Goal: Task Accomplishment & Management: Manage account settings

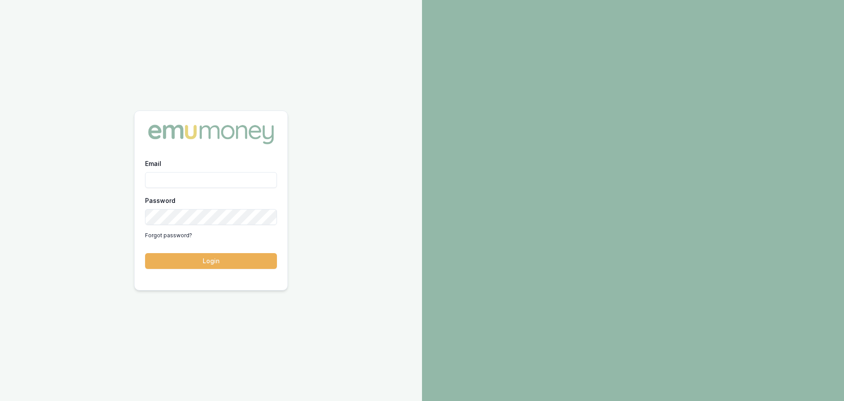
drag, startPoint x: 0, startPoint y: 0, endPoint x: 168, endPoint y: 177, distance: 244.2
click at [168, 177] on input "Email" at bounding box center [211, 180] width 132 height 16
type input "erin.shield@emumoney.com.au"
click at [174, 263] on button "Login" at bounding box center [211, 261] width 132 height 16
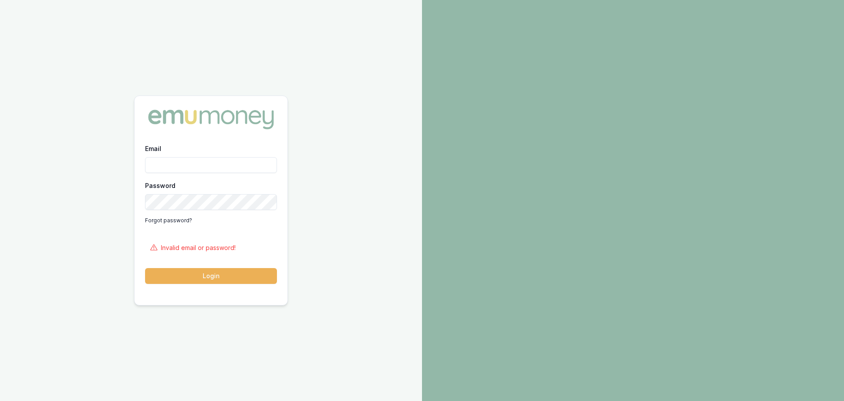
click at [192, 166] on input "Email" at bounding box center [211, 165] width 132 height 16
type input "e"
type input "erin.shield@emumoney.com.au"
click at [145, 268] on button "Login" at bounding box center [211, 276] width 132 height 16
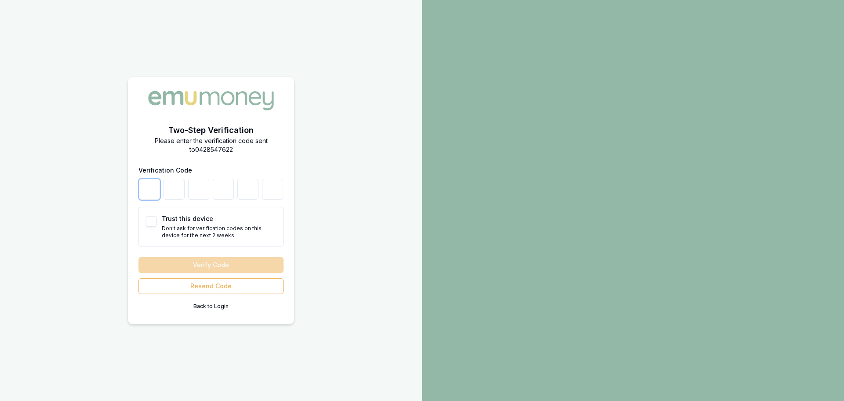
click at [150, 186] on input "number" at bounding box center [149, 189] width 21 height 21
type input "0"
type input "8"
type input "0"
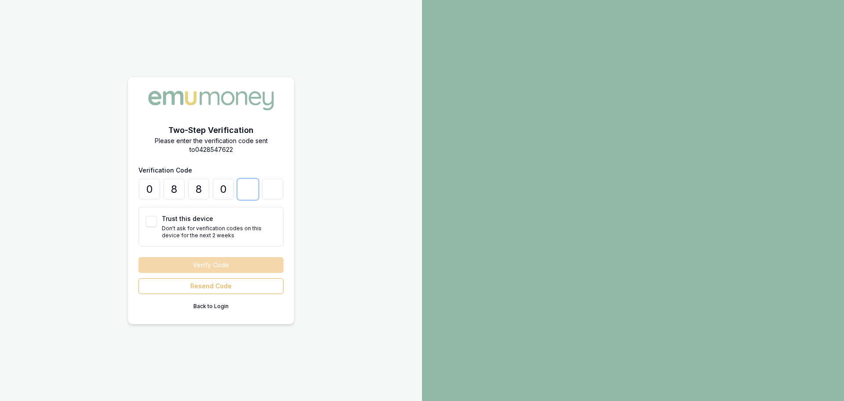
type input "1"
type input "6"
click at [227, 227] on p "Don't ask for verification codes on this device for the next 2 weeks" at bounding box center [219, 232] width 114 height 14
click at [148, 223] on button "Trust this device" at bounding box center [151, 221] width 11 height 11
checkbox input "true"
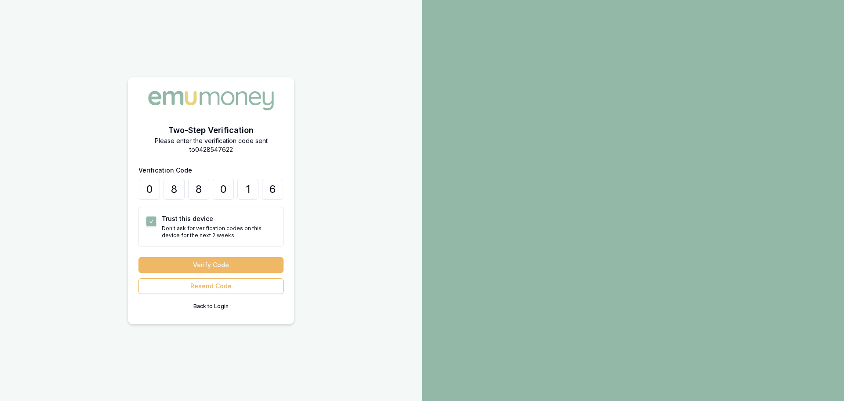
click at [186, 267] on button "Verify Code" at bounding box center [211, 265] width 145 height 16
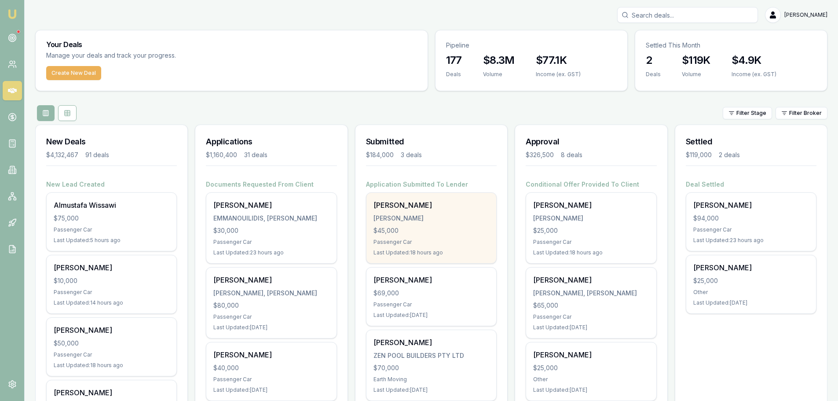
click at [435, 228] on div "$45,000" at bounding box center [431, 230] width 116 height 9
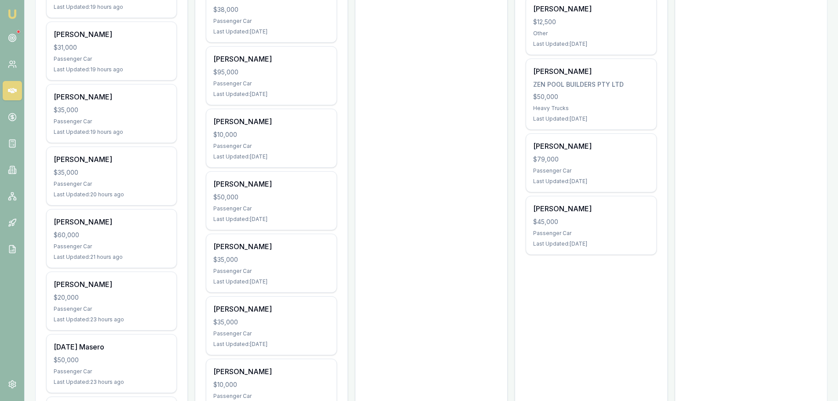
scroll to position [484, 0]
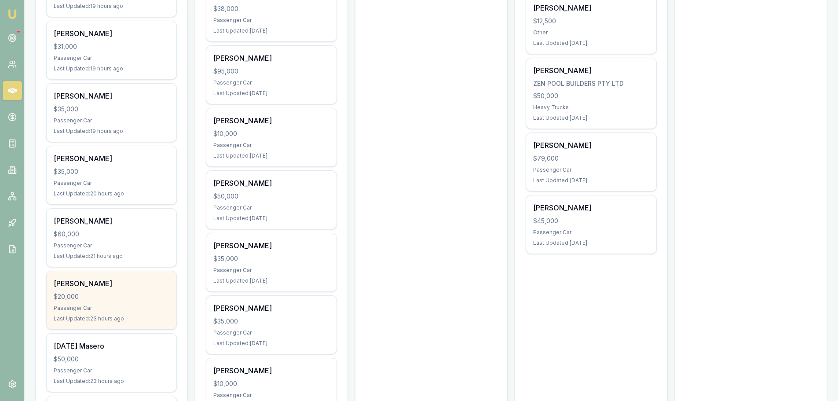
click at [148, 297] on div "$20,000" at bounding box center [112, 296] width 116 height 9
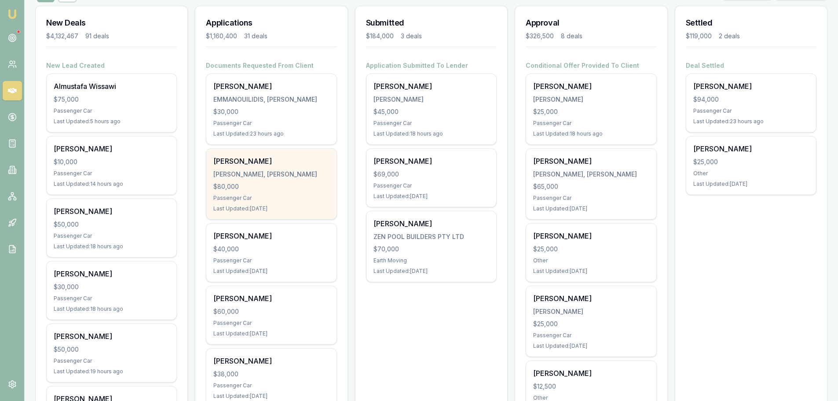
scroll to position [132, 0]
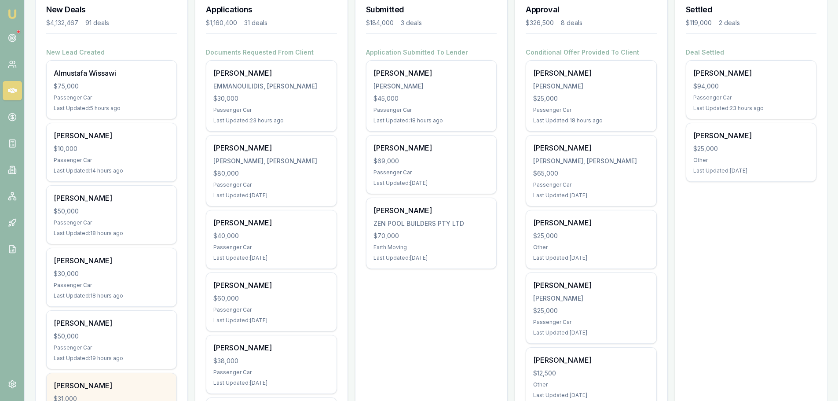
click at [62, 373] on div "Shane Mccarthy $31,000 Passenger Car Last Updated: 19 hours ago" at bounding box center [112, 402] width 130 height 58
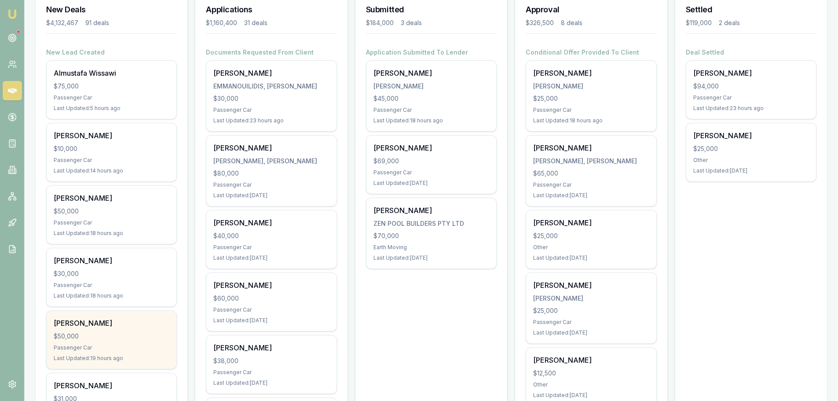
click at [128, 322] on div "Jessica Wright" at bounding box center [112, 323] width 116 height 11
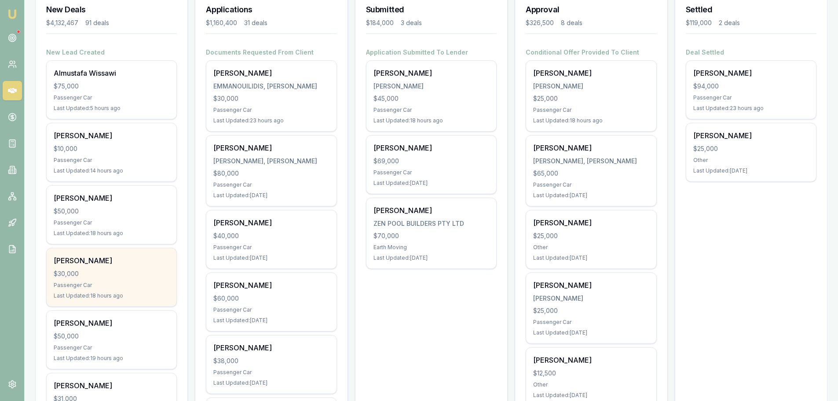
click at [152, 293] on div "Last Updated: 18 hours ago" at bounding box center [112, 295] width 116 height 7
click at [114, 272] on div "$30,000" at bounding box center [112, 273] width 116 height 9
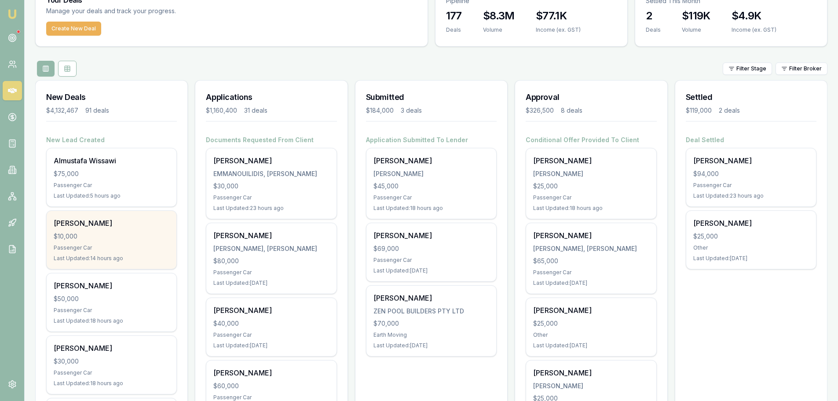
scroll to position [44, 0]
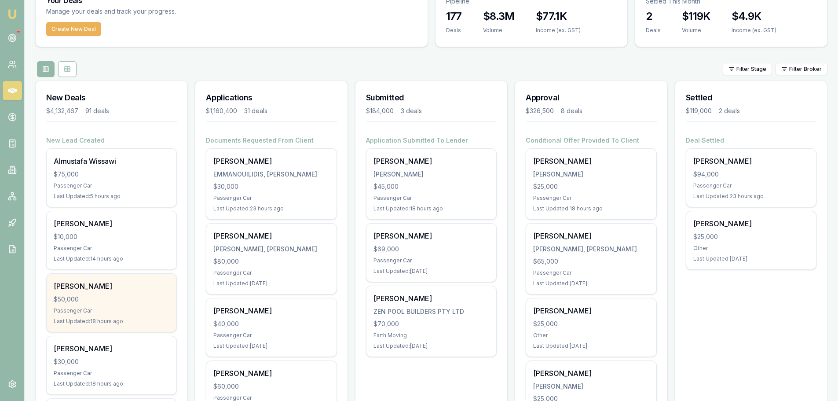
click at [107, 291] on div "Tracey Tavai" at bounding box center [112, 286] width 116 height 11
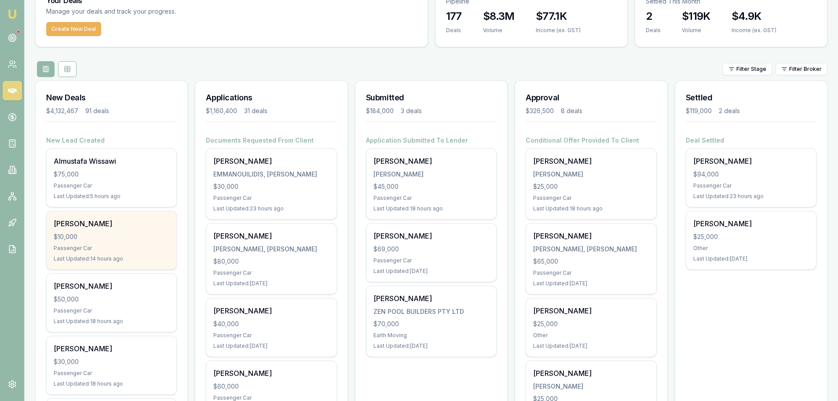
click at [122, 239] on div "$10,000" at bounding box center [112, 236] width 116 height 9
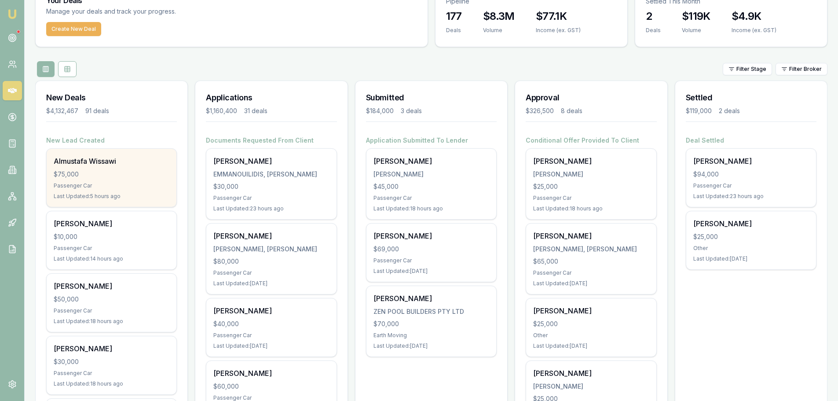
click at [125, 165] on div "Almustafa Wissawi" at bounding box center [112, 161] width 116 height 11
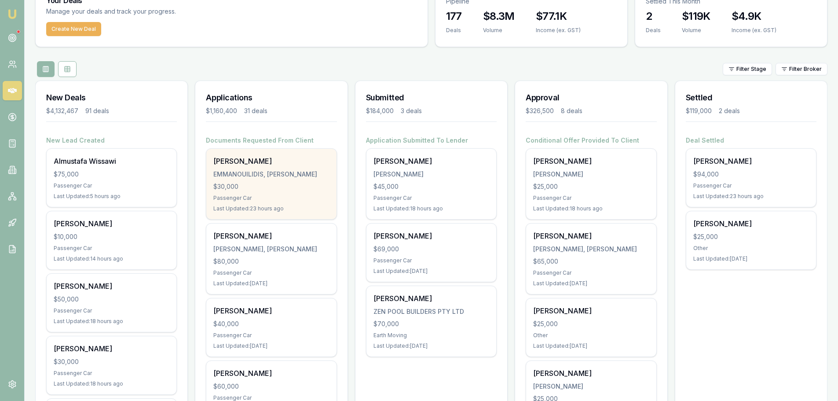
click at [250, 186] on div "$30,000" at bounding box center [271, 186] width 116 height 9
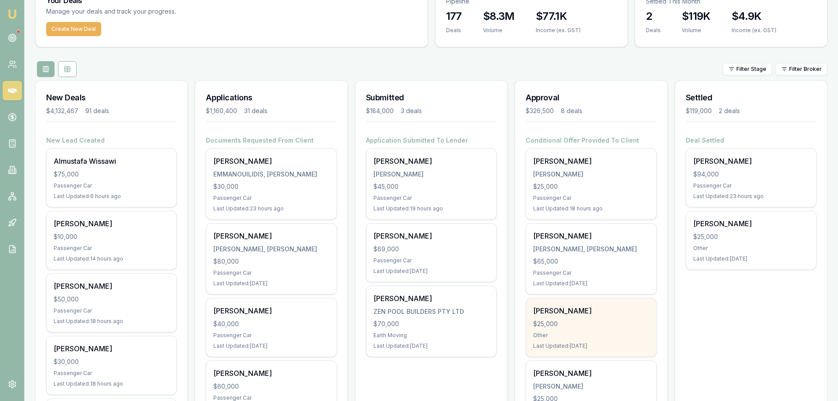
click at [582, 336] on div "Other" at bounding box center [591, 335] width 116 height 7
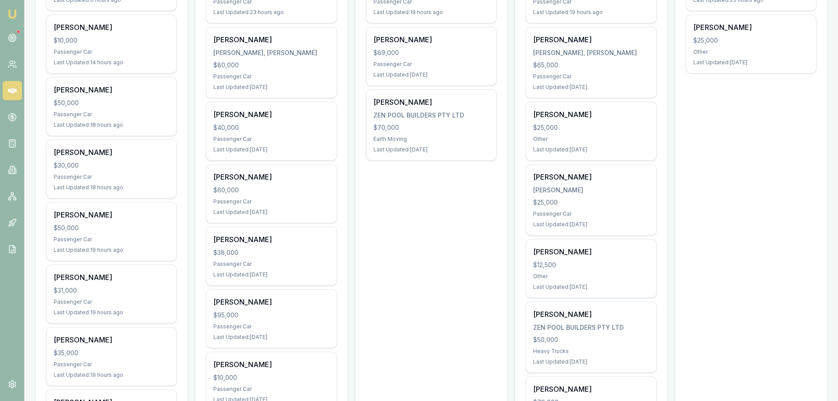
scroll to position [132, 0]
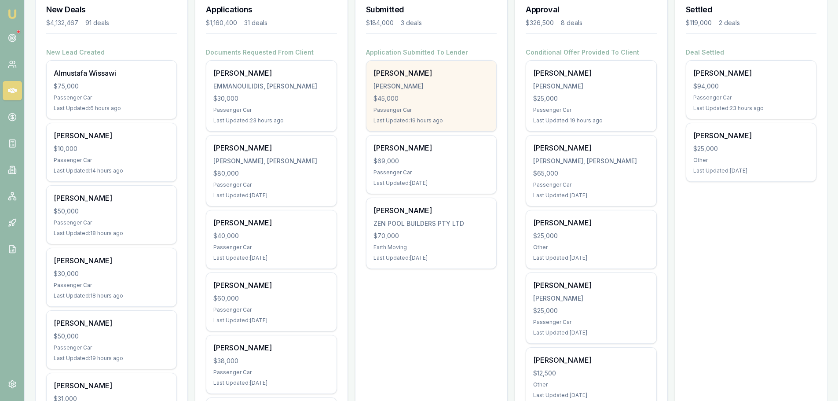
click at [434, 80] on div "Addison Piening PIENING, ADDISON $45,000 Passenger Car Last Updated: 19 hours a…" at bounding box center [431, 96] width 130 height 70
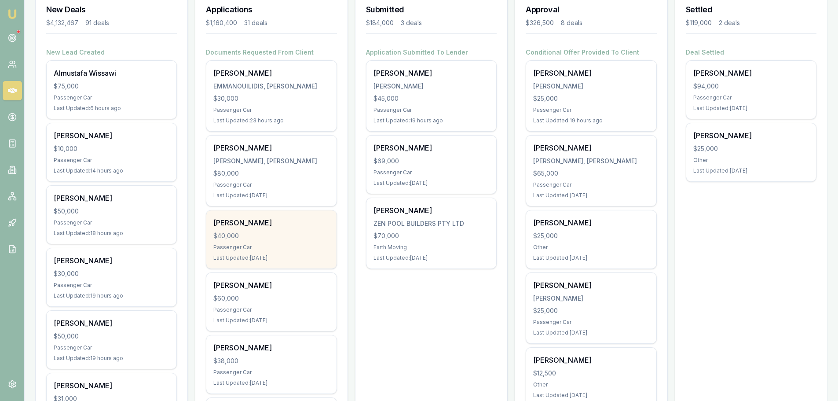
click at [281, 252] on div "Thomas Rose $40,000 Passenger Car Last Updated: 3 days ago" at bounding box center [271, 239] width 130 height 58
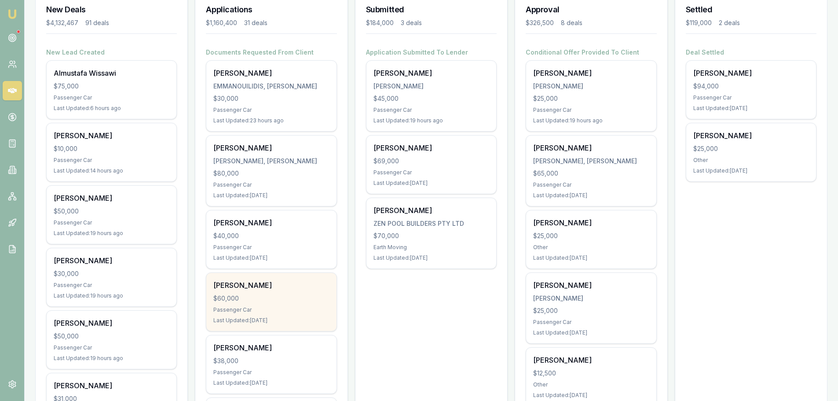
click at [269, 302] on div "$60,000" at bounding box center [271, 298] width 116 height 9
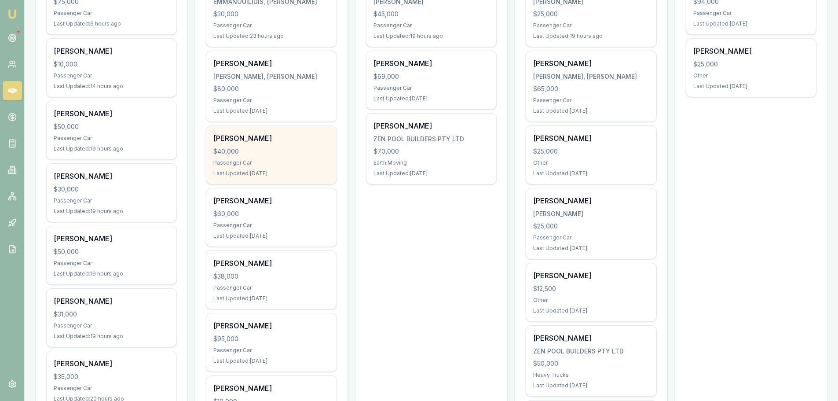
scroll to position [220, 0]
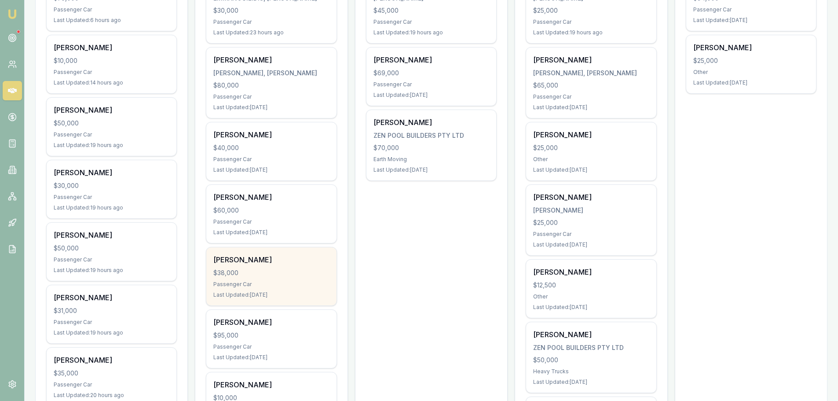
click at [251, 272] on div "$38,000" at bounding box center [271, 272] width 116 height 9
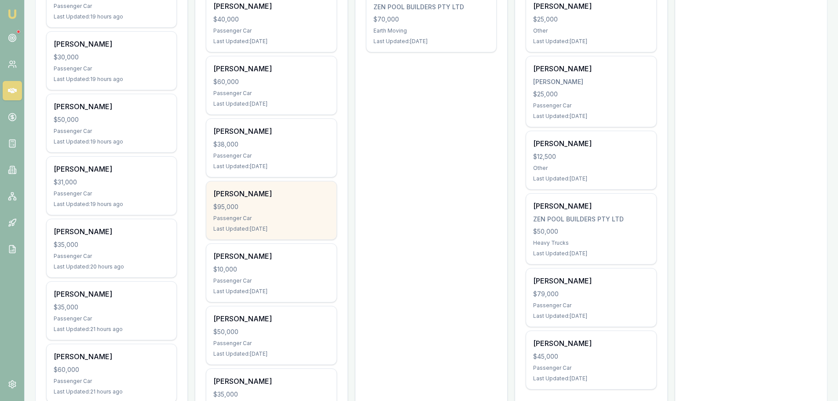
scroll to position [352, 0]
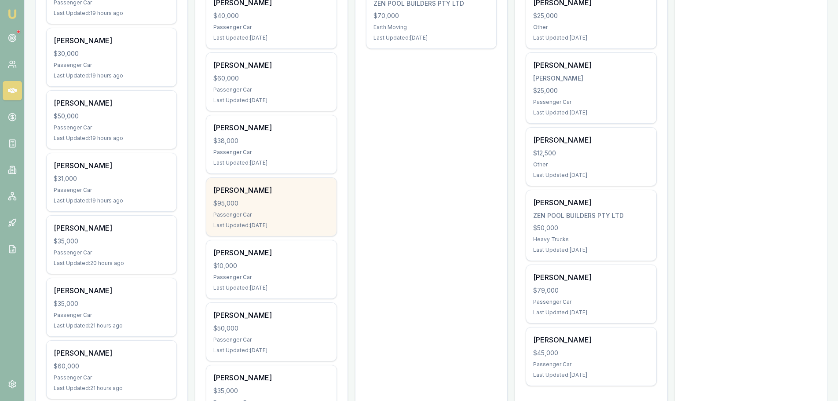
click at [300, 191] on div "Daniel Costales" at bounding box center [271, 190] width 116 height 11
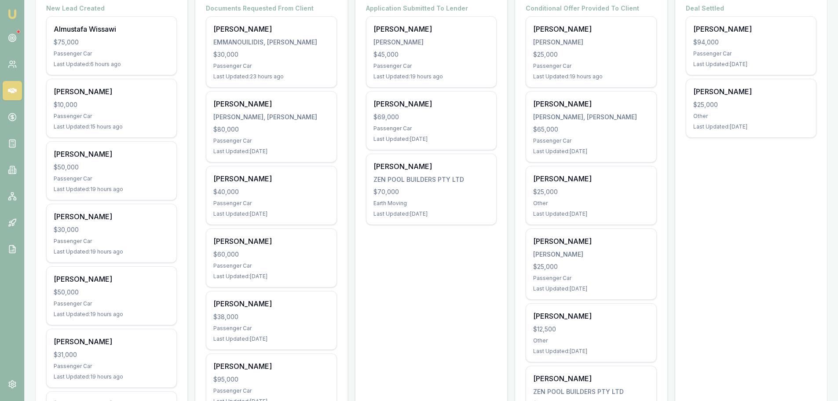
scroll to position [44, 0]
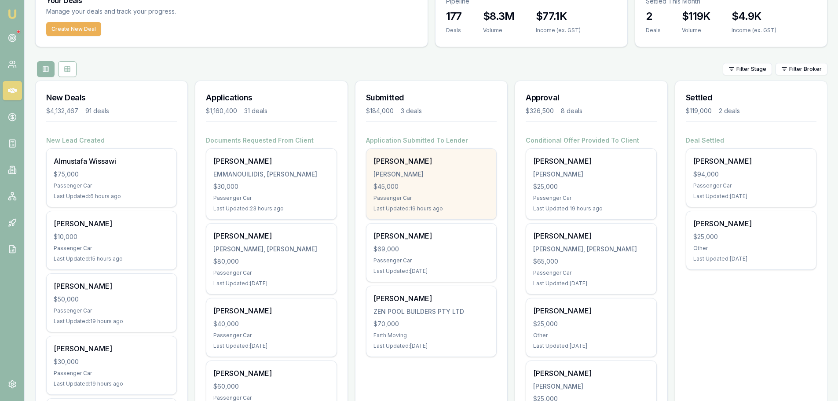
click at [422, 181] on div "Addison Piening PIENING, ADDISON $45,000 Passenger Car Last Updated: 19 hours a…" at bounding box center [431, 184] width 130 height 70
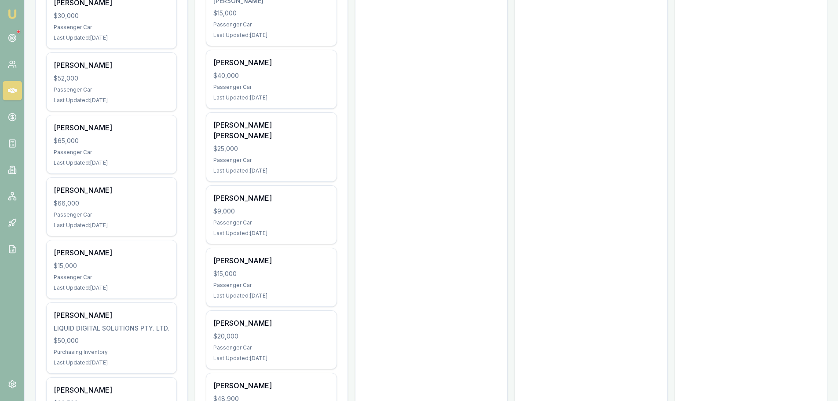
scroll to position [1495, 0]
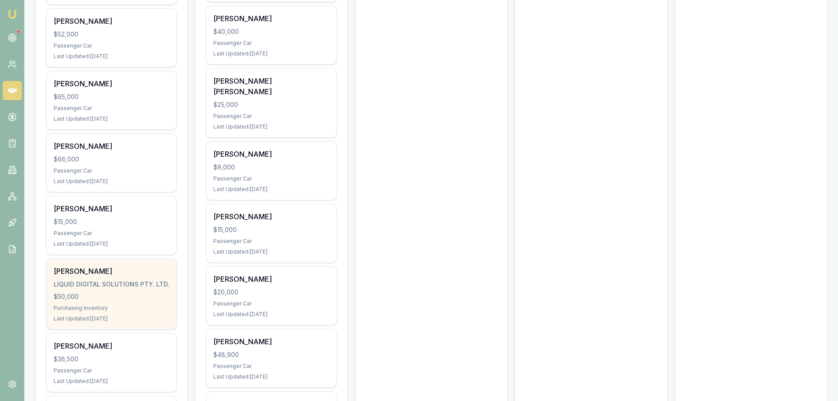
click at [105, 303] on div "James Cross LIQUID DIGITAL SOLUTIONS PTY. LTD. $50,000 Purchasing Inventory Las…" at bounding box center [112, 294] width 130 height 70
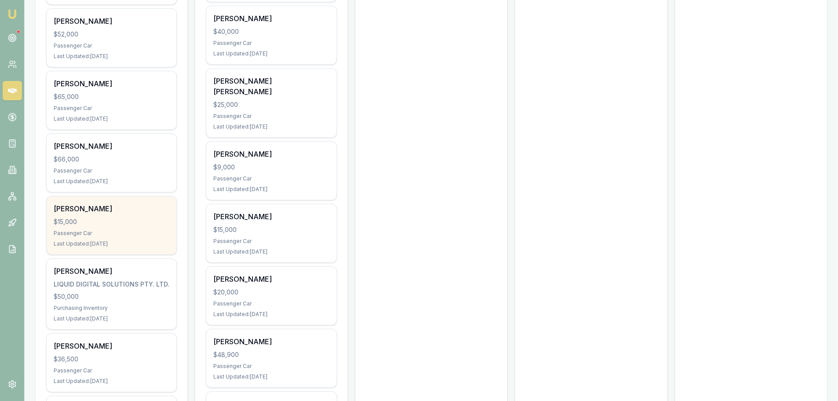
click at [145, 220] on div "$15,000" at bounding box center [112, 221] width 116 height 9
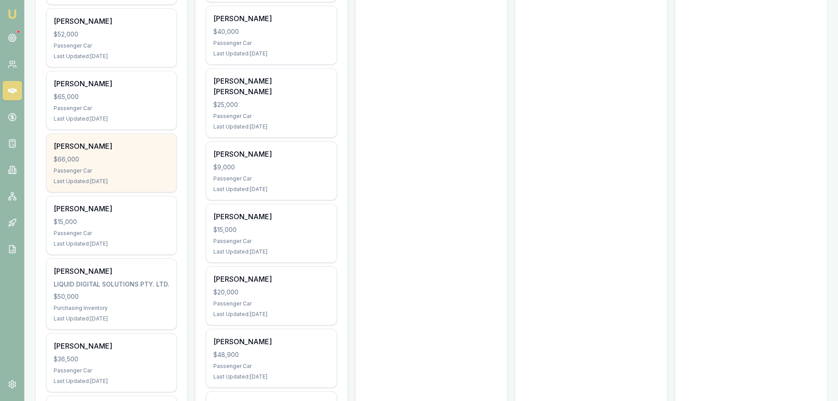
click at [121, 168] on div "Passenger Car" at bounding box center [112, 170] width 116 height 7
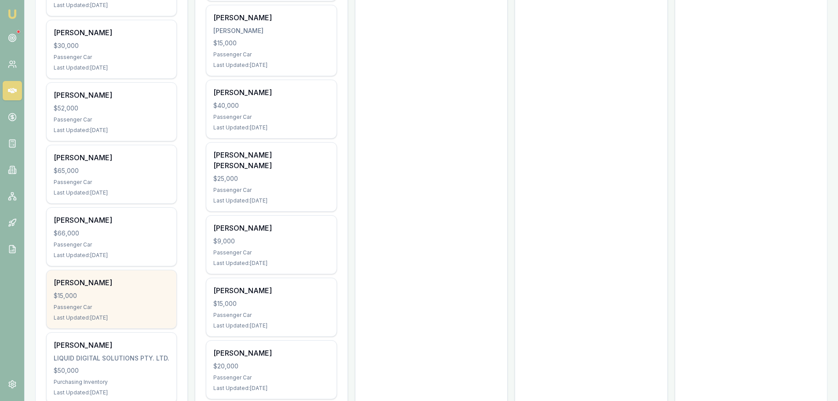
scroll to position [1363, 0]
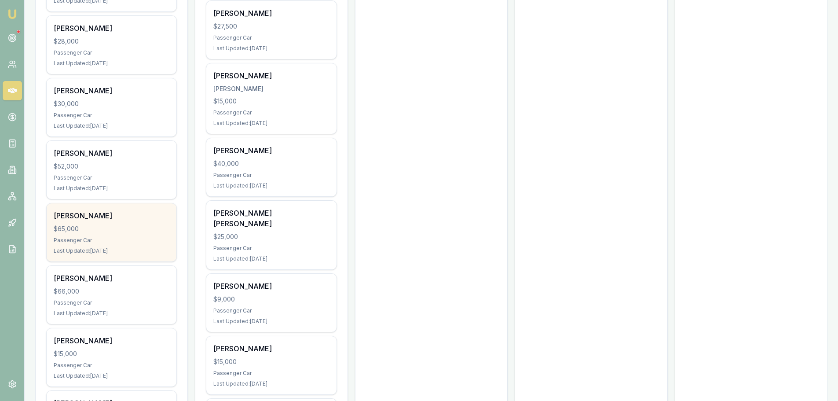
click at [132, 225] on div "$65,000" at bounding box center [112, 228] width 116 height 9
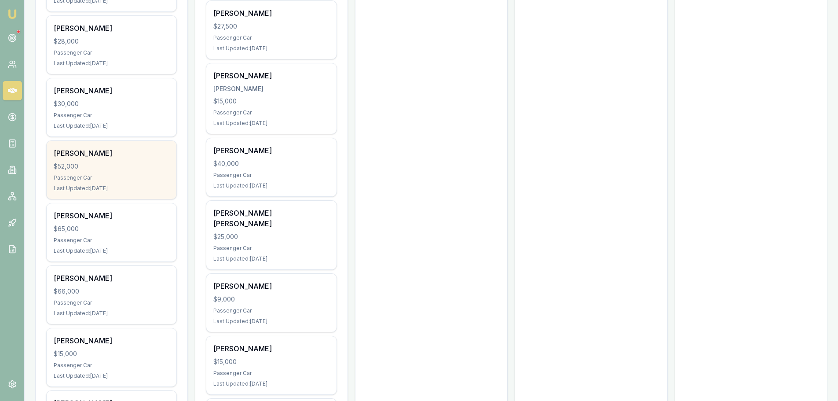
click at [100, 170] on div "$52,000" at bounding box center [112, 166] width 116 height 9
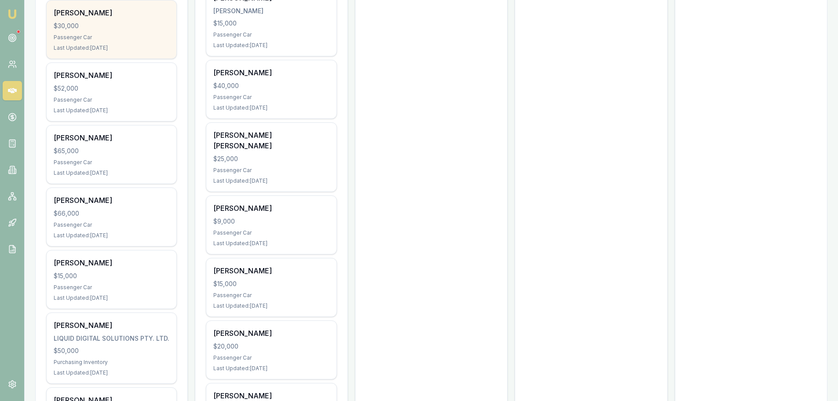
scroll to position [1319, 0]
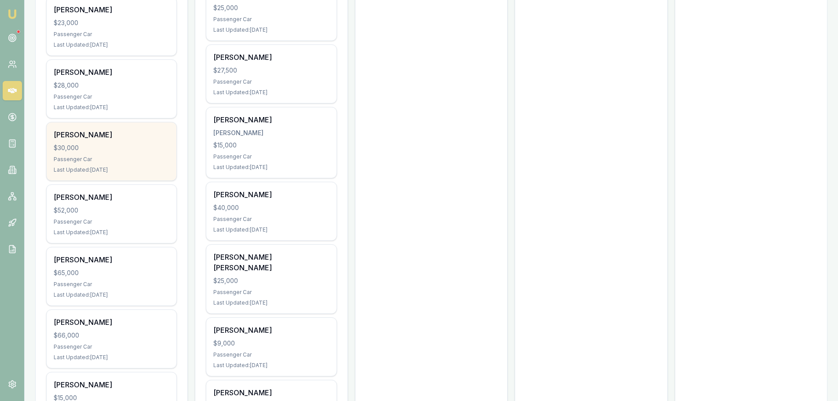
click at [102, 151] on div "$30,000" at bounding box center [112, 147] width 116 height 9
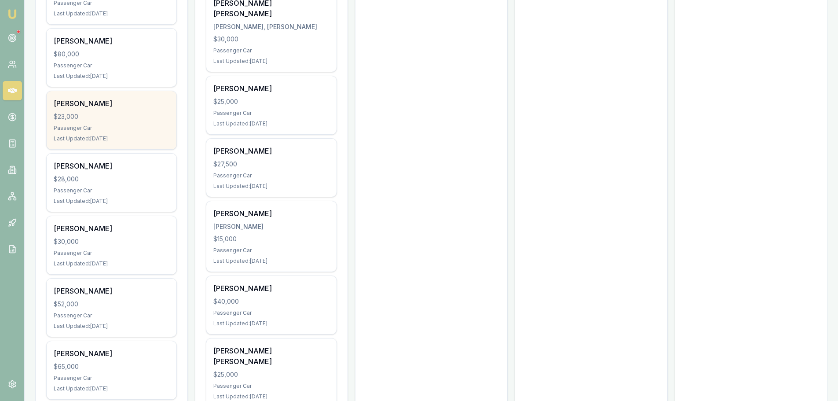
scroll to position [1188, 0]
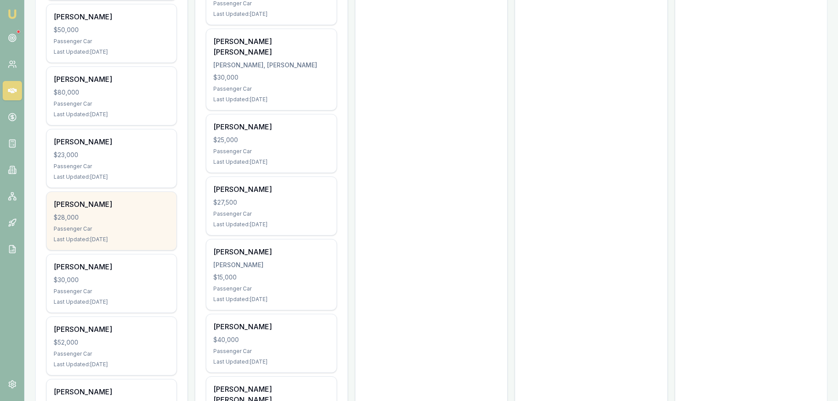
click at [143, 219] on div "$28,000" at bounding box center [112, 217] width 116 height 9
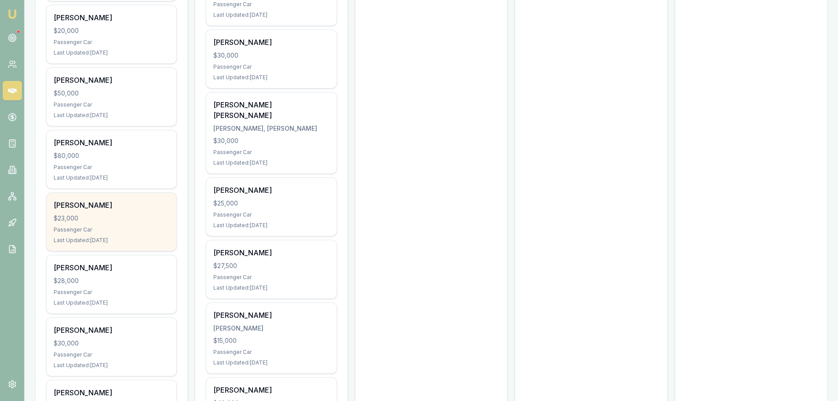
scroll to position [1100, 0]
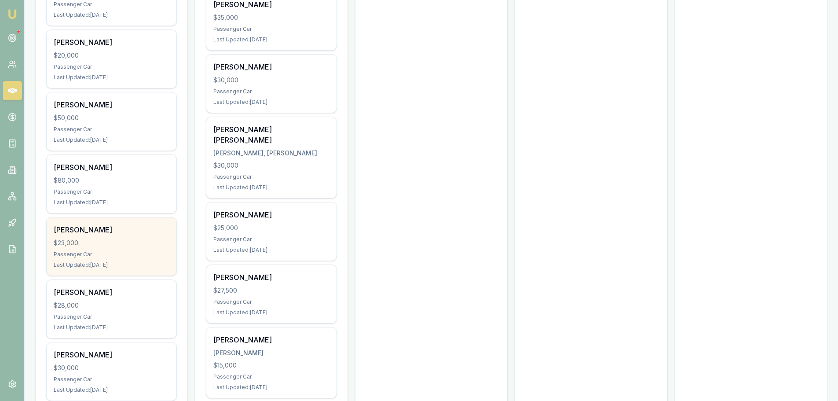
click at [111, 242] on div "$23,000" at bounding box center [112, 242] width 116 height 9
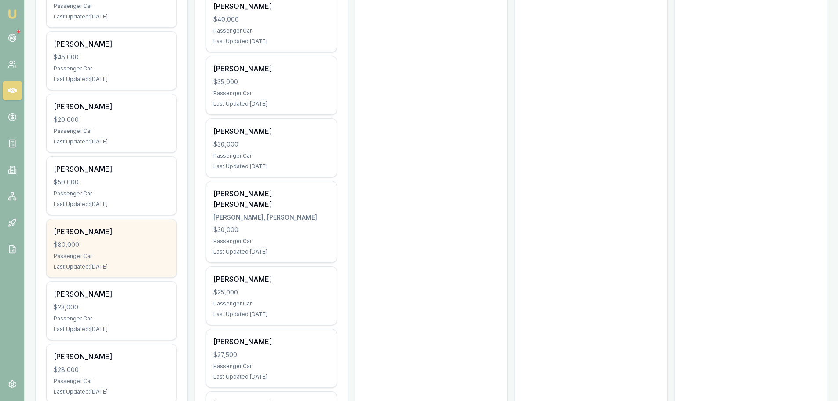
scroll to position [1012, 0]
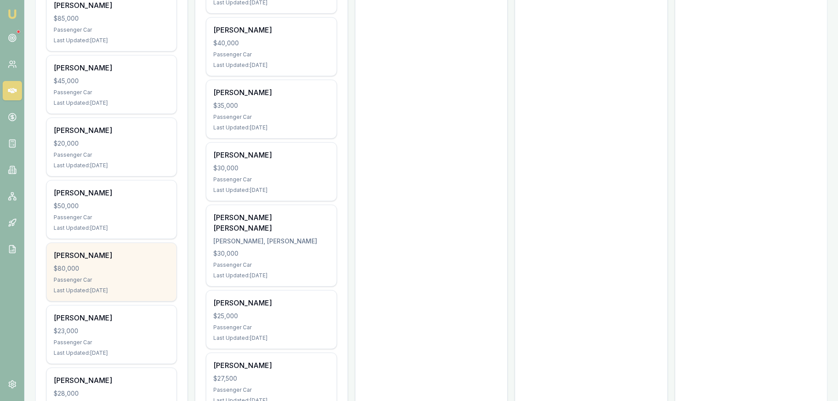
click at [138, 252] on div "Brandon Stojcevski" at bounding box center [112, 255] width 116 height 11
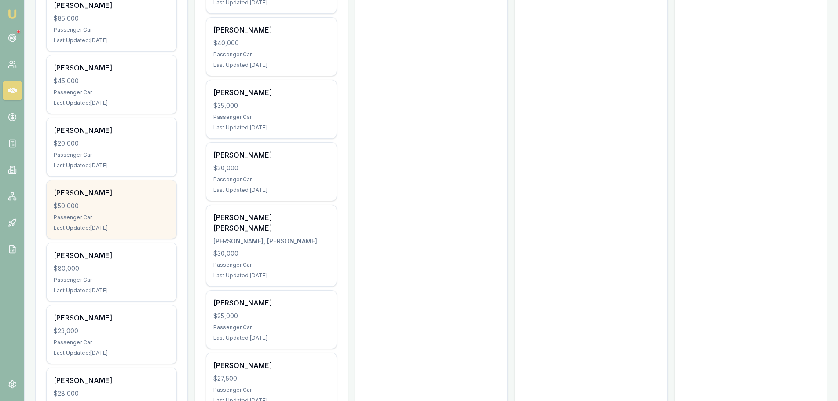
click at [117, 213] on div "Tony Masterson $50,000 Passenger Car Last Updated: 1 day ago" at bounding box center [112, 209] width 130 height 58
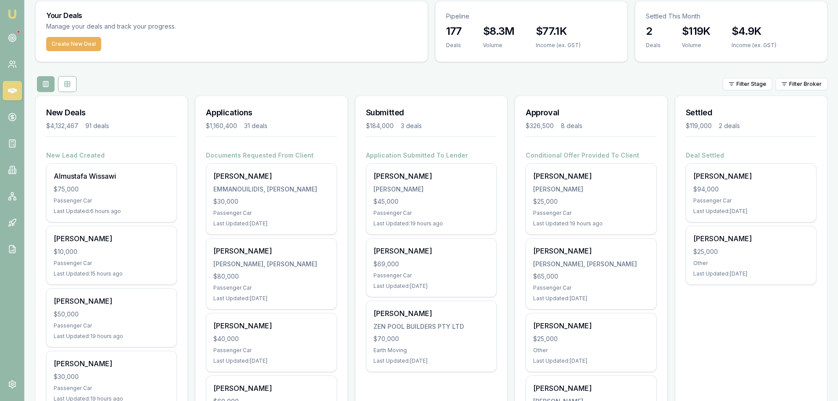
scroll to position [44, 0]
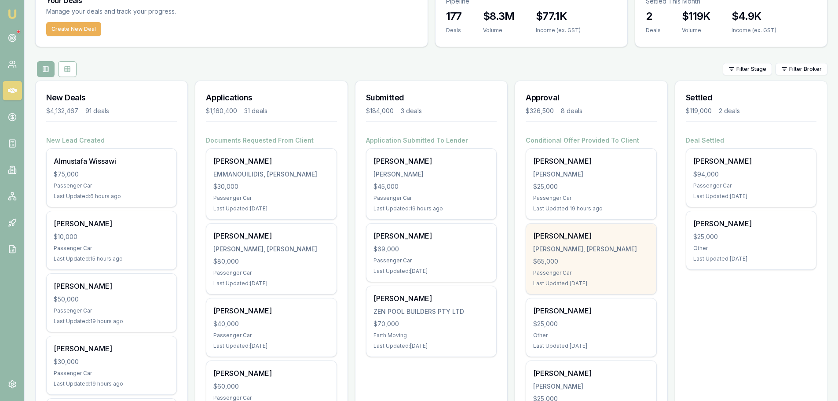
click at [574, 243] on div "Ayden Johan JOHAN, AYDEN JOHNATHON $65,000 Passenger Car Last Updated: 3 days a…" at bounding box center [591, 258] width 130 height 70
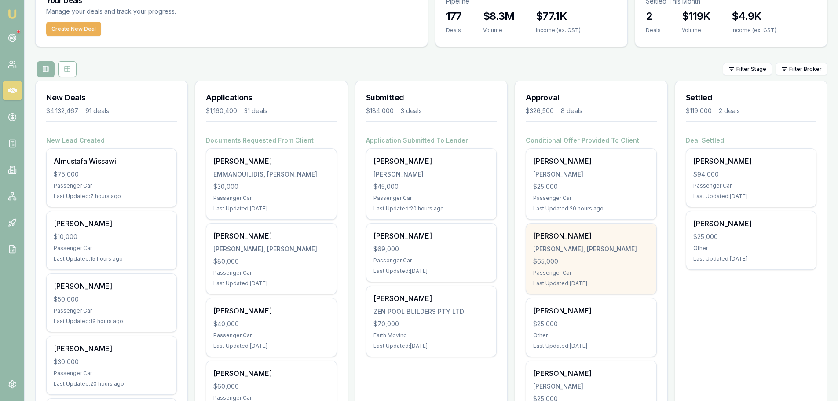
click at [609, 269] on div "Passenger Car" at bounding box center [591, 272] width 116 height 7
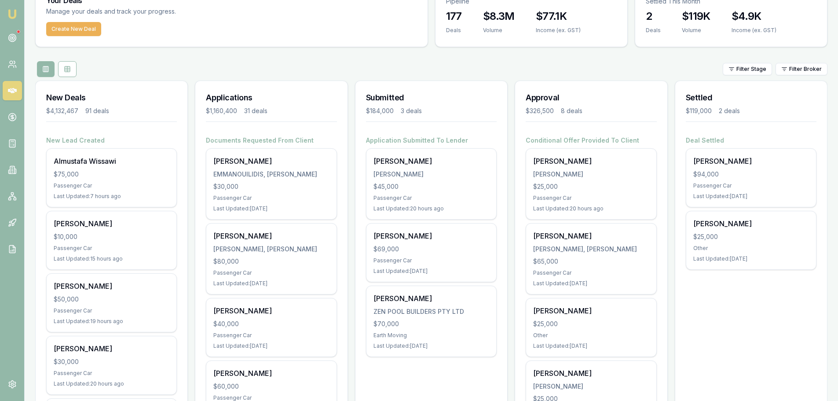
click at [413, 61] on div "Filter Stage Filter Broker" at bounding box center [431, 69] width 792 height 16
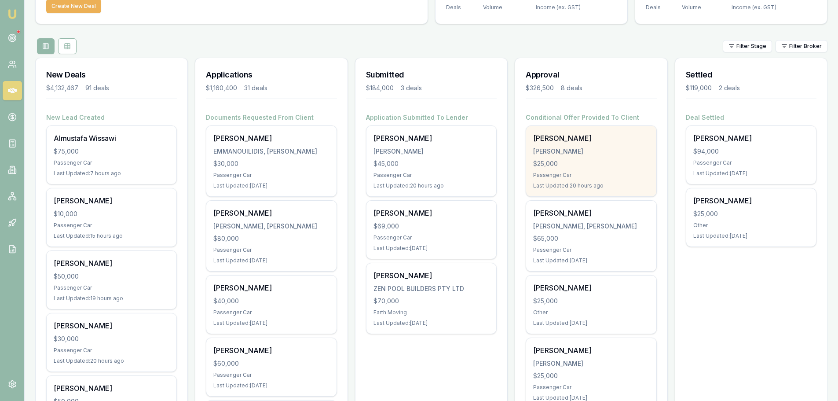
scroll to position [88, 0]
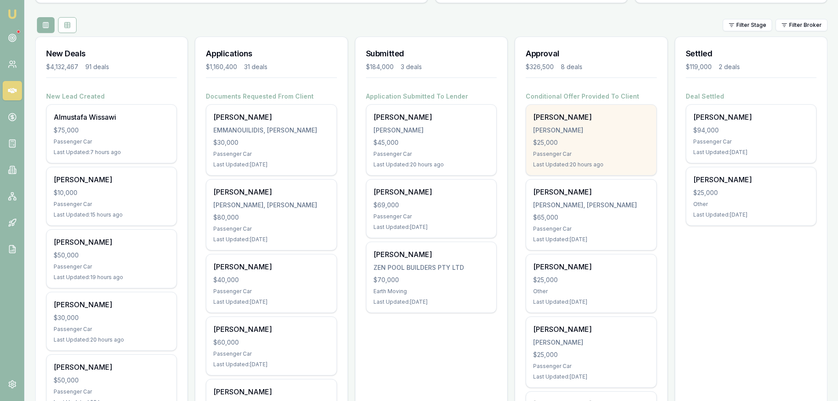
click at [596, 134] on div "SAVAGE, TONY JONATHON" at bounding box center [591, 130] width 116 height 9
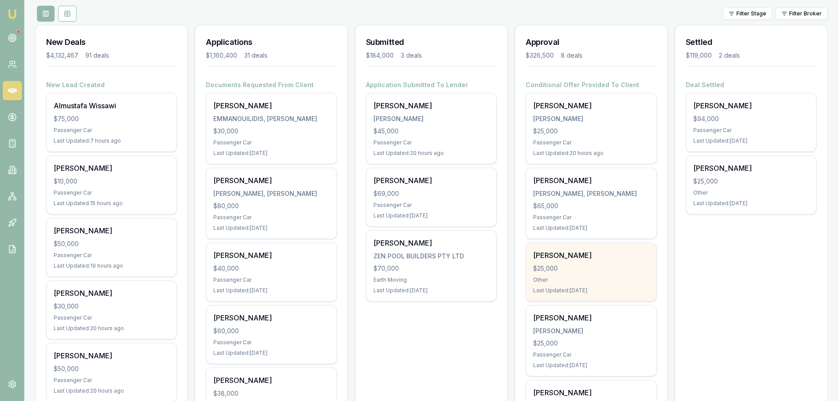
scroll to position [132, 0]
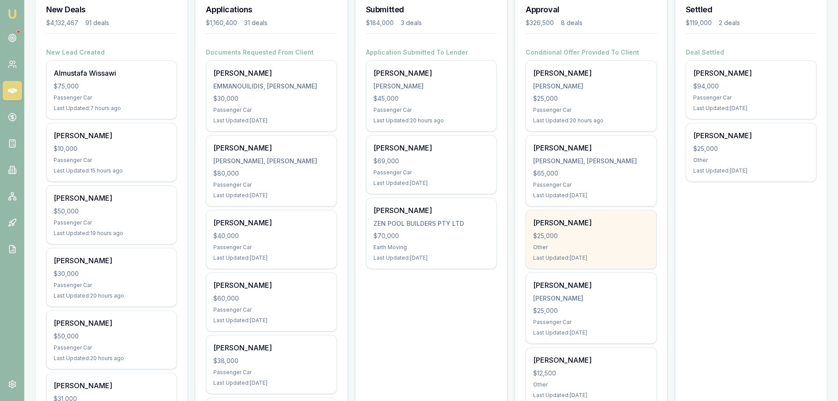
click at [608, 236] on div "$25,000" at bounding box center [591, 235] width 116 height 9
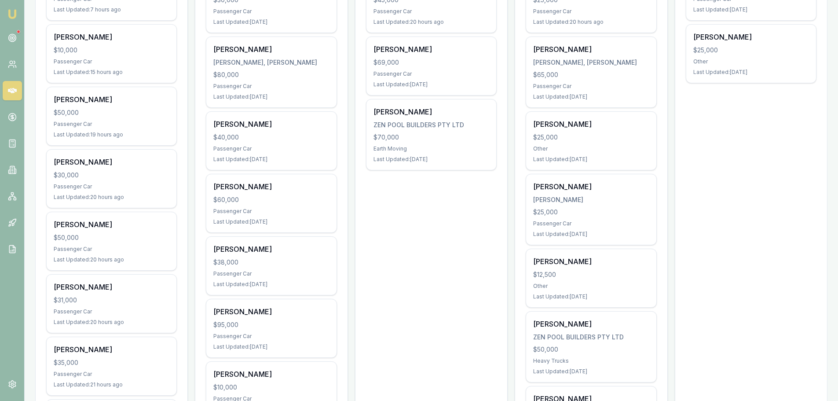
scroll to position [308, 0]
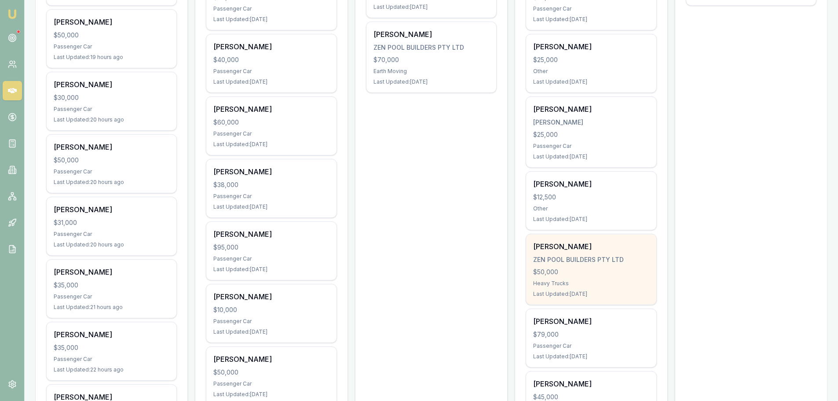
click at [592, 275] on div "$50,000" at bounding box center [591, 271] width 116 height 9
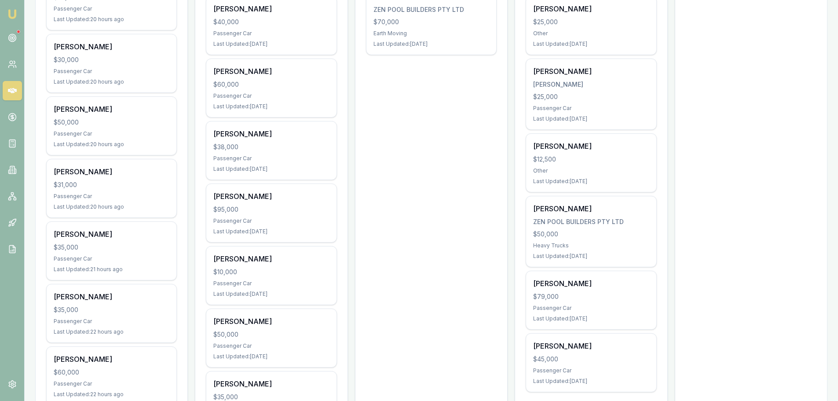
scroll to position [396, 0]
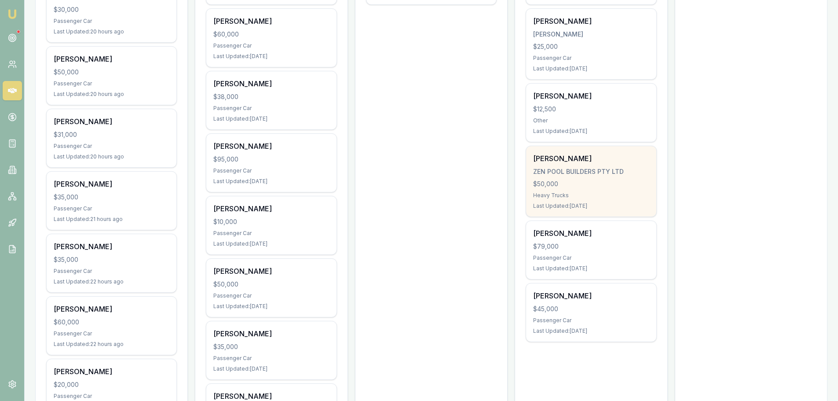
click at [623, 198] on div "Heavy Trucks" at bounding box center [591, 195] width 116 height 7
click at [579, 181] on div "$50,000" at bounding box center [591, 183] width 116 height 9
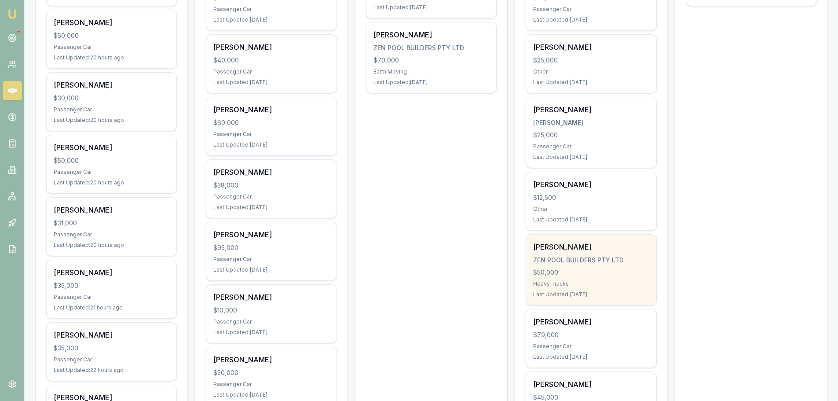
scroll to position [308, 0]
click at [568, 267] on div "KYLE THOMPSON ZEN POOL BUILDERS PTY LTD $50,000 Heavy Trucks Last Updated: 12 d…" at bounding box center [591, 269] width 130 height 70
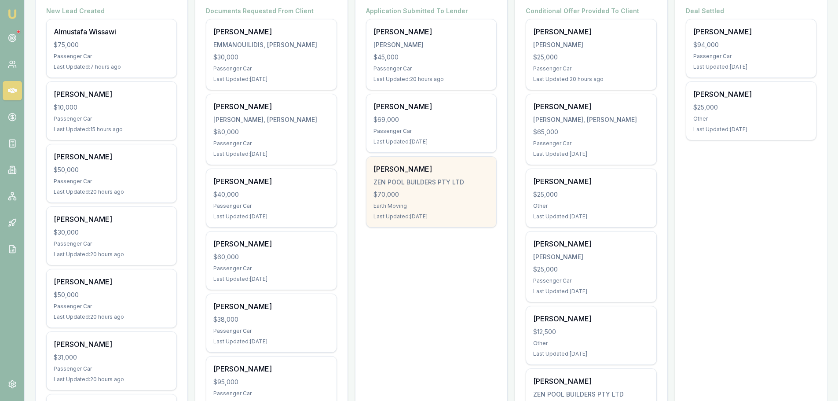
scroll to position [88, 0]
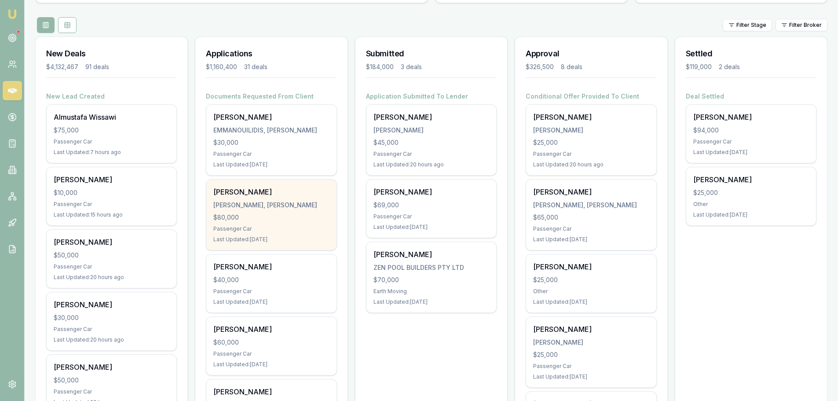
click at [262, 209] on div "Edwin Bruce BRUCE, EDWIN KENNEDY SLATER $80,000 Passenger Car Last Updated: 3 d…" at bounding box center [271, 214] width 130 height 70
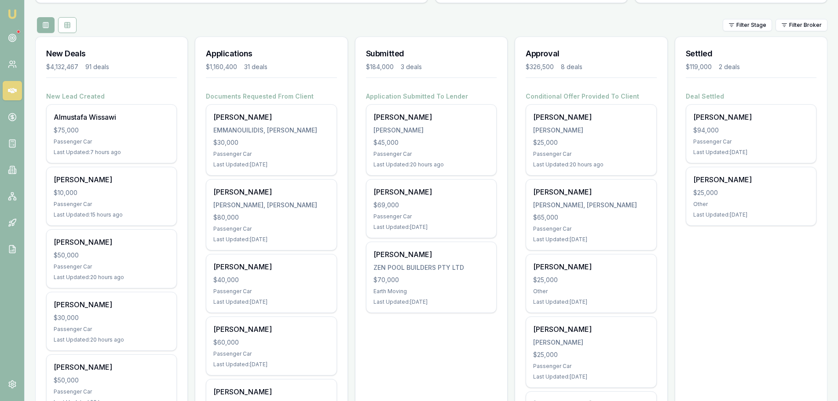
click at [383, 19] on div "Filter Stage Filter Broker" at bounding box center [431, 25] width 792 height 16
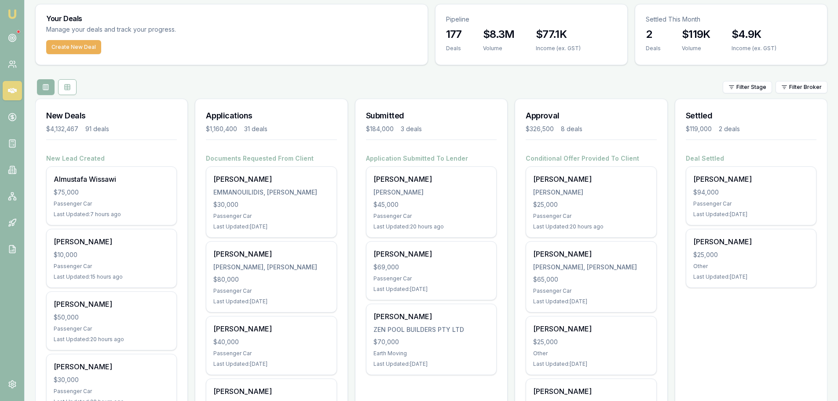
scroll to position [0, 0]
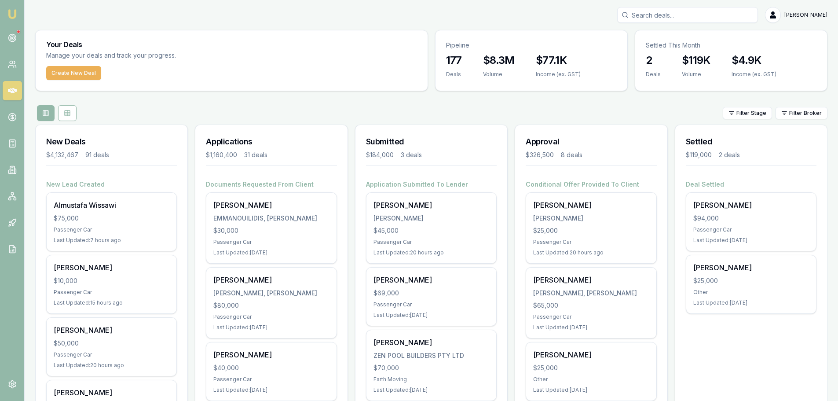
click at [172, 118] on div "Filter Stage Filter Broker" at bounding box center [431, 113] width 792 height 16
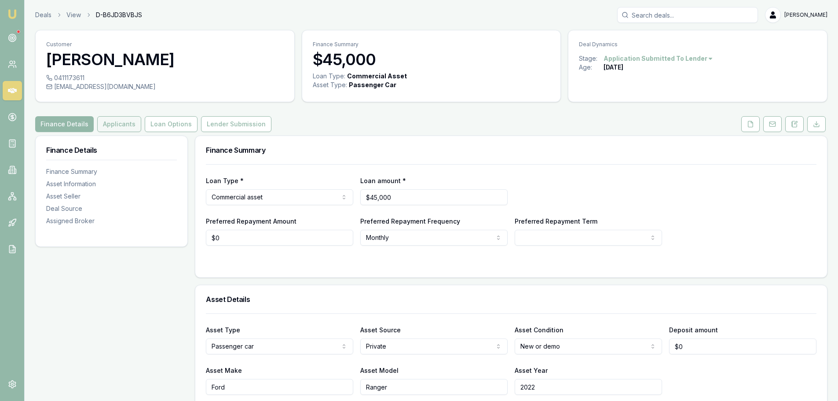
click at [118, 124] on button "Applicants" at bounding box center [119, 124] width 44 height 16
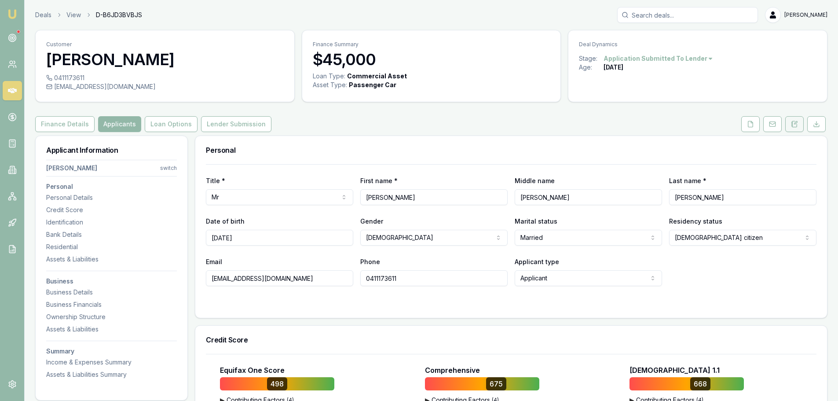
click at [798, 129] on button at bounding box center [794, 124] width 18 height 16
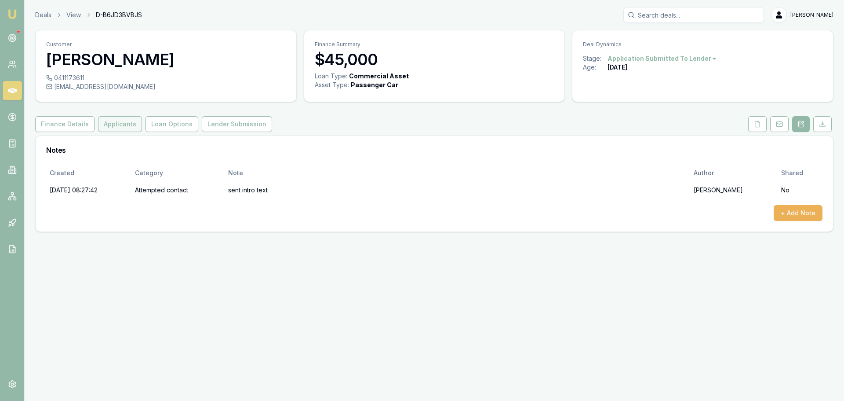
click at [105, 124] on button "Applicants" at bounding box center [120, 124] width 44 height 16
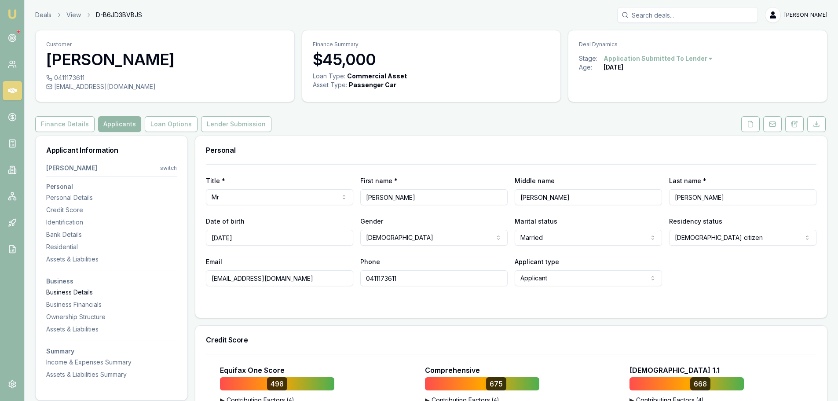
click at [93, 288] on div "Business Details" at bounding box center [111, 292] width 131 height 9
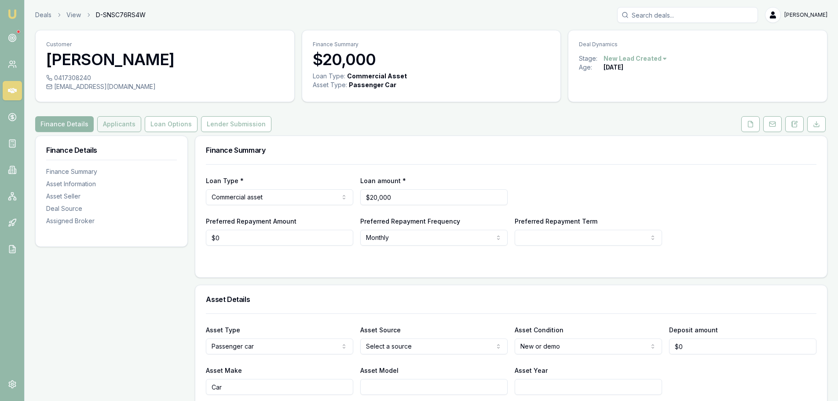
click at [126, 128] on button "Applicants" at bounding box center [119, 124] width 44 height 16
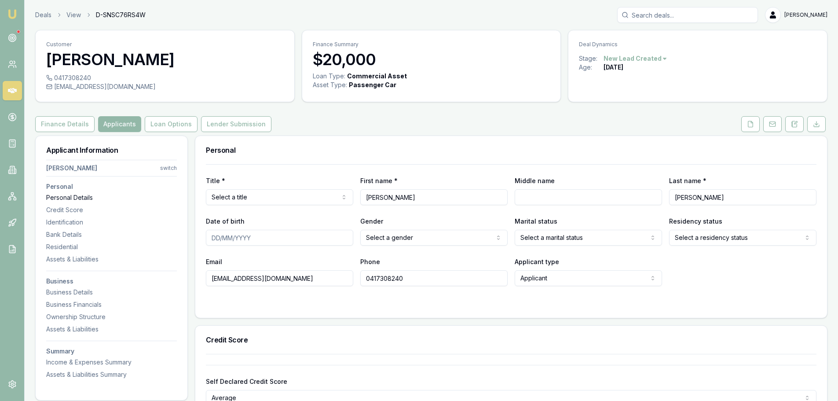
click at [94, 201] on div "Personal Details" at bounding box center [111, 197] width 131 height 9
click at [749, 121] on icon at bounding box center [750, 124] width 5 height 6
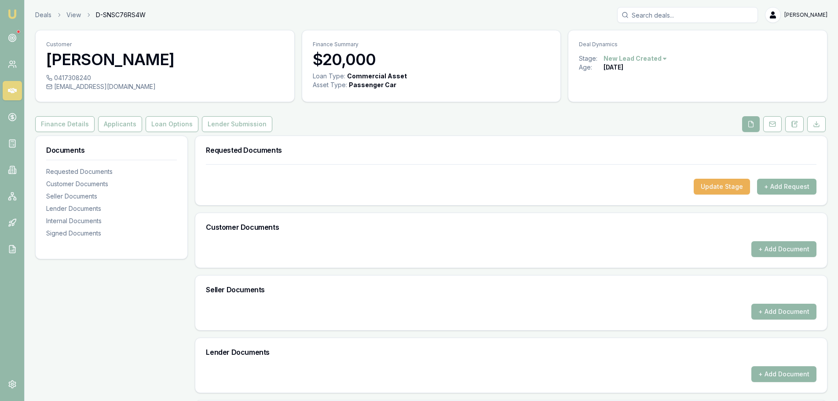
click at [792, 189] on button "+ Add Request" at bounding box center [786, 187] width 59 height 16
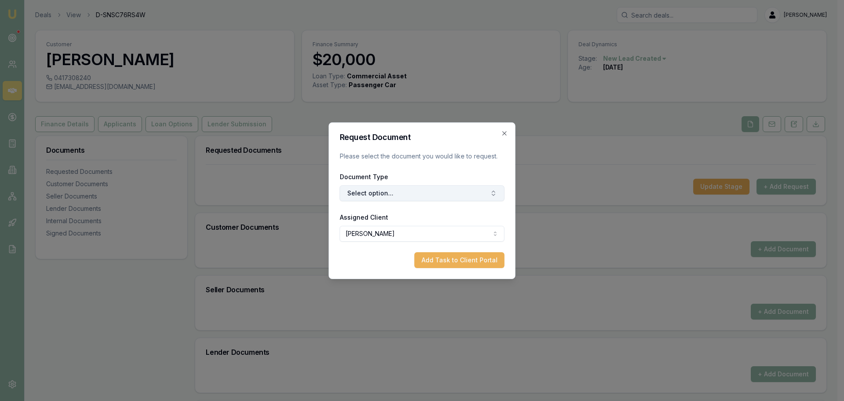
click at [441, 198] on button "Select option..." at bounding box center [422, 193] width 165 height 16
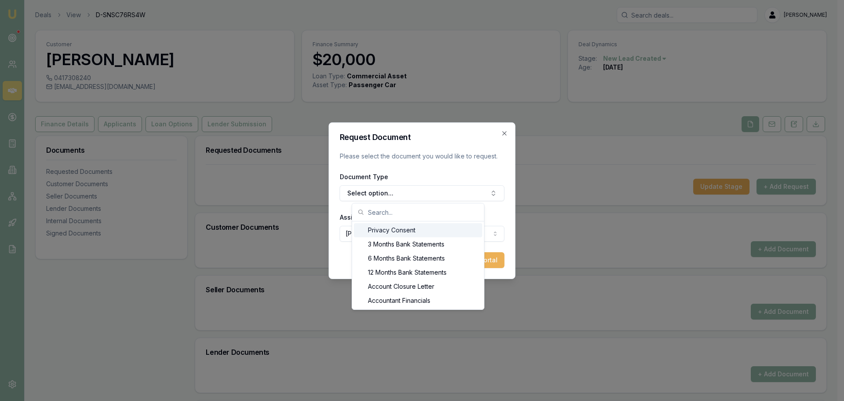
click at [391, 230] on div "Privacy Consent" at bounding box center [418, 230] width 128 height 14
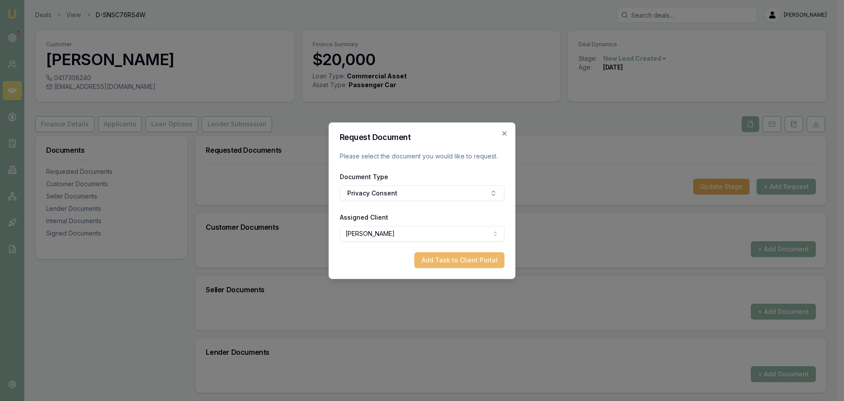
click at [432, 260] on button "Add Task to Client Portal" at bounding box center [460, 260] width 90 height 16
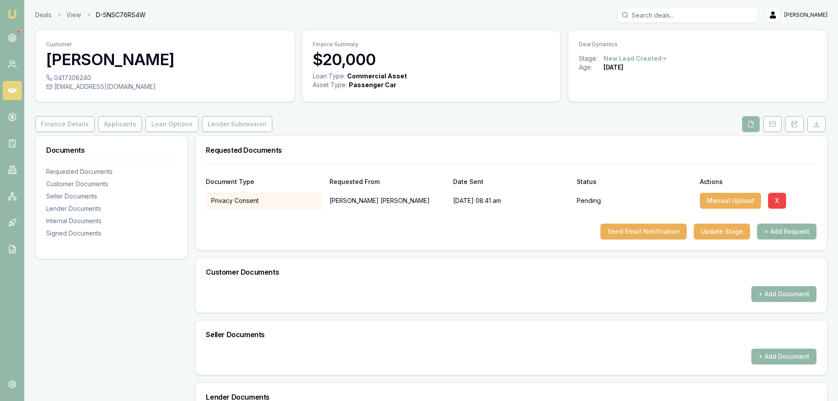
click at [809, 234] on button "+ Add Request" at bounding box center [786, 231] width 59 height 16
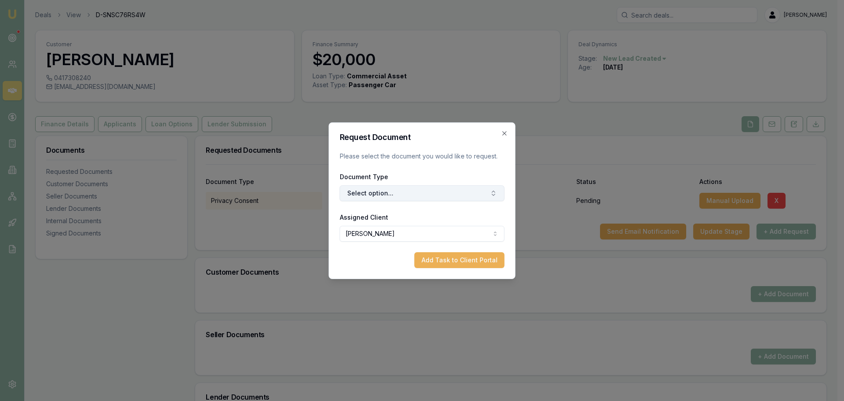
click at [360, 199] on button "Select option..." at bounding box center [422, 193] width 165 height 16
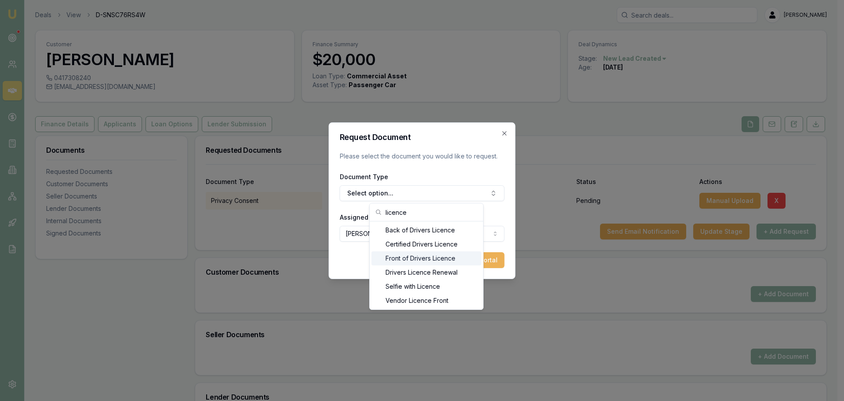
type input "licence"
click at [398, 257] on div "Front of Drivers Licence" at bounding box center [427, 258] width 110 height 14
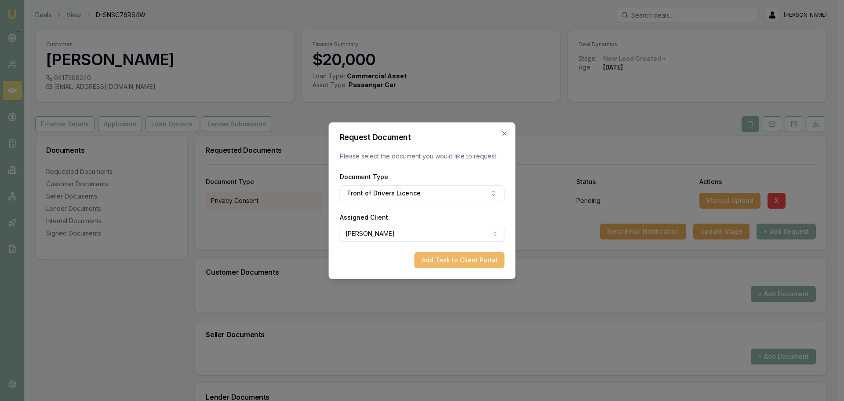
click at [458, 267] on button "Add Task to Client Portal" at bounding box center [460, 260] width 90 height 16
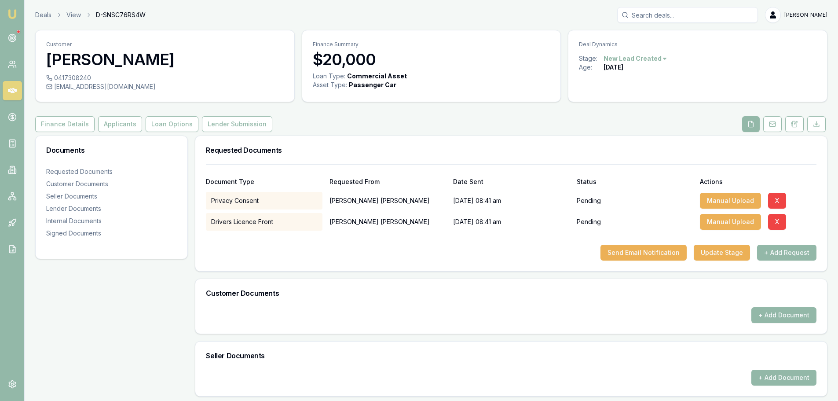
click at [804, 253] on button "+ Add Request" at bounding box center [786, 253] width 59 height 16
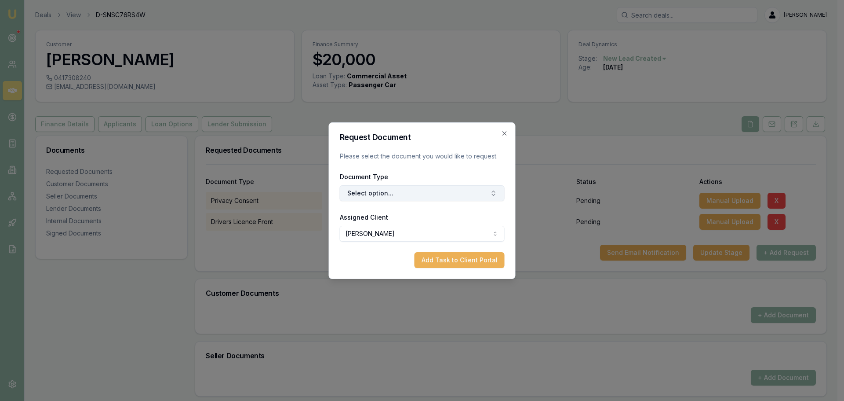
click at [469, 194] on button "Select option..." at bounding box center [422, 193] width 165 height 16
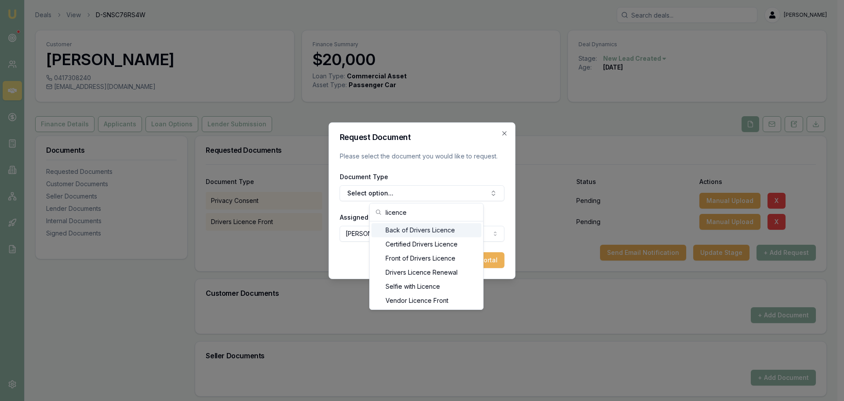
type input "licence"
click at [442, 230] on div "Back of Drivers Licence" at bounding box center [427, 230] width 110 height 14
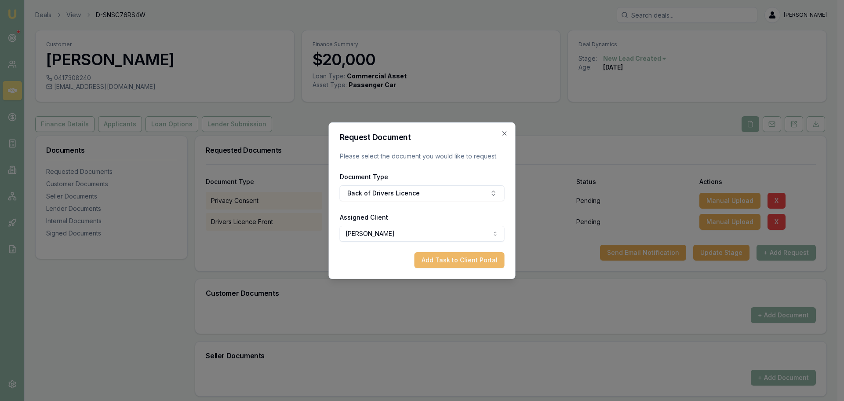
click at [452, 258] on button "Add Task to Client Portal" at bounding box center [460, 260] width 90 height 16
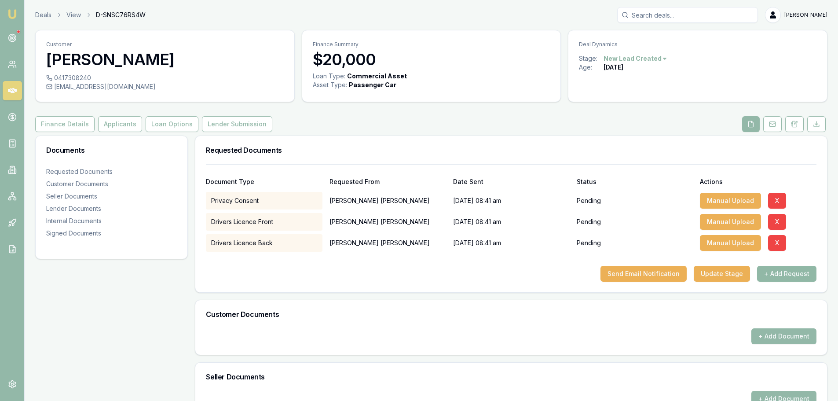
click at [780, 277] on button "+ Add Request" at bounding box center [786, 274] width 59 height 16
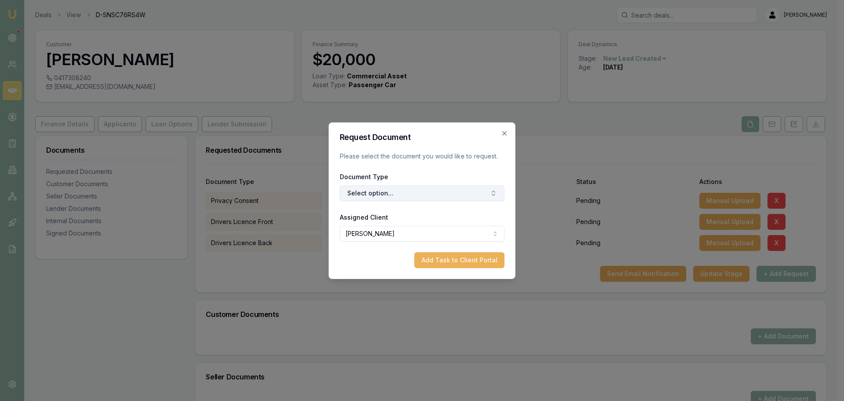
click at [377, 190] on button "Select option..." at bounding box center [422, 193] width 165 height 16
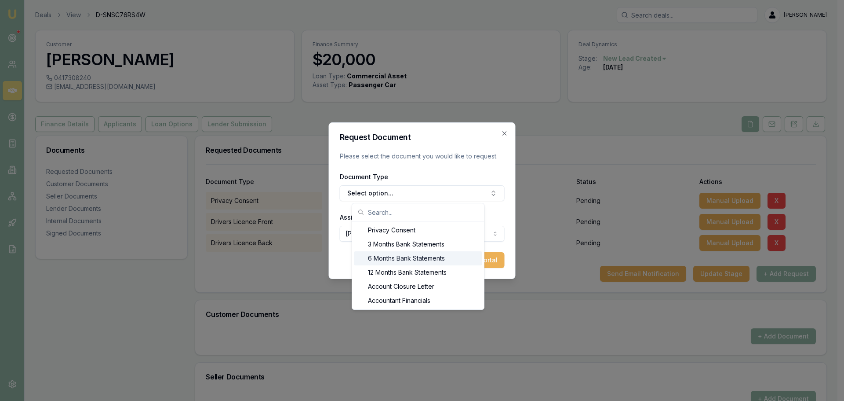
click at [389, 258] on div "6 Months Bank Statements" at bounding box center [418, 258] width 128 height 14
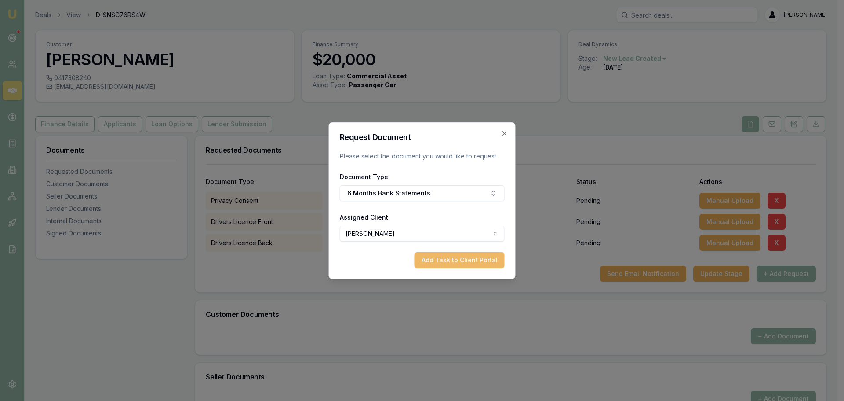
click at [476, 260] on button "Add Task to Client Portal" at bounding box center [460, 260] width 90 height 16
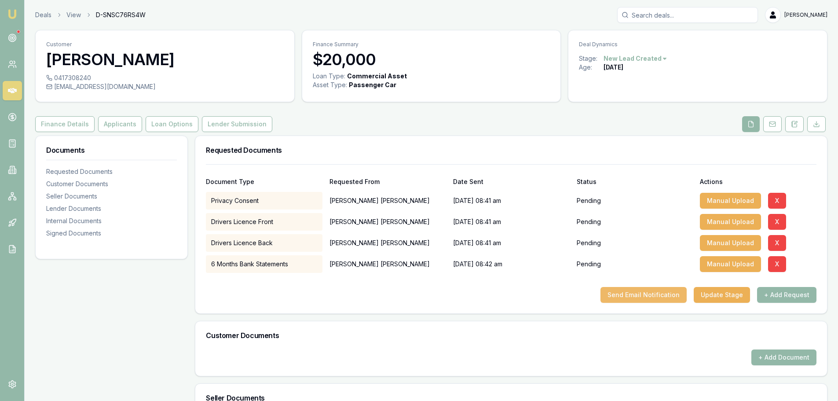
click at [659, 298] on button "Send Email Notification" at bounding box center [643, 295] width 86 height 16
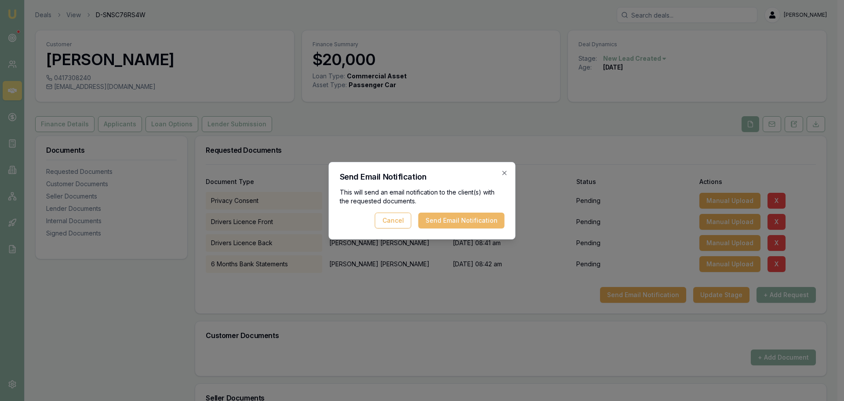
click at [446, 225] on button "Send Email Notification" at bounding box center [462, 220] width 86 height 16
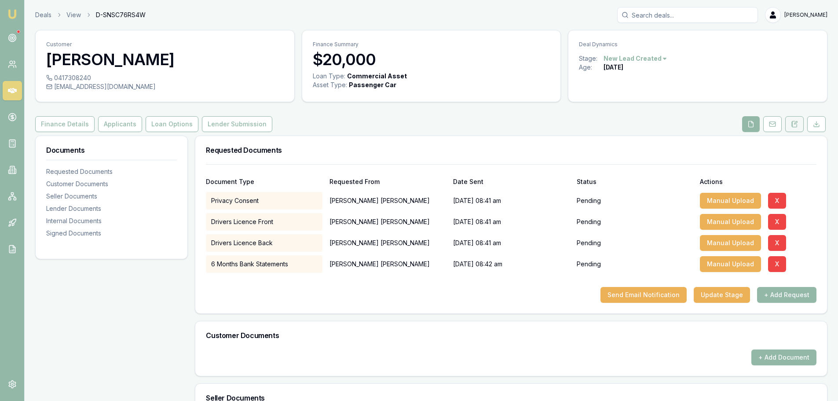
click at [796, 126] on icon at bounding box center [794, 124] width 7 height 7
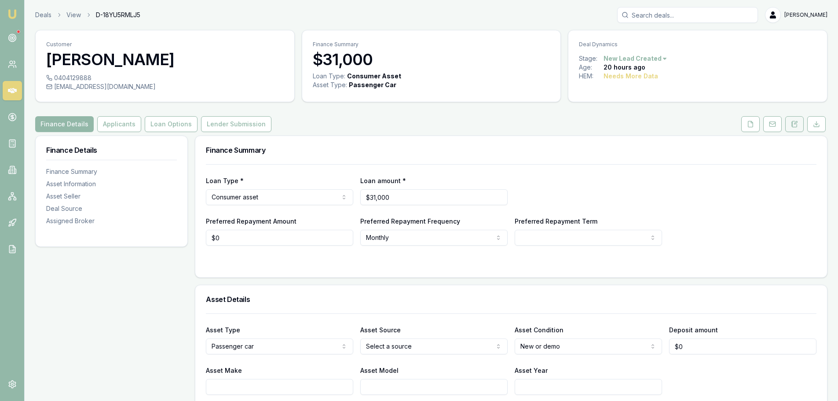
click at [797, 121] on icon at bounding box center [795, 122] width 3 height 3
click at [797, 126] on icon at bounding box center [794, 124] width 5 height 6
click at [794, 122] on icon at bounding box center [794, 124] width 7 height 7
click at [790, 121] on button at bounding box center [794, 124] width 18 height 16
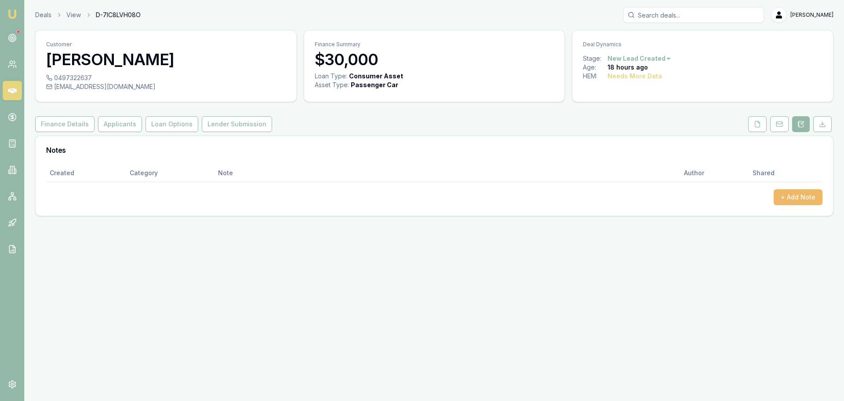
click at [790, 194] on button "+ Add Note" at bounding box center [798, 197] width 49 height 16
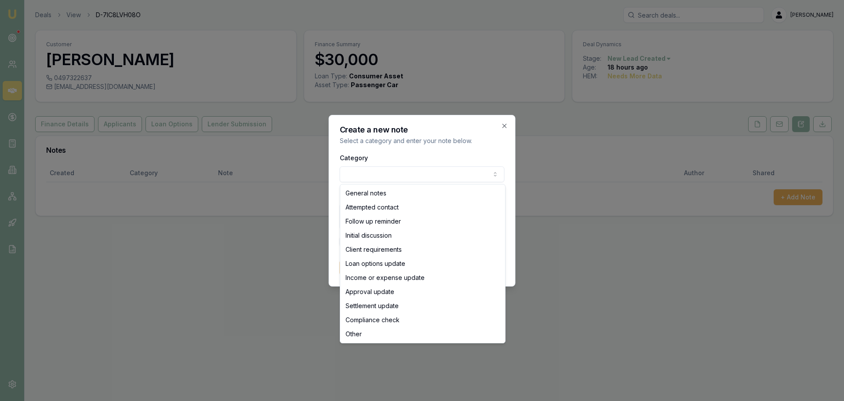
click at [363, 173] on body "Emu Broker Deals View D-7IC8LVH08O Erin Shield Toggle Menu Customer Nick Morgan…" at bounding box center [422, 200] width 844 height 401
select select "ATTEMPTED_CONTACT"
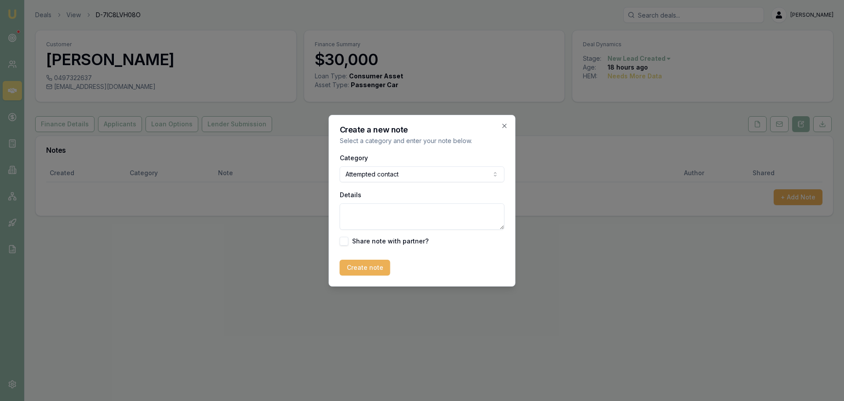
click at [366, 221] on textarea "Details" at bounding box center [422, 216] width 165 height 26
type textarea "sent intro text"
click at [375, 262] on button "Create note" at bounding box center [365, 268] width 51 height 16
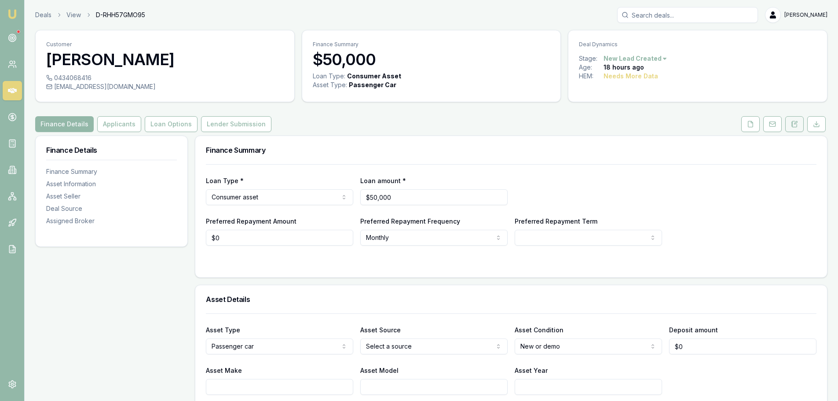
click at [793, 121] on icon at bounding box center [794, 124] width 5 height 6
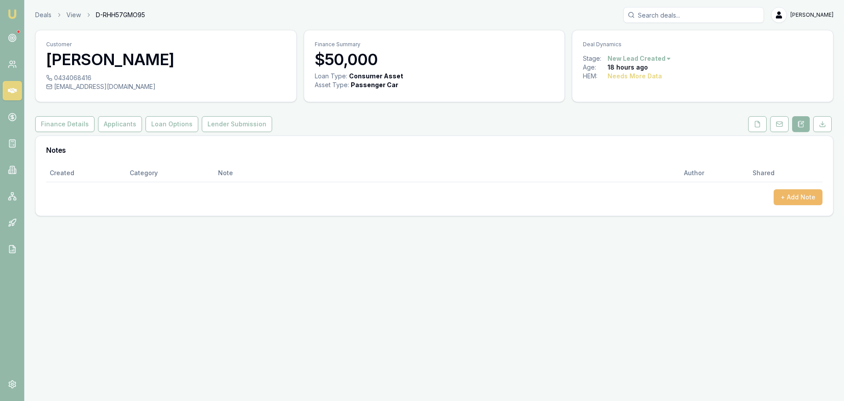
click at [805, 194] on button "+ Add Note" at bounding box center [798, 197] width 49 height 16
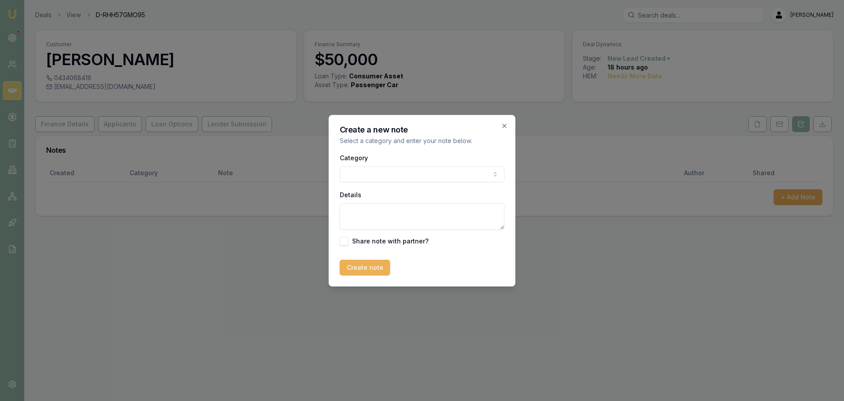
click at [397, 173] on body "Emu Broker Deals View D-RHH57GMO95 [PERSON_NAME] Toggle Menu Customer [PERSON_N…" at bounding box center [422, 200] width 844 height 401
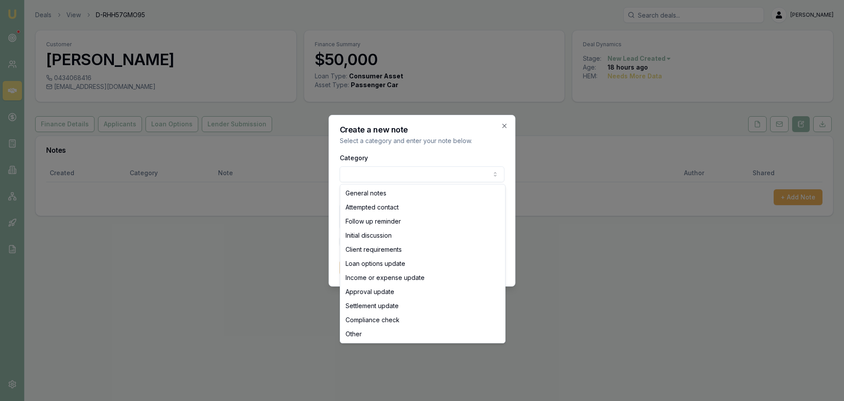
select select "ATTEMPTED_CONTACT"
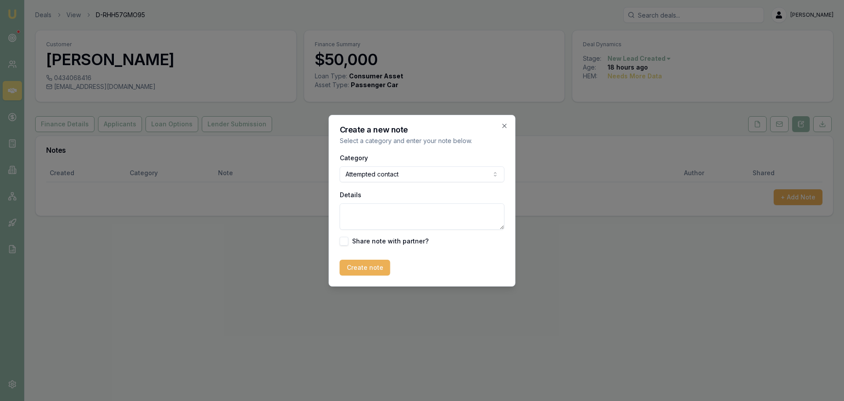
click at [377, 220] on textarea "Details" at bounding box center [422, 216] width 165 height 26
type textarea "T"
type textarea "Sent intro text"
click at [372, 268] on button "Create note" at bounding box center [365, 268] width 51 height 16
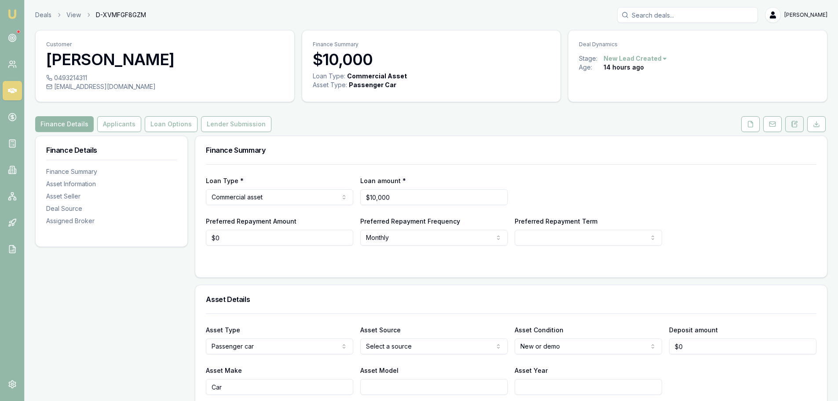
click at [793, 125] on icon at bounding box center [794, 124] width 7 height 7
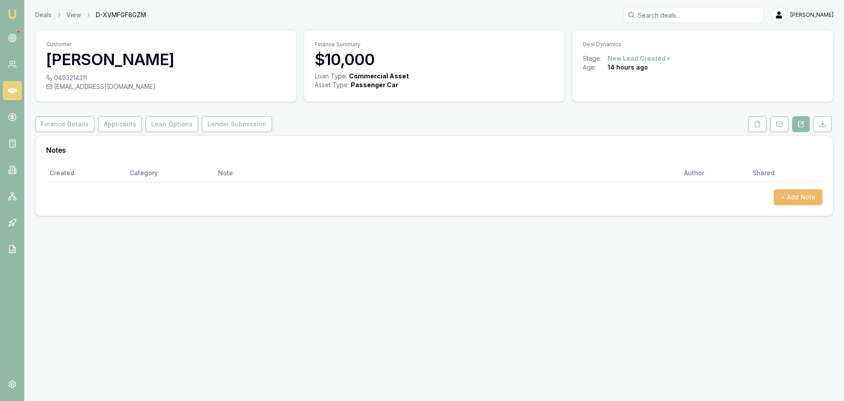
click at [793, 195] on button "+ Add Note" at bounding box center [798, 197] width 49 height 16
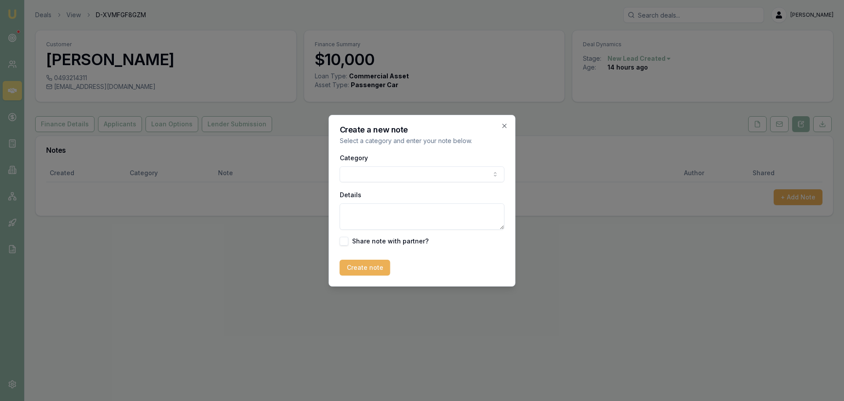
click at [390, 177] on body "Emu Broker Deals View D-XVMFGF8GZM Erin Shield Toggle Menu Customer Zac Smith 0…" at bounding box center [422, 200] width 844 height 401
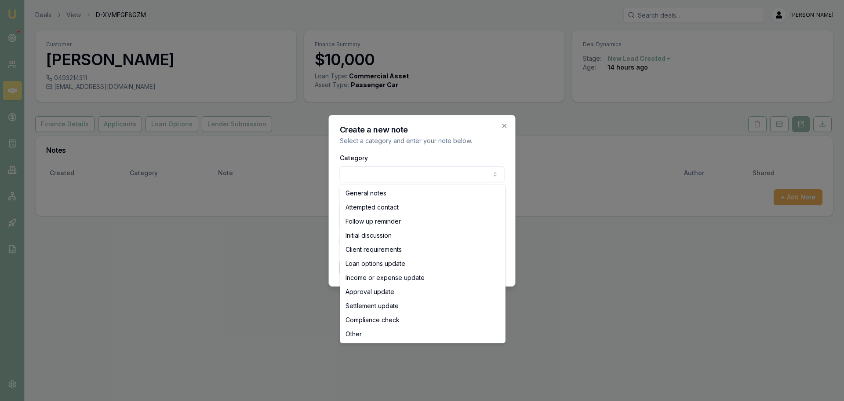
select select "ATTEMPTED_CONTACT"
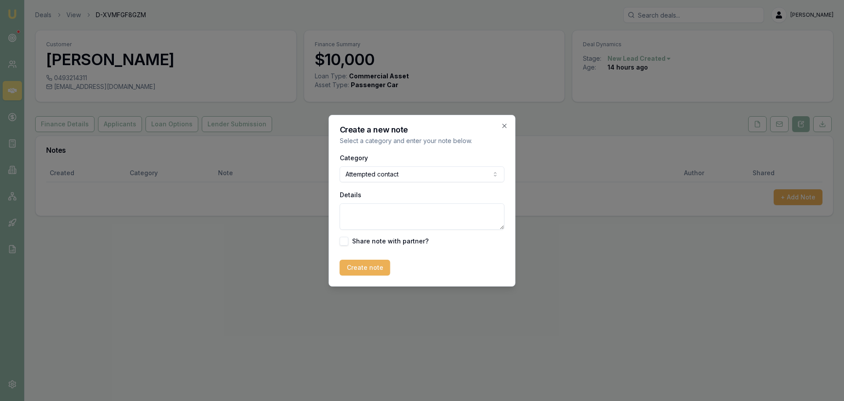
click at [378, 208] on textarea "Details" at bounding box center [422, 216] width 165 height 26
type textarea "sent intro text"
click at [358, 266] on button "Create note" at bounding box center [365, 268] width 51 height 16
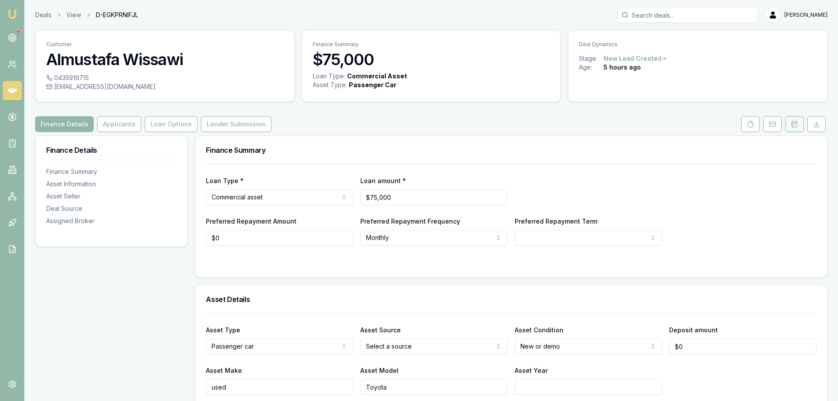
click at [800, 126] on button at bounding box center [794, 124] width 18 height 16
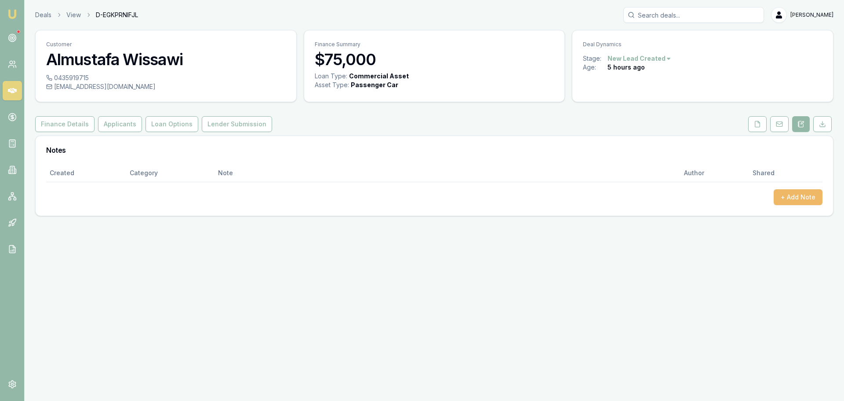
click at [808, 199] on button "+ Add Note" at bounding box center [798, 197] width 49 height 16
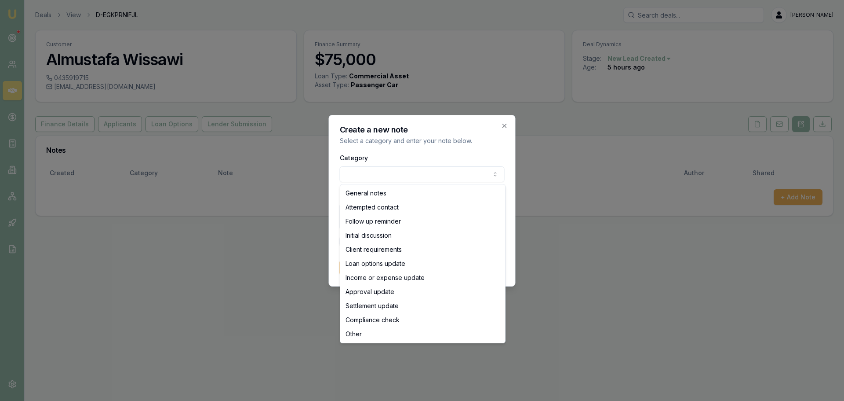
click at [490, 179] on body "Emu Broker Deals View D-EGKPRNIFJL [PERSON_NAME] Shield Toggle Menu Customer Al…" at bounding box center [422, 200] width 844 height 401
select select "ATTEMPTED_CONTACT"
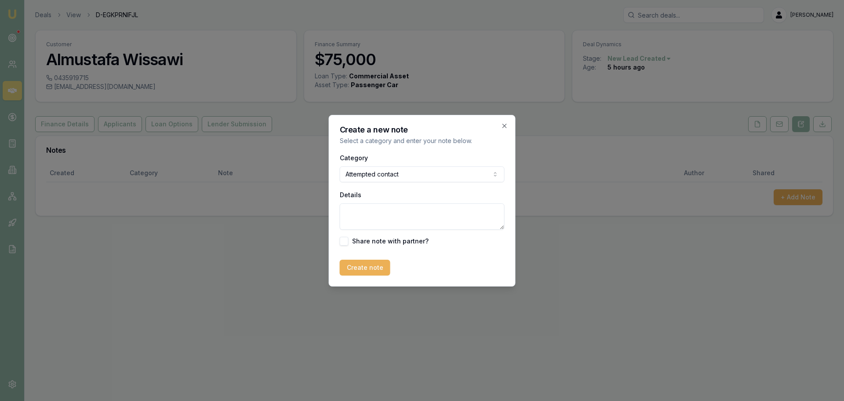
click at [433, 216] on textarea "Details" at bounding box center [422, 216] width 165 height 26
type textarea "sent intro text"
click at [373, 267] on button "Create note" at bounding box center [365, 268] width 51 height 16
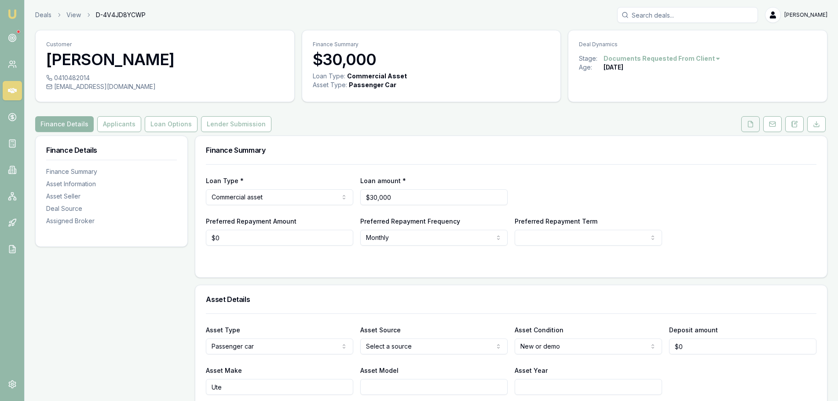
click at [746, 122] on button at bounding box center [750, 124] width 18 height 16
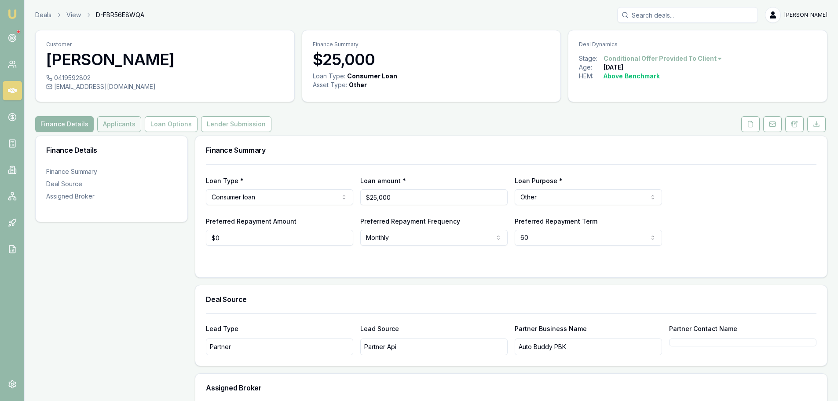
click at [111, 121] on button "Applicants" at bounding box center [119, 124] width 44 height 16
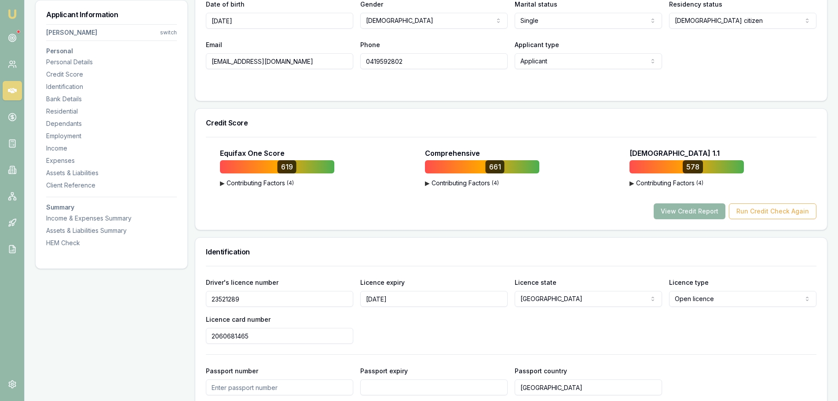
scroll to position [264, 0]
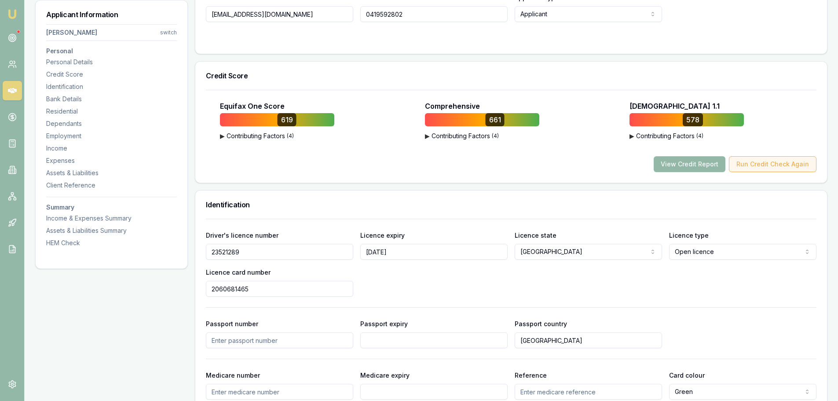
click at [752, 164] on button "Run Credit Check Again" at bounding box center [773, 164] width 88 height 16
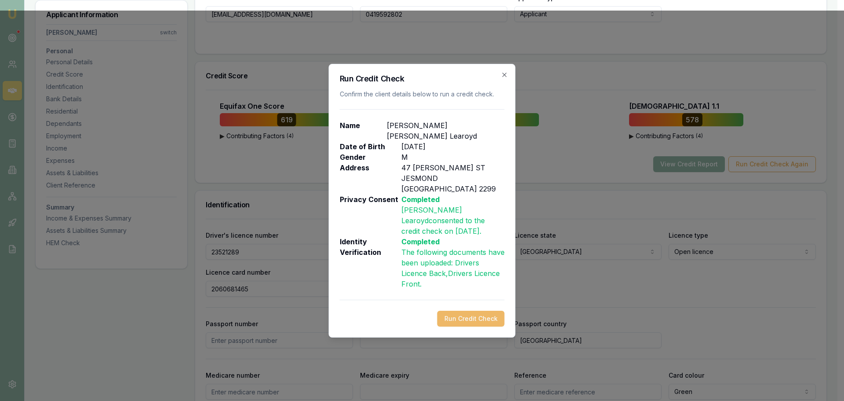
click at [489, 311] on button "Run Credit Check" at bounding box center [471, 319] width 67 height 16
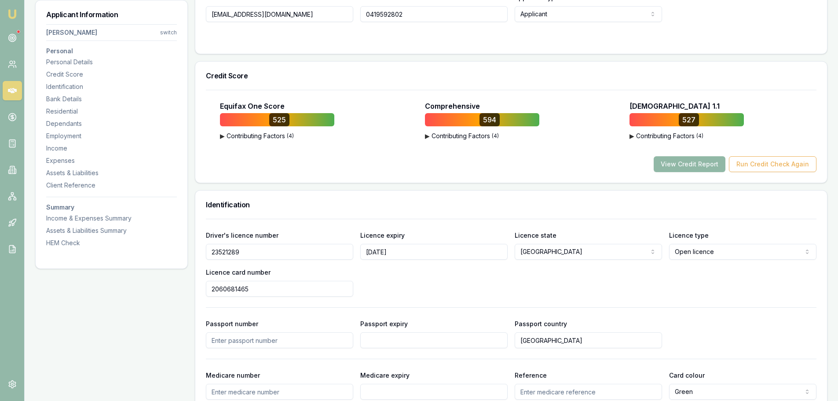
click at [693, 166] on button "View Credit Report" at bounding box center [690, 164] width 72 height 16
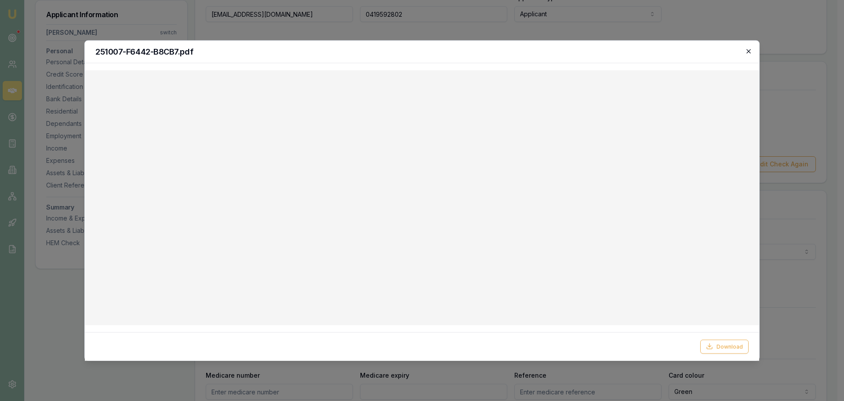
click at [747, 54] on icon "button" at bounding box center [749, 51] width 7 height 7
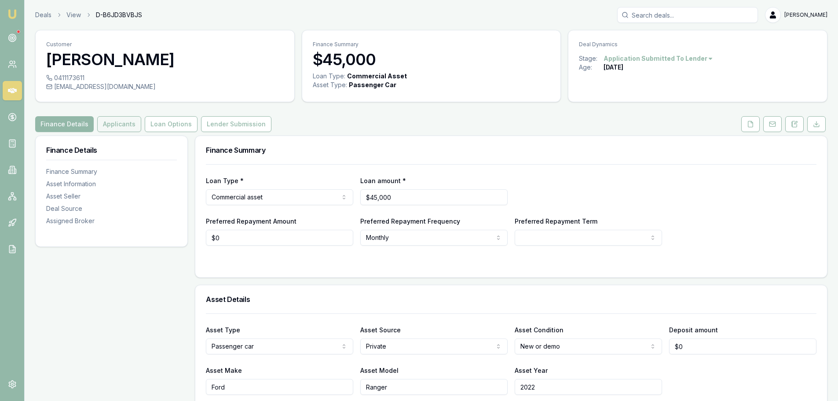
click at [121, 122] on button "Applicants" at bounding box center [119, 124] width 44 height 16
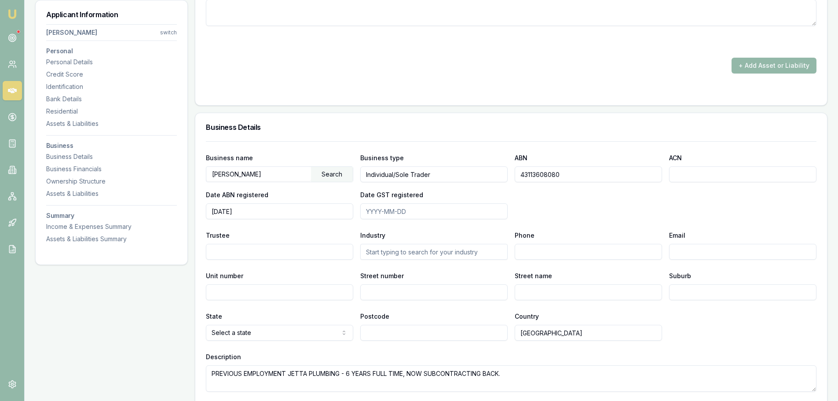
scroll to position [1627, 0]
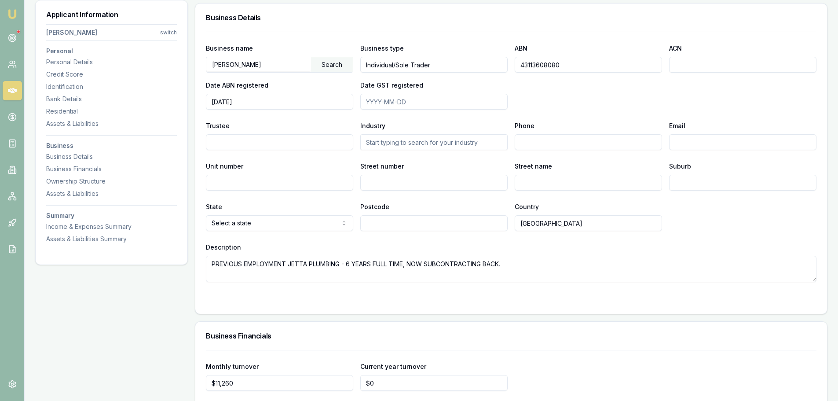
click at [564, 270] on textarea "PREVIOUS EMPLOYMENT JETTA PLUMBING - 6 YEARS FULL TIME, NOW SUBCONTRACTING BACK." at bounding box center [511, 269] width 610 height 26
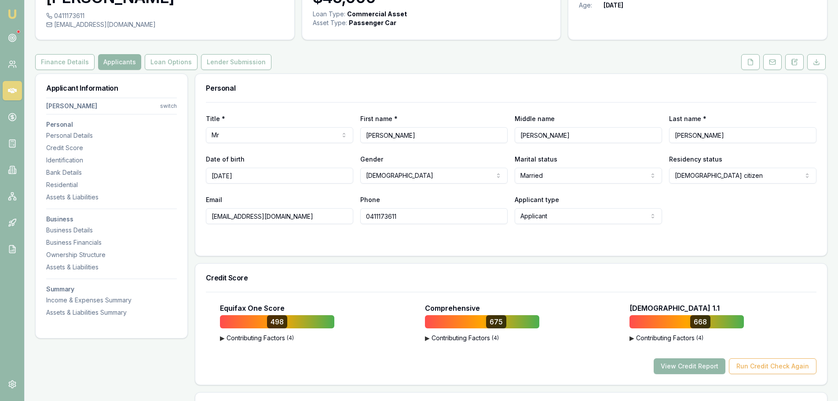
scroll to position [0, 0]
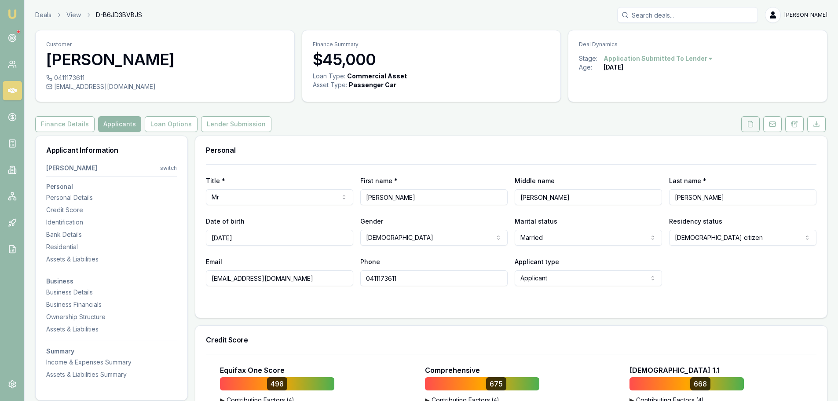
click at [746, 128] on button at bounding box center [750, 124] width 18 height 16
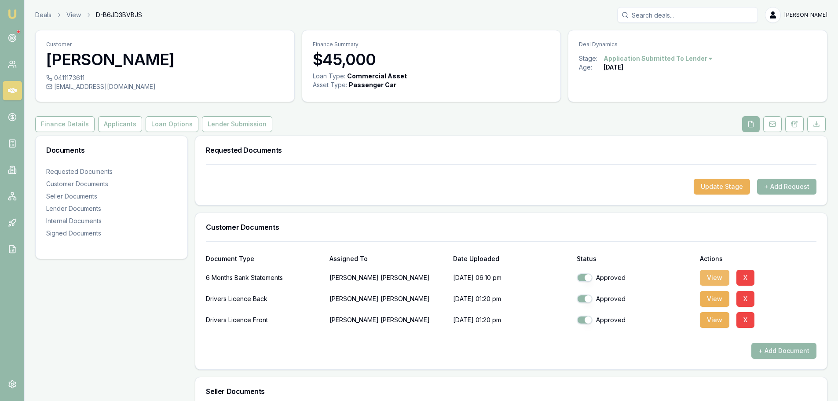
click at [715, 280] on button "View" at bounding box center [714, 278] width 29 height 16
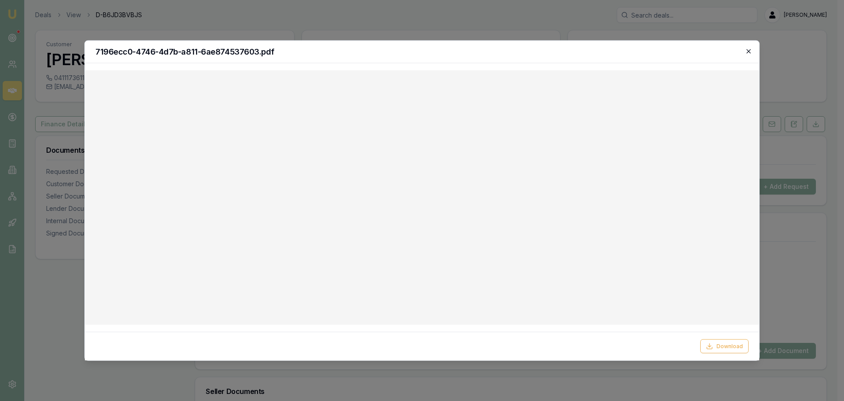
click at [747, 51] on icon "button" at bounding box center [749, 51] width 7 height 7
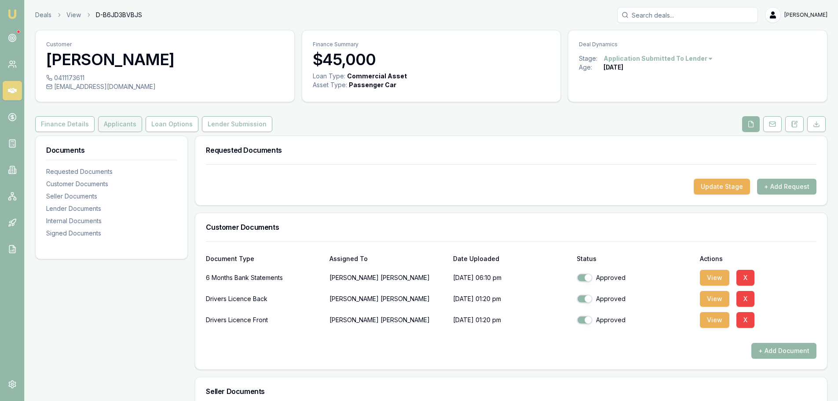
click at [107, 127] on button "Applicants" at bounding box center [120, 124] width 44 height 16
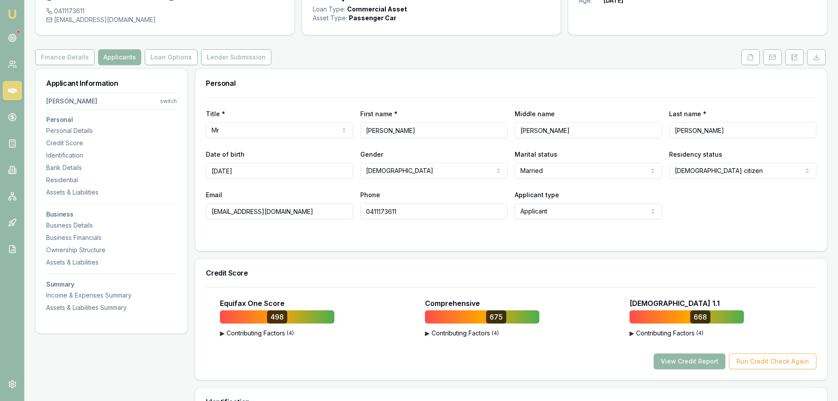
scroll to position [176, 0]
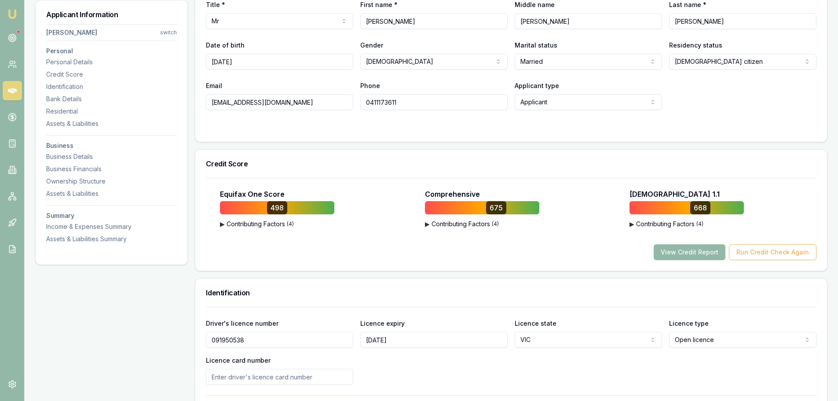
click at [307, 130] on div at bounding box center [511, 127] width 610 height 7
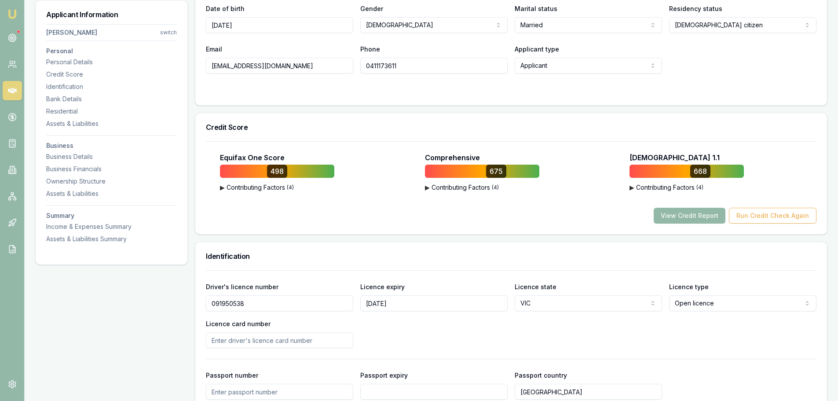
scroll to position [0, 0]
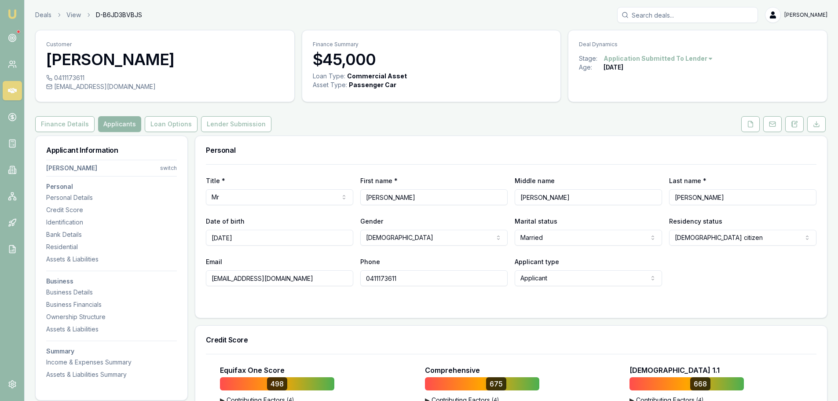
click at [354, 146] on h3 "Personal" at bounding box center [511, 149] width 610 height 7
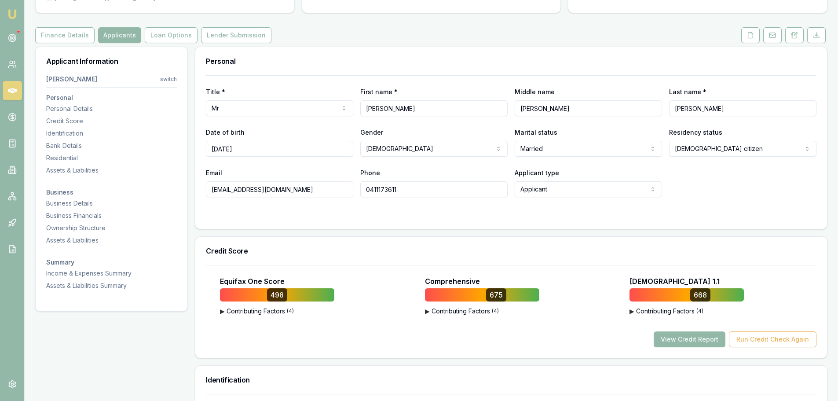
scroll to position [220, 0]
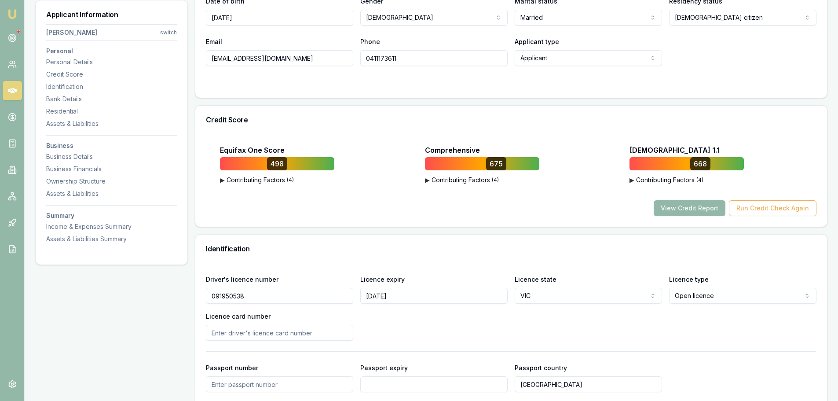
click at [514, 212] on div "View Credit Report Run Credit Check Again" at bounding box center [511, 208] width 610 height 16
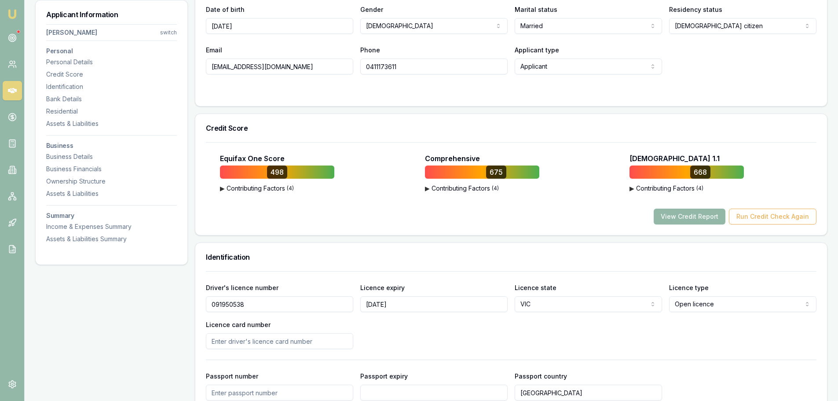
scroll to position [0, 0]
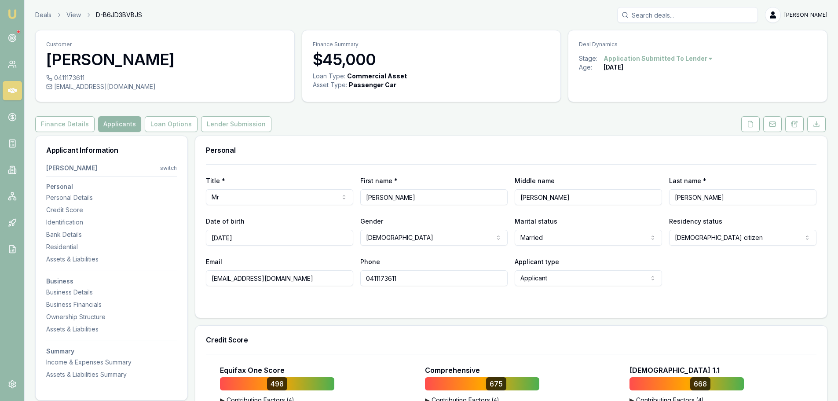
click at [341, 131] on div "Finance Details Applicants Loan Options Lender Submission" at bounding box center [431, 124] width 792 height 16
click at [610, 132] on div "Finance Details Applicants Loan Options Lender Submission" at bounding box center [431, 124] width 792 height 16
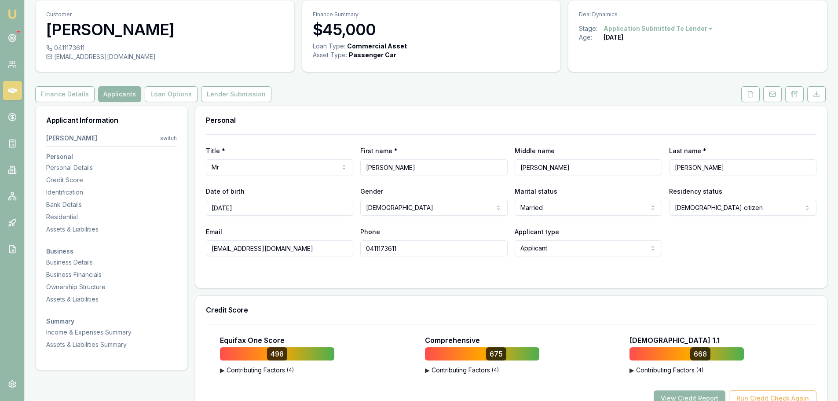
scroll to position [44, 0]
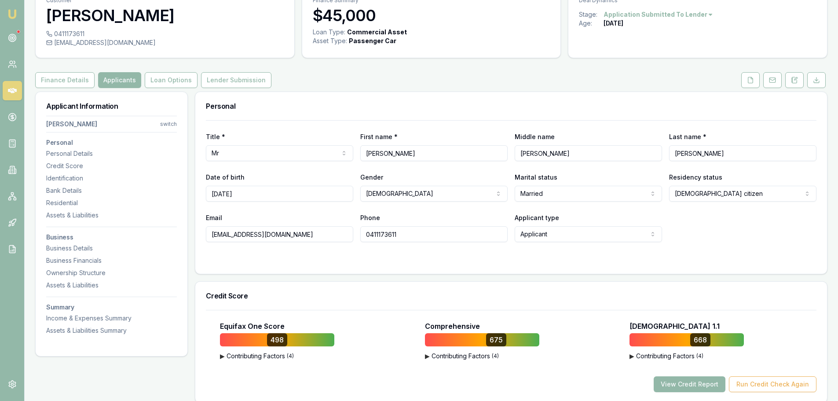
click at [332, 261] on div at bounding box center [511, 259] width 610 height 7
click at [519, 78] on div "Finance Details Applicants Loan Options Lender Submission" at bounding box center [431, 80] width 792 height 16
click at [628, 77] on div "Finance Details Applicants Loan Options Lender Submission" at bounding box center [431, 80] width 792 height 16
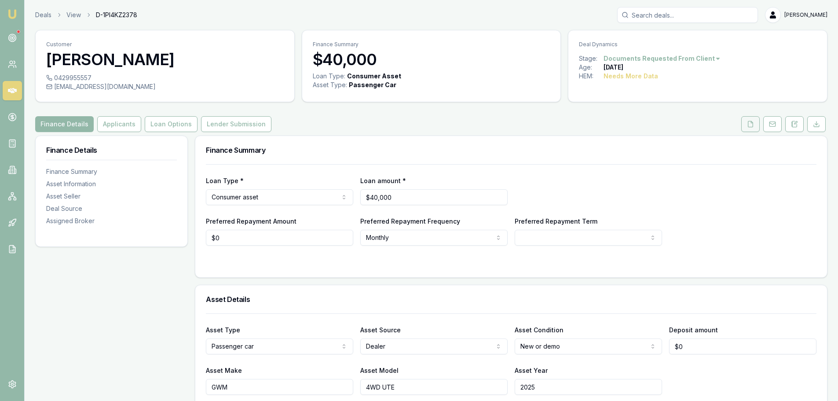
click at [746, 122] on button at bounding box center [750, 124] width 18 height 16
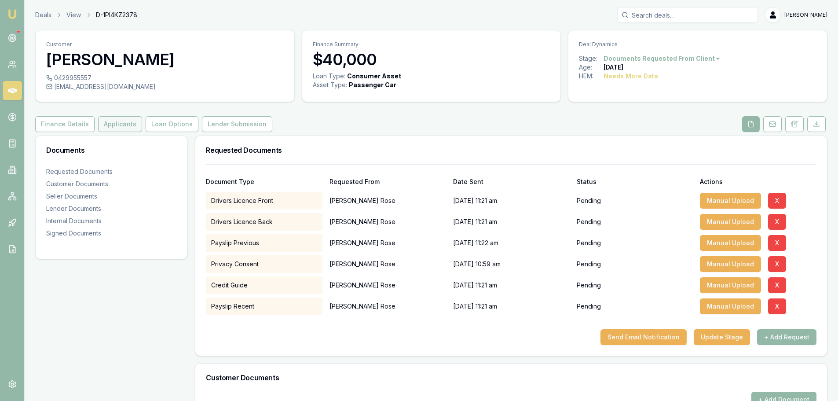
click at [122, 128] on button "Applicants" at bounding box center [120, 124] width 44 height 16
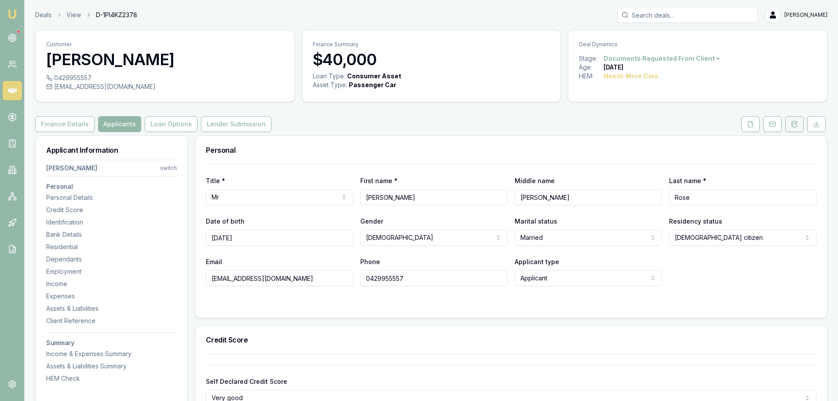
click at [797, 123] on icon at bounding box center [794, 124] width 7 height 7
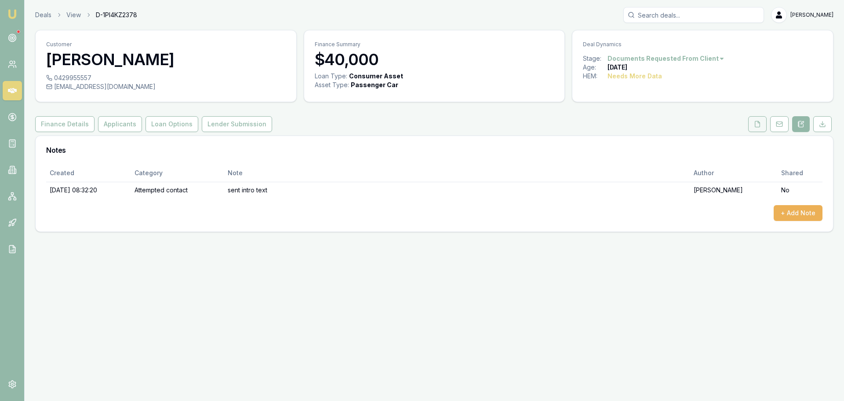
click at [760, 123] on polyline at bounding box center [759, 122] width 2 height 2
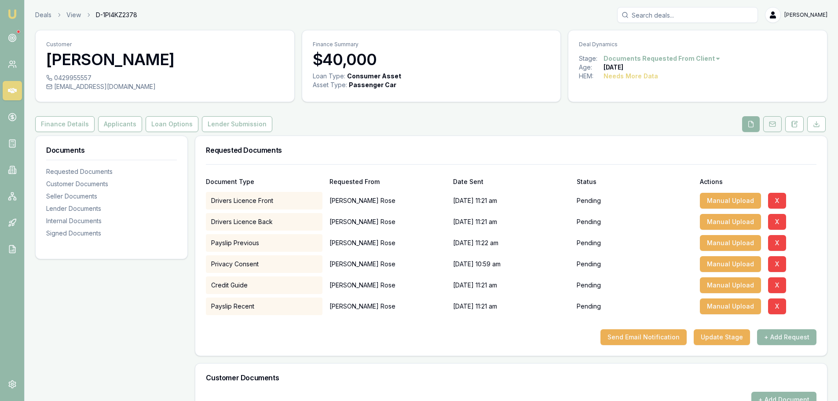
click at [773, 124] on icon at bounding box center [772, 124] width 7 height 7
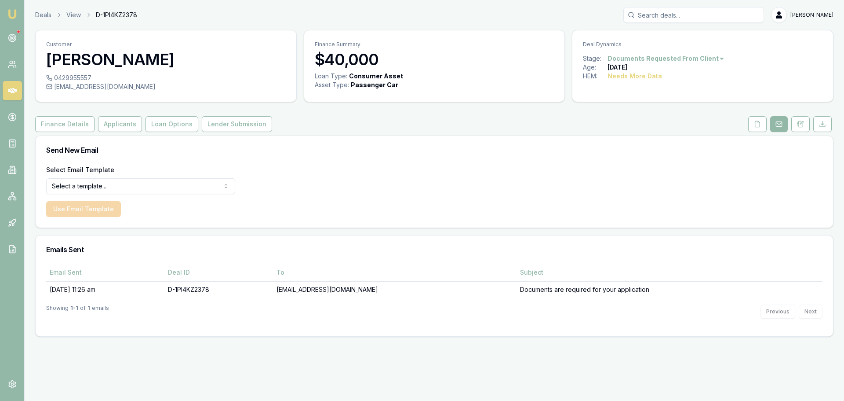
click at [105, 185] on html "Emu Broker Deals View D-1PI4KZ2378 [PERSON_NAME] Toggle Menu Customer [PERSON_N…" at bounding box center [422, 200] width 844 height 401
select select "document-request-reminder"
click at [90, 207] on button "Use Email Template" at bounding box center [83, 209] width 75 height 16
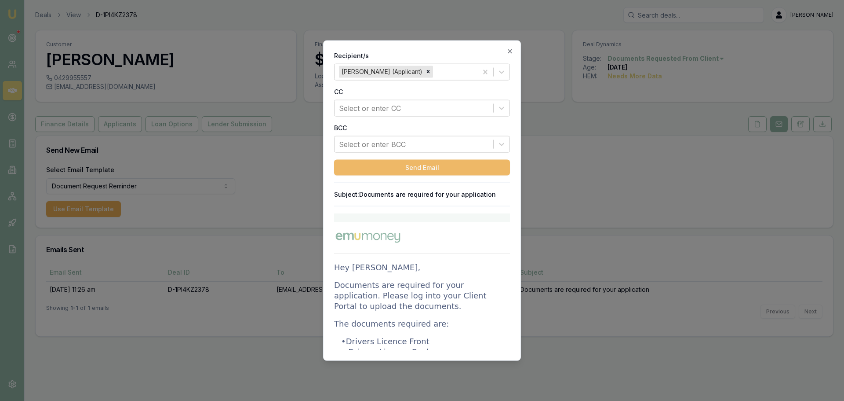
click at [421, 163] on button "Send Email" at bounding box center [422, 167] width 176 height 16
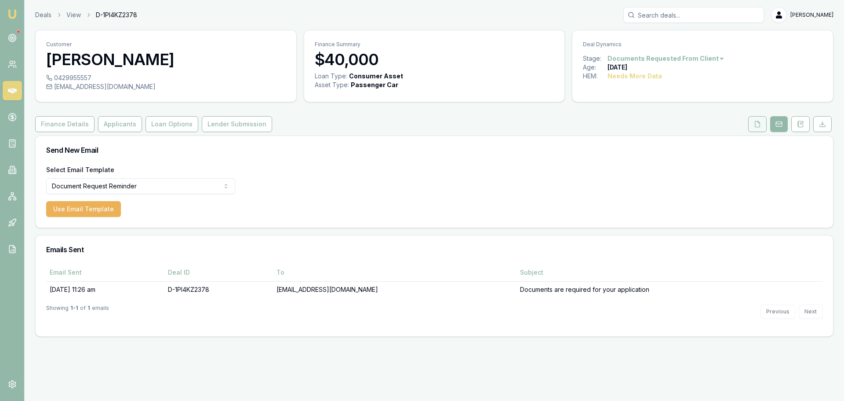
click at [760, 121] on icon at bounding box center [757, 124] width 7 height 7
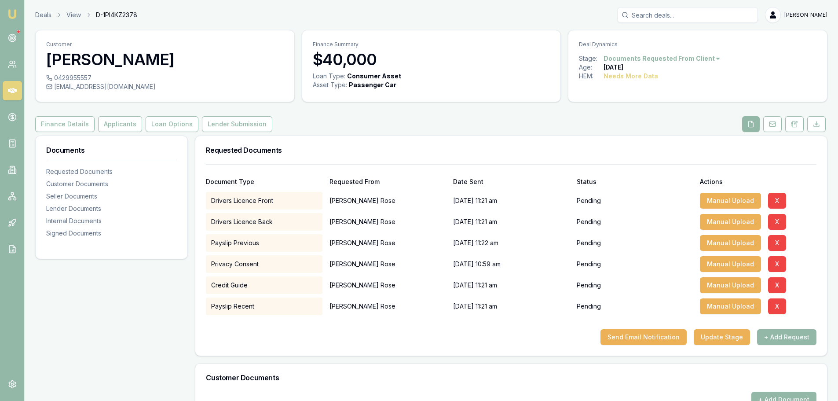
drag, startPoint x: 792, startPoint y: 127, endPoint x: 795, endPoint y: 134, distance: 7.3
click at [793, 127] on icon at bounding box center [794, 124] width 5 height 6
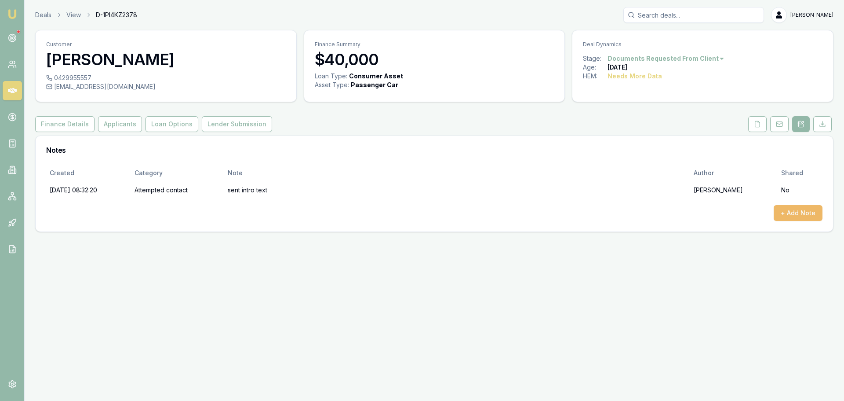
click at [802, 212] on button "+ Add Note" at bounding box center [798, 213] width 49 height 16
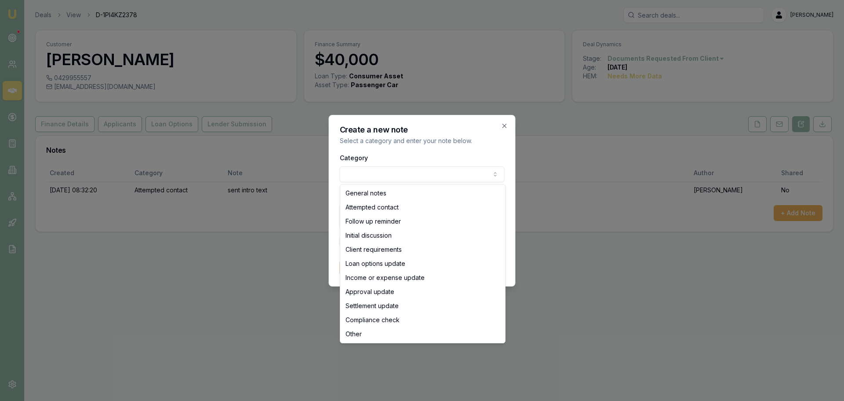
click at [401, 172] on body "Emu Broker Deals View D-1PI4KZ2378 [PERSON_NAME] Toggle Menu Customer [PERSON_N…" at bounding box center [422, 200] width 844 height 401
select select "ATTEMPTED_CONTACT"
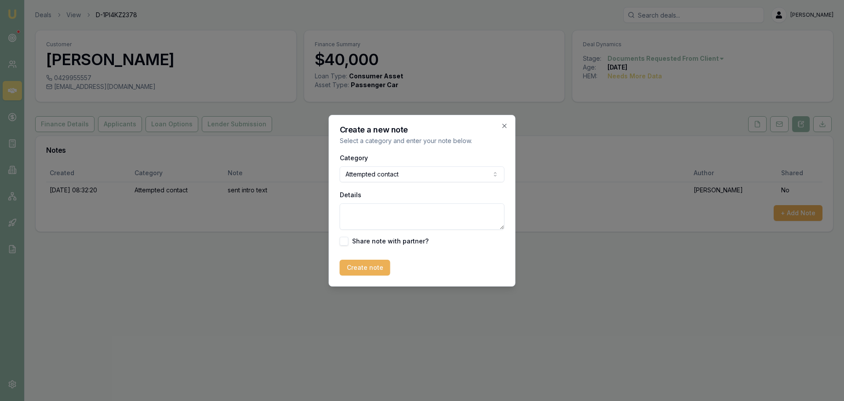
click at [386, 210] on textarea "Details" at bounding box center [422, 216] width 165 height 26
type textarea "s"
click at [376, 215] on textarea "resent dco request email and sent text" at bounding box center [422, 216] width 165 height 26
type textarea "resent doc request email and sent text"
click at [360, 267] on button "Create note" at bounding box center [365, 268] width 51 height 16
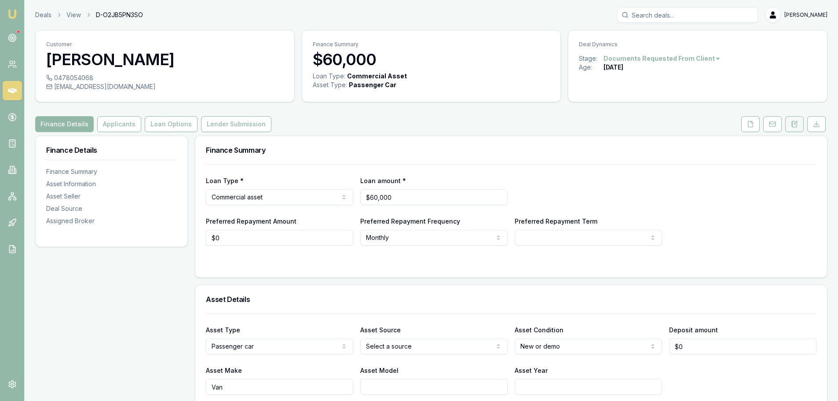
click at [799, 123] on button at bounding box center [794, 124] width 18 height 16
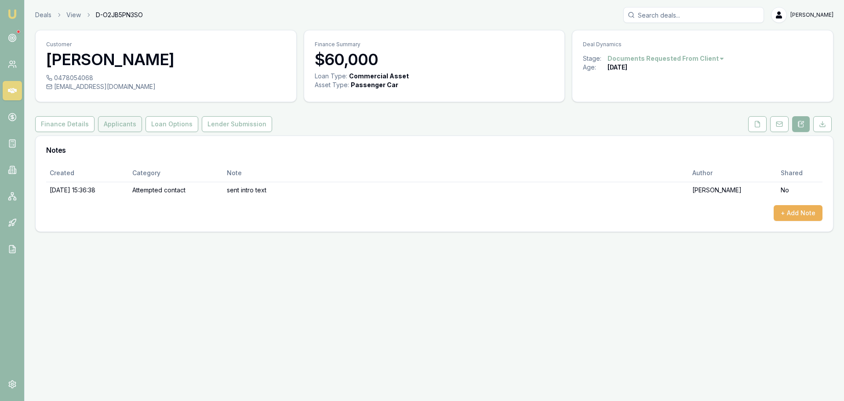
click at [113, 121] on button "Applicants" at bounding box center [120, 124] width 44 height 16
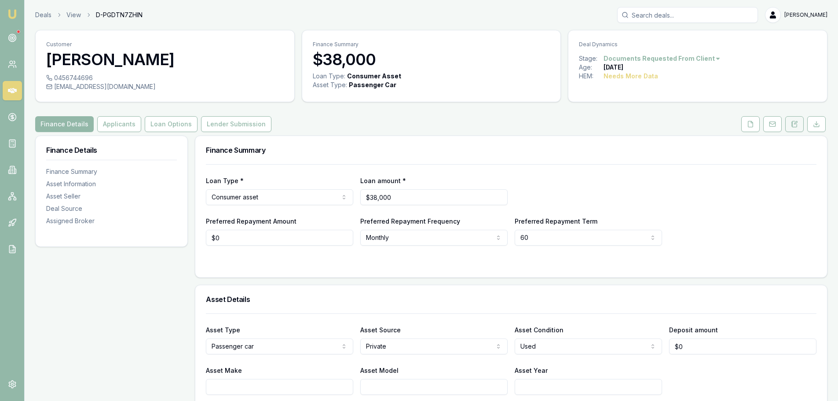
click at [797, 122] on icon at bounding box center [795, 122] width 3 height 3
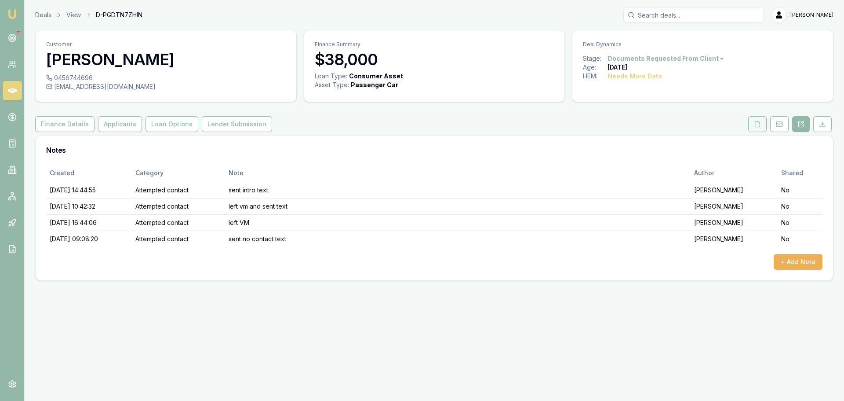
click at [758, 128] on button at bounding box center [758, 124] width 18 height 16
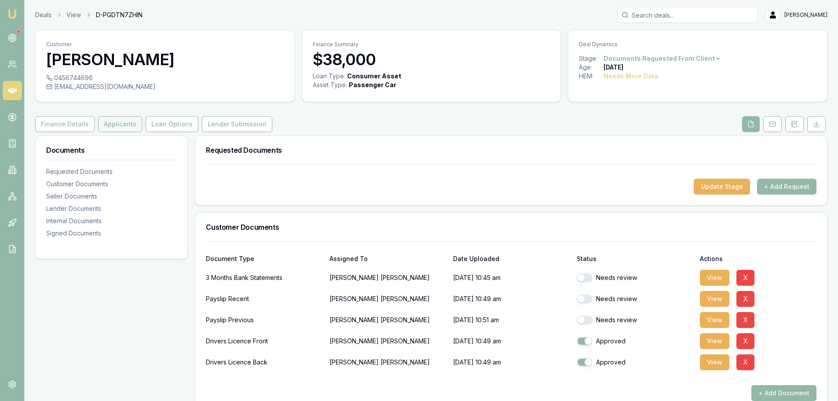
click at [126, 122] on button "Applicants" at bounding box center [120, 124] width 44 height 16
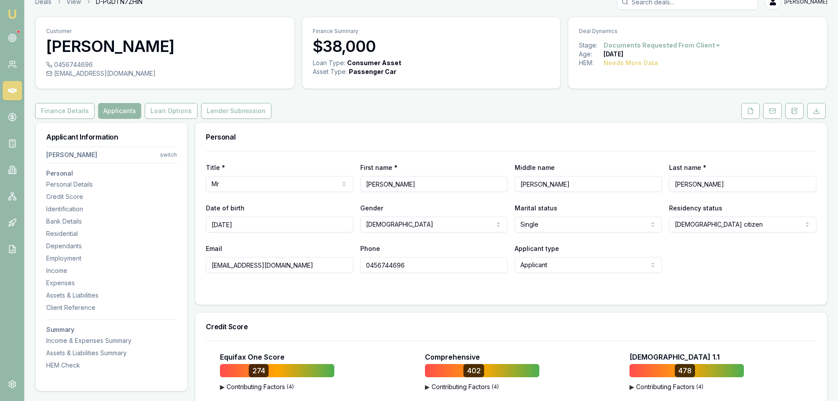
scroll to position [220, 0]
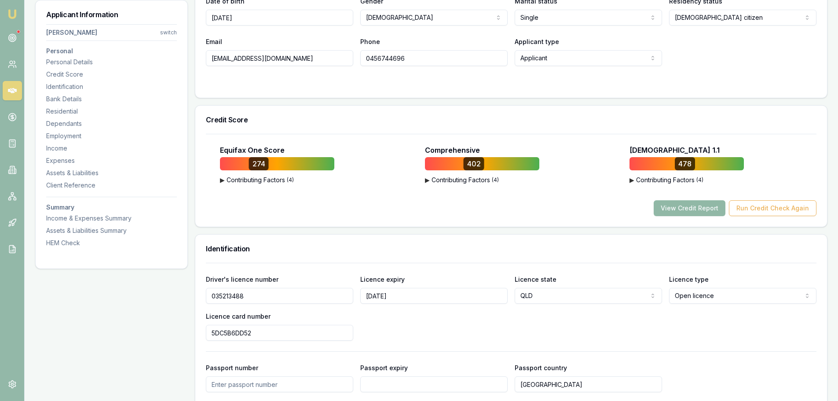
click at [691, 212] on button "View Credit Report" at bounding box center [690, 208] width 72 height 16
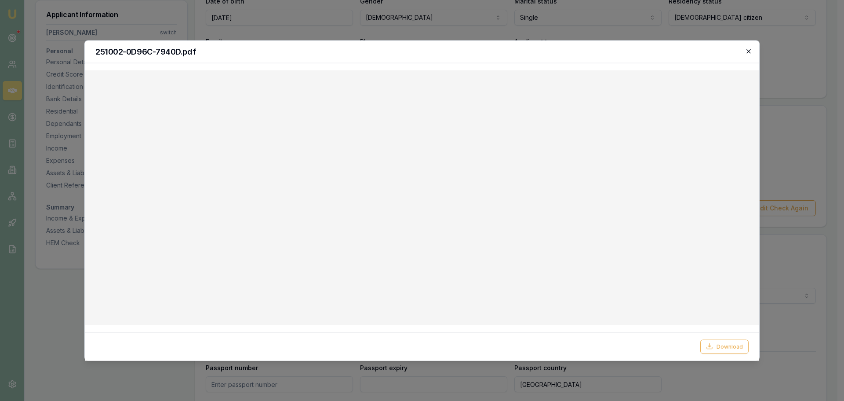
click at [749, 49] on icon "button" at bounding box center [749, 51] width 7 height 7
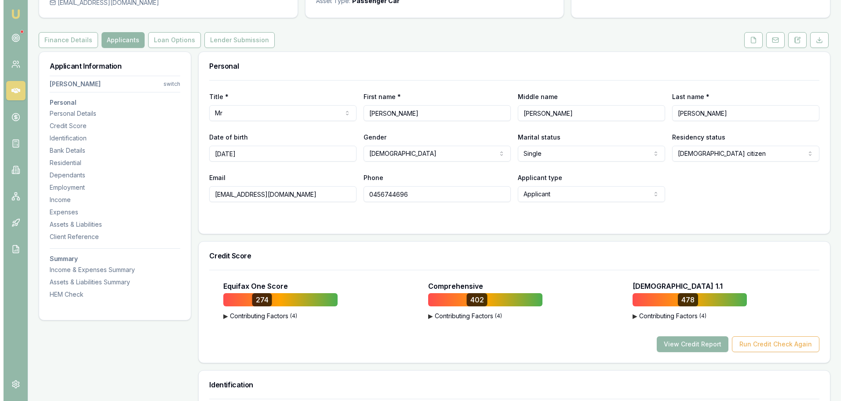
scroll to position [0, 0]
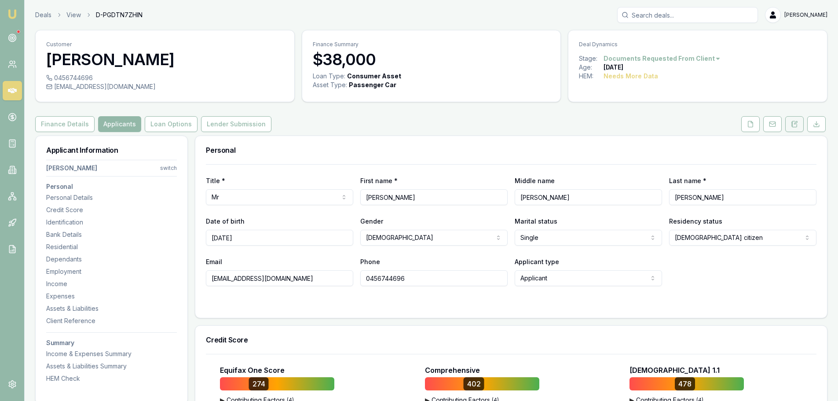
click at [793, 129] on button at bounding box center [794, 124] width 18 height 16
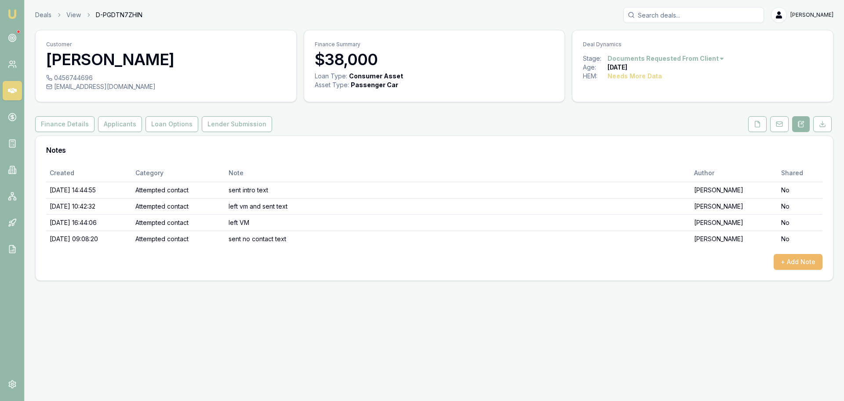
click at [792, 255] on button "+ Add Note" at bounding box center [798, 262] width 49 height 16
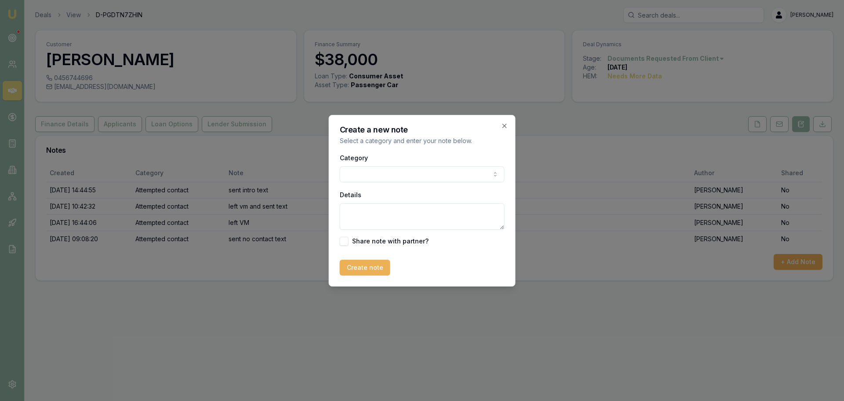
click at [436, 172] on body "Emu Broker Deals View D-PGDTN7ZHIN [PERSON_NAME] Shield Toggle Menu Customer [P…" at bounding box center [422, 200] width 844 height 401
click at [409, 219] on textarea "Details" at bounding box center [422, 216] width 165 height 26
type textarea "unable to finance - restricted postcode"
click at [357, 270] on button "Create note" at bounding box center [365, 268] width 51 height 16
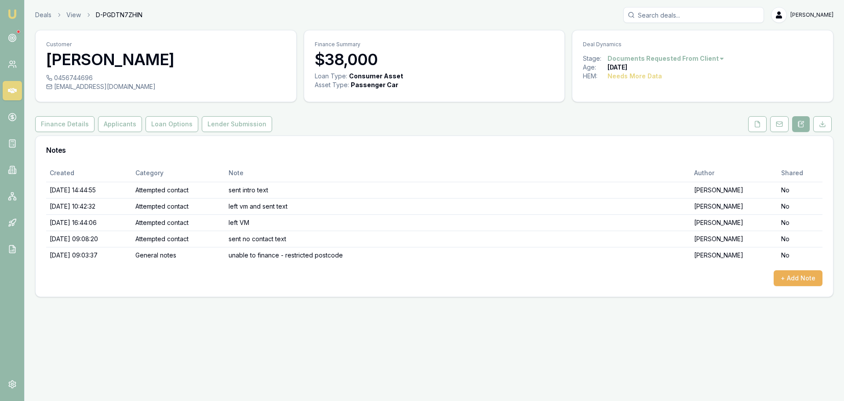
click at [702, 61] on html "Emu Broker Deals View D-PGDTN7ZHIN [PERSON_NAME] Shield Toggle Menu Customer [P…" at bounding box center [422, 200] width 844 height 401
click at [663, 104] on div "- Lost" at bounding box center [662, 102] width 52 height 14
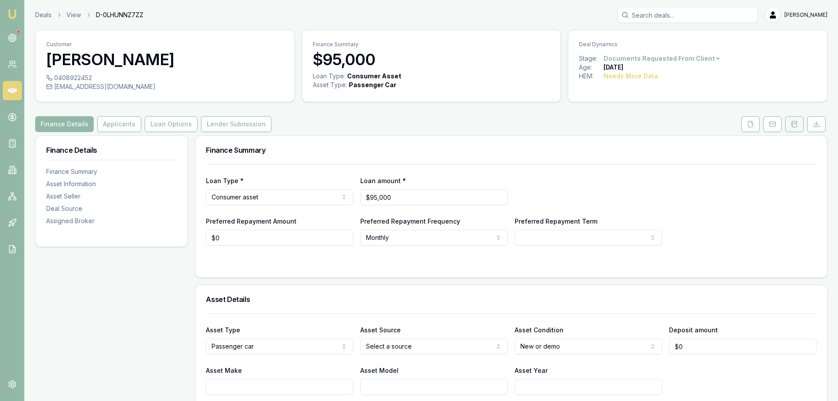
click at [800, 130] on button at bounding box center [794, 124] width 18 height 16
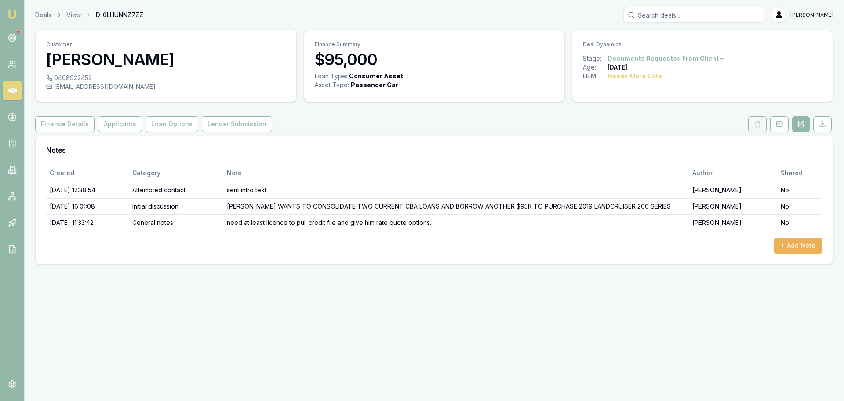
click at [764, 124] on button at bounding box center [758, 124] width 18 height 16
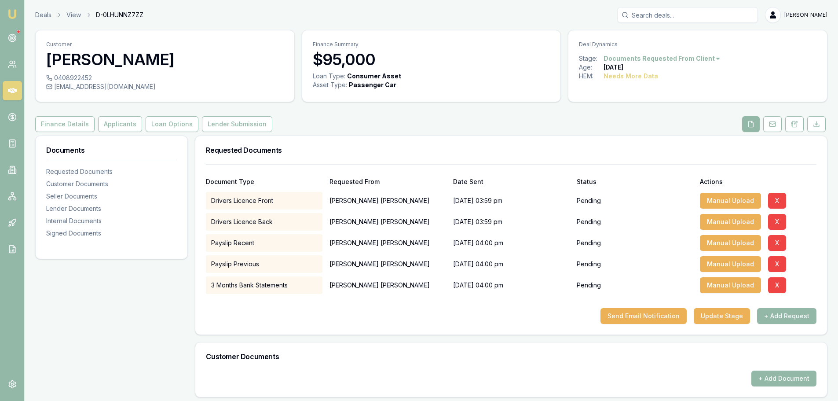
click at [587, 119] on div "Finance Details Applicants Loan Options Lender Submission" at bounding box center [431, 124] width 792 height 16
click at [772, 129] on button at bounding box center [772, 124] width 18 height 16
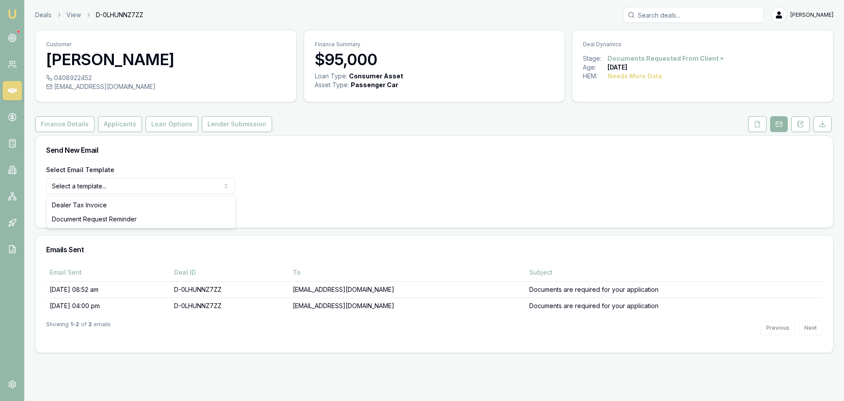
click at [193, 185] on html "Emu Broker Deals View D-0LHUNNZ7ZZ [PERSON_NAME] Shield Toggle Menu Customer [P…" at bounding box center [422, 200] width 844 height 401
select select "document-request-reminder"
click at [97, 207] on button "Use Email Template" at bounding box center [83, 209] width 75 height 16
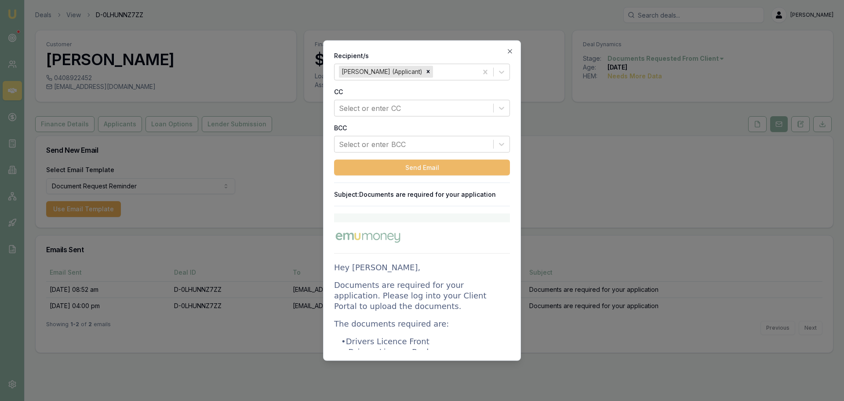
click at [429, 162] on button "Send Email" at bounding box center [422, 167] width 176 height 16
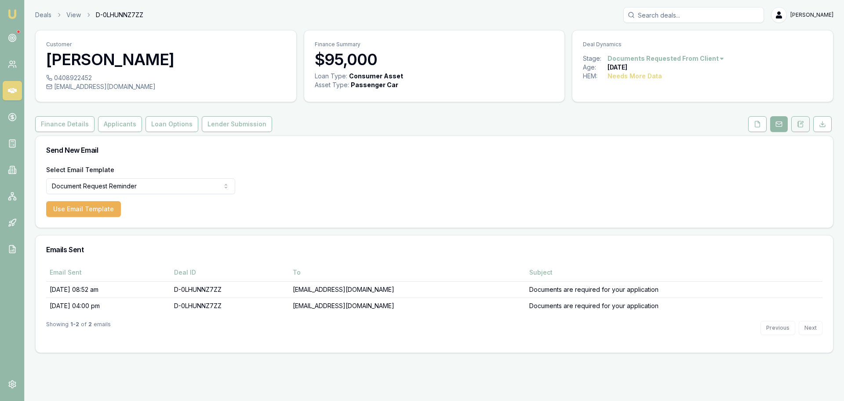
drag, startPoint x: 805, startPoint y: 124, endPoint x: 804, endPoint y: 129, distance: 5.4
click at [805, 123] on button at bounding box center [801, 124] width 18 height 16
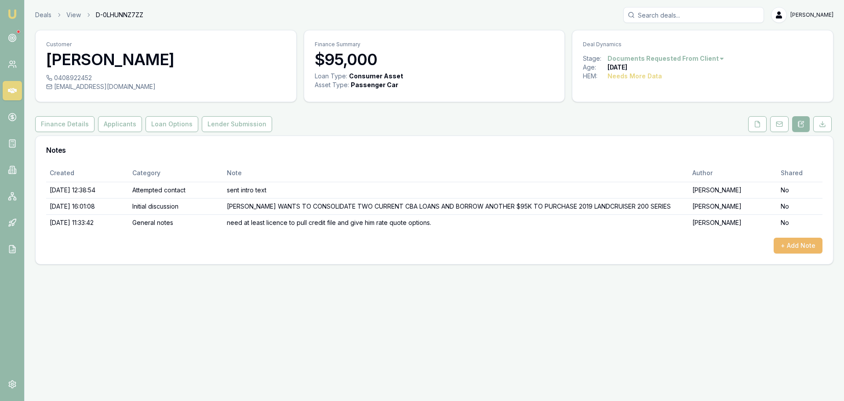
click at [797, 247] on button "+ Add Note" at bounding box center [798, 246] width 49 height 16
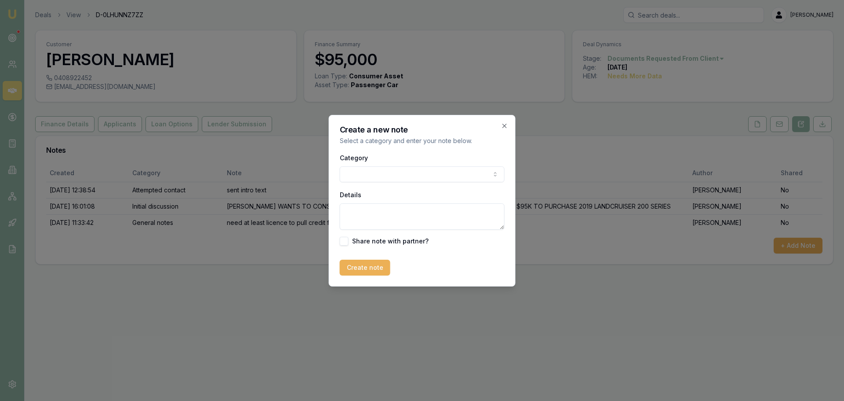
click at [410, 179] on body "Emu Broker Deals View D-0LHUNNZ7ZZ [PERSON_NAME] Toggle Menu Customer [PERSON_N…" at bounding box center [422, 200] width 844 height 401
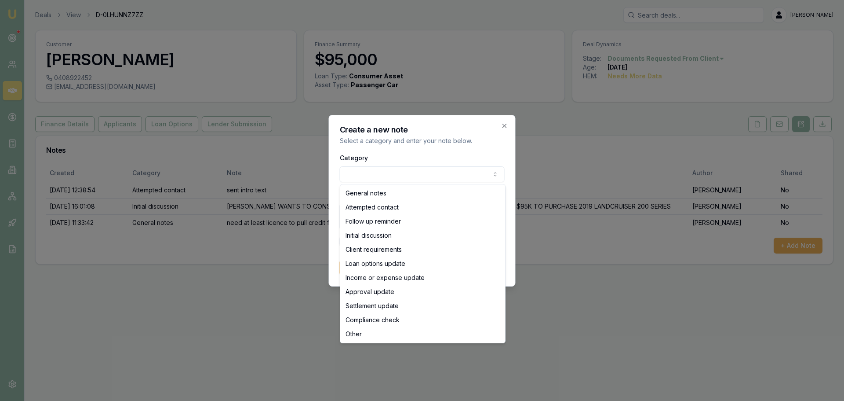
select select "ATTEMPTED_CONTACT"
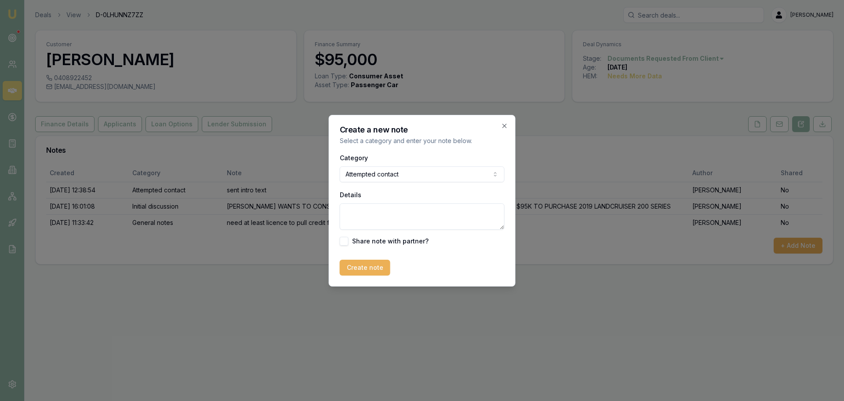
click at [391, 216] on textarea "Details" at bounding box center [422, 216] width 165 height 26
type textarea "setnt doc reminder email and sent text"
click at [372, 273] on button "Create note" at bounding box center [365, 268] width 51 height 16
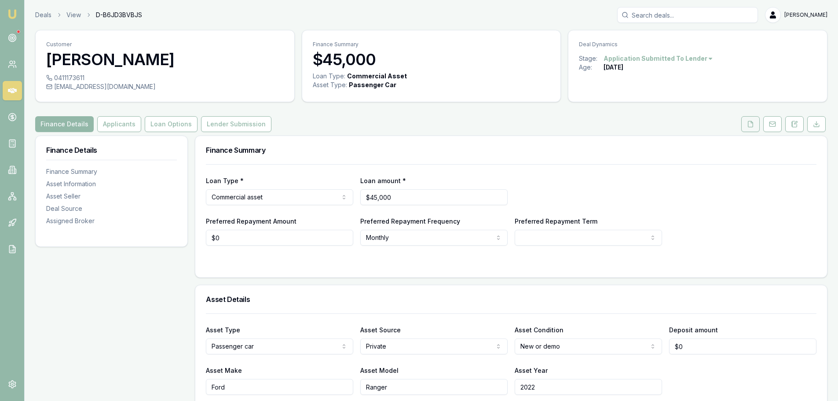
click at [752, 122] on icon at bounding box center [750, 124] width 5 height 6
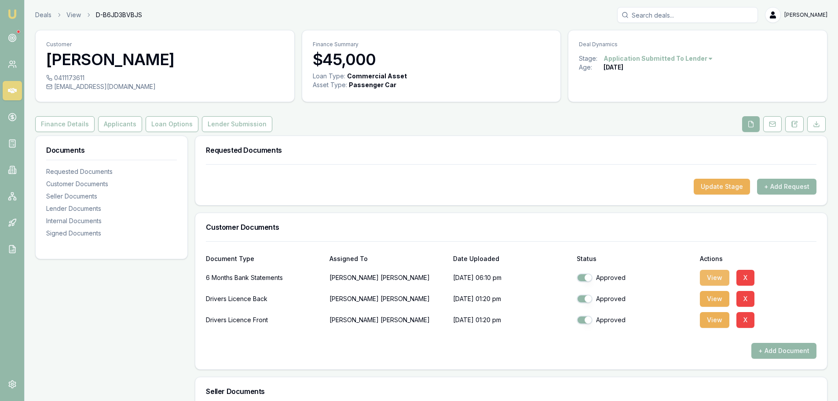
click at [714, 278] on button "View" at bounding box center [714, 278] width 29 height 16
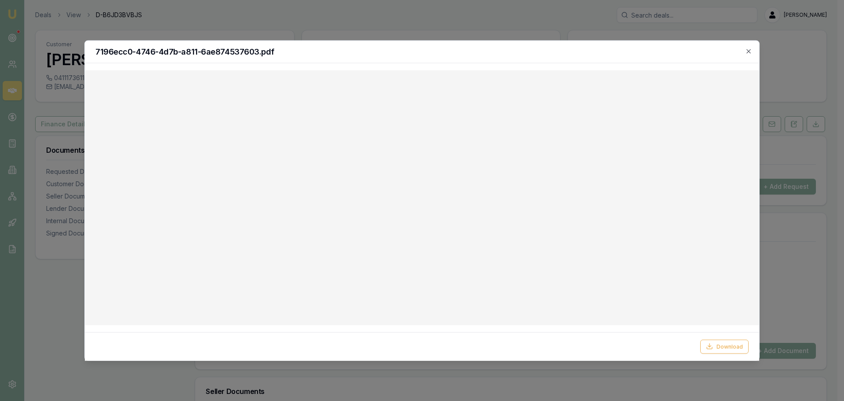
click at [340, 53] on h2 "7196ecc0-4746-4d7b-a811-6ae874537603.pdf" at bounding box center [422, 52] width 654 height 8
click at [371, 51] on h2 "7196ecc0-4746-4d7b-a811-6ae874537603.pdf" at bounding box center [422, 52] width 654 height 8
click at [749, 49] on icon "button" at bounding box center [749, 51] width 7 height 7
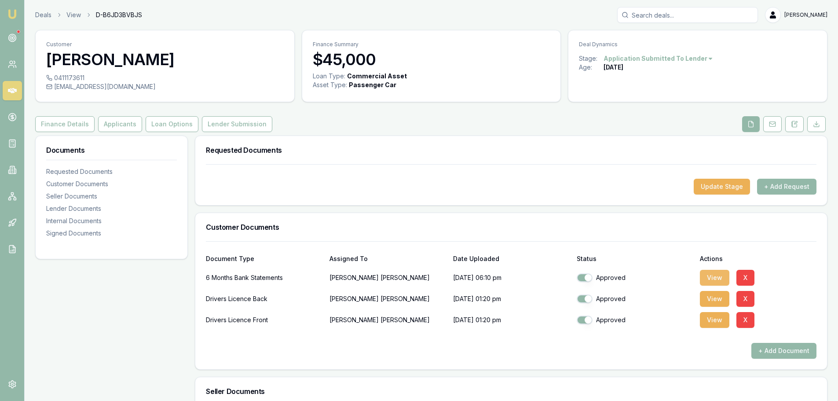
click at [710, 276] on button "View" at bounding box center [714, 278] width 29 height 16
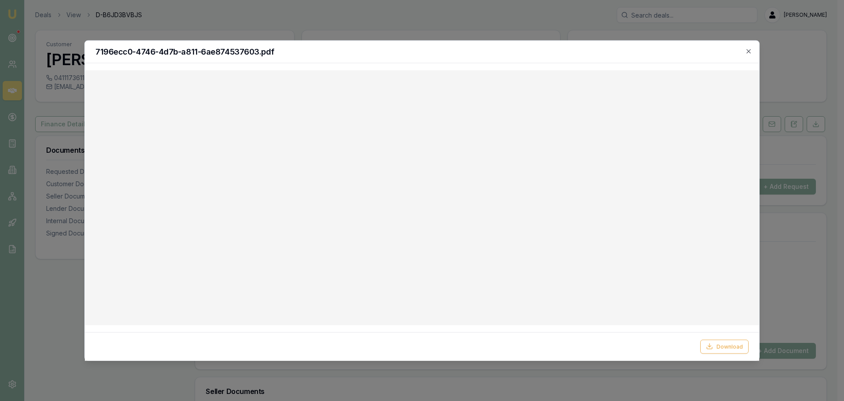
click at [749, 44] on div "7196ecc0-4746-4d7b-a811-6ae874537603.pdf" at bounding box center [422, 51] width 675 height 22
click at [745, 51] on h2 "7196ecc0-4746-4d7b-a811-6ae874537603.pdf" at bounding box center [422, 52] width 654 height 8
click at [745, 50] on h2 "7196ecc0-4746-4d7b-a811-6ae874537603.pdf" at bounding box center [422, 52] width 654 height 8
click at [748, 51] on icon "button" at bounding box center [749, 51] width 7 height 7
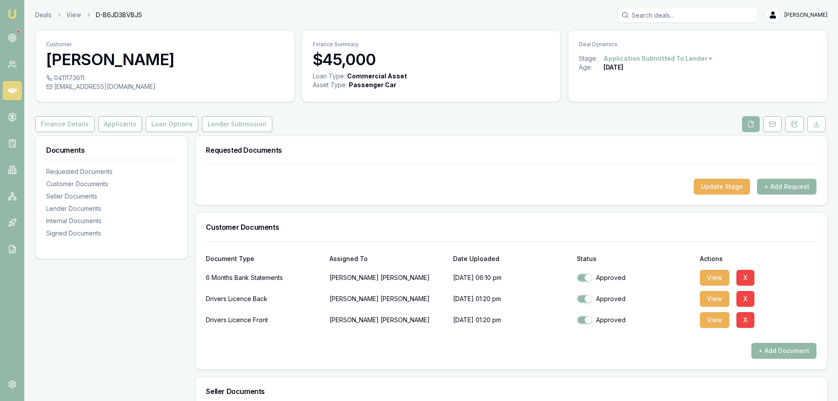
click at [399, 128] on div "Finance Details Applicants Loan Options Lender Submission" at bounding box center [431, 124] width 792 height 16
click at [115, 121] on button "Applicants" at bounding box center [120, 124] width 44 height 16
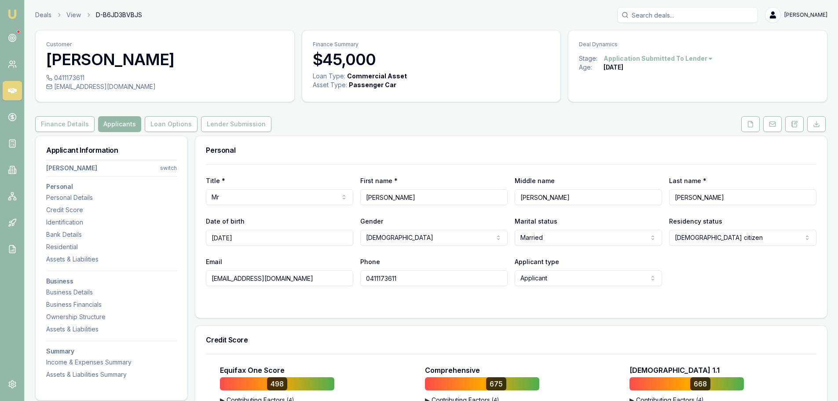
click at [476, 123] on div "Finance Details Applicants Loan Options Lender Submission" at bounding box center [431, 124] width 792 height 16
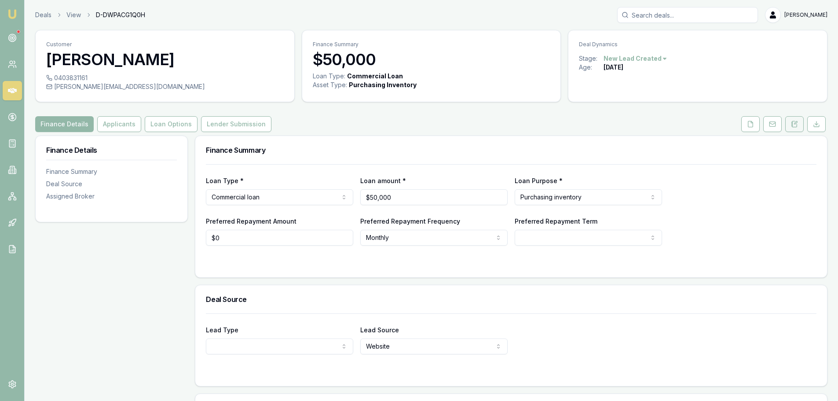
click at [791, 124] on icon at bounding box center [791, 124] width 1 height 0
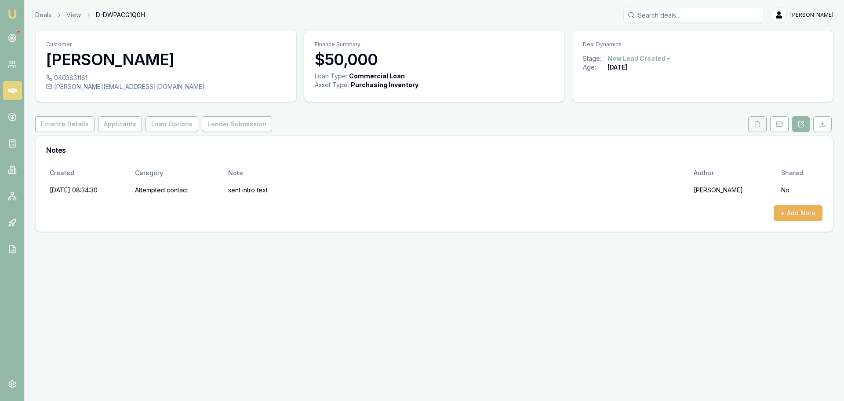
click at [759, 123] on icon at bounding box center [757, 124] width 7 height 7
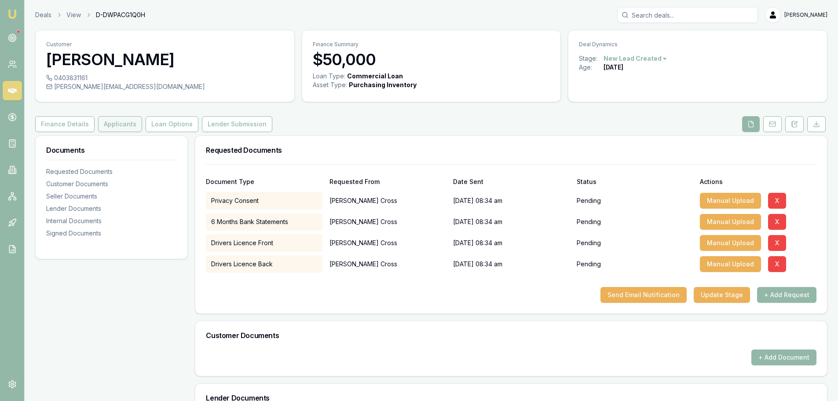
click at [125, 121] on button "Applicants" at bounding box center [120, 124] width 44 height 16
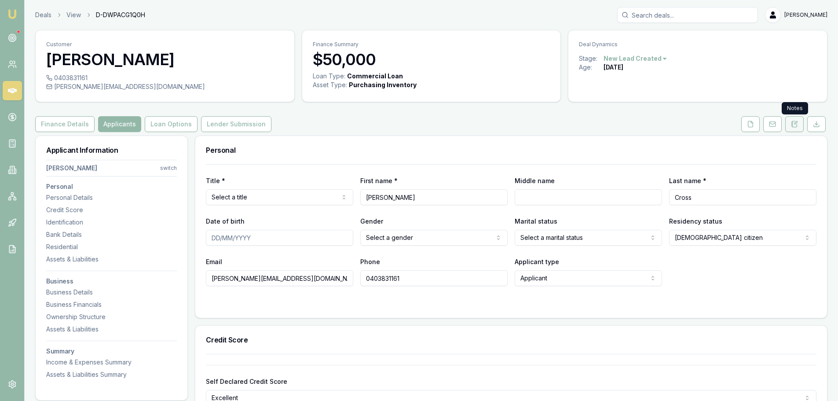
click at [797, 126] on icon at bounding box center [794, 124] width 7 height 7
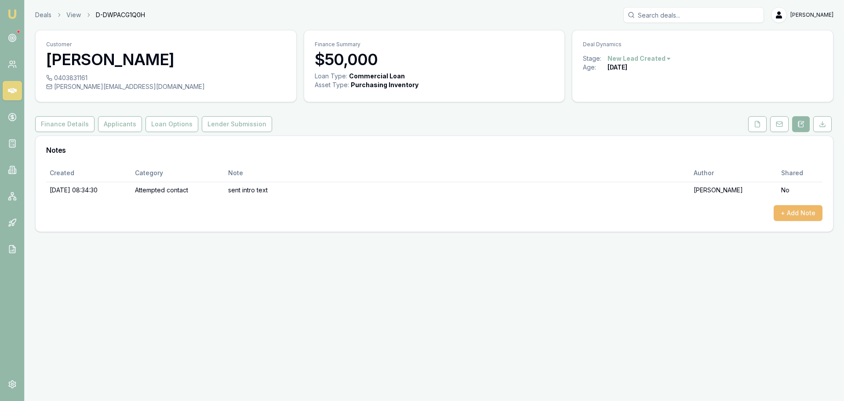
click at [815, 219] on button "+ Add Note" at bounding box center [798, 213] width 49 height 16
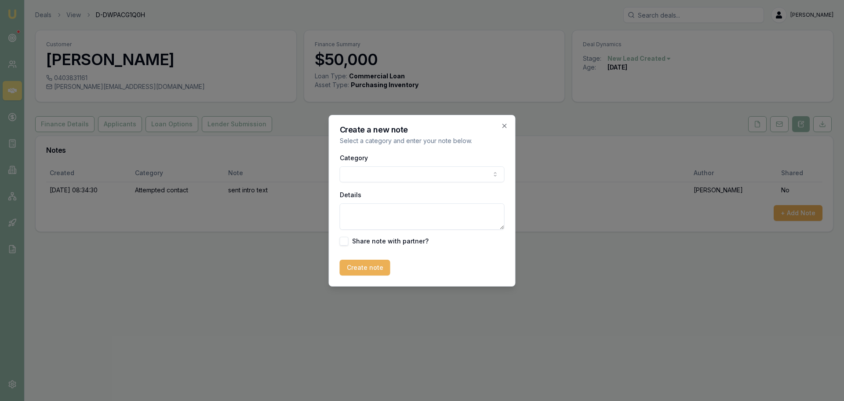
click at [385, 173] on body "Emu Broker Deals View D-DWPACG1Q0H [PERSON_NAME] Shield Toggle Menu Customer [P…" at bounding box center [422, 200] width 844 height 401
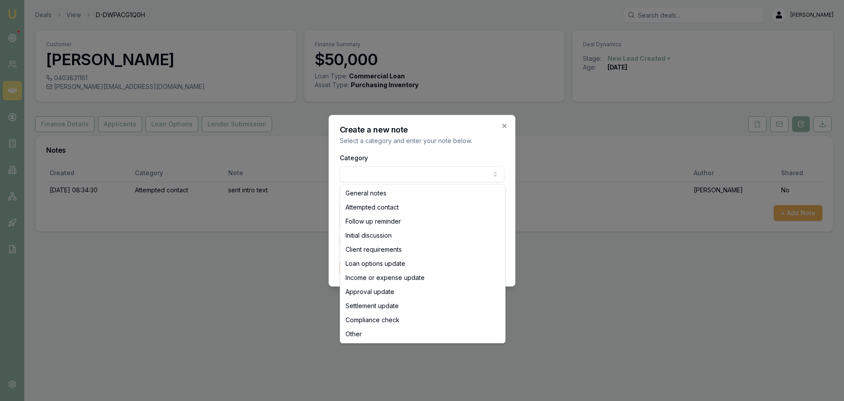
select select "ATTEMPTED_CONTACT"
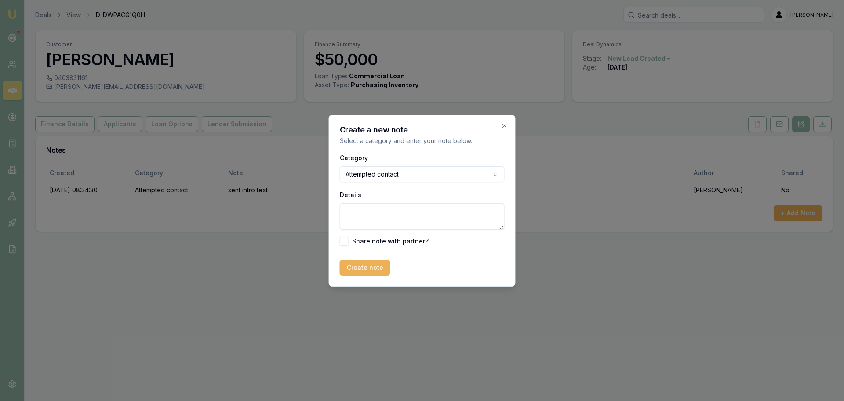
click at [386, 215] on textarea "Details" at bounding box center [422, 216] width 165 height 26
click at [390, 217] on textarea "Details" at bounding box center [422, 216] width 165 height 26
type textarea "s"
type textarea "left vm and sent text"
click at [365, 267] on button "Create note" at bounding box center [365, 268] width 51 height 16
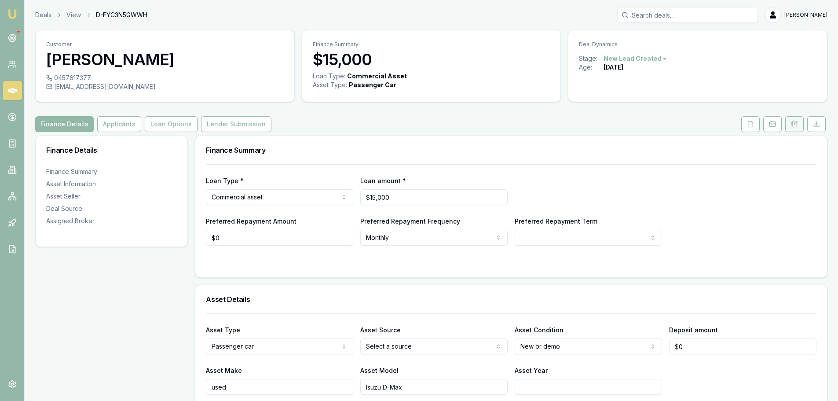
click at [799, 128] on button at bounding box center [794, 124] width 18 height 16
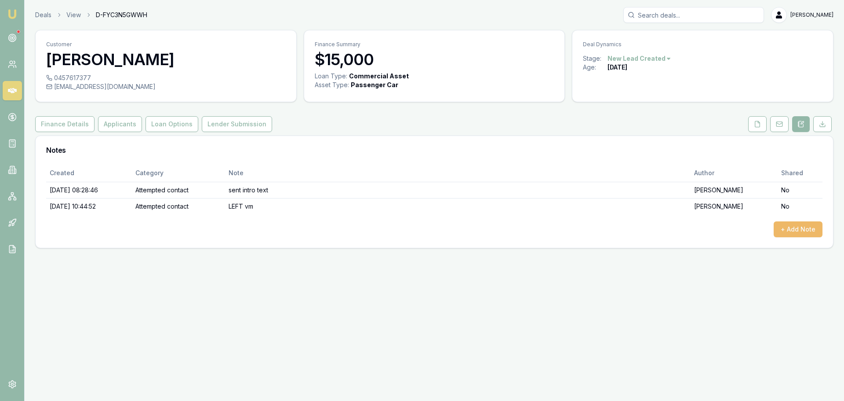
click at [801, 227] on button "+ Add Note" at bounding box center [798, 229] width 49 height 16
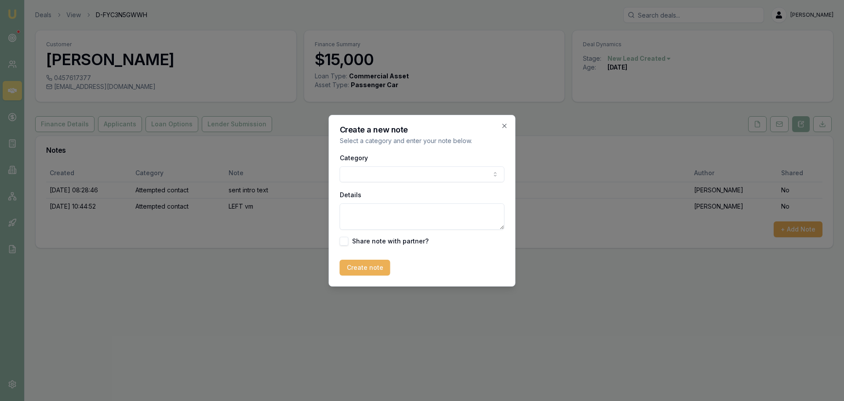
click at [356, 172] on body "Emu Broker Deals View D-FYC3N5GWWH [PERSON_NAME] Toggle Menu Customer [PERSON_N…" at bounding box center [422, 200] width 844 height 401
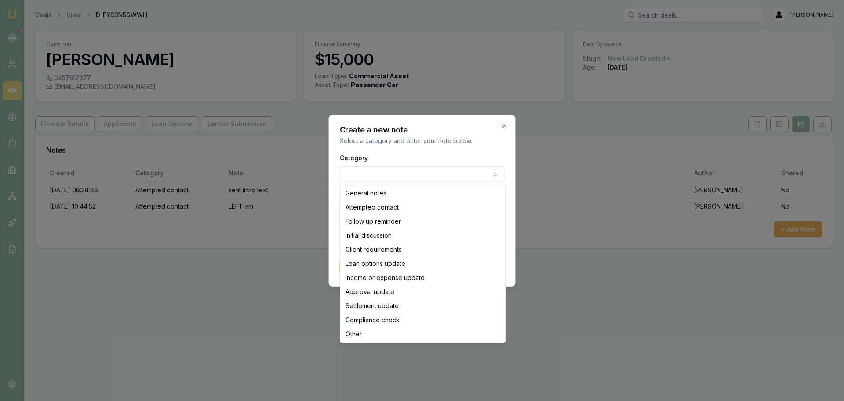
select select "ATTEMPTED_CONTACT"
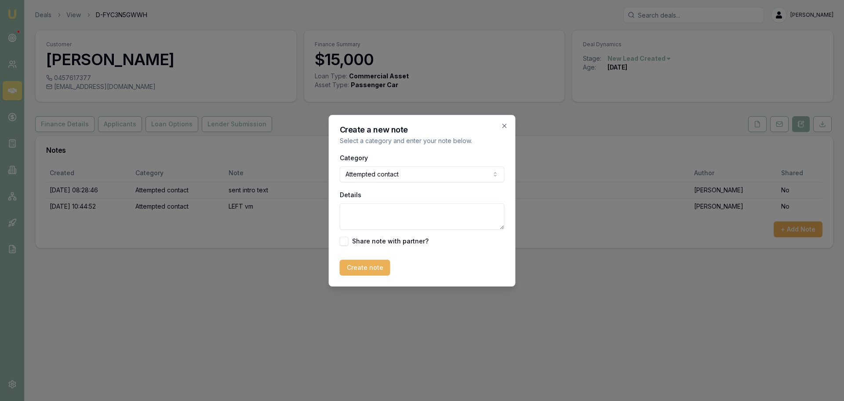
click at [362, 213] on textarea "Details" at bounding box center [422, 216] width 165 height 26
type textarea "left vm and sent text"
click at [369, 270] on button "Create note" at bounding box center [365, 268] width 51 height 16
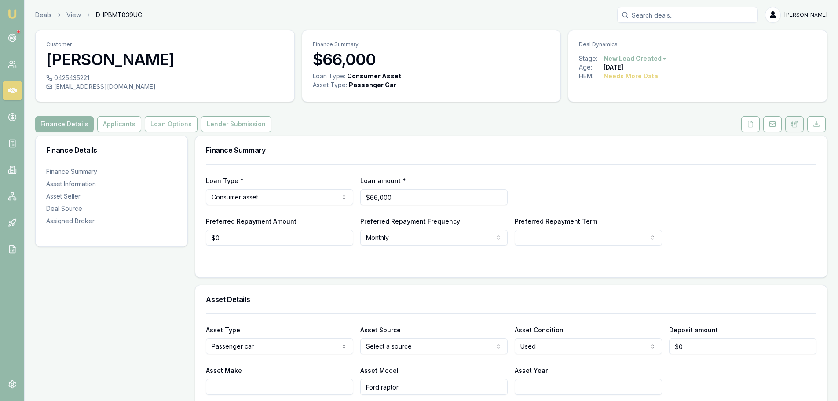
click at [793, 126] on icon at bounding box center [791, 126] width 1 height 0
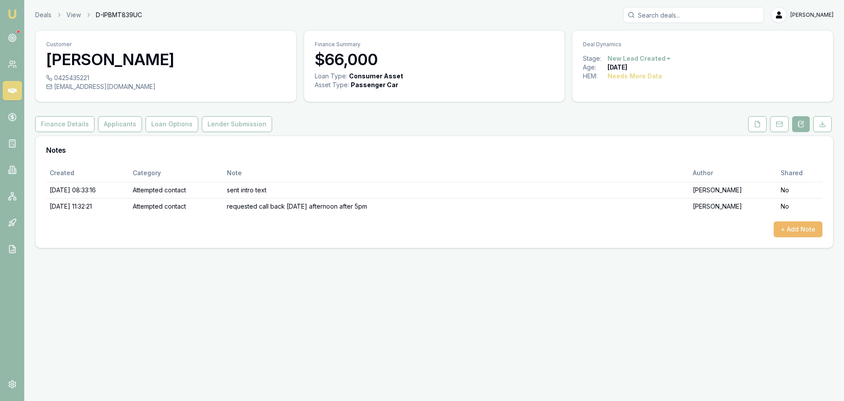
click at [810, 231] on button "+ Add Note" at bounding box center [798, 229] width 49 height 16
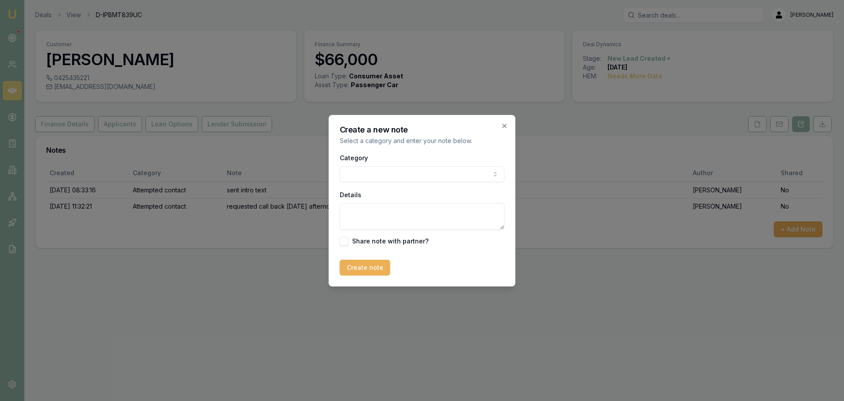
click at [387, 169] on body "Emu Broker Deals View D-IPBMT839UC Erin Shield Toggle Menu Customer Jarrod Rye …" at bounding box center [422, 200] width 844 height 401
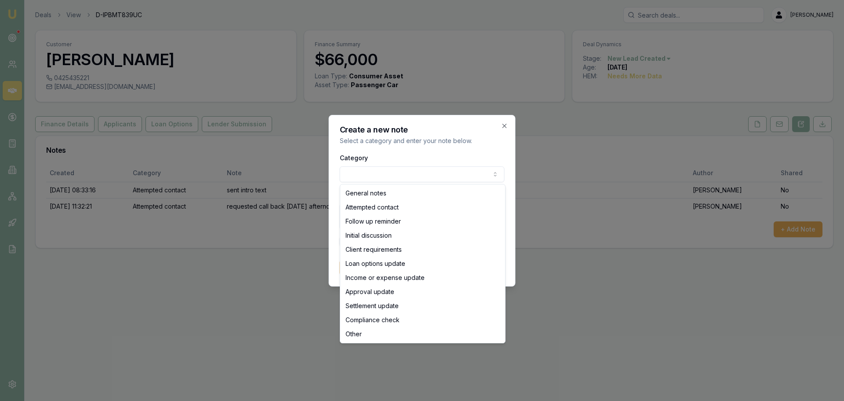
select select "ATTEMPTED_CONTACT"
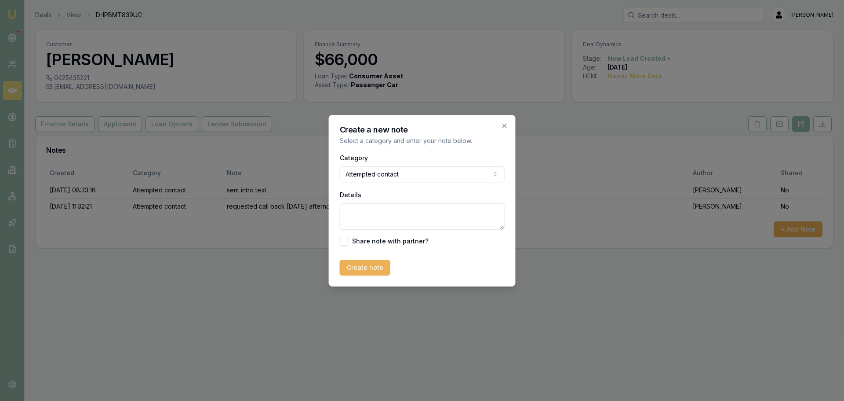
click at [376, 218] on textarea "Details" at bounding box center [422, 216] width 165 height 26
click at [399, 208] on textarea "Details" at bounding box center [422, 216] width 165 height 26
type textarea "H"
type textarea ":"
type textarea "Didn't answer call back appointment. Left Msg and sent text"
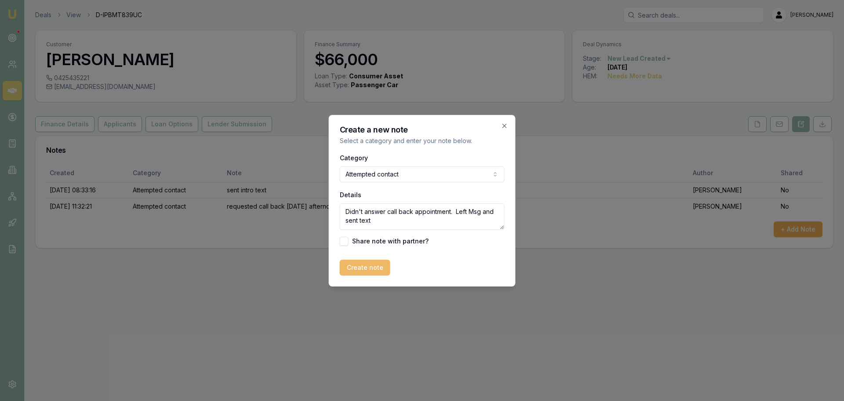
click at [375, 267] on button "Create note" at bounding box center [365, 268] width 51 height 16
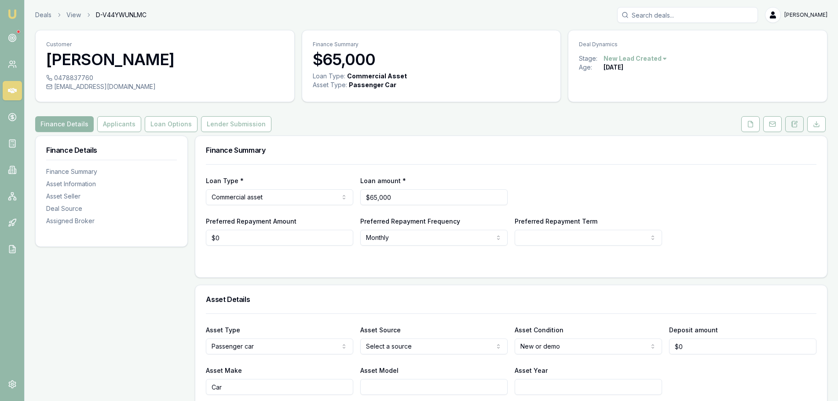
click at [800, 124] on button at bounding box center [794, 124] width 18 height 16
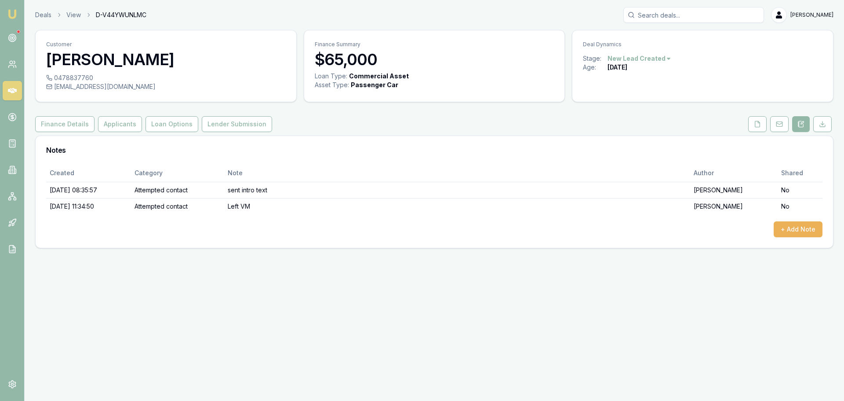
click at [398, 123] on div "Finance Details Applicants Loan Options Lender Submission" at bounding box center [434, 124] width 799 height 16
click at [781, 226] on button "+ Add Note" at bounding box center [798, 229] width 49 height 16
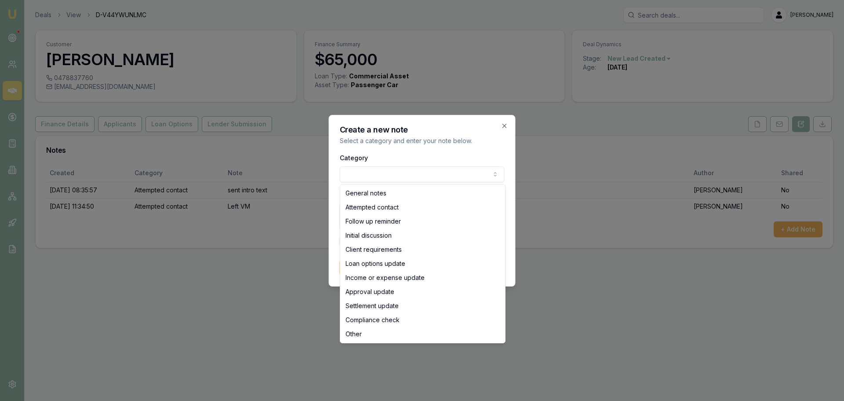
click at [362, 176] on body "Emu Broker Deals View D-V44YWUNLMC Erin Shield Toggle Menu Customer Sivayohan S…" at bounding box center [422, 200] width 844 height 401
select select "ATTEMPTED_CONTACT"
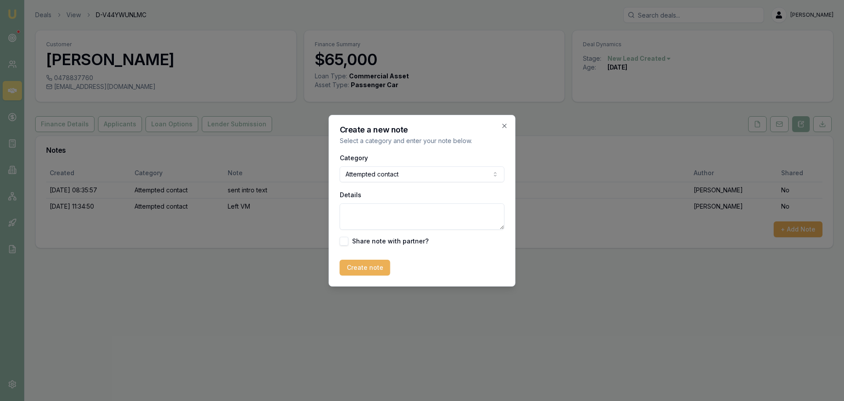
click at [368, 213] on textarea "Details" at bounding box center [422, 216] width 165 height 26
type textarea "left VM and sent text"
click at [365, 262] on button "Create note" at bounding box center [365, 268] width 51 height 16
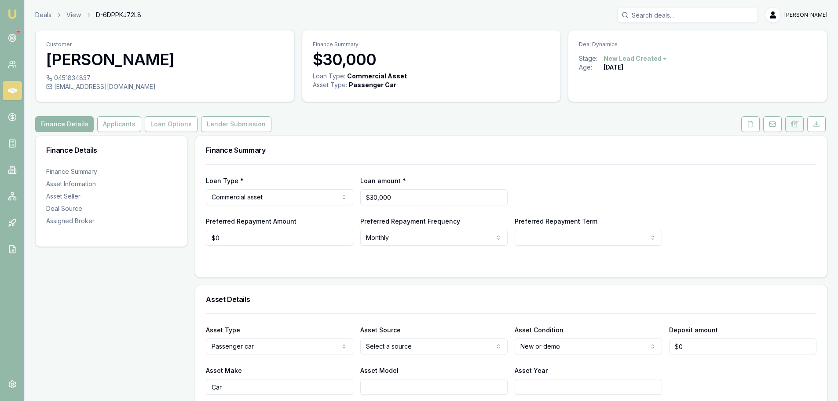
click at [788, 122] on button at bounding box center [794, 124] width 18 height 16
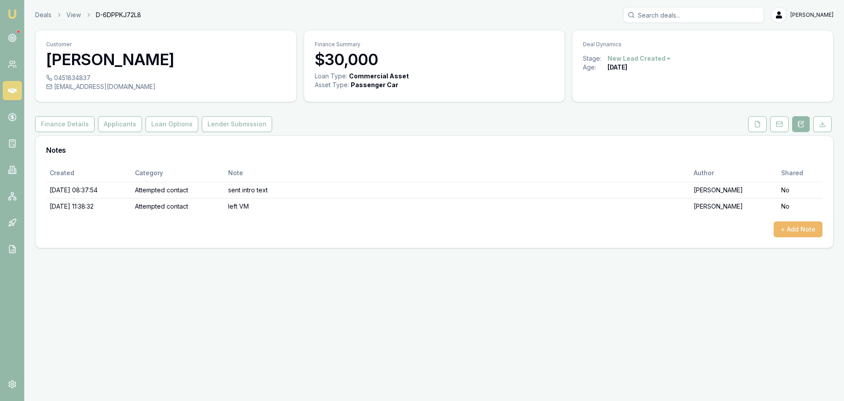
click at [797, 232] on button "+ Add Note" at bounding box center [798, 229] width 49 height 16
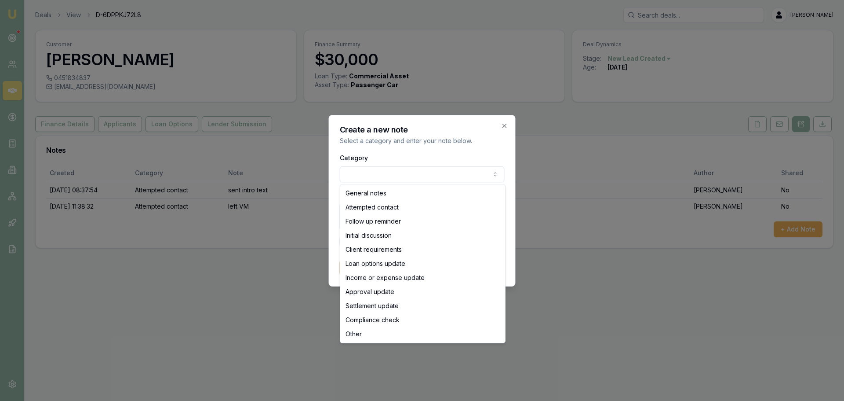
click at [431, 177] on body "Emu Broker Deals View D-6DPPKJ72L8 Erin Shield Toggle Menu Customer Owen Evans …" at bounding box center [422, 200] width 844 height 401
select select "ATTEMPTED_CONTACT"
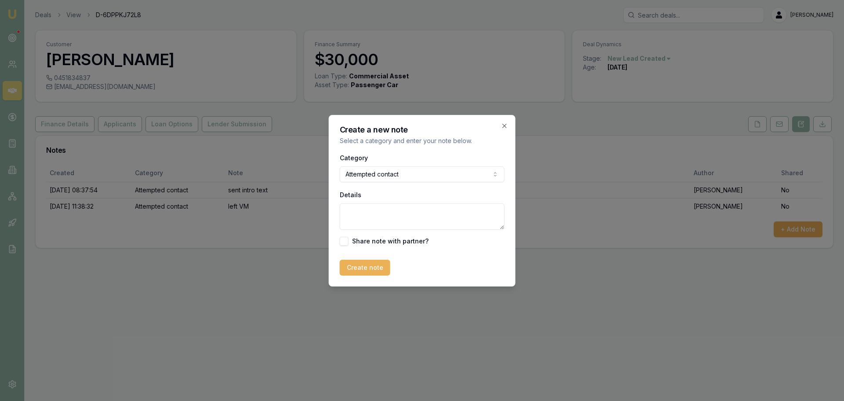
click at [419, 216] on textarea "Details" at bounding box center [422, 216] width 165 height 26
type textarea "left VM and sent text"
click at [360, 270] on button "Create note" at bounding box center [365, 268] width 51 height 16
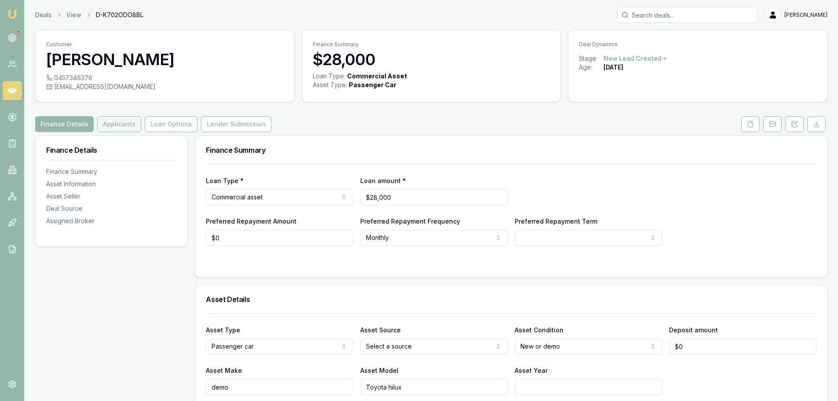
click at [126, 129] on button "Applicants" at bounding box center [119, 124] width 44 height 16
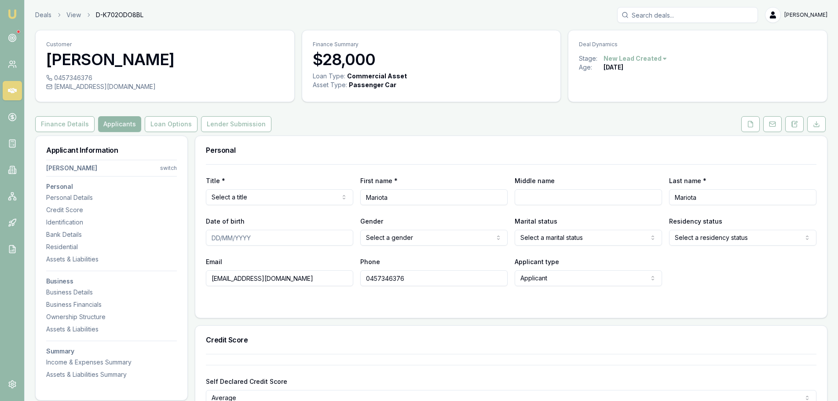
click at [433, 127] on div "Finance Details Applicants Loan Options Lender Submission" at bounding box center [431, 124] width 792 height 16
click at [792, 125] on icon at bounding box center [794, 124] width 7 height 7
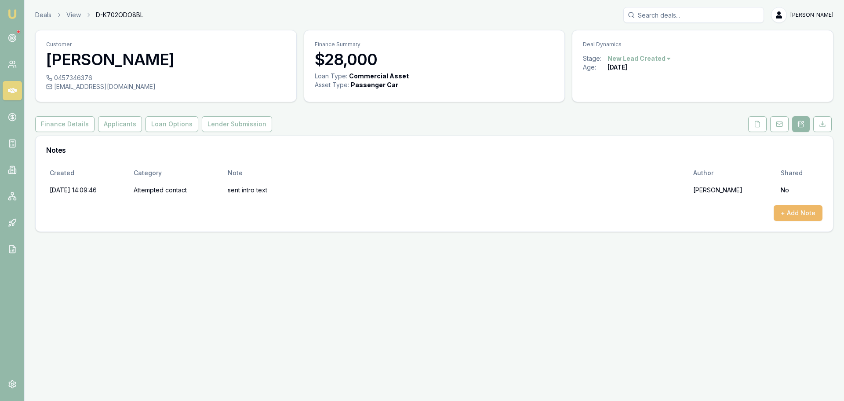
click at [784, 214] on button "+ Add Note" at bounding box center [798, 213] width 49 height 16
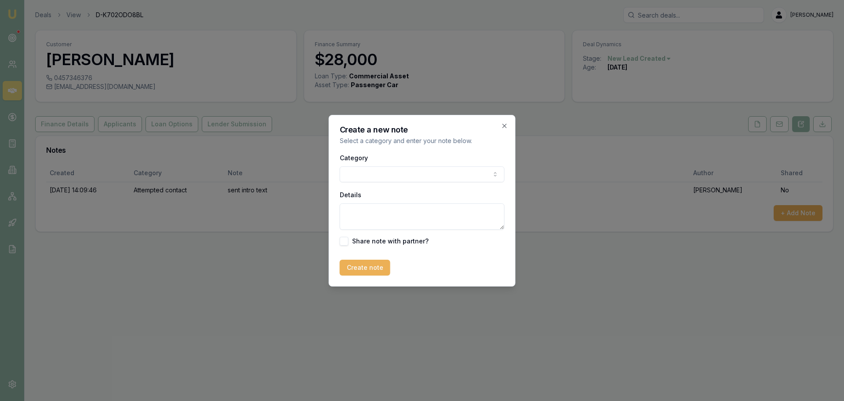
click at [378, 176] on body "Emu Broker Deals View D-K702ODO8BL Erin Shield Toggle Menu Customer Mariota Mar…" at bounding box center [422, 200] width 844 height 401
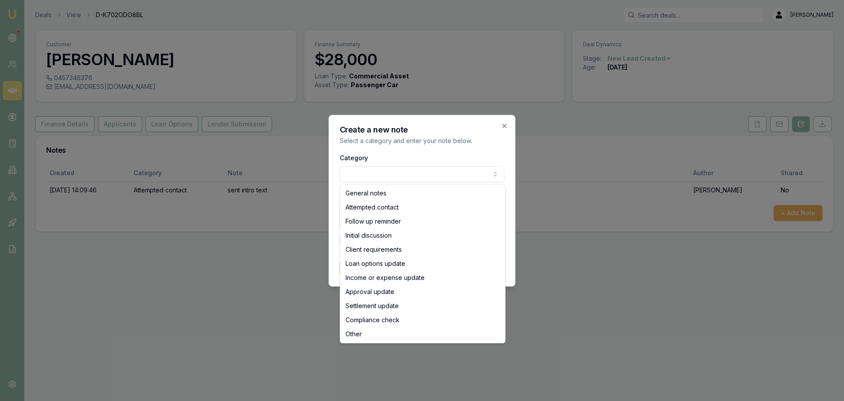
select select "ATTEMPTED_CONTACT"
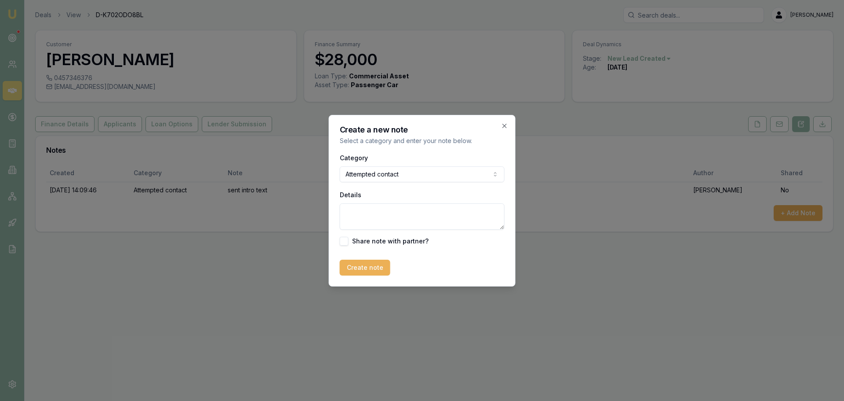
click at [371, 212] on textarea "Details" at bounding box center [422, 216] width 165 height 26
type textarea "left VM and sent text"
click at [358, 267] on button "Create note" at bounding box center [365, 268] width 51 height 16
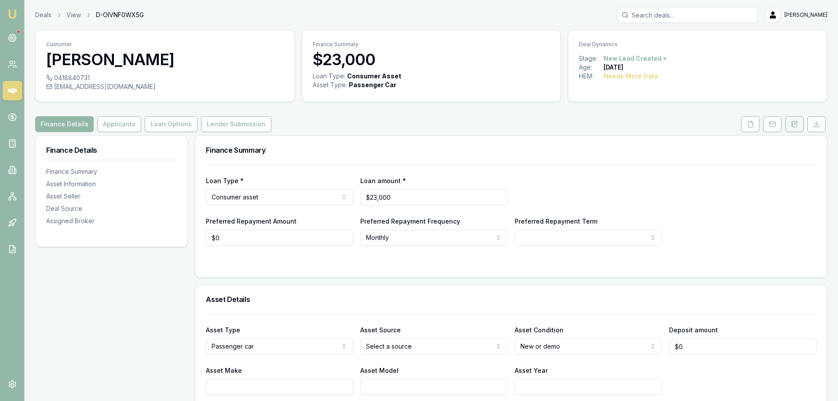
click at [790, 123] on button at bounding box center [794, 124] width 18 height 16
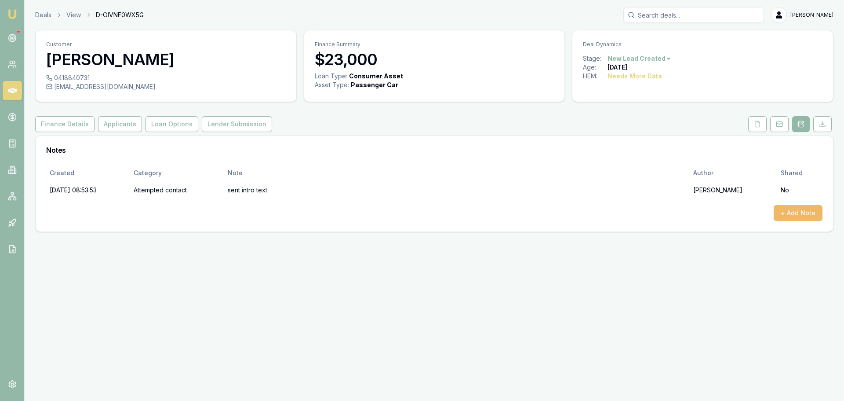
click at [794, 208] on button "+ Add Note" at bounding box center [798, 213] width 49 height 16
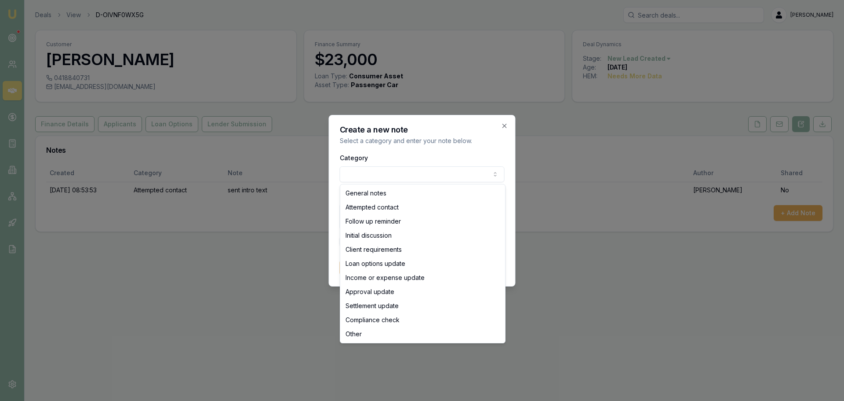
click at [476, 177] on body "Emu Broker Deals View D-OIVNF0WX5G [PERSON_NAME] Toggle Menu Customer [PERSON_N…" at bounding box center [422, 200] width 844 height 401
select select "ATTEMPTED_CONTACT"
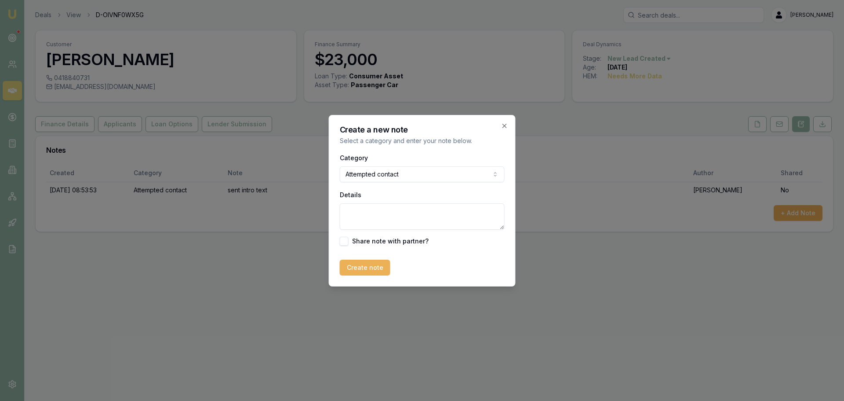
click at [377, 223] on textarea "Details" at bounding box center [422, 216] width 165 height 26
type textarea "unable to leave VM (mailbox full), sent text"
click at [364, 261] on button "Create note" at bounding box center [365, 268] width 51 height 16
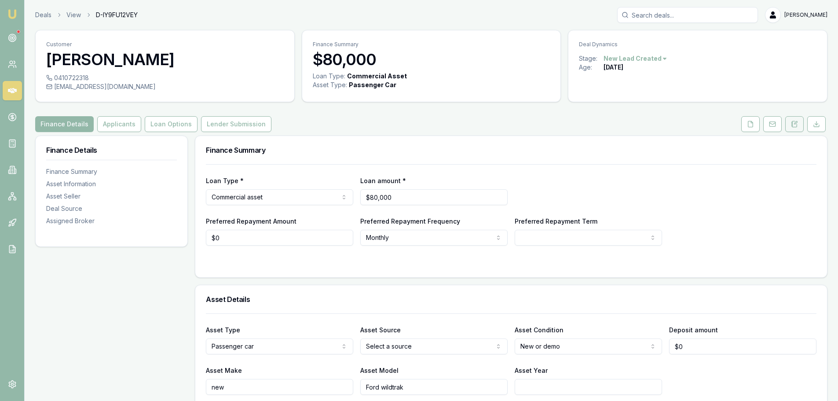
click at [794, 128] on button at bounding box center [794, 124] width 18 height 16
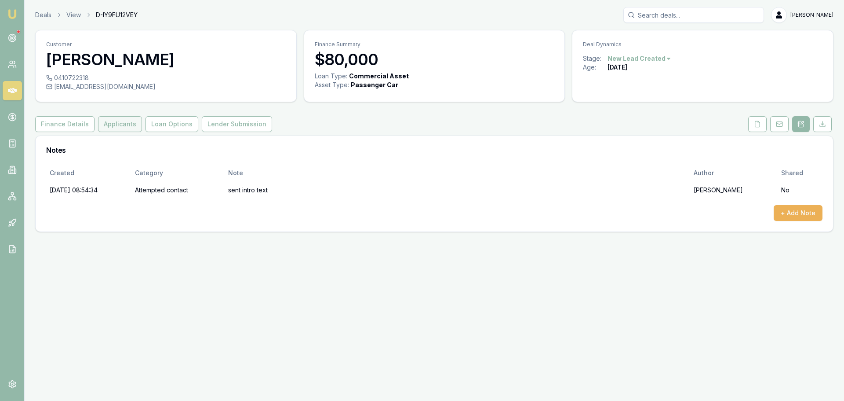
click at [109, 122] on button "Applicants" at bounding box center [120, 124] width 44 height 16
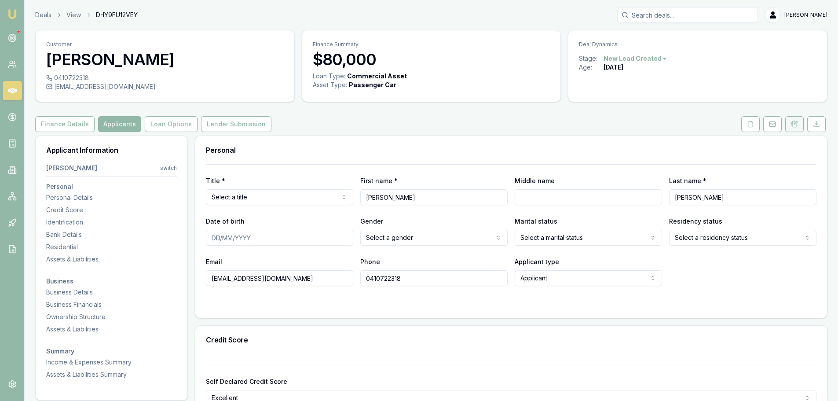
click at [795, 125] on icon at bounding box center [794, 124] width 7 height 7
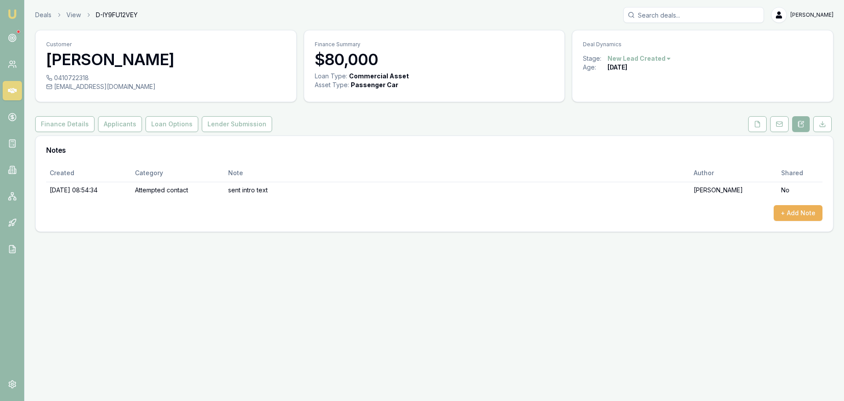
click at [522, 117] on div "Finance Details Applicants Loan Options Lender Submission" at bounding box center [434, 124] width 799 height 16
click at [806, 216] on button "+ Add Note" at bounding box center [798, 213] width 49 height 16
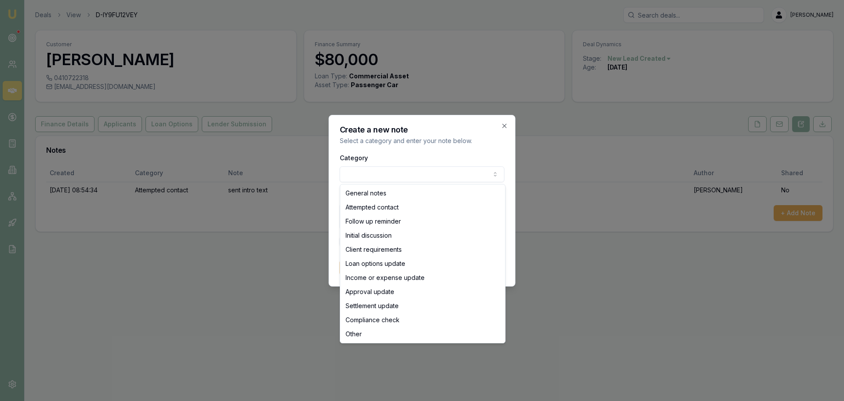
click at [424, 174] on body "Emu Broker Deals View D-IY9FU12VEY Erin Shield Toggle Menu Customer Brandon Sto…" at bounding box center [422, 200] width 844 height 401
select select "ATTEMPTED_CONTACT"
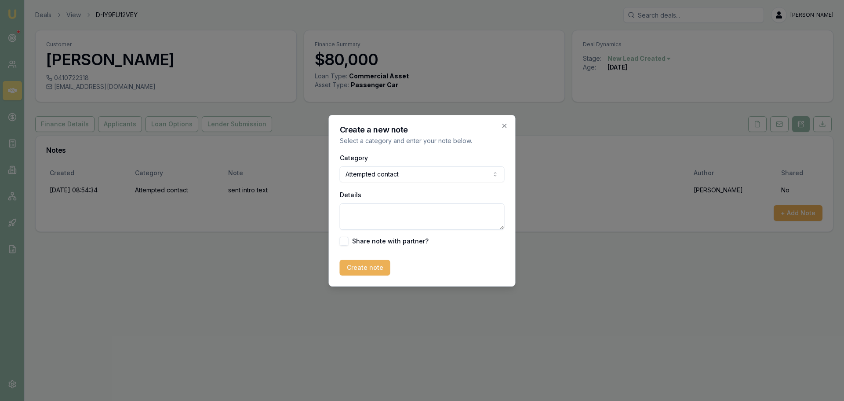
click at [405, 212] on textarea "Details" at bounding box center [422, 216] width 165 height 26
type textarea "left vm and sent text"
click at [367, 265] on button "Create note" at bounding box center [365, 268] width 51 height 16
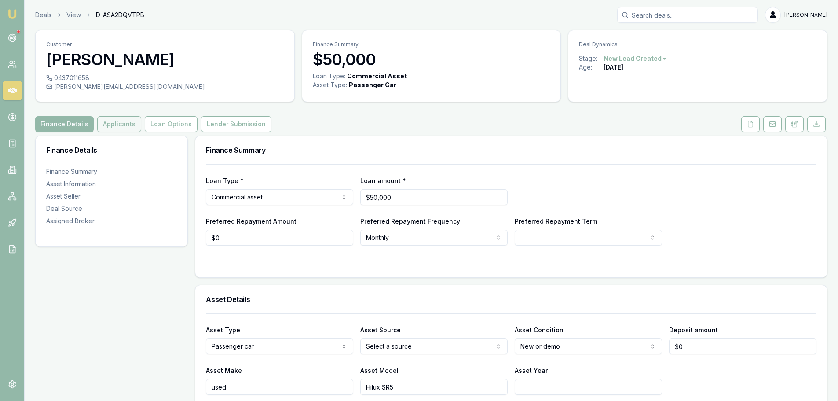
click at [122, 124] on button "Applicants" at bounding box center [119, 124] width 44 height 16
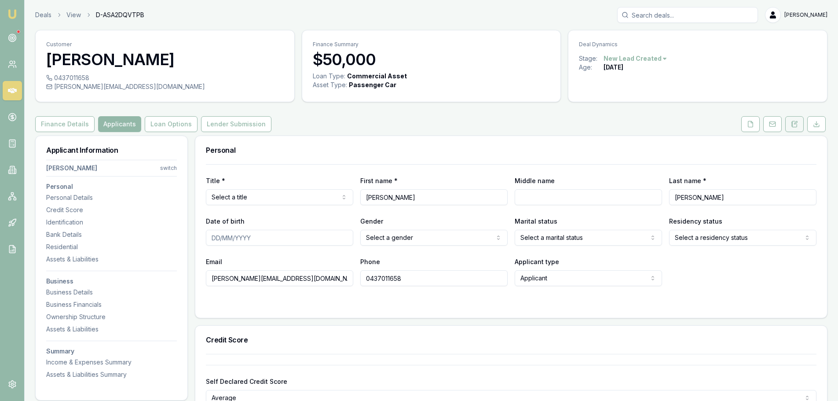
click at [797, 129] on button at bounding box center [794, 124] width 18 height 16
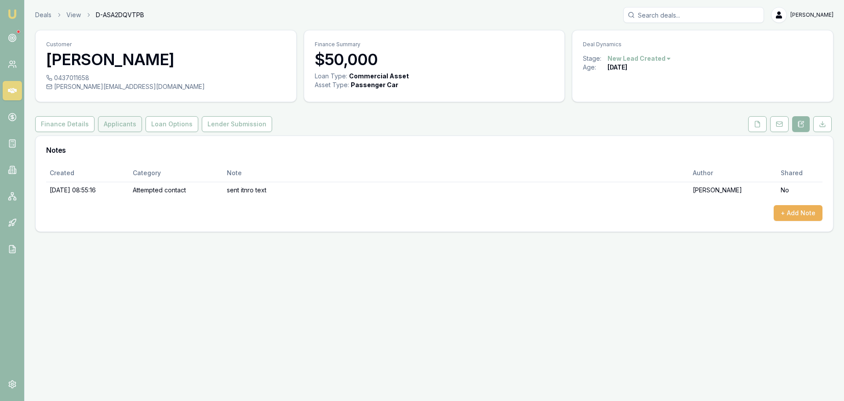
click at [124, 123] on button "Applicants" at bounding box center [120, 124] width 44 height 16
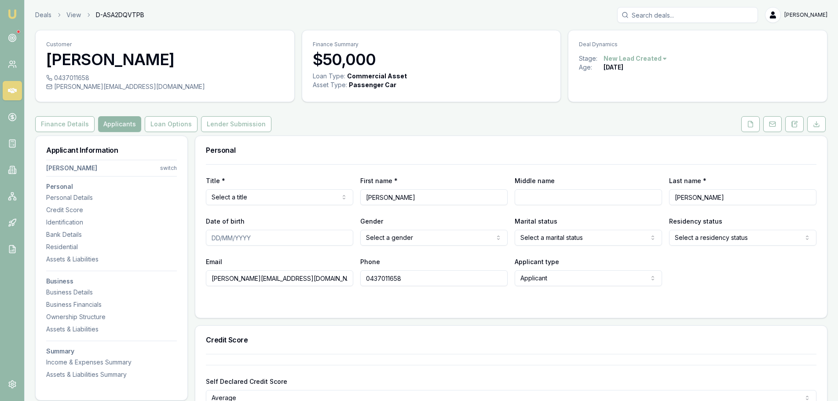
click at [359, 124] on div "Finance Details Applicants Loan Options Lender Submission" at bounding box center [431, 124] width 792 height 16
click at [72, 120] on button "Finance Details" at bounding box center [64, 124] width 59 height 16
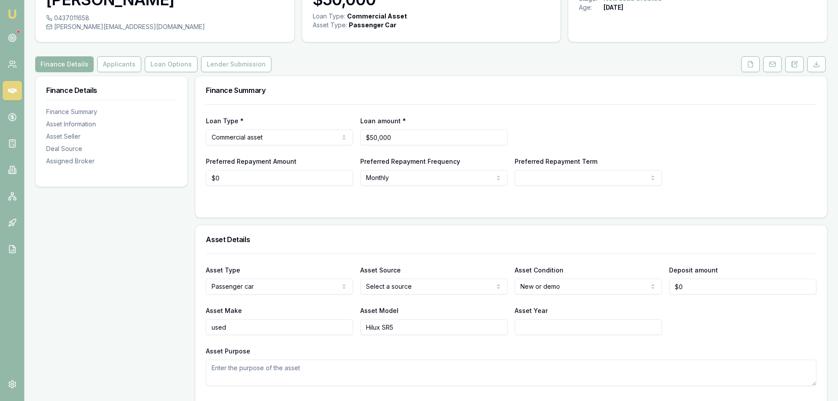
scroll to position [88, 0]
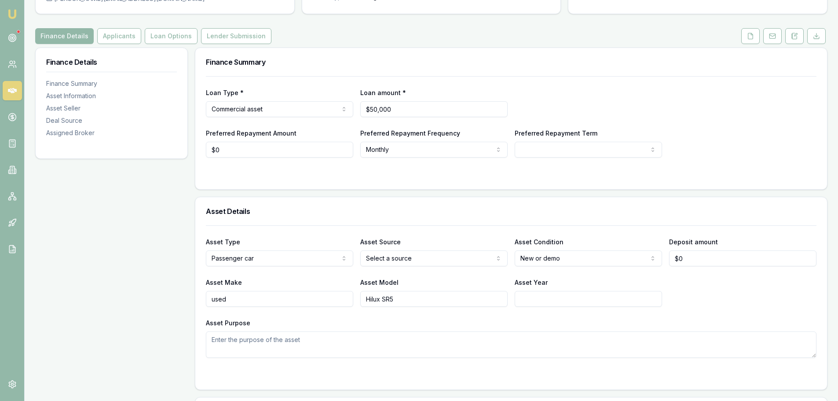
click at [435, 226] on div "Asset Type Passenger car Passenger car Electric vehicle Light commercial Other …" at bounding box center [511, 291] width 610 height 132
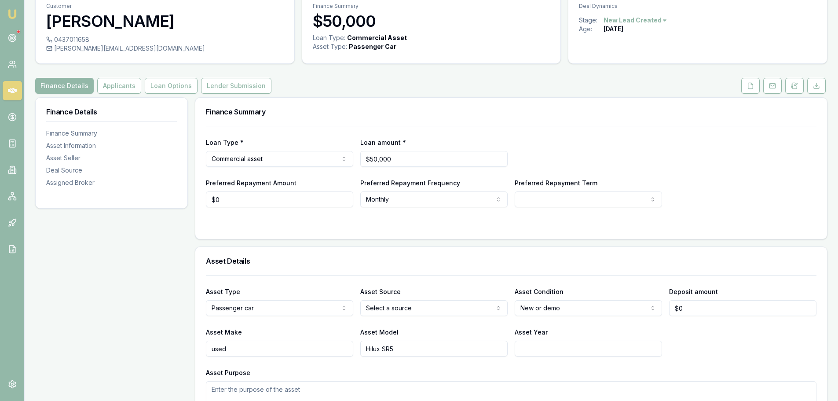
scroll to position [0, 0]
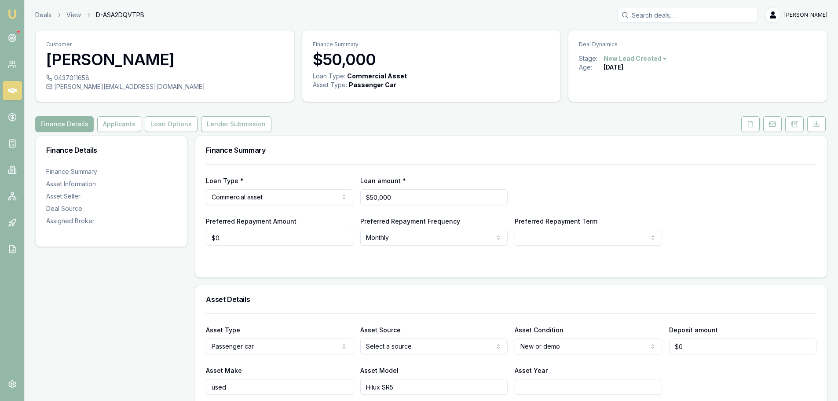
click at [366, 117] on div "Finance Details Applicants Loan Options Lender Submission" at bounding box center [431, 124] width 792 height 16
click at [128, 125] on button "Applicants" at bounding box center [119, 124] width 44 height 16
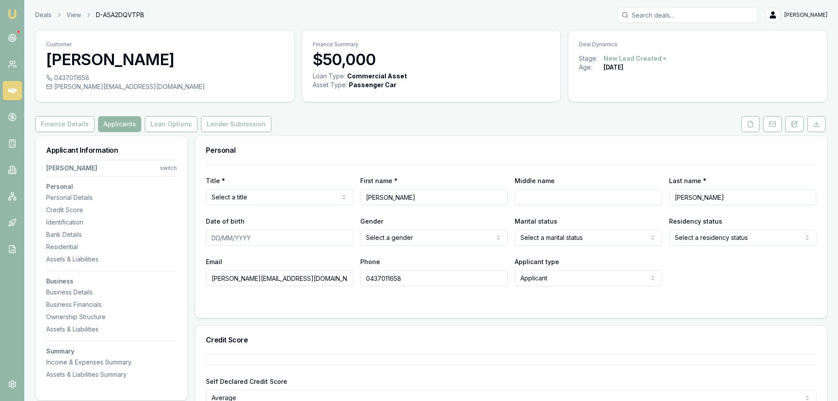
click at [435, 122] on div "Finance Details Applicants Loan Options Lender Submission" at bounding box center [431, 124] width 792 height 16
click at [353, 128] on div "Finance Details Applicants Loan Options Lender Submission" at bounding box center [431, 124] width 792 height 16
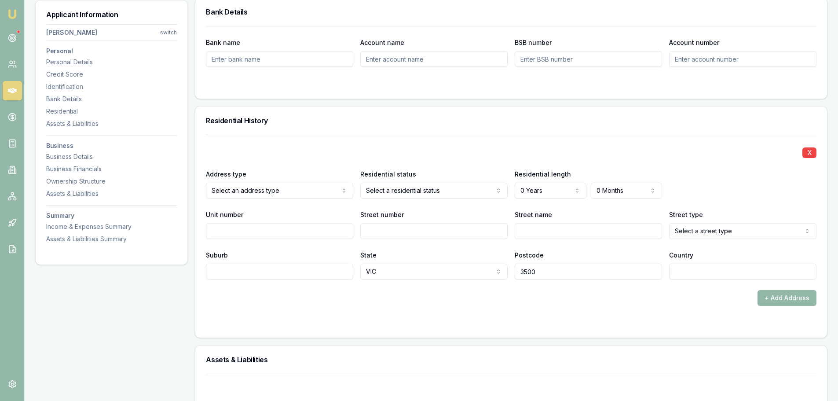
scroll to position [748, 0]
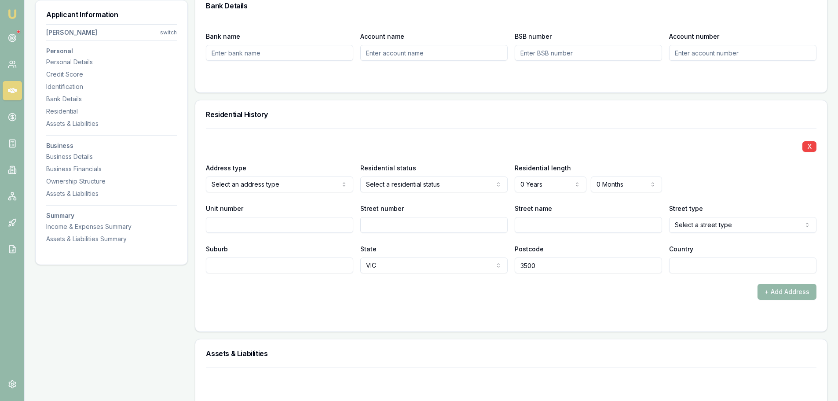
click at [317, 270] on input "Suburb" at bounding box center [279, 265] width 147 height 16
type input "m"
type input "Mildura"
click at [354, 80] on div at bounding box center [511, 78] width 610 height 7
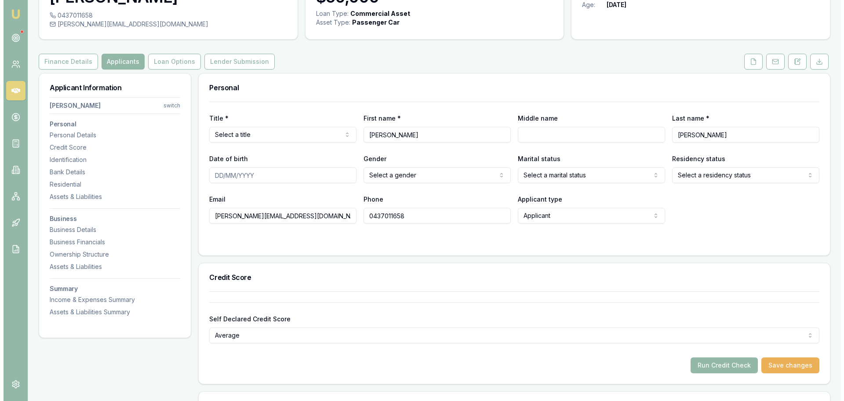
scroll to position [0, 0]
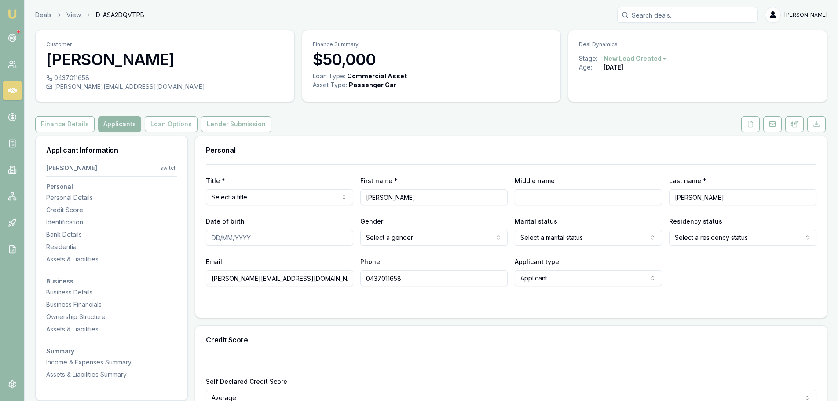
click at [420, 139] on div "Personal" at bounding box center [511, 150] width 632 height 28
click at [797, 125] on button at bounding box center [794, 124] width 18 height 16
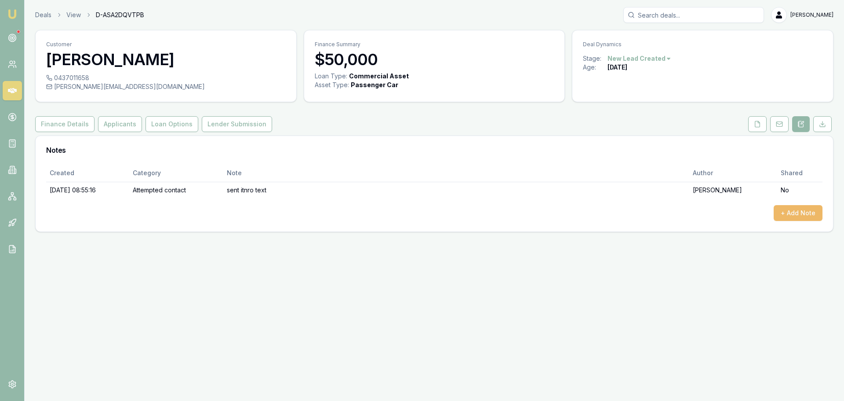
click at [798, 207] on button "+ Add Note" at bounding box center [798, 213] width 49 height 16
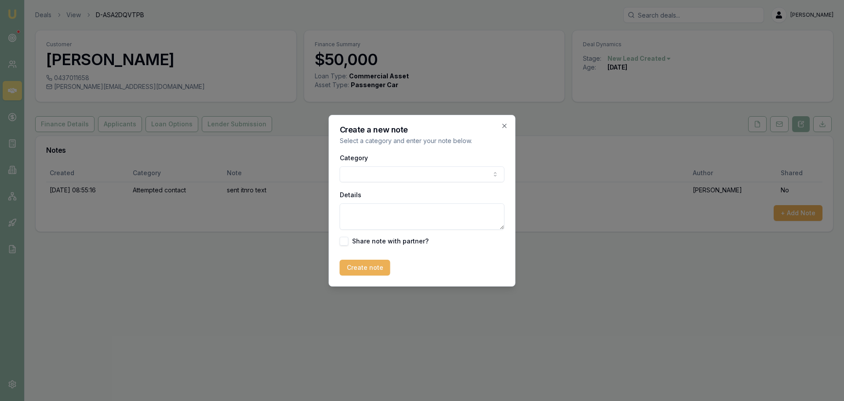
click at [393, 177] on body "Emu Broker Deals View D-ASA2DQVTPB Erin Shield Toggle Menu Customer Tony Master…" at bounding box center [422, 200] width 844 height 401
click at [384, 217] on textarea "Details" at bounding box center [422, 216] width 165 height 26
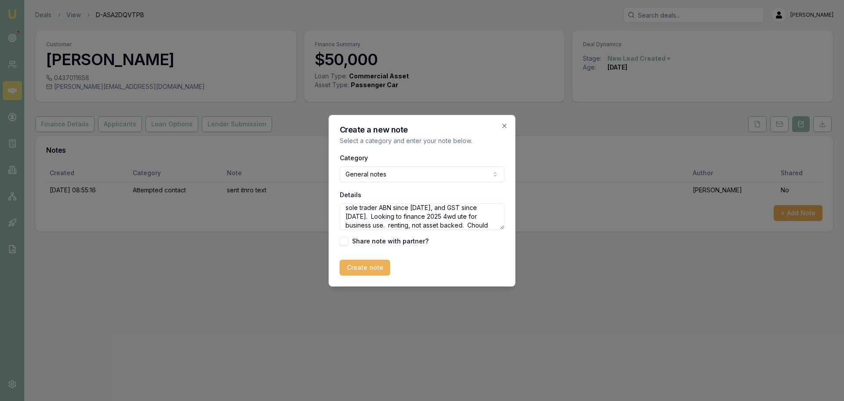
scroll to position [13, 0]
click at [443, 219] on textarea "sole trader ABN since 1999, and GST since 2000. Looking to finance 2025 4wd ute…" at bounding box center [422, 216] width 165 height 26
click at [422, 225] on textarea "sole trader ABN since 1999, and GST since 2000. Looking to finance 2025 4wd ute…" at bounding box center [422, 216] width 165 height 26
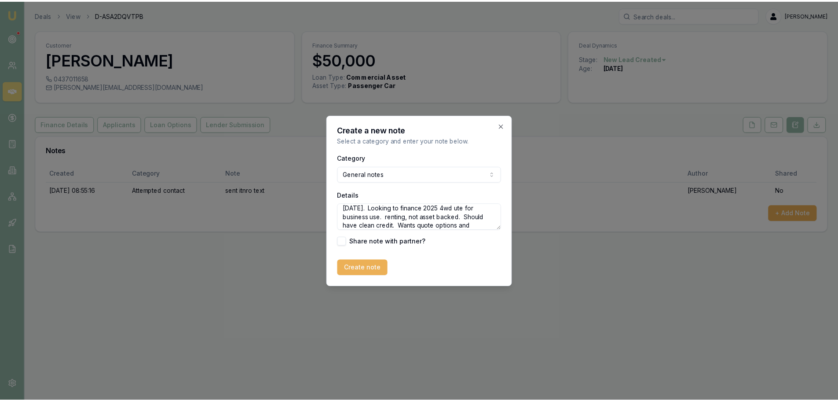
scroll to position [22, 0]
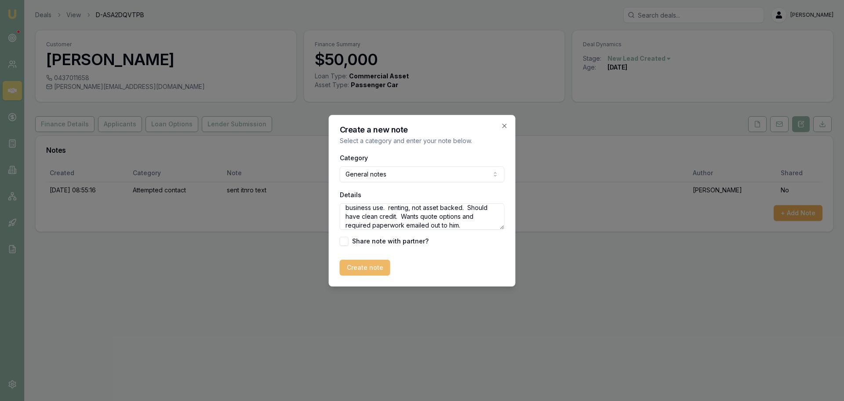
type textarea "sole trader ABN since 1999, and GST since 2000. Looking to finance 2025 4wd ute…"
click at [369, 271] on button "Create note" at bounding box center [365, 268] width 51 height 16
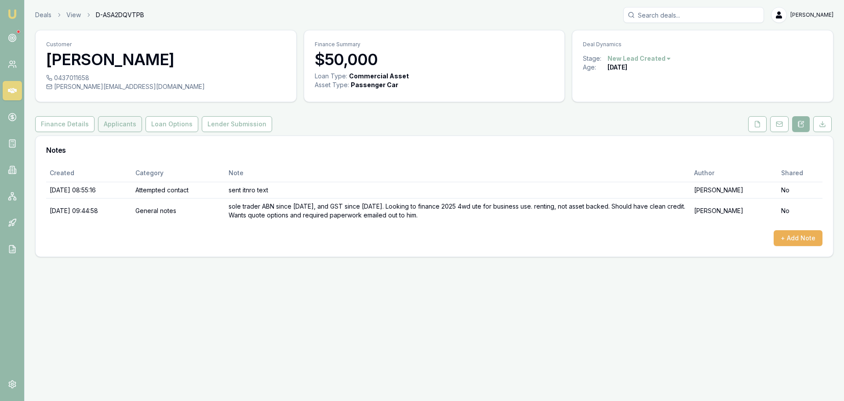
click at [129, 124] on button "Applicants" at bounding box center [120, 124] width 44 height 16
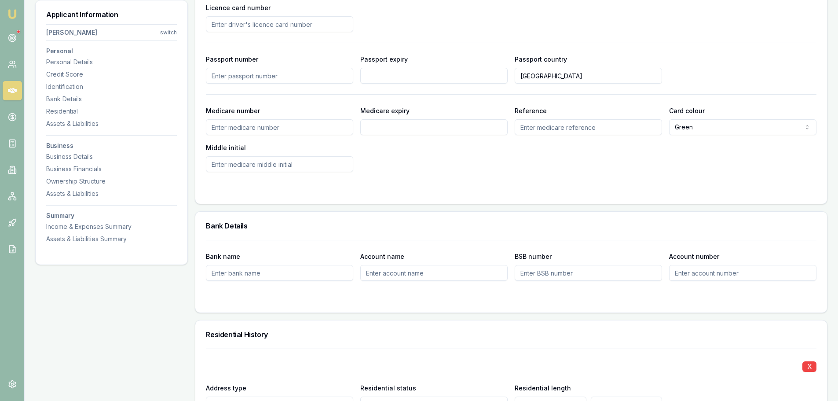
scroll to position [792, 0]
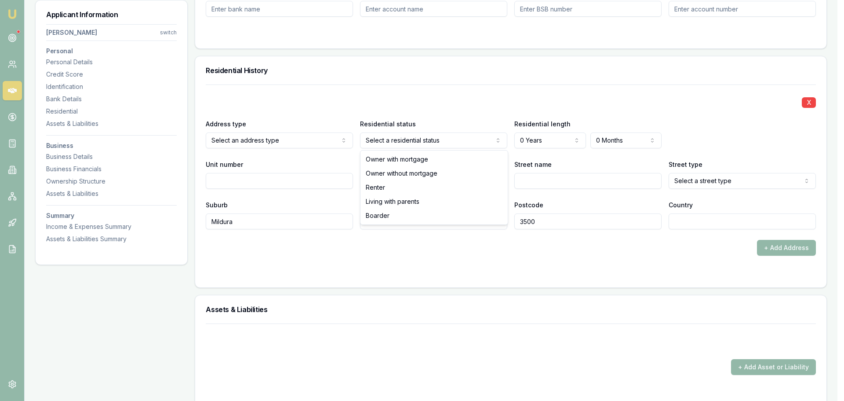
select select "RENTER"
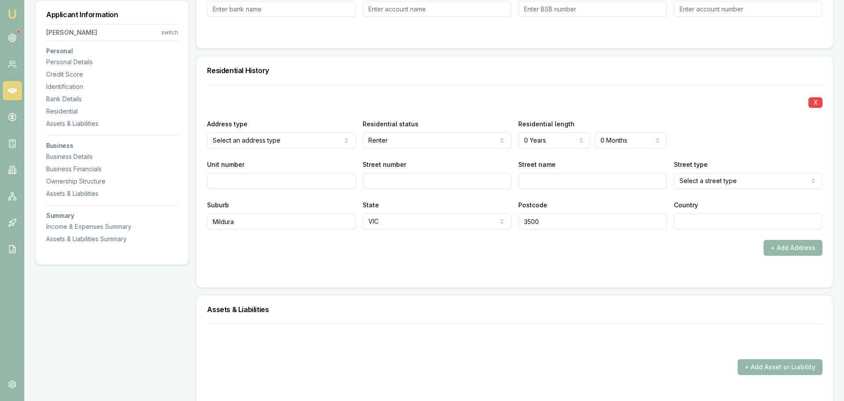
click at [298, 102] on div "X" at bounding box center [511, 101] width 610 height 12
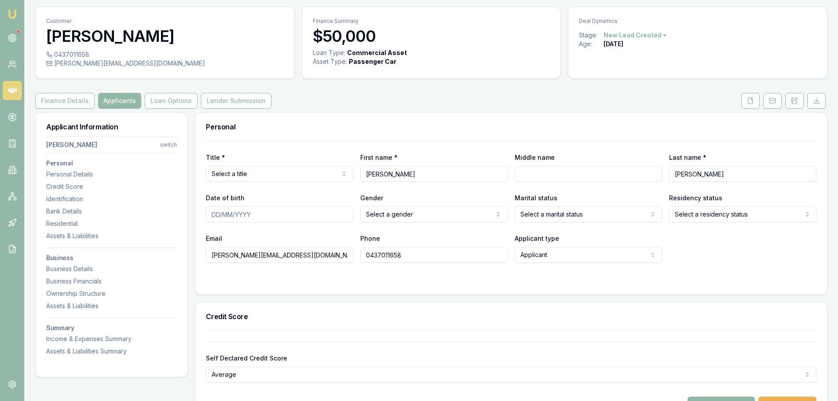
scroll to position [0, 0]
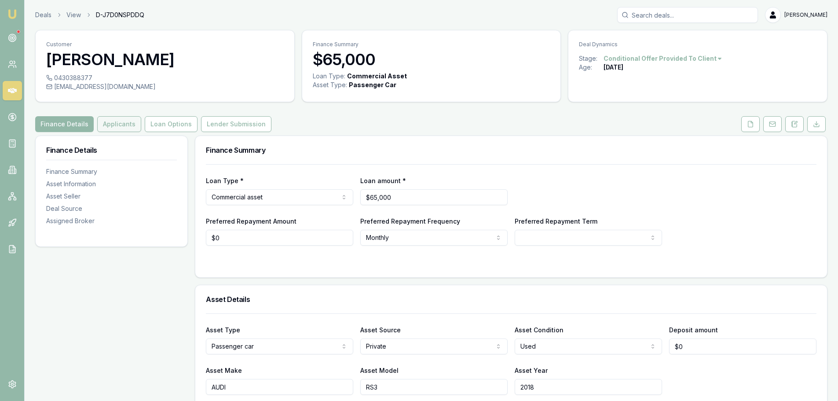
click at [122, 129] on button "Applicants" at bounding box center [119, 124] width 44 height 16
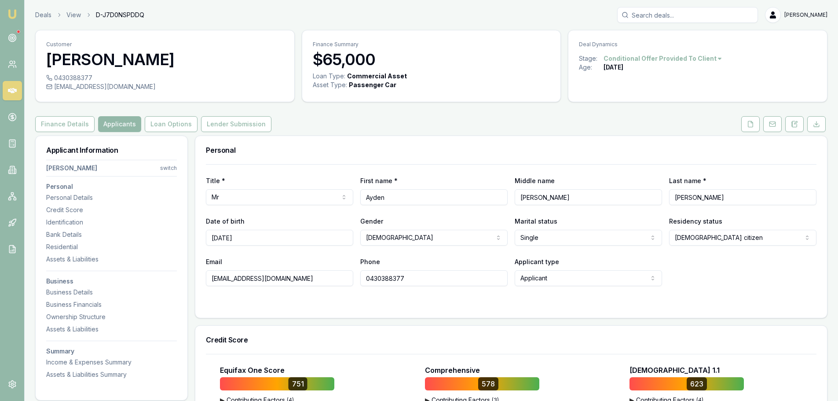
click at [420, 142] on div "Personal" at bounding box center [511, 150] width 632 height 28
click at [353, 128] on div "Finance Details Applicants Loan Options Lender Submission" at bounding box center [431, 124] width 792 height 16
click at [414, 121] on div "Finance Details Applicants Loan Options Lender Submission" at bounding box center [431, 124] width 792 height 16
click at [374, 124] on div "Finance Details Applicants Loan Options Lender Submission" at bounding box center [431, 124] width 792 height 16
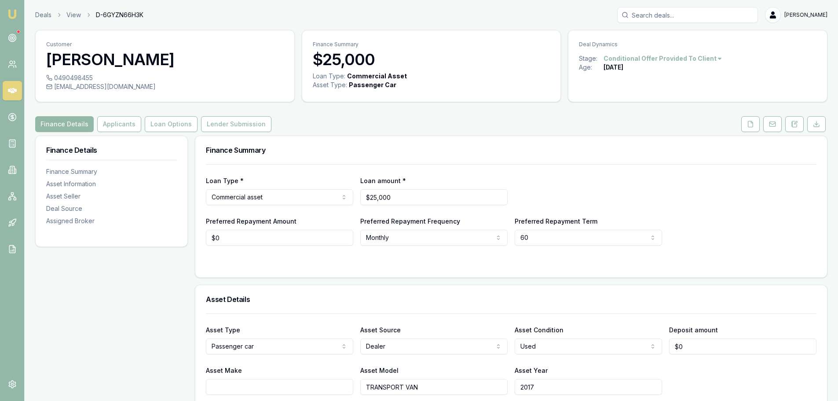
click at [399, 124] on div "Finance Details Applicants Loan Options Lender Submission" at bounding box center [431, 124] width 792 height 16
click at [514, 121] on div "Finance Details Applicants Loan Options Lender Submission" at bounding box center [431, 124] width 792 height 16
click at [509, 135] on div "Finance Summary Loan Type * Commercial asset Consumer loan Consumer asset Comme…" at bounding box center [511, 206] width 632 height 142
click at [748, 126] on icon at bounding box center [750, 124] width 5 height 6
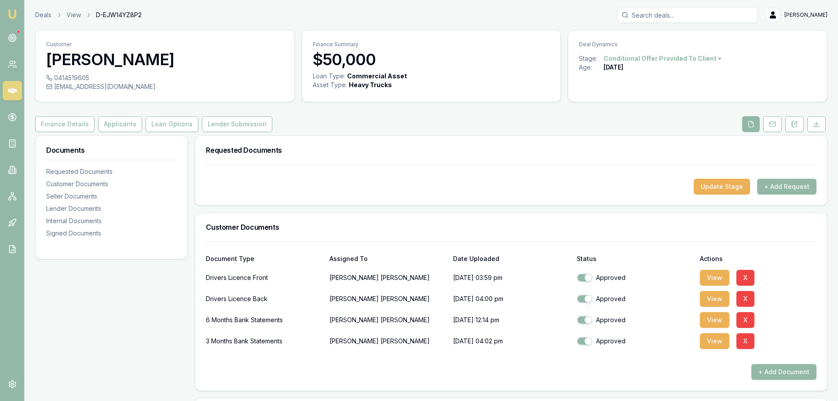
click at [114, 117] on button "Applicants" at bounding box center [120, 124] width 44 height 16
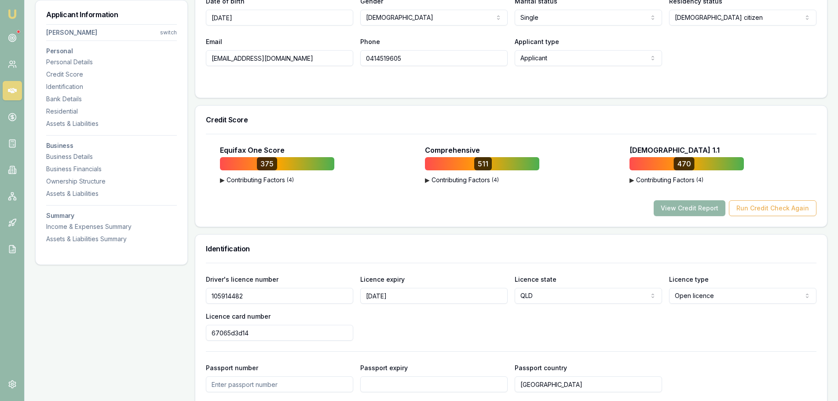
scroll to position [44, 0]
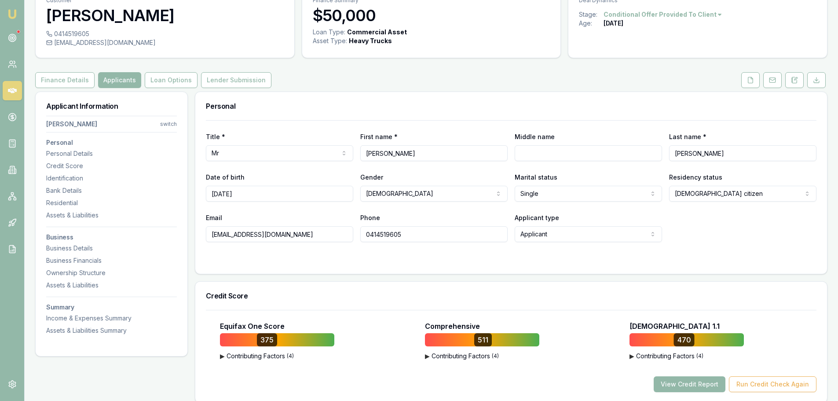
click at [340, 84] on div "Finance Details Applicants Loan Options Lender Submission" at bounding box center [431, 80] width 792 height 16
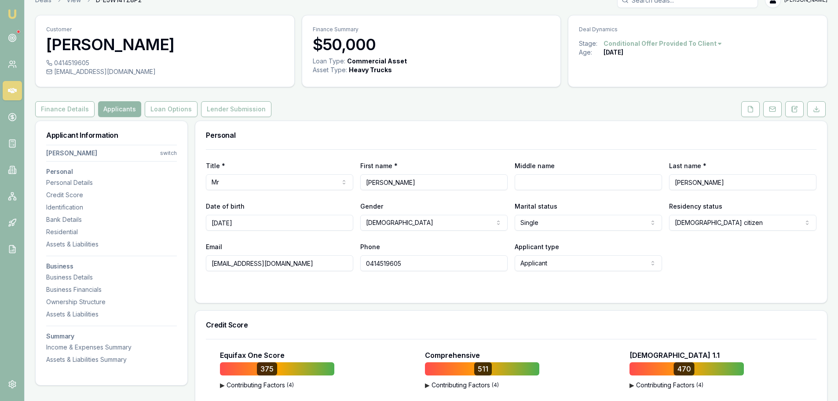
scroll to position [0, 0]
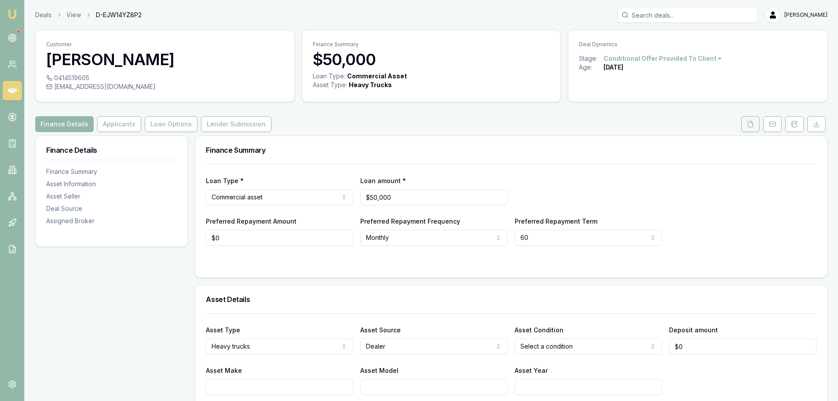
click at [748, 119] on button at bounding box center [750, 124] width 18 height 16
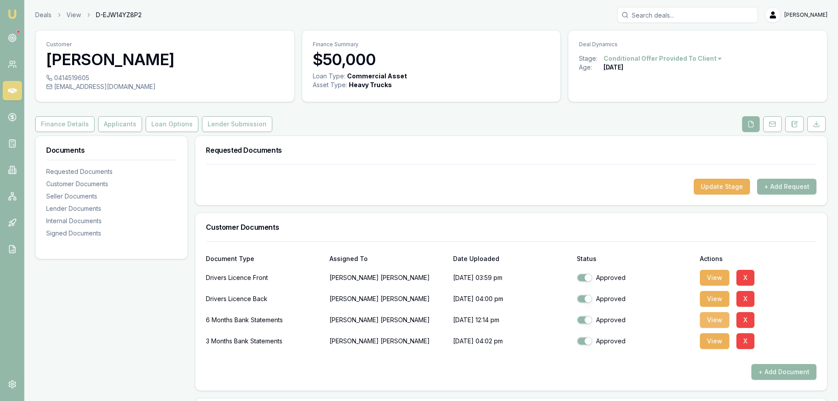
click at [714, 316] on button "View" at bounding box center [714, 320] width 29 height 16
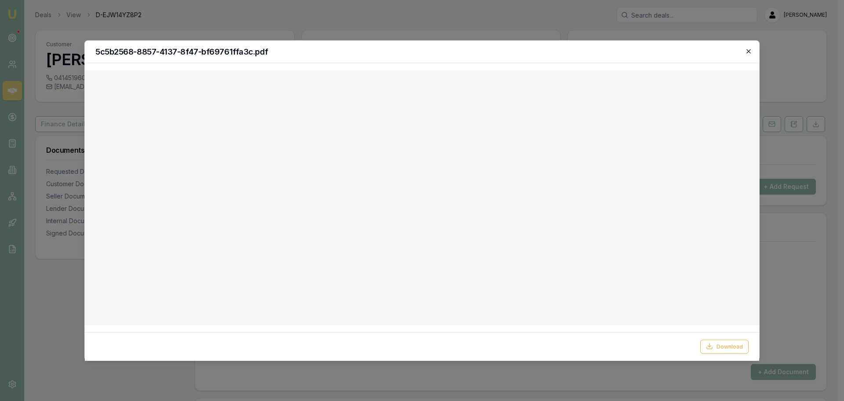
click at [747, 51] on icon "button" at bounding box center [749, 51] width 7 height 7
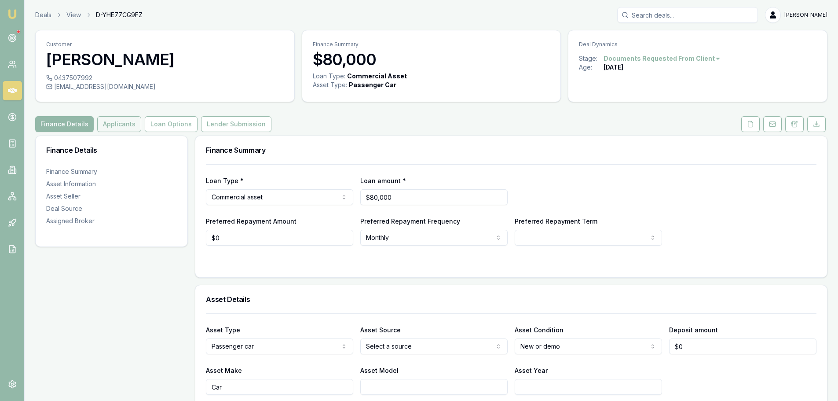
click at [114, 123] on button "Applicants" at bounding box center [119, 124] width 44 height 16
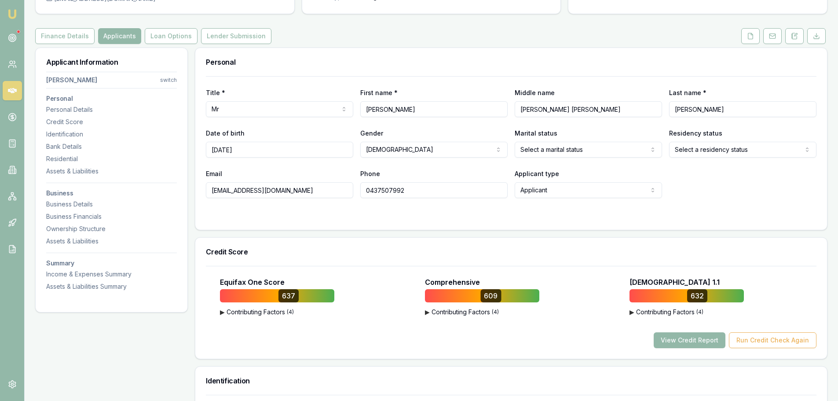
click at [424, 64] on h3 "Personal" at bounding box center [511, 61] width 610 height 7
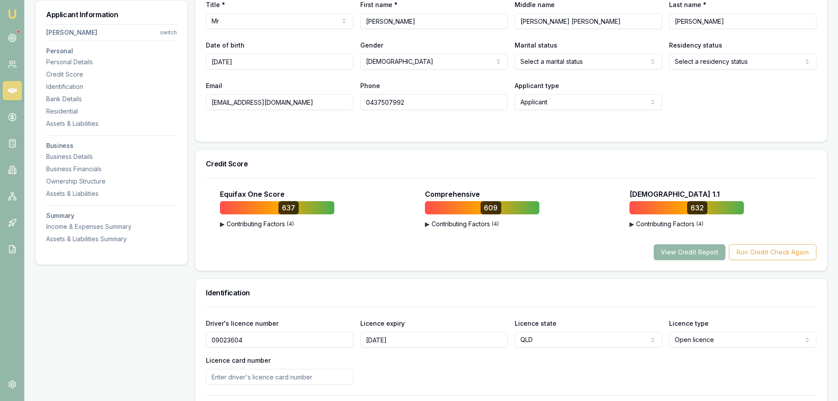
click at [490, 139] on div "Title * Mr Mr Mrs Miss Ms Dr Prof First name * Edwin Middle name Kennedy Slater…" at bounding box center [511, 65] width 632 height 154
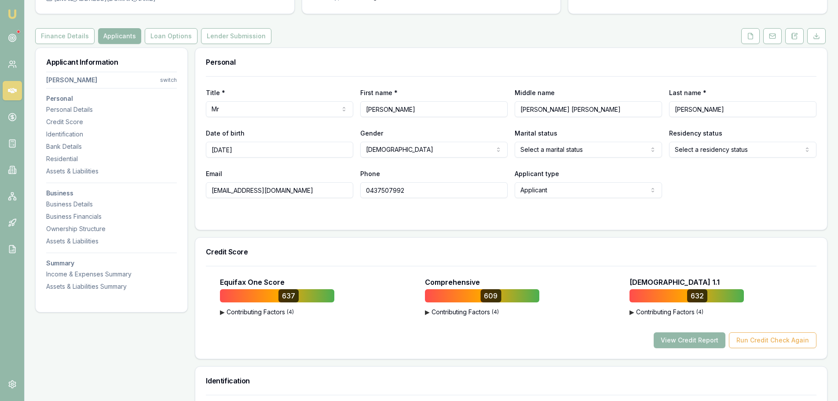
scroll to position [0, 0]
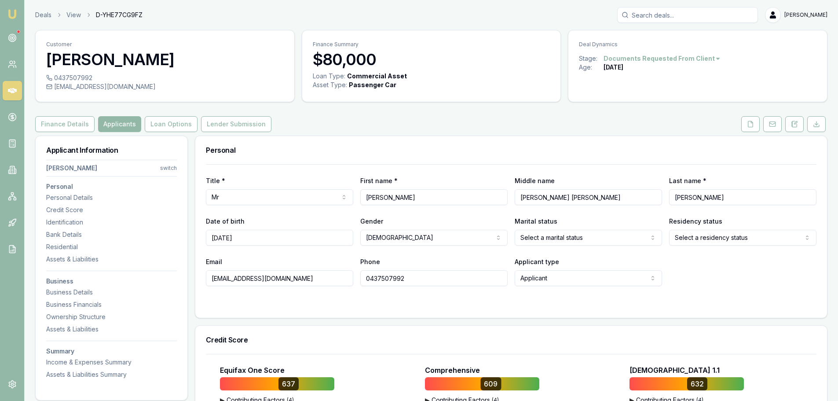
click at [345, 129] on div "Finance Details Applicants Loan Options Lender Submission" at bounding box center [431, 124] width 792 height 16
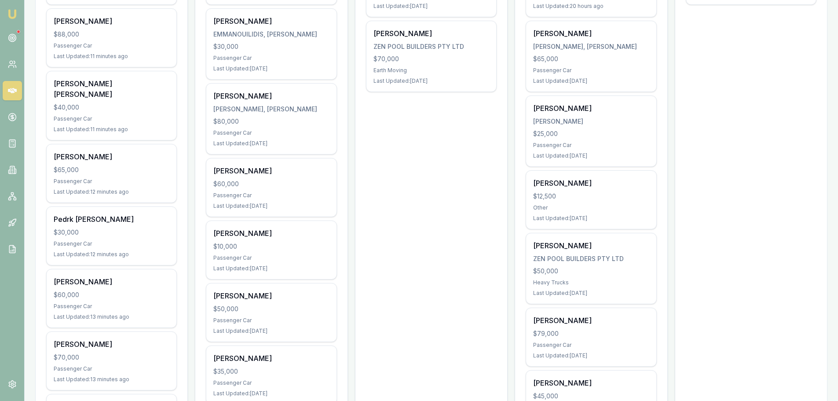
scroll to position [352, 0]
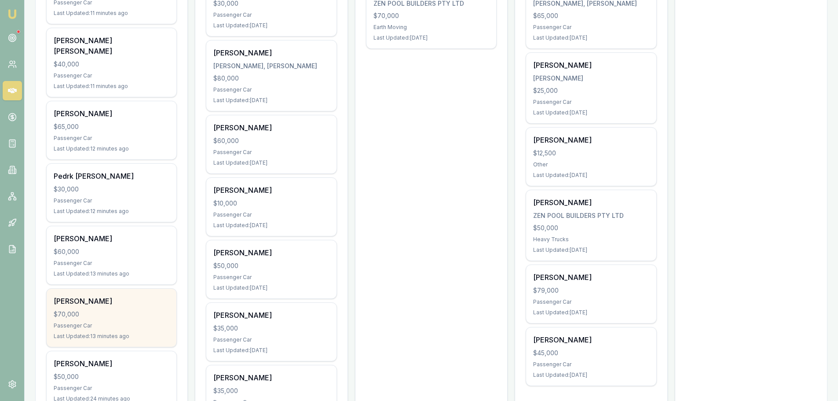
click at [95, 317] on div "$70,000" at bounding box center [112, 314] width 116 height 9
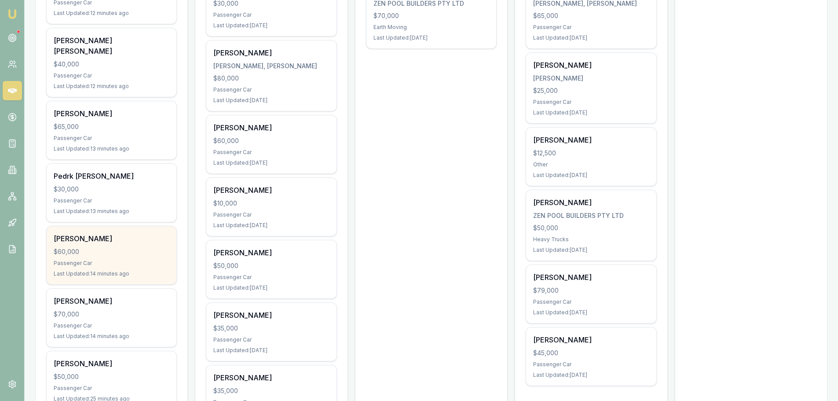
click at [102, 253] on div "$60,000" at bounding box center [112, 251] width 116 height 9
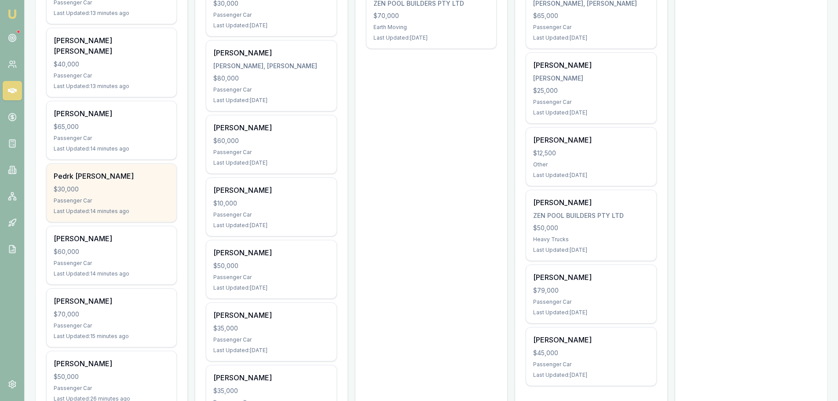
click at [123, 177] on div "Pedrk Bonomi" at bounding box center [112, 176] width 116 height 11
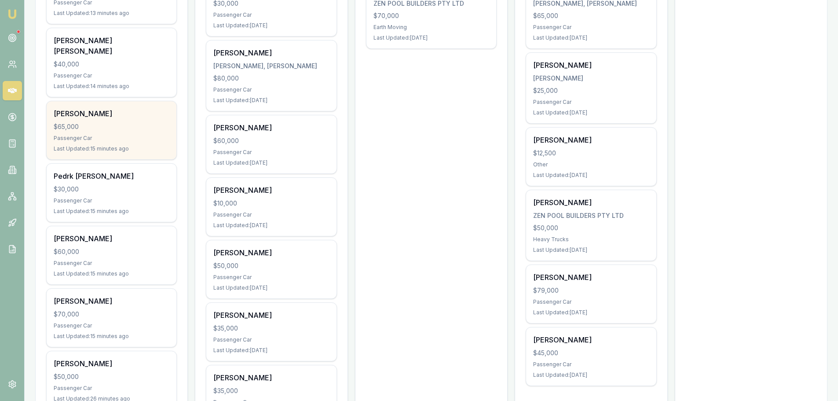
click at [94, 136] on div "Passenger Car" at bounding box center [112, 138] width 116 height 7
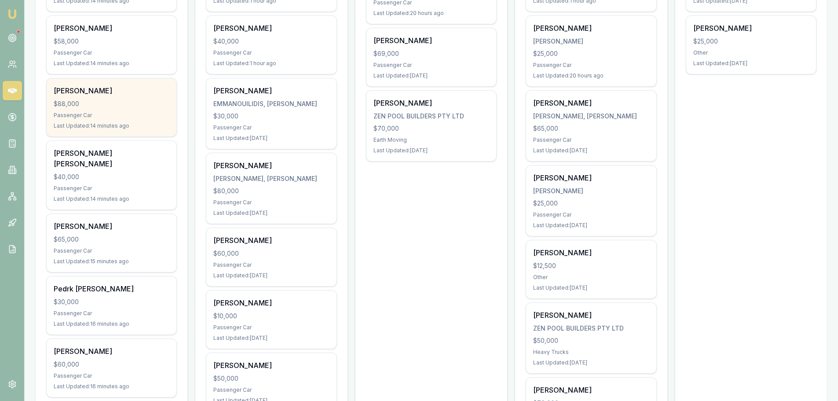
scroll to position [220, 0]
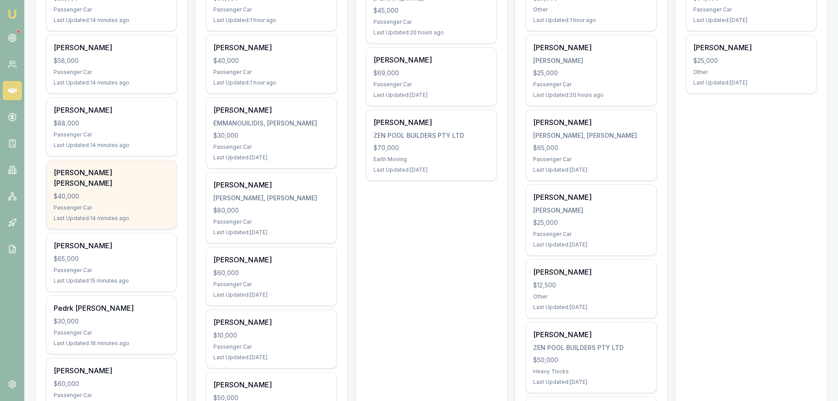
click at [110, 195] on div "$40,000" at bounding box center [112, 196] width 116 height 9
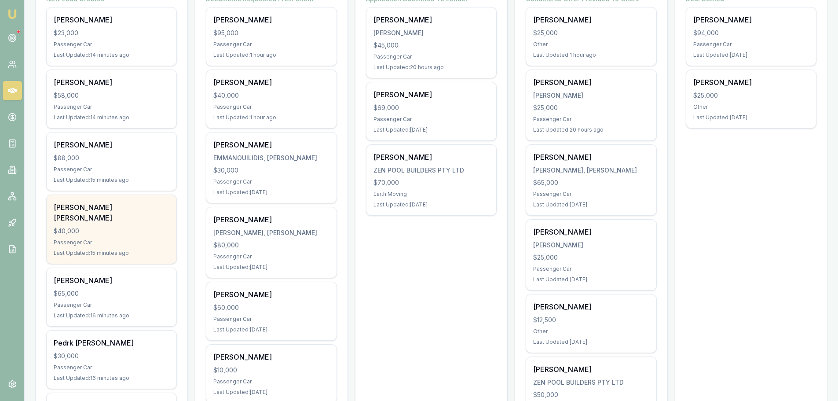
scroll to position [132, 0]
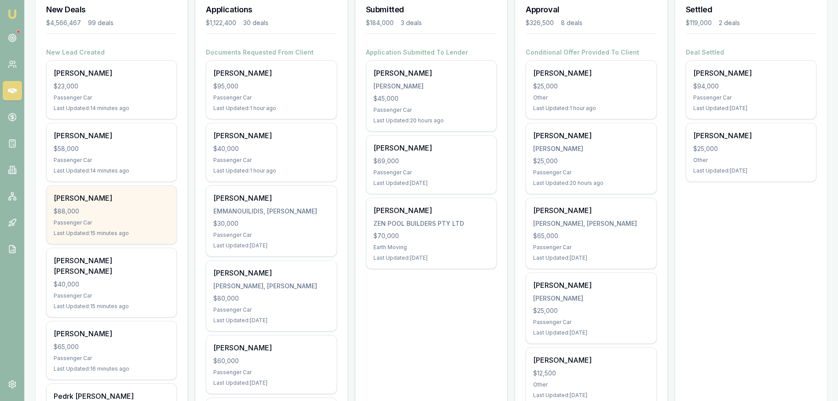
click at [114, 206] on div "George De castro $88,000 Passenger Car Last Updated: 15 minutes ago" at bounding box center [112, 215] width 130 height 58
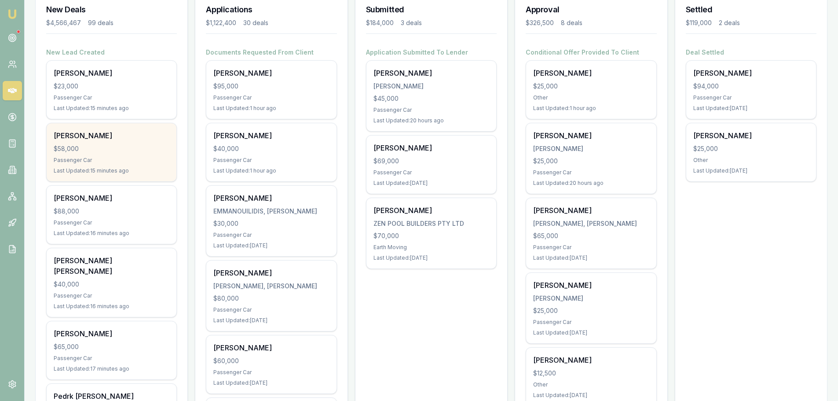
click at [155, 151] on div "$58,000" at bounding box center [112, 148] width 116 height 9
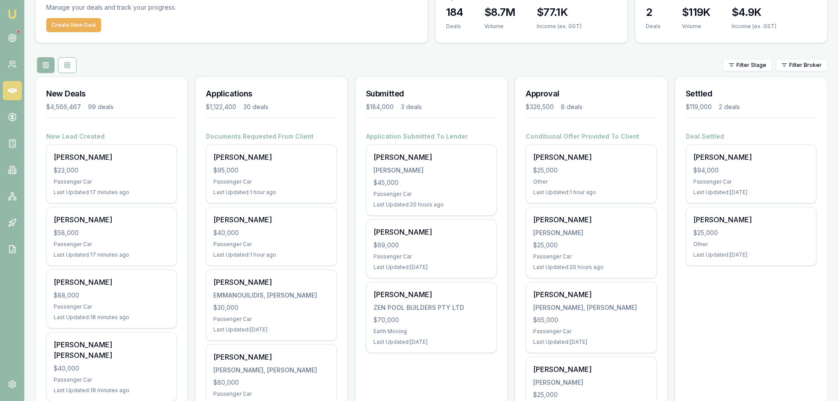
scroll to position [44, 0]
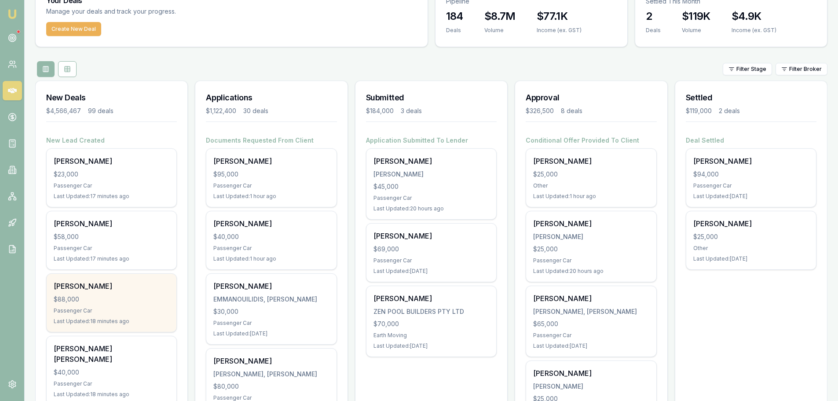
click at [126, 293] on div "George De castro $88,000 Passenger Car Last Updated: 18 minutes ago" at bounding box center [112, 303] width 130 height 58
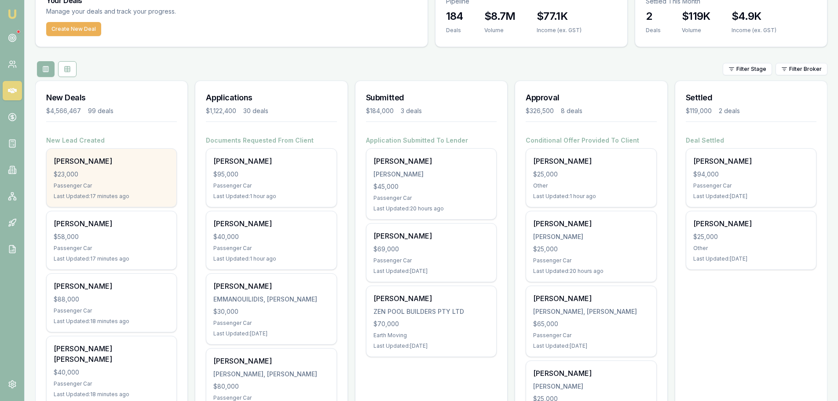
click at [84, 182] on div "Passenger Car" at bounding box center [112, 185] width 116 height 7
click at [112, 182] on div "Passenger Car" at bounding box center [112, 185] width 116 height 7
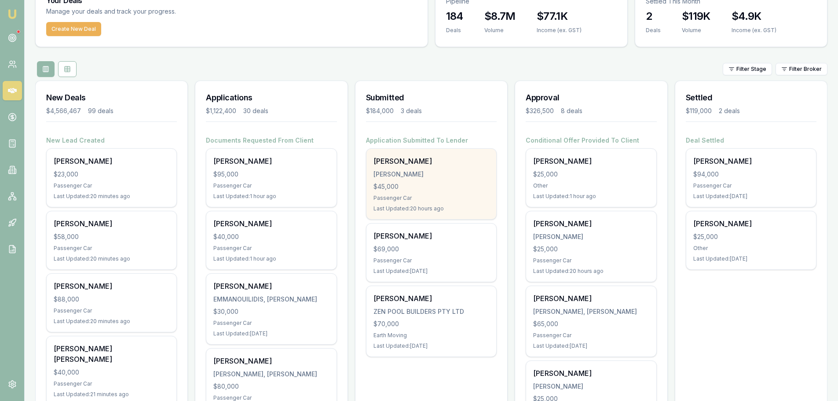
click at [426, 185] on div "$45,000" at bounding box center [431, 186] width 116 height 9
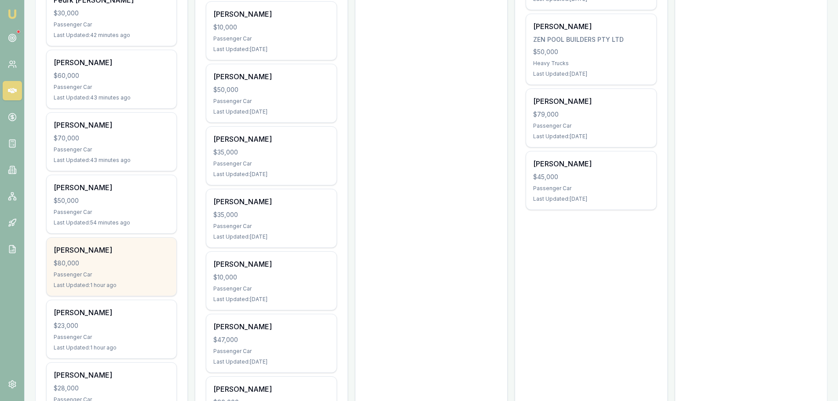
scroll to position [484, 0]
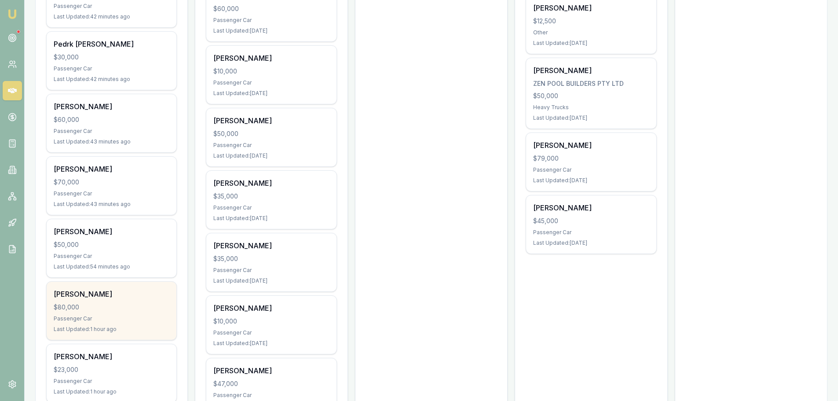
click at [102, 294] on div "Brandon Stojcevski" at bounding box center [112, 294] width 116 height 11
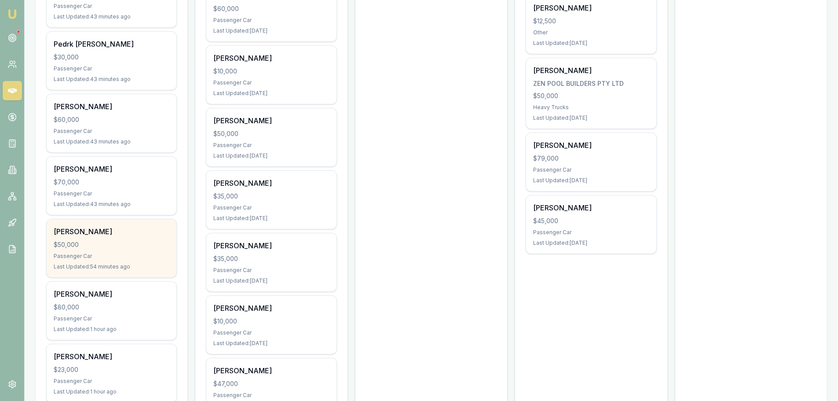
click at [80, 242] on div "$50,000" at bounding box center [112, 244] width 116 height 9
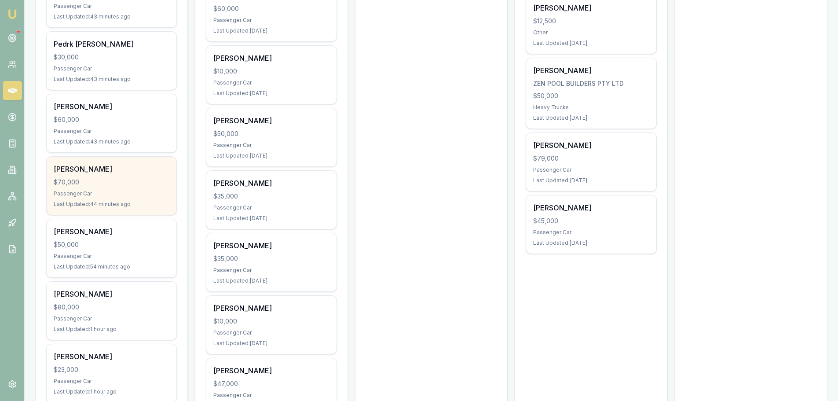
click at [71, 189] on div "Mahmoud Ayad $70,000 Passenger Car Last Updated: 44 minutes ago" at bounding box center [112, 186] width 130 height 58
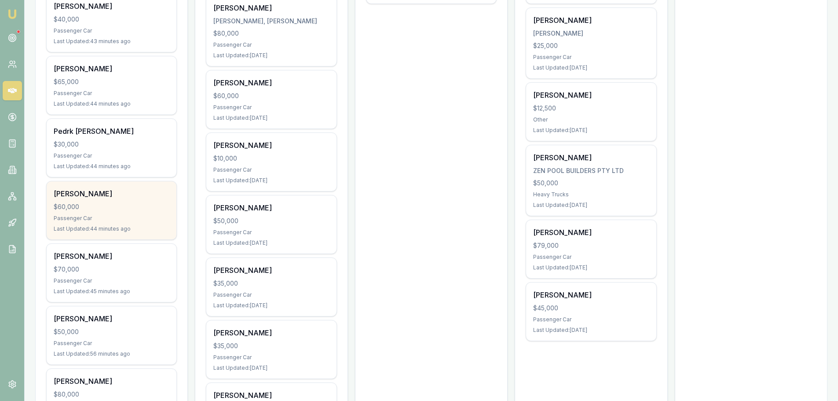
scroll to position [396, 0]
click at [135, 212] on div "$60,000" at bounding box center [112, 207] width 116 height 9
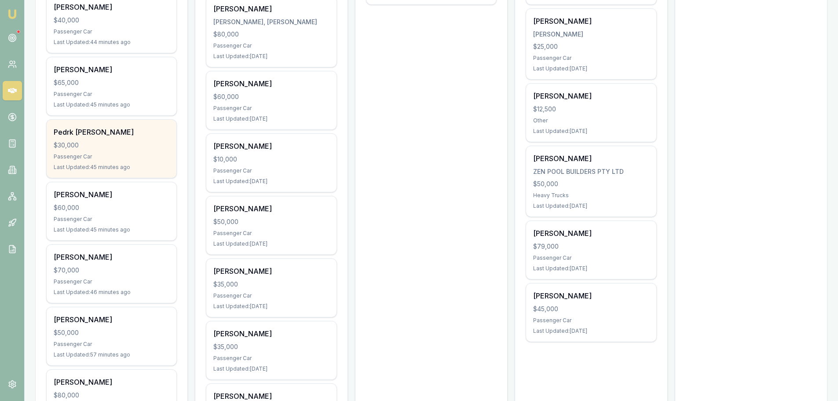
click at [124, 152] on div "Pedrk Bonomi $30,000 Passenger Car Last Updated: 45 minutes ago" at bounding box center [112, 149] width 130 height 58
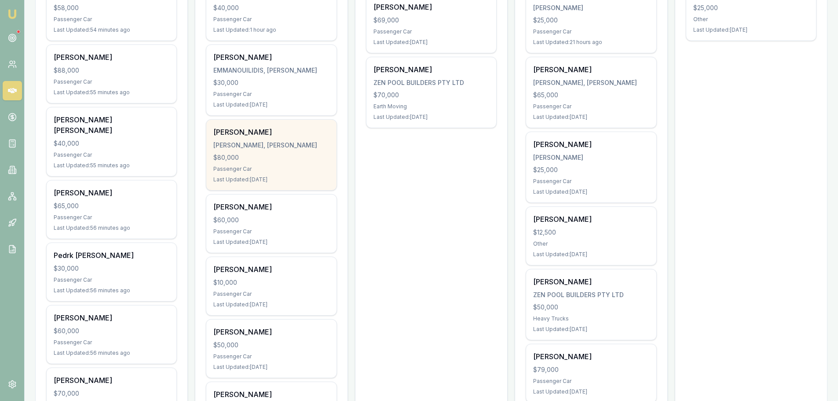
scroll to position [264, 0]
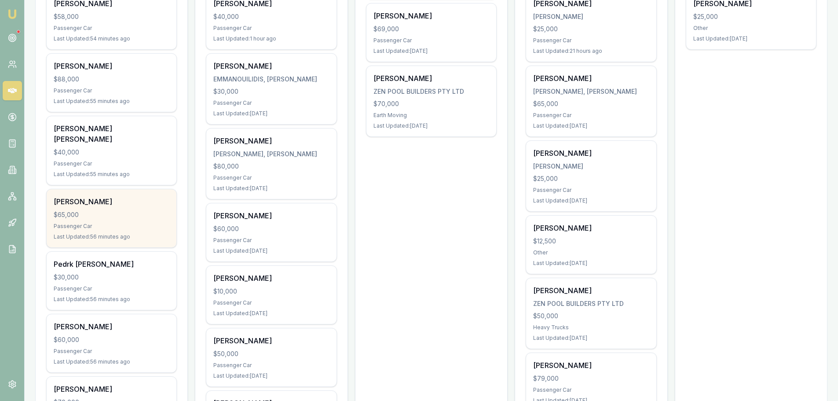
click at [84, 224] on div "Passenger Car" at bounding box center [112, 226] width 116 height 7
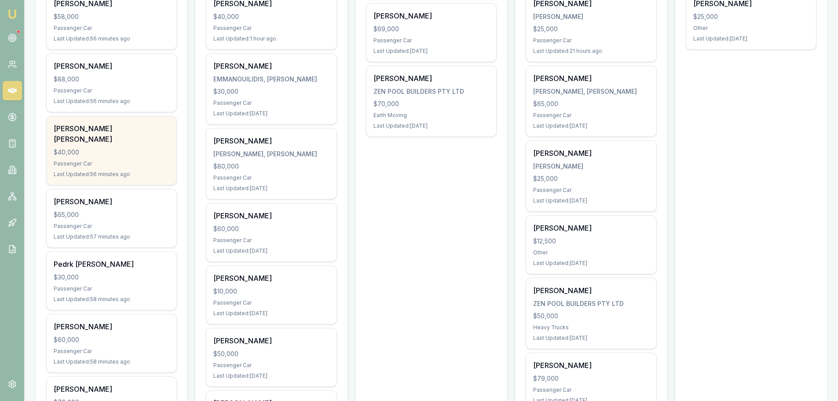
click at [130, 136] on div "Joseph Sweetson Panjikkaran Thomas" at bounding box center [112, 133] width 116 height 21
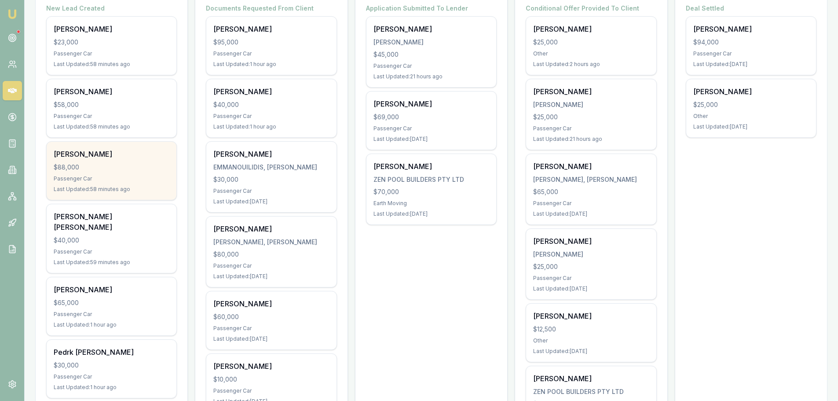
scroll to position [132, 0]
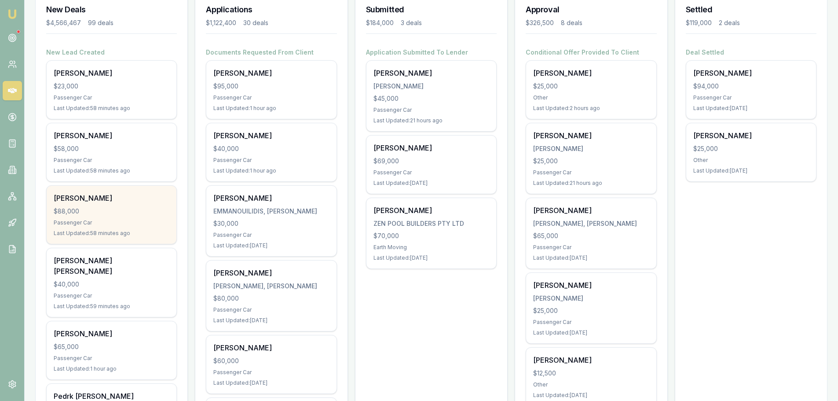
click at [129, 204] on div "George De castro $88,000 Passenger Car Last Updated: 58 minutes ago" at bounding box center [112, 215] width 130 height 58
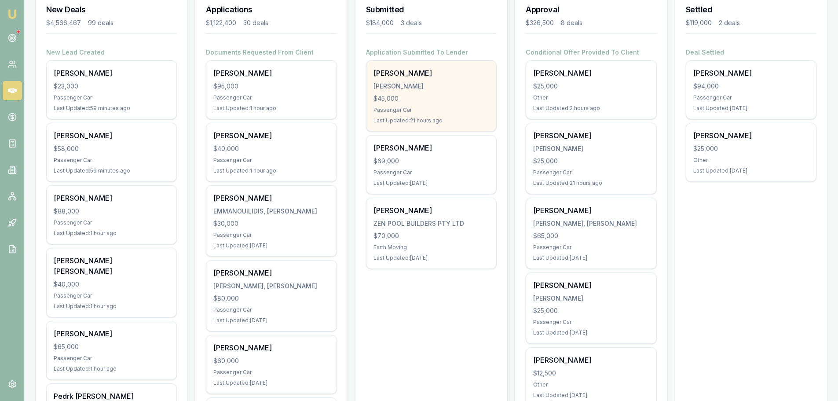
scroll to position [0, 0]
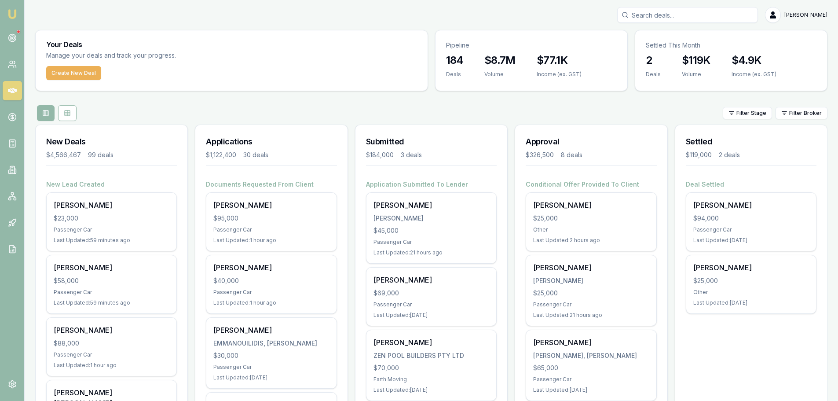
click at [659, 12] on input "Search deals" at bounding box center [687, 15] width 141 height 16
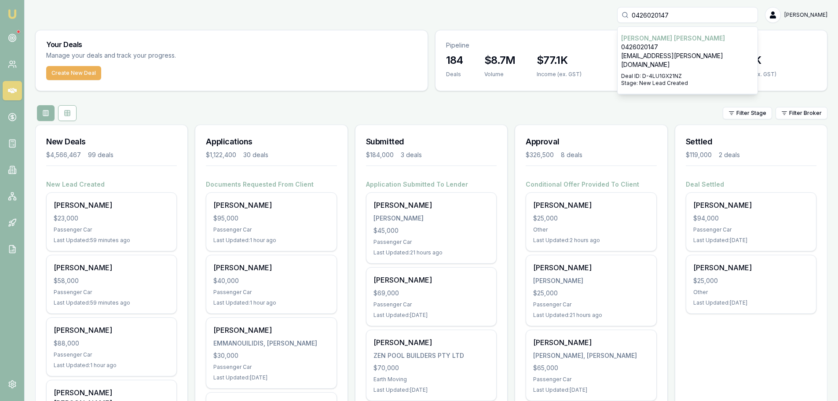
type input "0426020147"
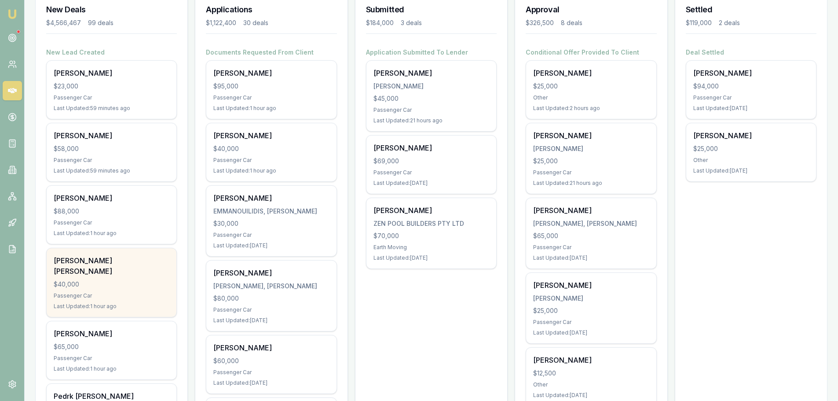
click at [124, 268] on div "Joseph Sweetson Panjikkaran Thomas" at bounding box center [112, 265] width 116 height 21
click at [121, 278] on div "Joseph Sweetson Panjikkaran Thomas $40,000 Passenger Car Last Updated: 1 hour a…" at bounding box center [112, 282] width 130 height 69
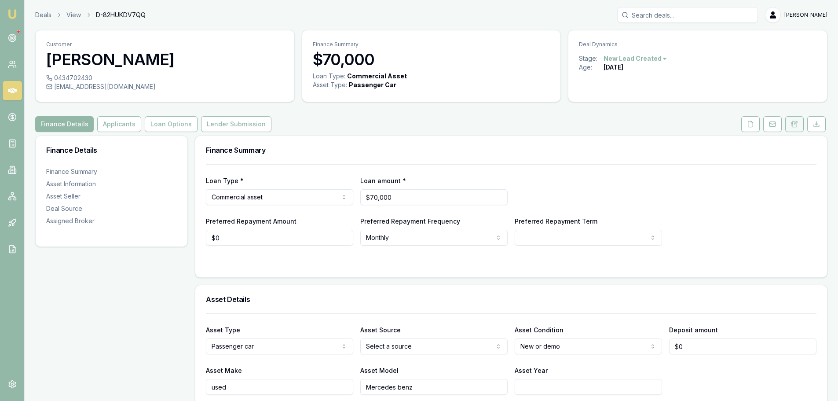
drag, startPoint x: 795, startPoint y: 122, endPoint x: 790, endPoint y: 128, distance: 7.2
click at [795, 122] on icon at bounding box center [794, 124] width 7 height 7
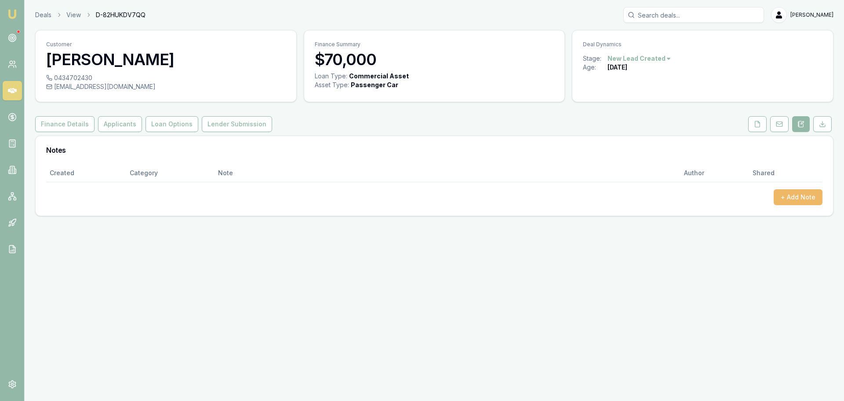
click at [805, 200] on button "+ Add Note" at bounding box center [798, 197] width 49 height 16
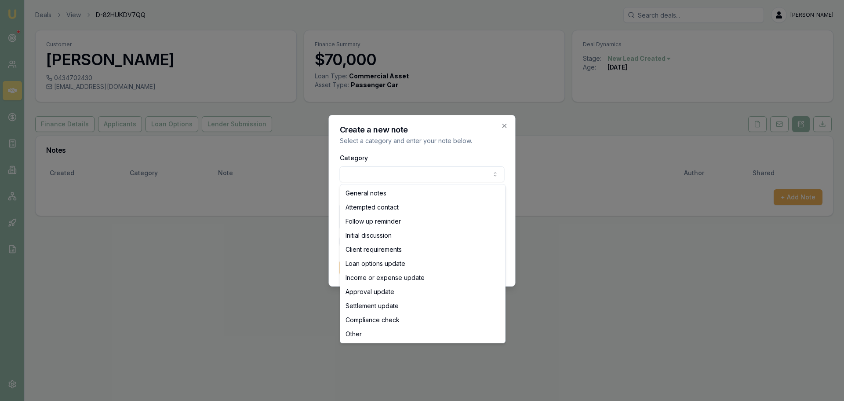
click at [449, 177] on body "Emu Broker Deals View D-82HUKDV7QQ Erin Shield Toggle Menu Customer Mahmoud Aya…" at bounding box center [422, 200] width 844 height 401
select select "ATTEMPTED_CONTACT"
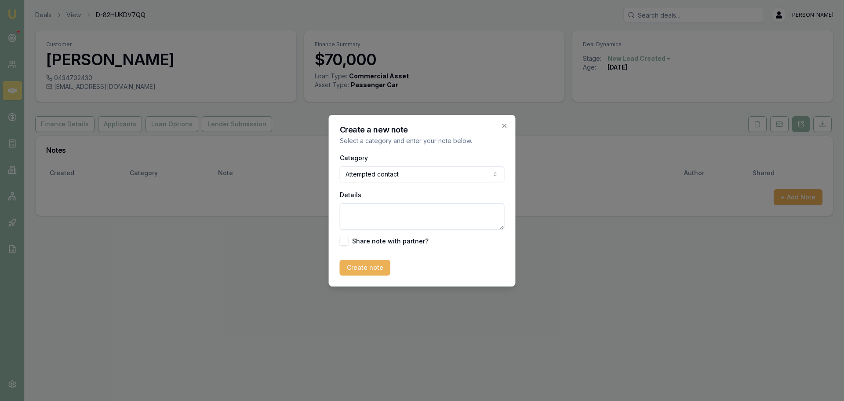
click at [395, 220] on textarea "Details" at bounding box center [422, 216] width 165 height 26
type textarea "sent intro text"
click at [367, 268] on button "Create note" at bounding box center [365, 268] width 51 height 16
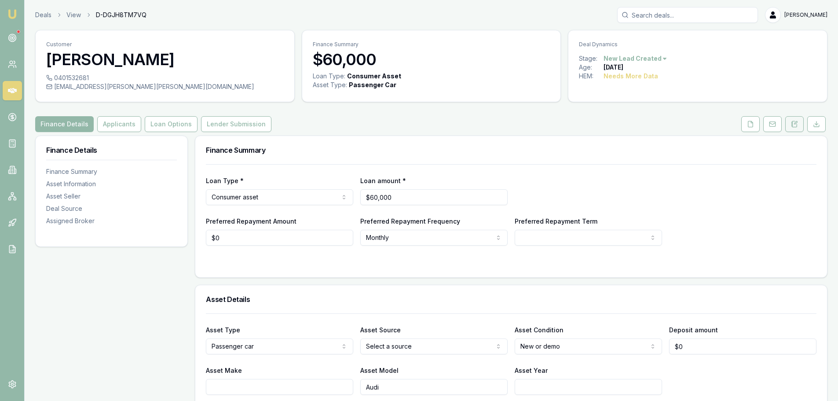
click at [801, 129] on button at bounding box center [794, 124] width 18 height 16
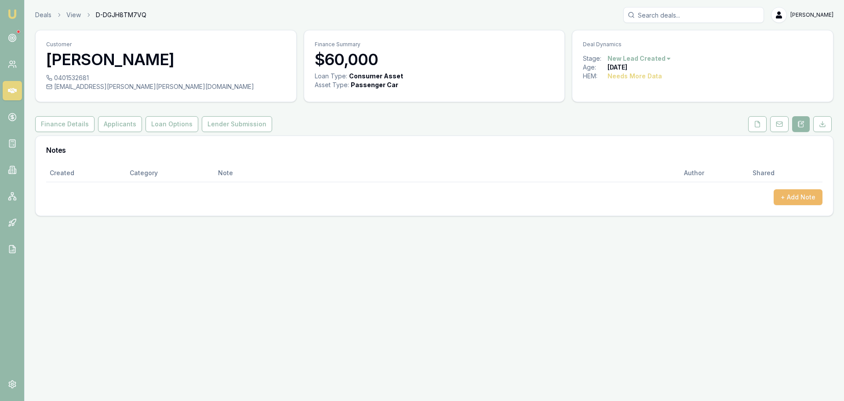
click at [804, 203] on button "+ Add Note" at bounding box center [798, 197] width 49 height 16
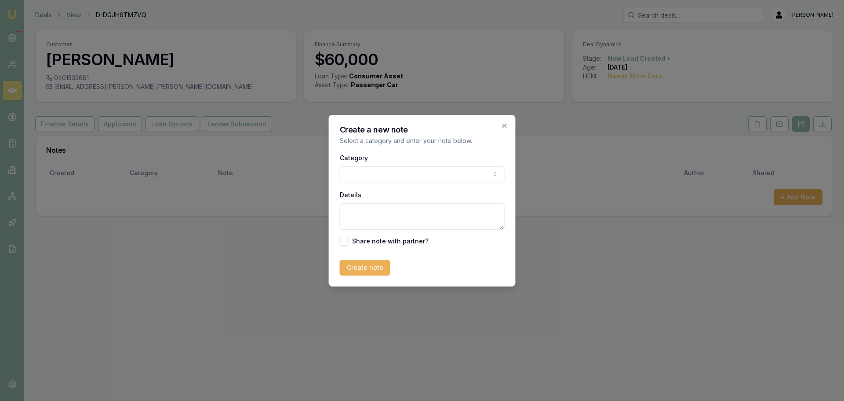
click at [412, 169] on body "Emu Broker Deals View D-DGJH8TM7VQ [PERSON_NAME] Toggle Menu Customer [PERSON_N…" at bounding box center [422, 200] width 844 height 401
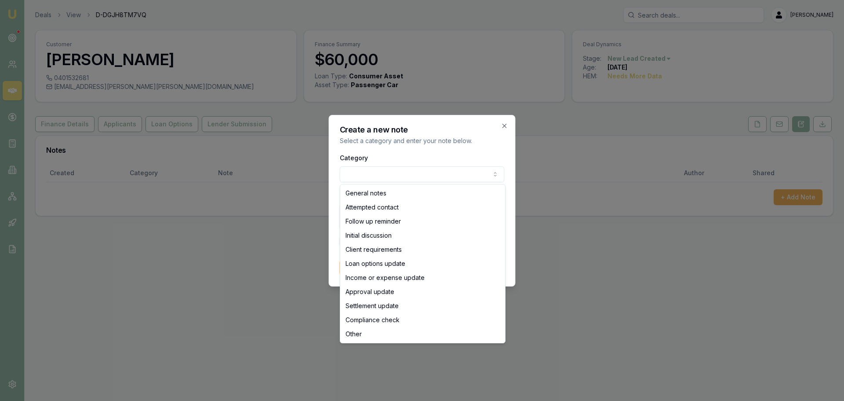
select select "ATTEMPTED_CONTACT"
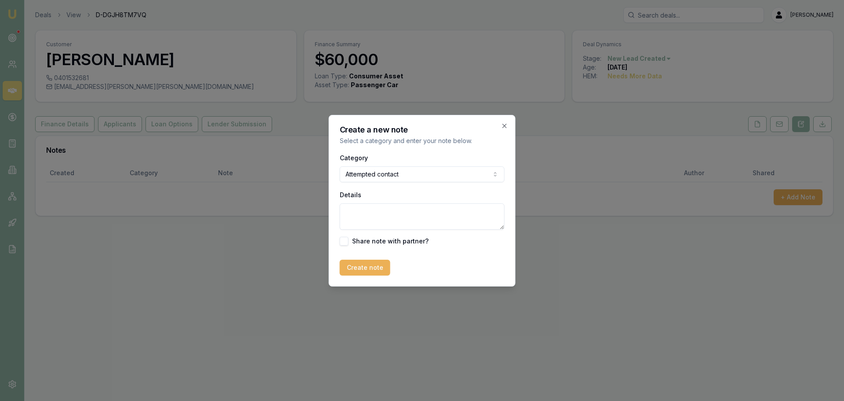
click at [381, 210] on textarea "Details" at bounding box center [422, 216] width 165 height 26
type textarea "sent intro text"
click at [361, 263] on button "Create note" at bounding box center [365, 268] width 51 height 16
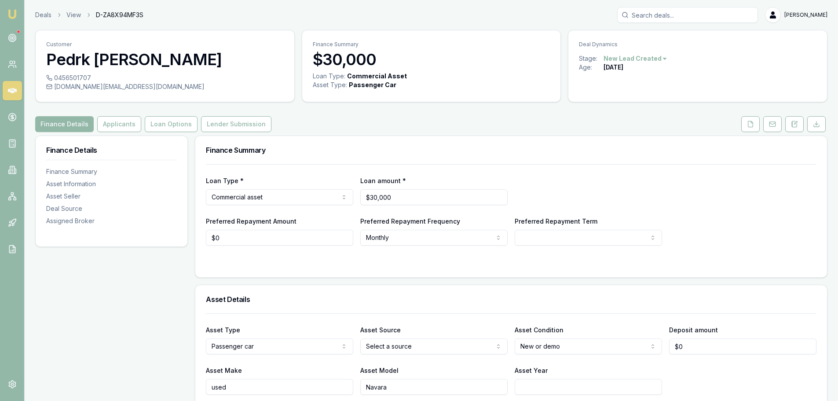
drag, startPoint x: 790, startPoint y: 126, endPoint x: 796, endPoint y: 165, distance: 39.6
click at [790, 126] on button at bounding box center [794, 124] width 18 height 16
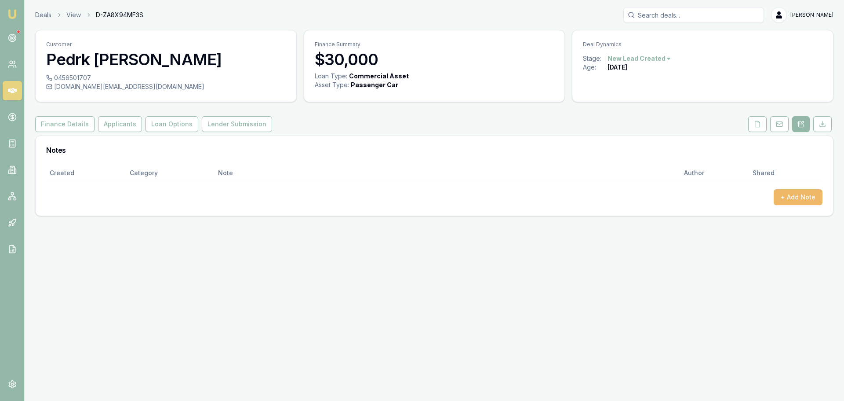
click at [793, 197] on button "+ Add Note" at bounding box center [798, 197] width 49 height 16
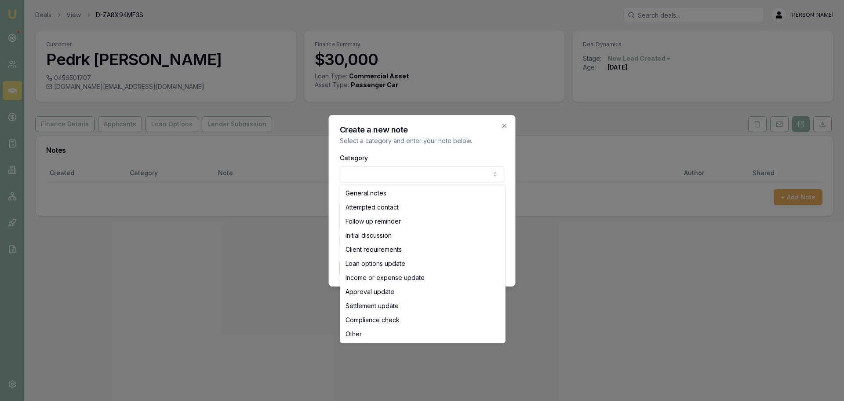
click at [417, 173] on body "Emu Broker Deals View D-ZA8X94MF3S Erin Shield Toggle Menu Customer Pedrk Bonom…" at bounding box center [422, 200] width 844 height 401
select select "ATTEMPTED_CONTACT"
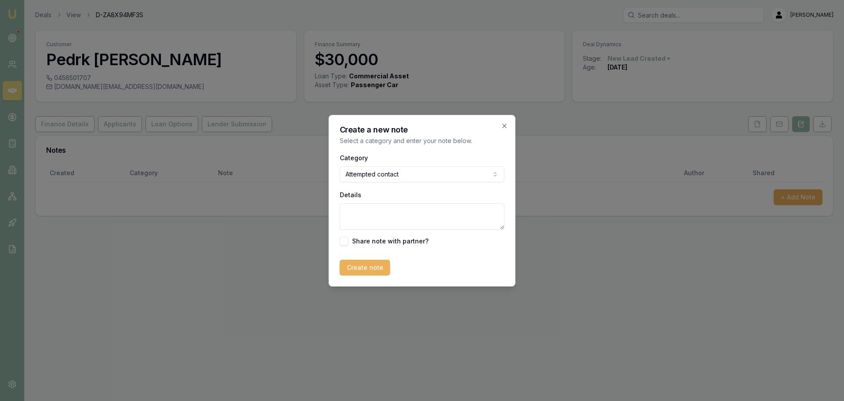
click at [389, 213] on textarea "Details" at bounding box center [422, 216] width 165 height 26
type textarea "sent intro text"
click at [371, 263] on button "Create note" at bounding box center [365, 268] width 51 height 16
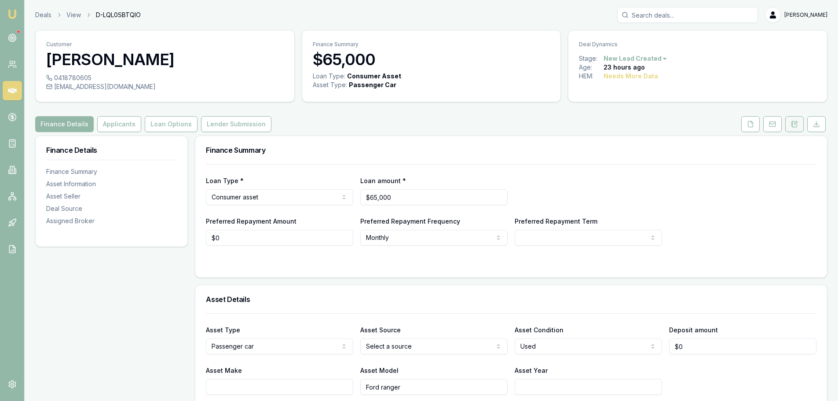
click at [794, 123] on icon at bounding box center [794, 124] width 7 height 7
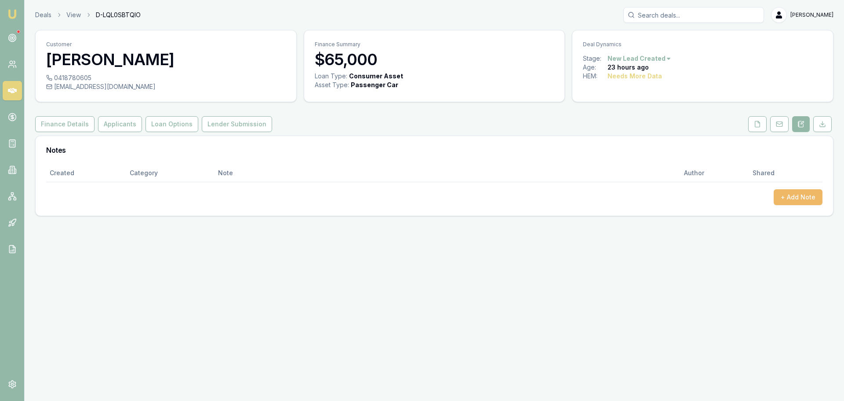
click at [788, 195] on button "+ Add Note" at bounding box center [798, 197] width 49 height 16
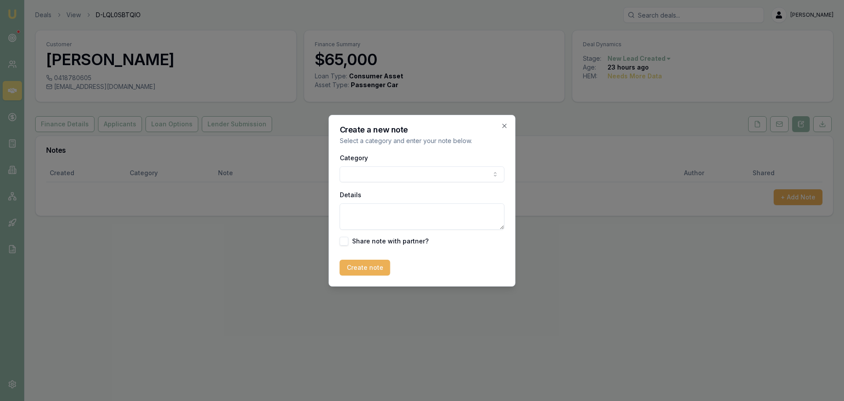
click at [424, 172] on body "Emu Broker Deals View D-LQL0SBTQIO [PERSON_NAME] Toggle Menu Customer [PERSON_N…" at bounding box center [422, 200] width 844 height 401
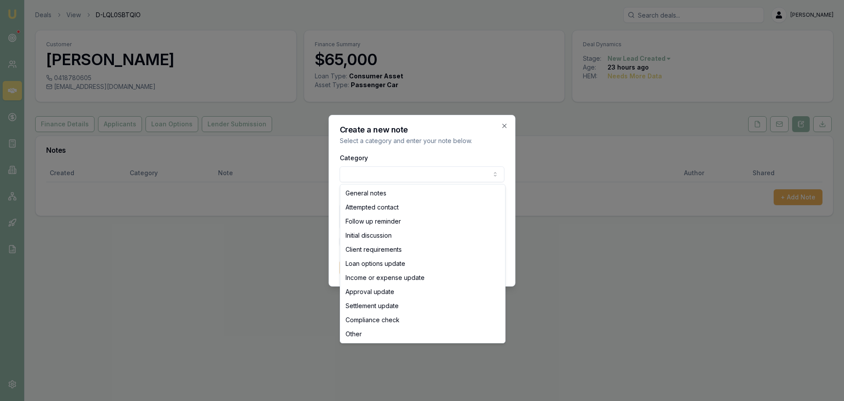
select select "ATTEMPTED_CONTACT"
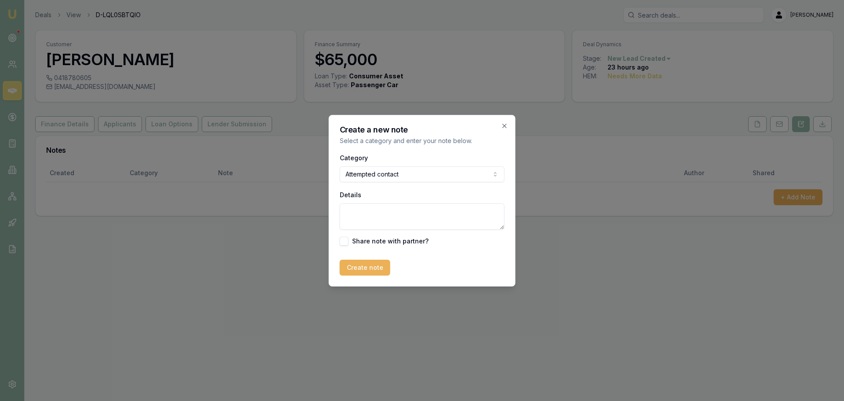
click at [389, 212] on textarea "Details" at bounding box center [422, 216] width 165 height 26
type textarea "sent intro text"
click at [379, 260] on button "Create note" at bounding box center [365, 268] width 51 height 16
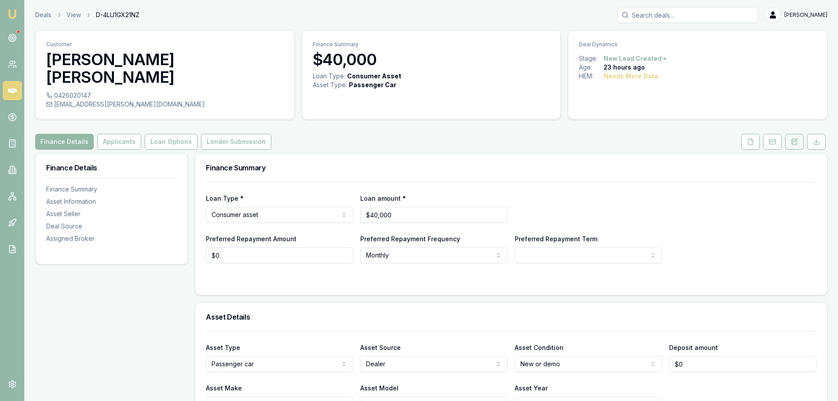
click at [793, 142] on icon at bounding box center [791, 142] width 1 height 0
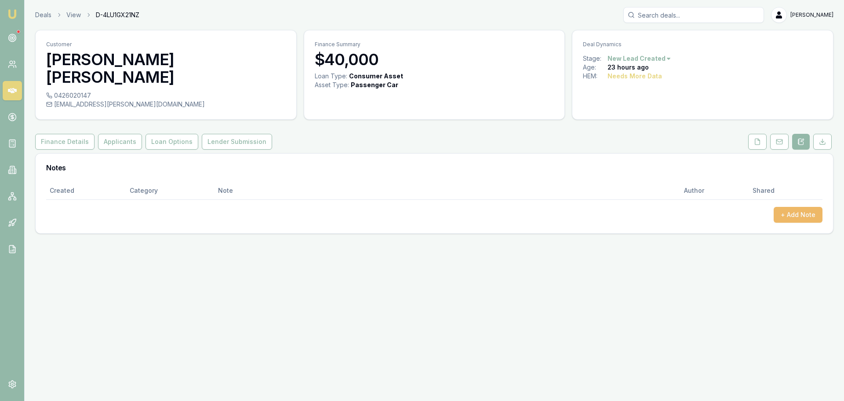
click at [806, 214] on button "+ Add Note" at bounding box center [798, 215] width 49 height 16
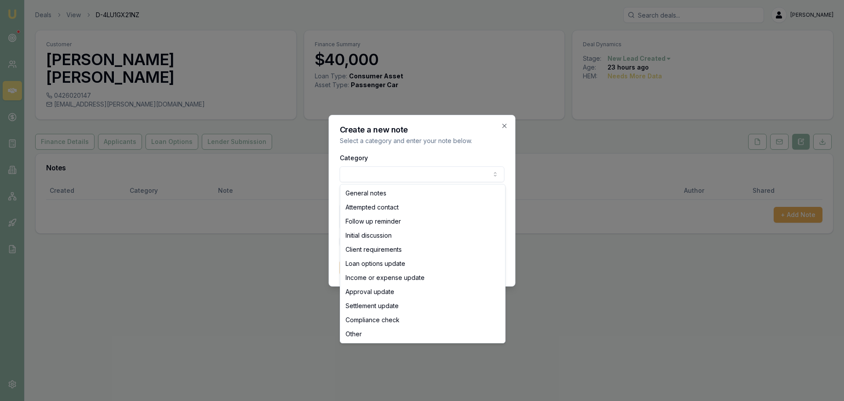
click at [420, 180] on body "Emu Broker Deals View D-4LU1GX21NZ Erin Shield Toggle Menu Customer Joseph Swee…" at bounding box center [422, 200] width 844 height 401
select select "ATTEMPTED_CONTACT"
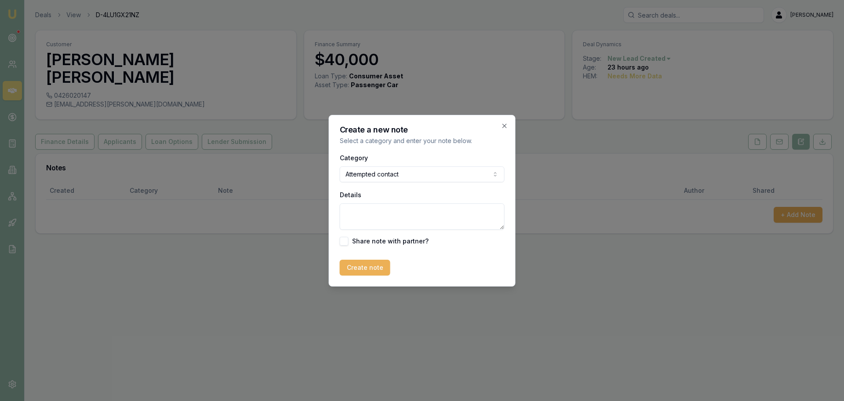
click at [404, 214] on textarea "Details" at bounding box center [422, 216] width 165 height 26
type textarea "sent intro text"
click at [376, 266] on button "Create note" at bounding box center [365, 268] width 51 height 16
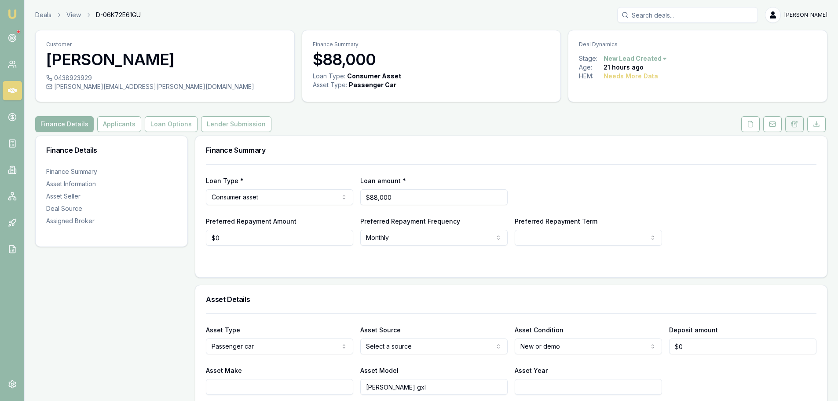
click at [797, 128] on button at bounding box center [794, 124] width 18 height 16
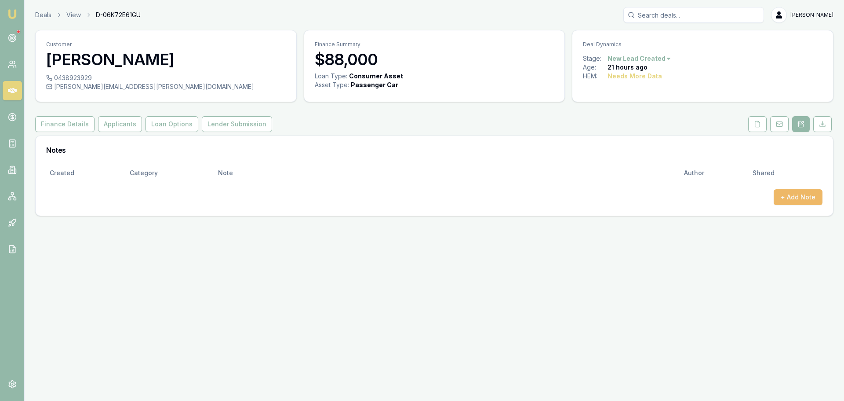
click at [803, 193] on button "+ Add Note" at bounding box center [798, 197] width 49 height 16
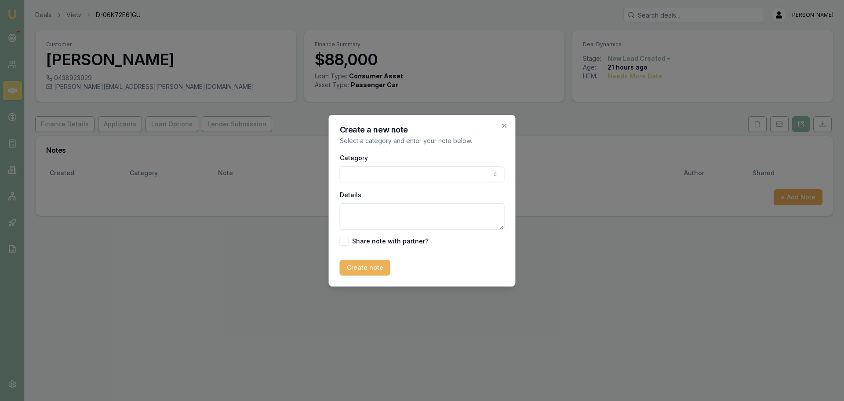
click at [369, 172] on body "Emu Broker Deals View D-06K72E61GU [PERSON_NAME] Toggle Menu Customer [PERSON_N…" at bounding box center [422, 200] width 844 height 401
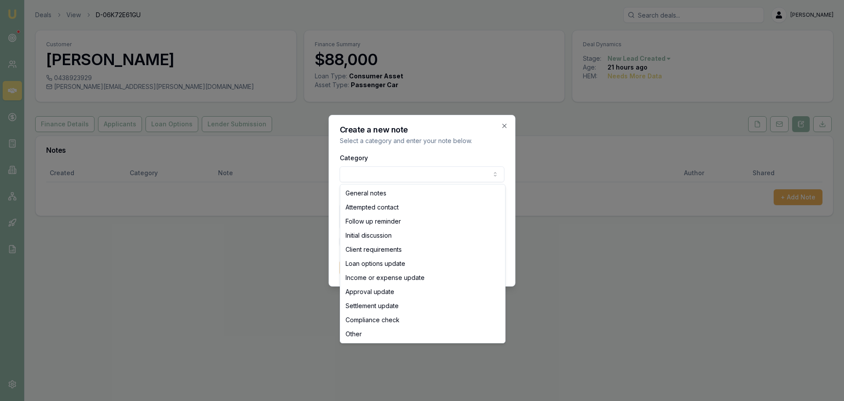
select select "ATTEMPTED_CONTACT"
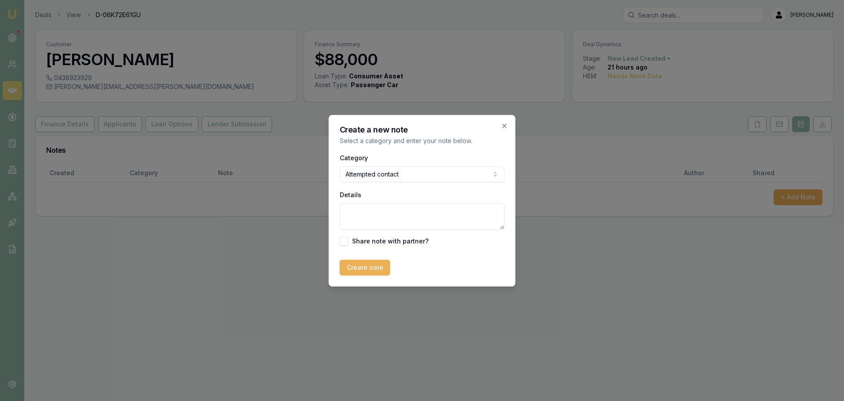
click at [375, 209] on textarea "Details" at bounding box center [422, 216] width 165 height 26
paste textarea "Hi [lead name], it’s Erin Shield, an AutoBuddy partner broker. Based on the det…"
type textarea "Hi [lead name], it’s Erin Shield, an AutoBuddy partner broker. Based on the det…"
drag, startPoint x: 450, startPoint y: 221, endPoint x: 314, endPoint y: 191, distance: 140.0
click at [314, 191] on body "Emu Broker Deals View D-06K72E61GU Erin Shield Toggle Menu Customer George De c…" at bounding box center [422, 200] width 844 height 401
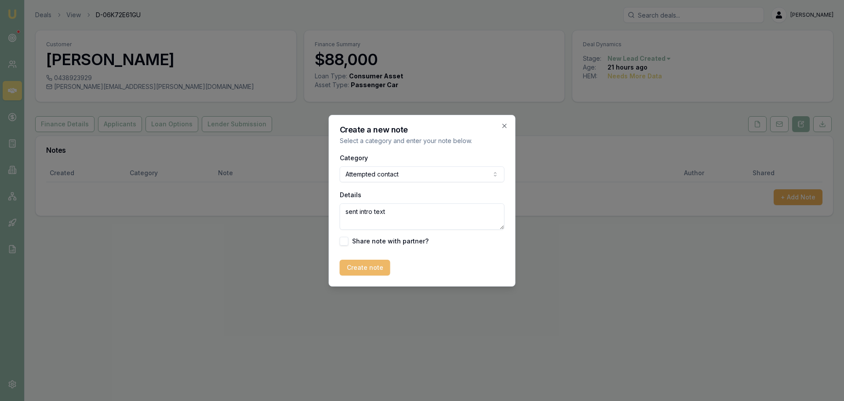
type textarea "sent intro text"
click at [363, 264] on button "Create note" at bounding box center [365, 268] width 51 height 16
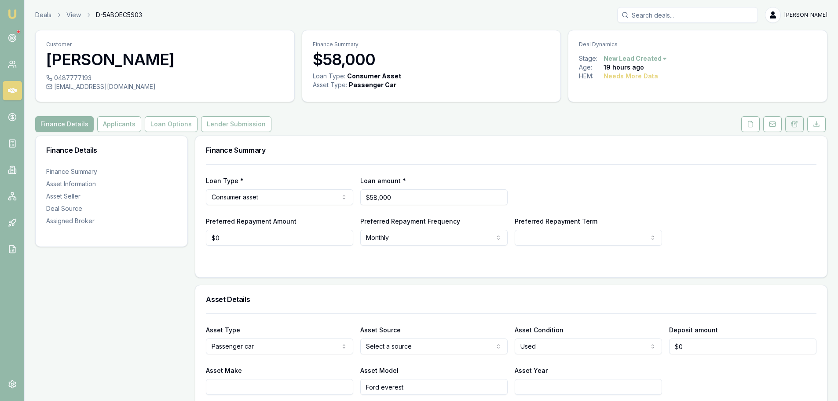
click at [795, 125] on icon at bounding box center [794, 124] width 7 height 7
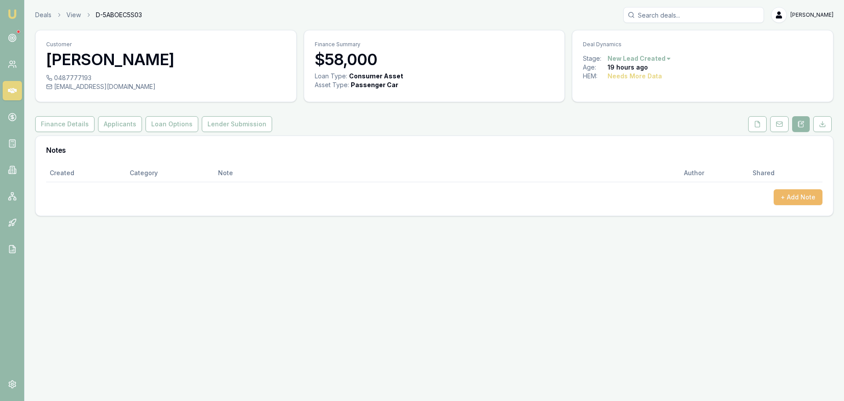
click at [800, 194] on button "+ Add Note" at bounding box center [798, 197] width 49 height 16
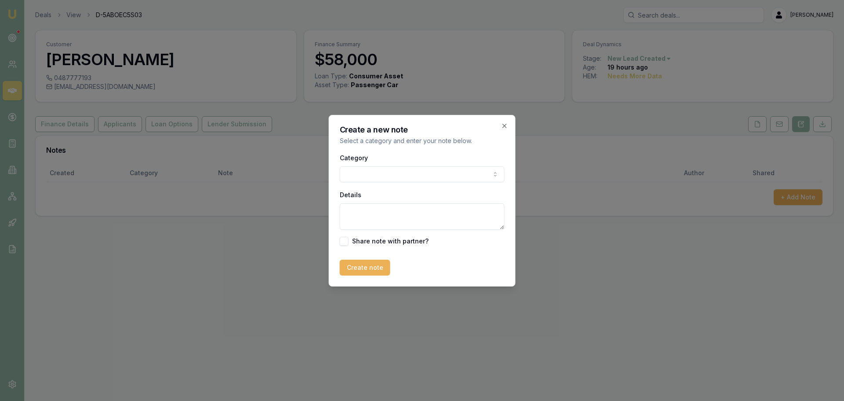
click at [456, 170] on body "Emu Broker Deals View D-5ABOEC5S03 Erin Shield Toggle Menu Customer Mark Hill 0…" at bounding box center [422, 200] width 844 height 401
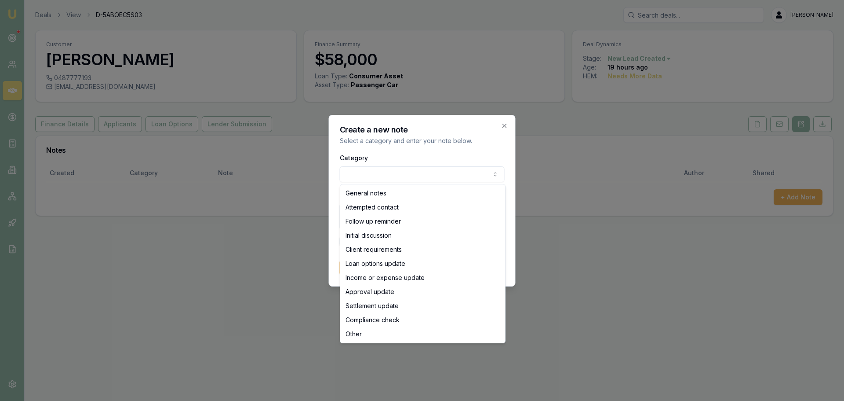
select select "ATTEMPTED_CONTACT"
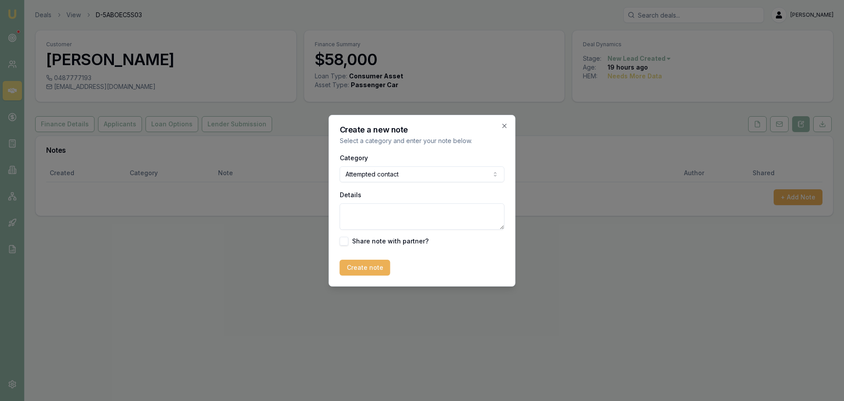
click at [412, 217] on textarea "Details" at bounding box center [422, 216] width 165 height 26
type textarea "a"
type textarea "sent intro text"
click at [381, 272] on button "Create note" at bounding box center [365, 268] width 51 height 16
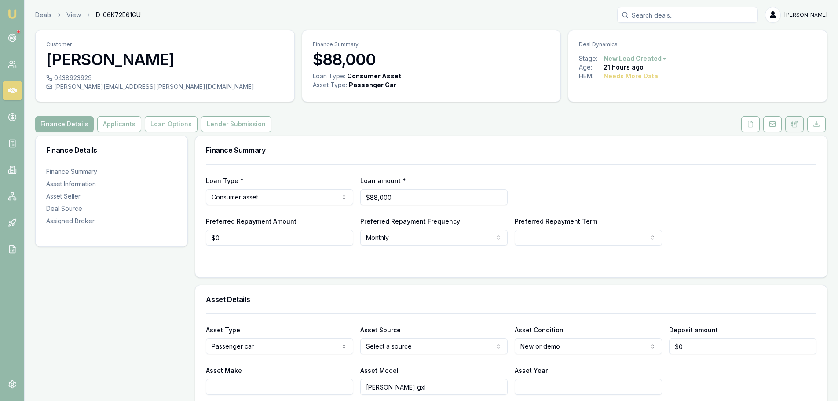
click at [795, 123] on icon at bounding box center [795, 122] width 3 height 3
click at [799, 123] on button at bounding box center [794, 124] width 18 height 16
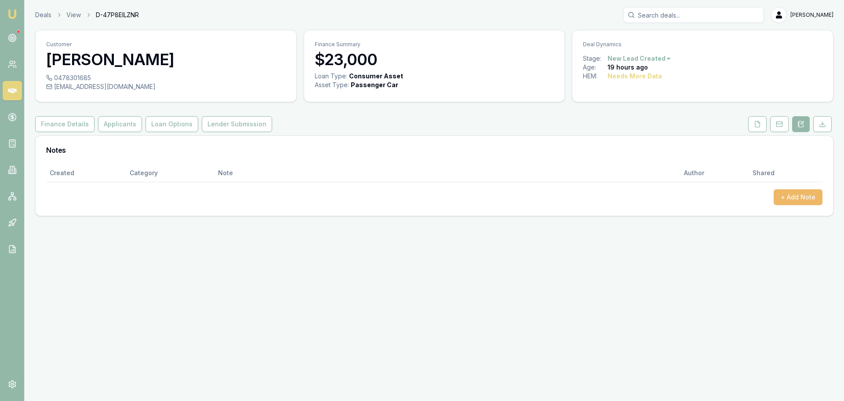
click at [797, 196] on button "+ Add Note" at bounding box center [798, 197] width 49 height 16
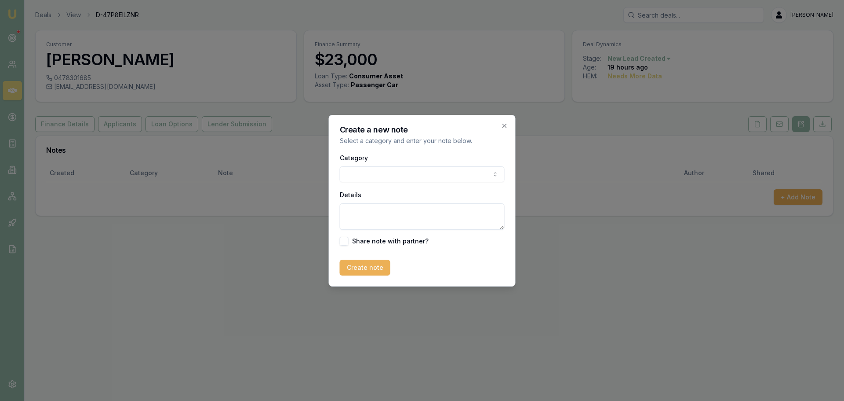
click at [484, 177] on body "Emu Broker Deals View D-47P8EILZNR Erin Shield Toggle Menu Customer Mark Porta …" at bounding box center [422, 200] width 844 height 401
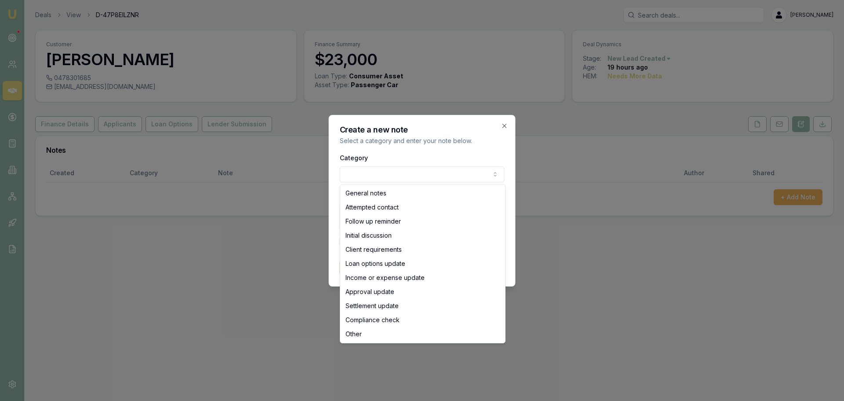
select select "ATTEMPTED_CONTACT"
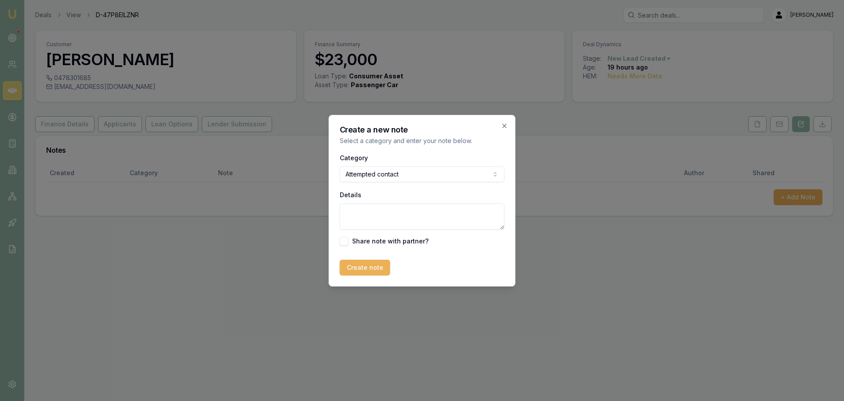
click at [384, 213] on textarea "Details" at bounding box center [422, 216] width 165 height 26
type textarea "sent intro text"
click at [379, 270] on button "Create note" at bounding box center [365, 268] width 51 height 16
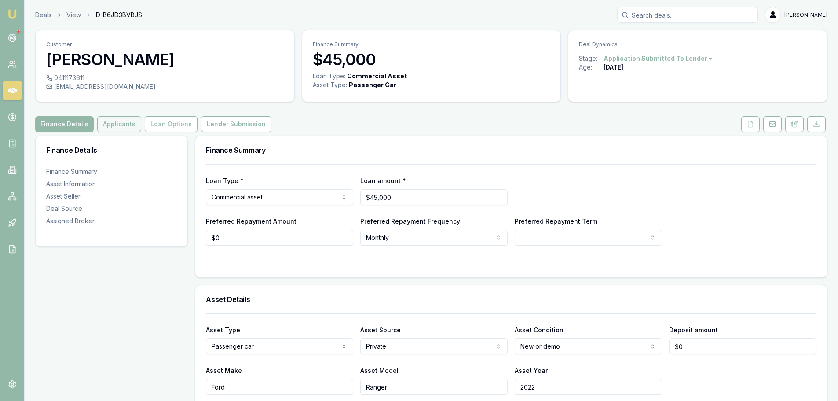
click at [127, 123] on button "Applicants" at bounding box center [119, 124] width 44 height 16
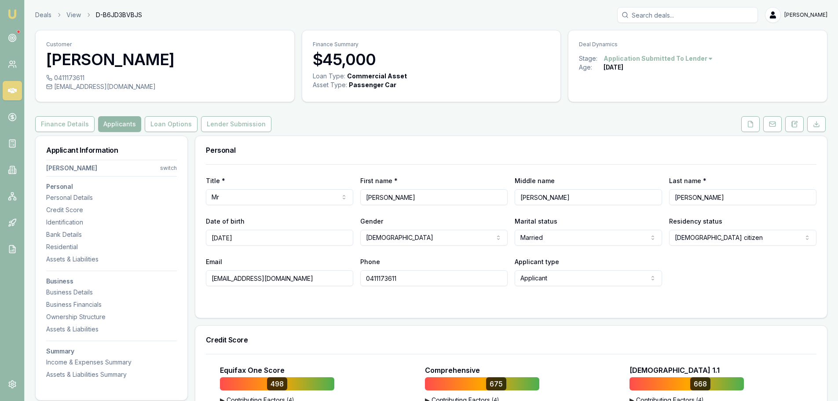
click at [340, 129] on div "Finance Details Applicants Loan Options Lender Submission" at bounding box center [431, 124] width 792 height 16
drag, startPoint x: 279, startPoint y: 280, endPoint x: 175, endPoint y: 281, distance: 104.3
click at [757, 123] on button at bounding box center [750, 124] width 18 height 16
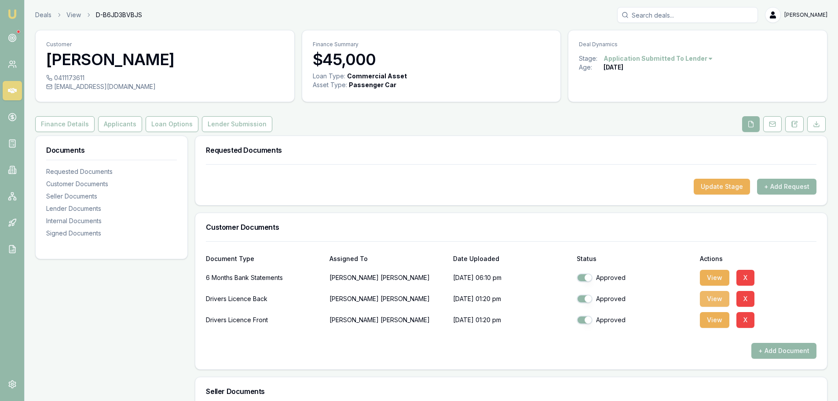
click at [715, 299] on button "View" at bounding box center [714, 299] width 29 height 16
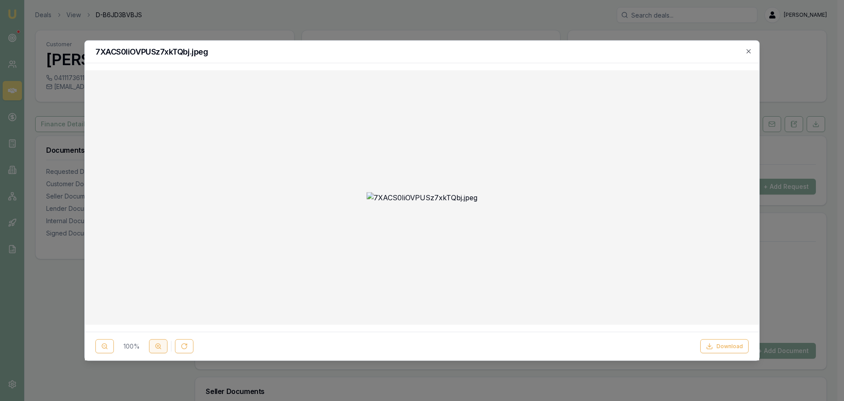
click at [159, 348] on icon at bounding box center [158, 346] width 7 height 7
click at [746, 51] on icon "button" at bounding box center [749, 51] width 7 height 7
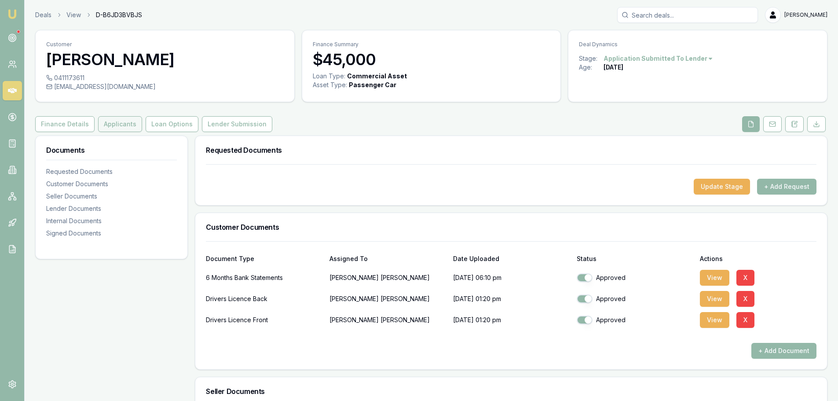
click at [117, 124] on button "Applicants" at bounding box center [120, 124] width 44 height 16
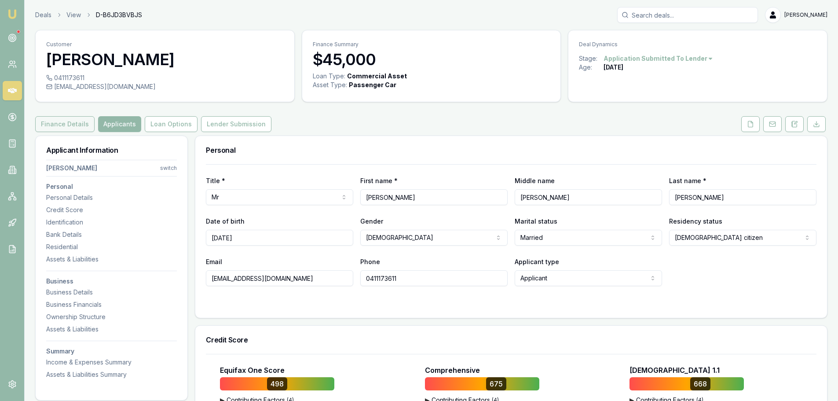
click at [84, 120] on button "Finance Details" at bounding box center [64, 124] width 59 height 16
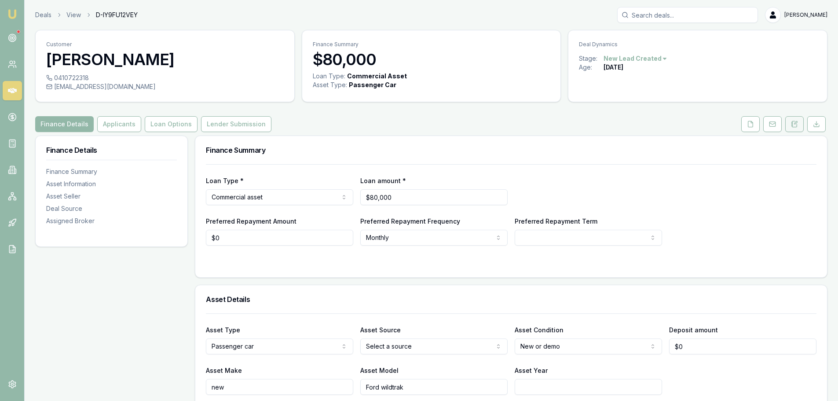
click at [796, 122] on icon at bounding box center [794, 124] width 7 height 7
click at [791, 128] on button at bounding box center [794, 124] width 18 height 16
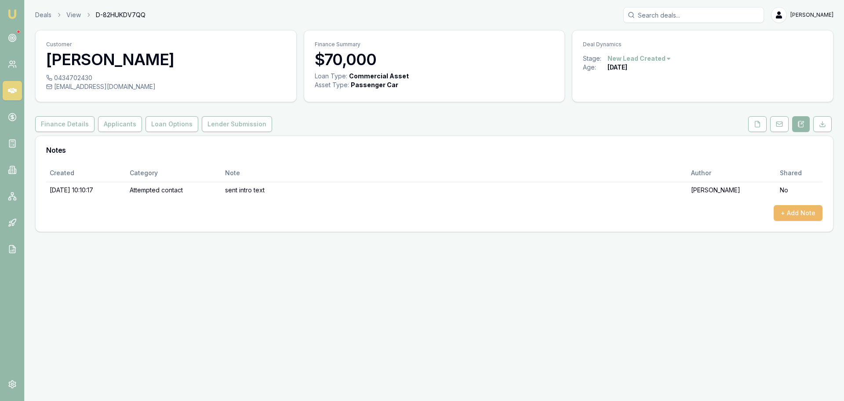
click at [802, 212] on button "+ Add Note" at bounding box center [798, 213] width 49 height 16
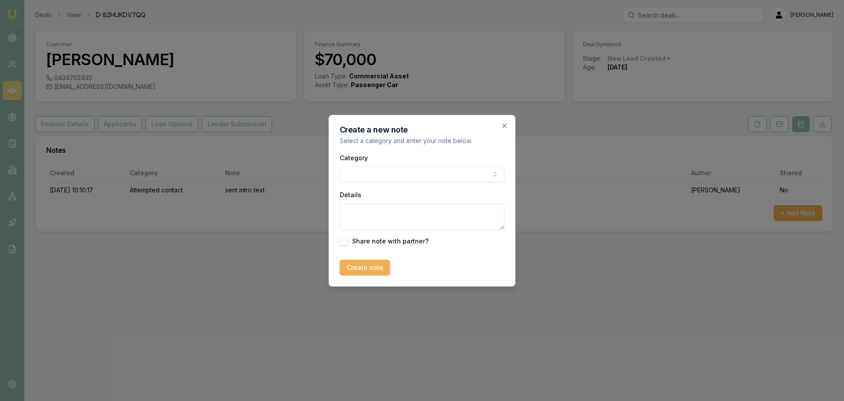
click at [375, 175] on body "Emu Broker Deals View D-82HUKDV7QQ Erin Shield Toggle Menu Customer Mahmoud Aya…" at bounding box center [422, 200] width 844 height 401
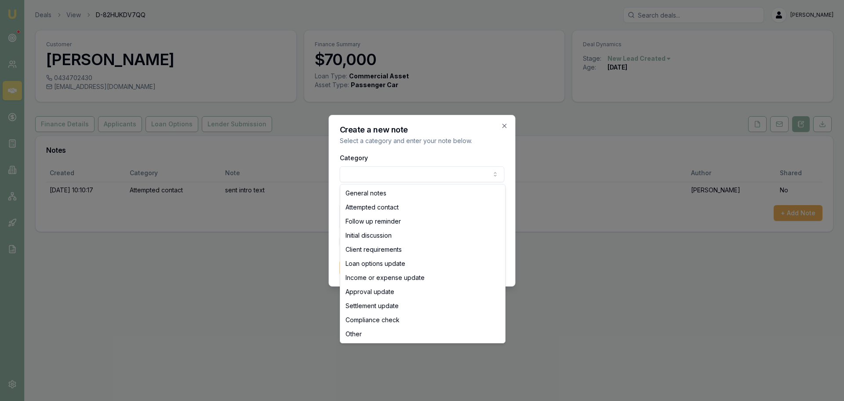
select select "ATTEMPTED_CONTACT"
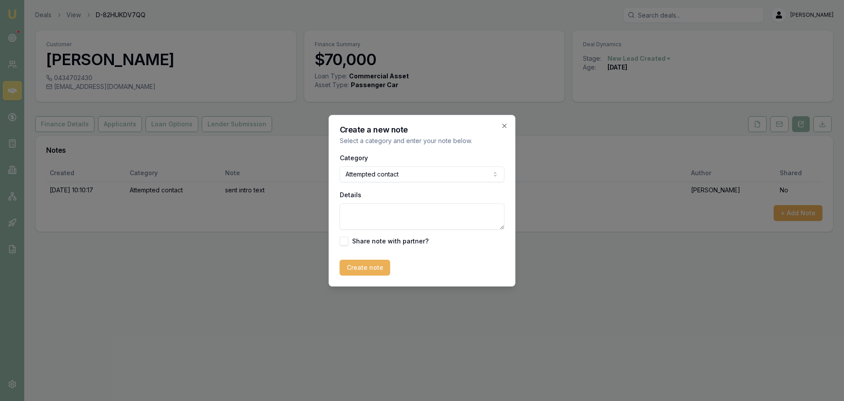
click at [362, 216] on textarea "Details" at bounding box center [422, 216] width 165 height 26
click at [380, 214] on textarea "left" at bounding box center [422, 216] width 165 height 26
type textarea "left VM"
click at [373, 263] on button "Create note" at bounding box center [365, 268] width 51 height 16
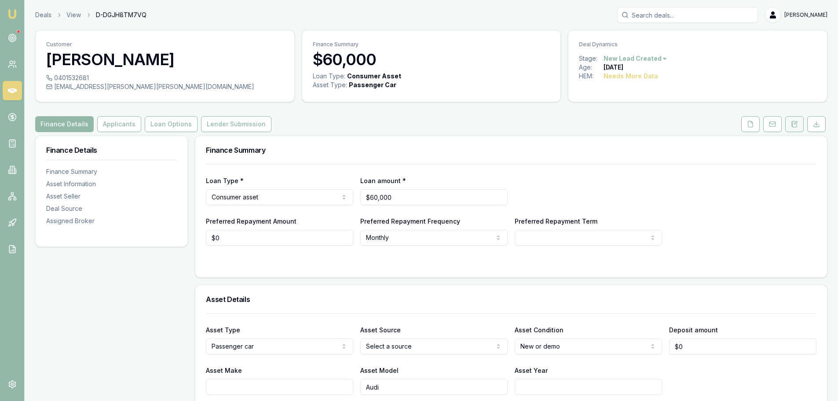
click at [797, 126] on icon at bounding box center [794, 124] width 5 height 6
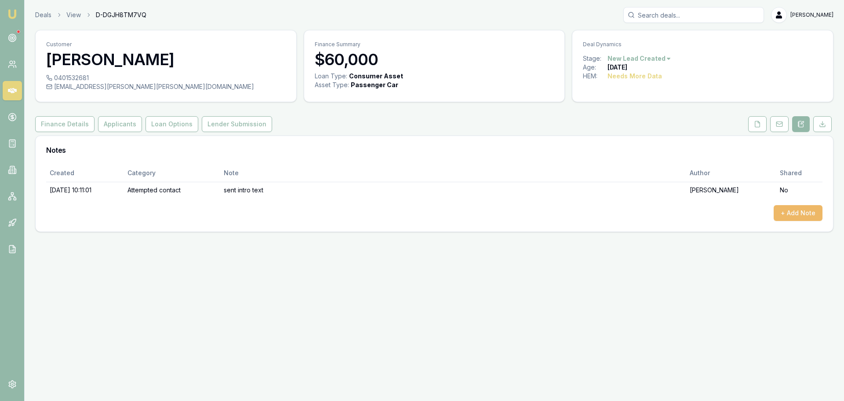
click at [815, 211] on button "+ Add Note" at bounding box center [798, 213] width 49 height 16
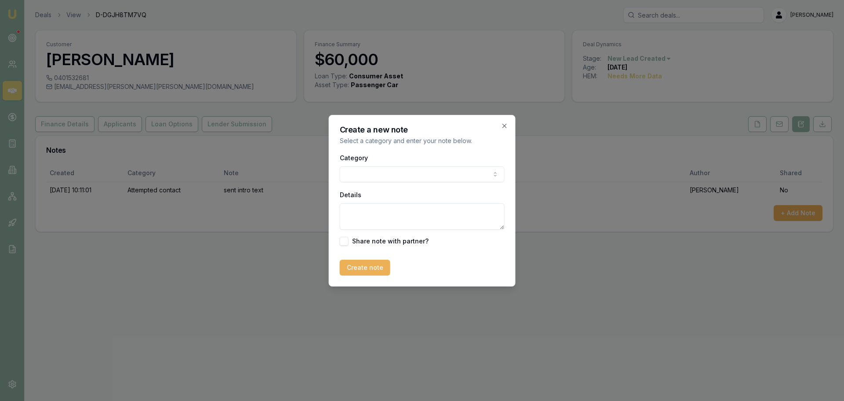
click at [412, 173] on body "Emu Broker Deals View D-DGJH8TM7VQ Erin Shield Toggle Menu Customer Gabriela Re…" at bounding box center [422, 200] width 844 height 401
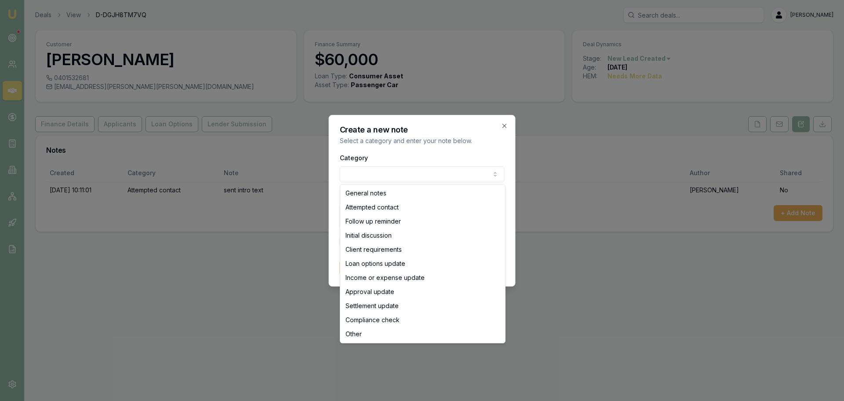
select select "ATTEMPTED_CONTACT"
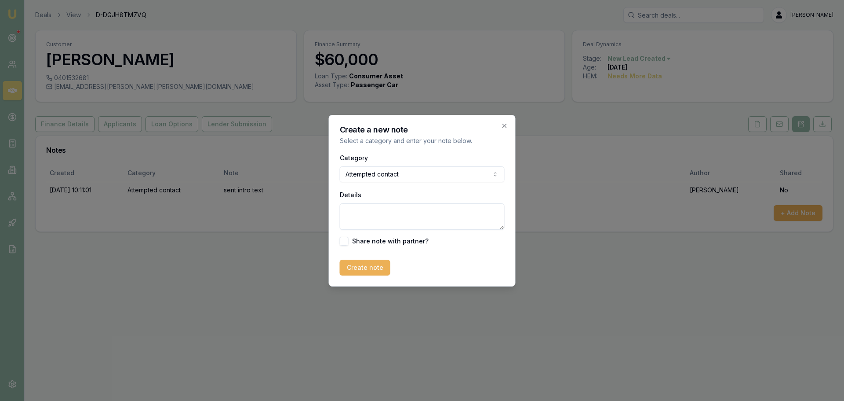
click at [366, 211] on textarea "Details" at bounding box center [422, 216] width 165 height 26
type textarea "left VM"
click at [363, 267] on button "Create note" at bounding box center [365, 268] width 51 height 16
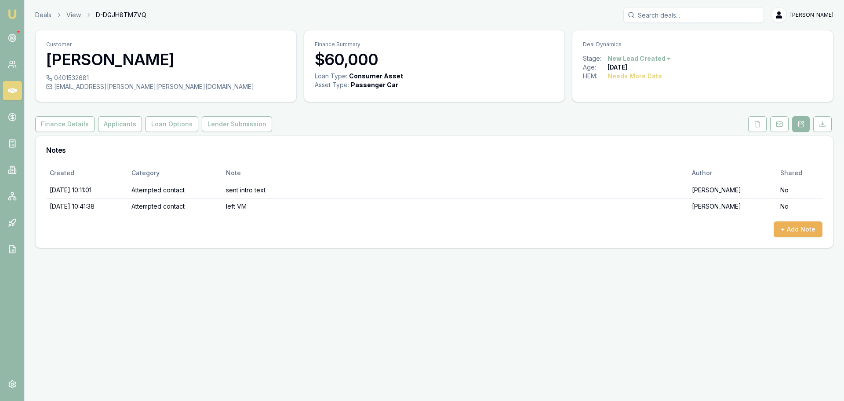
drag, startPoint x: 112, startPoint y: 126, endPoint x: 123, endPoint y: 143, distance: 20.4
click at [112, 126] on button "Applicants" at bounding box center [120, 124] width 44 height 16
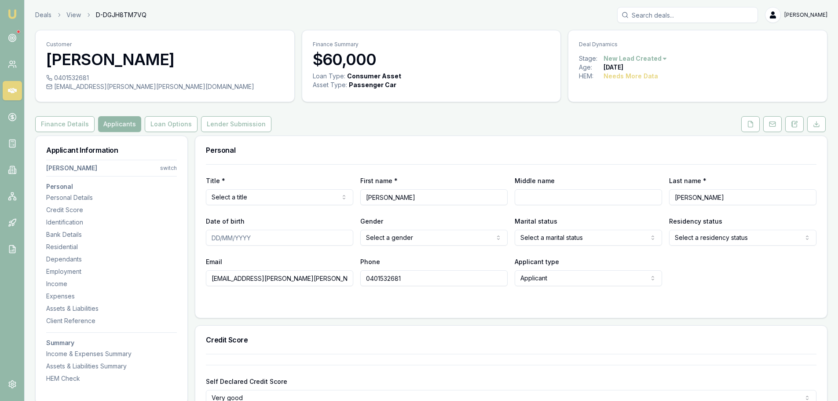
drag, startPoint x: 797, startPoint y: 129, endPoint x: 791, endPoint y: 150, distance: 22.5
click at [797, 129] on button at bounding box center [794, 124] width 18 height 16
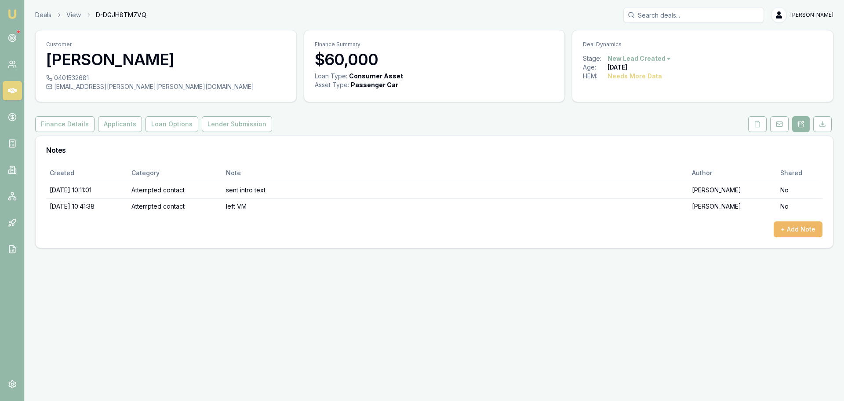
click at [807, 236] on button "+ Add Note" at bounding box center [798, 229] width 49 height 16
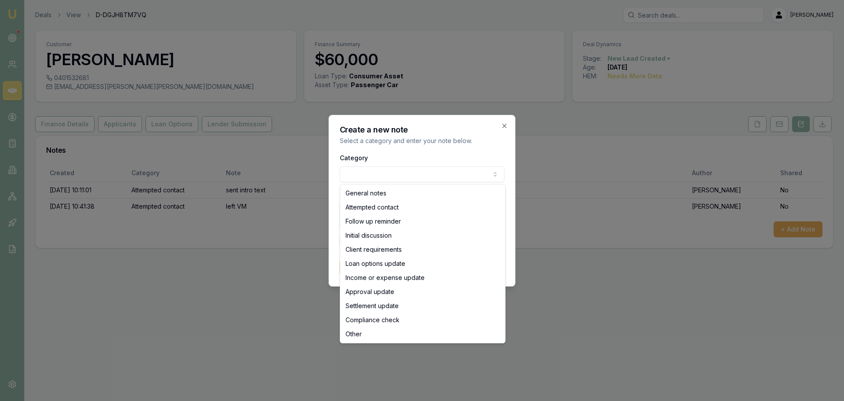
click at [401, 172] on body "Emu Broker Deals View D-DGJH8TM7VQ Erin Shield Toggle Menu Customer Gabriela Re…" at bounding box center [422, 200] width 844 height 401
select select "ATTEMPTED_CONTACT"
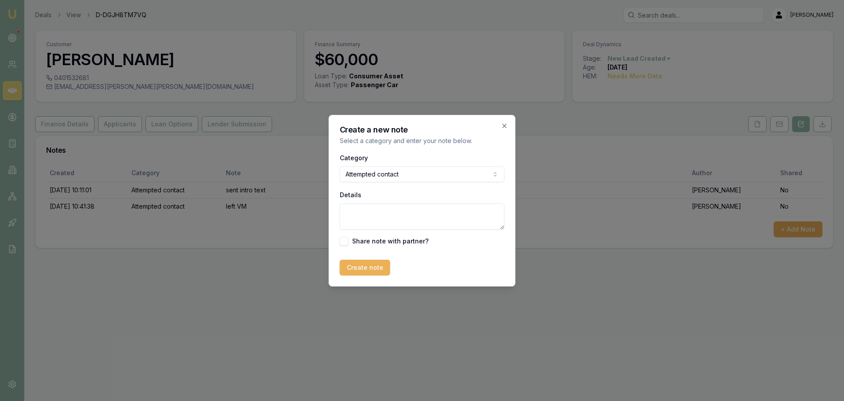
click at [373, 211] on textarea "Details" at bounding box center [422, 216] width 165 height 26
type textarea "left vm"
click at [363, 263] on button "Create note" at bounding box center [365, 268] width 51 height 16
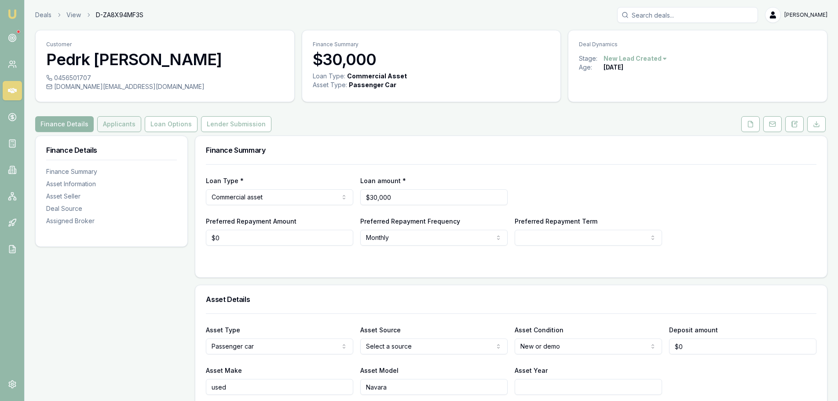
click at [115, 128] on button "Applicants" at bounding box center [119, 124] width 44 height 16
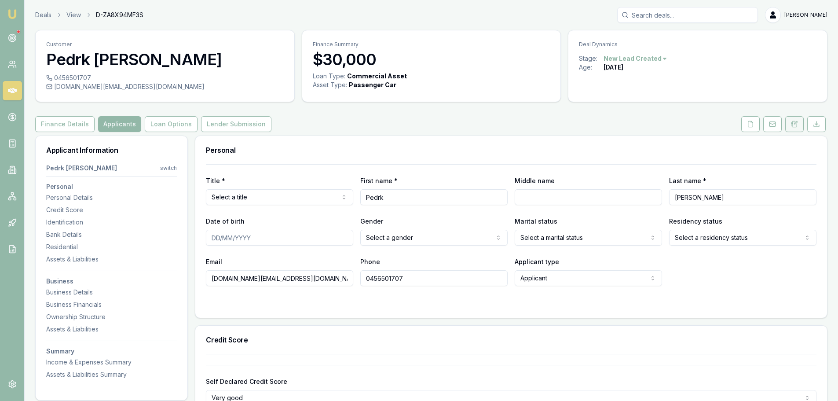
click at [800, 124] on button at bounding box center [794, 124] width 18 height 16
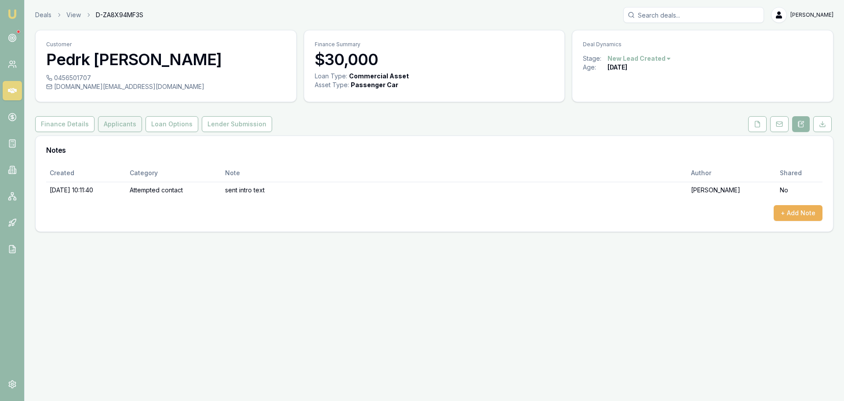
click at [118, 126] on button "Applicants" at bounding box center [120, 124] width 44 height 16
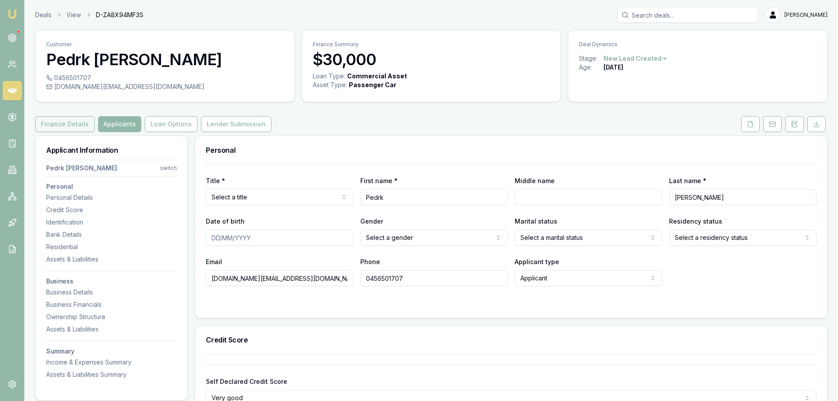
click at [50, 125] on button "Finance Details" at bounding box center [64, 124] width 59 height 16
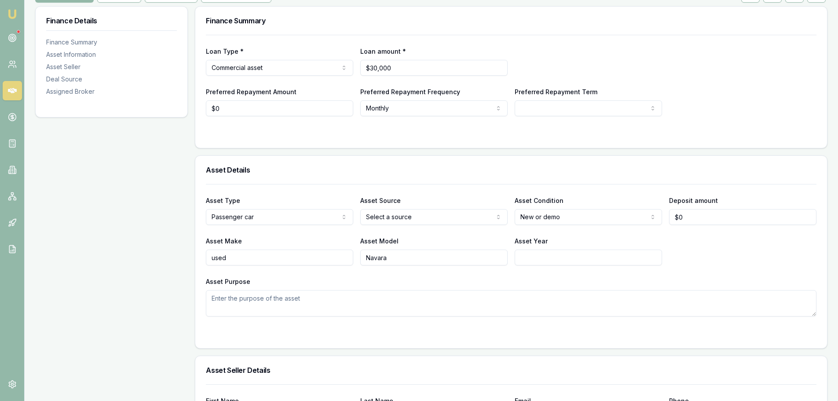
scroll to position [132, 0]
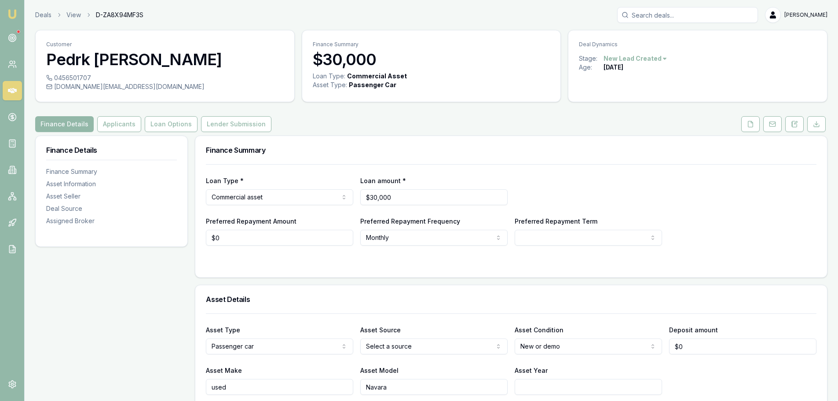
click at [353, 118] on div "Finance Details Applicants Loan Options Lender Submission" at bounding box center [431, 124] width 792 height 16
click at [116, 128] on button "Applicants" at bounding box center [119, 124] width 44 height 16
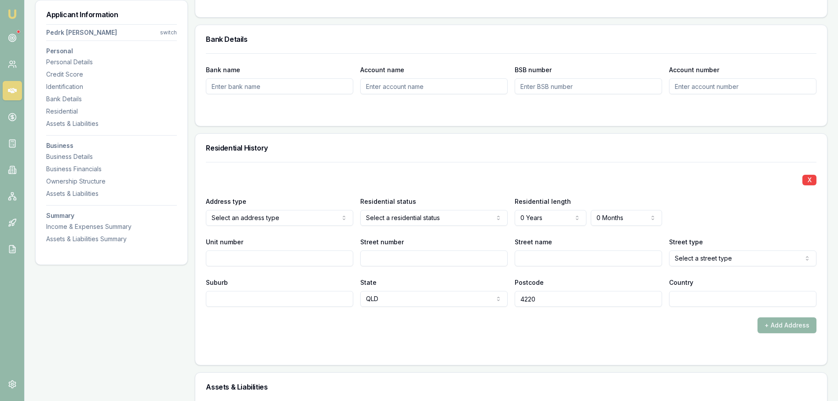
scroll to position [836, 0]
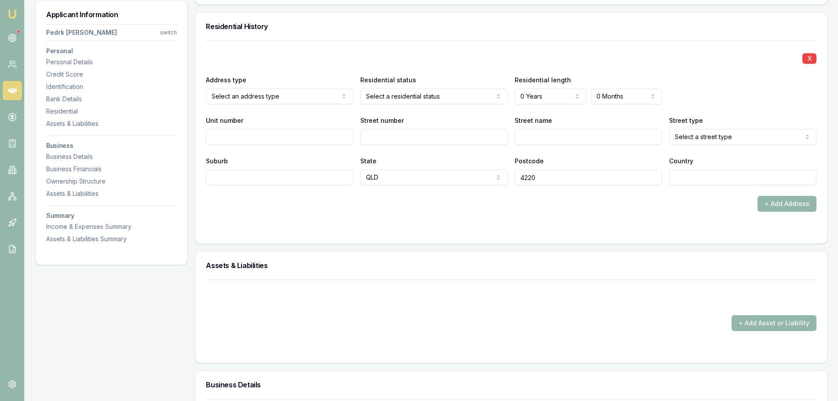
click at [464, 201] on div "+ Add Address" at bounding box center [511, 204] width 610 height 16
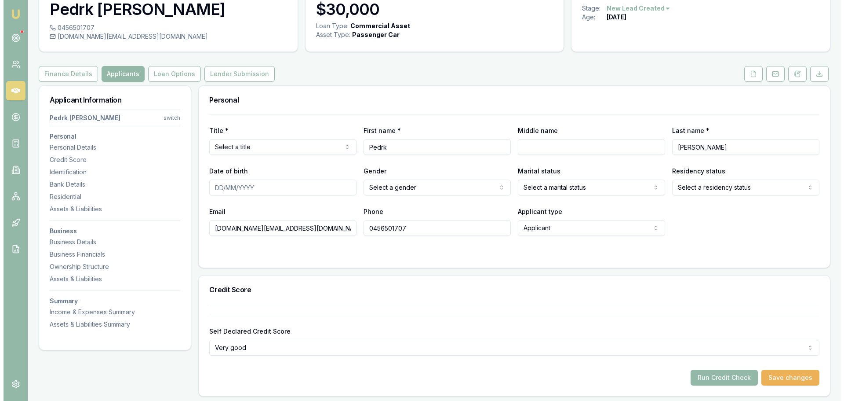
scroll to position [0, 0]
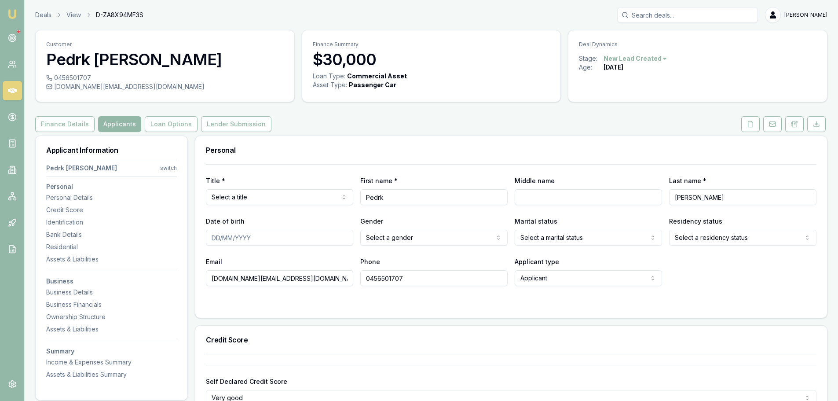
click at [456, 120] on div "Finance Details Applicants Loan Options Lender Submission" at bounding box center [431, 124] width 792 height 16
click at [445, 139] on div "Personal" at bounding box center [511, 150] width 632 height 28
click at [336, 127] on div "Finance Details Applicants Loan Options Lender Submission" at bounding box center [431, 124] width 792 height 16
click at [342, 122] on div "Finance Details Applicants Loan Options Lender Submission" at bounding box center [431, 124] width 792 height 16
click at [328, 125] on div "Finance Details Applicants Loan Options Lender Submission" at bounding box center [431, 124] width 792 height 16
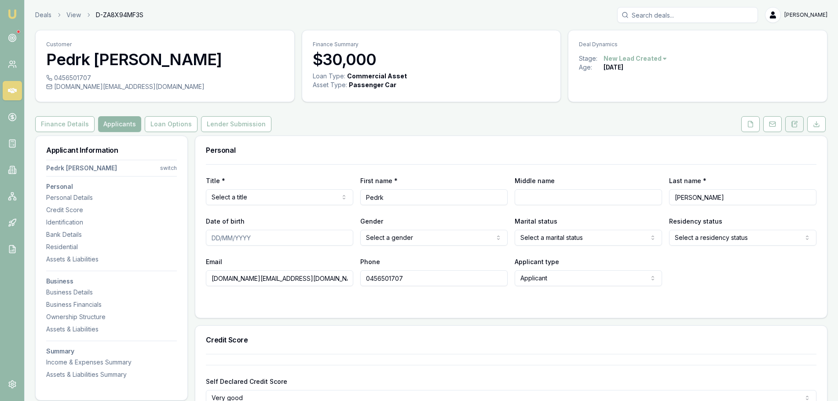
click at [795, 124] on icon at bounding box center [794, 124] width 7 height 7
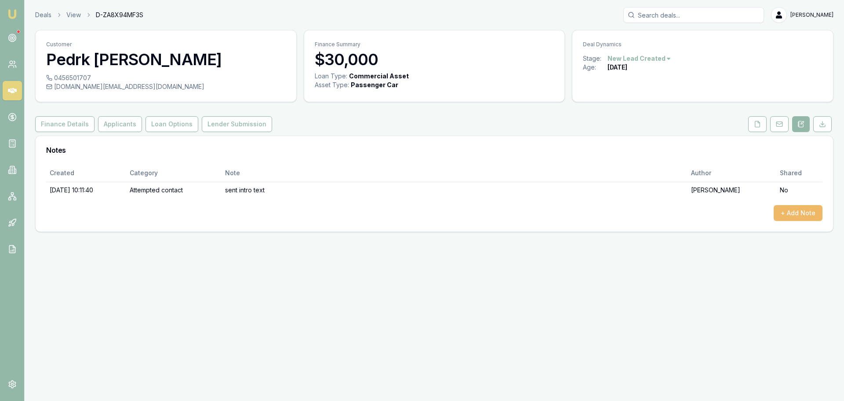
click at [796, 205] on div "Created Category Note Author Shared 07/10/2025, 10:11:40 Attempted contact sent…" at bounding box center [434, 192] width 777 height 57
click at [800, 219] on button "+ Add Note" at bounding box center [798, 213] width 49 height 16
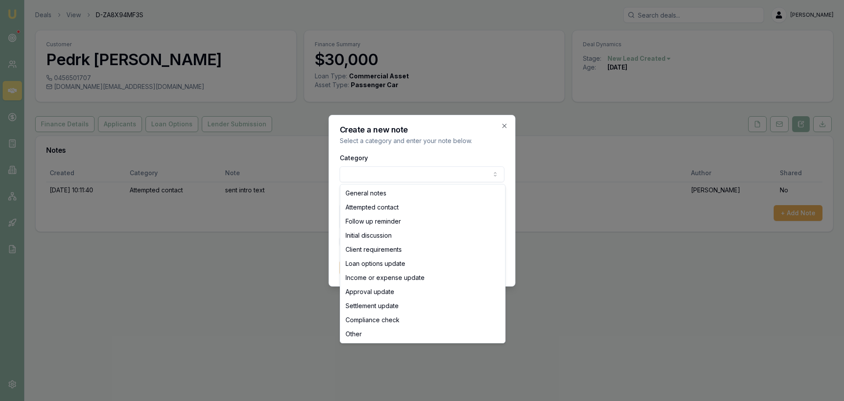
click at [413, 179] on body "Emu Broker Deals View D-ZA8X94MF3S Erin Shield Toggle Menu Customer Pedrk Bonom…" at bounding box center [422, 200] width 844 height 401
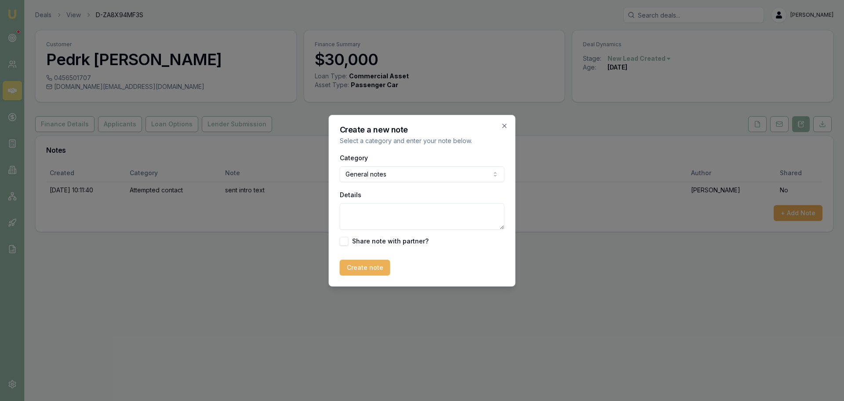
click at [383, 217] on textarea "Details" at bounding box center [422, 216] width 165 height 26
click at [463, 213] on textarea "Barber, subcontracts to a shop. wnating to finance vehicle to start adding in" at bounding box center [422, 216] width 165 height 26
click at [462, 220] on textarea "Barber, subcontracts to a shop. wanting to finance vehicle to start adding in" at bounding box center [422, 216] width 165 height 26
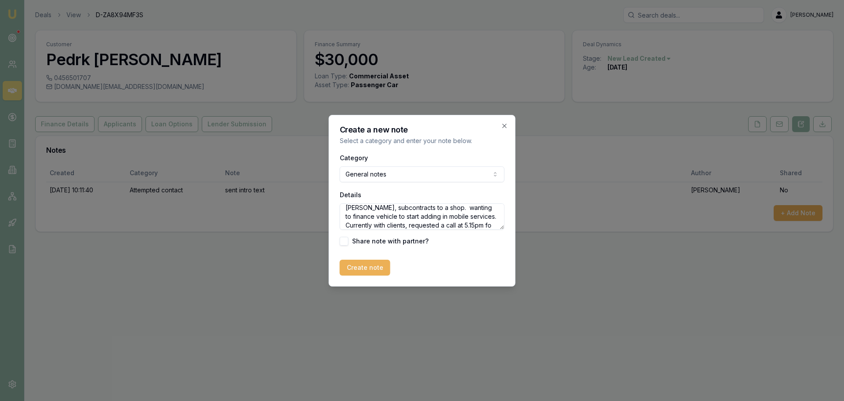
scroll to position [13, 0]
type textarea "Barber, subcontracts to a shop. wanting to finance vehicle to start adding in m…"
click at [363, 272] on button "Create note" at bounding box center [365, 268] width 51 height 16
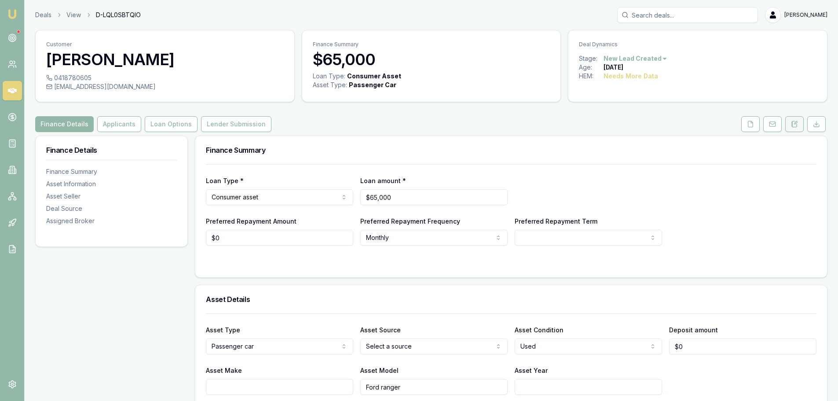
click at [798, 126] on button at bounding box center [794, 124] width 18 height 16
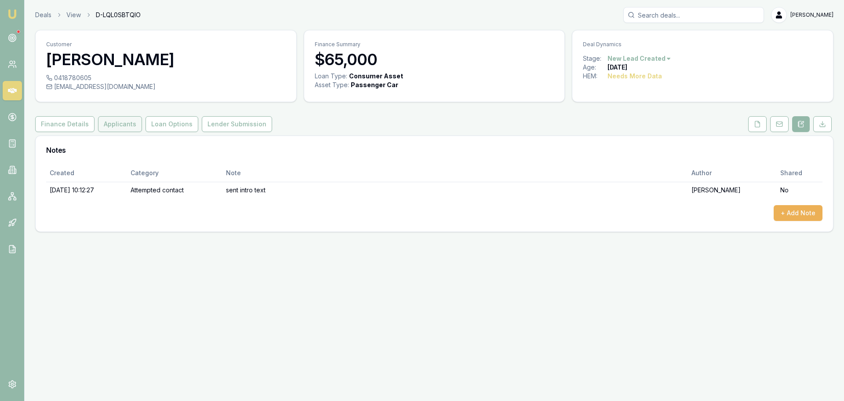
click at [129, 125] on button "Applicants" at bounding box center [120, 124] width 44 height 16
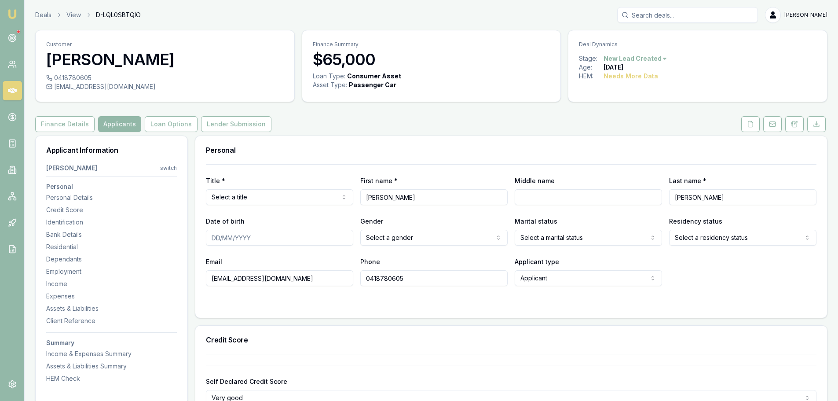
click at [420, 124] on div "Finance Details Applicants Loan Options Lender Submission" at bounding box center [431, 124] width 792 height 16
click at [799, 128] on button at bounding box center [794, 124] width 18 height 16
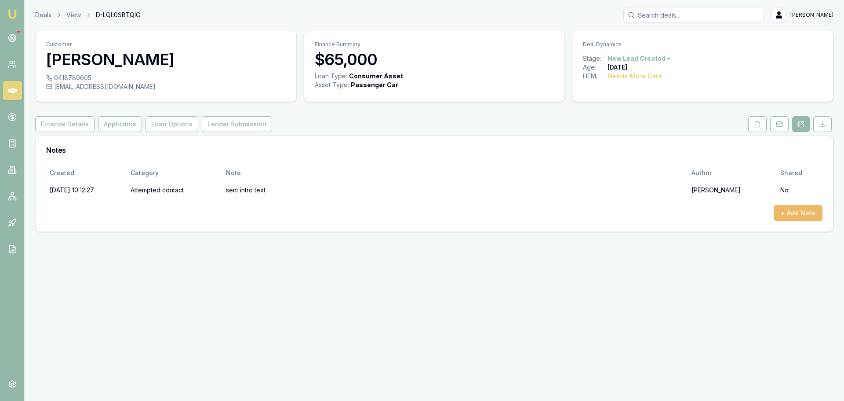
click at [790, 214] on button "+ Add Note" at bounding box center [798, 213] width 49 height 16
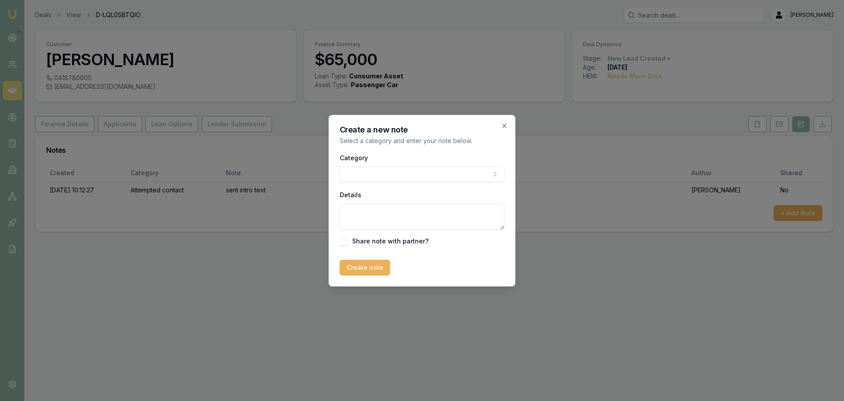
click at [345, 175] on body "Emu Broker Deals View D-LQL0SBTQIO [PERSON_NAME] Shield Toggle Menu Customer [P…" at bounding box center [422, 200] width 844 height 401
click at [360, 218] on textarea "Details" at bounding box center [422, 216] width 165 height 26
type textarea "client advised he's already signed loan docs with another Broker."
click at [368, 272] on button "Create note" at bounding box center [365, 268] width 51 height 16
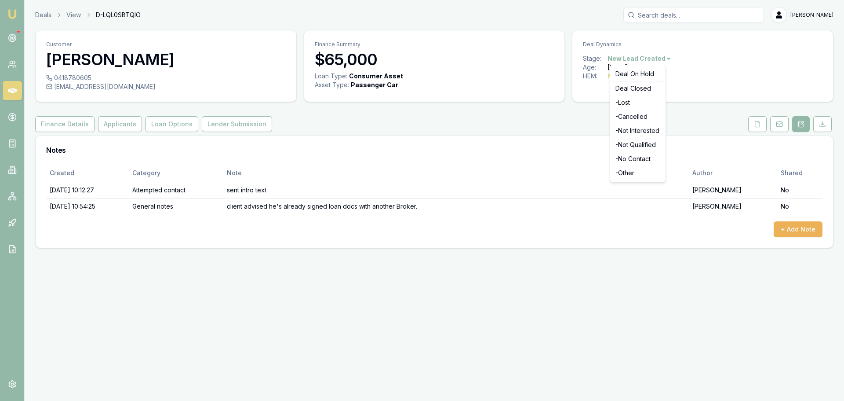
click at [648, 58] on html "Emu Broker Deals View D-LQL0SBTQIO [PERSON_NAME] Shield Toggle Menu Customer [P…" at bounding box center [422, 200] width 844 height 401
click at [634, 103] on div "- Lost" at bounding box center [638, 102] width 52 height 14
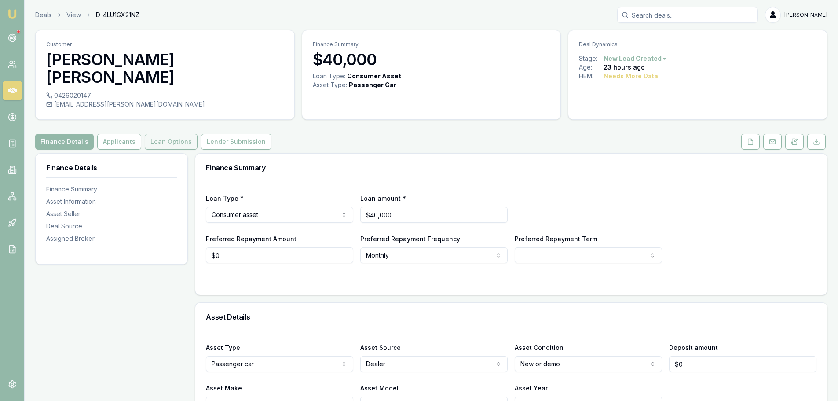
drag, startPoint x: 128, startPoint y: 146, endPoint x: 144, endPoint y: 148, distance: 15.6
click at [128, 146] on button "Applicants" at bounding box center [119, 142] width 44 height 16
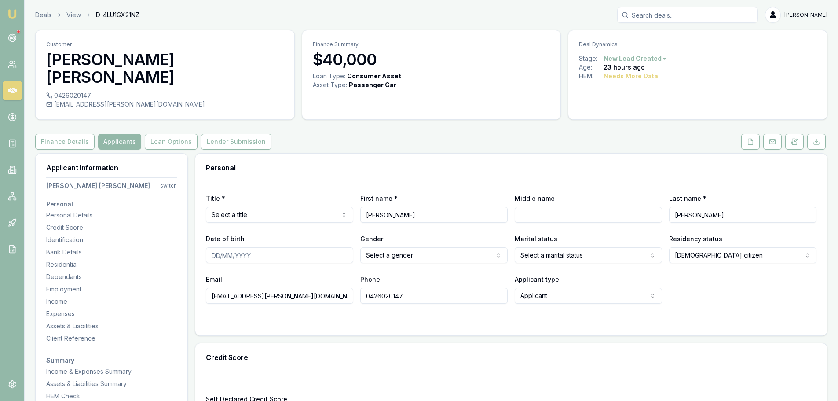
drag, startPoint x: 788, startPoint y: 145, endPoint x: 788, endPoint y: 155, distance: 9.7
click at [788, 145] on button at bounding box center [794, 142] width 18 height 16
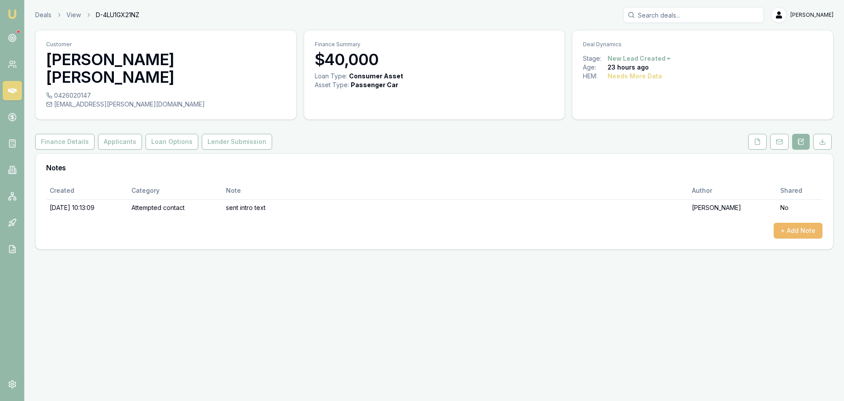
click at [793, 227] on button "+ Add Note" at bounding box center [798, 231] width 49 height 16
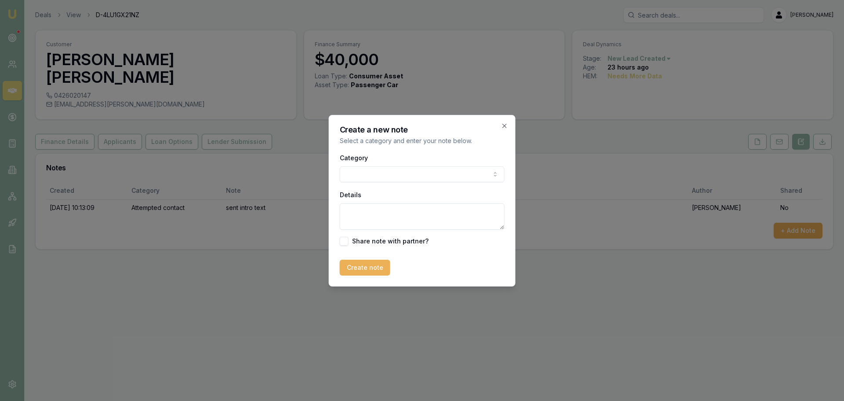
click at [368, 176] on body "Emu Broker Deals View D-4LU1GX21NZ Erin Shield Toggle Menu Customer Joseph Swee…" at bounding box center [422, 200] width 844 height 401
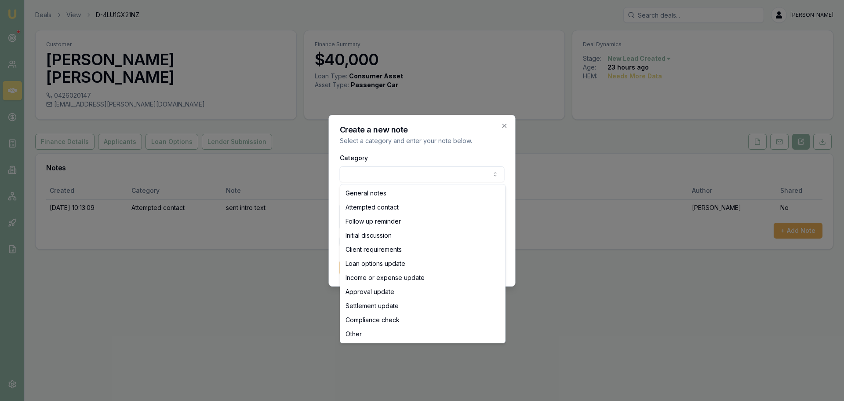
select select "ATTEMPTED_CONTACT"
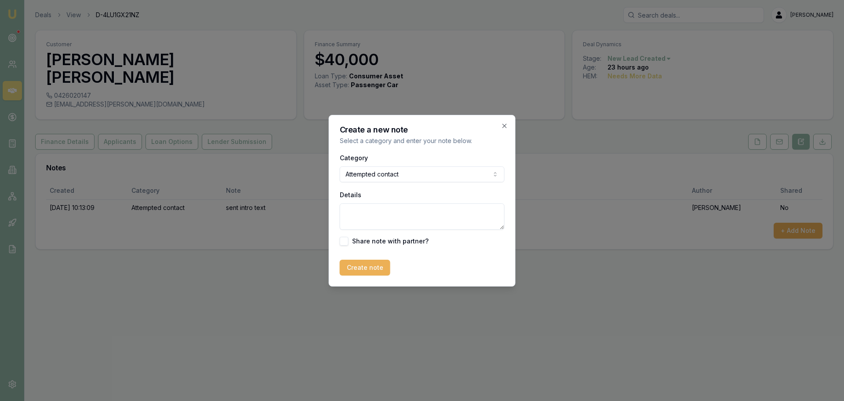
click at [365, 209] on textarea "Details" at bounding box center [422, 216] width 165 height 26
type textarea "left VM"
click at [363, 264] on button "Create note" at bounding box center [365, 268] width 51 height 16
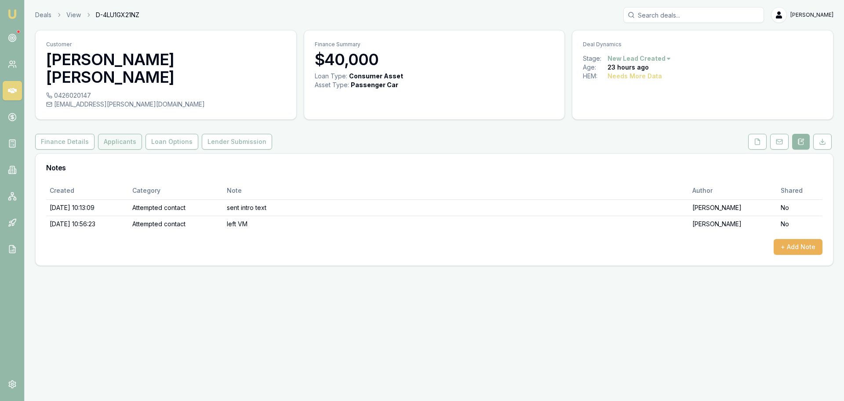
click at [118, 141] on button "Applicants" at bounding box center [120, 142] width 44 height 16
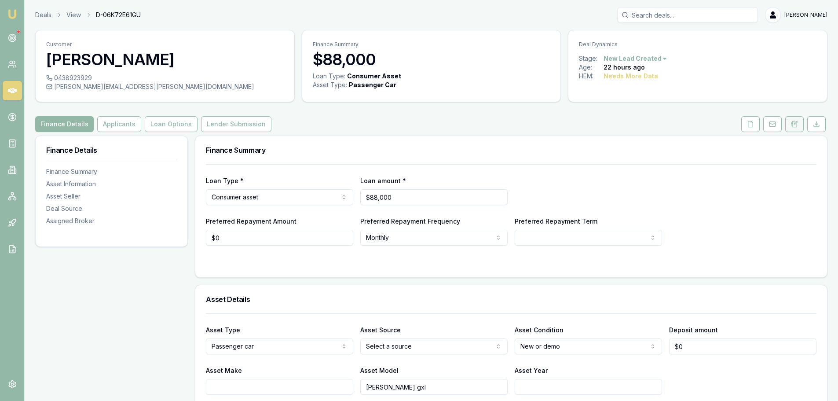
click at [799, 124] on button at bounding box center [794, 124] width 18 height 16
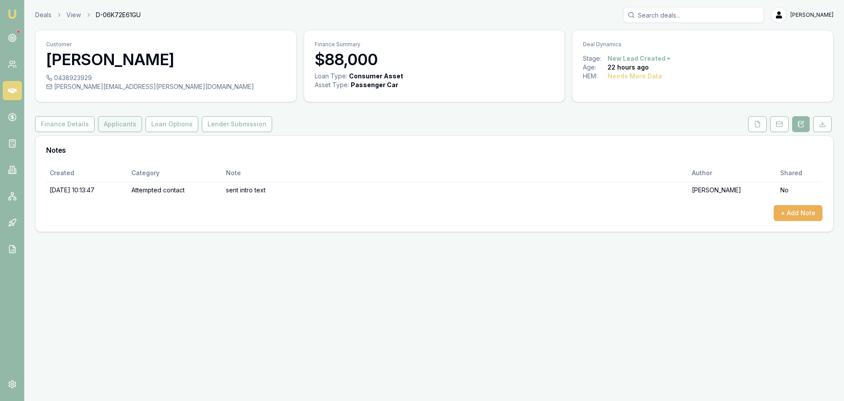
click at [120, 124] on button "Applicants" at bounding box center [120, 124] width 44 height 16
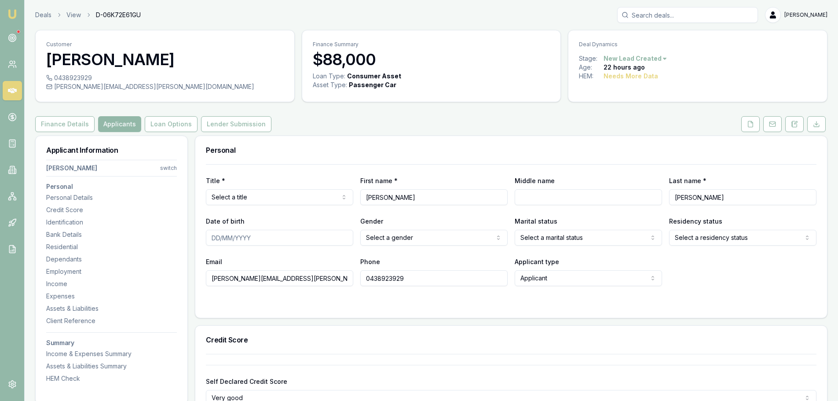
click at [376, 136] on div "Personal" at bounding box center [511, 150] width 632 height 28
click at [62, 117] on button "Finance Details" at bounding box center [64, 124] width 59 height 16
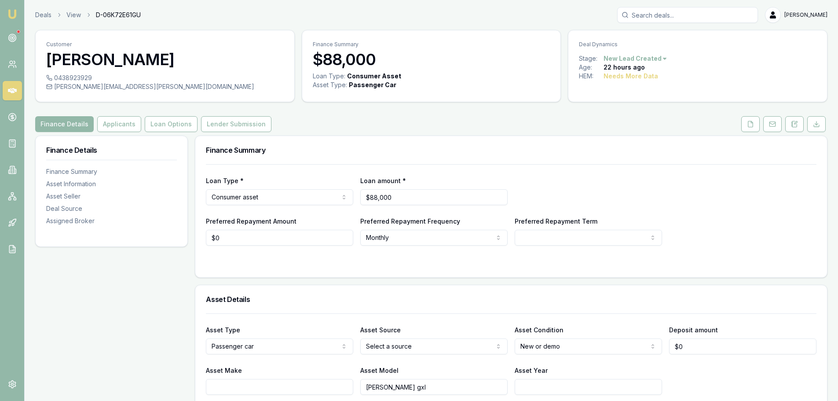
click at [446, 147] on h3 "Finance Summary" at bounding box center [511, 149] width 610 height 7
click at [793, 124] on icon at bounding box center [794, 124] width 7 height 7
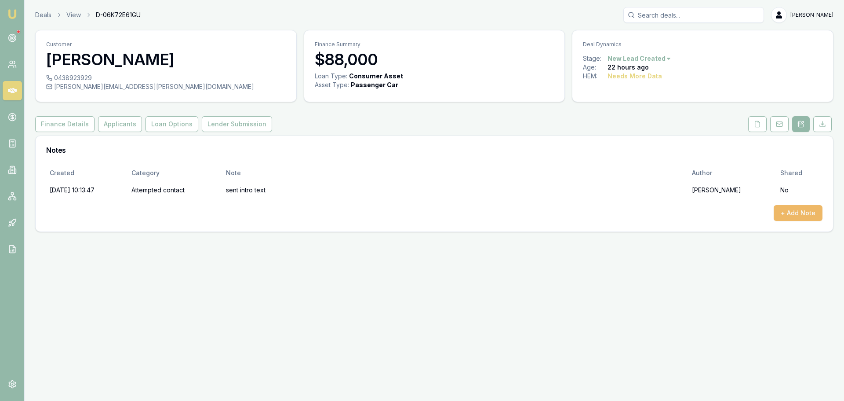
click at [797, 213] on button "+ Add Note" at bounding box center [798, 213] width 49 height 16
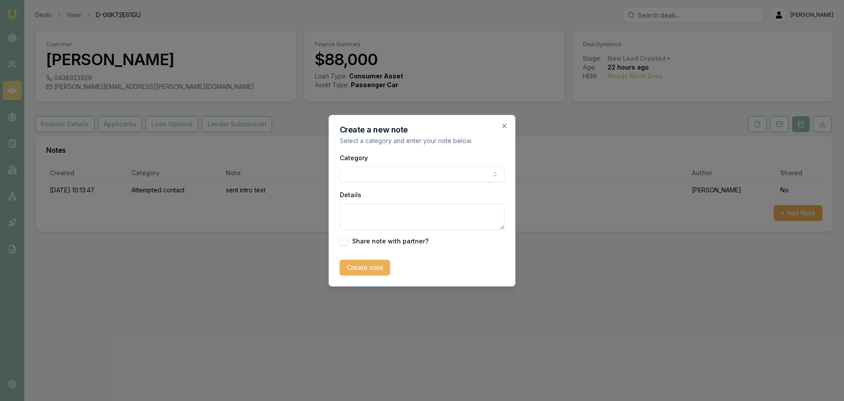
click at [463, 180] on body "Emu Broker Deals View D-06K72E61GU Erin Shield Toggle Menu Customer George De c…" at bounding box center [422, 200] width 844 height 401
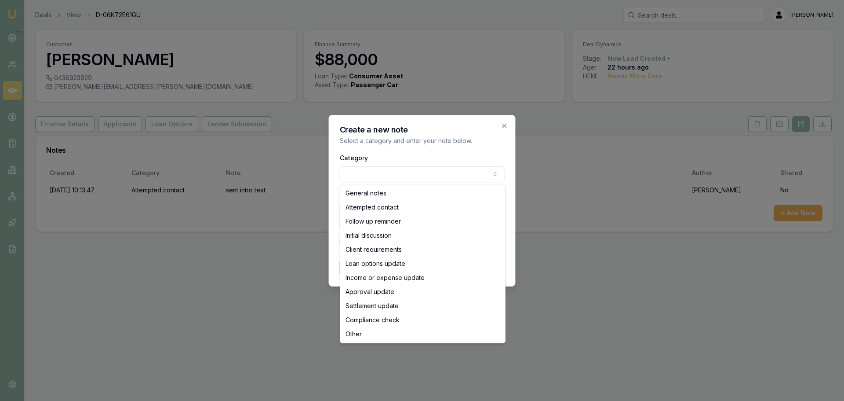
select select "ATTEMPTED_CONTACT"
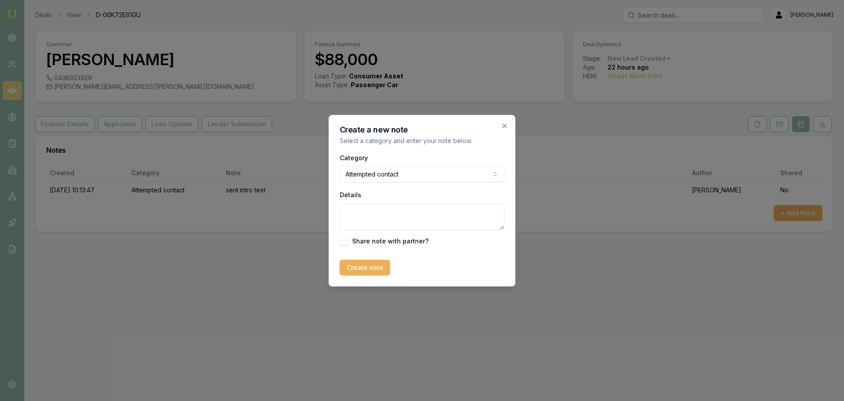
click at [409, 214] on textarea "Details" at bounding box center [422, 216] width 165 height 26
type textarea "sent intro text"
click at [375, 264] on button "Create note" at bounding box center [365, 268] width 51 height 16
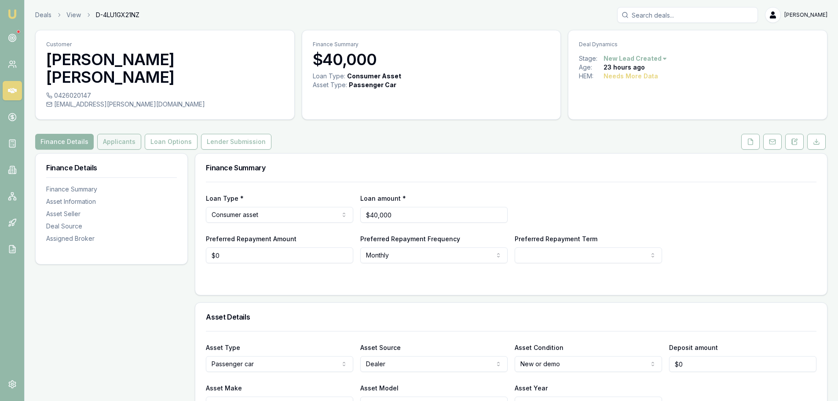
click at [116, 147] on button "Applicants" at bounding box center [119, 142] width 44 height 16
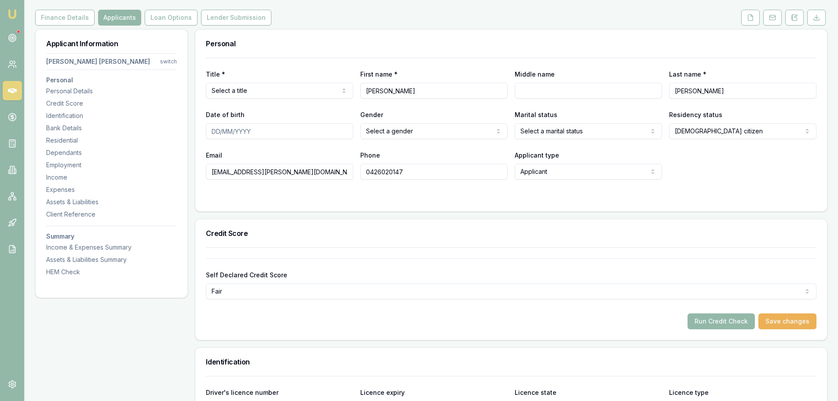
scroll to position [44, 0]
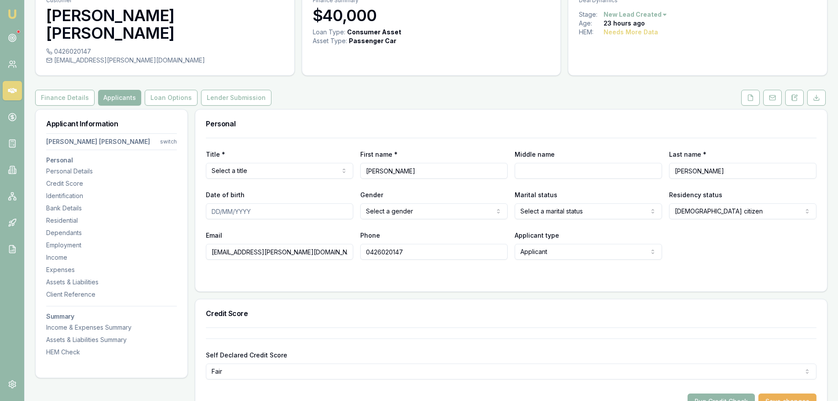
click at [325, 102] on div "Finance Details Applicants Loan Options Lender Submission" at bounding box center [431, 98] width 792 height 16
click at [333, 102] on div "Finance Details Applicants Loan Options Lender Submission" at bounding box center [431, 98] width 792 height 16
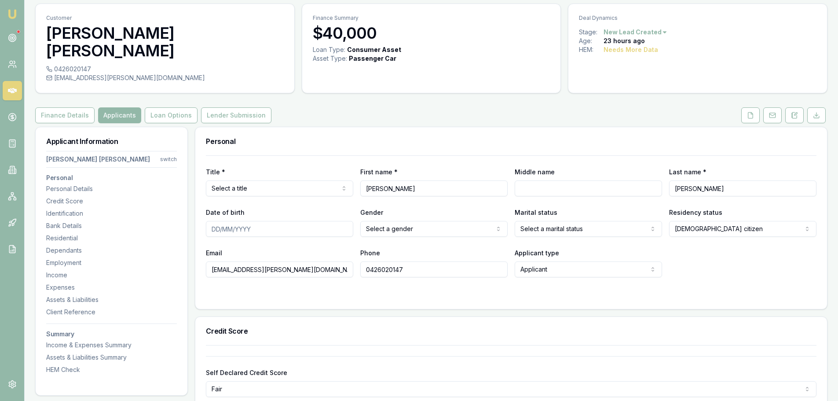
scroll to position [0, 0]
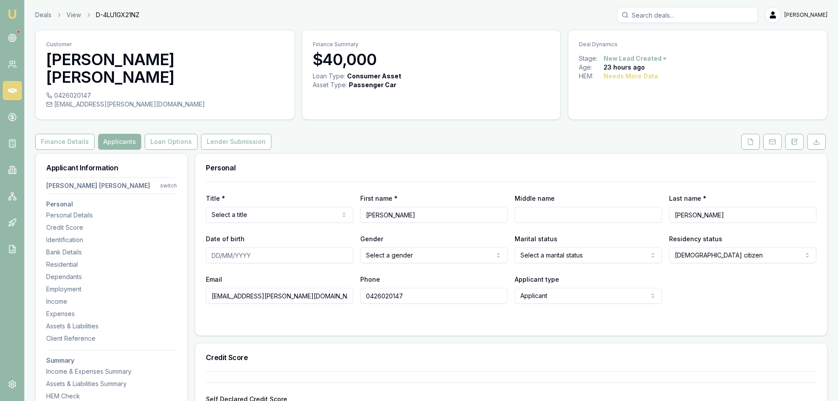
click at [354, 140] on div "Finance Details Applicants Loan Options Lender Submission" at bounding box center [431, 142] width 792 height 16
click at [69, 143] on button "Finance Details" at bounding box center [64, 142] width 59 height 16
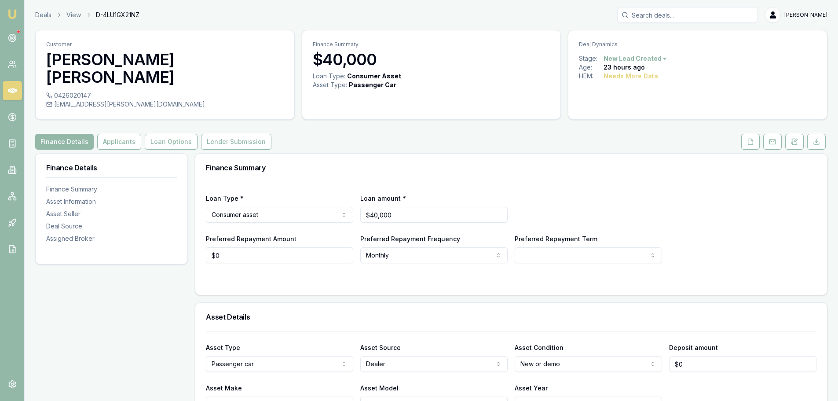
click at [314, 169] on h3 "Finance Summary" at bounding box center [511, 167] width 610 height 7
click at [318, 164] on h3 "Finance Summary" at bounding box center [511, 167] width 610 height 7
click at [310, 138] on div "Finance Details Applicants Loan Options Lender Submission" at bounding box center [431, 142] width 792 height 16
click at [752, 144] on icon at bounding box center [750, 142] width 5 height 6
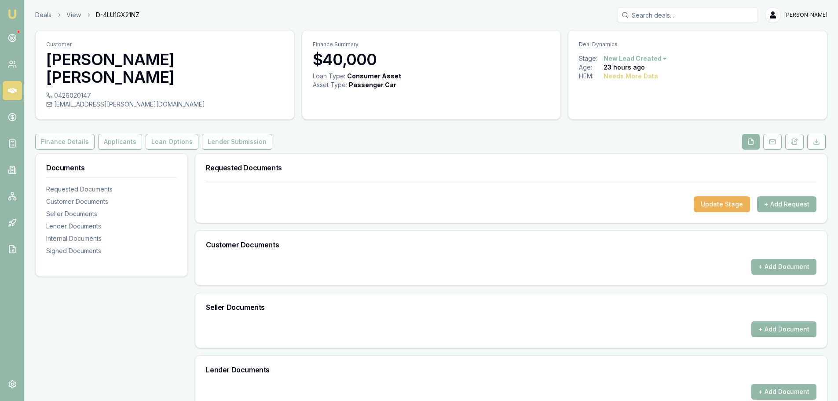
drag, startPoint x: 108, startPoint y: 77, endPoint x: 43, endPoint y: 57, distance: 67.9
click at [43, 57] on div "Customer Joseph Sweetson Panjikkaran Thomas" at bounding box center [165, 60] width 259 height 61
copy h3 "Joseph Sweetson Panjikkaran Thomas"
click at [77, 140] on button "Finance Details" at bounding box center [64, 142] width 59 height 16
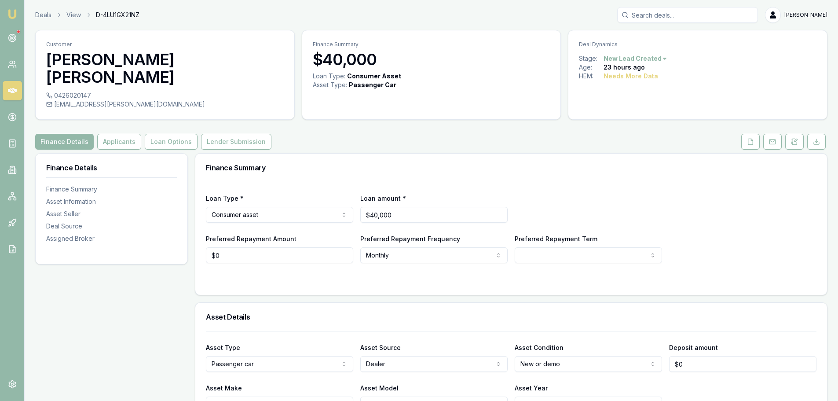
click at [231, 219] on html "Emu Broker Deals View D-4LU1GX21NZ Erin Shield Toggle Menu Customer Joseph Swee…" at bounding box center [419, 200] width 838 height 401
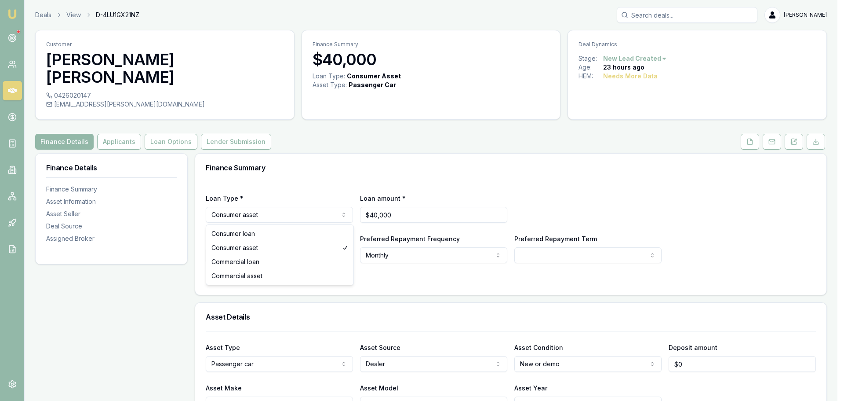
select select "COMMERCIAL_ASSET"
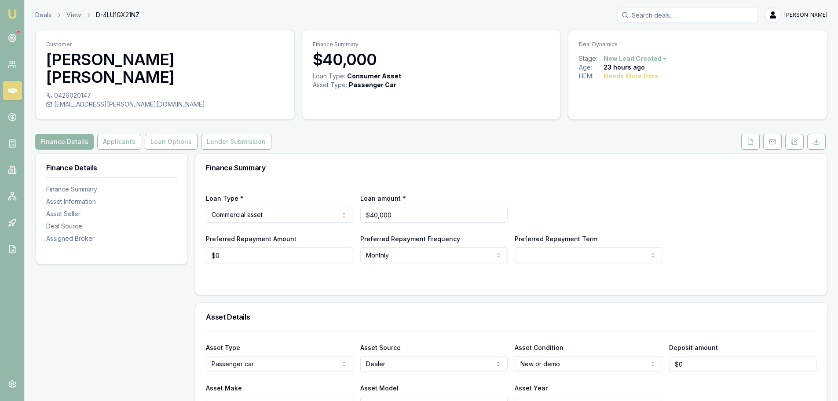
click at [447, 161] on div "Finance Summary" at bounding box center [511, 168] width 632 height 28
select select "60"
click at [119, 142] on button "Applicants" at bounding box center [119, 142] width 44 height 16
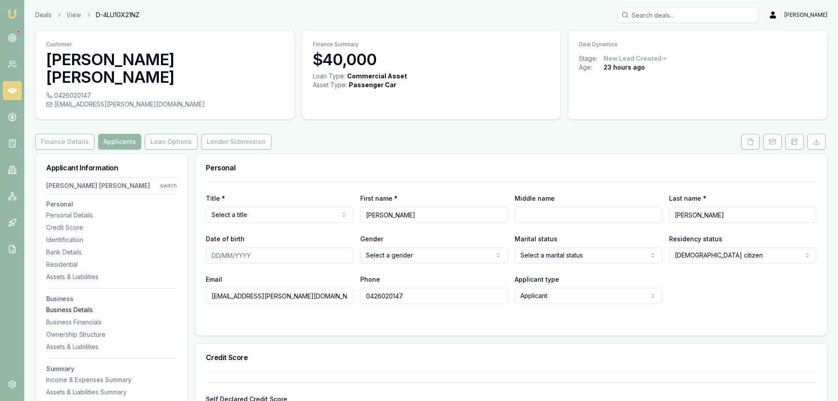
click at [61, 314] on div "Business Details" at bounding box center [111, 309] width 131 height 9
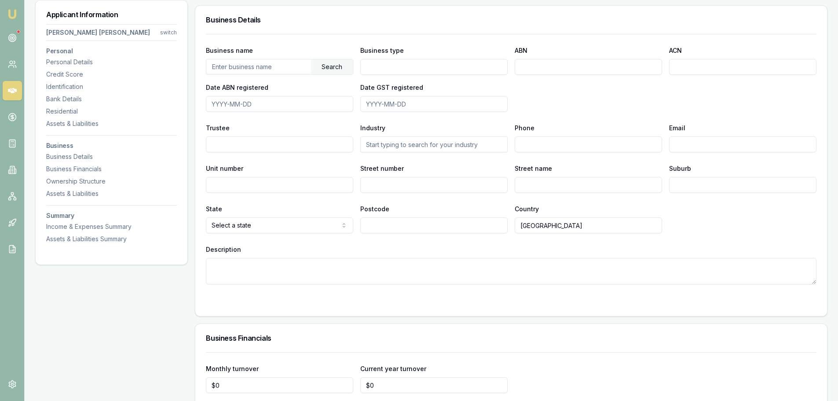
scroll to position [1223, 0]
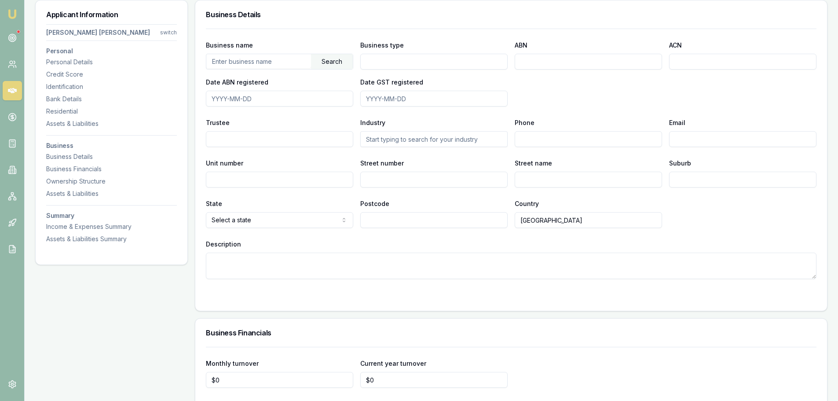
click at [296, 63] on input "text" at bounding box center [258, 61] width 105 height 14
paste input "Joseph Sweetson Panjikkaran Thomas"
click at [330, 59] on div "Search" at bounding box center [332, 61] width 42 height 15
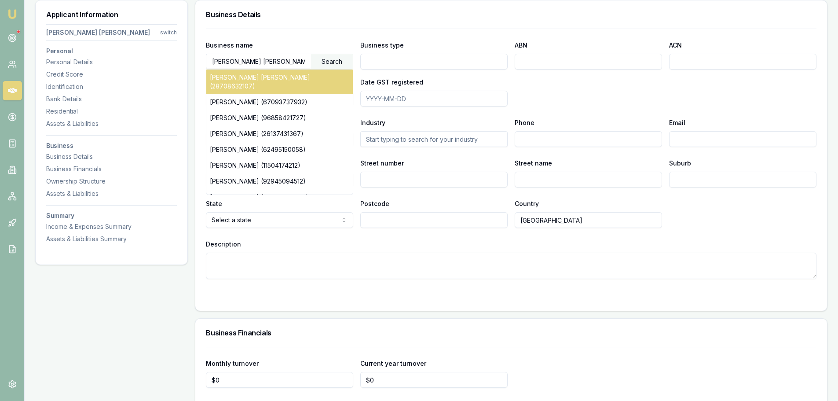
click at [281, 87] on div "JOSEPH SWEETSON PANJIKKARAN THOMAS (28708632107)" at bounding box center [279, 81] width 146 height 25
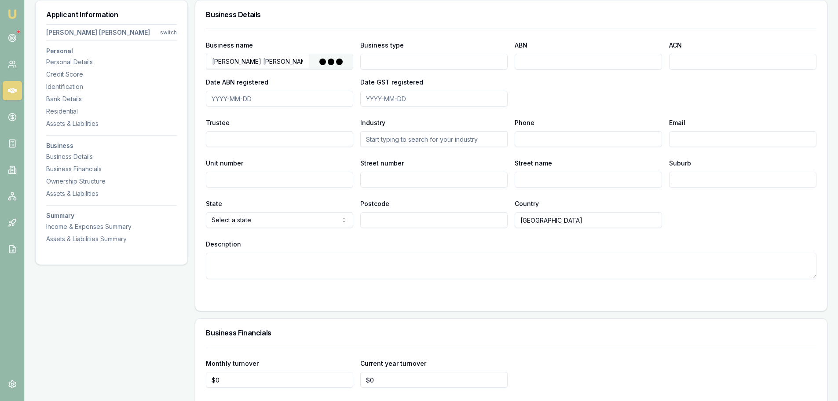
type input "PANJIKKARAN THOMAS, JOSEPH SWEETSON"
type input "Individual/Sole Trader"
type input "28708632107"
type input "2019-07-13"
type input "2020-07-01"
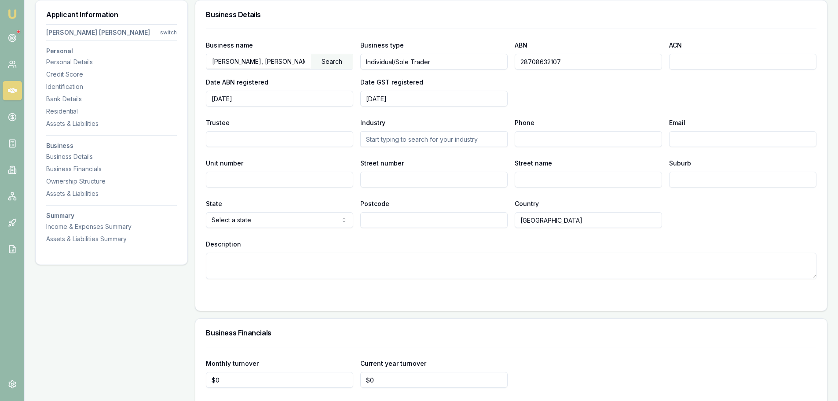
click at [544, 238] on div "Description" at bounding box center [511, 258] width 610 height 40
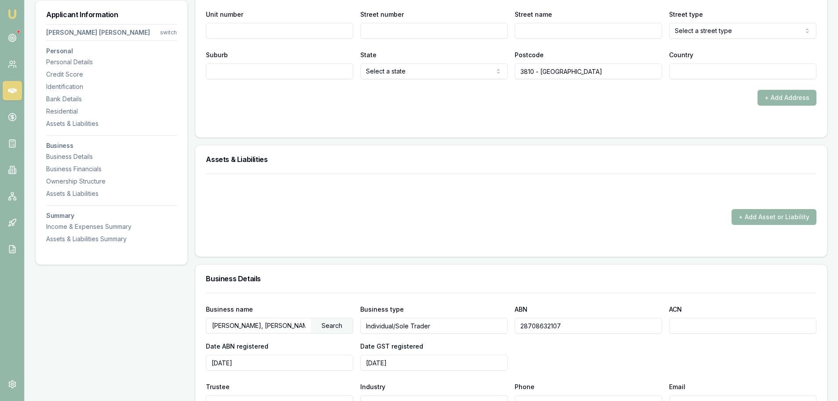
scroll to position [651, 0]
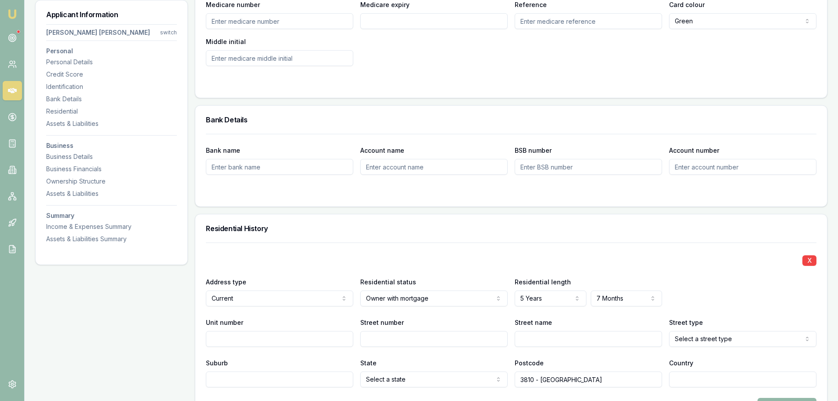
click at [550, 241] on div "Residential History" at bounding box center [511, 228] width 632 height 28
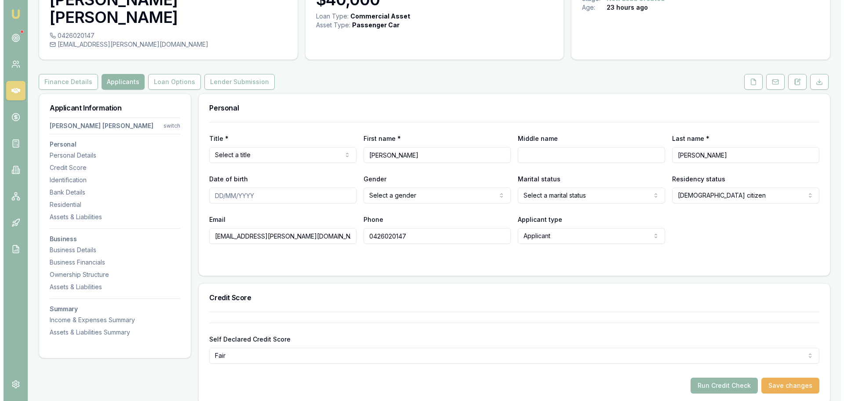
scroll to position [0, 0]
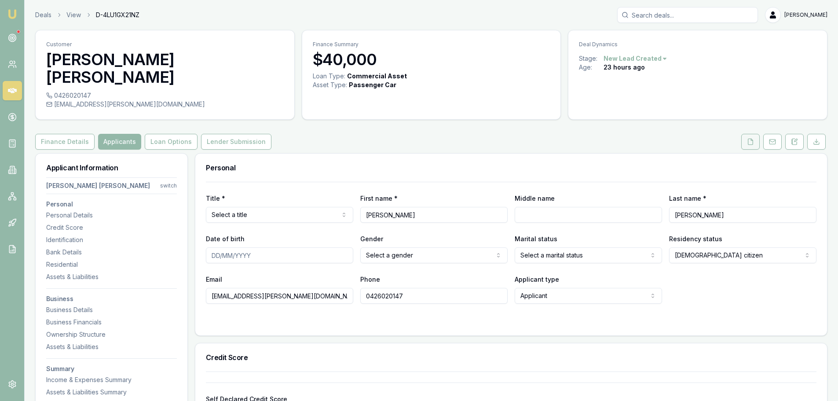
click at [751, 143] on icon at bounding box center [750, 141] width 7 height 7
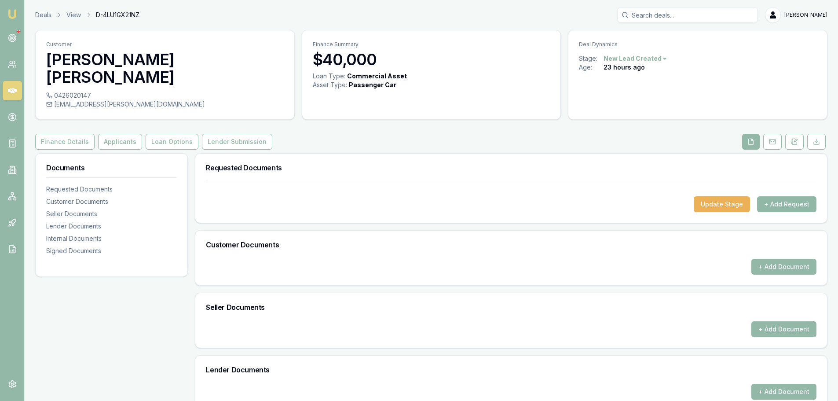
click at [792, 204] on button "+ Add Request" at bounding box center [786, 204] width 59 height 16
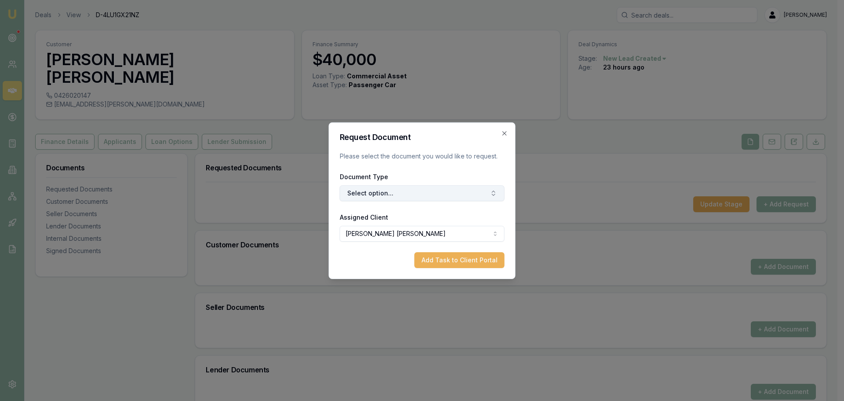
click at [400, 195] on button "Select option..." at bounding box center [422, 193] width 165 height 16
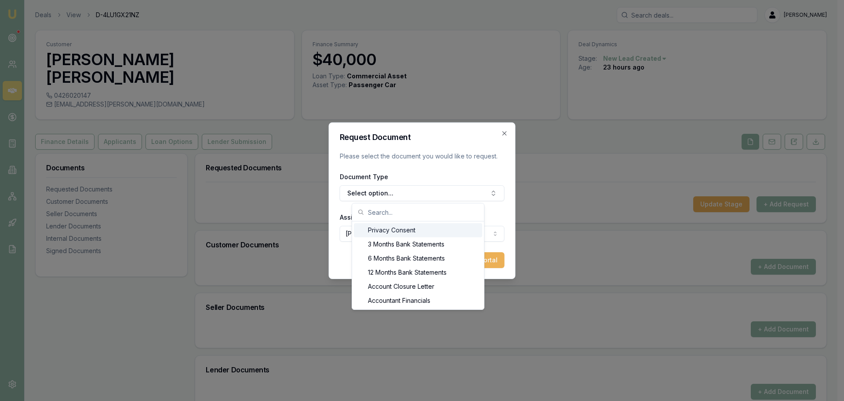
click at [386, 231] on div "Privacy Consent" at bounding box center [418, 230] width 128 height 14
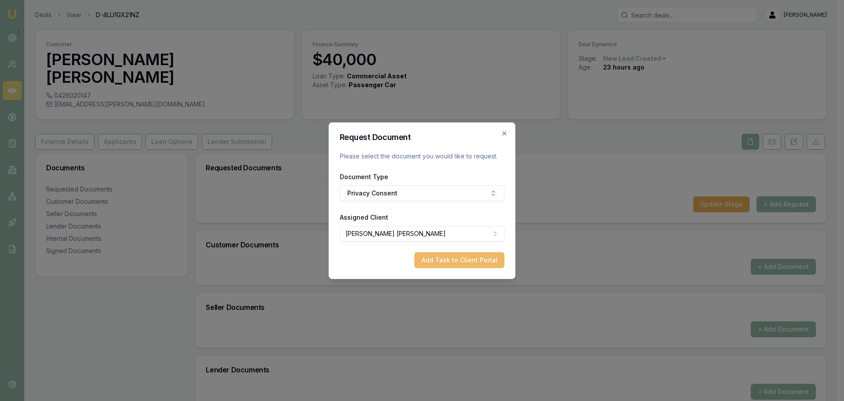
click at [453, 258] on button "Add Task to Client Portal" at bounding box center [460, 260] width 90 height 16
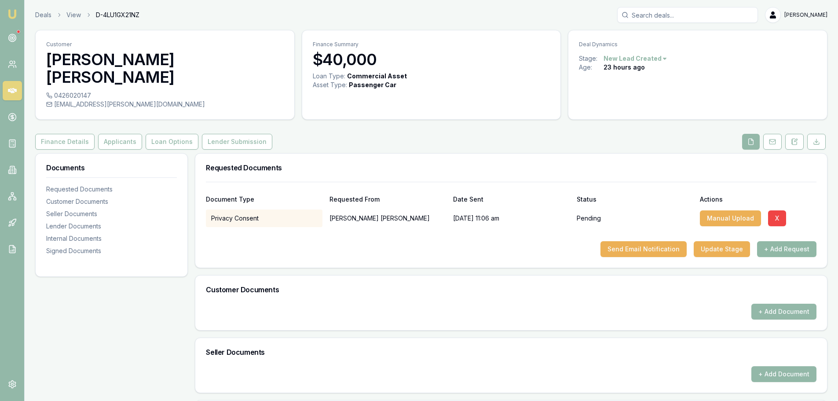
click at [780, 252] on button "+ Add Request" at bounding box center [786, 249] width 59 height 16
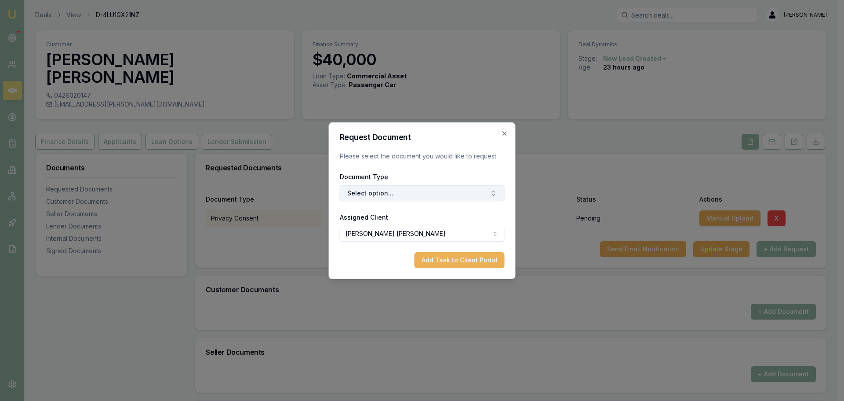
click at [487, 198] on button "Select option..." at bounding box center [422, 193] width 165 height 16
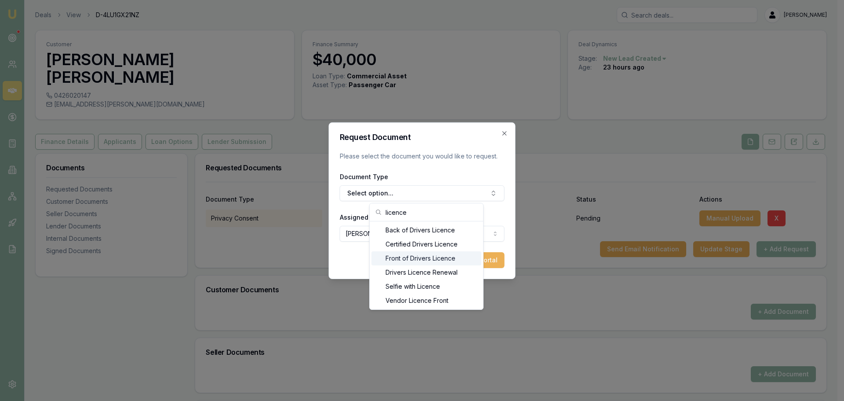
type input "licence"
click at [429, 257] on div "Front of Drivers Licence" at bounding box center [427, 258] width 110 height 14
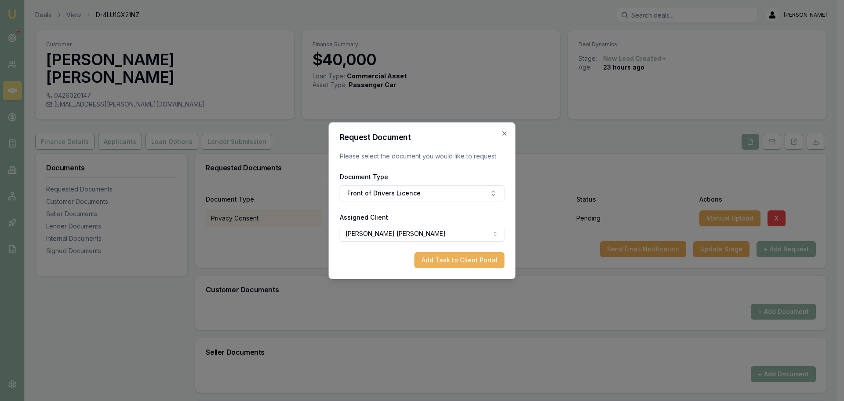
click at [460, 258] on button "Add Task to Client Portal" at bounding box center [460, 260] width 90 height 16
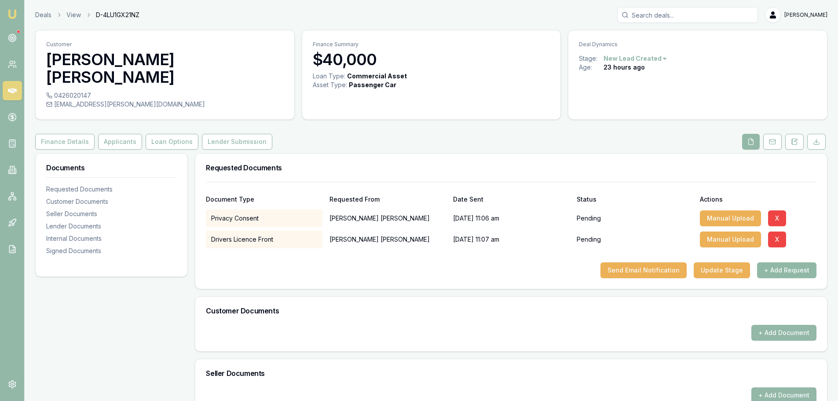
click at [781, 269] on button "+ Add Request" at bounding box center [786, 270] width 59 height 16
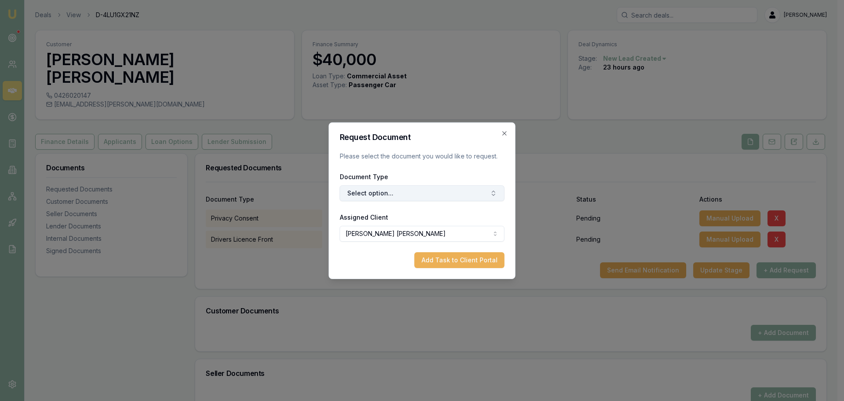
click at [416, 192] on button "Select option..." at bounding box center [422, 193] width 165 height 16
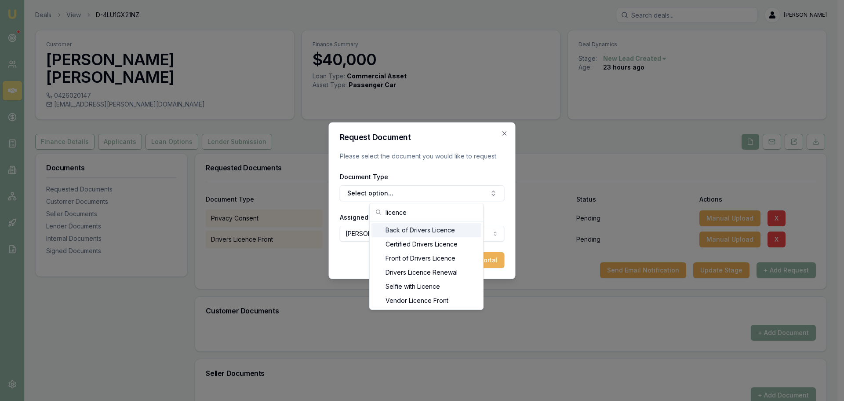
type input "licence"
click at [420, 230] on div "Back of Drivers Licence" at bounding box center [427, 230] width 110 height 14
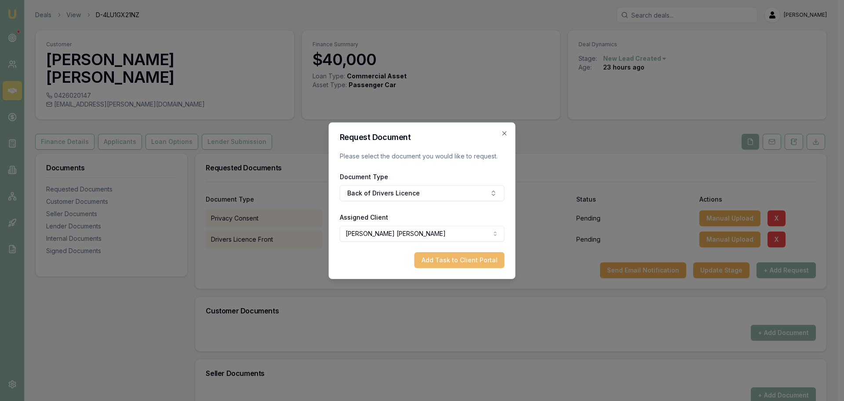
click at [457, 261] on button "Add Task to Client Portal" at bounding box center [460, 260] width 90 height 16
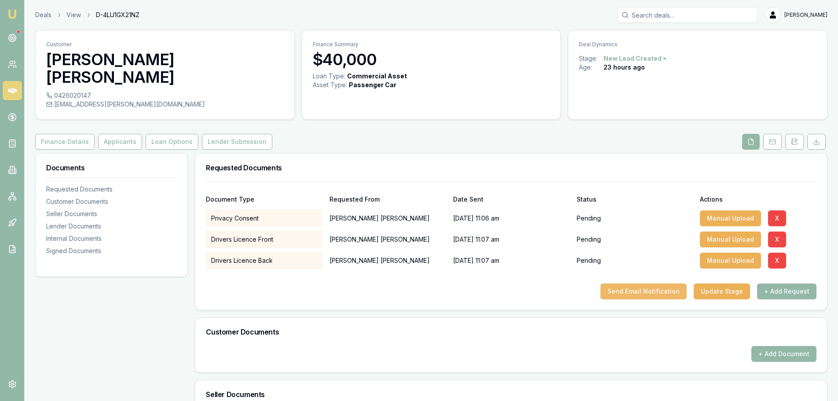
click at [654, 295] on button "Send Email Notification" at bounding box center [643, 291] width 86 height 16
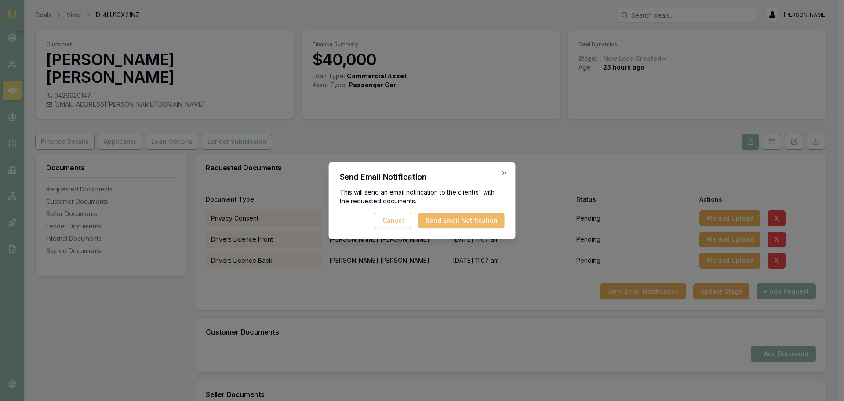
click at [439, 221] on button "Send Email Notification" at bounding box center [462, 220] width 86 height 16
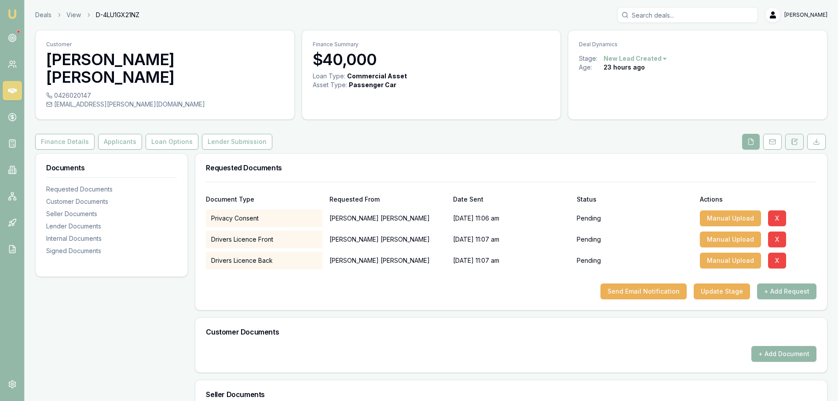
click at [792, 144] on icon at bounding box center [794, 141] width 7 height 7
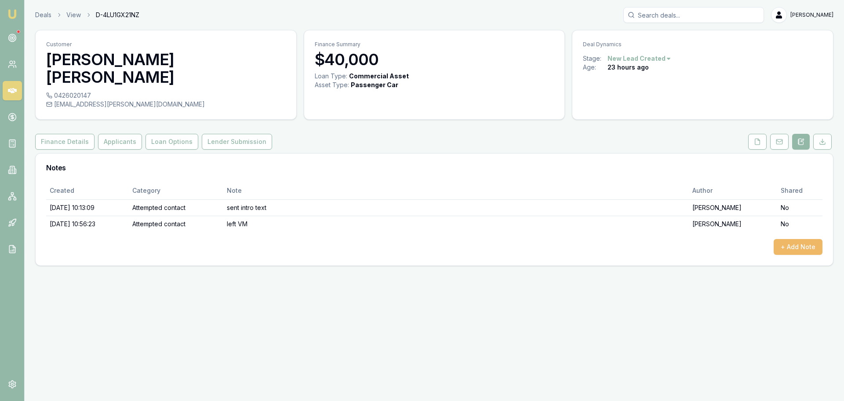
click at [791, 245] on button "+ Add Note" at bounding box center [798, 247] width 49 height 16
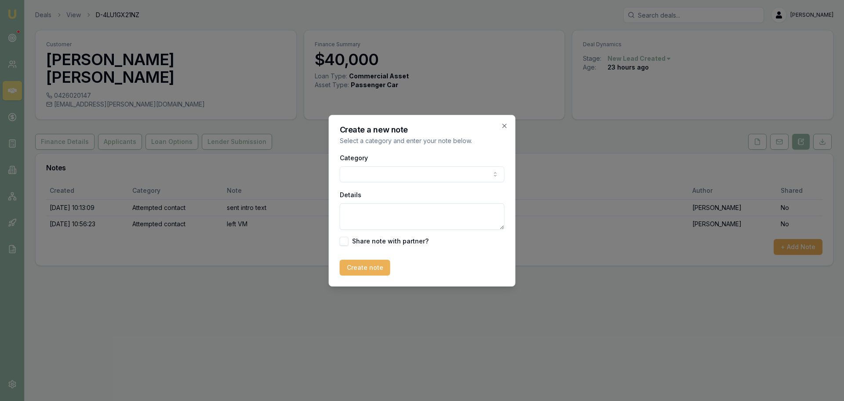
click at [387, 174] on body "Emu Broker Deals View D-4LU1GX21NZ Erin Shield Toggle Menu Customer Joseph Swee…" at bounding box center [422, 200] width 844 height 401
click at [373, 212] on textarea "Details" at bounding box center [422, 216] width 165 height 26
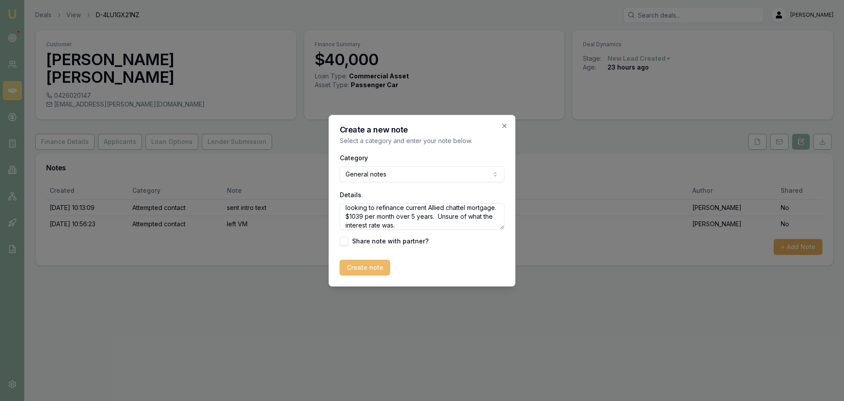
type textarea "looking to refinance current Allied chattel mortgage. $1039 per month over 5 ye…"
click at [352, 266] on button "Create note" at bounding box center [365, 268] width 51 height 16
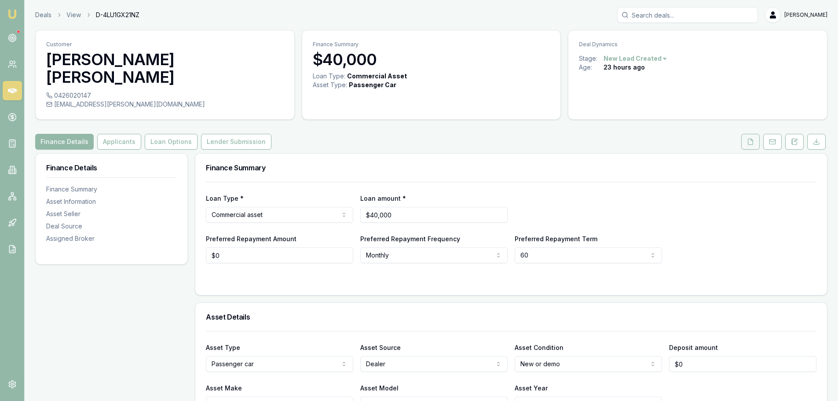
click at [753, 144] on icon at bounding box center [750, 142] width 5 height 6
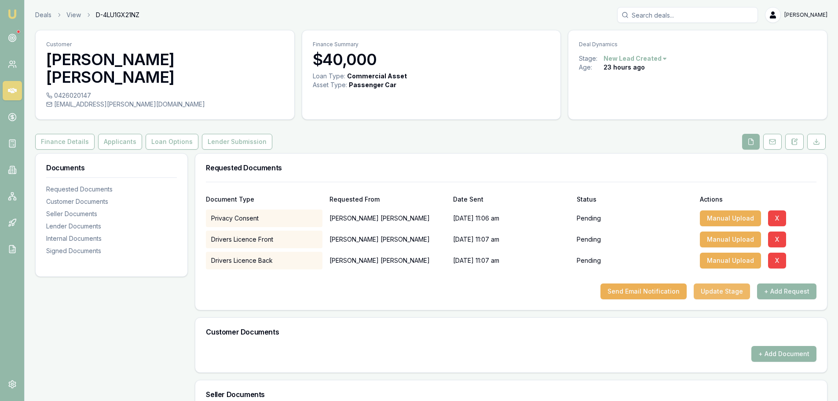
click at [726, 288] on button "Update Stage" at bounding box center [722, 291] width 56 height 16
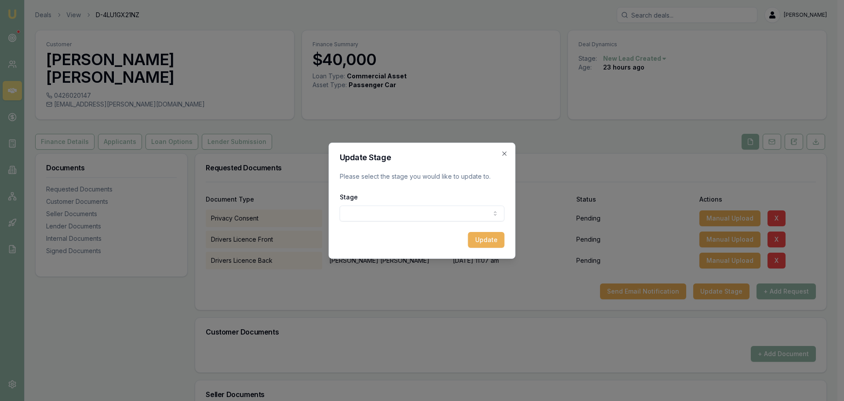
click at [365, 210] on body "Emu Broker Deals View D-4LU1GX21NZ [PERSON_NAME] Toggle Menu Customer [PERSON_N…" at bounding box center [419, 200] width 838 height 401
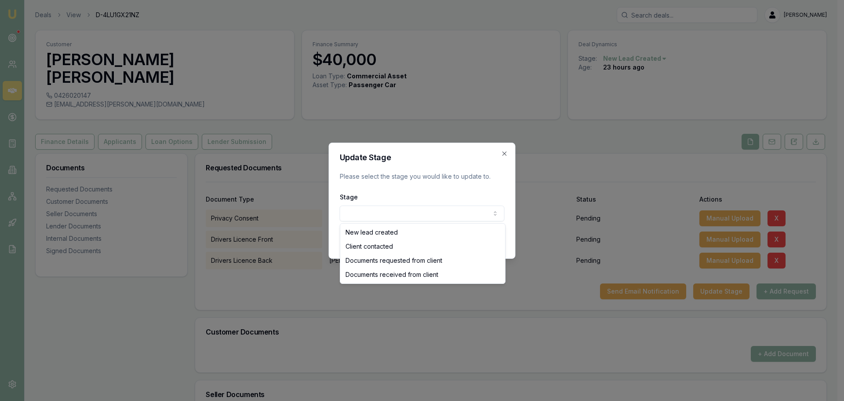
select select "DOCUMENTS_REQUESTED_FROM_CLIENT"
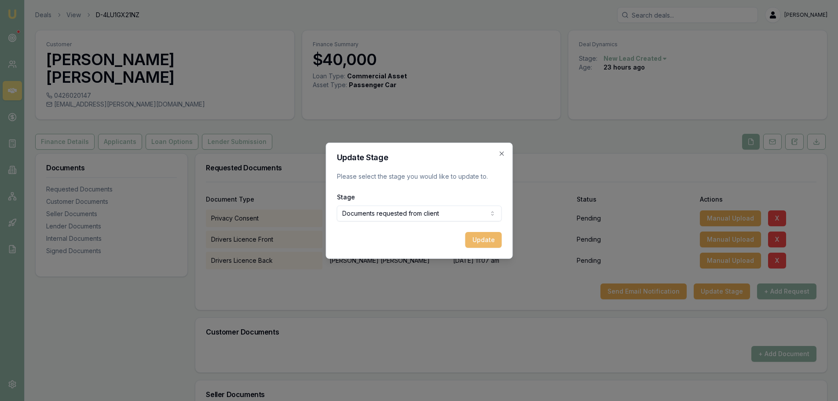
click at [493, 241] on button "Update" at bounding box center [483, 240] width 37 height 16
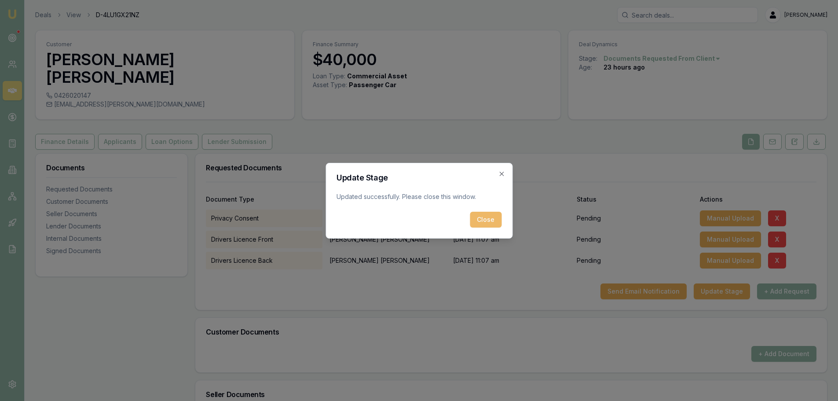
click at [480, 218] on button "Close" at bounding box center [486, 220] width 32 height 16
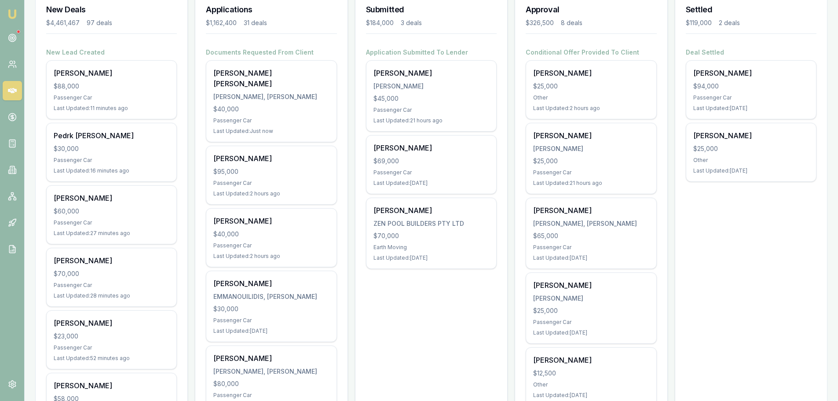
scroll to position [220, 0]
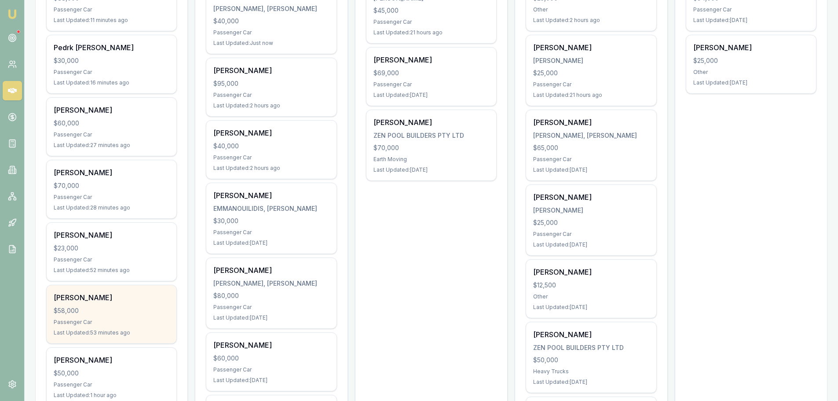
click at [102, 316] on div "Mark Hill $58,000 Passenger Car Last Updated: 53 minutes ago" at bounding box center [112, 314] width 130 height 58
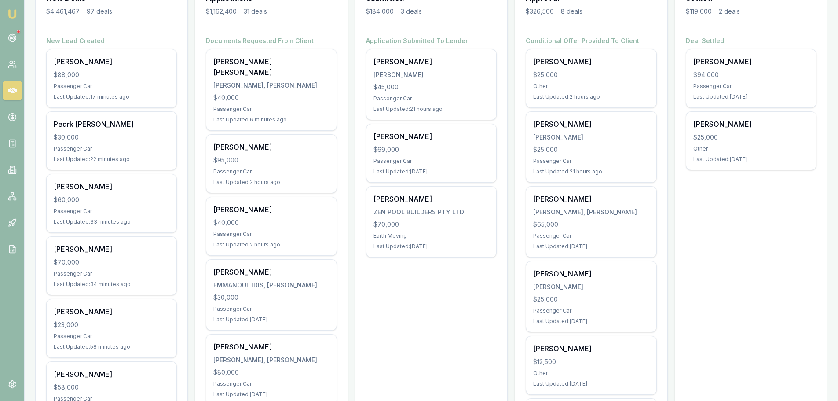
scroll to position [0, 0]
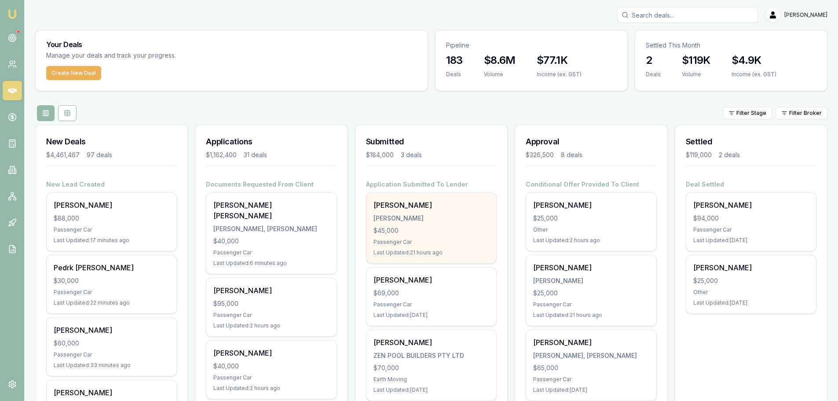
click at [429, 224] on div "Addison Piening PIENING, ADDISON $45,000 Passenger Car Last Updated: 21 hours a…" at bounding box center [431, 228] width 130 height 70
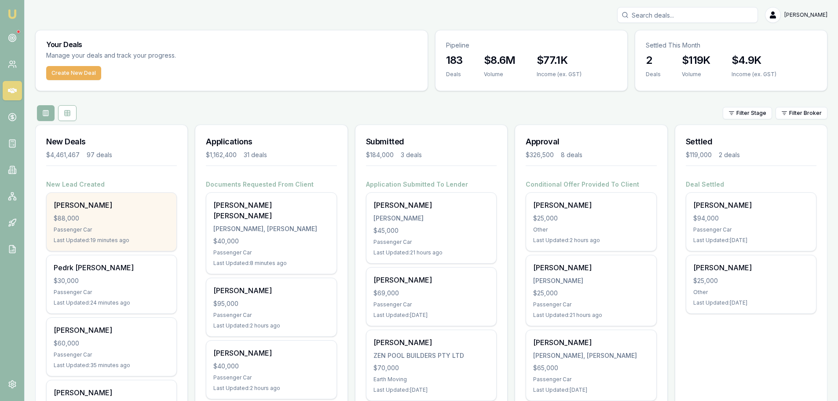
click at [128, 208] on div "[PERSON_NAME]" at bounding box center [112, 205] width 116 height 11
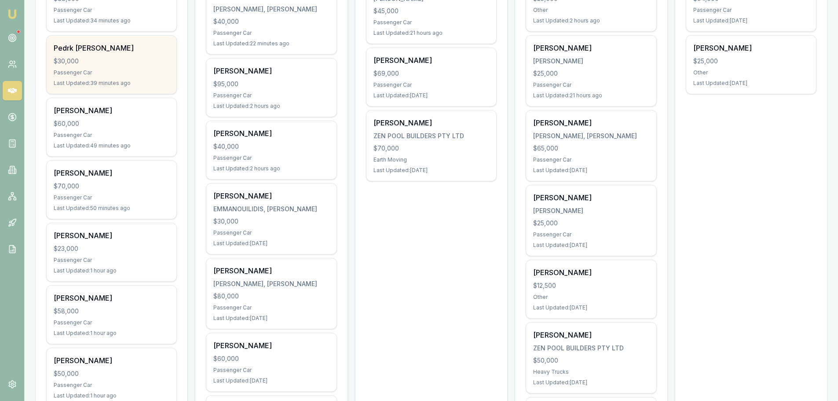
scroll to position [220, 0]
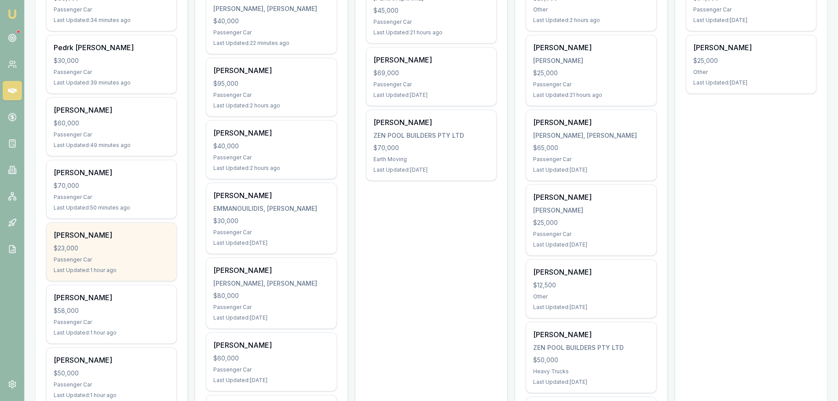
click at [136, 253] on div "Mark Porta $23,000 Passenger Car Last Updated: 1 hour ago" at bounding box center [112, 252] width 130 height 58
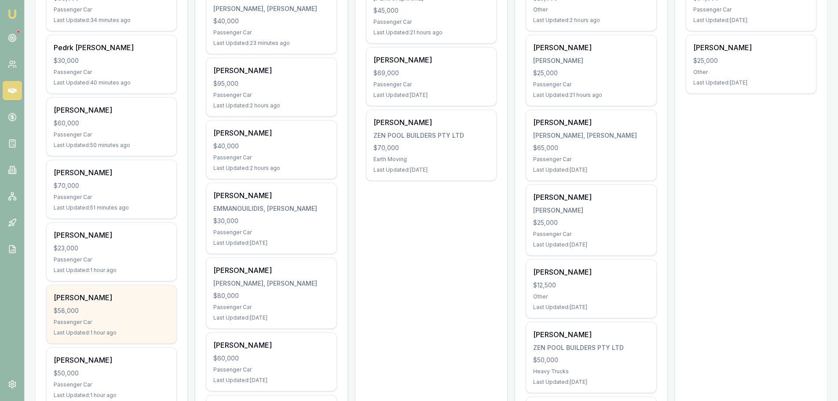
click at [99, 312] on div "$58,000" at bounding box center [112, 310] width 116 height 9
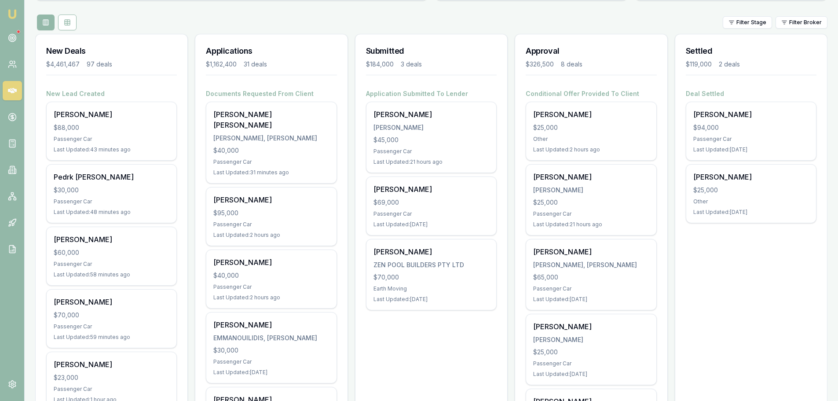
scroll to position [0, 0]
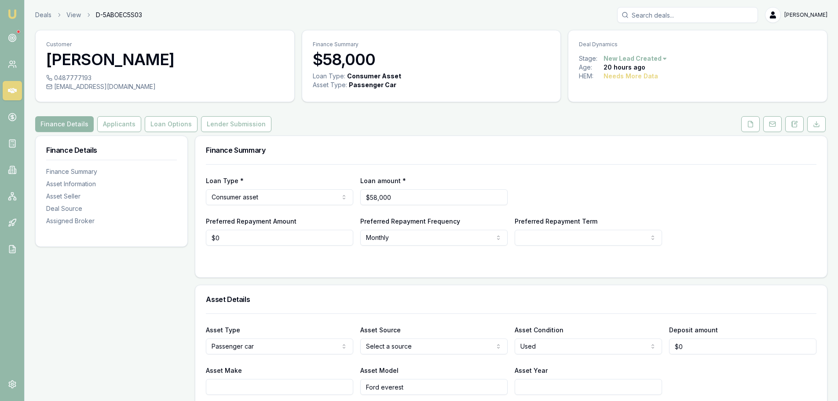
click at [380, 130] on div "Finance Details Applicants Loan Options Lender Submission" at bounding box center [431, 124] width 792 height 16
click at [278, 197] on html "Emu Broker Deals View D-B6JD3BVBJS Erin Shield Toggle Menu Customer Addison Pie…" at bounding box center [419, 200] width 838 height 401
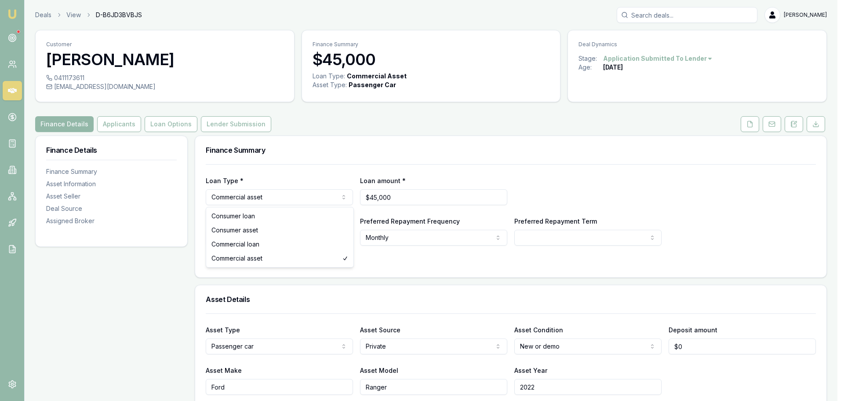
select select "CONSUMER_ASSET"
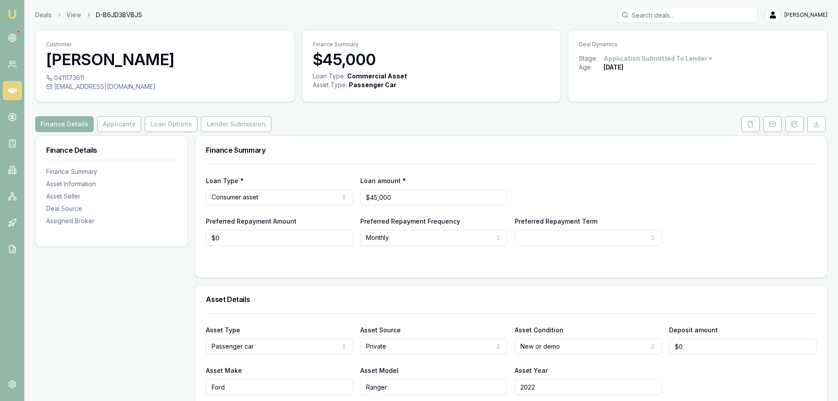
click at [366, 144] on div "Finance Summary" at bounding box center [511, 150] width 632 height 28
select select "60"
click at [753, 121] on icon at bounding box center [750, 124] width 7 height 7
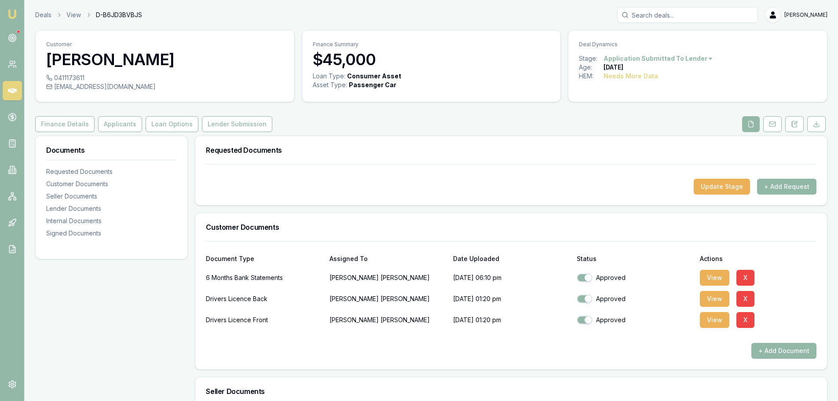
click at [790, 189] on button "+ Add Request" at bounding box center [786, 187] width 59 height 16
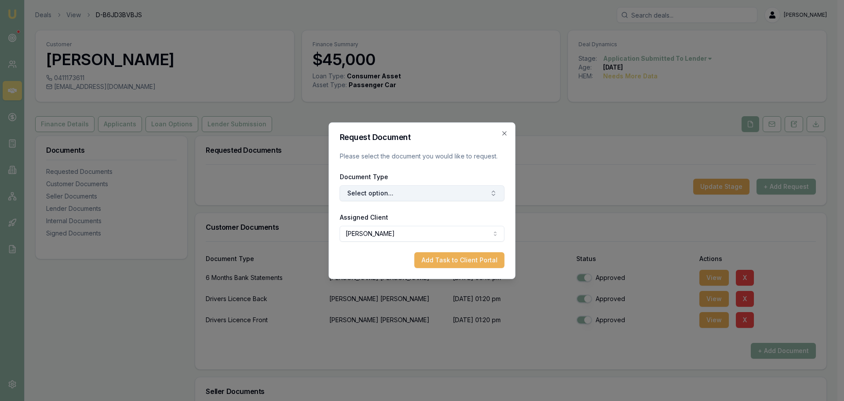
click at [384, 192] on button "Select option..." at bounding box center [422, 193] width 165 height 16
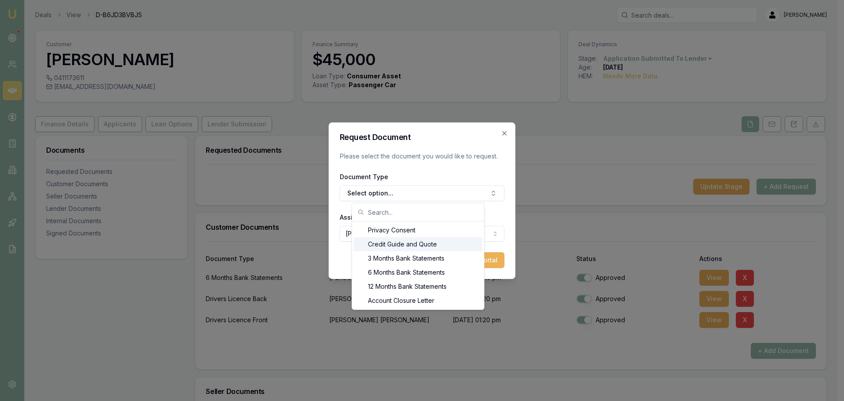
click at [376, 242] on div "Credit Guide and Quote" at bounding box center [418, 244] width 128 height 14
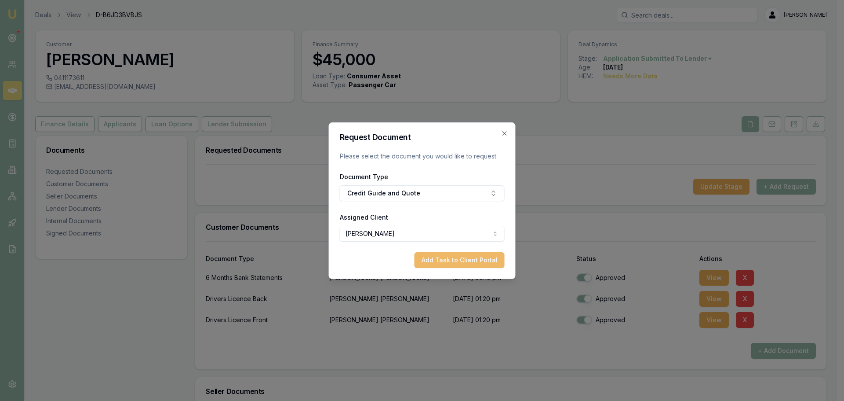
click at [446, 256] on button "Add Task to Client Portal" at bounding box center [460, 260] width 90 height 16
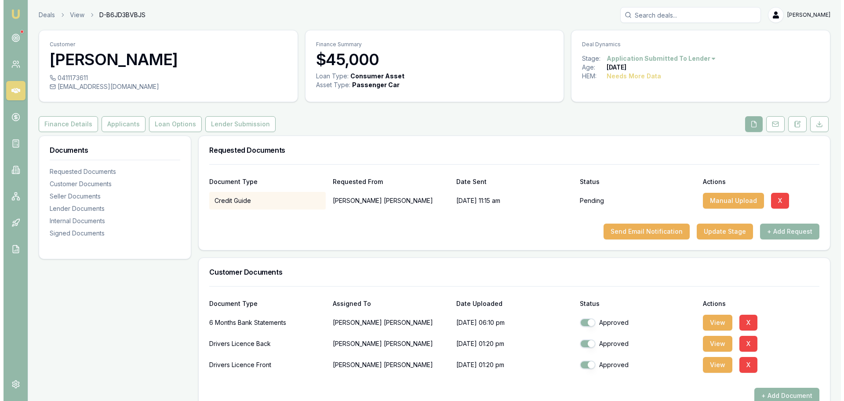
scroll to position [132, 0]
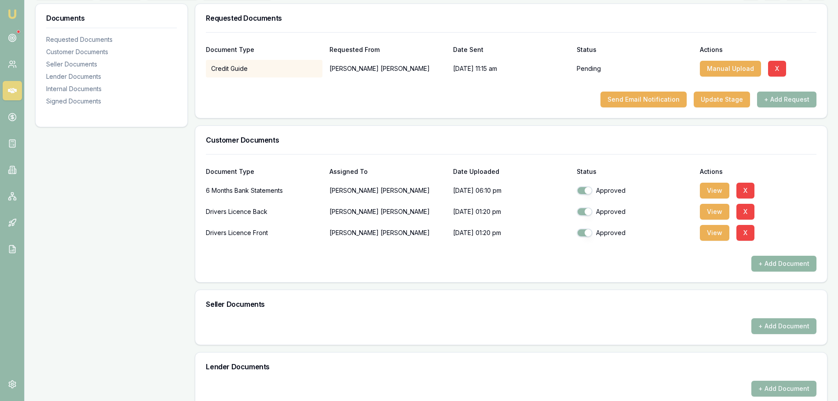
click at [764, 263] on button "+ Add Document" at bounding box center [783, 264] width 65 height 16
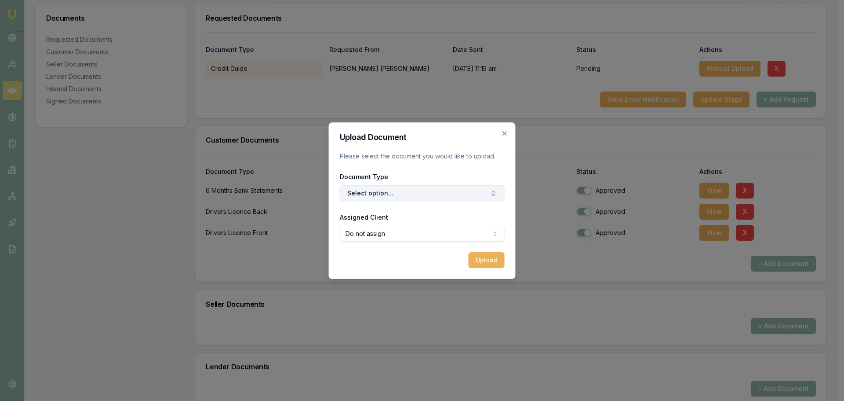
click at [413, 194] on button "Select option..." at bounding box center [422, 193] width 165 height 16
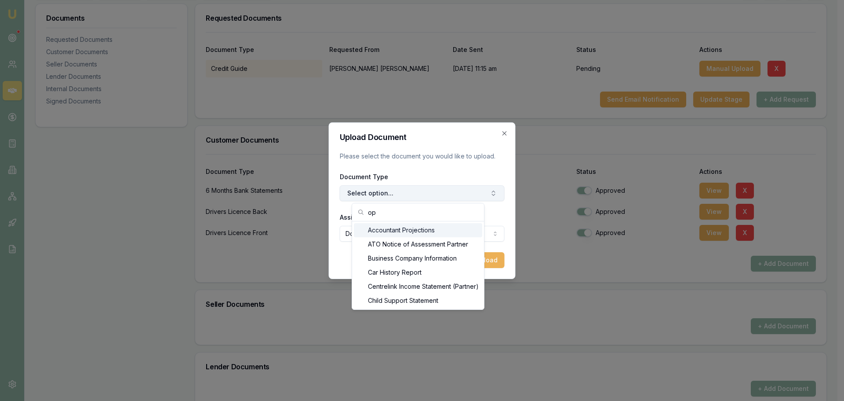
type input "o"
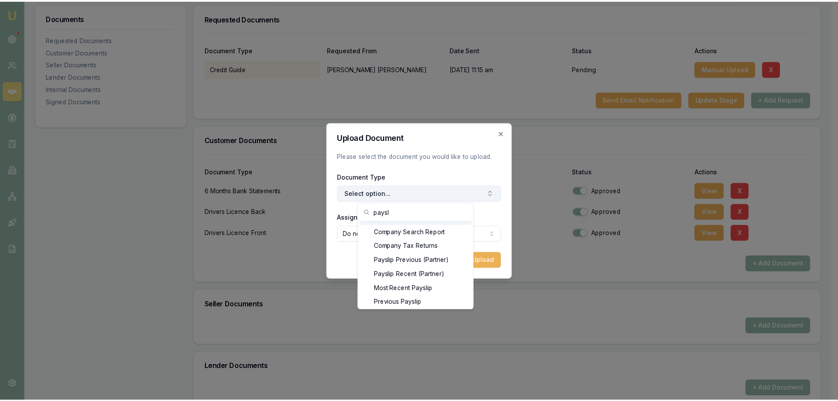
scroll to position [0, 0]
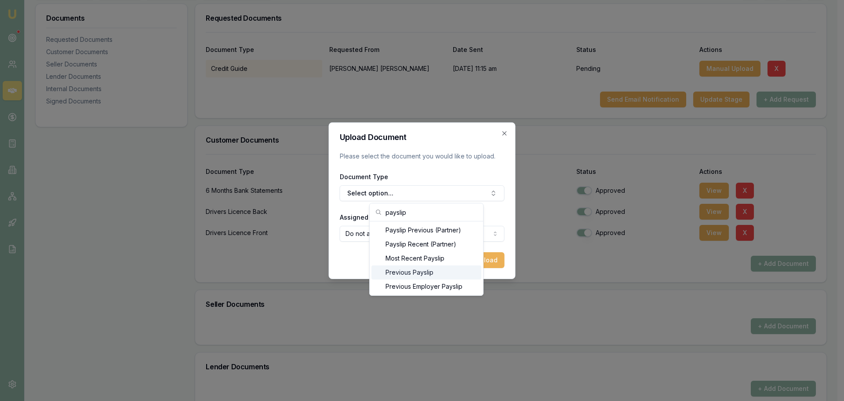
type input "payslip"
click at [411, 277] on div "Previous Payslip" at bounding box center [427, 272] width 110 height 14
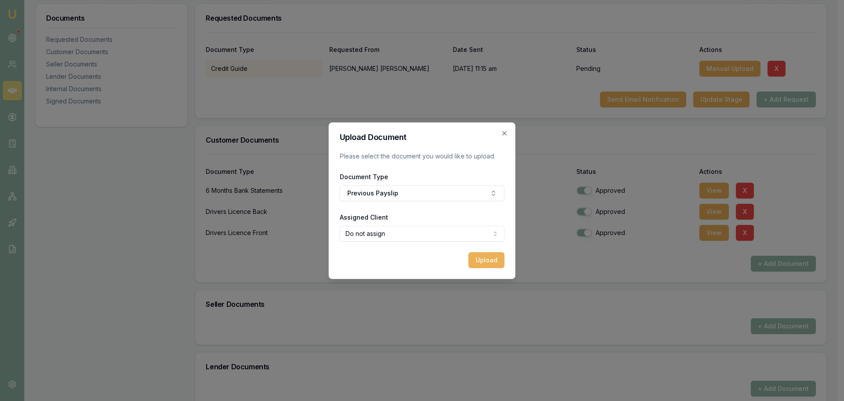
click at [418, 240] on body "Emu Broker Deals View D-B6JD3BVBJS Erin Shield Toggle Menu Customer Addison Pie…" at bounding box center [419, 68] width 838 height 401
select select "U-1FS3TWHBX1"
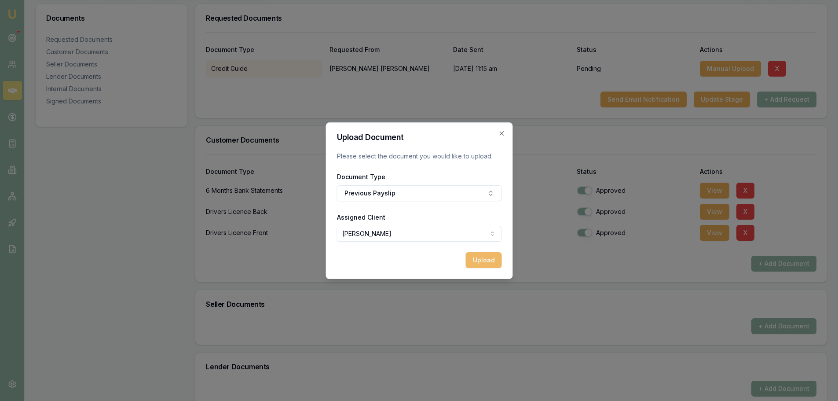
click at [485, 260] on button "Upload" at bounding box center [483, 260] width 36 height 16
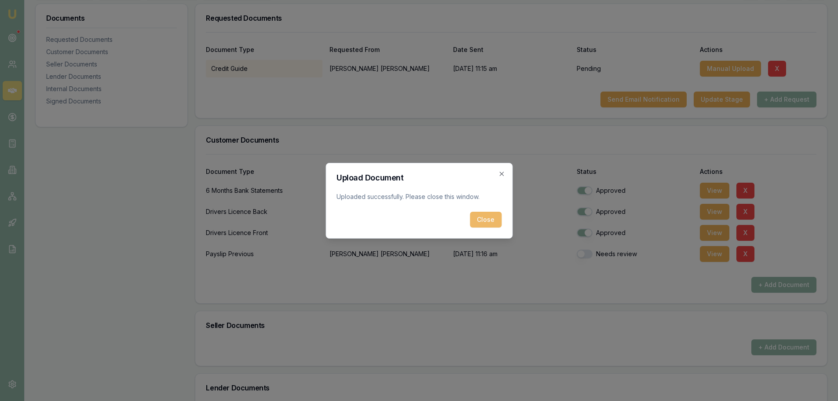
click at [489, 219] on button "Close" at bounding box center [486, 220] width 32 height 16
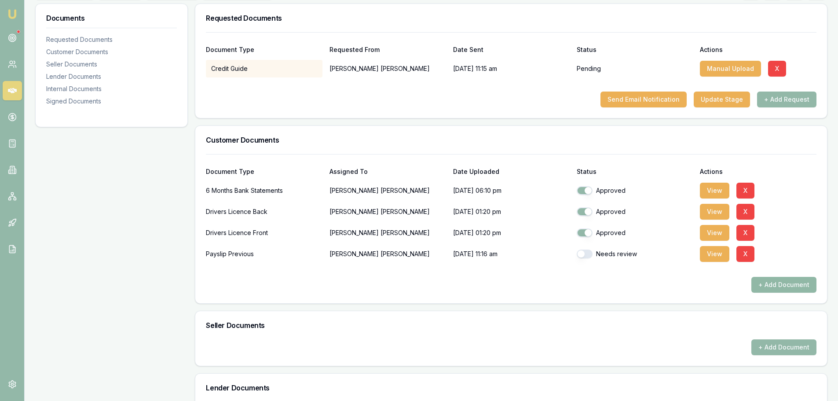
click at [806, 289] on button "+ Add Document" at bounding box center [783, 285] width 65 height 16
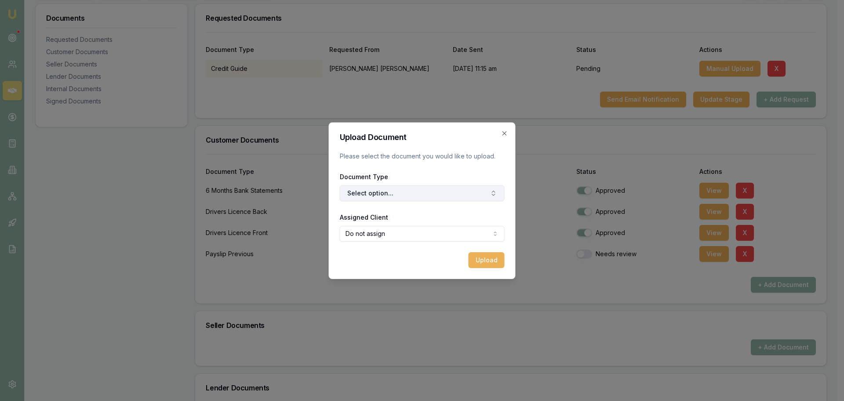
click at [377, 196] on button "Select option..." at bounding box center [422, 193] width 165 height 16
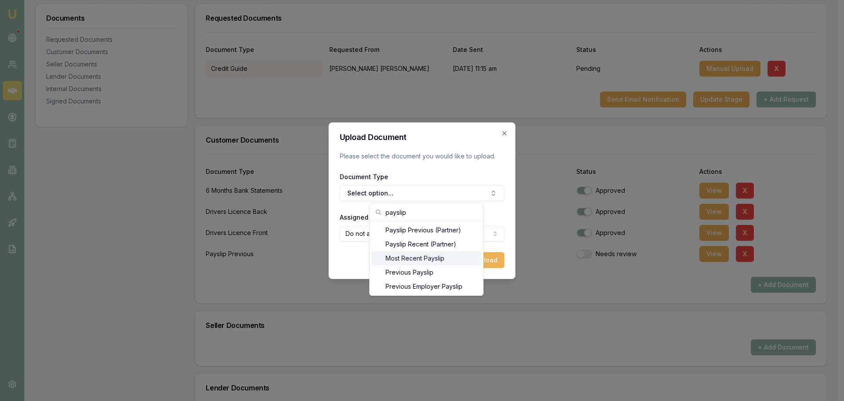
type input "payslip"
click at [421, 258] on div "Most Recent Payslip" at bounding box center [427, 258] width 110 height 14
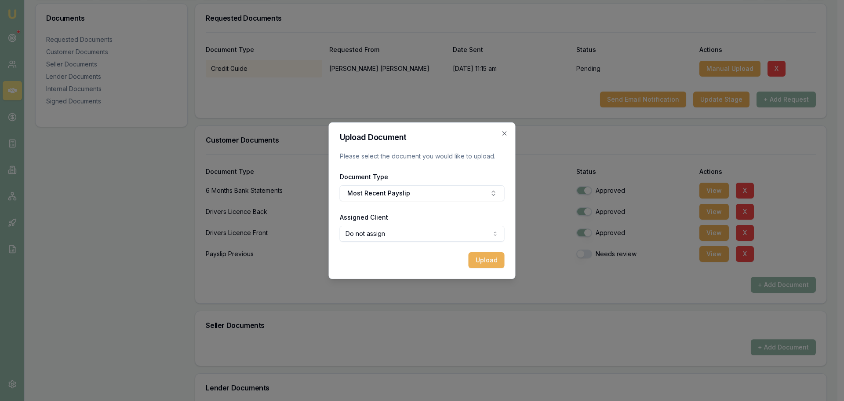
click at [440, 230] on body "Emu Broker Deals View D-B6JD3BVBJS Erin Shield Toggle Menu Customer Addison Pie…" at bounding box center [419, 68] width 838 height 401
select select "U-1FS3TWHBX1"
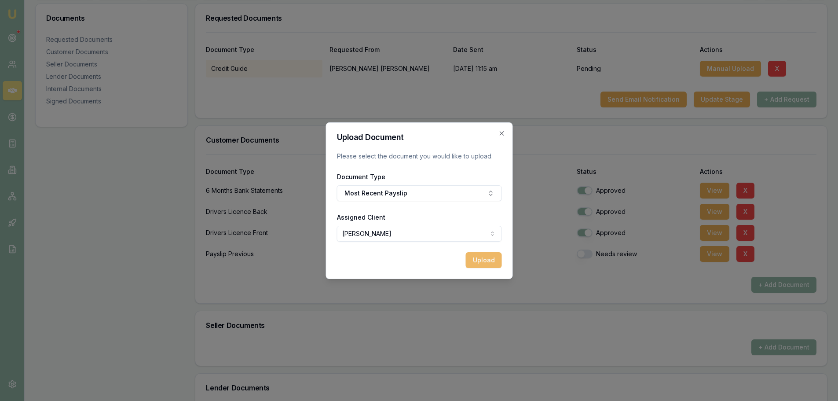
click at [478, 260] on button "Upload" at bounding box center [483, 260] width 36 height 16
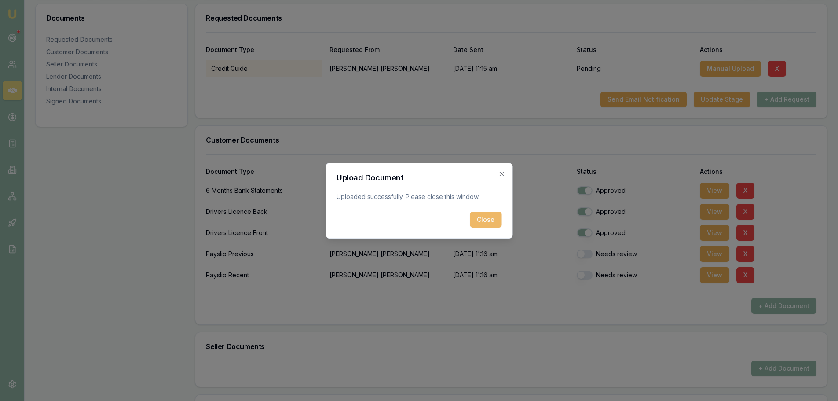
click at [488, 219] on button "Close" at bounding box center [486, 220] width 32 height 16
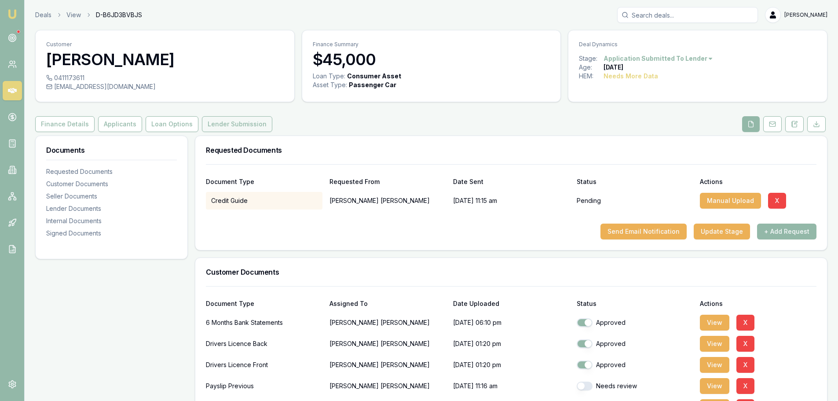
click at [249, 124] on button "Lender Submission" at bounding box center [237, 124] width 70 height 16
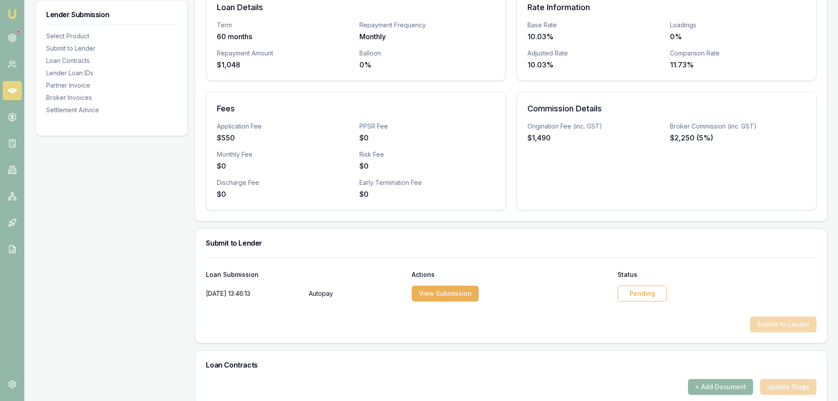
scroll to position [264, 0]
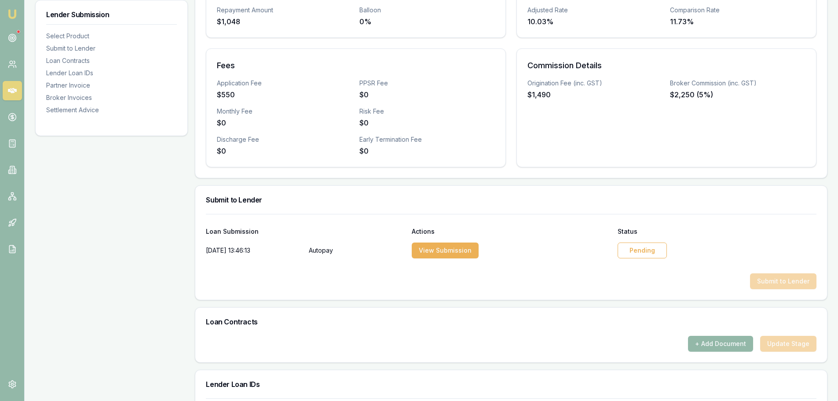
click at [646, 249] on div "Pending" at bounding box center [642, 250] width 49 height 16
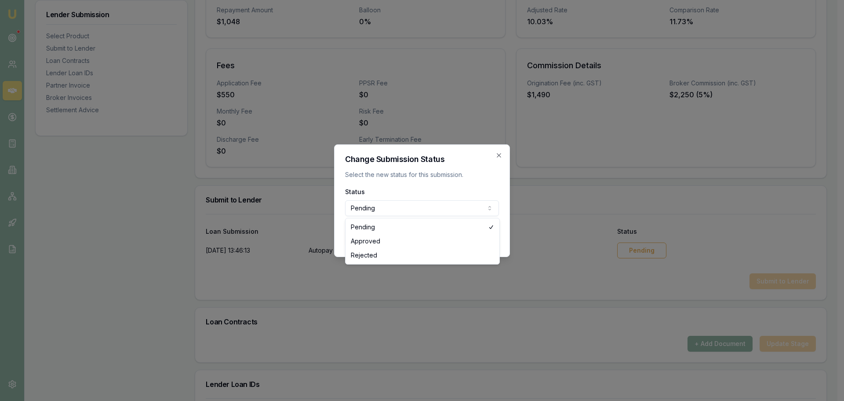
select select "REJECTED"
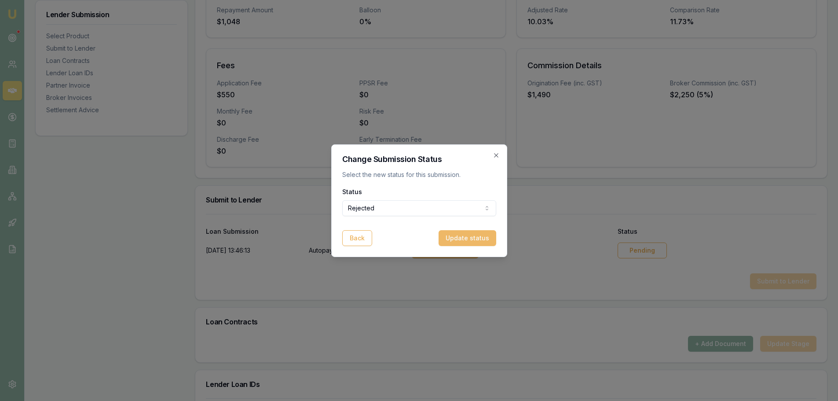
click at [471, 237] on button "Update status" at bounding box center [468, 238] width 58 height 16
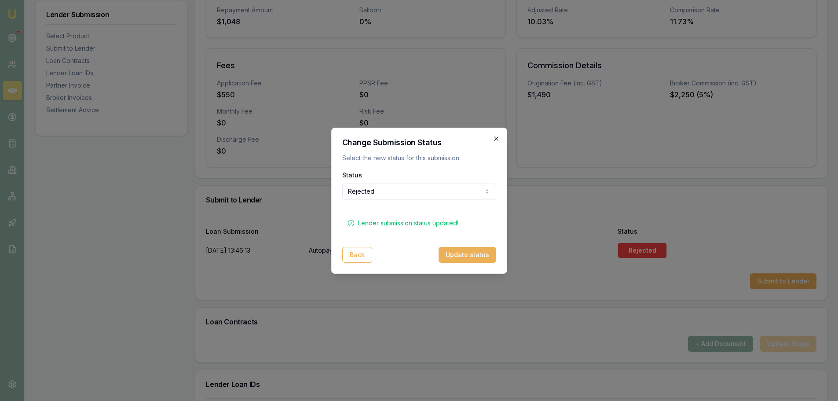
click at [499, 139] on icon "button" at bounding box center [496, 138] width 7 height 7
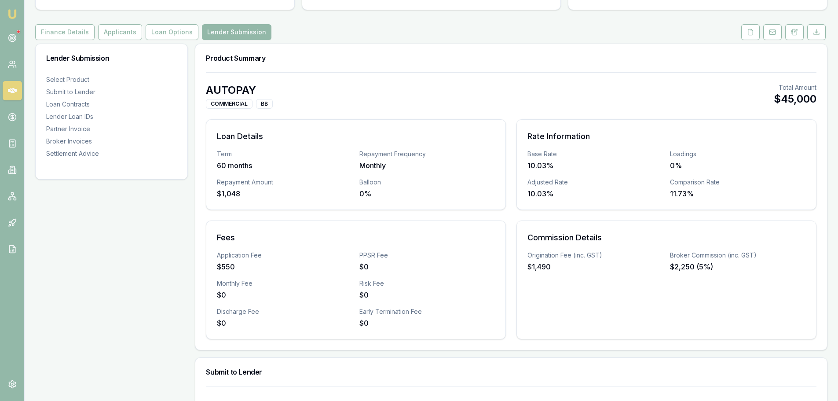
scroll to position [0, 0]
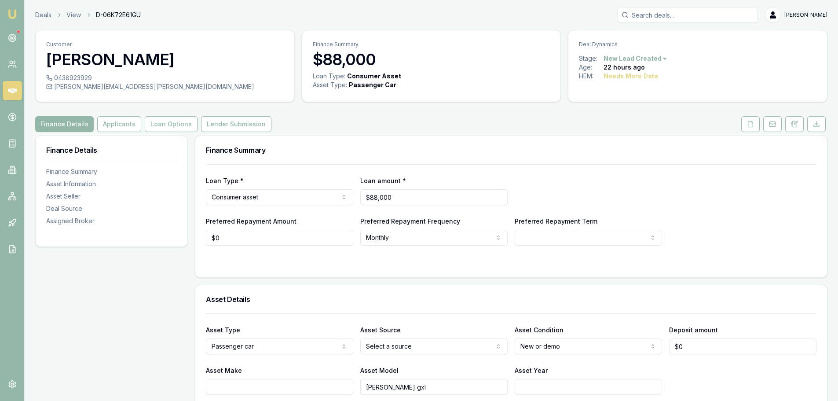
click at [355, 135] on div "Finance Summary Loan Type * Consumer asset Consumer loan Consumer asset Commerc…" at bounding box center [511, 206] width 632 height 142
click at [120, 121] on button "Applicants" at bounding box center [119, 124] width 44 height 16
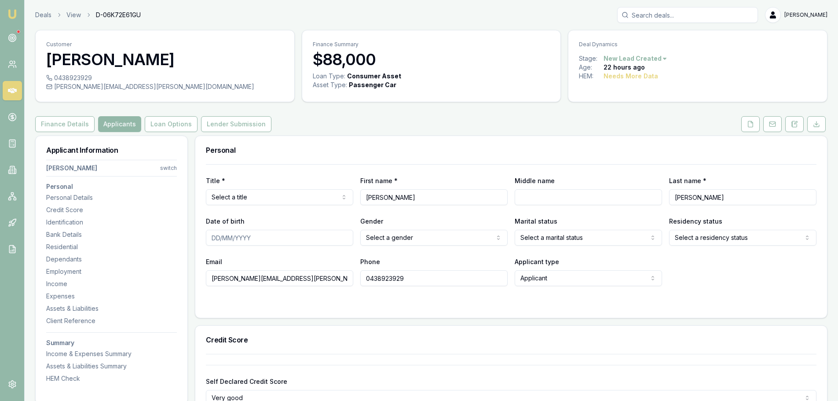
click at [430, 128] on div "Finance Details Applicants Loan Options Lender Submission" at bounding box center [431, 124] width 792 height 16
click at [57, 126] on button "Finance Details" at bounding box center [64, 124] width 59 height 16
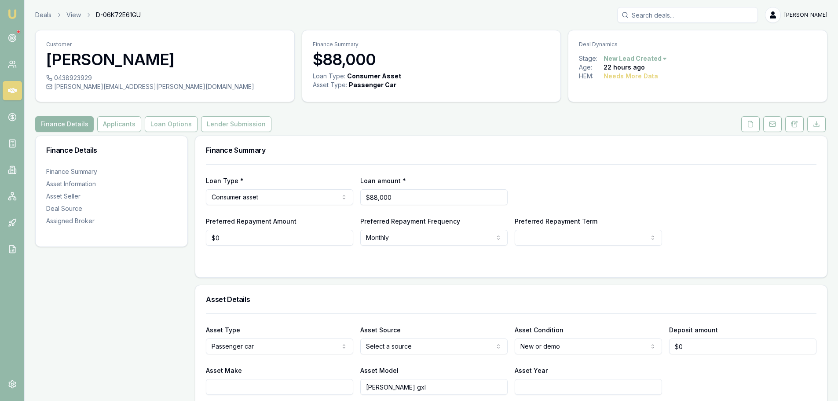
click at [419, 128] on div "Finance Details Applicants Loan Options Lender Submission" at bounding box center [431, 124] width 792 height 16
click at [463, 132] on div "Finance Details Applicants Loan Options Lender Submission" at bounding box center [431, 124] width 792 height 16
click at [289, 125] on div "Finance Details Applicants Loan Options Lender Submission" at bounding box center [431, 124] width 792 height 16
click at [113, 126] on button "Applicants" at bounding box center [119, 124] width 44 height 16
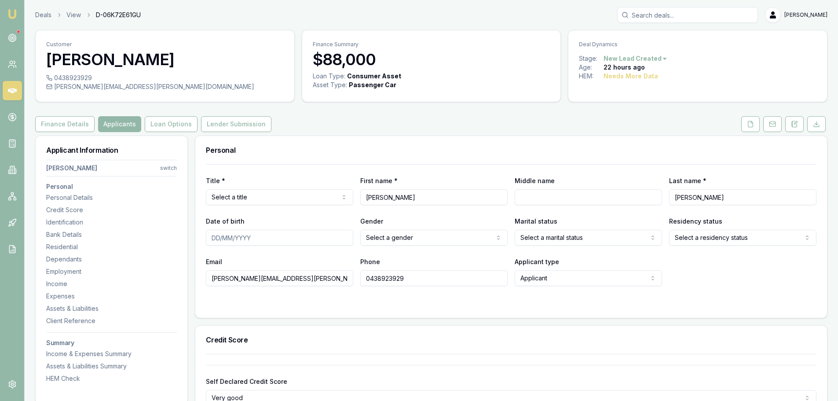
click at [400, 120] on div "Finance Details Applicants Loan Options Lender Submission" at bounding box center [431, 124] width 792 height 16
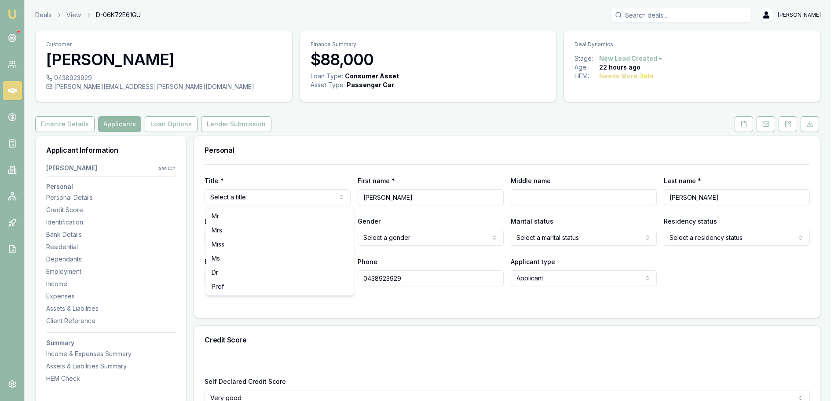
click at [245, 199] on html "Emu Broker Deals View D-06K72E61GU [PERSON_NAME] Toggle Menu Customer [PERSON_N…" at bounding box center [419, 200] width 838 height 401
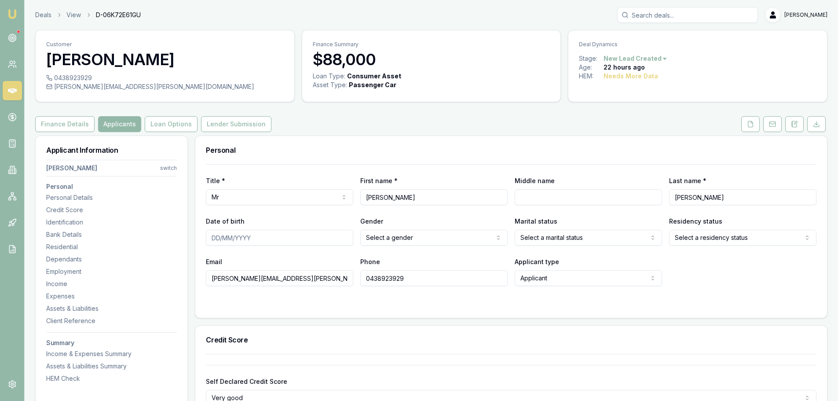
click at [379, 119] on div "Finance Details Applicants Loan Options Lender Submission" at bounding box center [431, 124] width 792 height 16
click at [531, 195] on input "Middle name" at bounding box center [588, 197] width 147 height 16
type input "CARMO"
click at [272, 240] on input "Date of birth" at bounding box center [279, 238] width 147 height 16
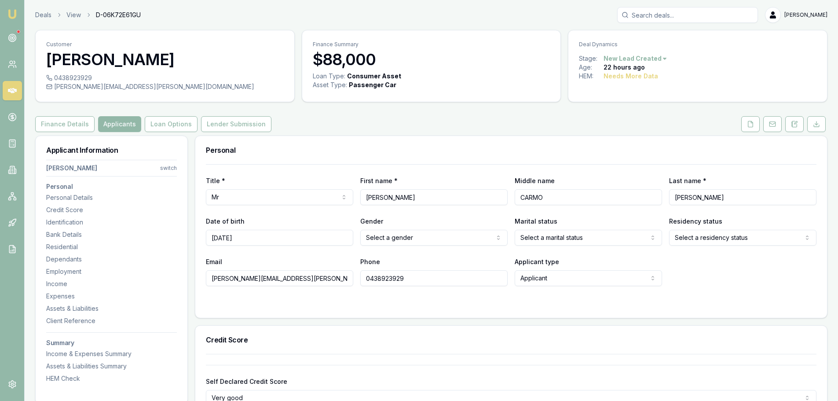
type input "16/07/1978"
click at [473, 238] on html "Emu Broker Deals View D-06K72E61GU Erin Shield Toggle Menu Customer George De c…" at bounding box center [419, 200] width 838 height 401
click at [585, 239] on html "Emu Broker Deals View D-06K72E61GU Erin Shield Toggle Menu Customer George De c…" at bounding box center [419, 200] width 838 height 401
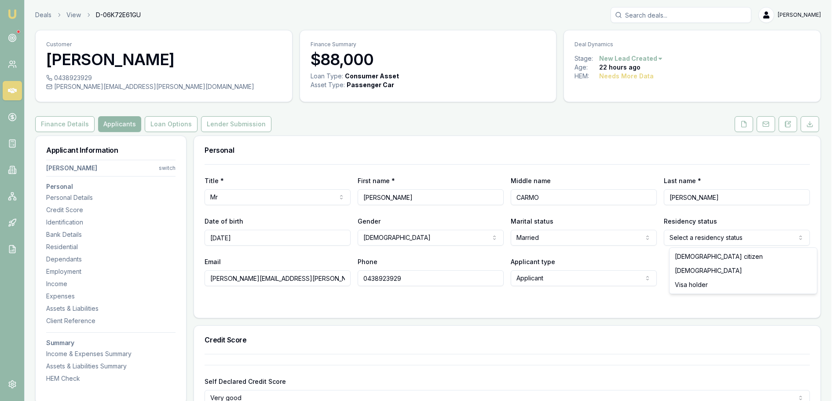
click at [693, 238] on html "Emu Broker Deals View D-06K72E61GU Erin Shield Toggle Menu Customer George De c…" at bounding box center [419, 200] width 838 height 401
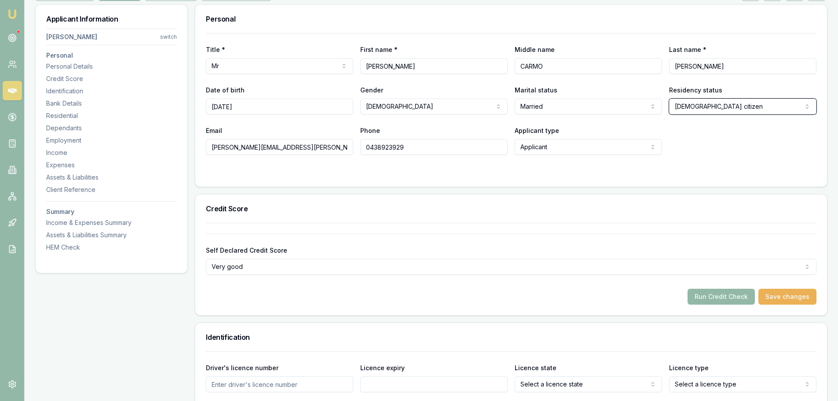
scroll to position [132, 0]
click at [552, 113] on body "Emu Broker Deals View D-06K72E61GU Erin Shield Toggle Menu Customer George De c…" at bounding box center [422, 68] width 844 height 401
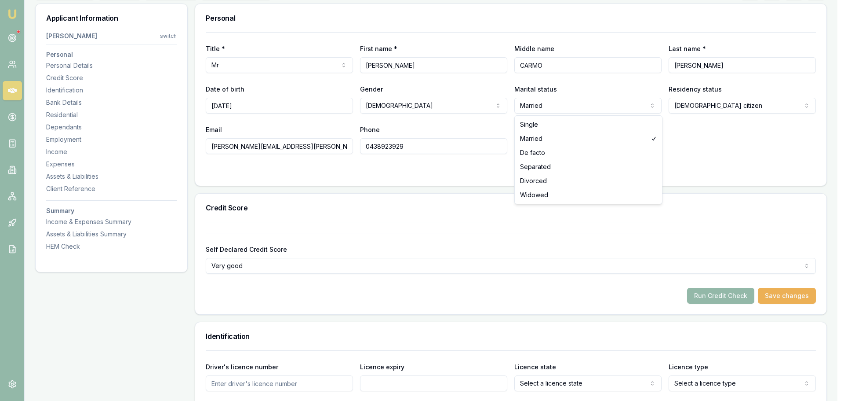
select select "SINGLE"
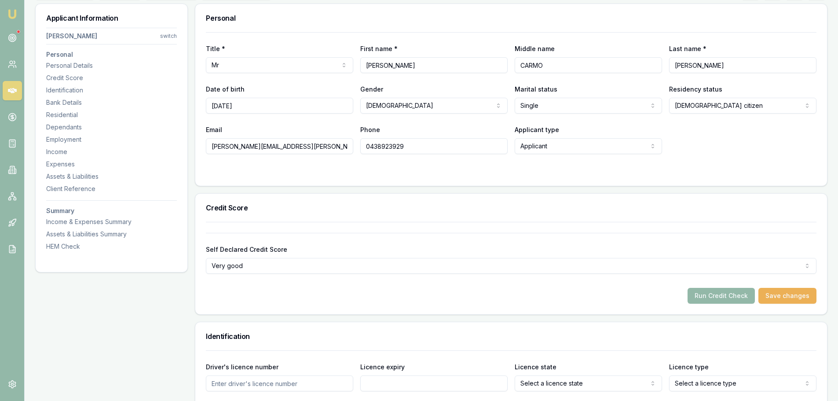
click at [768, 146] on div "Email george.de.castro@hotmail.com Phone 0438923929 Applicant type Applicant Ap…" at bounding box center [511, 139] width 610 height 30
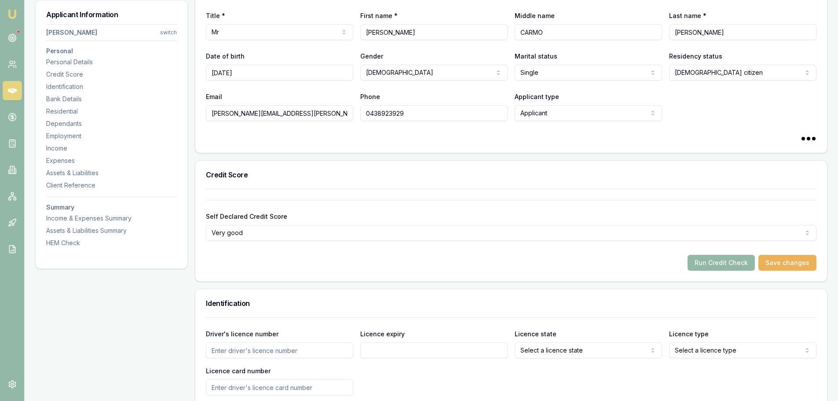
scroll to position [308, 0]
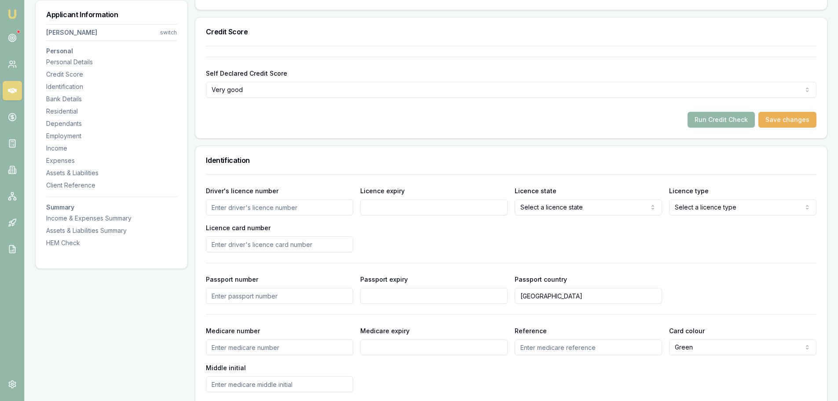
click at [249, 211] on input "Driver's licence number" at bounding box center [279, 207] width 147 height 16
click at [541, 229] on div "Driver's licence number Licence expiry Licence state Select a licence state NSW…" at bounding box center [511, 218] width 610 height 67
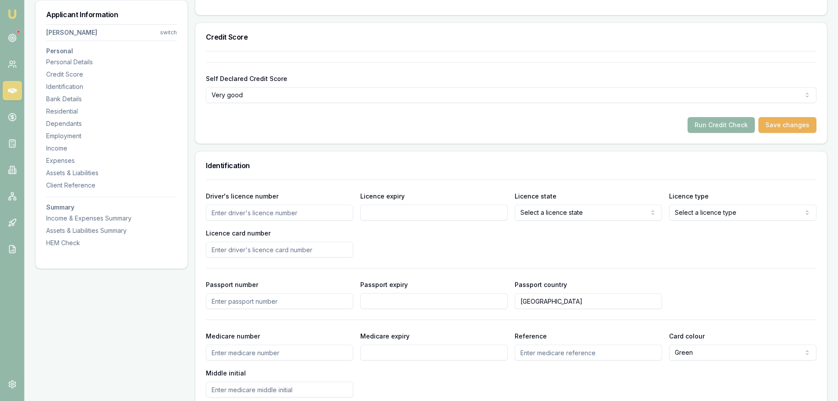
scroll to position [352, 0]
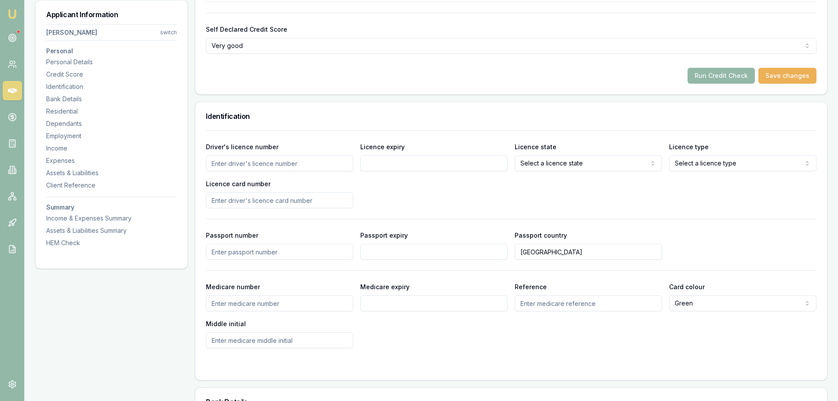
click at [296, 167] on input "Driver's licence number" at bounding box center [279, 163] width 147 height 16
click at [291, 166] on input "Driver's licence number" at bounding box center [279, 163] width 147 height 16
click at [279, 163] on input "Driver's licence number" at bounding box center [279, 163] width 147 height 16
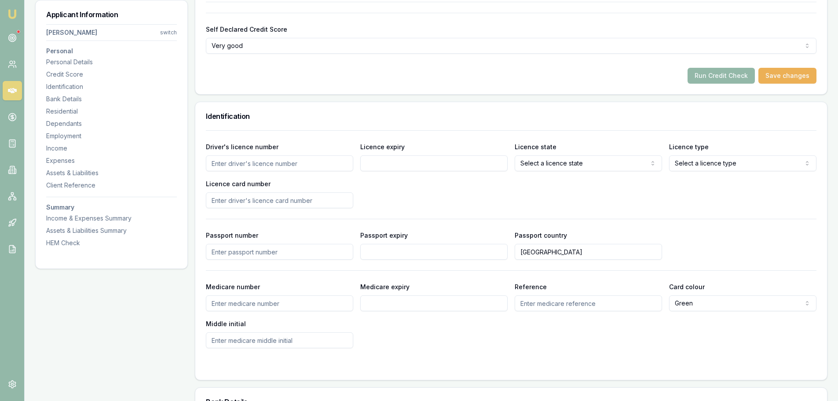
click at [275, 167] on input "Driver's licence number" at bounding box center [279, 163] width 147 height 16
type input "1134246"
click at [455, 163] on input "Licence expiry" at bounding box center [433, 163] width 147 height 16
type input "2"
click at [455, 163] on input "Licence expiry" at bounding box center [433, 163] width 147 height 16
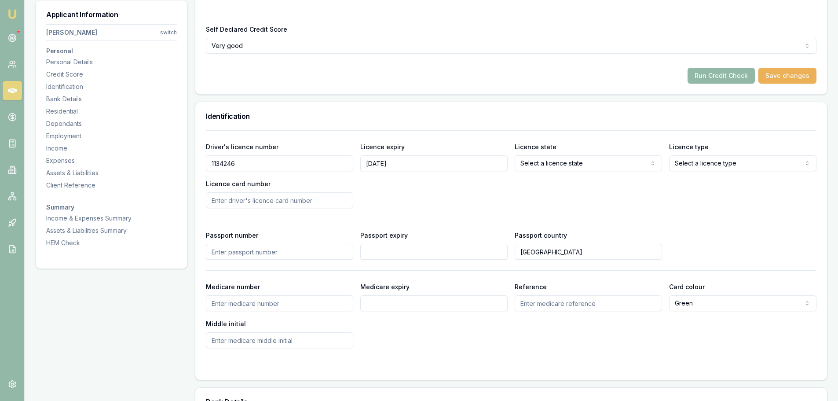
type input "23/03/2031"
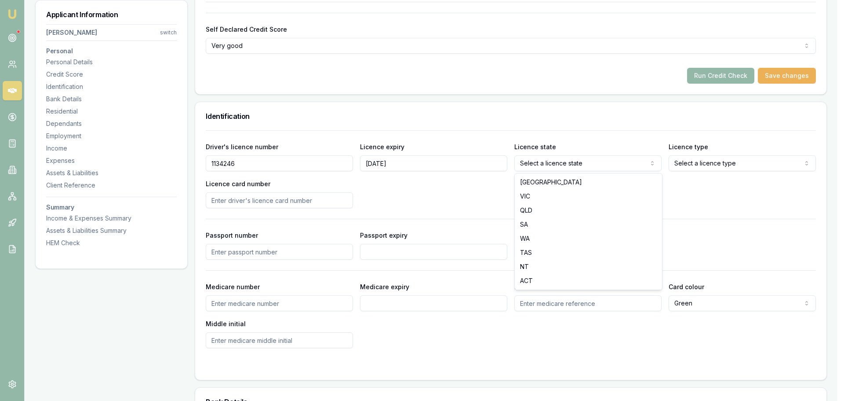
select select "NT"
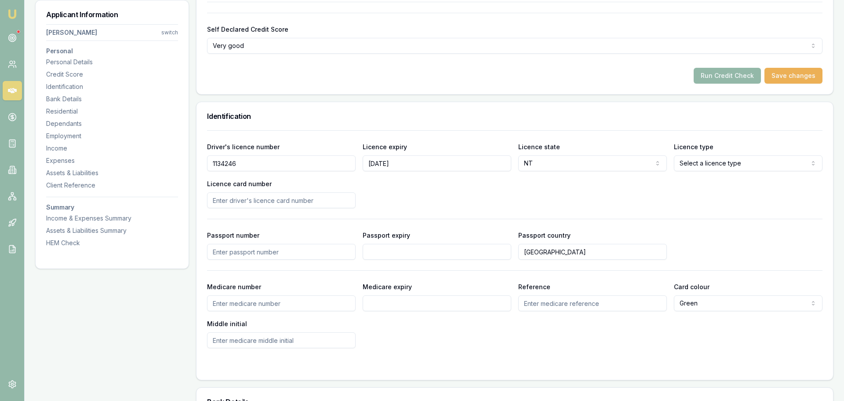
select select "OPEN_LICENCE"
click at [391, 192] on div "Driver's licence number 1134246 Licence expiry 23/03/2031 Licence state NT NSW …" at bounding box center [511, 174] width 610 height 67
click at [342, 197] on input "Licence card number" at bounding box center [279, 200] width 147 height 16
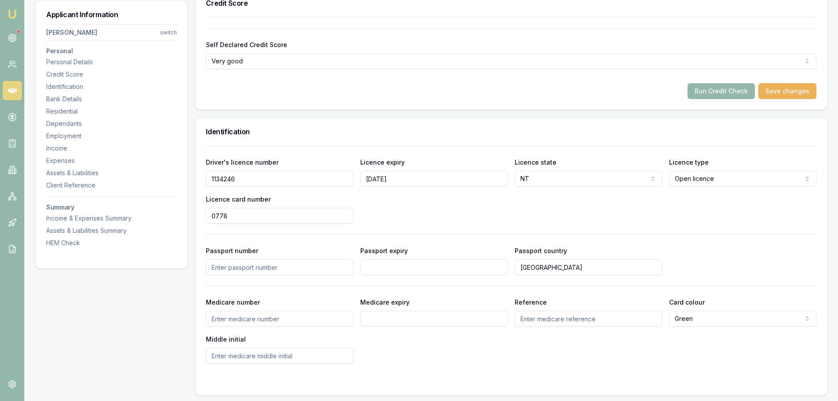
scroll to position [396, 0]
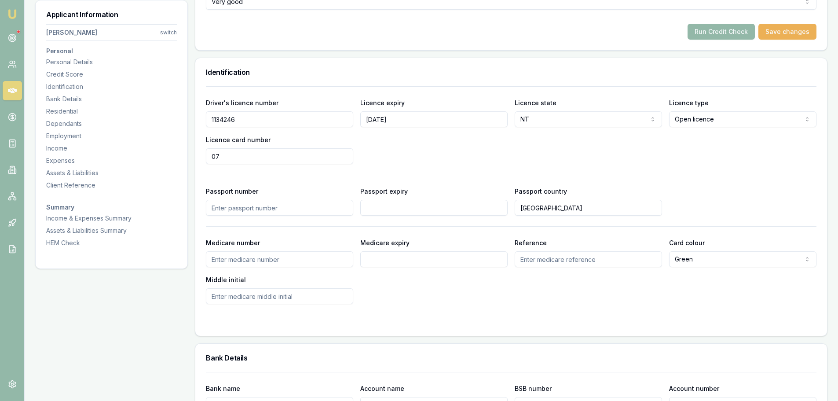
type input "0"
click at [255, 158] on input "Licence card number" at bounding box center [279, 156] width 147 height 16
type input "3243605"
click at [387, 141] on div "Driver's licence number 1134246 Licence expiry 23/03/2031 Licence state NT NSW …" at bounding box center [511, 130] width 610 height 67
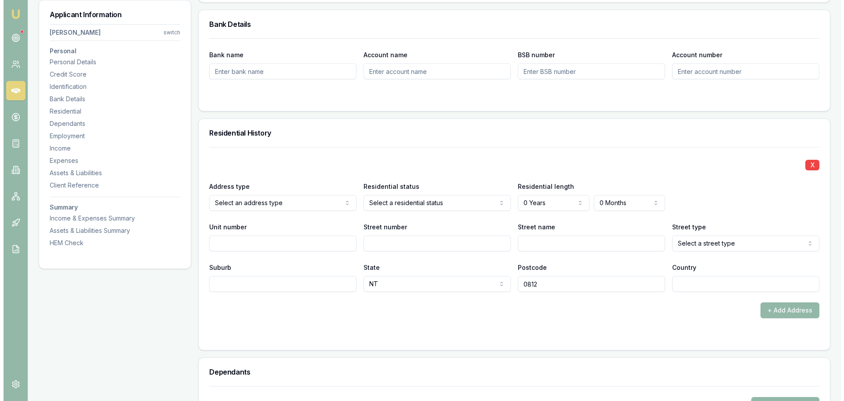
scroll to position [792, 0]
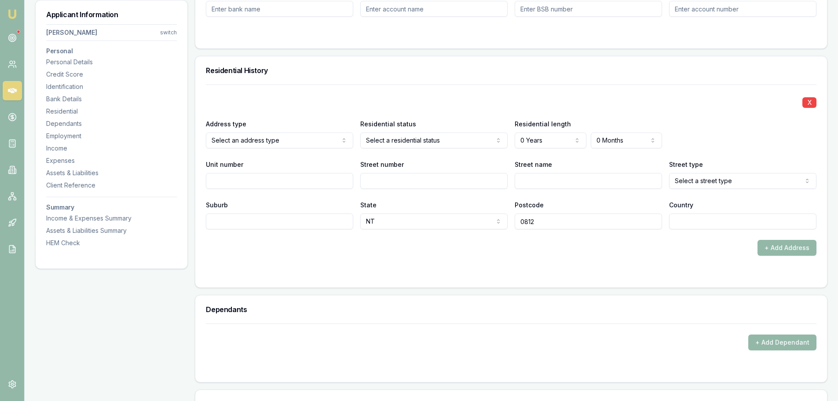
click at [378, 186] on input "Street number" at bounding box center [433, 181] width 147 height 16
type input "3"
type input "COPPER"
select select "Crescent"
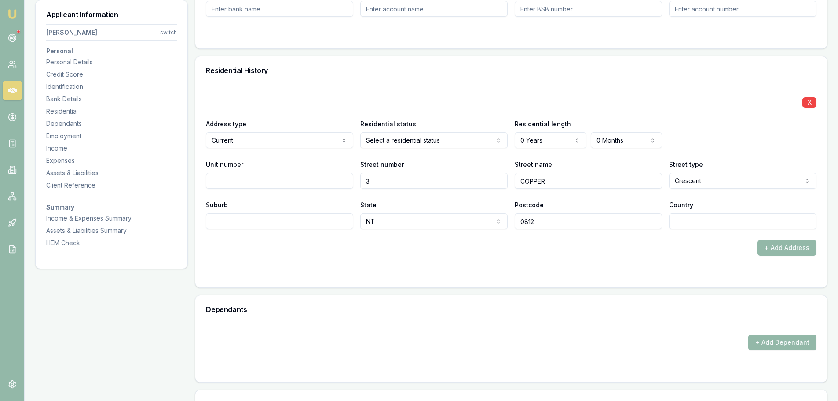
click at [563, 180] on input "COPPER" at bounding box center [588, 181] width 147 height 16
type input "COPRA"
click at [276, 221] on input "Suburb" at bounding box center [279, 221] width 147 height 16
type input "D"
type input "KARAMA"
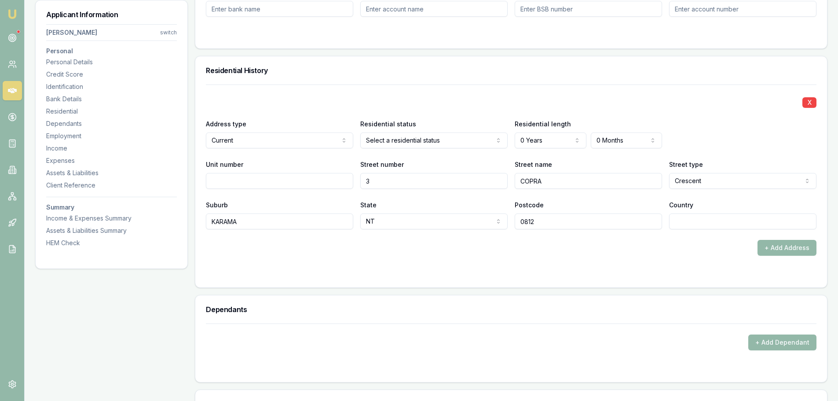
click at [405, 251] on div "+ Add Address" at bounding box center [511, 248] width 610 height 16
click at [692, 221] on input "Country" at bounding box center [742, 221] width 147 height 16
type input "[GEOGRAPHIC_DATA]"
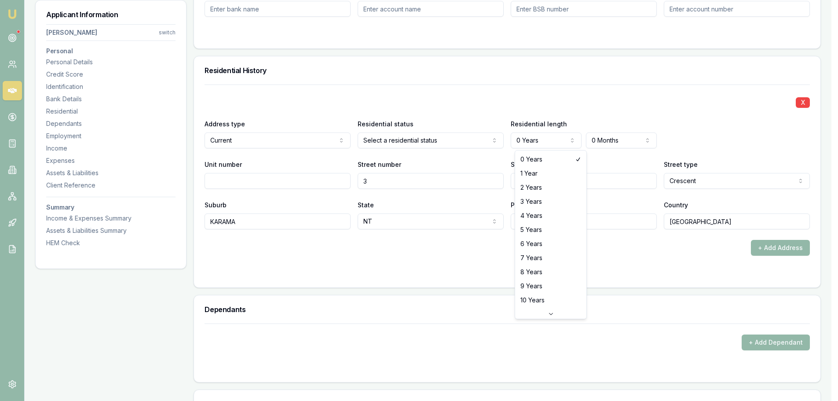
select select "5"
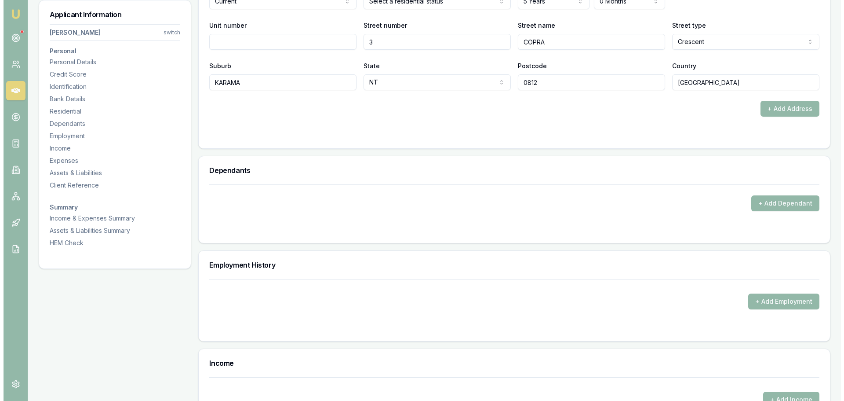
scroll to position [748, 0]
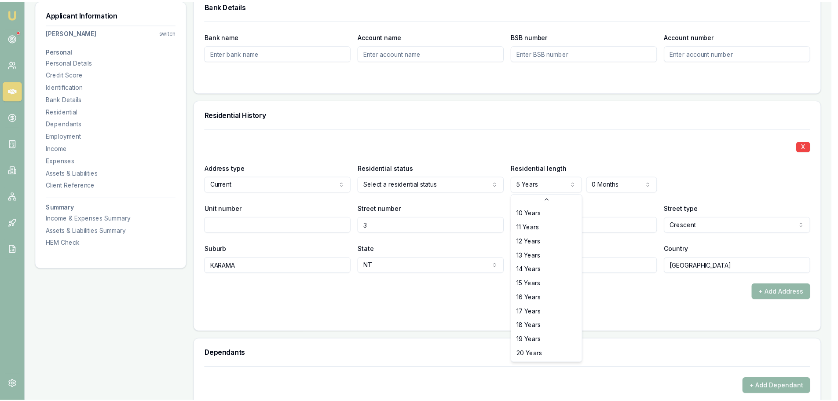
scroll to position [141, 0]
select select "15"
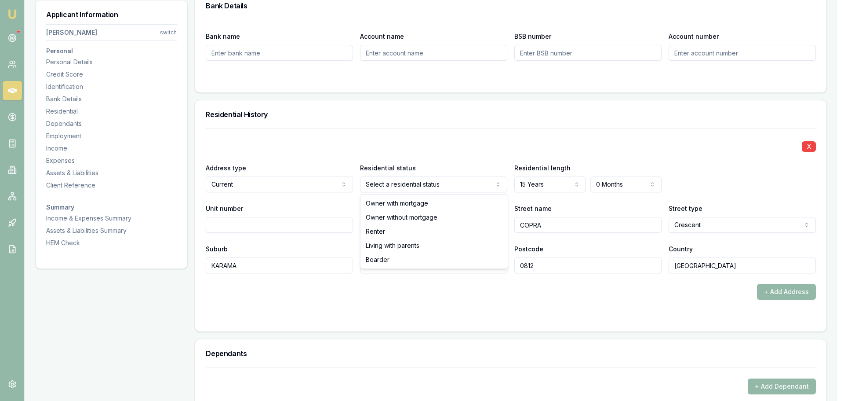
select select "LIVING_WITH_PARENTS"
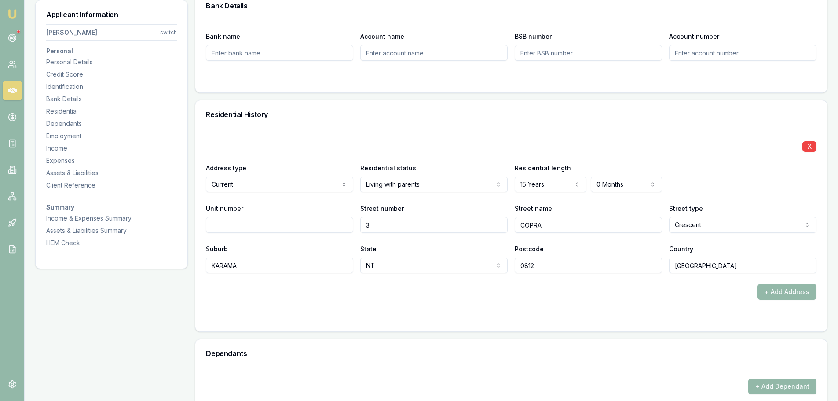
click at [431, 97] on div "Personal Title * Mr Mr Mrs Miss Ms Dr Prof First name * George Middle name CARM…" at bounding box center [511, 343] width 632 height 1910
click at [427, 132] on div "X Address type Current Current Previous Residential status Living with parents …" at bounding box center [511, 200] width 610 height 145
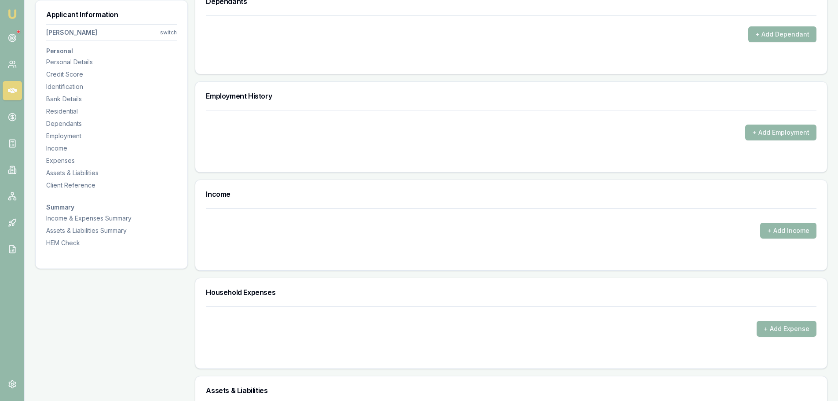
scroll to position [924, 0]
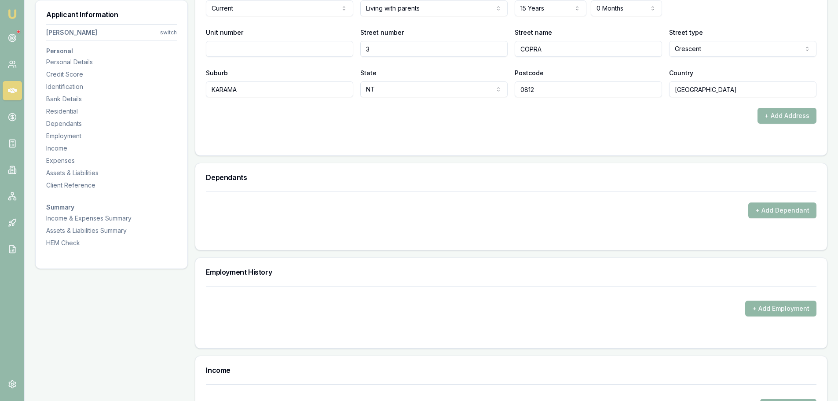
click at [769, 308] on button "+ Add Employment" at bounding box center [780, 308] width 71 height 16
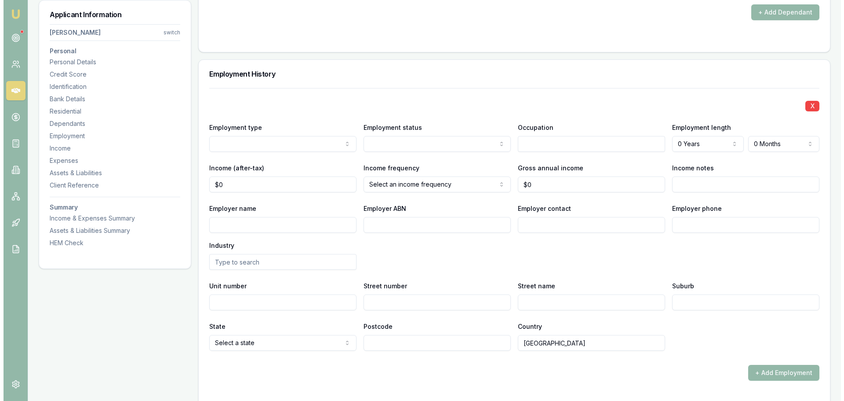
scroll to position [1144, 0]
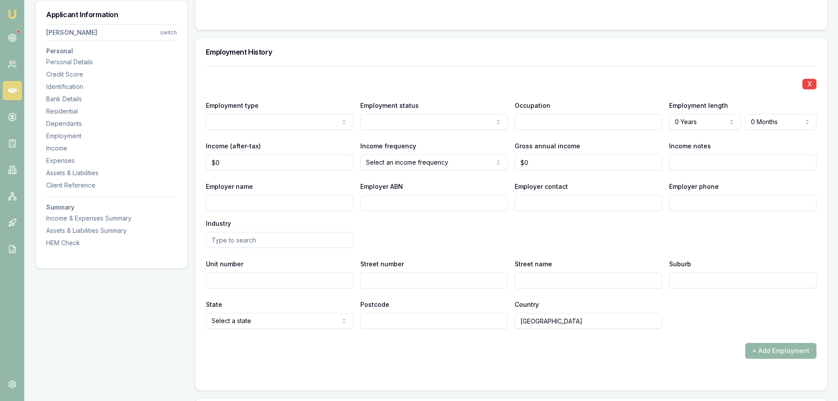
click at [251, 199] on input "Employer name" at bounding box center [279, 203] width 147 height 16
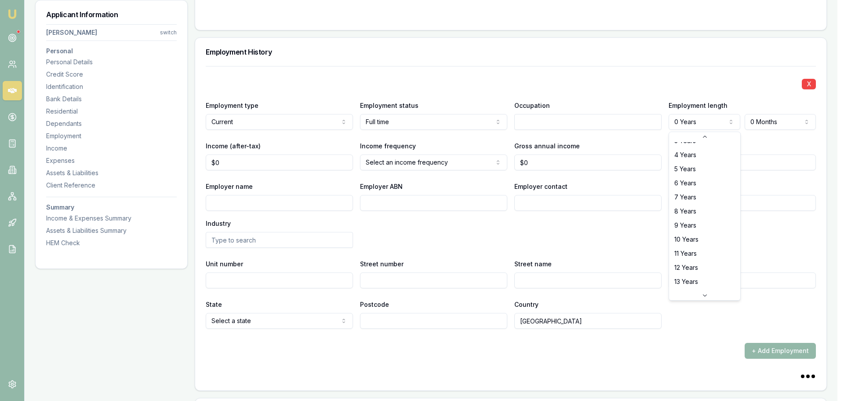
scroll to position [0, 0]
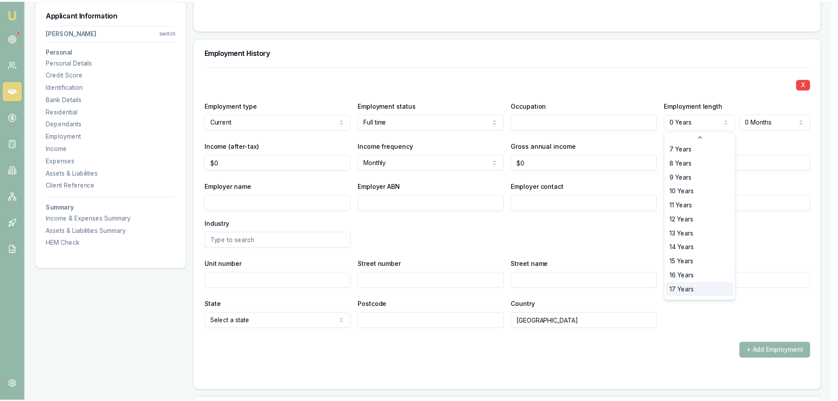
scroll to position [141, 0]
select select "20"
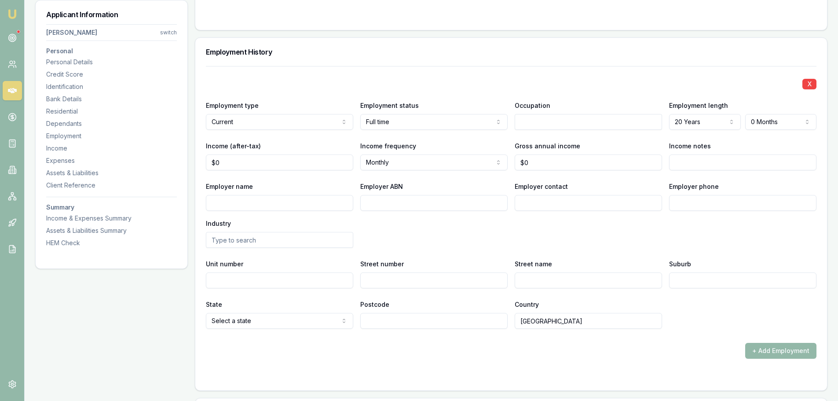
drag, startPoint x: 338, startPoint y: 206, endPoint x: 333, endPoint y: 205, distance: 5.4
click at [337, 206] on input "Employer name" at bounding box center [279, 203] width 147 height 16
type input "L"
type input "l"
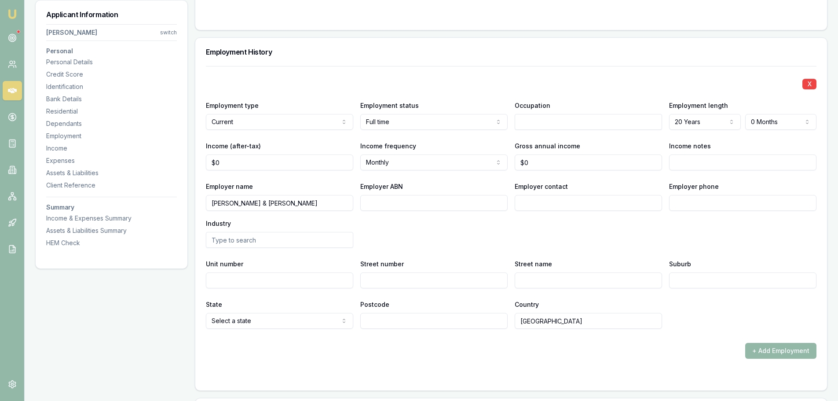
type input "LAWRENCE & HANSON"
click at [372, 203] on input "Employer ABN" at bounding box center [433, 203] width 147 height 16
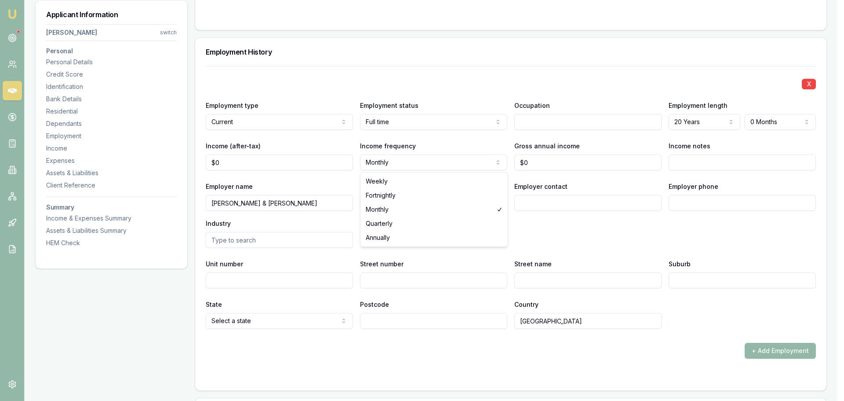
select select "FORTNIGHTLY"
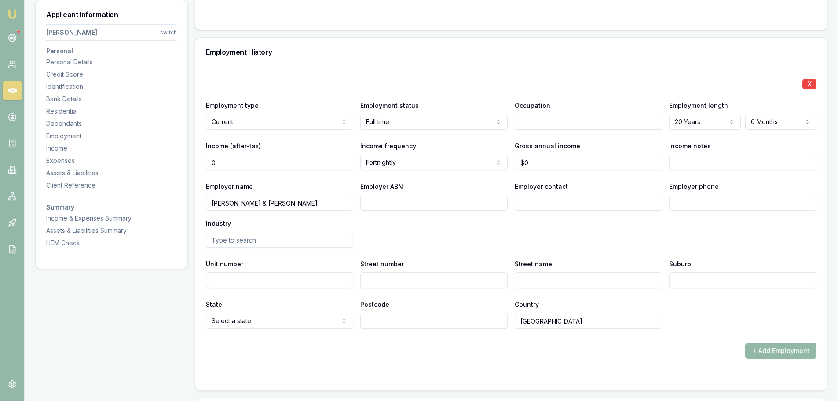
drag, startPoint x: 233, startPoint y: 163, endPoint x: 191, endPoint y: 163, distance: 41.8
click at [193, 163] on div "Applicant Information George De castro switch Personal Personal Details Credit …" at bounding box center [431, 100] width 792 height 2217
type input "$2,100"
click at [544, 121] on input "text" at bounding box center [588, 122] width 147 height 16
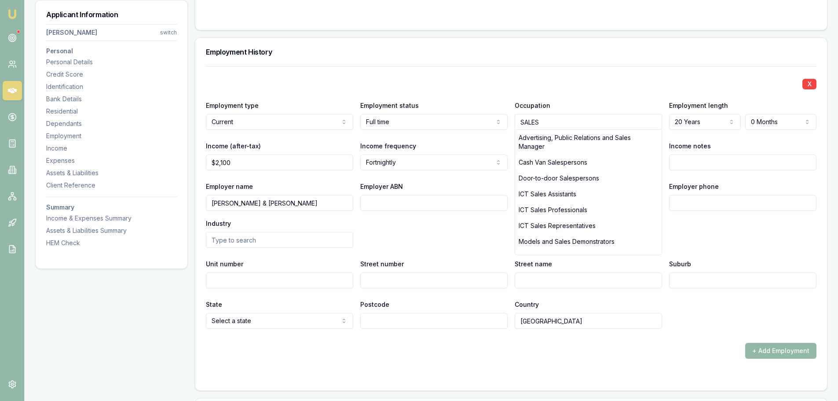
type input "SALES"
click at [555, 58] on div "Employment History" at bounding box center [511, 52] width 632 height 28
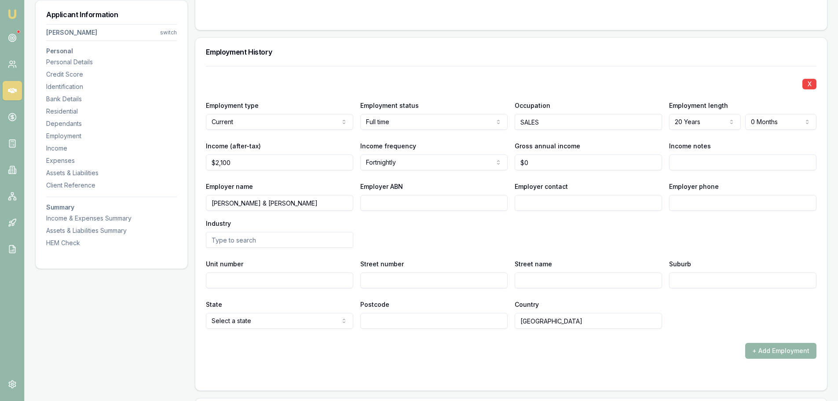
click at [523, 67] on div "X Employment type Current Current Previous Employment status Full time Full tim…" at bounding box center [511, 197] width 610 height 263
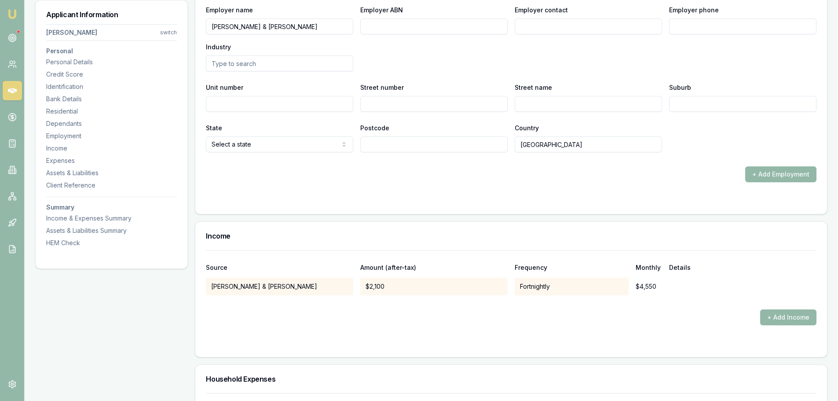
scroll to position [1319, 0]
click at [780, 176] on button "+ Add Employment" at bounding box center [780, 175] width 71 height 16
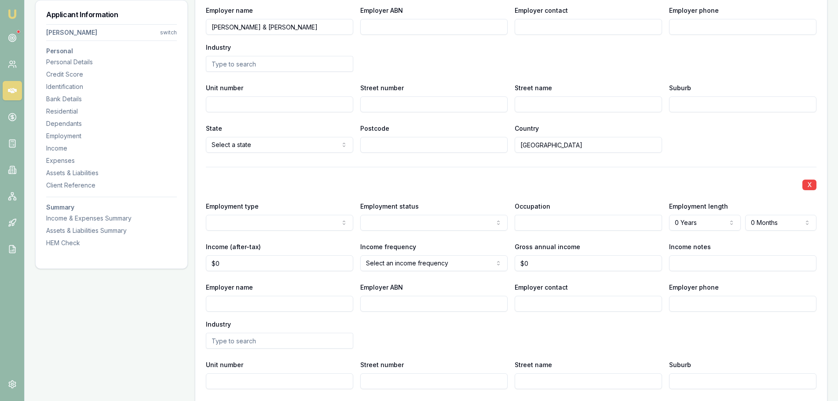
click at [561, 223] on input "text" at bounding box center [588, 223] width 147 height 16
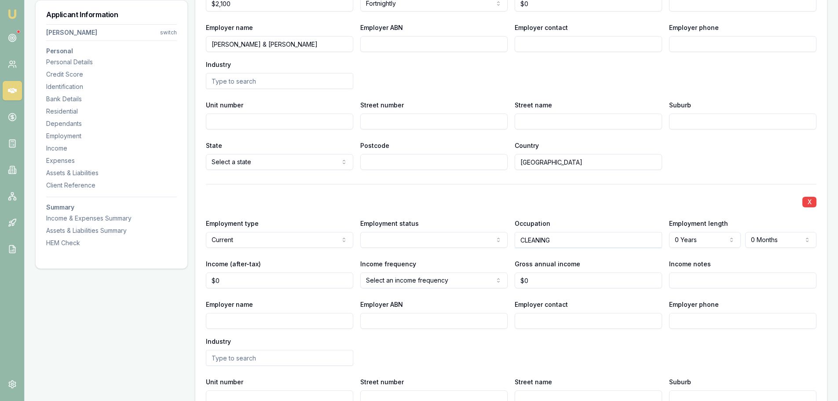
scroll to position [1276, 0]
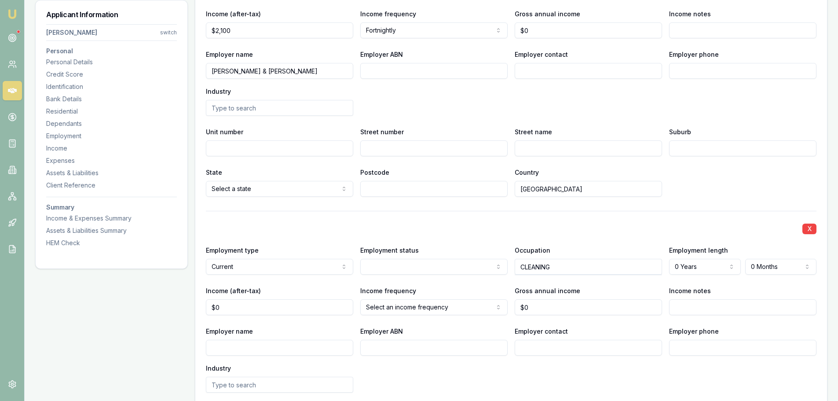
type input "CLEANING"
click at [302, 345] on input "Employer name" at bounding box center [279, 348] width 147 height 16
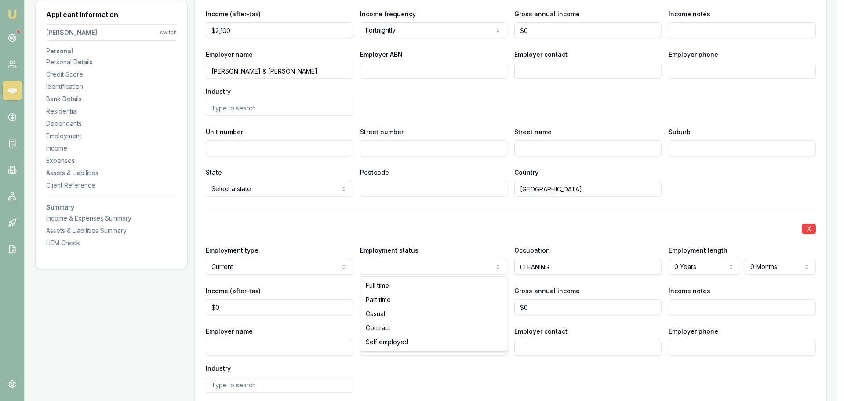
select select "CASUAL"
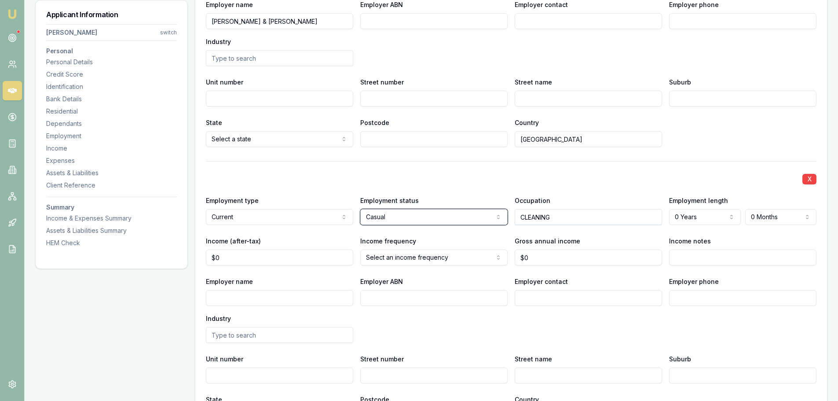
scroll to position [1407, 0]
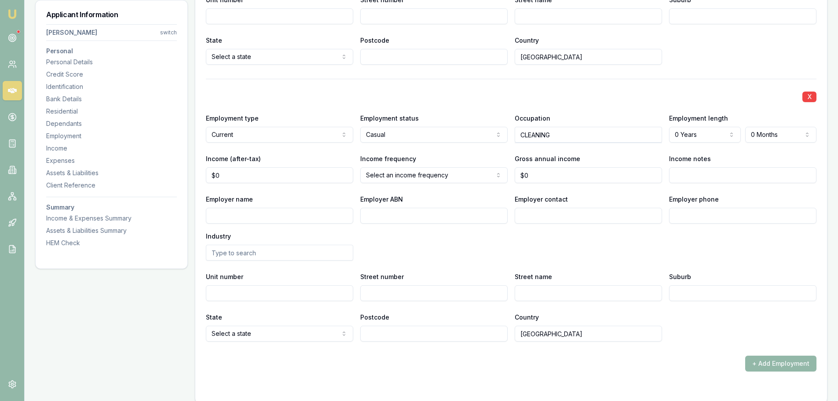
click at [317, 216] on input "Employer name" at bounding box center [279, 216] width 147 height 16
type input "JOSEPH INDUSTRIES"
click at [439, 246] on div "Employer name JOSEPH INDUSTRIES Employer ABN Employer contact Employer phone In…" at bounding box center [511, 227] width 610 height 67
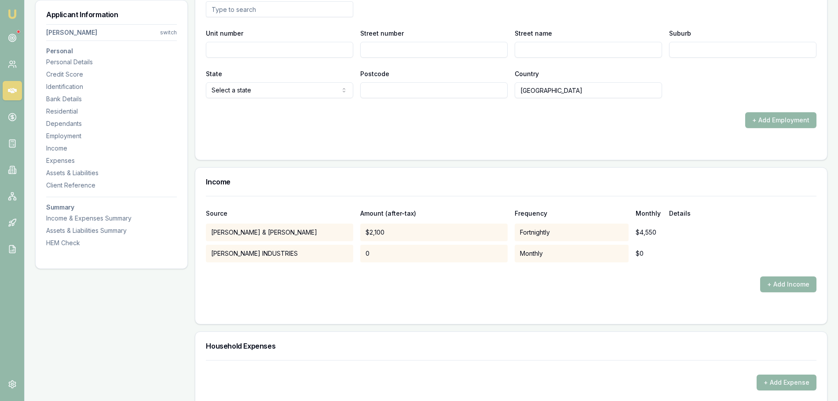
scroll to position [1759, 0]
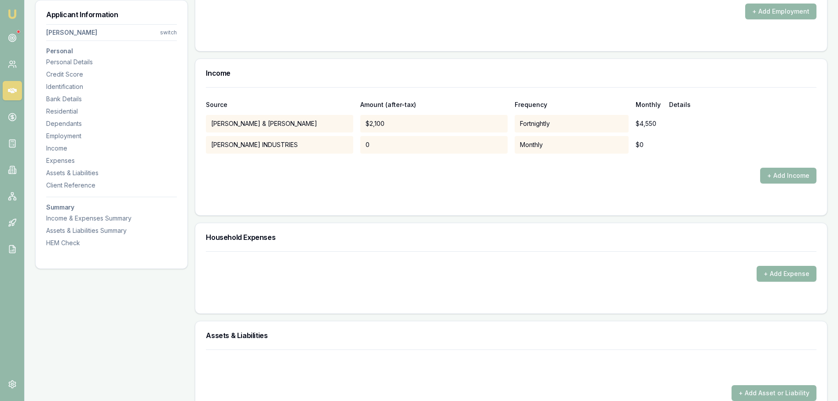
click at [804, 272] on button "+ Add Expense" at bounding box center [787, 274] width 60 height 16
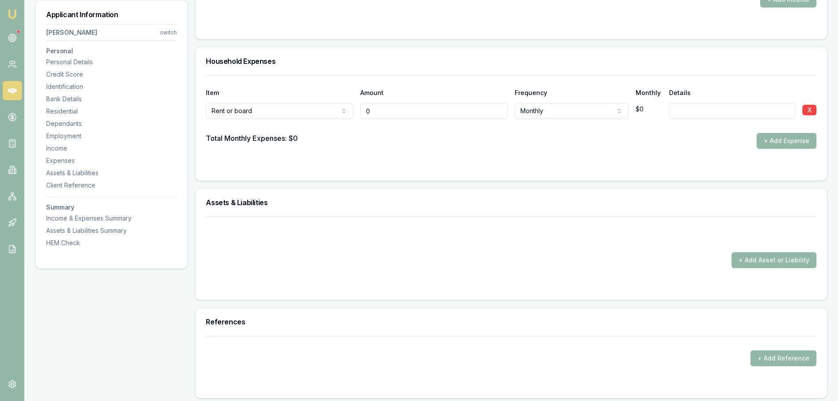
drag, startPoint x: 385, startPoint y: 106, endPoint x: 306, endPoint y: 106, distance: 79.6
click at [352, 106] on div "Rent or board Rent or board Food and groceries Utilities Insurance Transport He…" at bounding box center [511, 108] width 610 height 19
type input "$200"
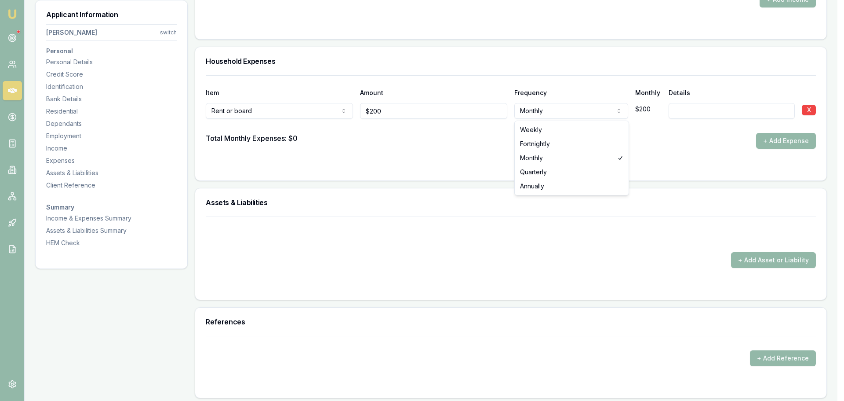
select select "FORTNIGHTLY"
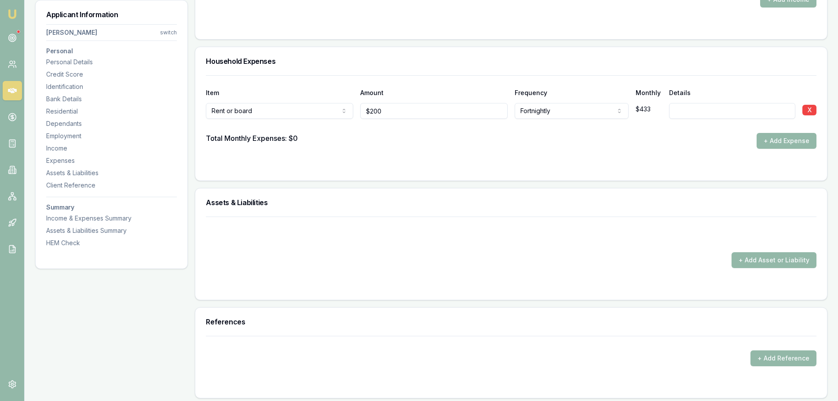
click at [642, 140] on div "Total Monthly Expenses: $0 + Add Expense" at bounding box center [511, 141] width 610 height 16
click at [777, 141] on button "+ Add Expense" at bounding box center [787, 141] width 60 height 16
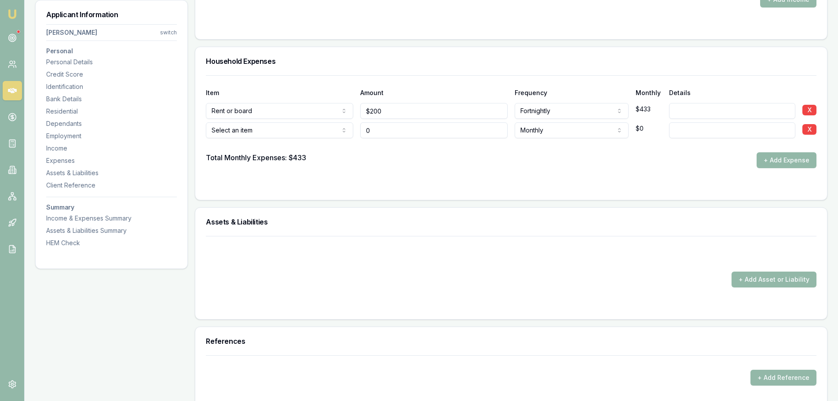
type input "$0"
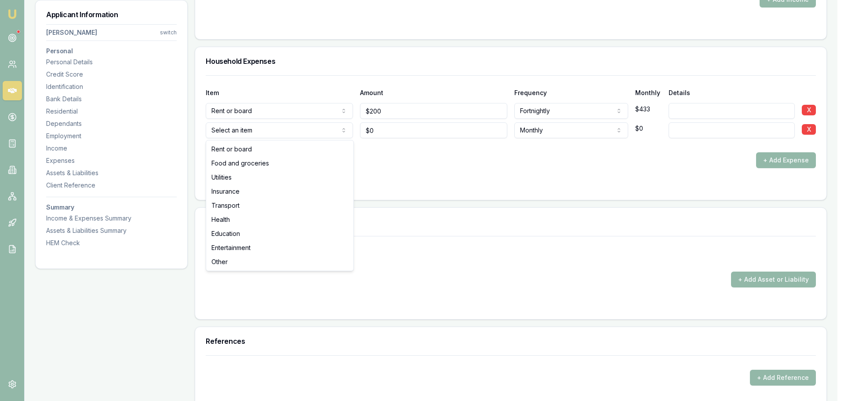
select select "FOOD_AND_GROCERIES"
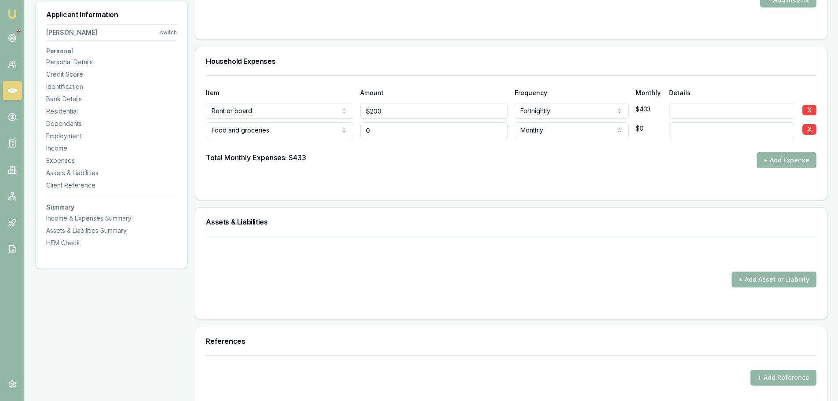
drag, startPoint x: 387, startPoint y: 134, endPoint x: 364, endPoint y: 134, distance: 22.9
click at [364, 134] on input "0" at bounding box center [433, 130] width 147 height 16
type input "$0"
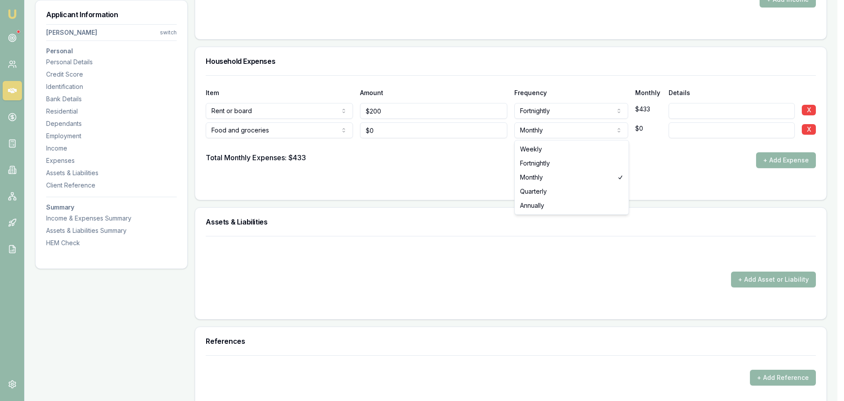
select select "FORTNIGHTLY"
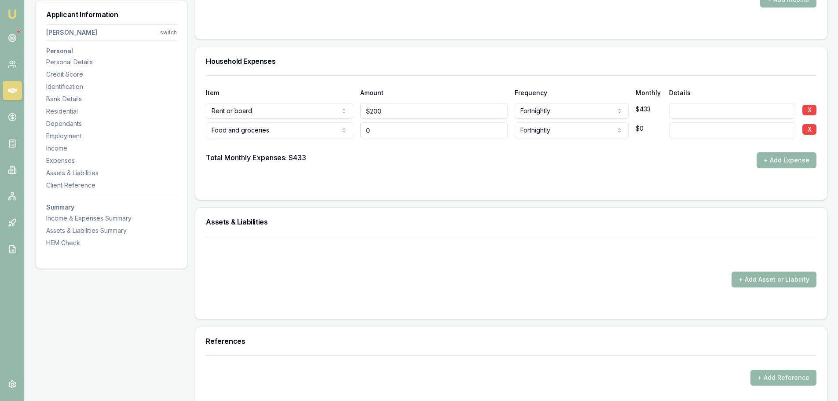
drag, startPoint x: 385, startPoint y: 132, endPoint x: 299, endPoint y: 124, distance: 86.6
click at [325, 124] on div "Food and groceries Rent or board Food and groceries Utilities Insurance Transpo…" at bounding box center [511, 128] width 610 height 19
type input "$100"
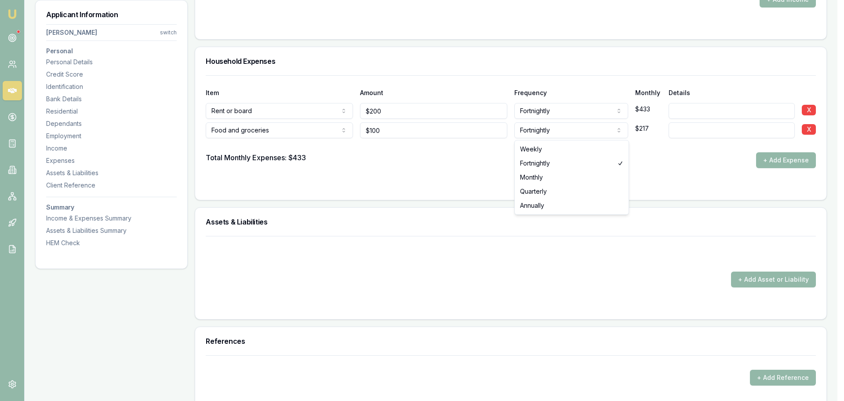
select select "WEEKLY"
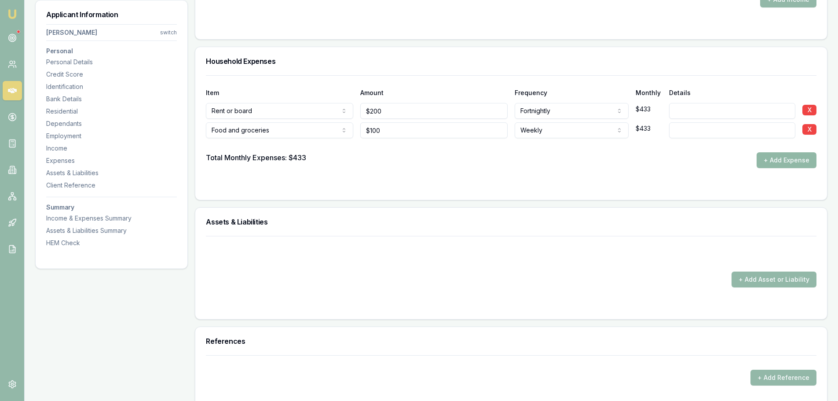
click at [790, 160] on button "+ Add Expense" at bounding box center [787, 160] width 60 height 16
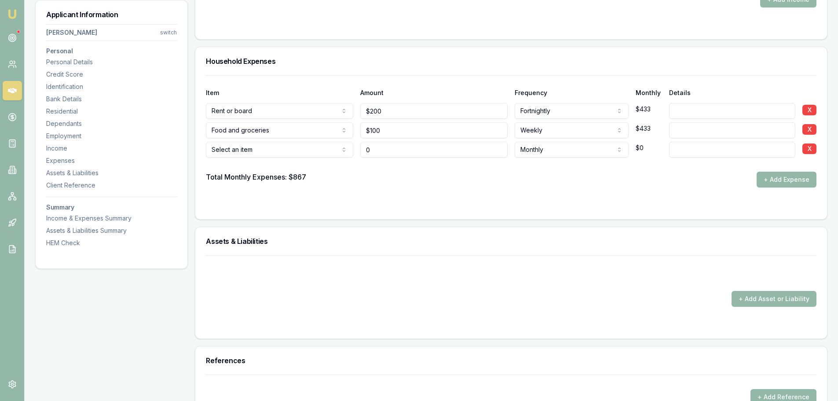
type input "$0"
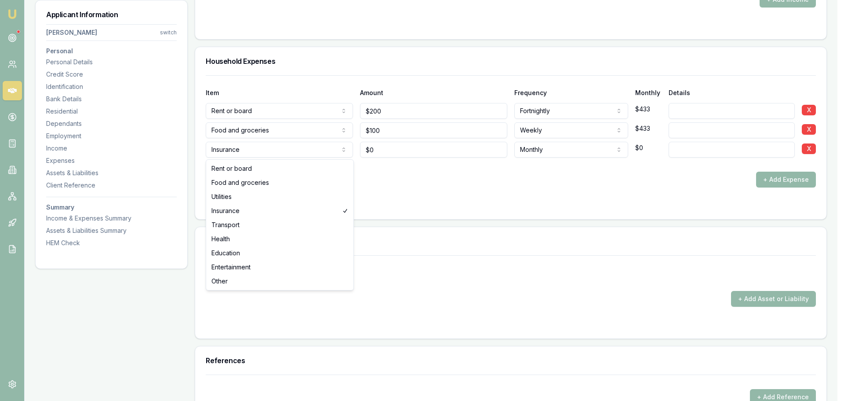
select select "UTILITIES"
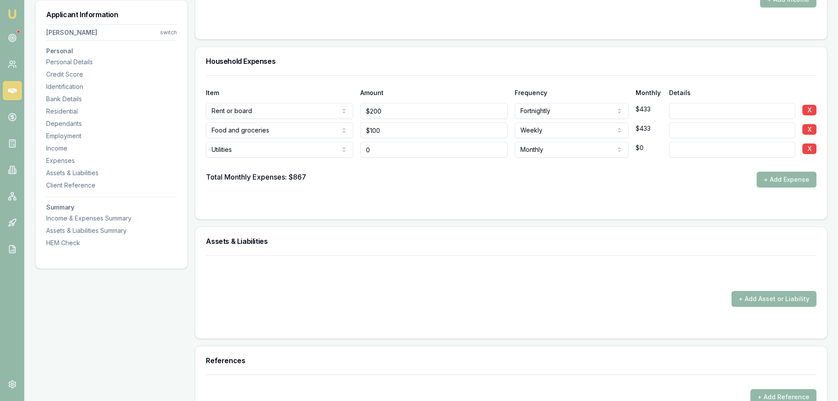
drag, startPoint x: 350, startPoint y: 152, endPoint x: 200, endPoint y: 152, distance: 150.0
click at [237, 152] on div "Utilities Rent or board Food and groceries Utilities Insurance Transport Health…" at bounding box center [511, 147] width 610 height 19
type input "$50"
click at [779, 179] on button "+ Add Expense" at bounding box center [787, 180] width 60 height 16
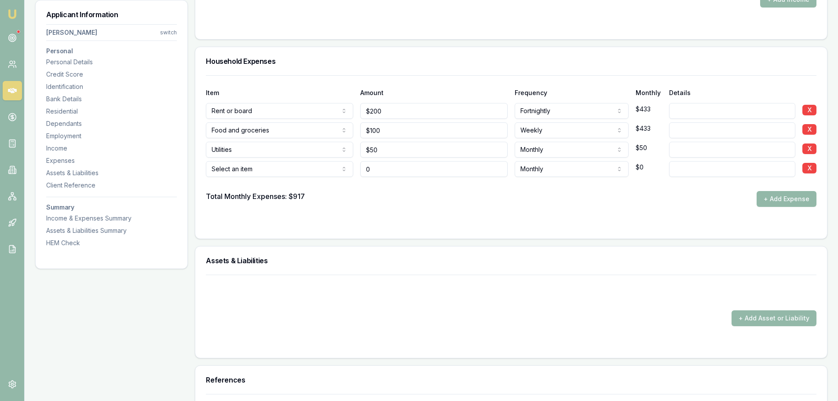
type input "$0"
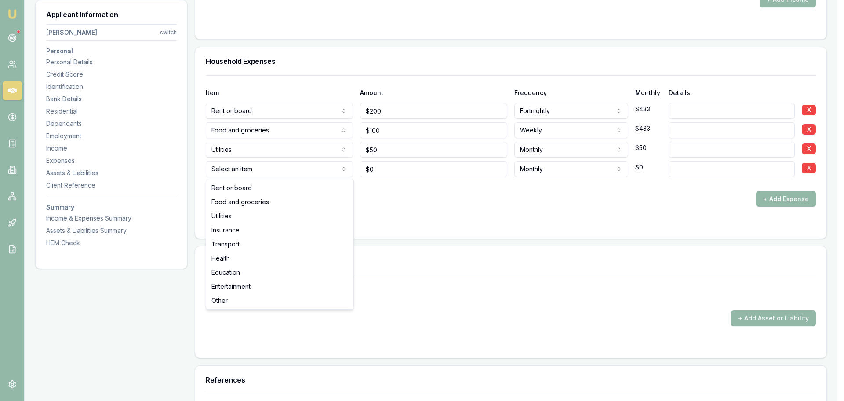
select select "UTILITIES"
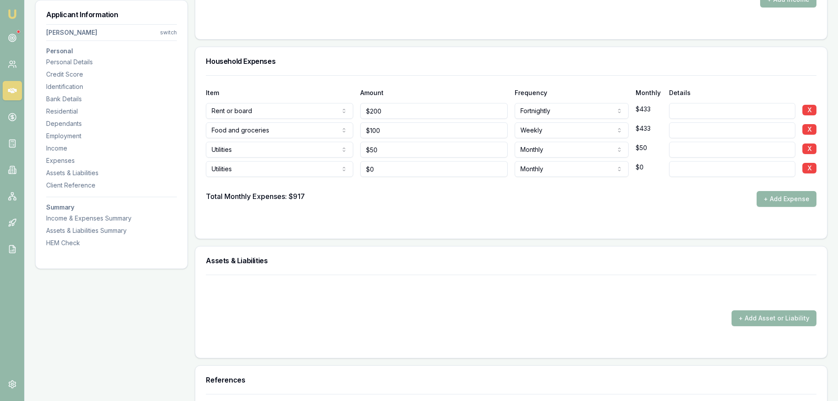
click at [724, 173] on input at bounding box center [732, 169] width 126 height 16
type input "PHONE CREDIT"
drag, startPoint x: 418, startPoint y: 172, endPoint x: 199, endPoint y: 178, distance: 218.7
click at [208, 176] on div "Utilities Rent or board Food and groceries Utilities Insurance Transport Health…" at bounding box center [511, 166] width 610 height 19
type input "$30"
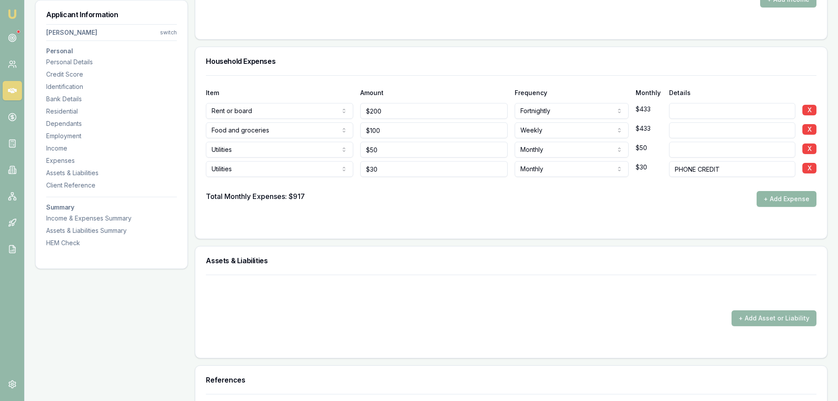
click at [780, 201] on button "+ Add Expense" at bounding box center [787, 199] width 60 height 16
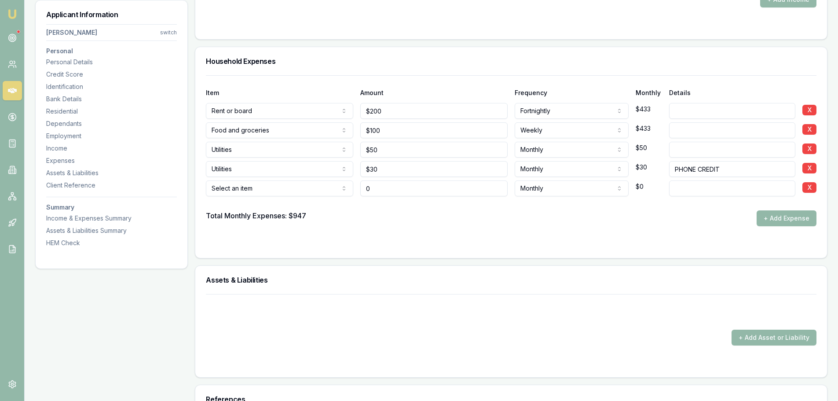
type input "$0"
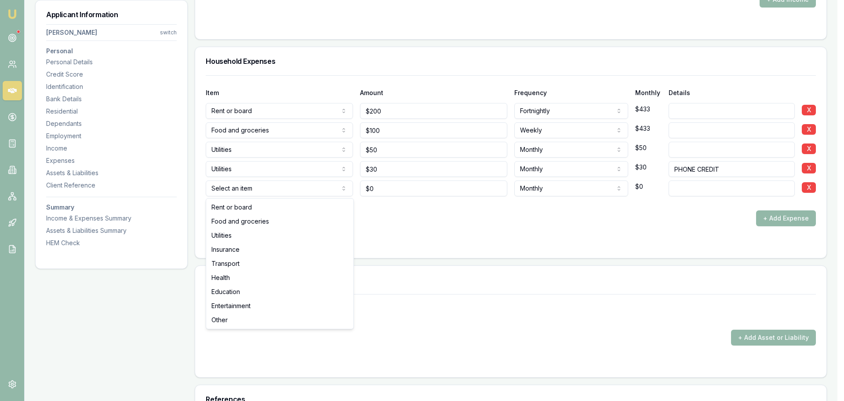
select select "INSURANCE"
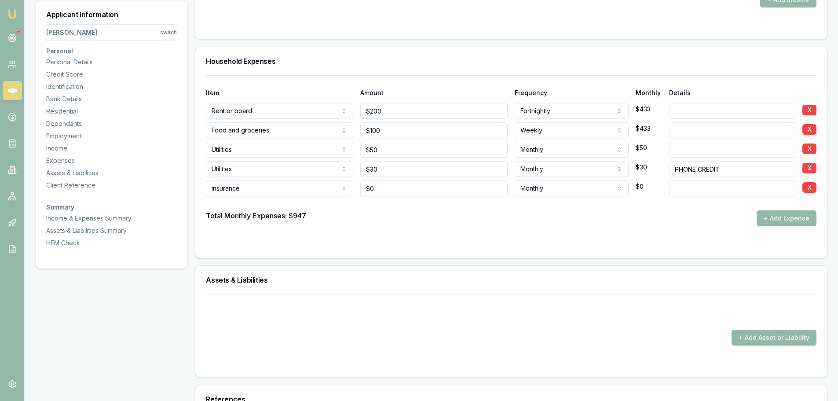
click at [413, 208] on div at bounding box center [511, 203] width 610 height 14
click at [684, 183] on input at bounding box center [732, 188] width 126 height 16
type input "CAR INSURANCE"
drag, startPoint x: 428, startPoint y: 189, endPoint x: 280, endPoint y: 190, distance: 147.3
click at [341, 190] on div "Insurance Rent or board Food and groceries Utilities Insurance Transport Health…" at bounding box center [511, 186] width 610 height 19
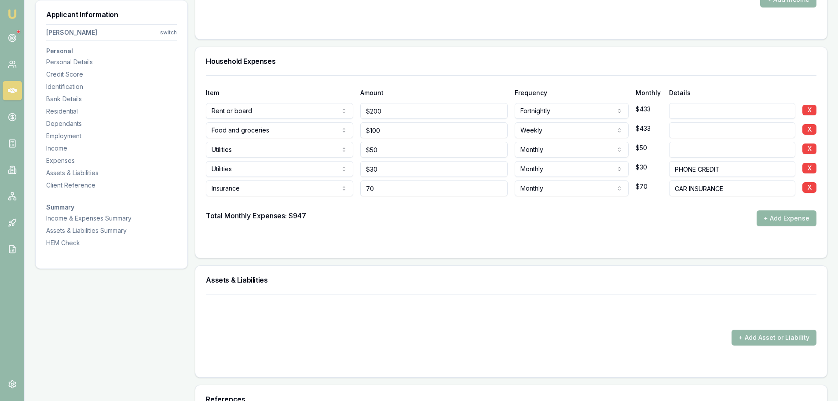
type input "$70"
click at [792, 213] on button "+ Add Expense" at bounding box center [787, 218] width 60 height 16
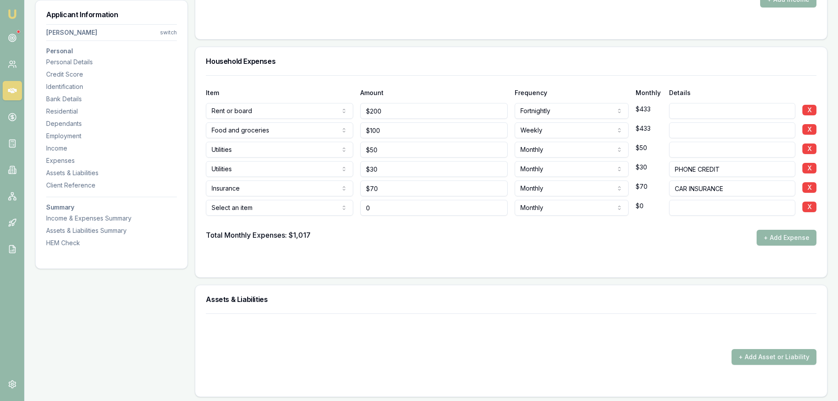
type input "$0"
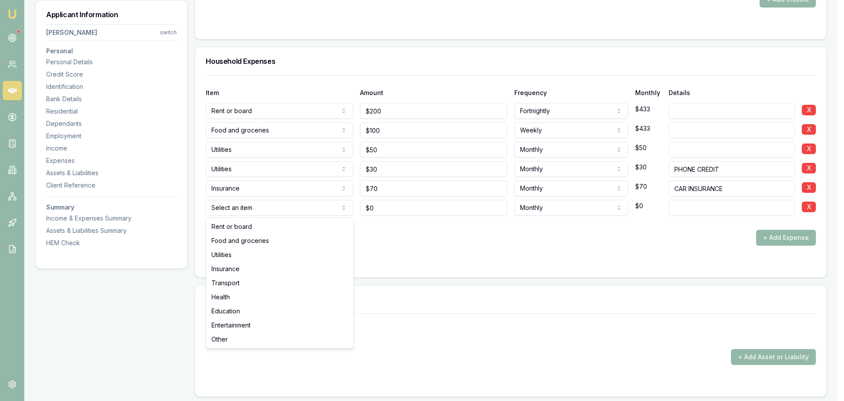
select select "HEALTH"
drag, startPoint x: 230, startPoint y: 294, endPoint x: 234, endPoint y: 292, distance: 4.5
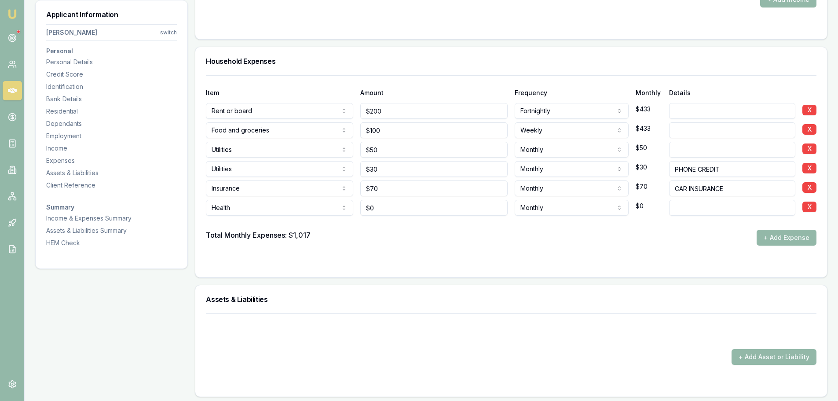
click at [694, 210] on input at bounding box center [732, 208] width 126 height 16
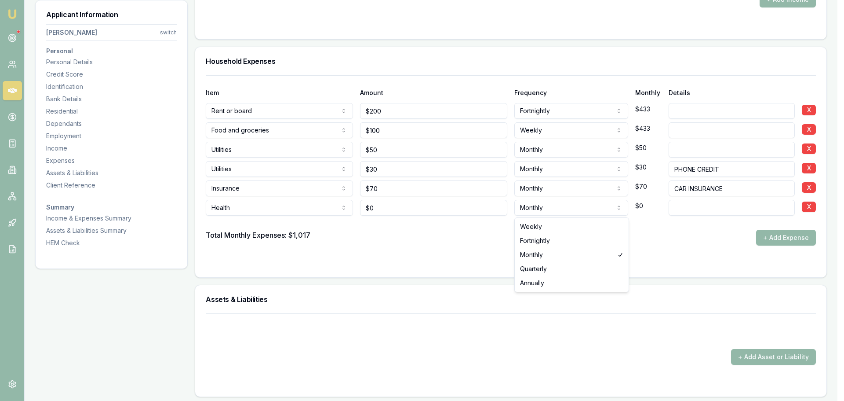
select select "QUARTERLY"
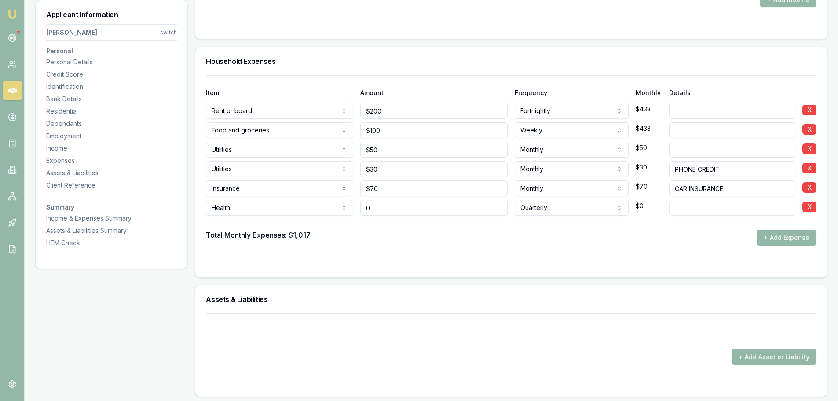
drag, startPoint x: 448, startPoint y: 210, endPoint x: 241, endPoint y: 194, distance: 207.3
click at [245, 194] on div "Item Amount Frequency Monthly Details Rent or board Rent or board Food and groc…" at bounding box center [511, 160] width 610 height 170
type input "$70"
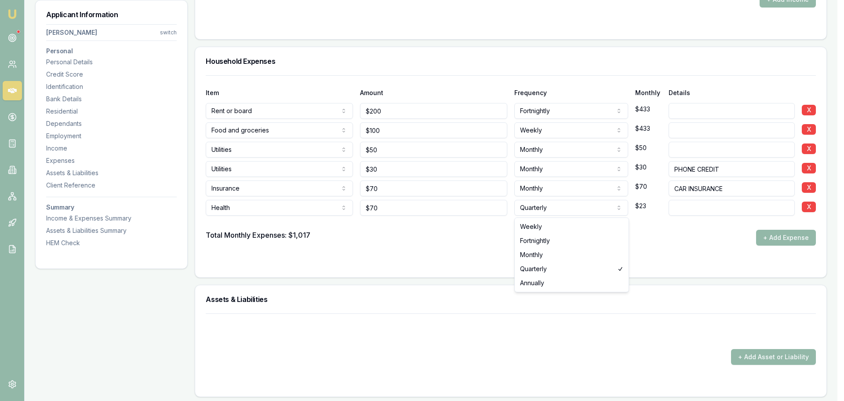
select select "MONTHLY"
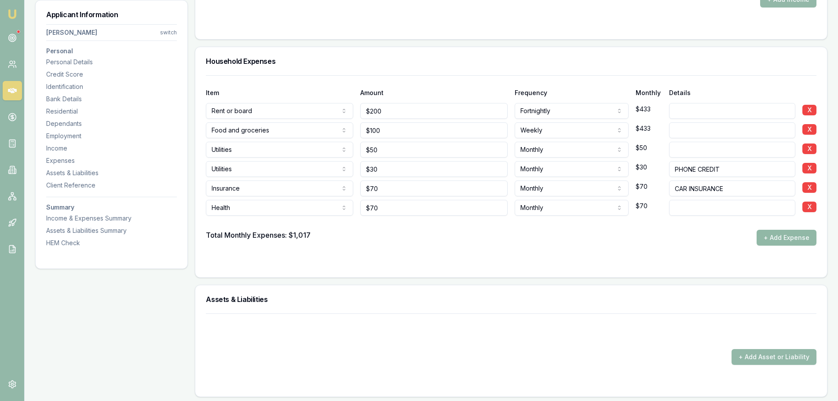
click at [781, 232] on button "+ Add Expense" at bounding box center [787, 238] width 60 height 16
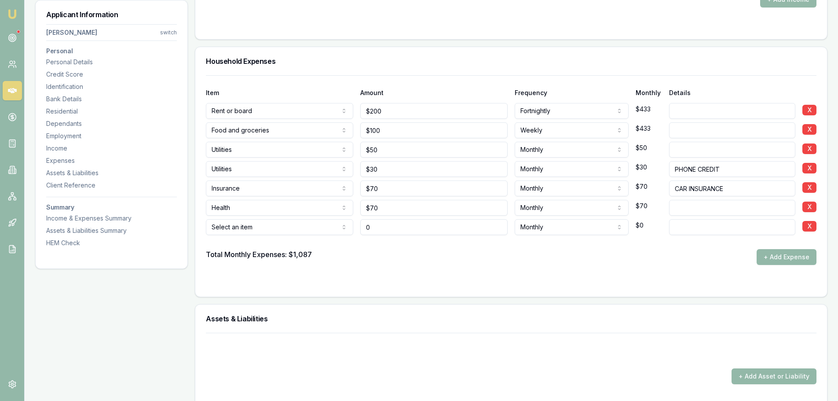
type input "$0"
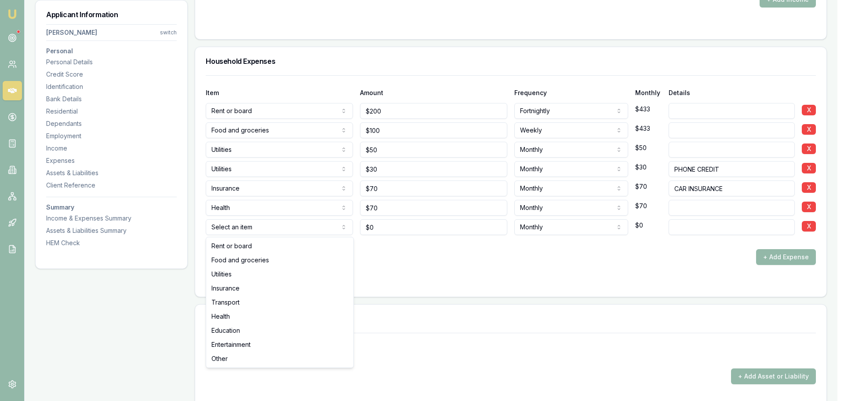
select select "TRANSPORT"
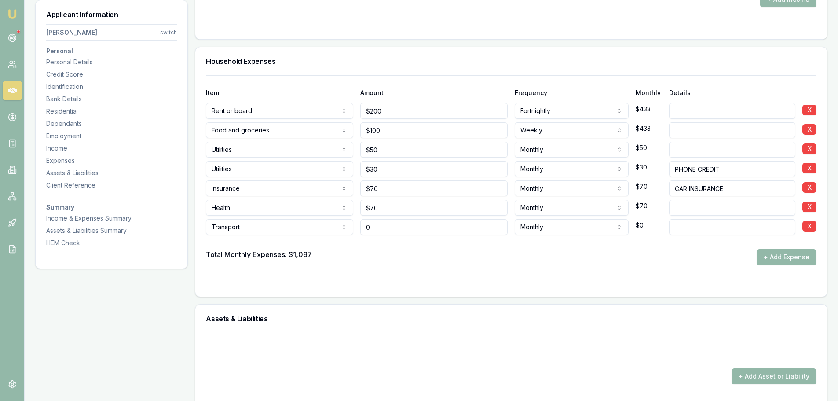
drag, startPoint x: 398, startPoint y: 223, endPoint x: 354, endPoint y: 227, distance: 44.2
click at [355, 227] on div "Transport Rent or board Food and groceries Utilities Insurance Transport Health…" at bounding box center [511, 225] width 610 height 19
type input "$80"
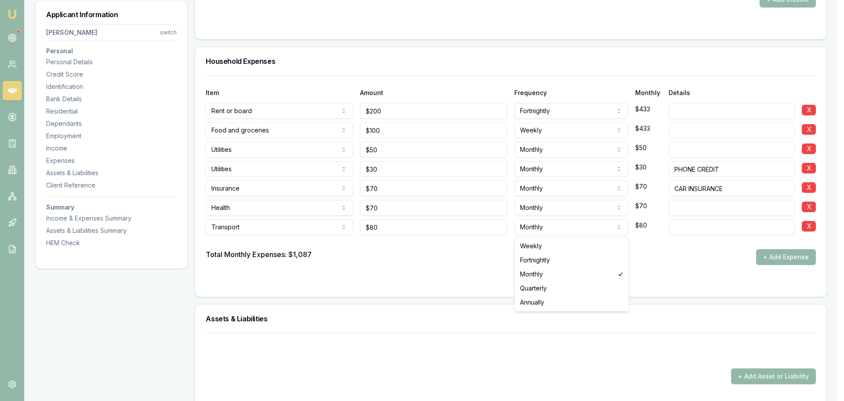
select select "WEEKLY"
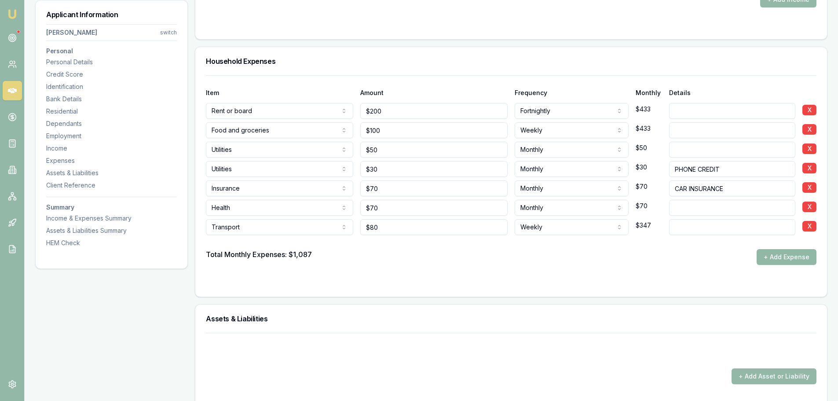
click at [775, 255] on button "+ Add Expense" at bounding box center [787, 257] width 60 height 16
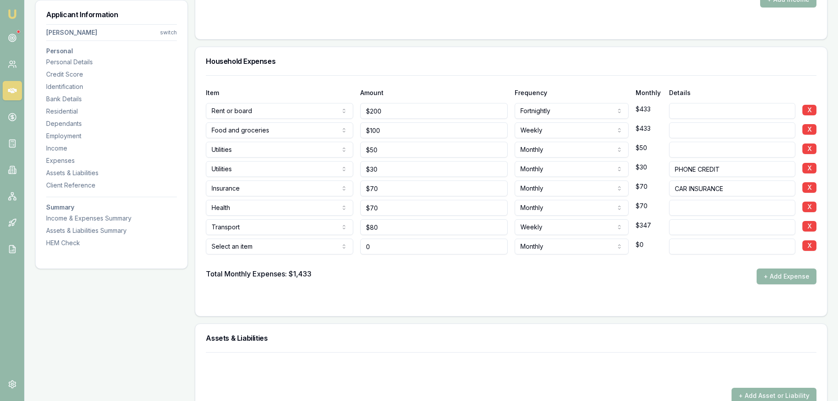
type input "$0"
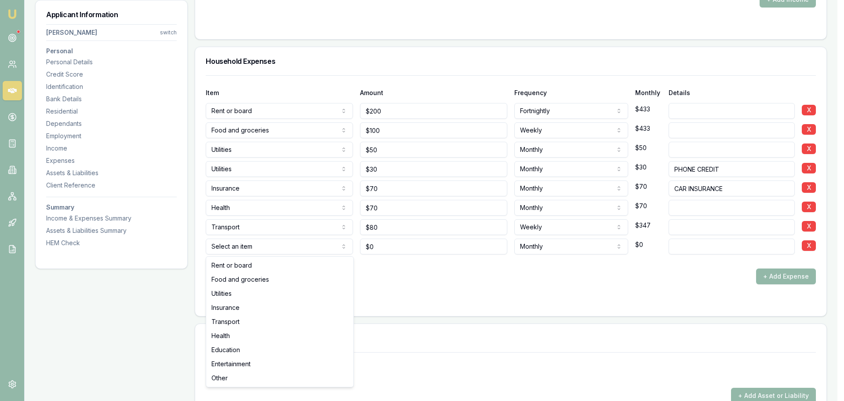
select select "ENTERTAINMENT"
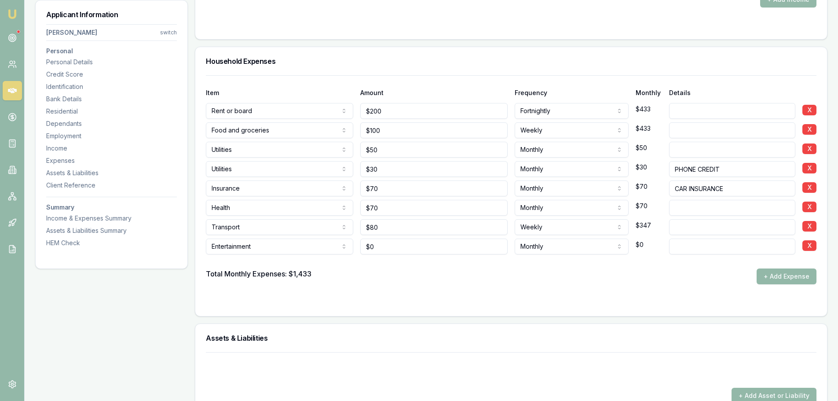
type input "0"
click at [441, 249] on input "0" at bounding box center [433, 246] width 147 height 16
type input "$200"
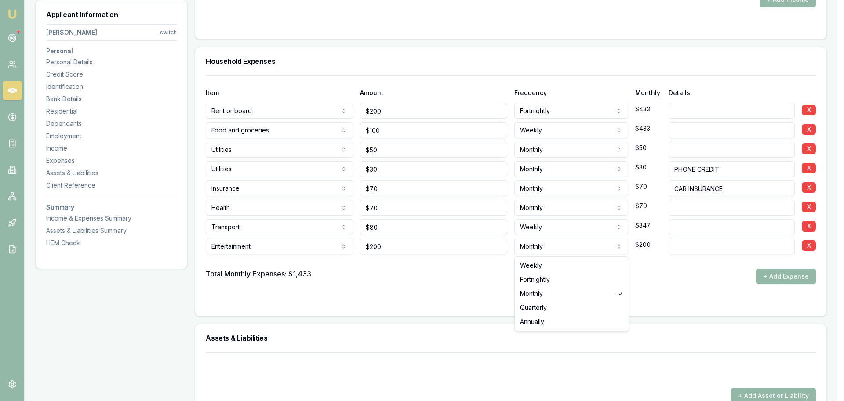
select select "FORTNIGHTLY"
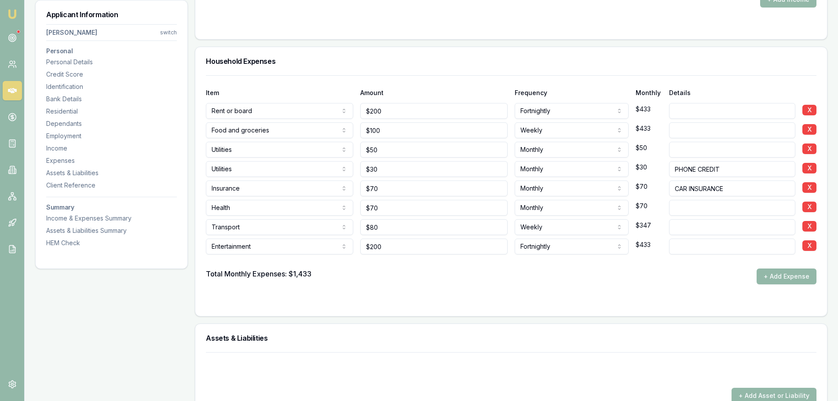
click at [567, 273] on div "Total Monthly Expenses: $1,433 + Add Expense" at bounding box center [511, 276] width 610 height 16
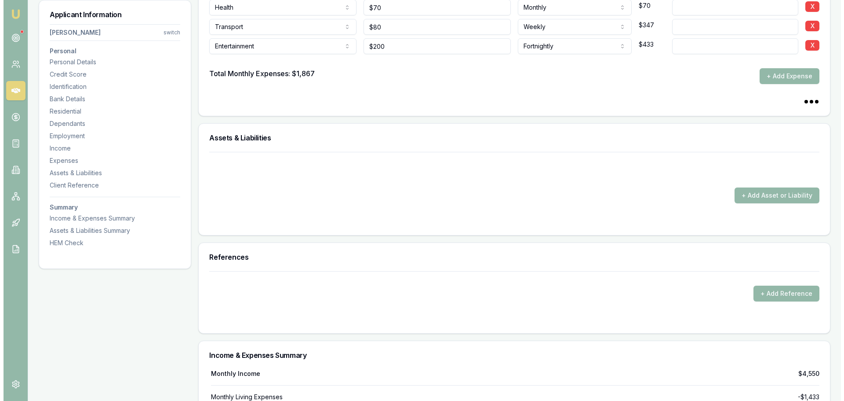
scroll to position [2155, 0]
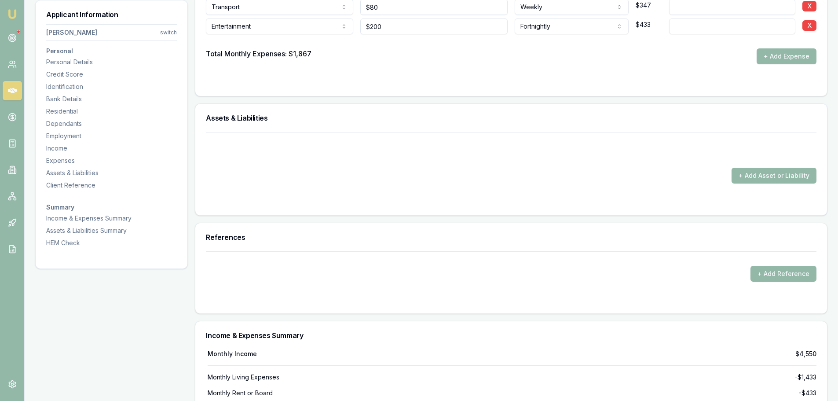
click at [434, 78] on div at bounding box center [511, 81] width 610 height 7
click at [742, 172] on button "+ Add Asset or Liability" at bounding box center [773, 176] width 85 height 16
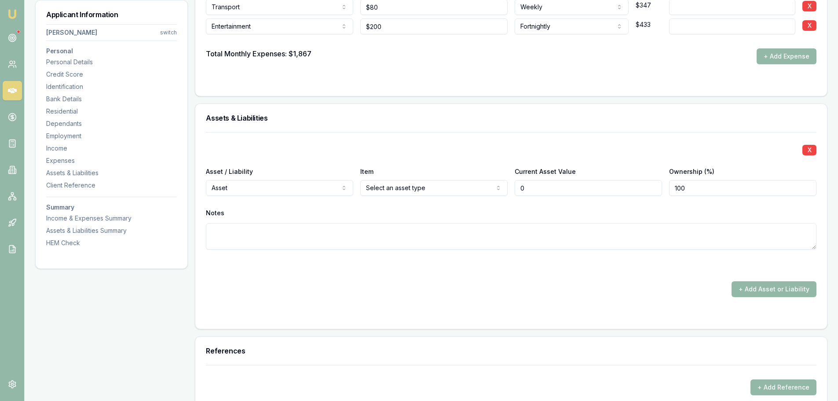
type input "$0"
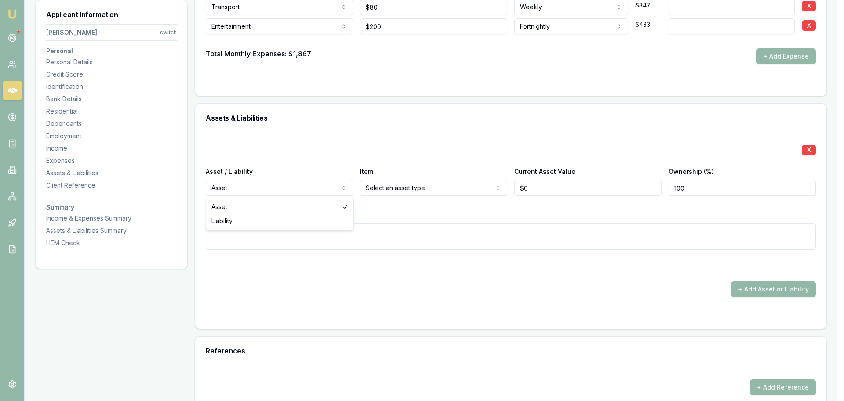
select select "LIABILITY"
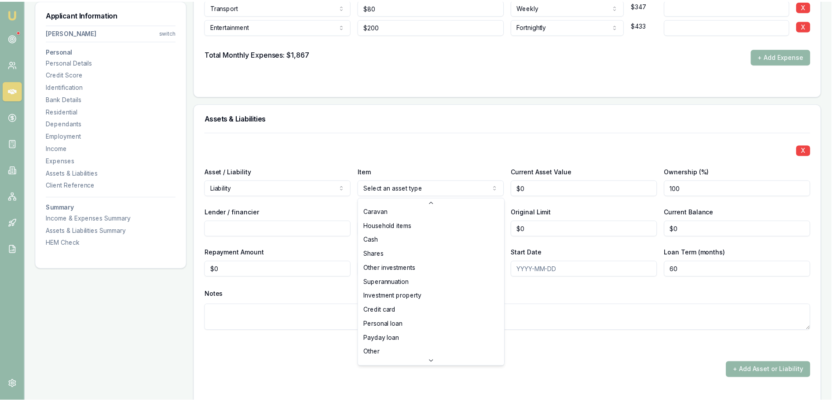
scroll to position [57, 0]
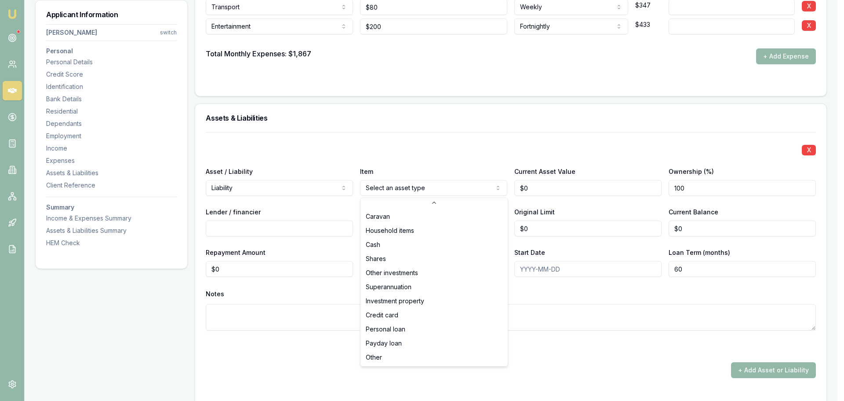
select select "PERSONAL_LOAN"
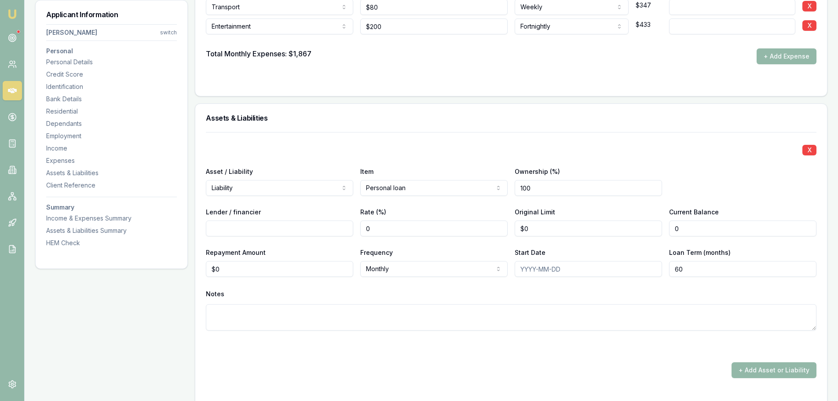
drag, startPoint x: 651, startPoint y: 230, endPoint x: 453, endPoint y: 256, distance: 199.1
click at [496, 250] on div "X Asset / Liability Liability Asset Liability Item Personal loan Home Car Boat …" at bounding box center [511, 241] width 610 height 219
type input "7"
type input "$7,000"
click at [293, 228] on input "Lender / financier" at bounding box center [279, 228] width 147 height 16
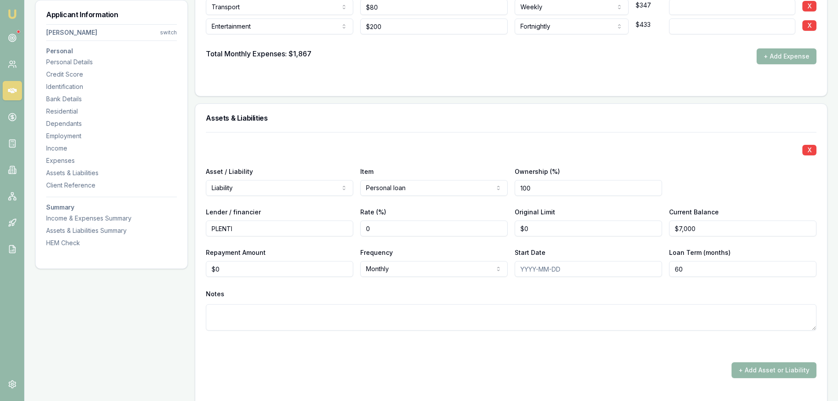
type input "PLENTI"
drag, startPoint x: 237, startPoint y: 274, endPoint x: 168, endPoint y: 274, distance: 68.6
type input "$269"
click at [413, 291] on div "Notes" at bounding box center [511, 293] width 610 height 13
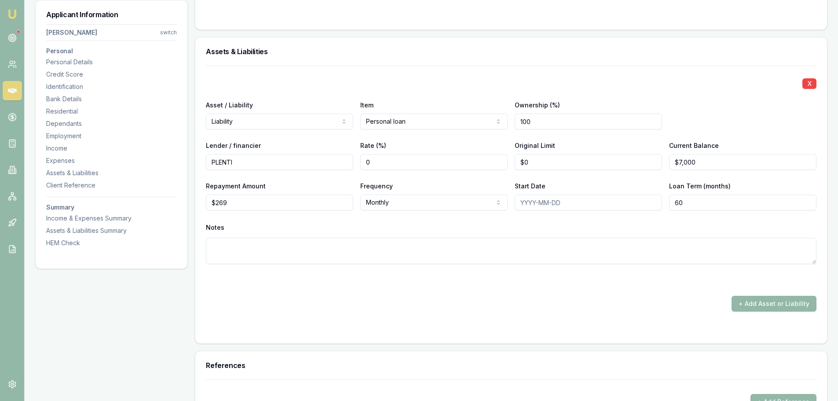
scroll to position [2243, 0]
click at [771, 304] on button "+ Add Asset or Liability" at bounding box center [773, 303] width 85 height 16
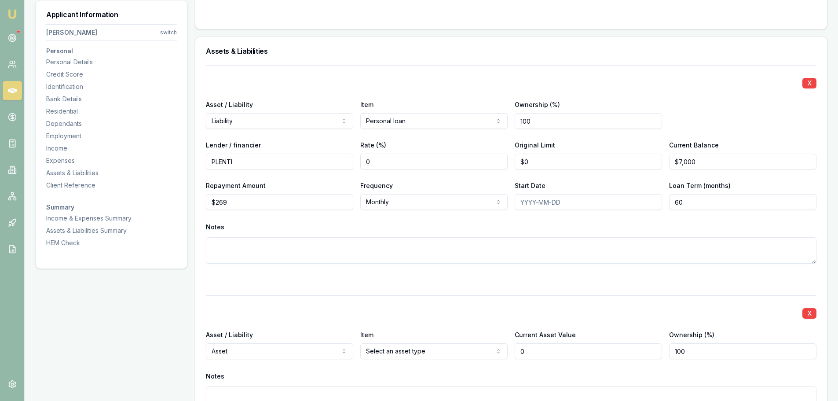
type input "$0"
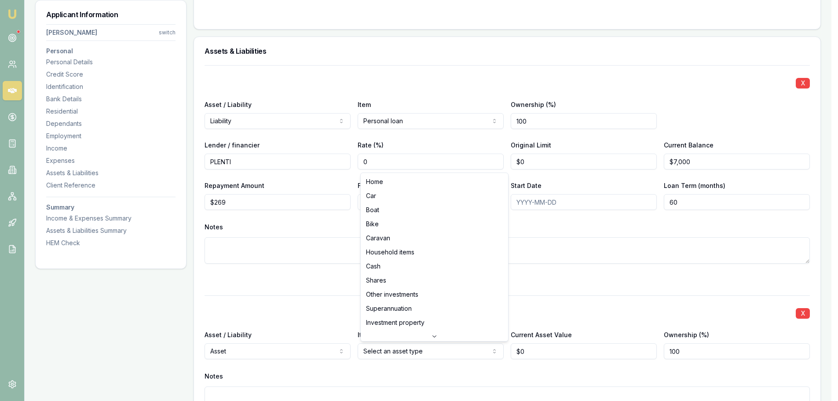
select select "CASH"
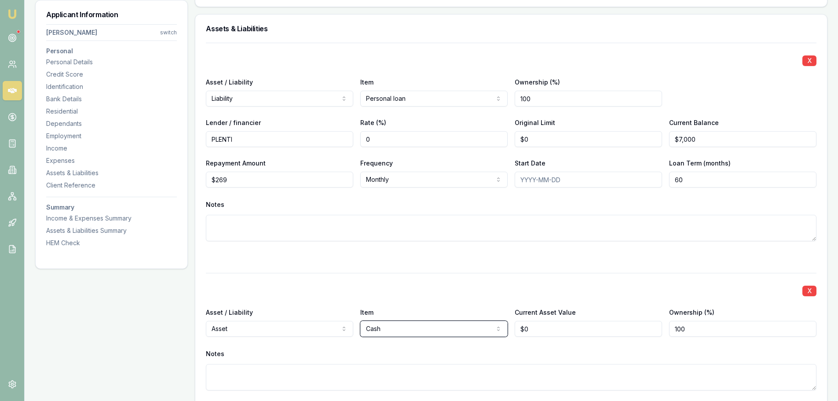
scroll to position [2375, 0]
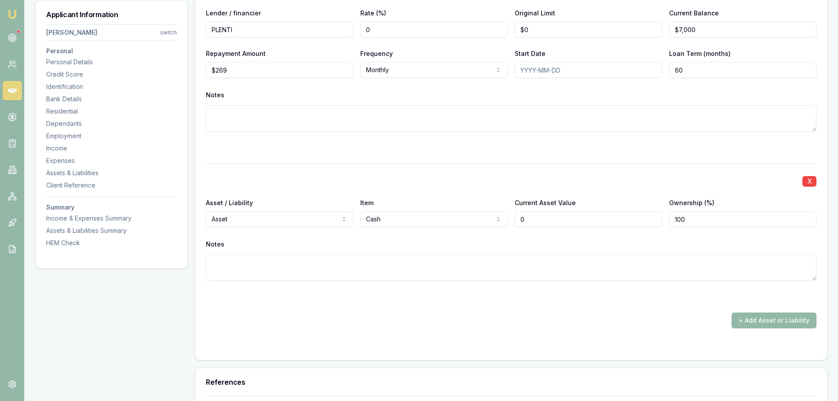
drag, startPoint x: 564, startPoint y: 216, endPoint x: 436, endPoint y: 221, distance: 128.1
click at [478, 216] on div "Asset / Liability Asset Asset Liability Item Cash Home Car Boat Bike Caravan Ho…" at bounding box center [511, 212] width 610 height 30
type input "$1,000"
click at [766, 325] on button "+ Add Asset or Liability" at bounding box center [773, 320] width 85 height 16
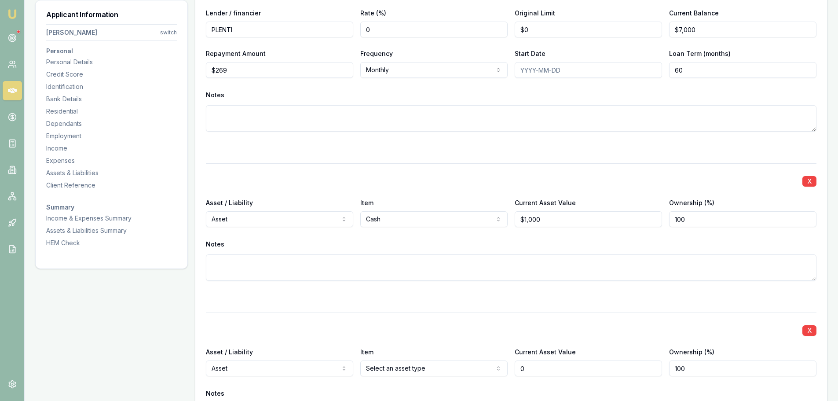
scroll to position [2595, 0]
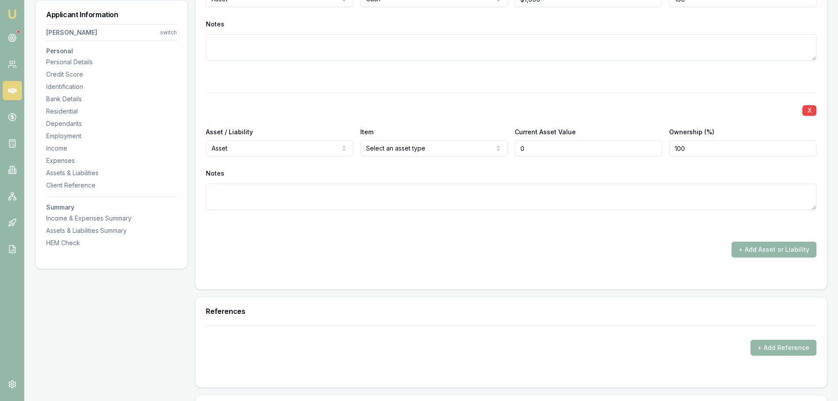
type input "$0"
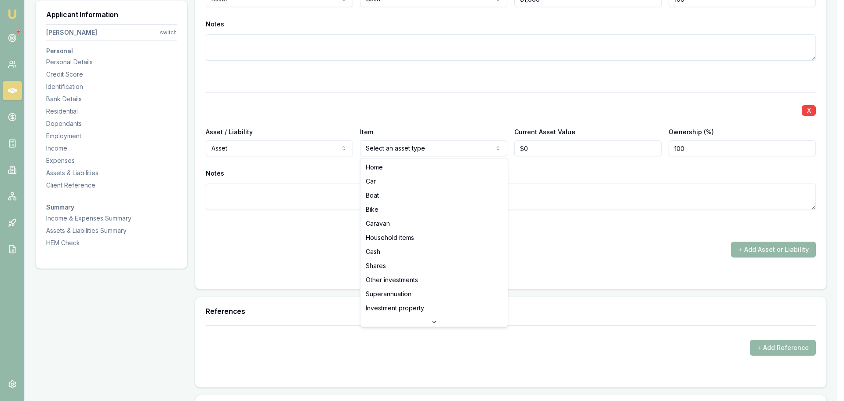
select select "HOUSEHOLD_ITEMS"
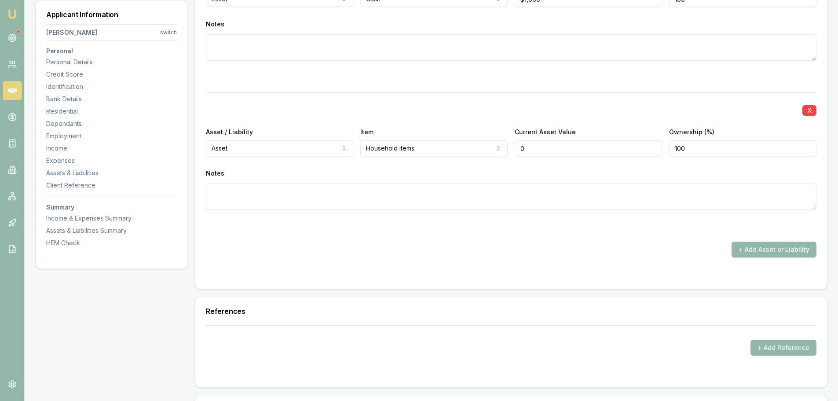
drag, startPoint x: 515, startPoint y: 150, endPoint x: 357, endPoint y: 154, distance: 158.8
click at [447, 153] on div "Asset / Liability Asset Asset Liability Item Household items Home Car Boat Bike…" at bounding box center [511, 141] width 610 height 30
type input "$30,000"
click at [759, 250] on button "+ Add Asset or Liability" at bounding box center [773, 249] width 85 height 16
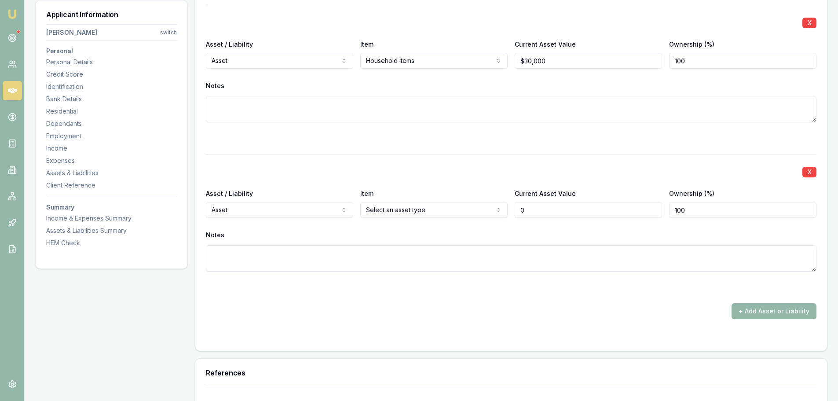
scroll to position [2683, 0]
type input "$0"
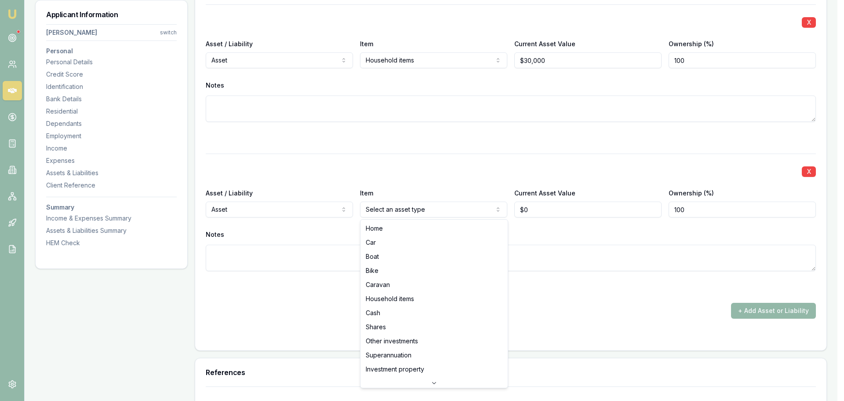
select select "CAR"
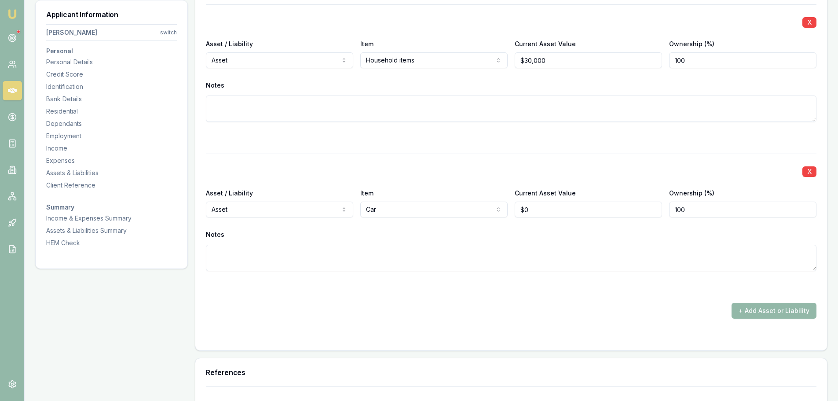
click at [411, 164] on div "X Asset / Liability Asset Asset Liability Item Car Home Car Boat Bike Caravan H…" at bounding box center [511, 223] width 610 height 139
drag, startPoint x: 579, startPoint y: 209, endPoint x: 426, endPoint y: 208, distance: 153.1
click at [426, 208] on div "Asset / Liability Asset Asset Liability Item Car Home Car Boat Bike Caravan Hou…" at bounding box center [511, 202] width 610 height 30
type input "$2,000"
click at [448, 140] on div at bounding box center [511, 137] width 610 height 11
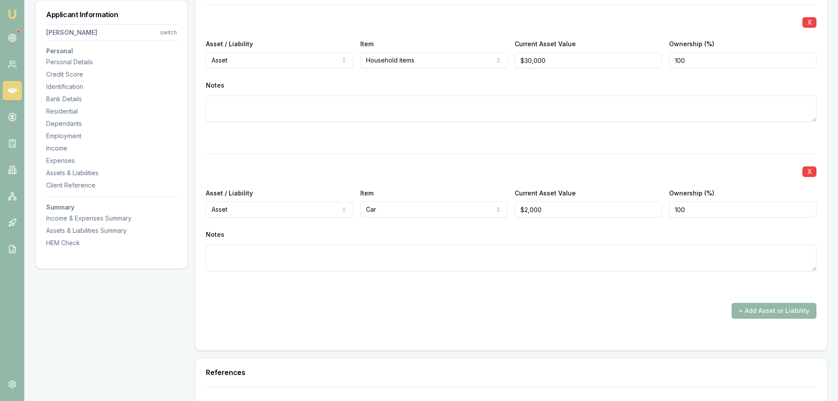
click at [556, 176] on div "X" at bounding box center [511, 170] width 610 height 12
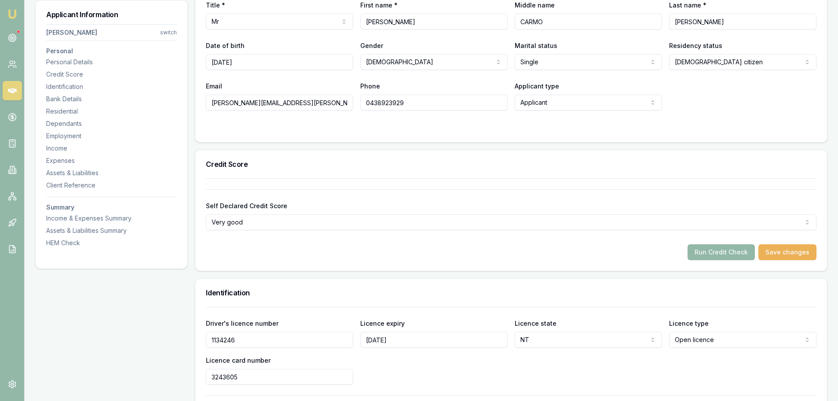
scroll to position [0, 0]
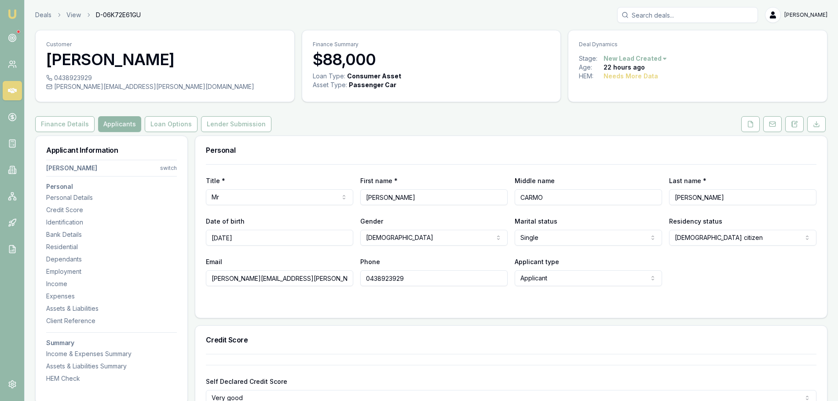
click at [751, 126] on icon at bounding box center [750, 124] width 7 height 7
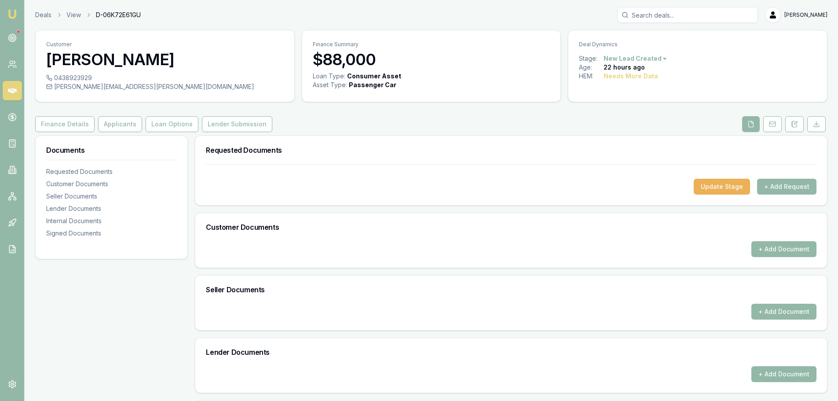
click at [300, 124] on div "Finance Details Applicants Loan Options Lender Submission" at bounding box center [431, 124] width 792 height 16
click at [800, 188] on button "+ Add Request" at bounding box center [786, 187] width 59 height 16
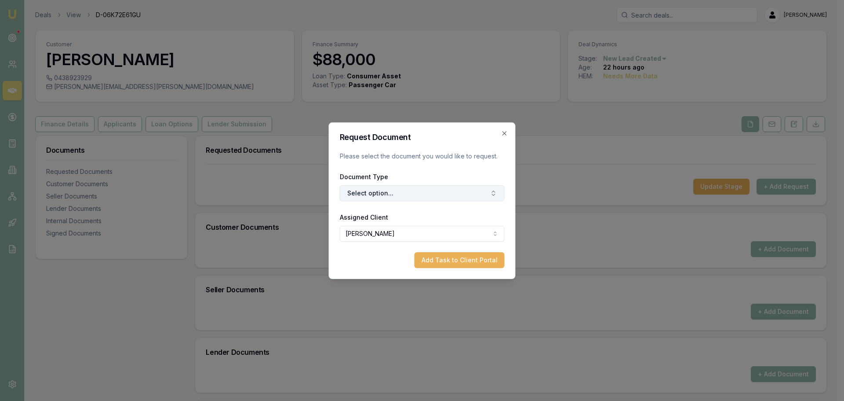
click at [376, 193] on button "Select option..." at bounding box center [422, 193] width 165 height 16
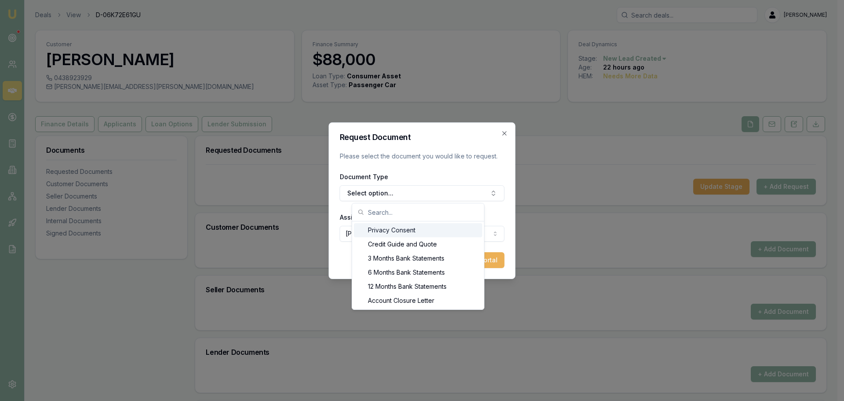
click at [384, 233] on div "Privacy Consent" at bounding box center [418, 230] width 128 height 14
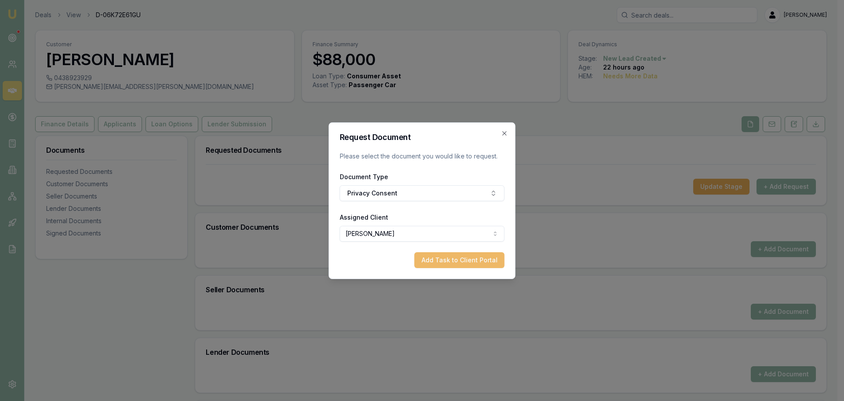
click at [446, 259] on button "Add Task to Client Portal" at bounding box center [460, 260] width 90 height 16
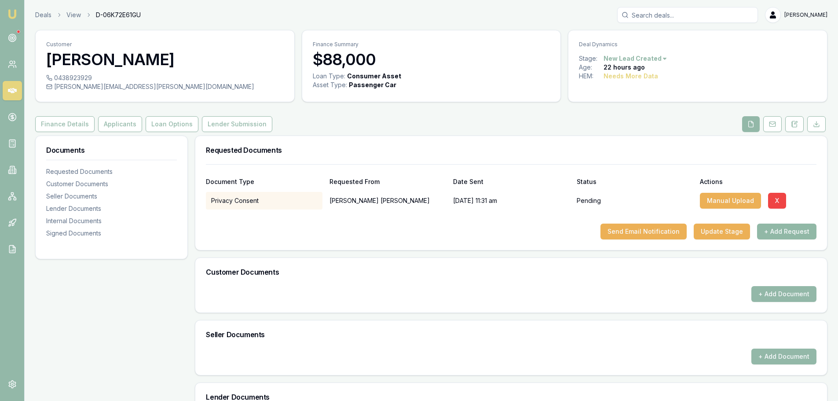
click at [784, 230] on button "+ Add Request" at bounding box center [786, 231] width 59 height 16
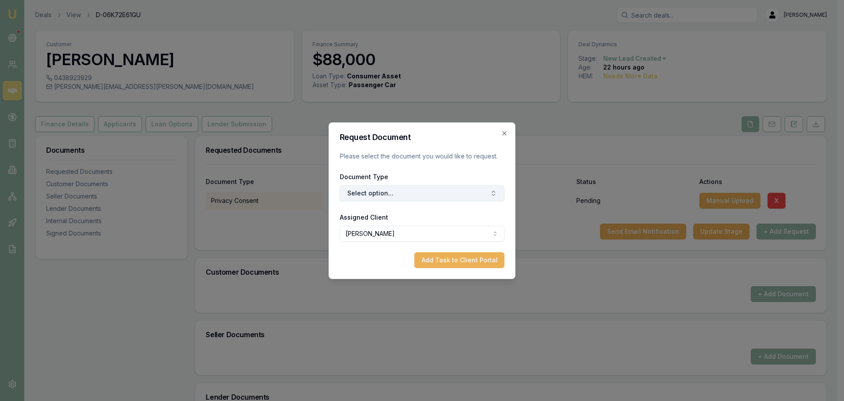
click at [437, 192] on button "Select option..." at bounding box center [422, 193] width 165 height 16
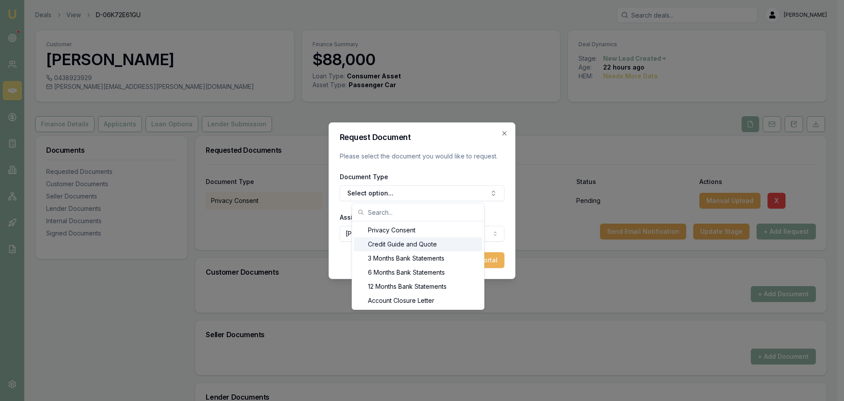
click at [387, 241] on div "Credit Guide and Quote" at bounding box center [418, 244] width 128 height 14
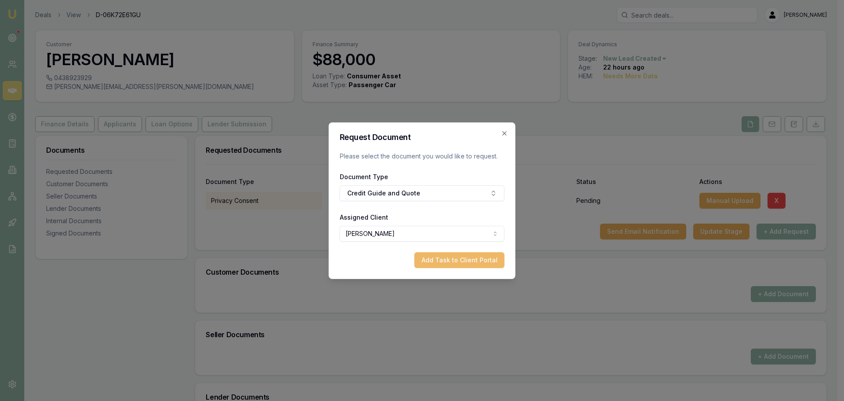
click at [450, 258] on button "Add Task to Client Portal" at bounding box center [460, 260] width 90 height 16
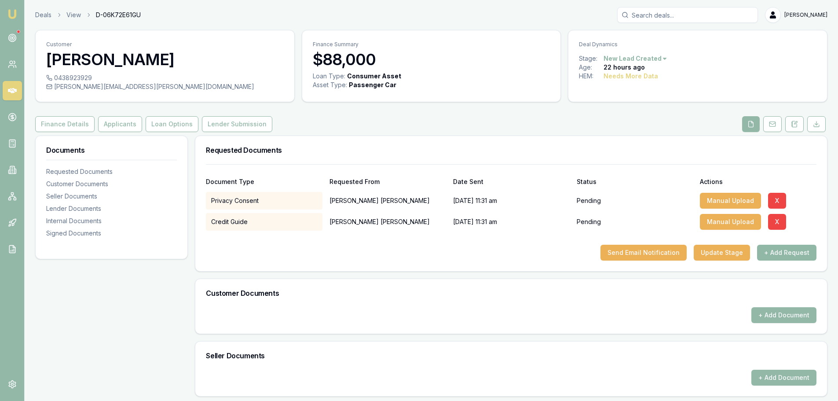
click at [811, 249] on button "+ Add Request" at bounding box center [786, 253] width 59 height 16
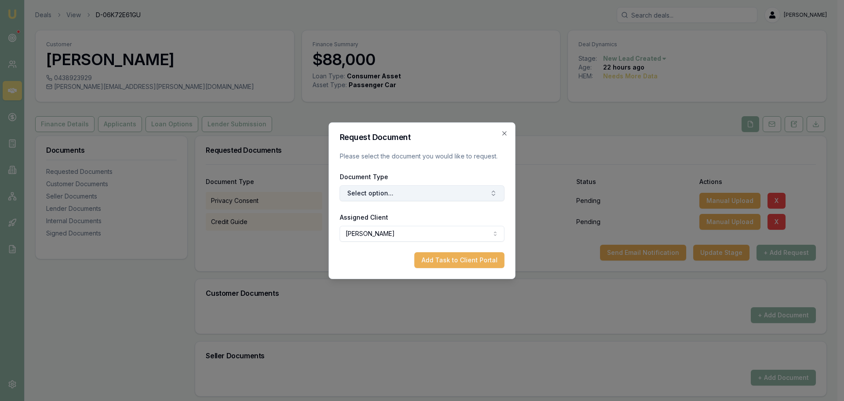
click at [408, 193] on button "Select option..." at bounding box center [422, 193] width 165 height 16
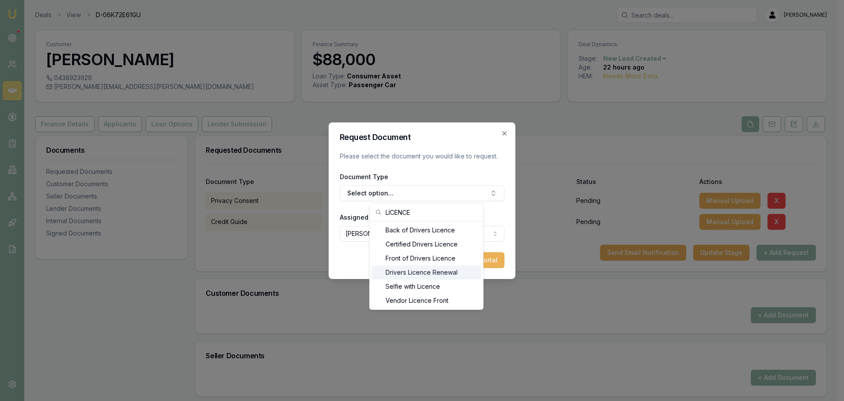
type input "LICENCE"
click at [399, 260] on div "Front of Drivers Licence" at bounding box center [427, 258] width 110 height 14
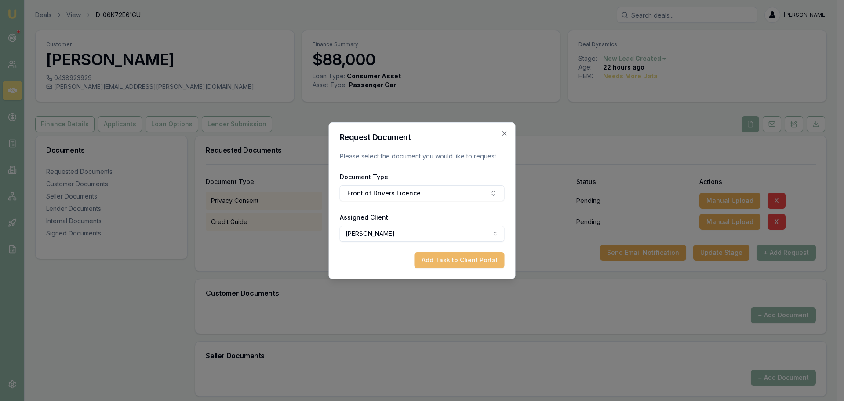
click at [454, 258] on button "Add Task to Client Portal" at bounding box center [460, 260] width 90 height 16
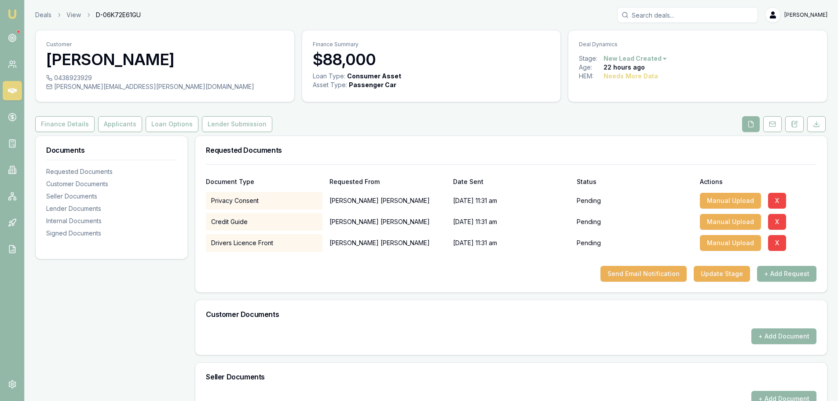
click at [771, 270] on button "+ Add Request" at bounding box center [786, 274] width 59 height 16
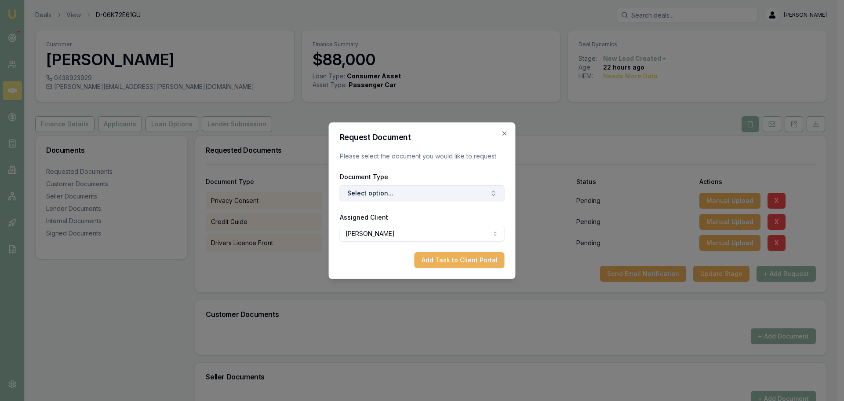
click at [428, 190] on button "Select option..." at bounding box center [422, 193] width 165 height 16
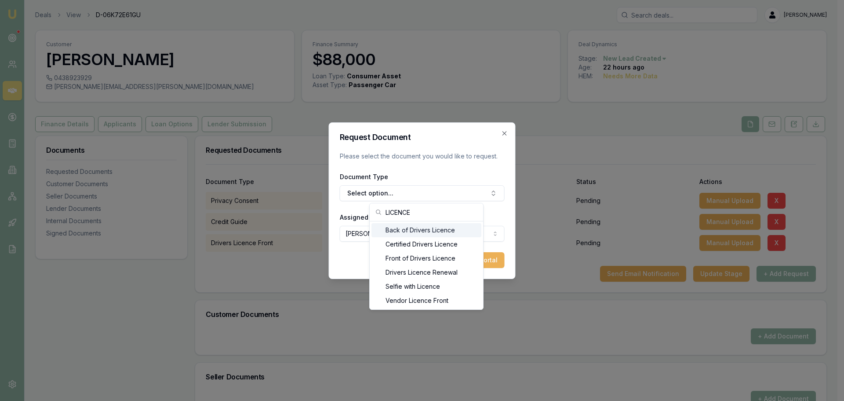
type input "LICENCE"
click at [421, 233] on div "Back of Drivers Licence" at bounding box center [427, 230] width 110 height 14
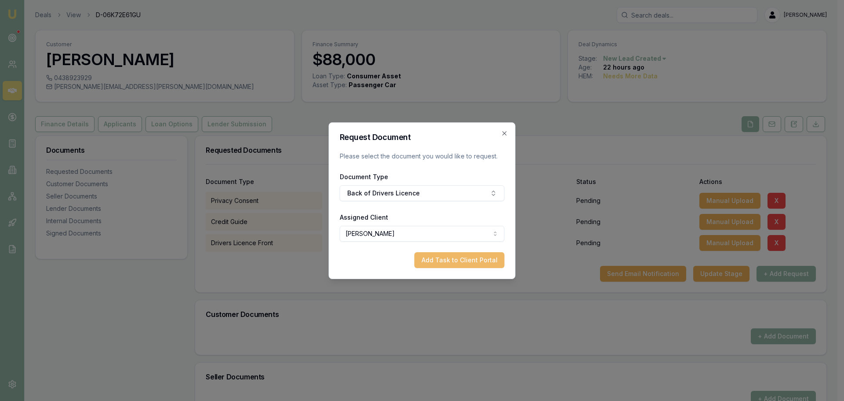
click at [450, 260] on button "Add Task to Client Portal" at bounding box center [460, 260] width 90 height 16
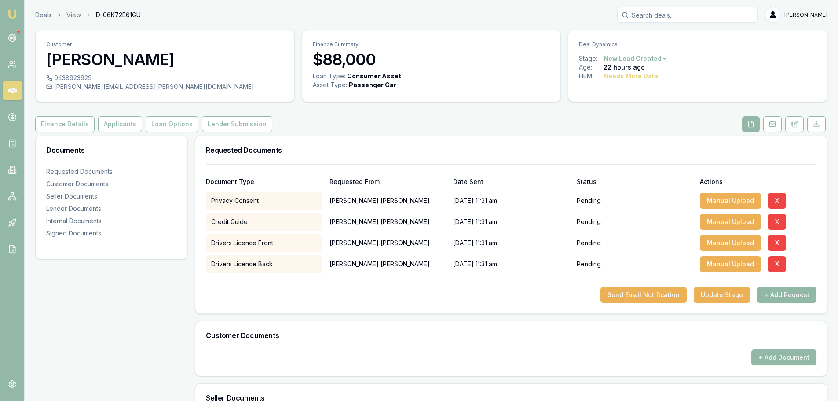
click at [779, 295] on button "+ Add Request" at bounding box center [786, 295] width 59 height 16
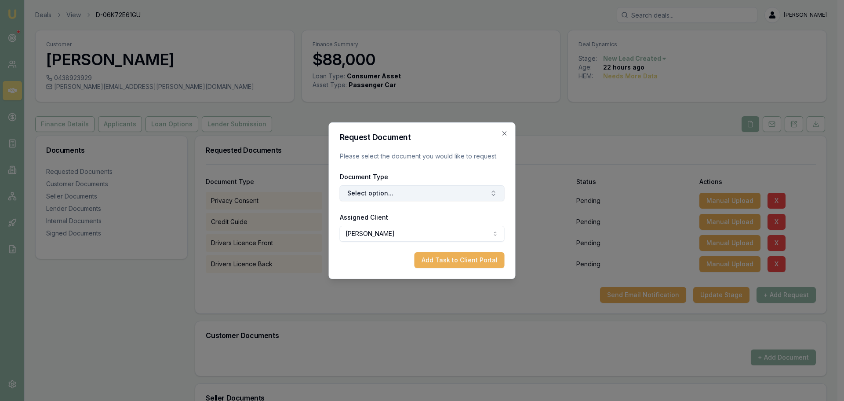
click at [387, 190] on button "Select option..." at bounding box center [422, 193] width 165 height 16
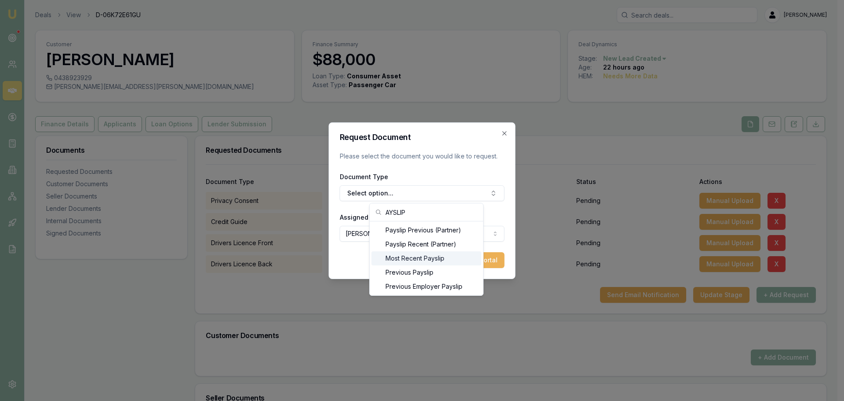
type input "AYSLIP"
click at [409, 258] on div "Most Recent Payslip" at bounding box center [427, 258] width 110 height 14
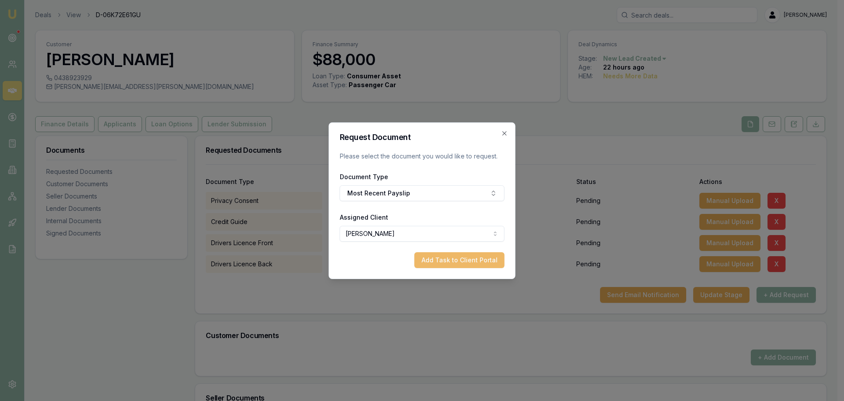
click at [460, 265] on button "Add Task to Client Portal" at bounding box center [460, 260] width 90 height 16
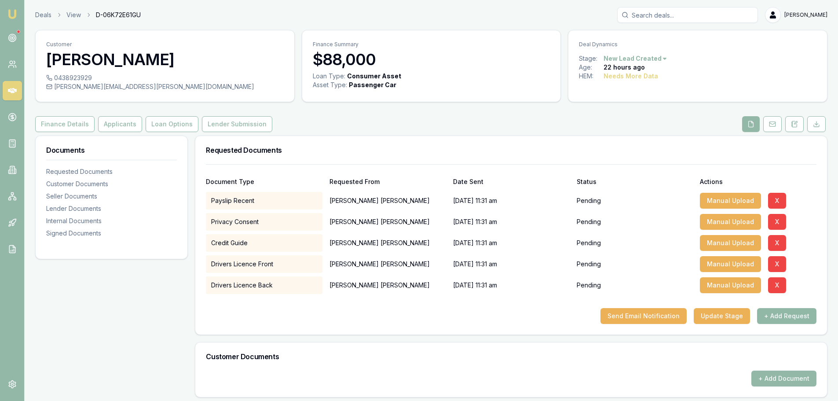
click at [777, 314] on button "+ Add Request" at bounding box center [786, 316] width 59 height 16
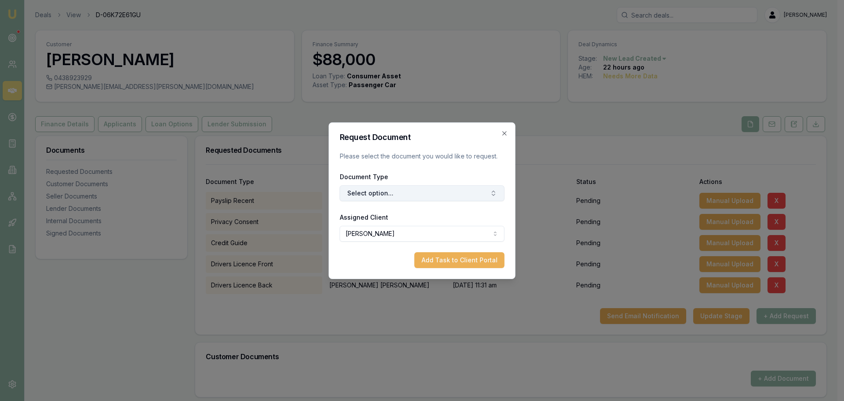
click at [368, 197] on button "Select option..." at bounding box center [422, 193] width 165 height 16
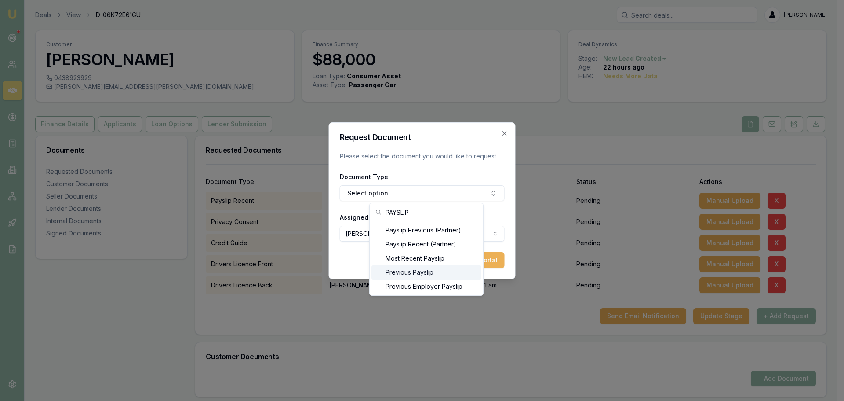
type input "PAYSLIP"
click at [413, 270] on div "Previous Payslip" at bounding box center [427, 272] width 110 height 14
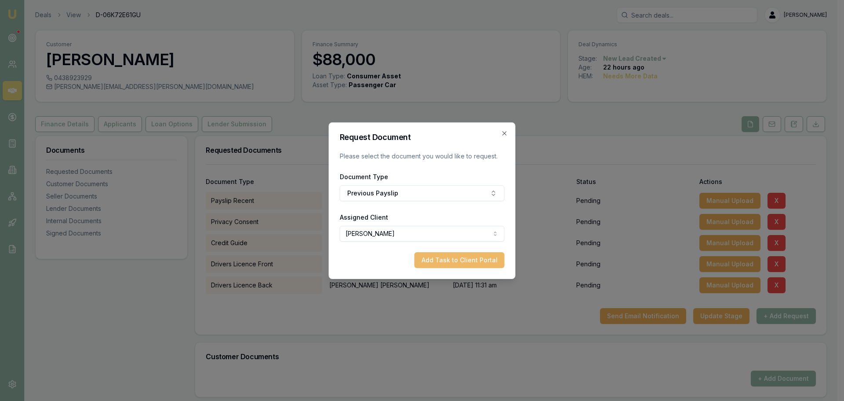
click at [450, 266] on button "Add Task to Client Portal" at bounding box center [460, 260] width 90 height 16
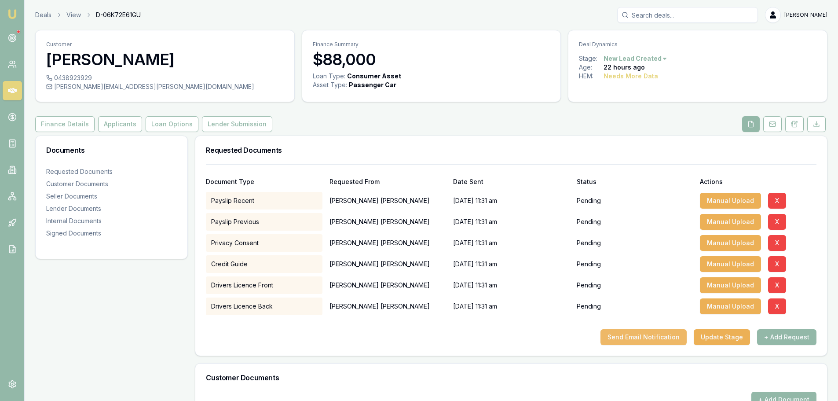
click at [625, 336] on button "Send Email Notification" at bounding box center [643, 337] width 86 height 16
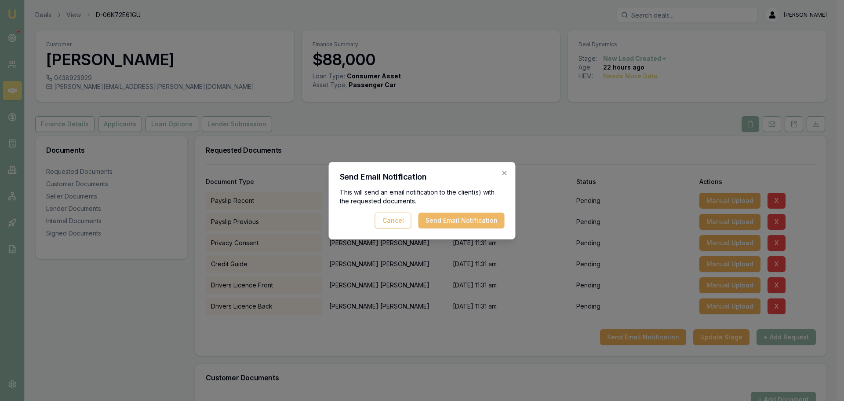
click at [430, 220] on button "Send Email Notification" at bounding box center [462, 220] width 86 height 16
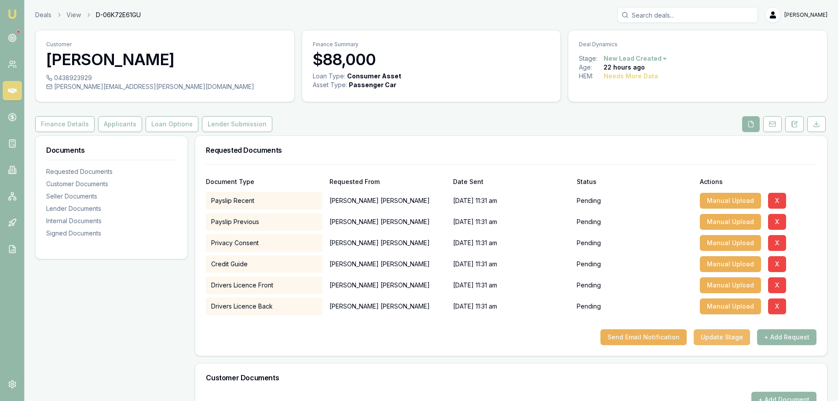
click at [718, 332] on button "Update Stage" at bounding box center [722, 337] width 56 height 16
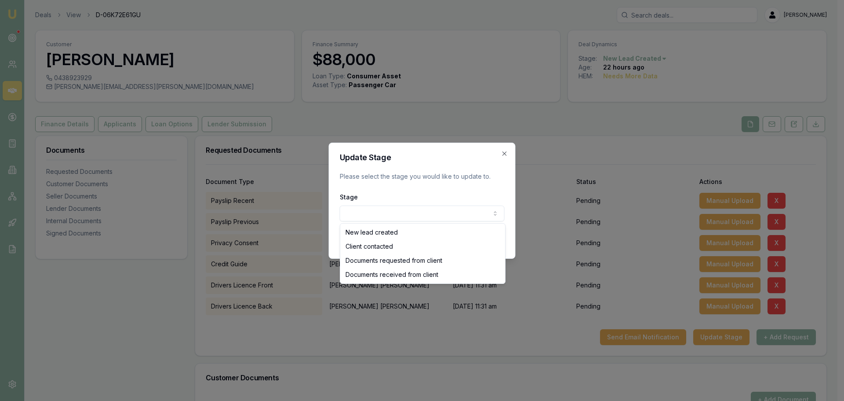
click at [454, 211] on body "Emu Broker Deals View D-06K72E61GU Erin Shield Toggle Menu Customer George De c…" at bounding box center [419, 200] width 838 height 401
select select "DOCUMENTS_REQUESTED_FROM_CLIENT"
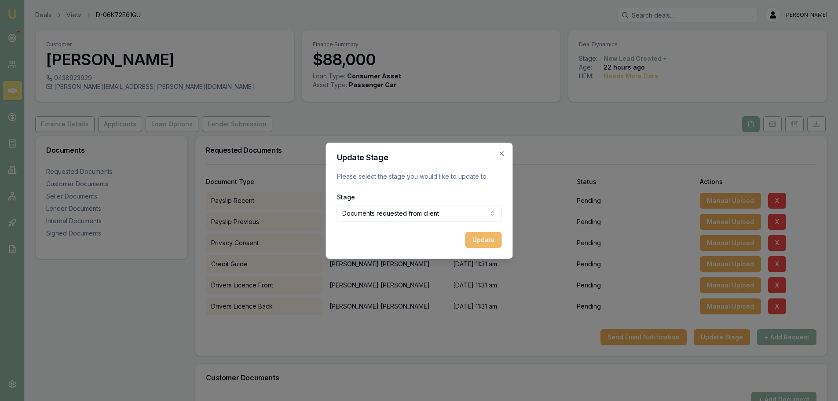
click at [496, 240] on button "Update" at bounding box center [483, 240] width 37 height 16
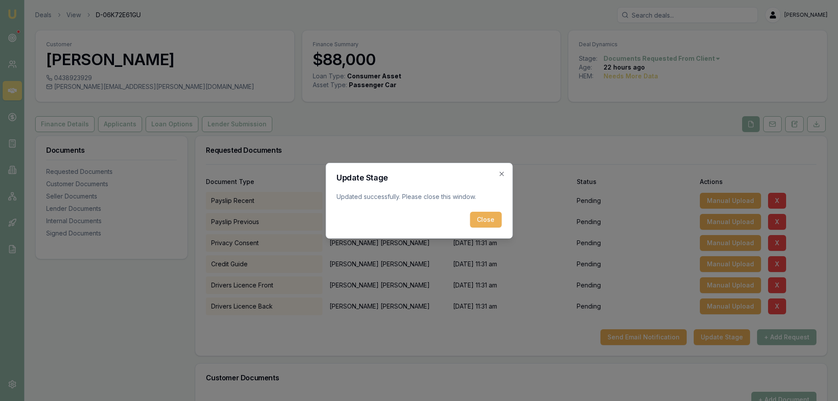
click at [476, 221] on button "Close" at bounding box center [486, 220] width 32 height 16
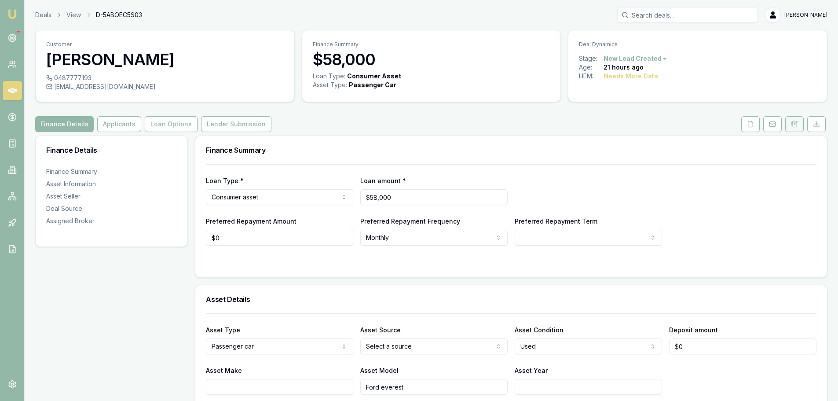
click at [790, 128] on button at bounding box center [794, 124] width 18 height 16
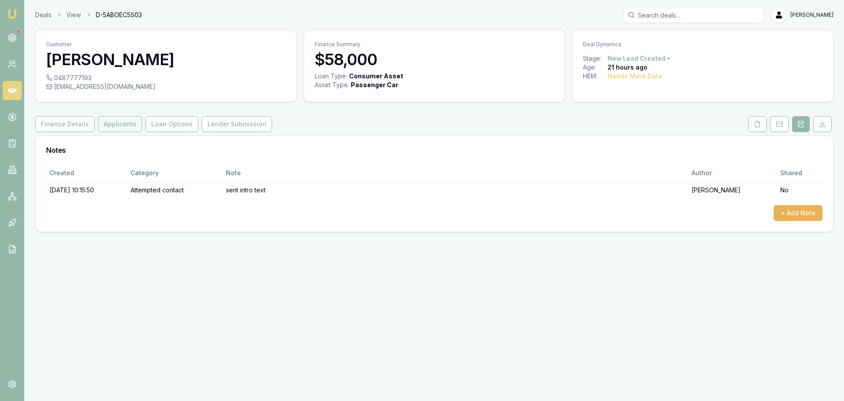
click at [113, 118] on button "Applicants" at bounding box center [120, 124] width 44 height 16
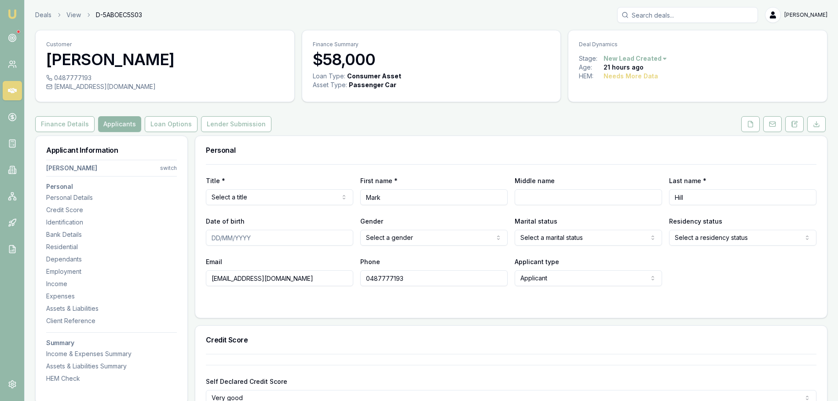
click at [325, 123] on div "Finance Details Applicants Loan Options Lender Submission" at bounding box center [431, 124] width 792 height 16
click at [84, 124] on button "Finance Details" at bounding box center [64, 124] width 59 height 16
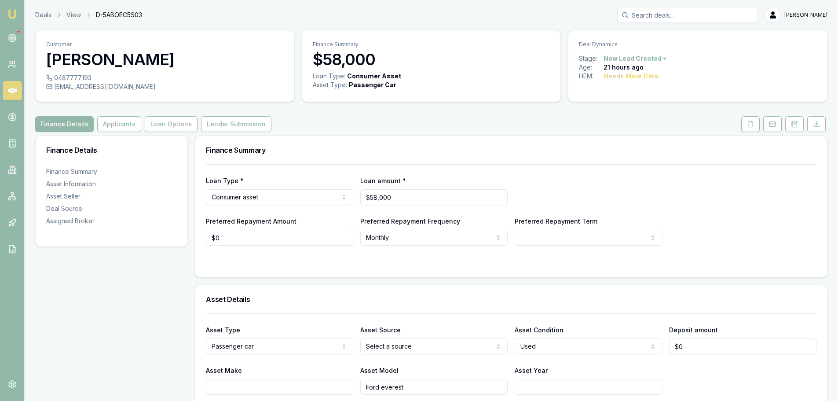
click at [426, 346] on html "Emu Broker Deals View D-5ABOEC5S03 [PERSON_NAME] Shield Toggle Menu Customer [P…" at bounding box center [419, 200] width 838 height 401
click at [559, 190] on div "Loan Type * Consumer asset Consumer loan Consumer asset Commercial loan Commerc…" at bounding box center [511, 190] width 610 height 30
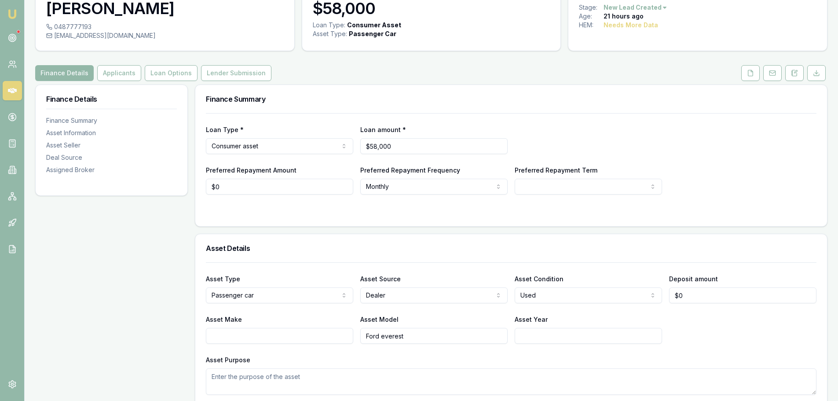
scroll to position [132, 0]
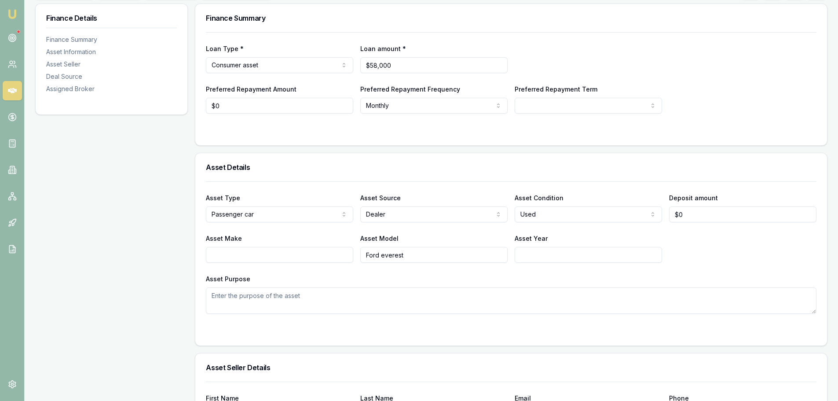
click at [402, 178] on div "Asset Details" at bounding box center [511, 167] width 632 height 28
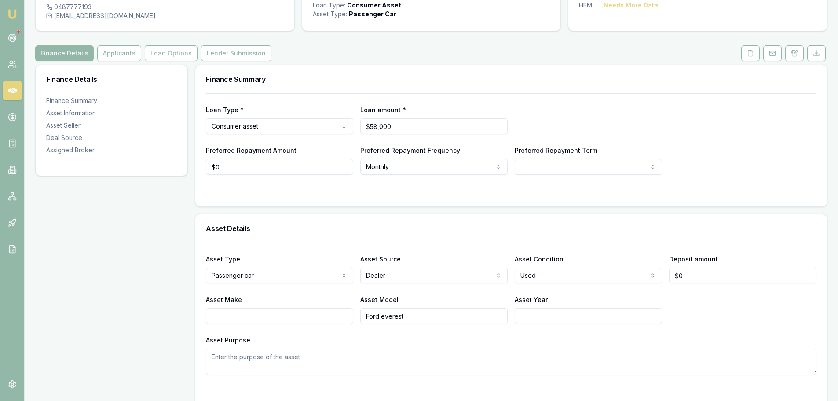
scroll to position [0, 0]
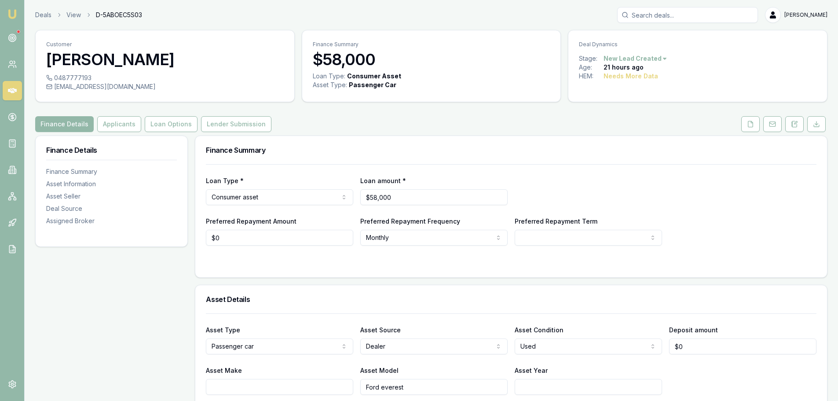
click at [348, 121] on div "Finance Details Applicants Loan Options Lender Submission" at bounding box center [431, 124] width 792 height 16
click at [348, 122] on div "Finance Details Applicants Loan Options Lender Submission" at bounding box center [431, 124] width 792 height 16
click at [408, 139] on div "Finance Summary" at bounding box center [511, 150] width 632 height 28
click at [116, 128] on button "Applicants" at bounding box center [119, 124] width 44 height 16
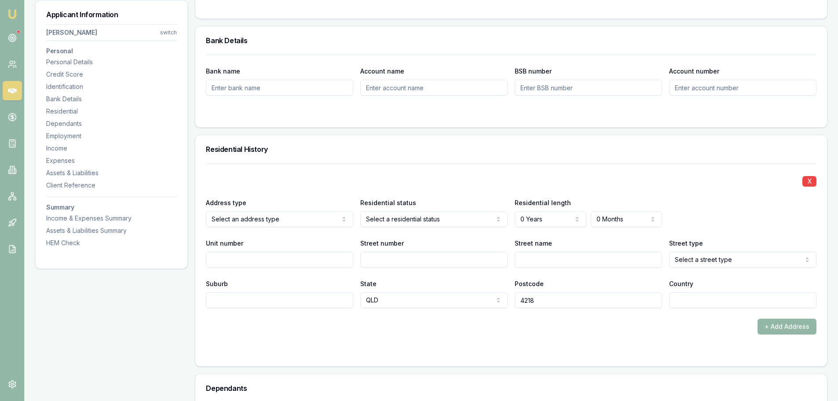
scroll to position [704, 0]
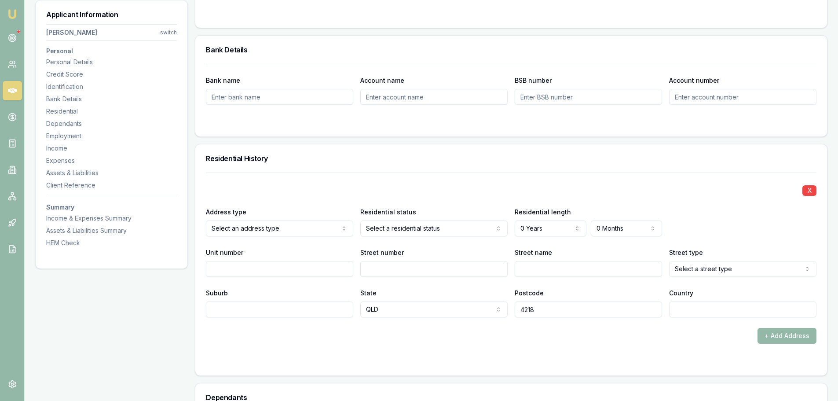
click at [353, 181] on div "X Address type Select an address type Current Previous Residential status Selec…" at bounding box center [511, 244] width 610 height 145
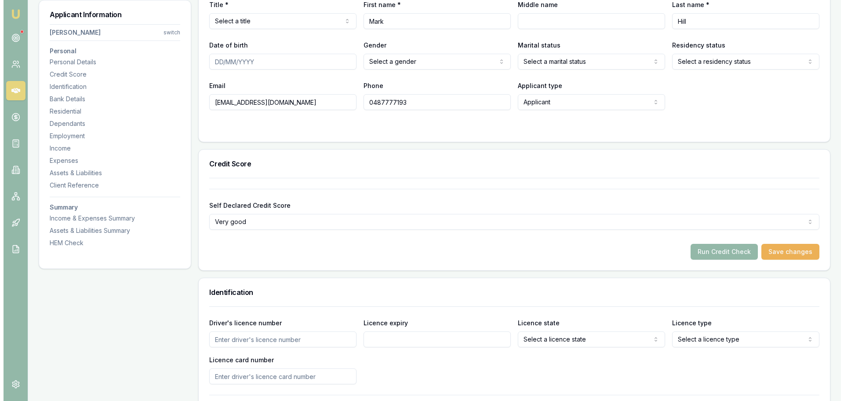
scroll to position [0, 0]
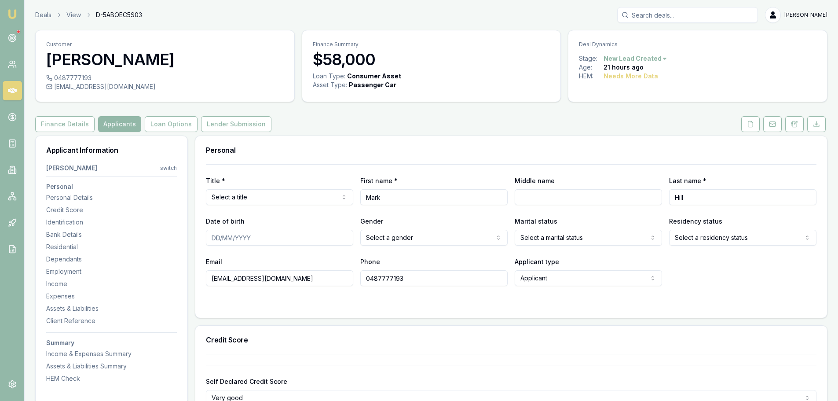
click at [340, 129] on div "Finance Details Applicants Loan Options Lender Submission" at bounding box center [431, 124] width 792 height 16
click at [753, 125] on icon at bounding box center [750, 124] width 7 height 7
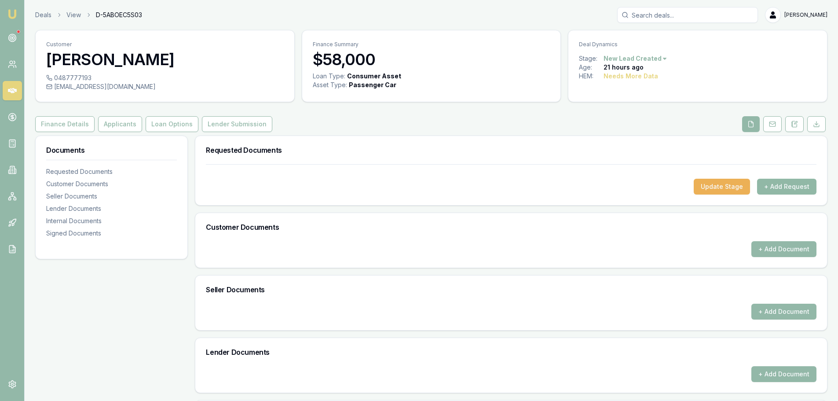
click at [788, 186] on button "+ Add Request" at bounding box center [786, 187] width 59 height 16
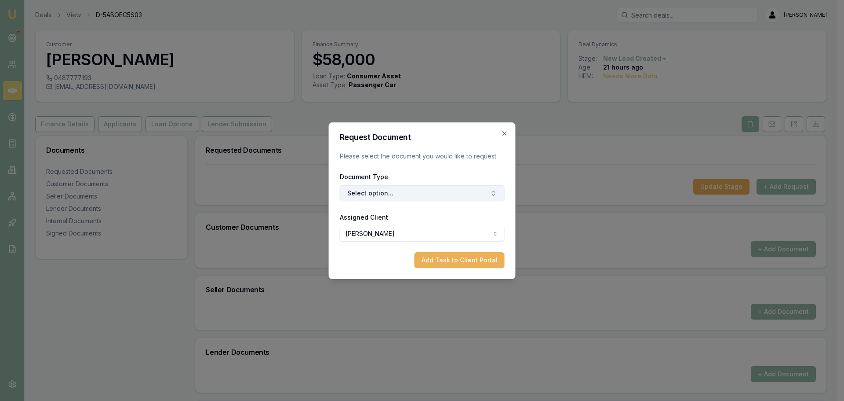
click at [409, 188] on button "Select option..." at bounding box center [422, 193] width 165 height 16
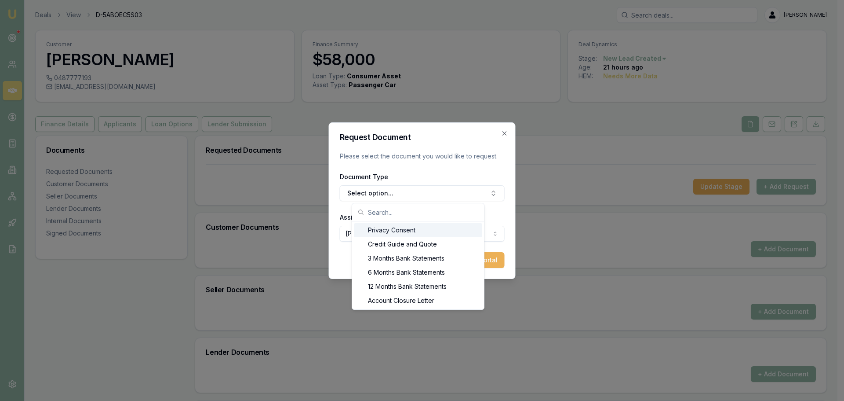
click at [396, 228] on div "Privacy Consent" at bounding box center [418, 230] width 128 height 14
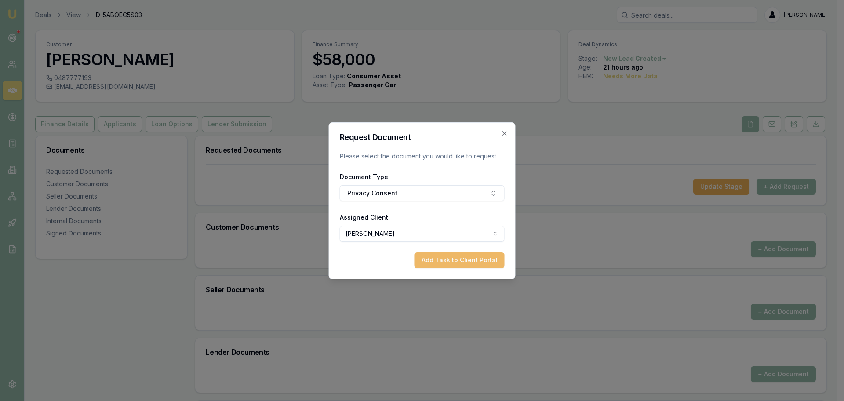
click at [457, 256] on button "Add Task to Client Portal" at bounding box center [460, 260] width 90 height 16
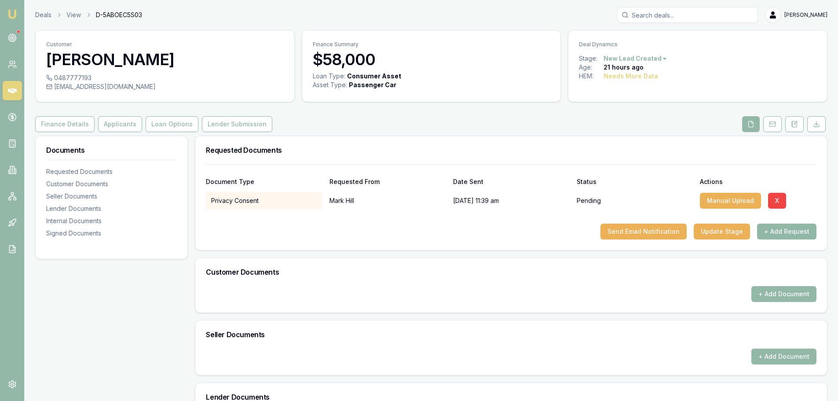
click at [763, 228] on button "+ Add Request" at bounding box center [786, 231] width 59 height 16
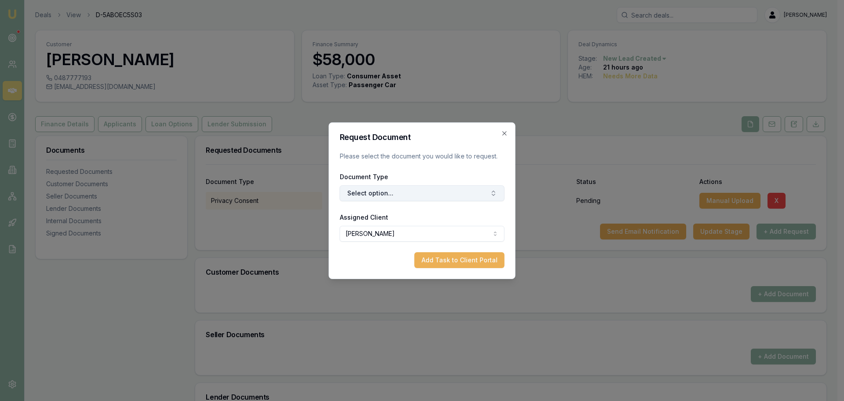
click at [398, 193] on button "Select option..." at bounding box center [422, 193] width 165 height 16
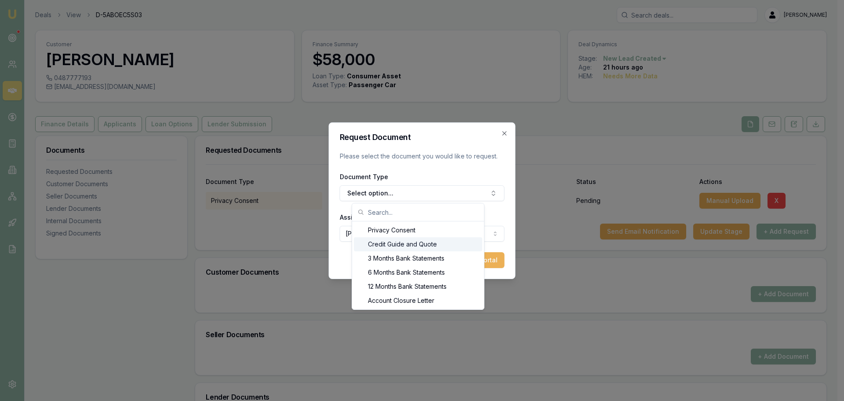
click at [398, 245] on div "Credit Guide and Quote" at bounding box center [418, 244] width 128 height 14
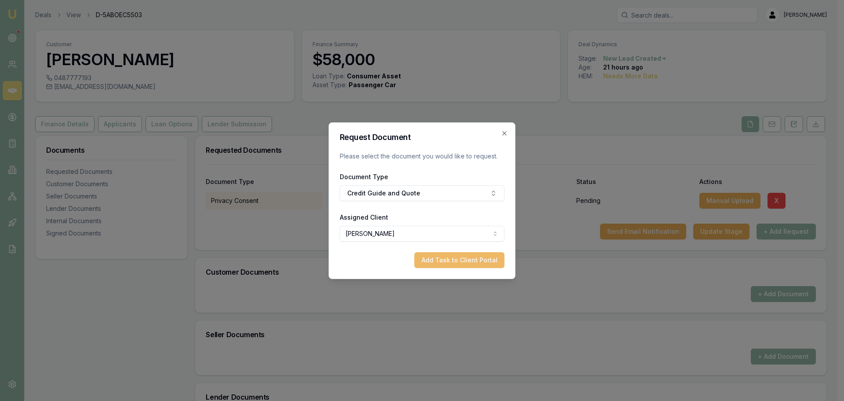
click at [441, 256] on button "Add Task to Client Portal" at bounding box center [460, 260] width 90 height 16
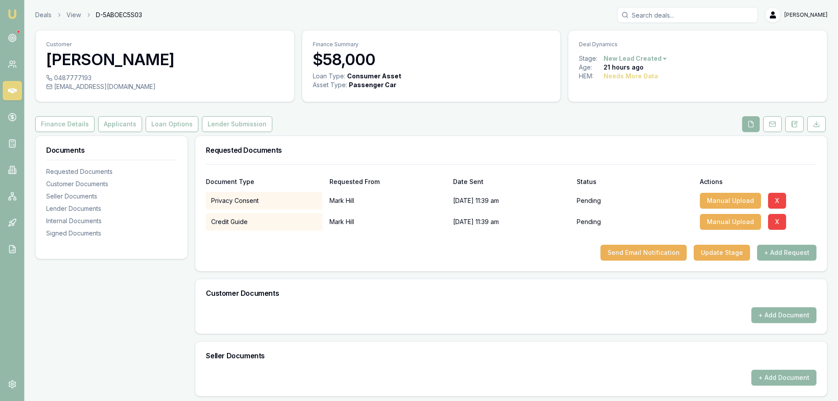
click at [807, 253] on button "+ Add Request" at bounding box center [786, 253] width 59 height 16
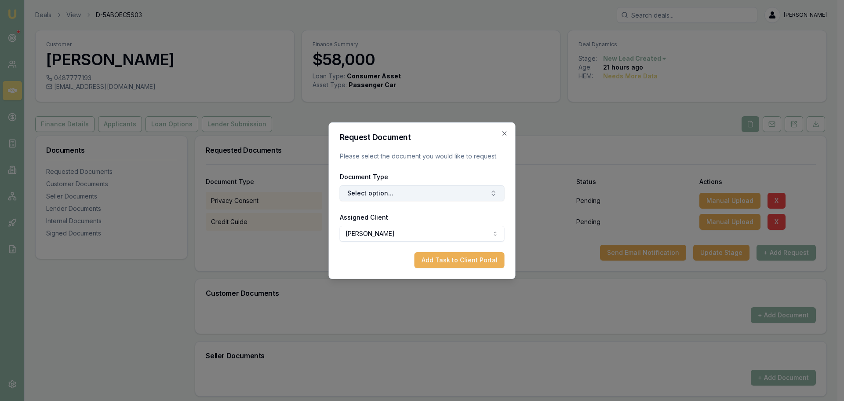
click at [401, 194] on button "Select option..." at bounding box center [422, 193] width 165 height 16
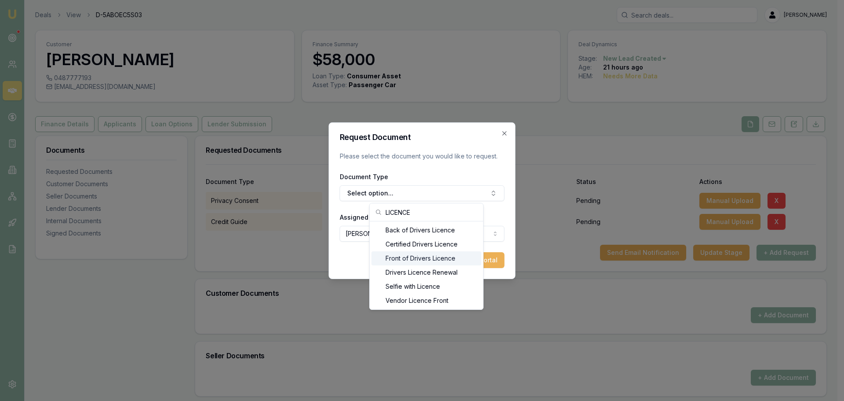
type input "LICENCE"
click at [418, 257] on div "Front of Drivers Licence" at bounding box center [427, 258] width 110 height 14
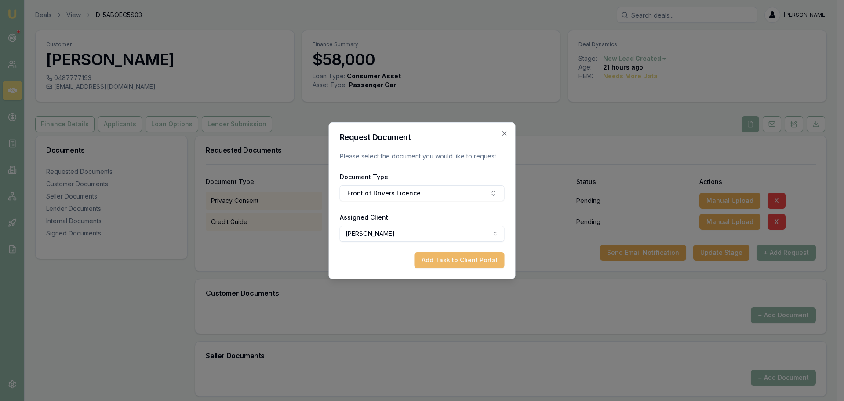
click at [441, 263] on button "Add Task to Client Portal" at bounding box center [460, 260] width 90 height 16
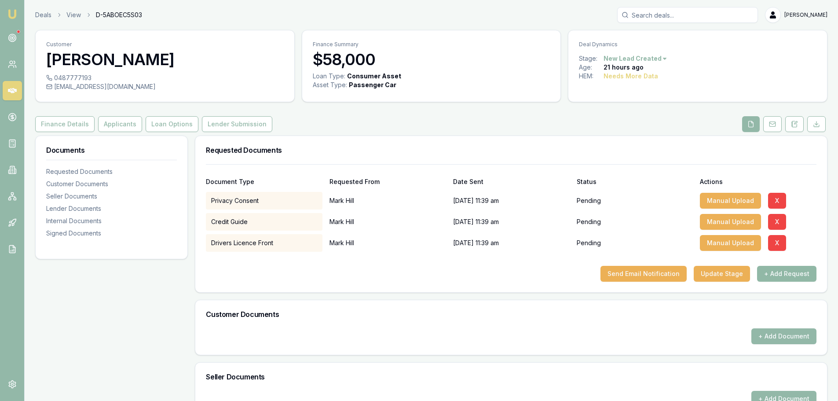
click at [786, 278] on button "+ Add Request" at bounding box center [786, 274] width 59 height 16
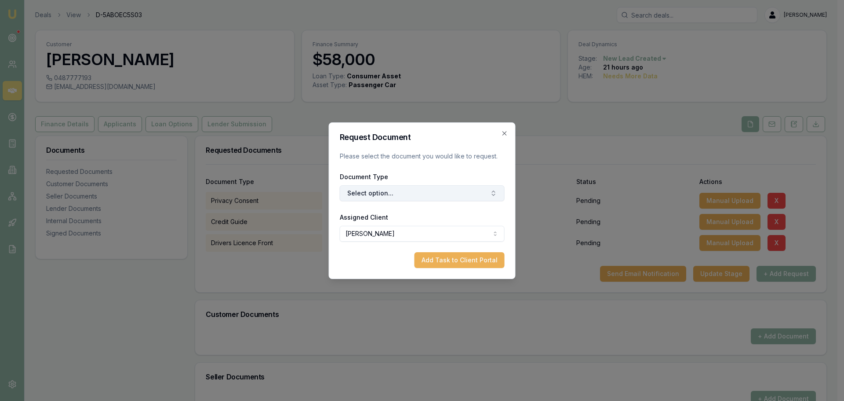
click at [444, 193] on button "Select option..." at bounding box center [422, 193] width 165 height 16
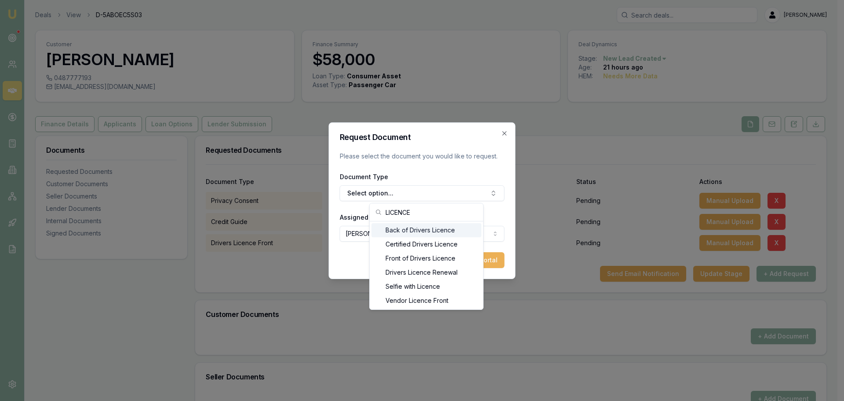
type input "LICENCE"
click at [431, 230] on div "Back of Drivers Licence" at bounding box center [427, 230] width 110 height 14
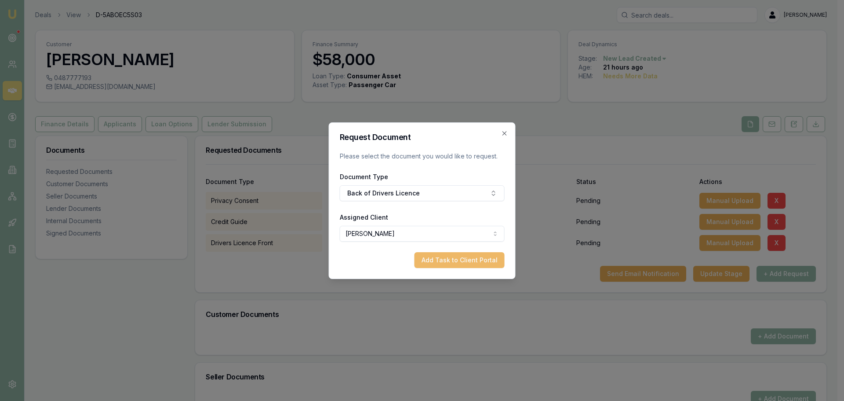
click at [453, 253] on button "Add Task to Client Portal" at bounding box center [460, 260] width 90 height 16
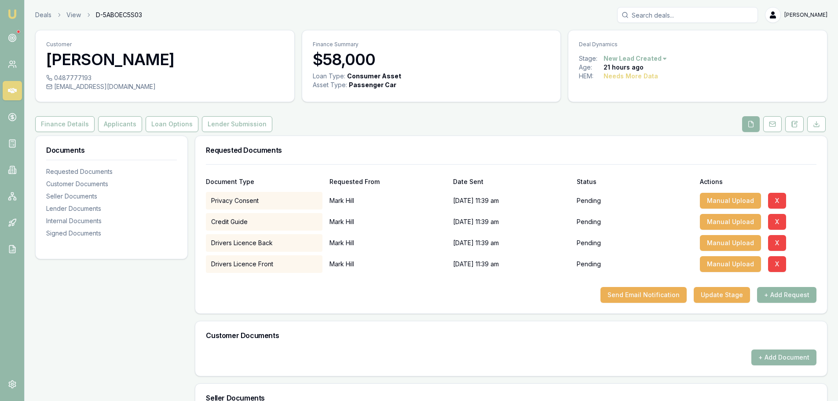
click at [797, 297] on button "+ Add Request" at bounding box center [786, 295] width 59 height 16
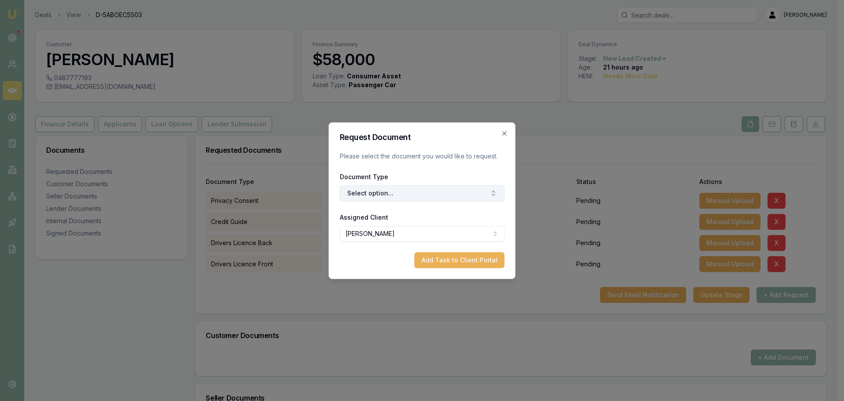
click at [460, 193] on button "Select option..." at bounding box center [422, 193] width 165 height 16
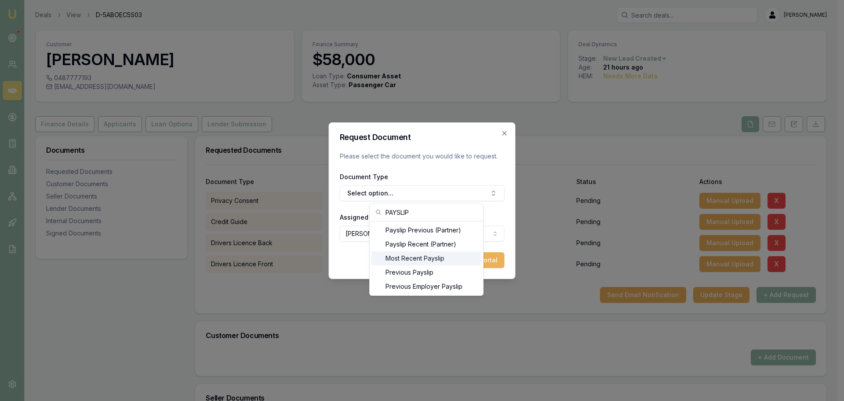
type input "PAYSLIP"
click at [432, 262] on div "Most Recent Payslip" at bounding box center [427, 258] width 110 height 14
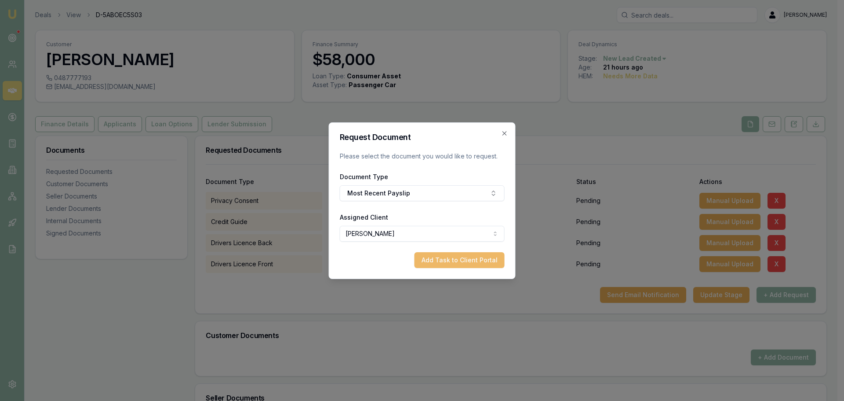
click at [457, 260] on button "Add Task to Client Portal" at bounding box center [460, 260] width 90 height 16
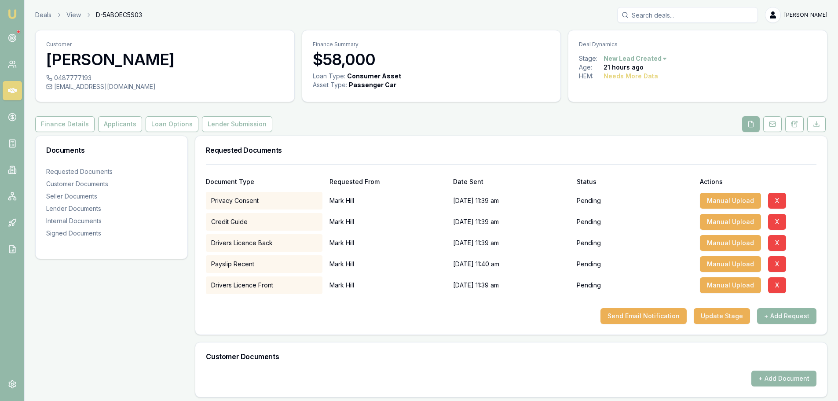
click at [786, 314] on button "+ Add Request" at bounding box center [786, 316] width 59 height 16
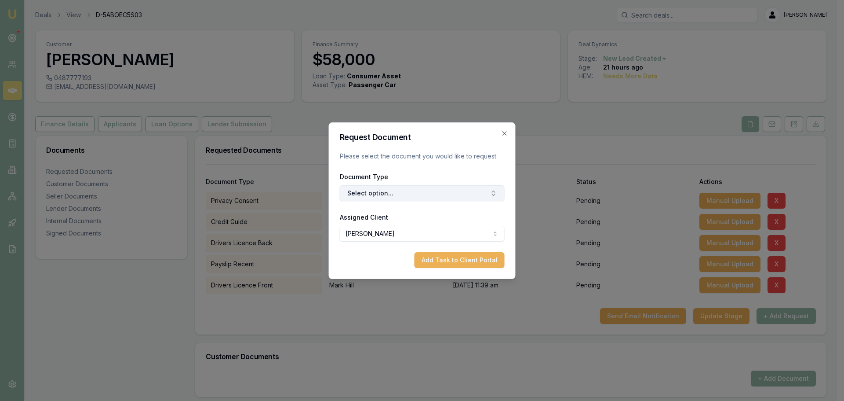
click at [457, 193] on button "Select option..." at bounding box center [422, 193] width 165 height 16
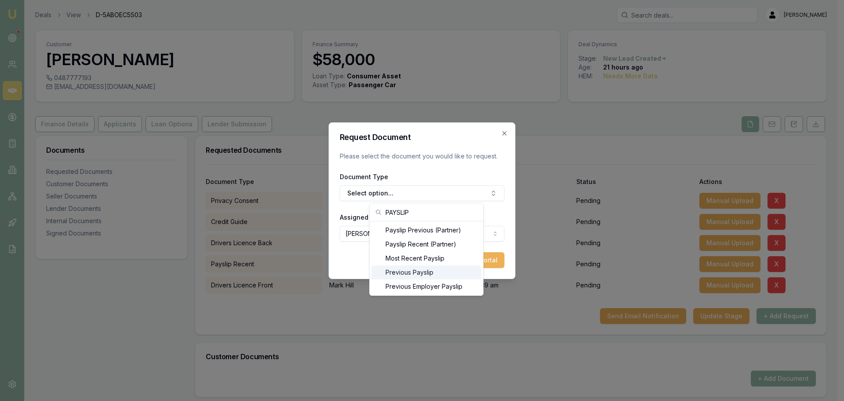
type input "PAYSLIP"
click at [426, 273] on div "Previous Payslip" at bounding box center [427, 272] width 110 height 14
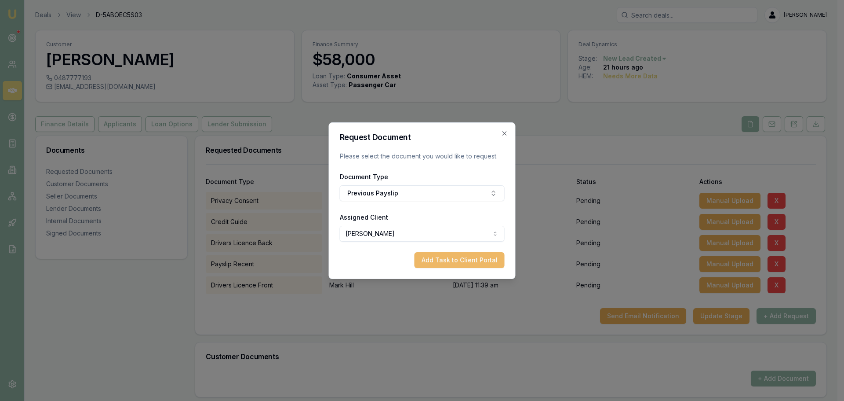
click at [464, 262] on button "Add Task to Client Portal" at bounding box center [460, 260] width 90 height 16
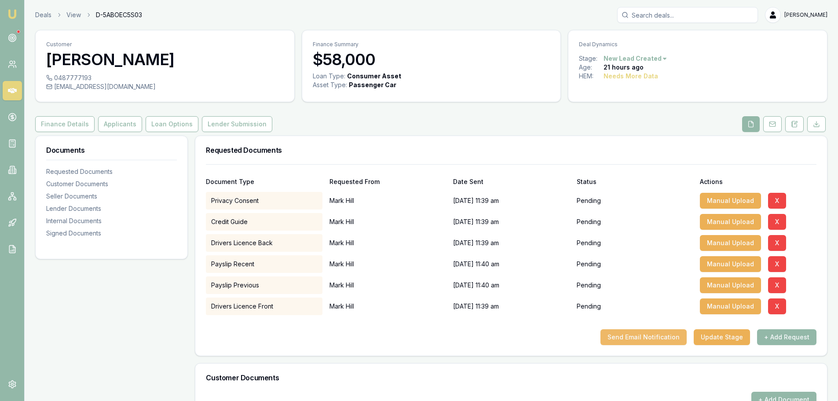
click at [663, 332] on button "Send Email Notification" at bounding box center [643, 337] width 86 height 16
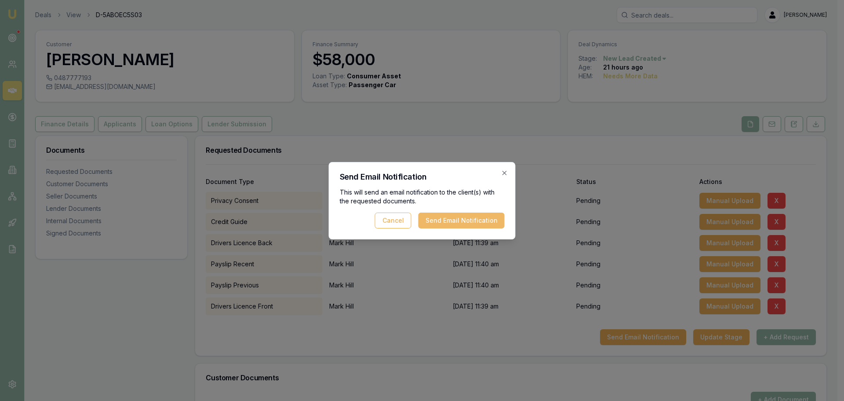
click at [462, 220] on button "Send Email Notification" at bounding box center [462, 220] width 86 height 16
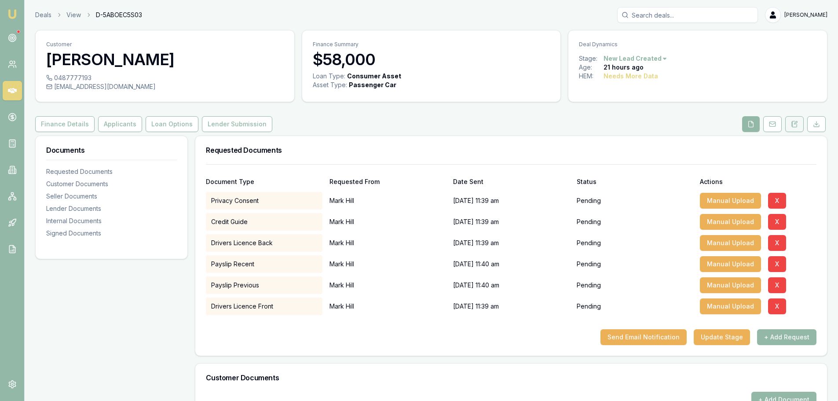
click at [799, 124] on button at bounding box center [794, 124] width 18 height 16
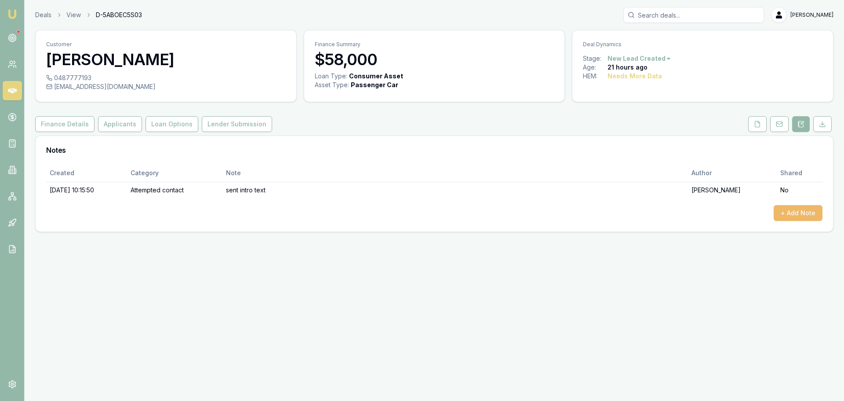
click at [787, 212] on button "+ Add Note" at bounding box center [798, 213] width 49 height 16
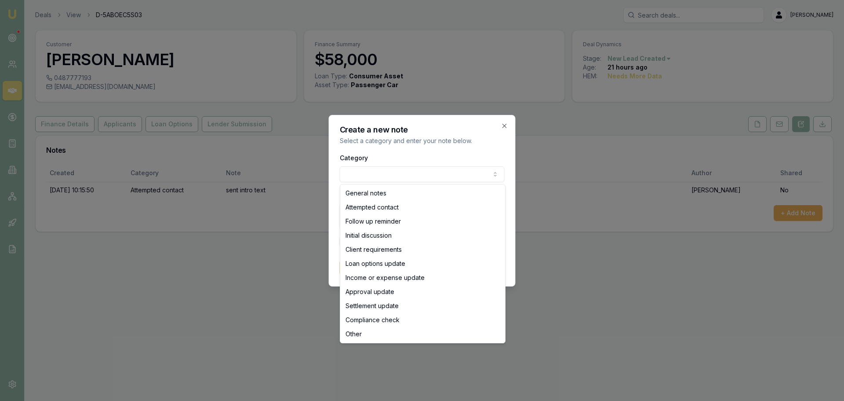
click at [371, 175] on body "Emu Broker Deals View D-5ABOEC5S03 Erin Shield Toggle Menu Customer Mark Hill 0…" at bounding box center [422, 200] width 844 height 401
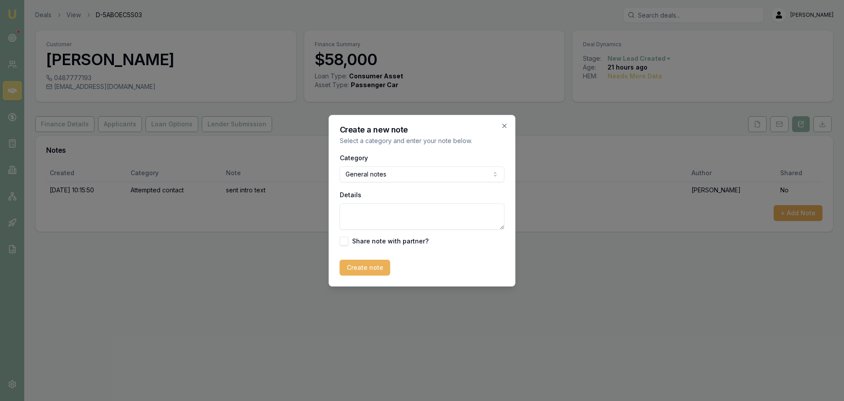
click at [376, 206] on textarea "Details" at bounding box center [422, 216] width 165 height 26
type textarea "R"
type textarea "REQUESTED CALL BACK 3.30PM"
click at [371, 267] on button "Create note" at bounding box center [365, 268] width 51 height 16
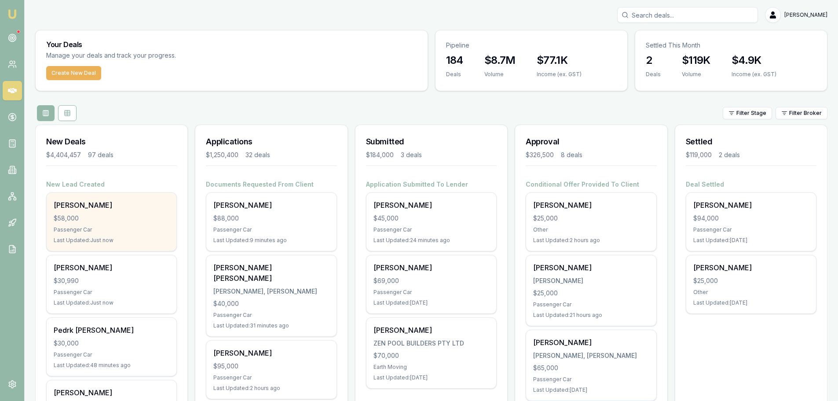
click at [97, 225] on div "[PERSON_NAME] $58,000 Passenger Car Last Updated: Just now" at bounding box center [112, 222] width 130 height 58
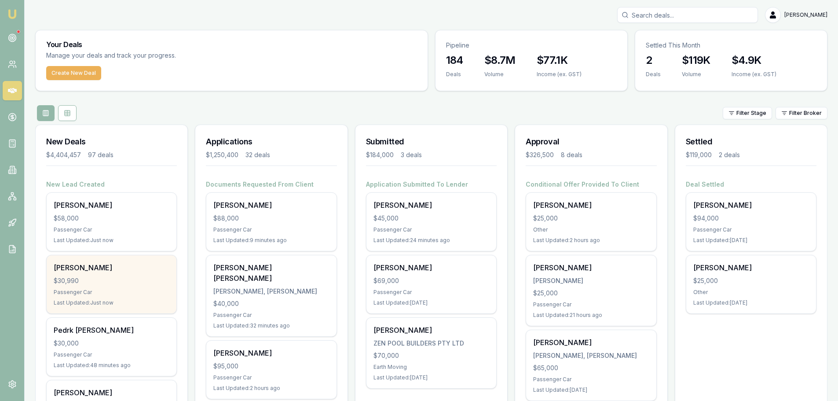
click at [136, 276] on div "$30,990" at bounding box center [112, 280] width 116 height 9
click at [89, 270] on div "[PERSON_NAME]" at bounding box center [112, 267] width 116 height 11
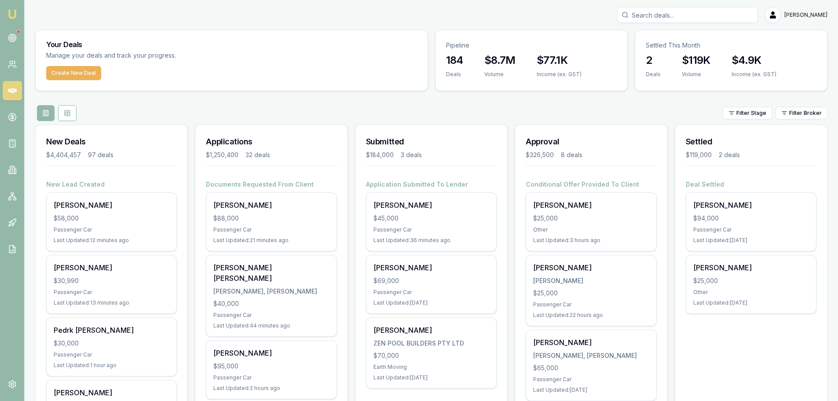
click at [705, 16] on input "Search deals" at bounding box center [687, 15] width 141 height 16
type input "4"
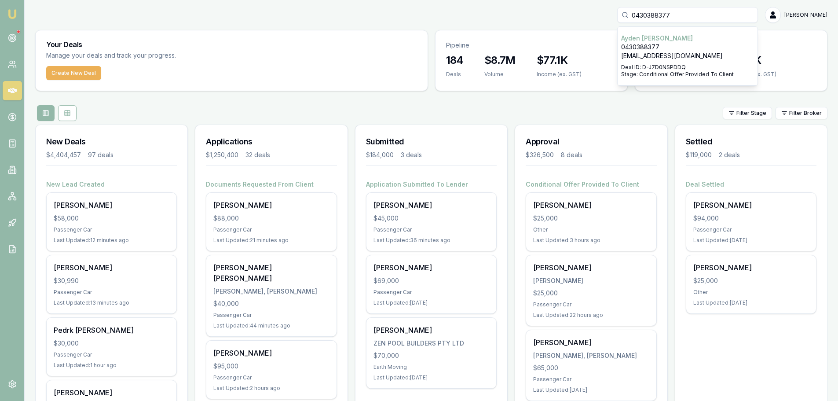
type input "0430388377"
click at [673, 55] on p "[EMAIL_ADDRESS][DOMAIN_NAME]" at bounding box center [687, 55] width 133 height 9
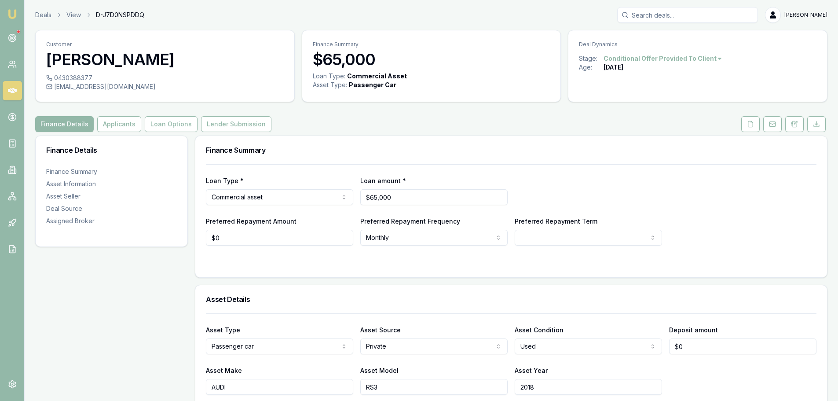
click at [8, 92] on icon at bounding box center [12, 90] width 9 height 9
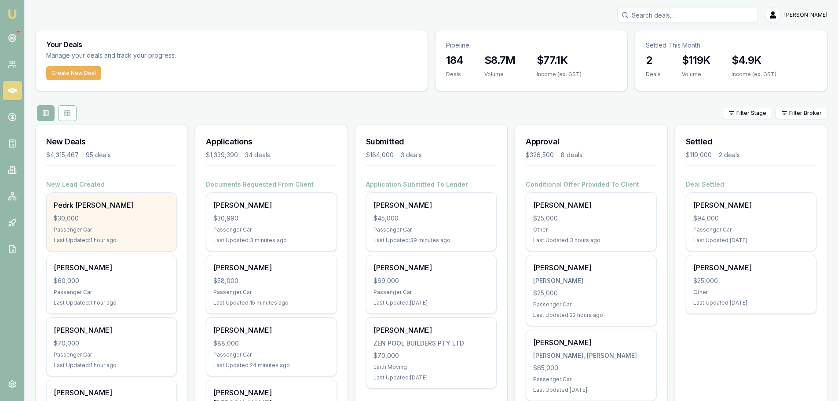
click at [130, 210] on div "Pedrk [PERSON_NAME]" at bounding box center [112, 205] width 116 height 11
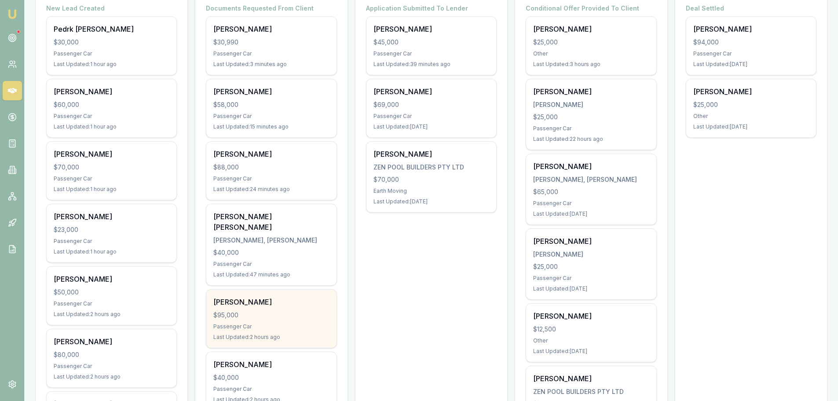
scroll to position [308, 0]
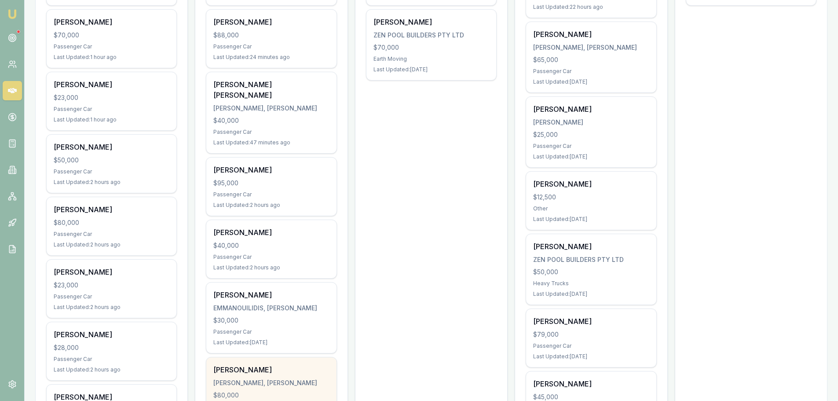
click at [267, 387] on div "[PERSON_NAME], [PERSON_NAME]" at bounding box center [271, 382] width 116 height 9
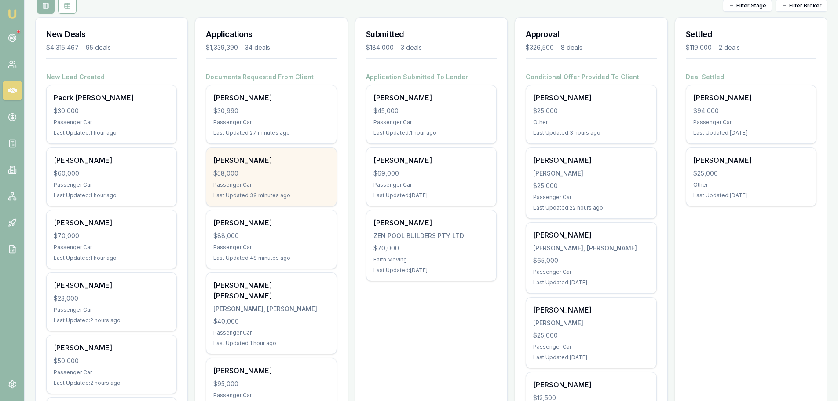
scroll to position [0, 0]
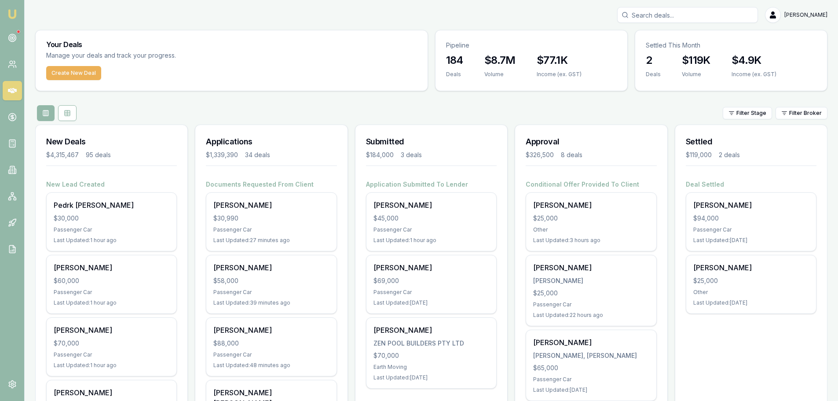
click at [657, 14] on input "Search deals" at bounding box center [687, 15] width 141 height 16
type input "[PERSON_NAME]"
click at [687, 61] on div "Select deal for Catherine Hall" at bounding box center [687, 62] width 133 height 4
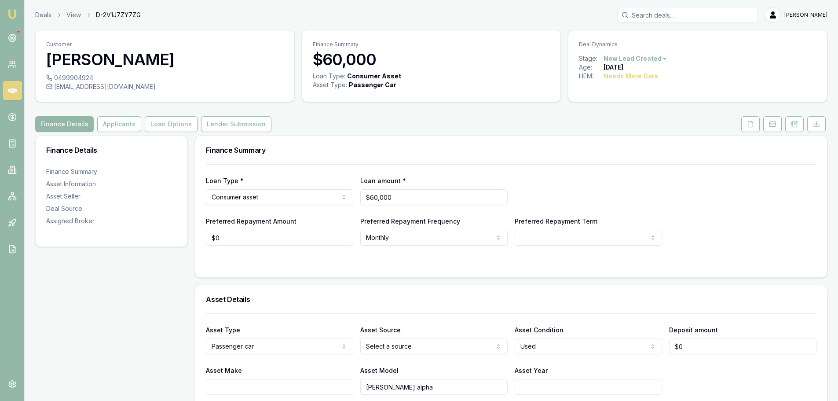
click at [307, 341] on html "Emu Broker Deals View D-2V1J7ZY7ZG [PERSON_NAME] Shield Toggle Menu Customer [P…" at bounding box center [419, 200] width 838 height 401
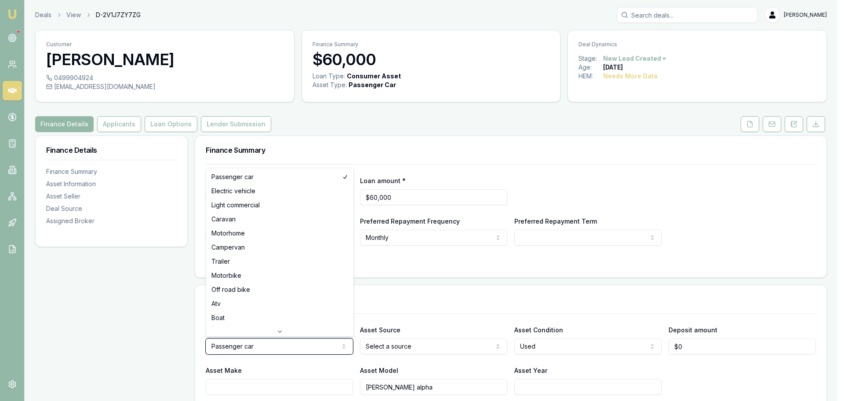
click at [307, 341] on html "Emu Broker Deals View D-2V1J7ZY7ZG [PERSON_NAME] Shield Toggle Menu Customer [P…" at bounding box center [422, 200] width 844 height 401
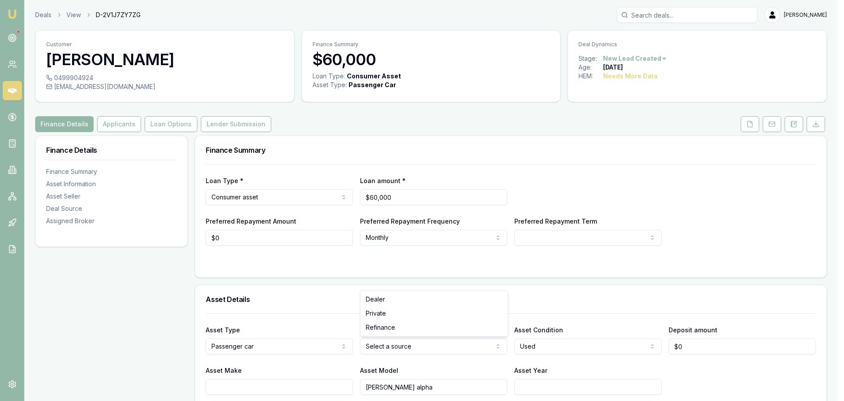
click at [399, 346] on html "Emu Broker Deals View D-2V1J7ZY7ZG [PERSON_NAME] Shield Toggle Menu Customer [P…" at bounding box center [422, 200] width 844 height 401
select select "REFINANCE"
click at [405, 306] on div "Asset Details" at bounding box center [511, 299] width 632 height 28
click at [116, 123] on button "Applicants" at bounding box center [119, 124] width 44 height 16
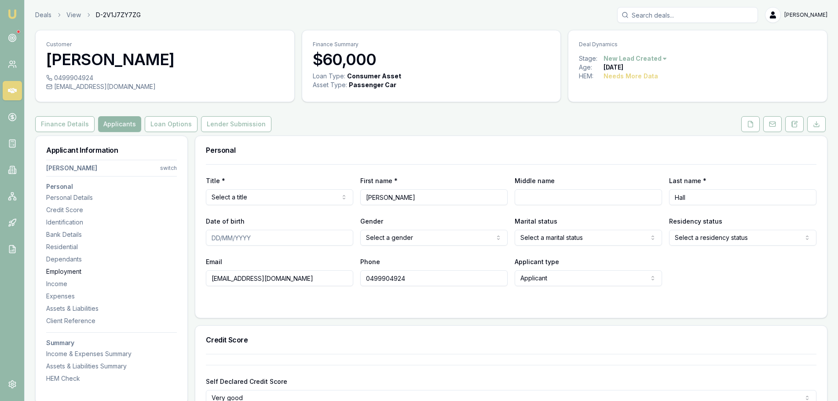
click at [90, 270] on div "Employment" at bounding box center [111, 271] width 131 height 9
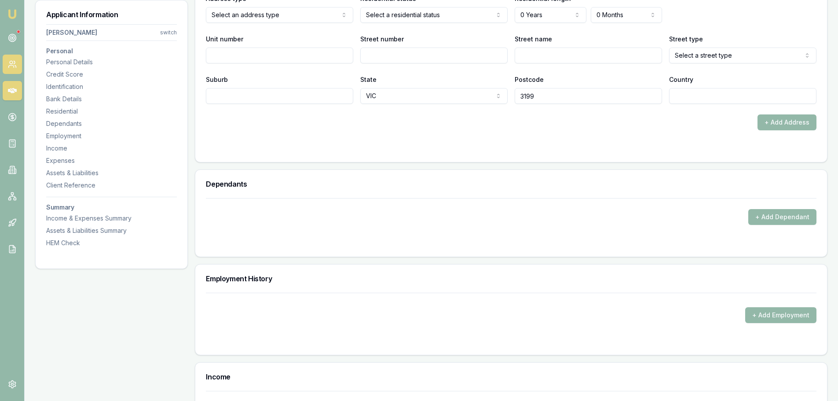
scroll to position [653, 0]
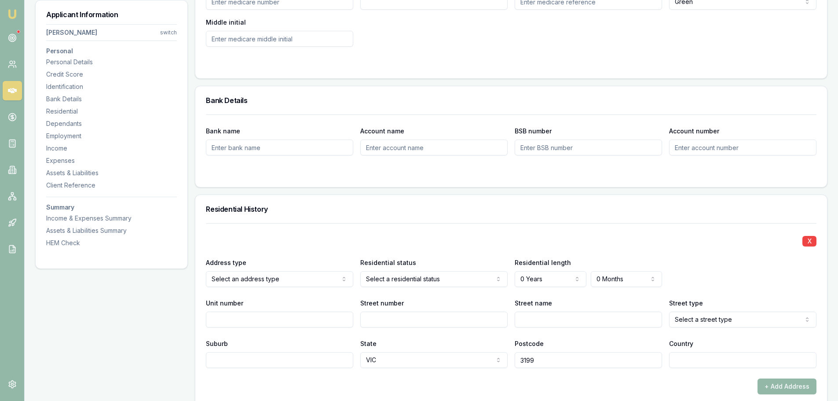
drag, startPoint x: 19, startPoint y: 94, endPoint x: 5, endPoint y: 92, distance: 13.7
click at [19, 94] on link at bounding box center [12, 90] width 19 height 19
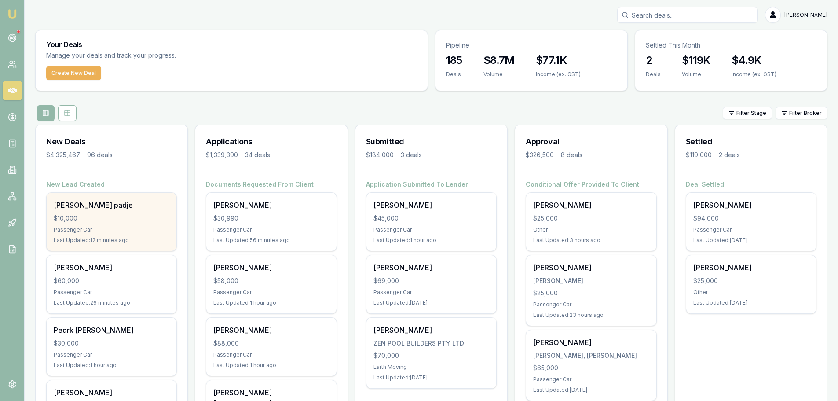
click at [106, 212] on div "[PERSON_NAME] padje $10,000 Passenger Car Last Updated: 12 minutes ago" at bounding box center [112, 222] width 130 height 58
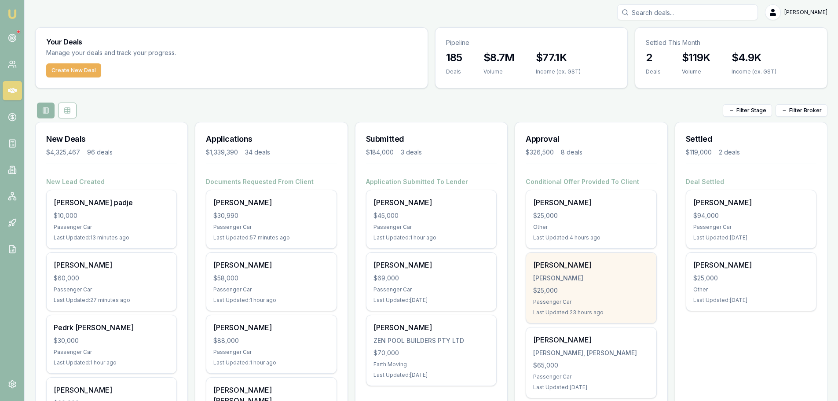
scroll to position [88, 0]
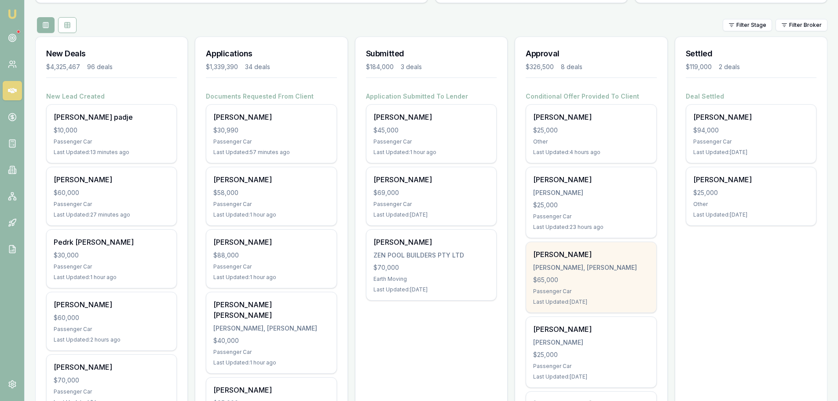
click at [586, 271] on div "[PERSON_NAME], [PERSON_NAME]" at bounding box center [591, 267] width 116 height 9
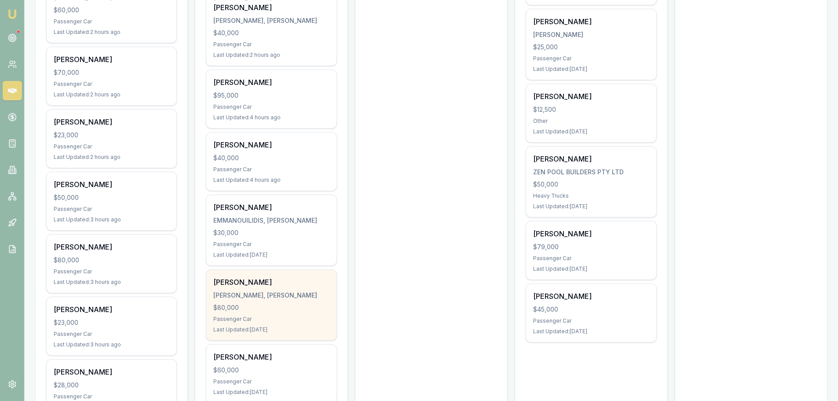
scroll to position [396, 0]
click at [260, 311] on div "$80,000" at bounding box center [271, 307] width 116 height 9
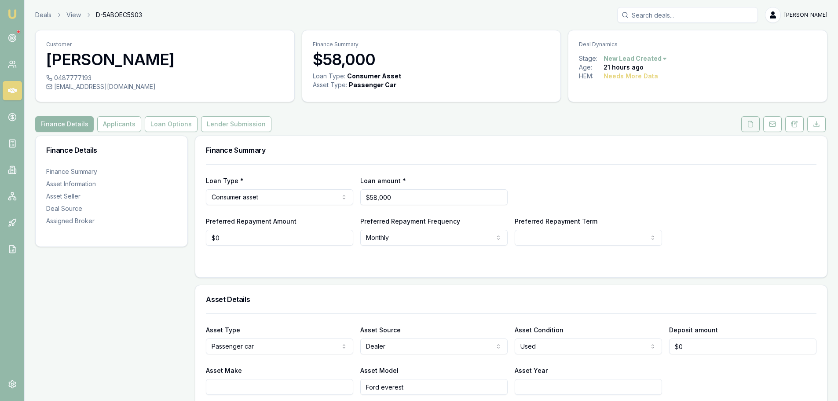
click at [752, 125] on icon at bounding box center [750, 124] width 7 height 7
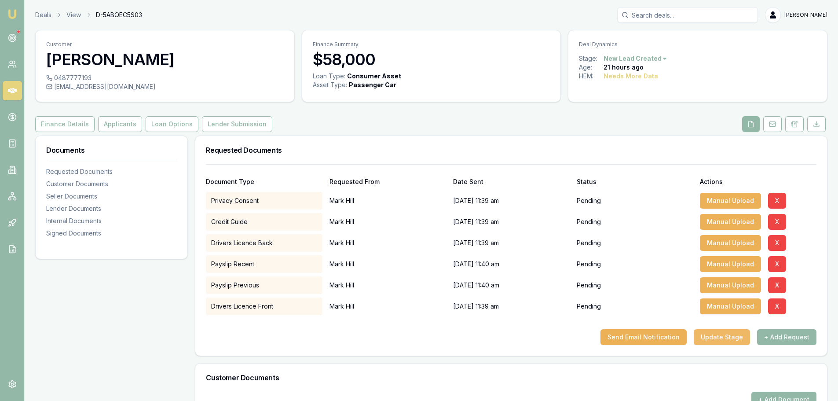
click at [723, 330] on button "Update Stage" at bounding box center [722, 337] width 56 height 16
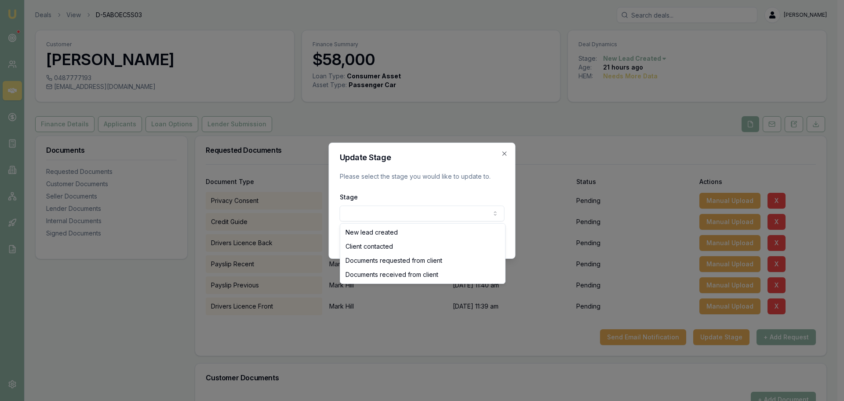
click at [485, 216] on body "Emu Broker Deals View D-5ABOEC5S03 Erin Shield Toggle Menu Customer Mark Hill 0…" at bounding box center [419, 200] width 838 height 401
select select "DOCUMENTS_REQUESTED_FROM_CLIENT"
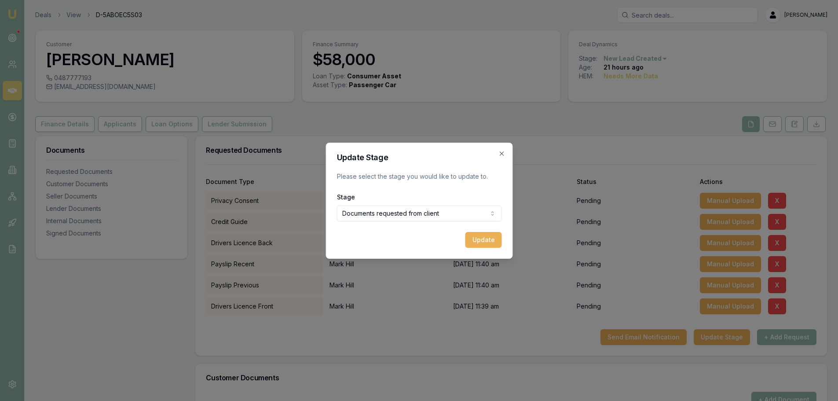
drag, startPoint x: 485, startPoint y: 240, endPoint x: 364, endPoint y: 179, distance: 135.1
click at [484, 240] on button "Update" at bounding box center [483, 240] width 37 height 16
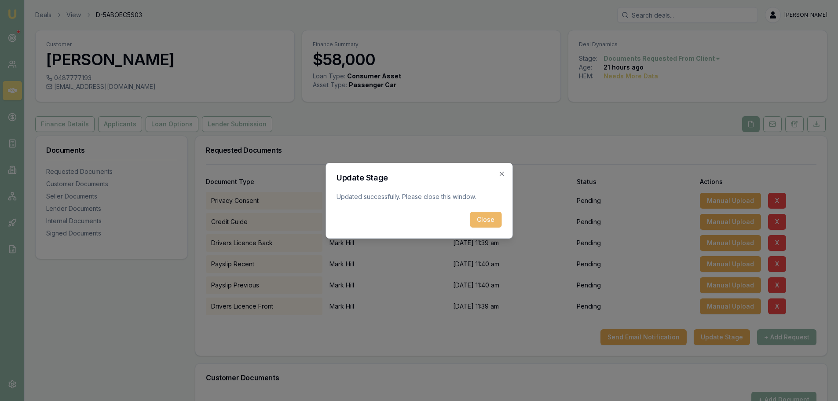
click at [479, 217] on button "Close" at bounding box center [486, 220] width 32 height 16
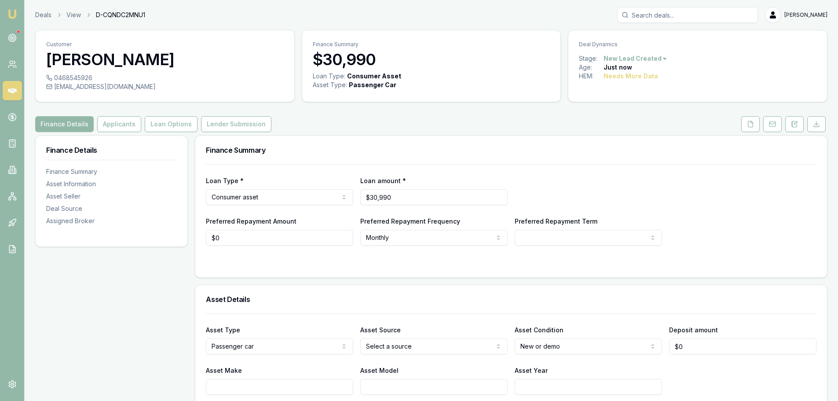
drag, startPoint x: 795, startPoint y: 127, endPoint x: 793, endPoint y: 138, distance: 11.1
click at [795, 127] on icon at bounding box center [794, 124] width 5 height 6
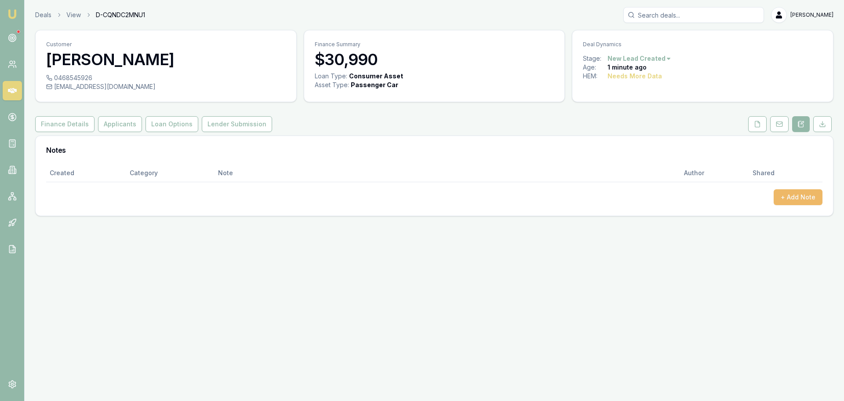
click at [795, 194] on button "+ Add Note" at bounding box center [798, 197] width 49 height 16
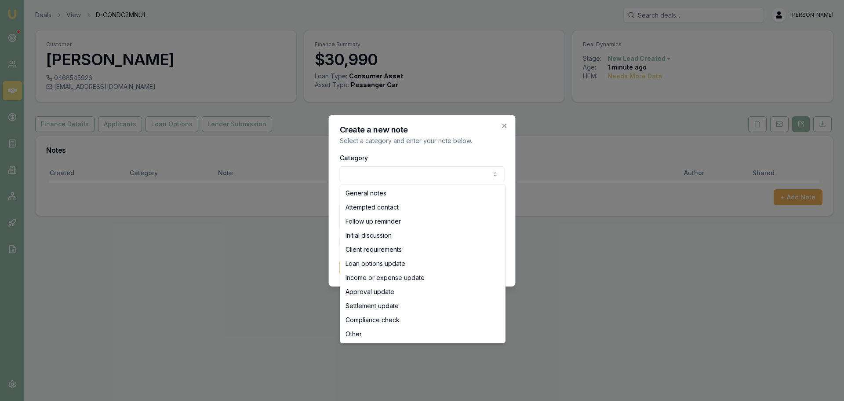
click at [466, 181] on body "Emu Broker Deals View D-CQNDC2MNU1 Erin Shield Toggle Menu Customer Carolyn Tab…" at bounding box center [422, 200] width 844 height 401
select select "ATTEMPTED_CONTACT"
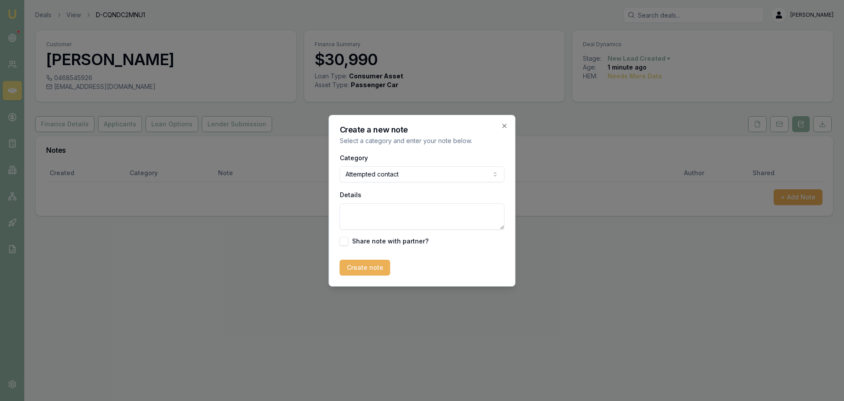
click at [395, 212] on textarea "Details" at bounding box center [422, 216] width 165 height 26
type textarea "sent intro text"
click at [373, 270] on button "Create note" at bounding box center [365, 268] width 51 height 16
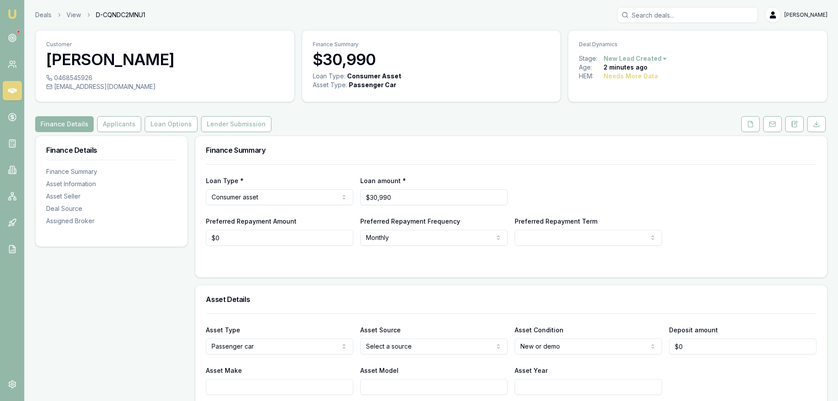
click at [525, 139] on div "Finance Summary" at bounding box center [511, 150] width 632 height 28
click at [131, 126] on button "Applicants" at bounding box center [119, 124] width 44 height 16
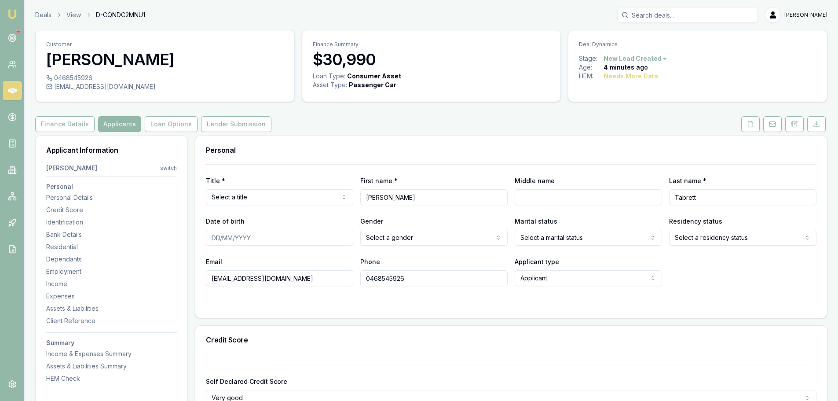
click at [385, 120] on div "Finance Details Applicants Loan Options Lender Submission" at bounding box center [431, 124] width 792 height 16
click at [56, 125] on button "Finance Details" at bounding box center [64, 124] width 59 height 16
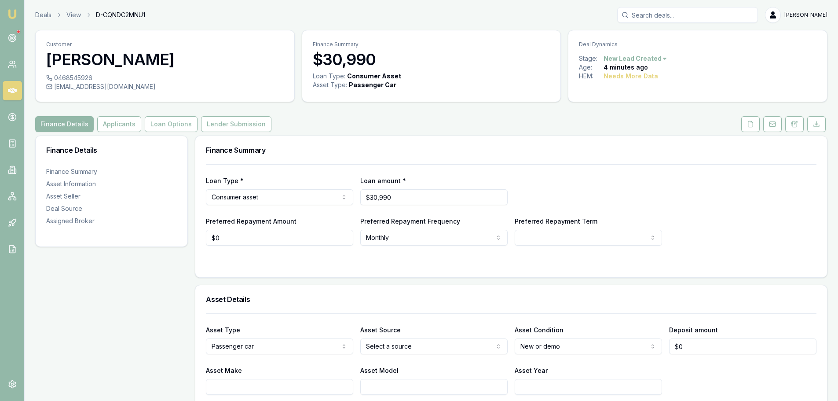
click at [305, 384] on input "Asset Make" at bounding box center [279, 387] width 147 height 16
type input "hyundai"
type input "kona"
click at [313, 299] on h3 "Asset Details" at bounding box center [511, 299] width 610 height 7
click at [409, 349] on html "Emu Broker Deals View D-CQNDC2MNU1 Erin Shield Toggle Menu Customer Carolyn Tab…" at bounding box center [419, 200] width 838 height 401
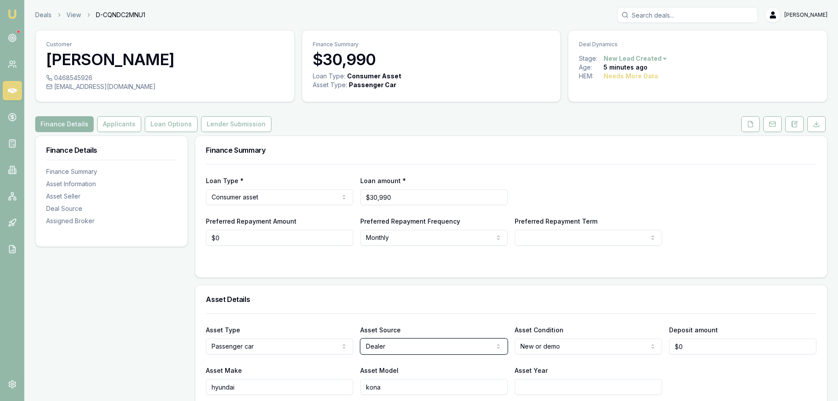
scroll to position [132, 0]
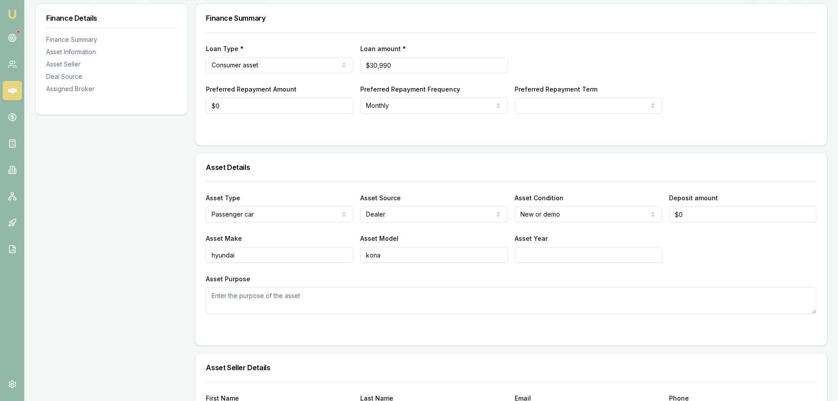
click at [544, 256] on input "Asset Year" at bounding box center [588, 255] width 147 height 16
type input "2023"
click at [529, 216] on html "Emu Broker Deals View D-CQNDC2MNU1 Erin Shield Toggle Menu Customer Carolyn Tab…" at bounding box center [419, 68] width 838 height 401
select select "USED"
click at [487, 154] on div "Asset Details" at bounding box center [511, 167] width 632 height 28
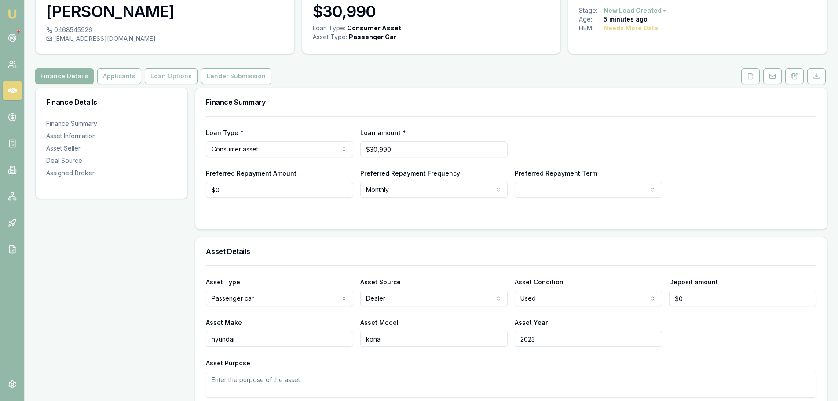
scroll to position [0, 0]
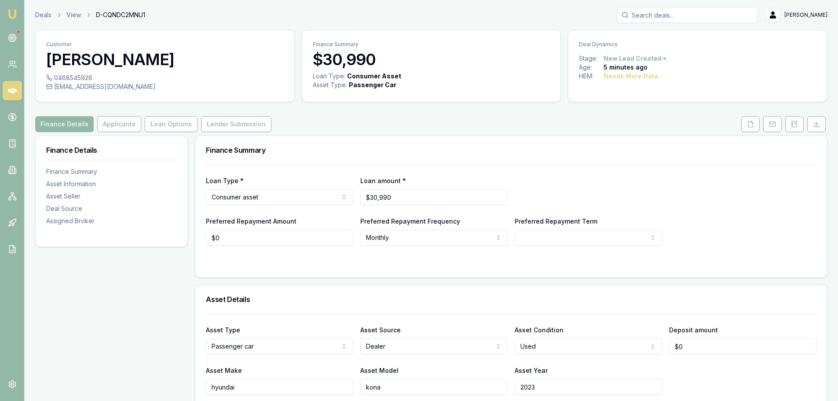
click at [452, 152] on h3 "Finance Summary" at bounding box center [511, 149] width 610 height 7
click at [457, 130] on div "Finance Details Applicants Loan Options Lender Submission" at bounding box center [431, 124] width 792 height 16
click at [113, 125] on button "Applicants" at bounding box center [119, 124] width 44 height 16
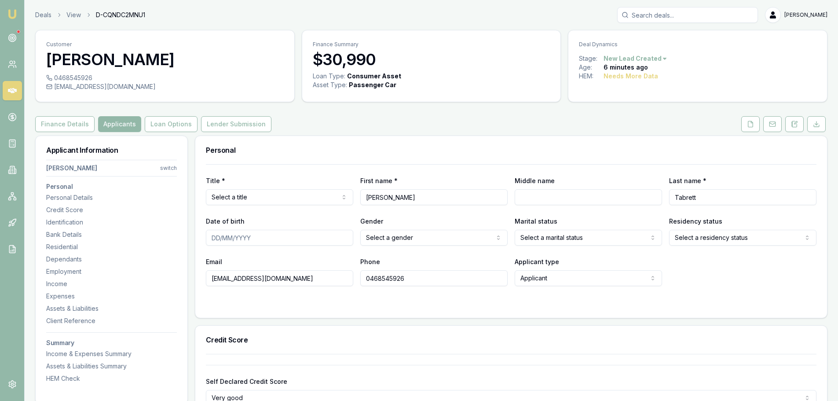
click at [297, 194] on html "Emu Broker Deals View D-CQNDC2MNU1 Erin Shield Toggle Menu Customer Carolyn Tab…" at bounding box center [419, 200] width 838 height 401
click at [325, 197] on html "Emu Broker Deals View D-CQNDC2MNU1 Erin Shield Toggle Menu Customer Carolyn Tab…" at bounding box center [419, 200] width 838 height 401
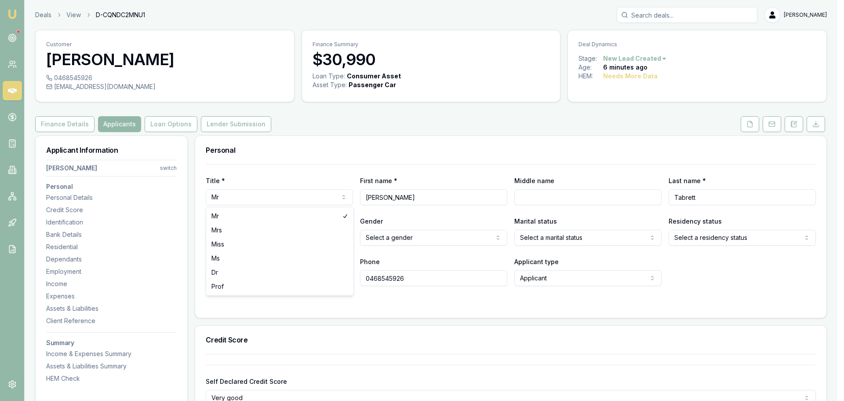
select select "Ms"
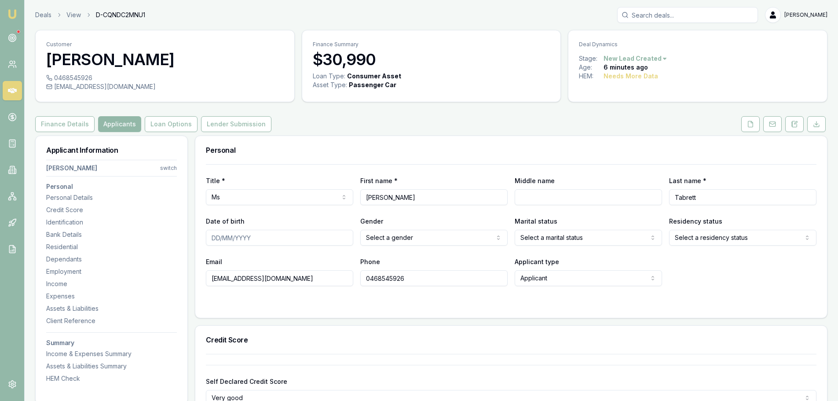
click at [309, 127] on div "Finance Details Applicants Loan Options Lender Submission" at bounding box center [431, 124] width 792 height 16
click at [46, 122] on button "Finance Details" at bounding box center [64, 124] width 59 height 16
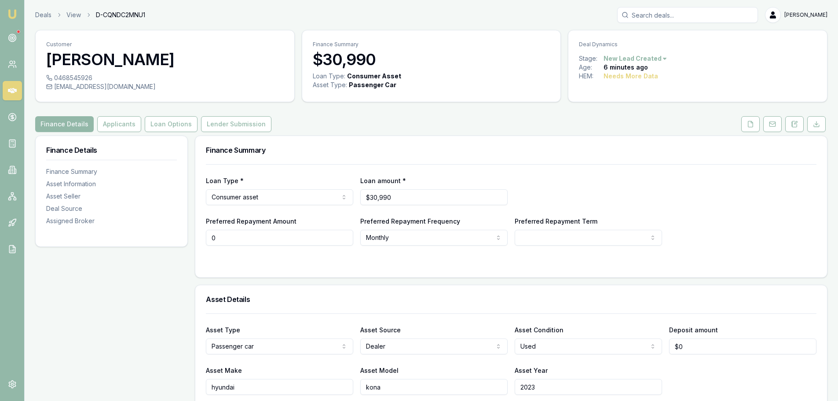
drag, startPoint x: 233, startPoint y: 240, endPoint x: -17, endPoint y: 220, distance: 250.6
click at [0, 220] on html "Emu Broker Deals View D-CQNDC2MNU1 Erin Shield Toggle Menu Customer Carolyn Tab…" at bounding box center [419, 200] width 838 height 401
type input "$600"
click at [114, 126] on button "Applicants" at bounding box center [119, 124] width 44 height 16
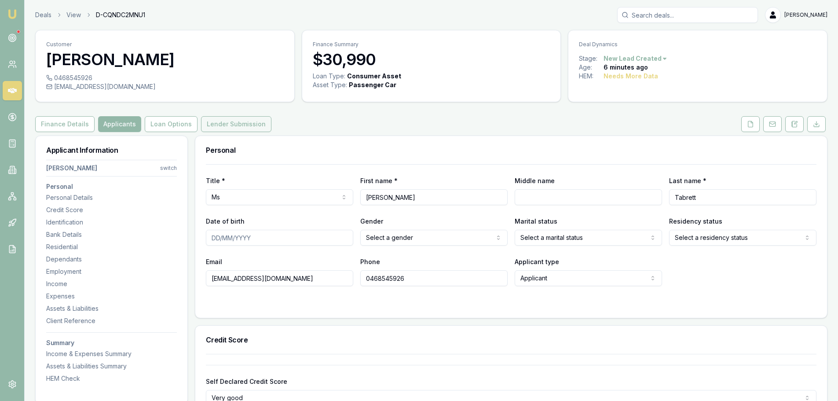
click at [253, 121] on button "Lender Submission" at bounding box center [236, 124] width 70 height 16
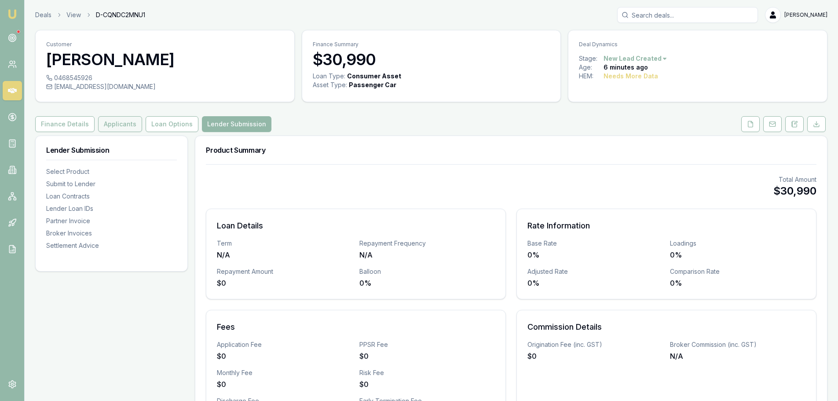
click at [128, 127] on button "Applicants" at bounding box center [120, 124] width 44 height 16
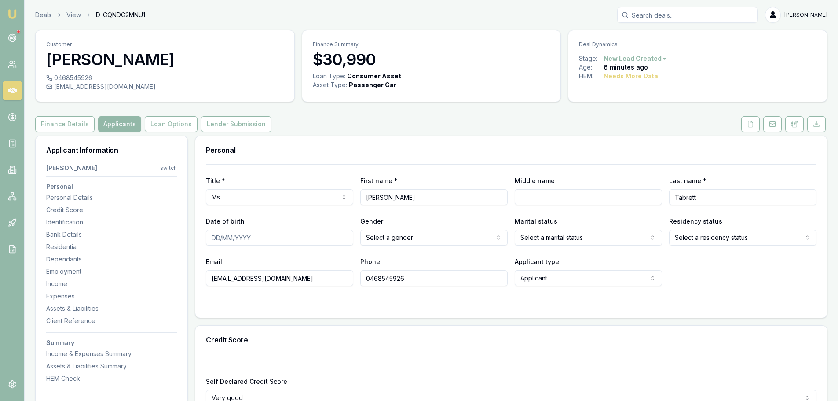
click at [384, 137] on div "Personal" at bounding box center [511, 150] width 632 height 28
click at [428, 157] on div "Personal" at bounding box center [511, 150] width 632 height 28
click at [420, 158] on div "Personal" at bounding box center [511, 150] width 632 height 28
click at [281, 241] on input "Date of birth" at bounding box center [279, 238] width 147 height 16
type input "12/09/1961"
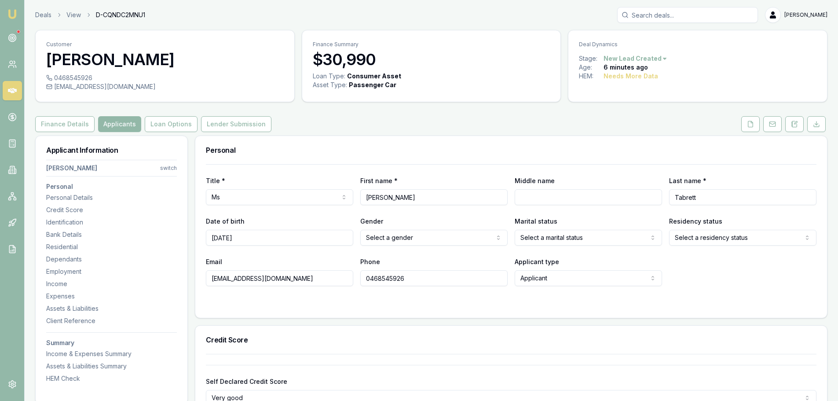
click at [338, 163] on div "Personal" at bounding box center [511, 150] width 632 height 28
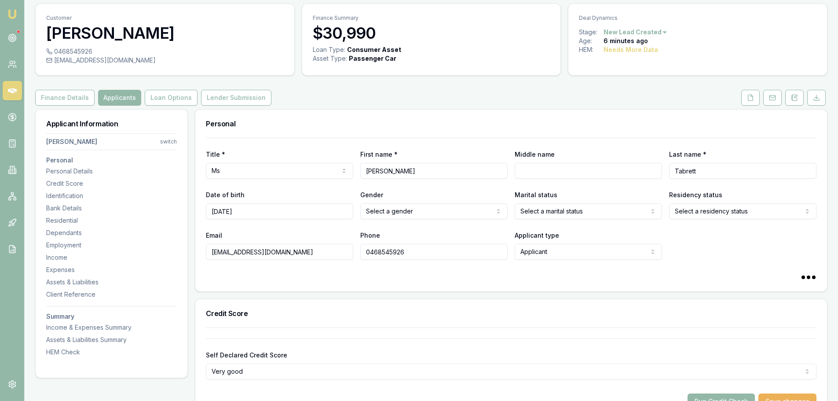
scroll to position [88, 0]
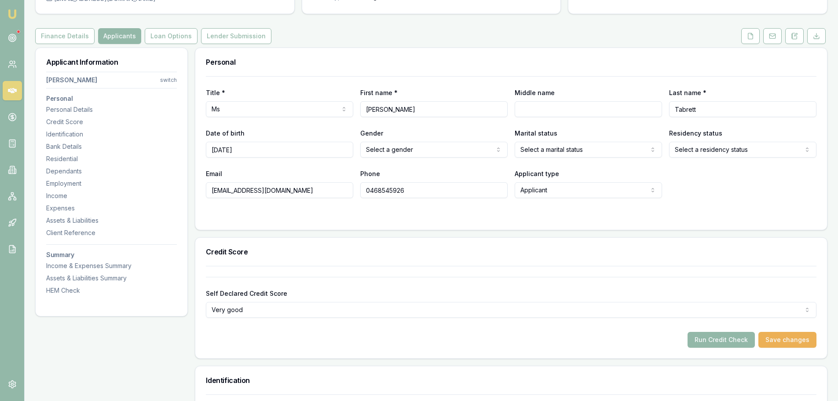
click at [406, 152] on html "Emu Broker Deals View D-CQNDC2MNU1 Erin Shield Toggle Menu Customer Carolyn Tab…" at bounding box center [419, 112] width 838 height 401
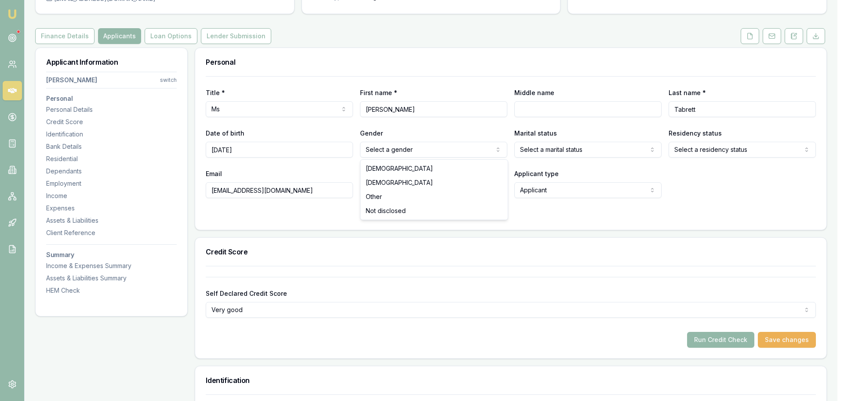
select select "FEMALE"
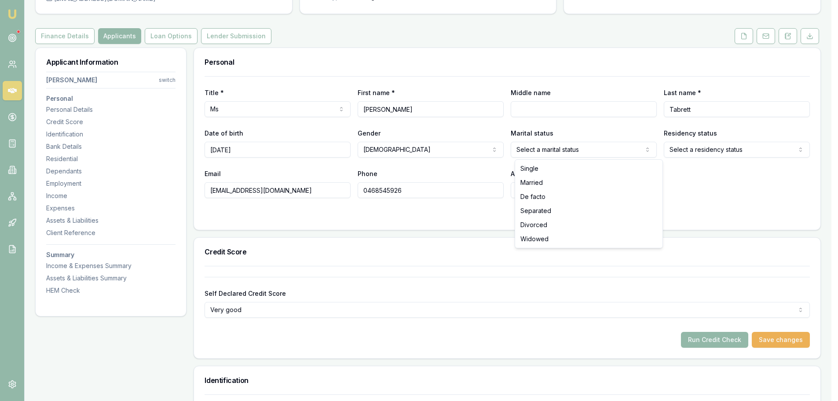
click at [595, 147] on html "Emu Broker Deals View D-CQNDC2MNU1 Erin Shield Toggle Menu Customer Carolyn Tab…" at bounding box center [419, 112] width 838 height 401
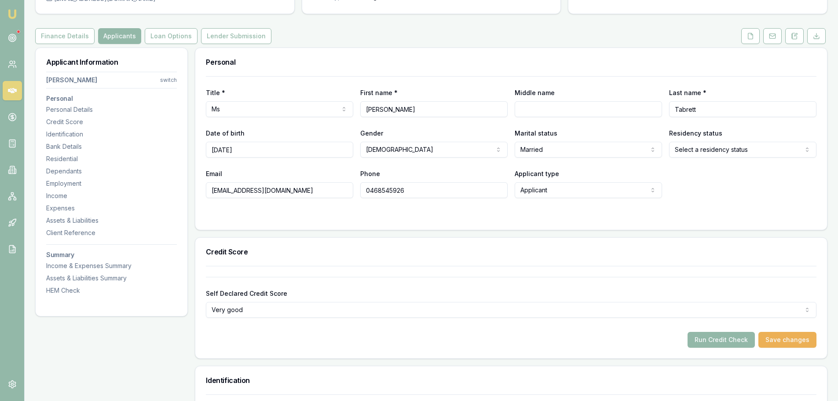
click at [705, 152] on html "Emu Broker Deals View D-CQNDC2MNU1 Erin Shield Toggle Menu Customer Carolyn Tab…" at bounding box center [419, 112] width 838 height 401
click at [589, 150] on html "Emu Broker Deals View D-CQNDC2MNU1 Erin Shield Toggle Menu Customer Carolyn Tab…" at bounding box center [419, 112] width 838 height 401
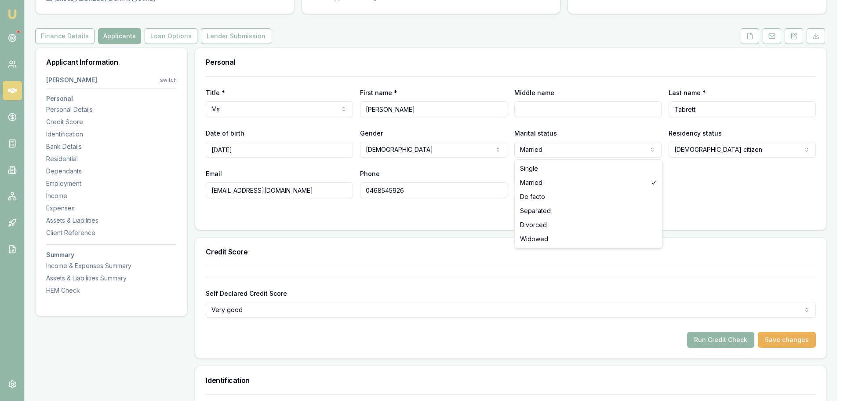
select select "SINGLE"
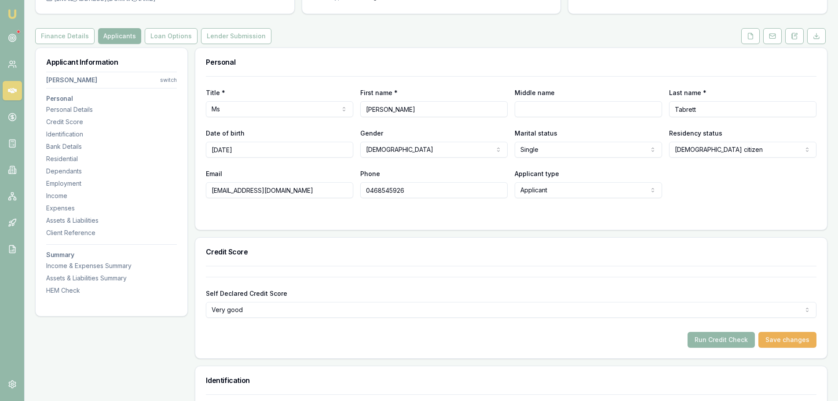
click at [712, 197] on div "Email carolyntabrett@gmail.com Phone 0468545926 Applicant type Applicant Applic…" at bounding box center [511, 183] width 610 height 30
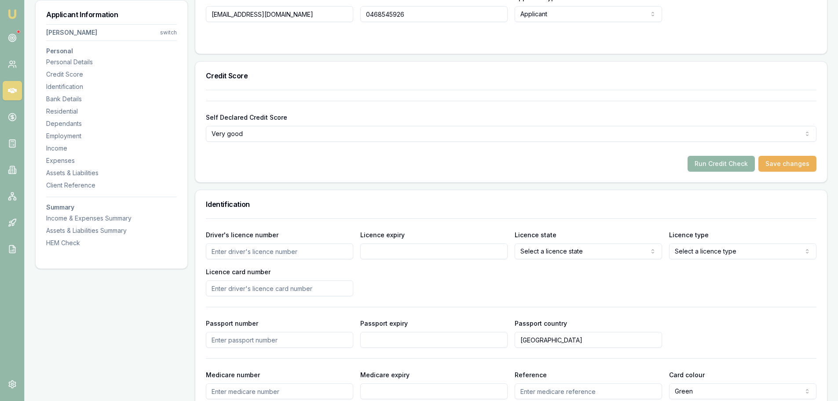
click at [285, 253] on input "Driver's licence number" at bounding box center [279, 251] width 147 height 16
click at [294, 221] on div "Driver's licence number Licence expiry Licence state Select a licence state NSW…" at bounding box center [511, 327] width 610 height 218
click at [289, 253] on input "Driver's licence number" at bounding box center [279, 251] width 147 height 16
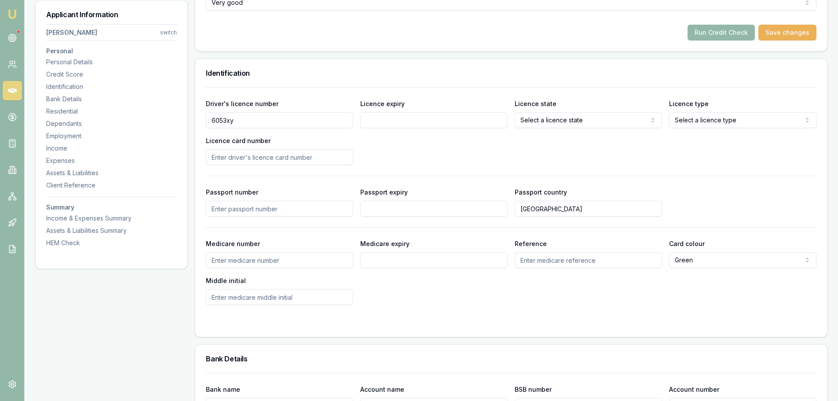
scroll to position [308, 0]
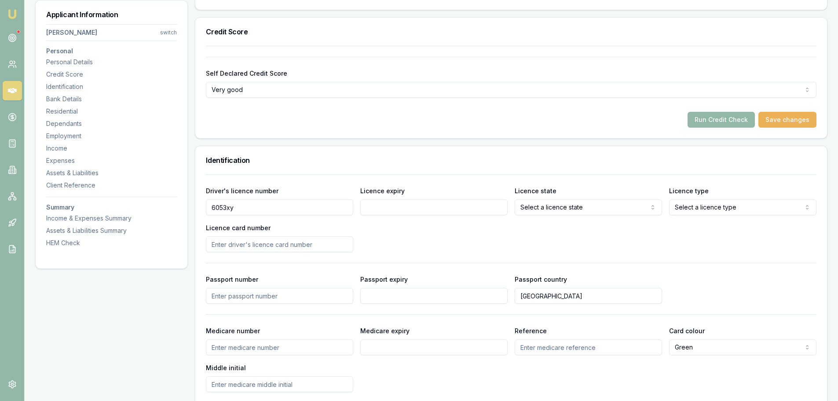
type input "6053xy"
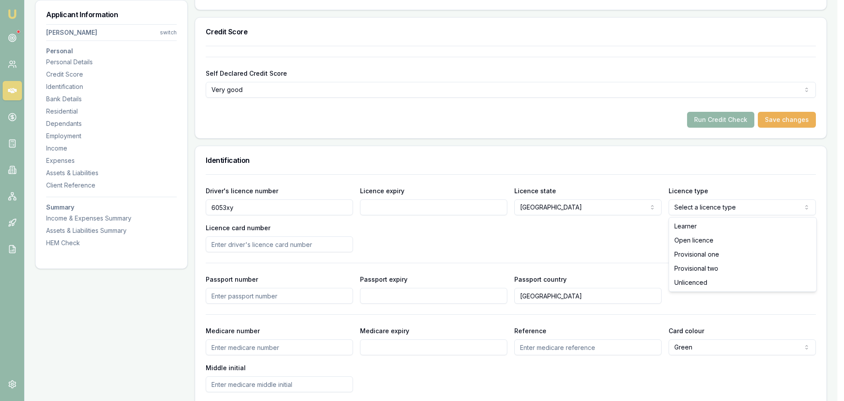
select select "OPEN_LICENCE"
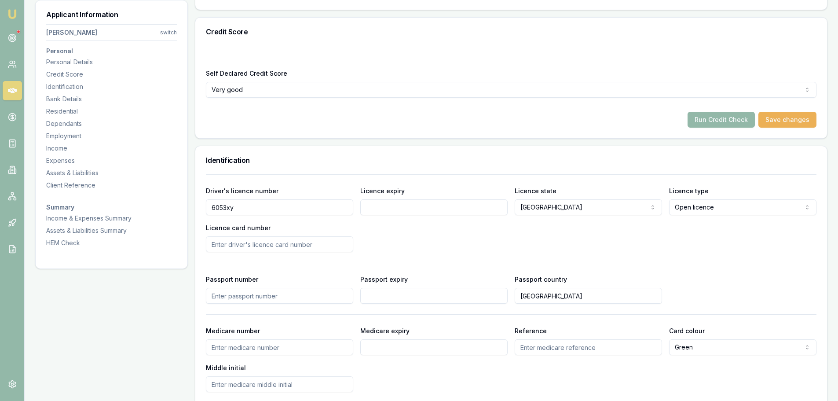
click at [556, 240] on div "Driver's licence number 6053xy Licence expiry Licence state NSW NSW VIC QLD SA …" at bounding box center [511, 218] width 610 height 67
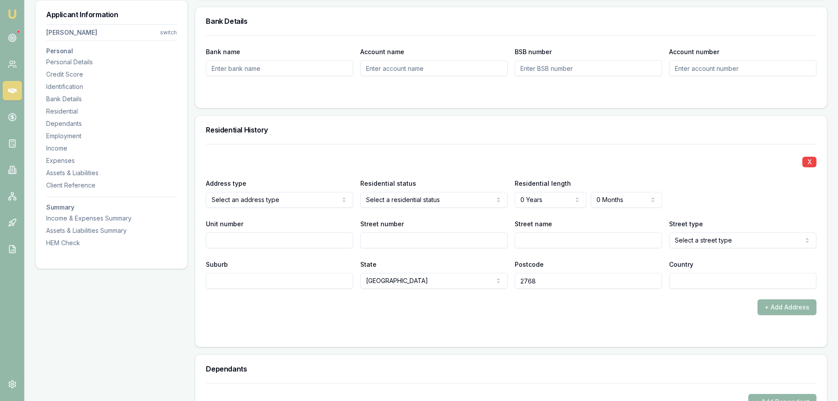
scroll to position [748, 0]
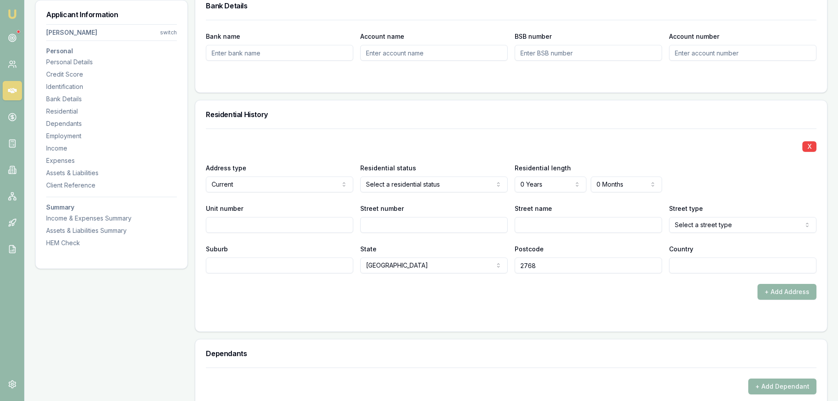
click at [419, 228] on input "Street number" at bounding box center [433, 225] width 147 height 16
type input "172"
type input "STANHOPE"
select select "Parkway"
type input "STANHOPE GARDENS"
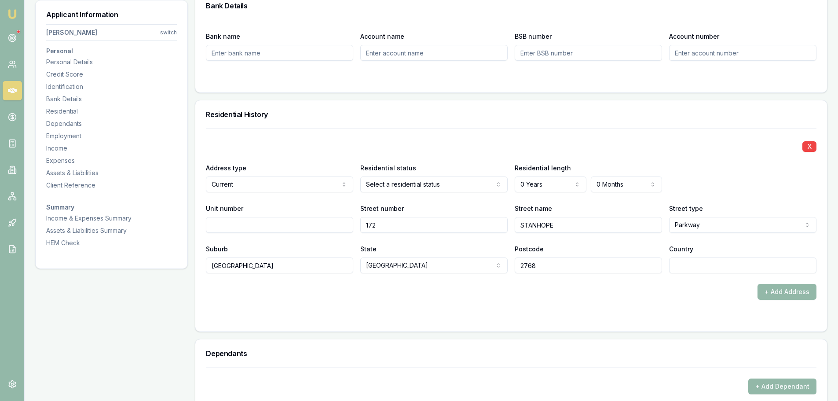
click at [715, 269] on input "Country" at bounding box center [742, 265] width 147 height 16
type input "AUSTRALIA"
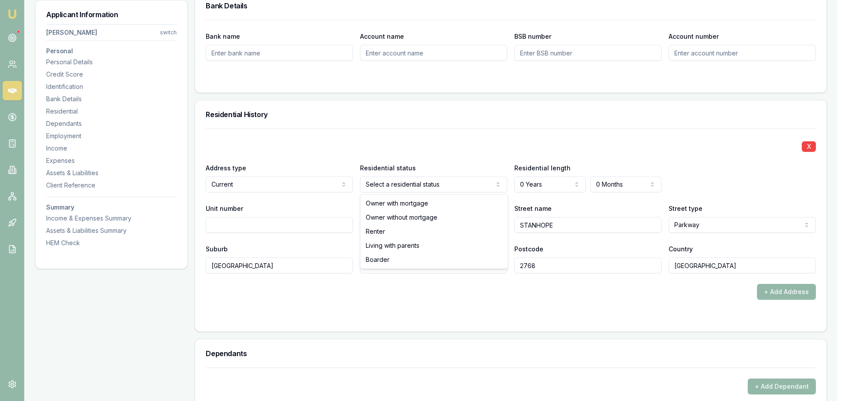
select select "RENTER"
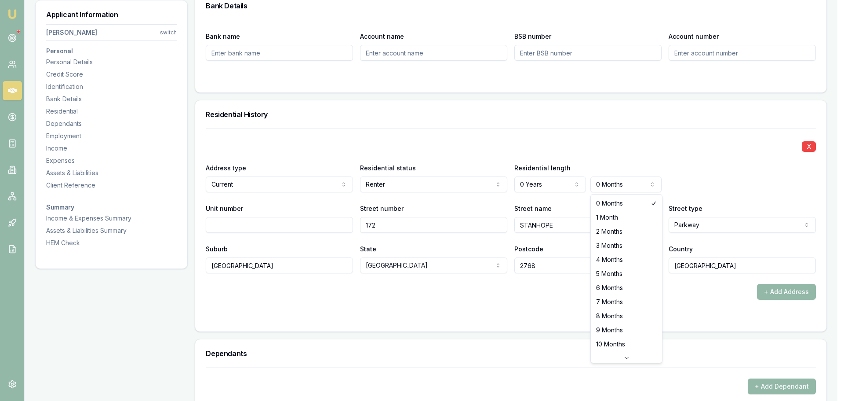
select select "5"
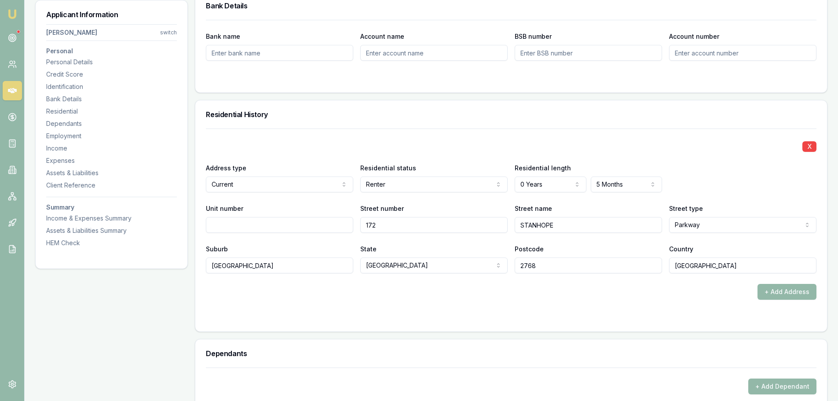
click at [626, 164] on div "Residential length 0 Years 0 Years 1 Year 2 Years 3 Years 4 Years 5 Years 6 Yea…" at bounding box center [588, 177] width 147 height 30
click at [790, 296] on button "+ Add Address" at bounding box center [786, 292] width 59 height 16
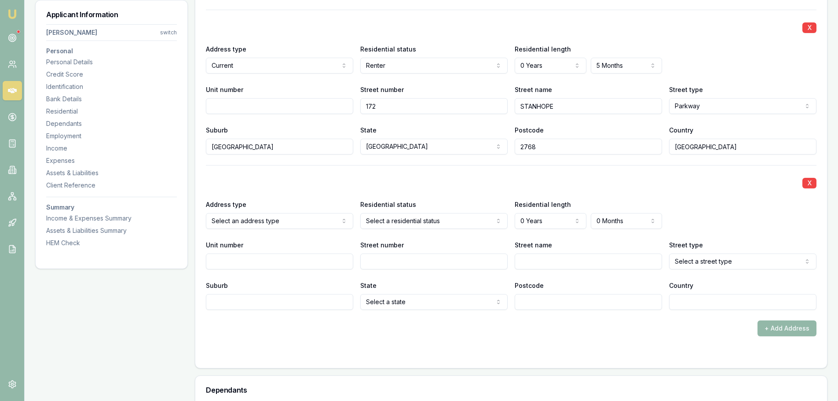
scroll to position [924, 0]
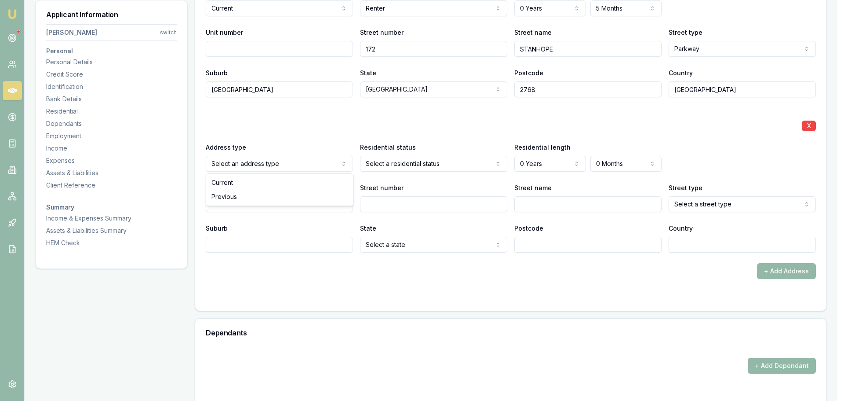
select select "PREVIOUS"
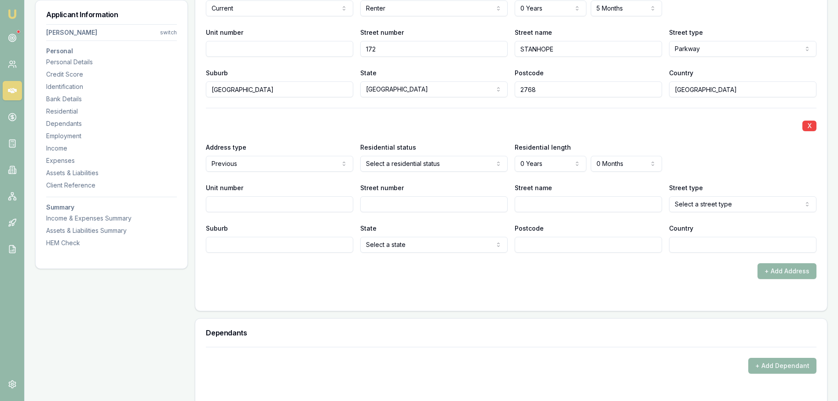
click at [437, 201] on input "Street number" at bounding box center [433, 204] width 147 height 16
type input "702"
click at [297, 208] on input "Unit number" at bounding box center [279, 204] width 147 height 16
type input "702"
type input "11"
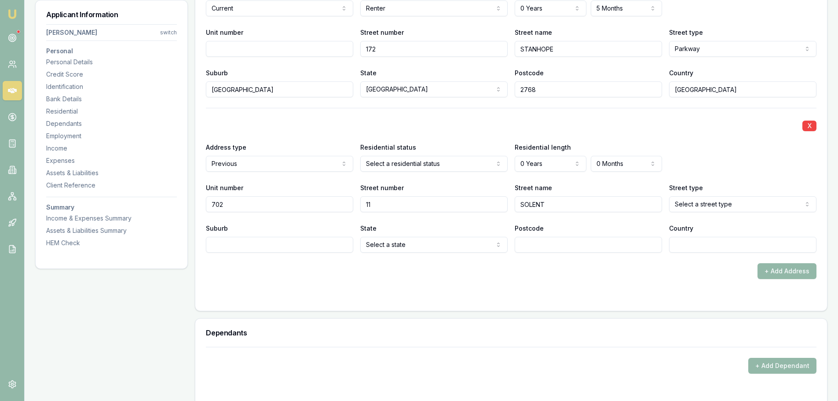
type input "SOLENT"
select select "Circuit"
type input "NORWEST"
type input "AUSTRALIA"
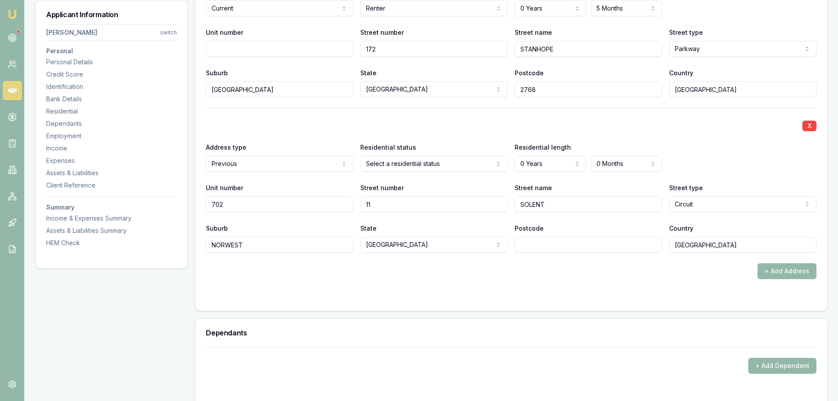
click at [538, 250] on input "Postcode" at bounding box center [588, 245] width 147 height 16
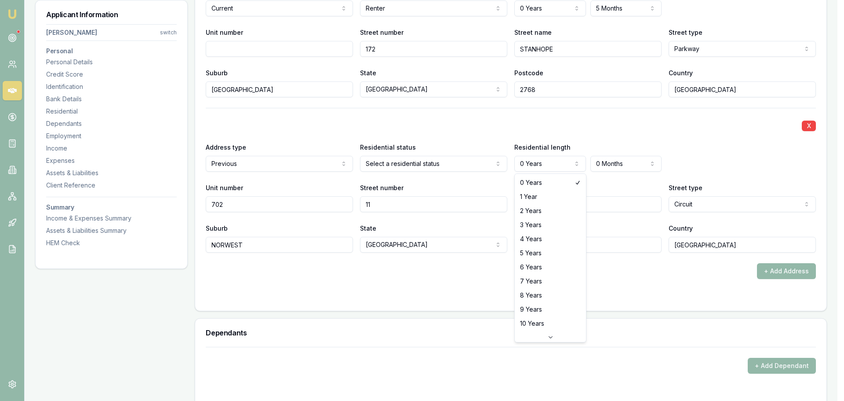
select select "5"
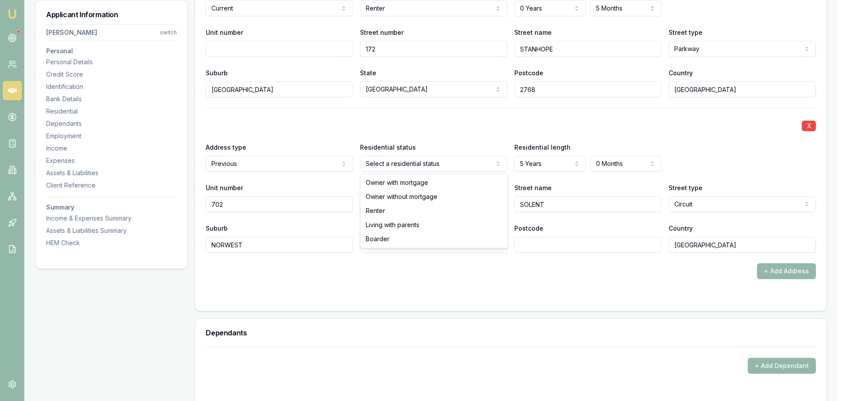
select select "RENTER"
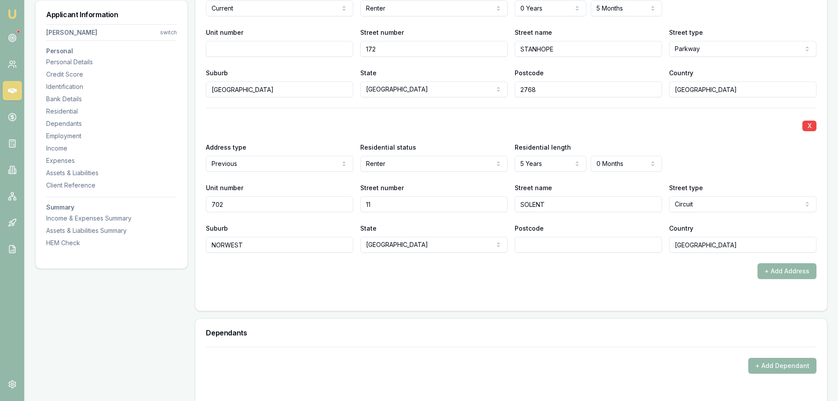
click at [424, 108] on div at bounding box center [511, 108] width 610 height 0
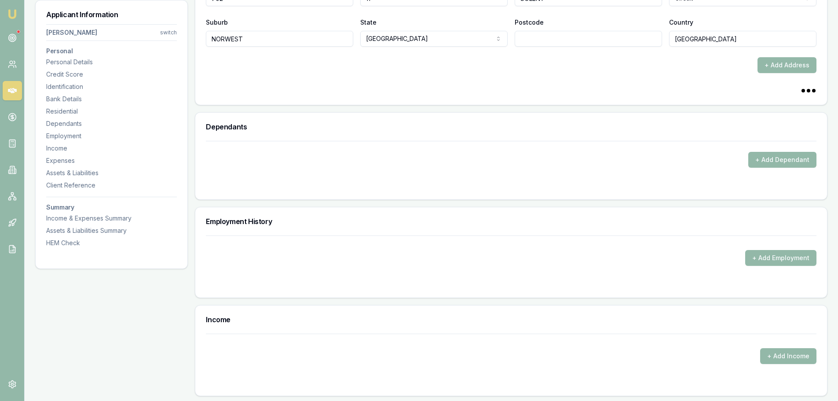
scroll to position [1188, 0]
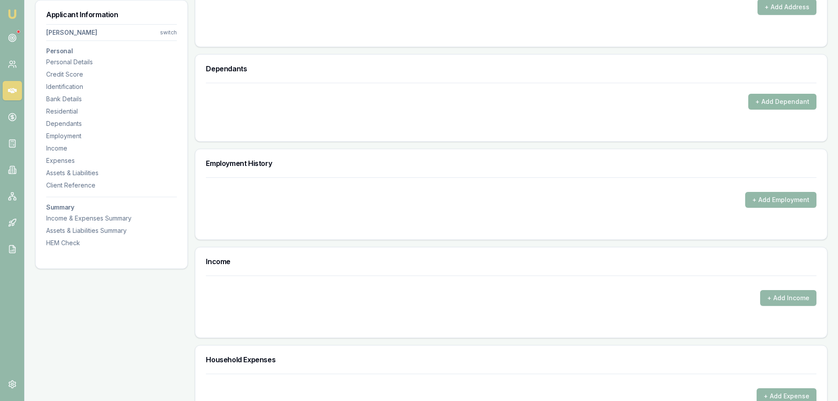
click at [792, 102] on button "+ Add Dependant" at bounding box center [782, 102] width 68 height 16
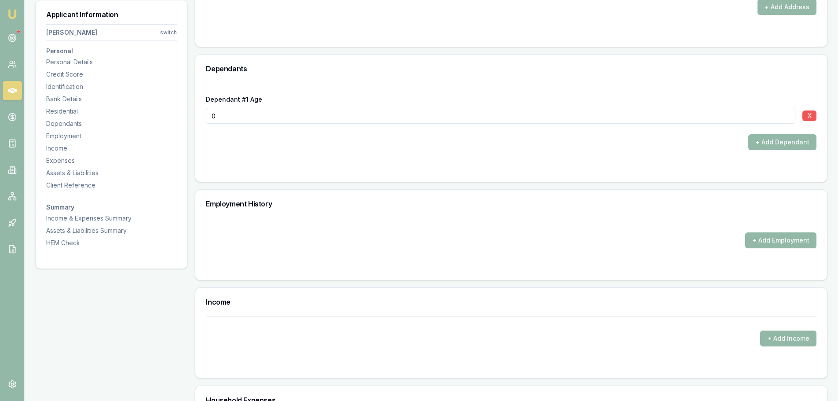
click at [812, 116] on button "X" at bounding box center [809, 115] width 14 height 11
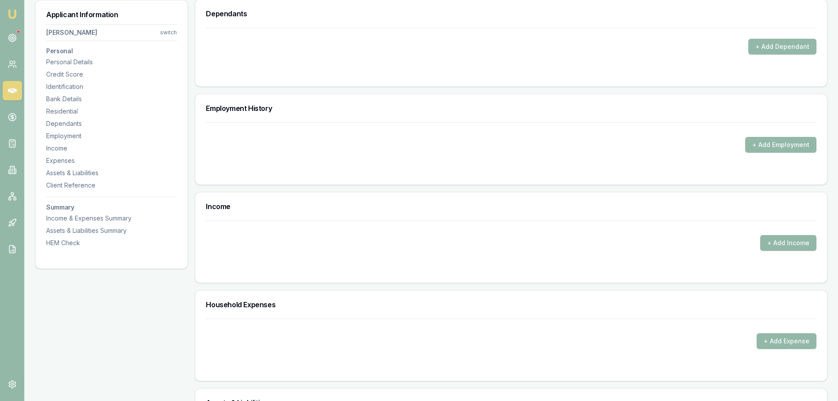
scroll to position [1276, 0]
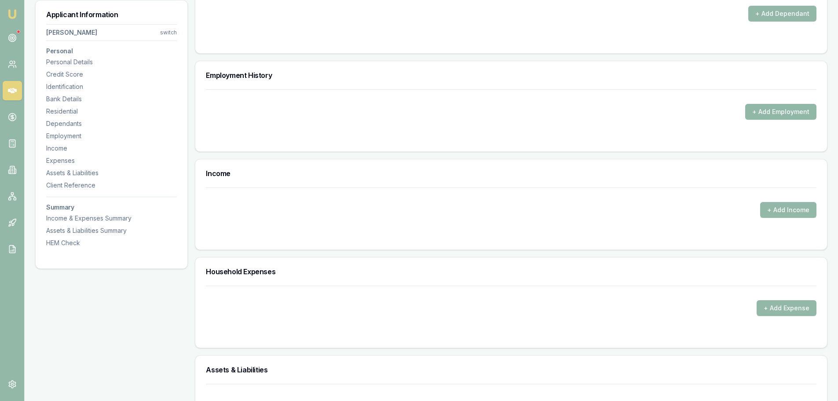
click at [759, 113] on button "+ Add Employment" at bounding box center [780, 112] width 71 height 16
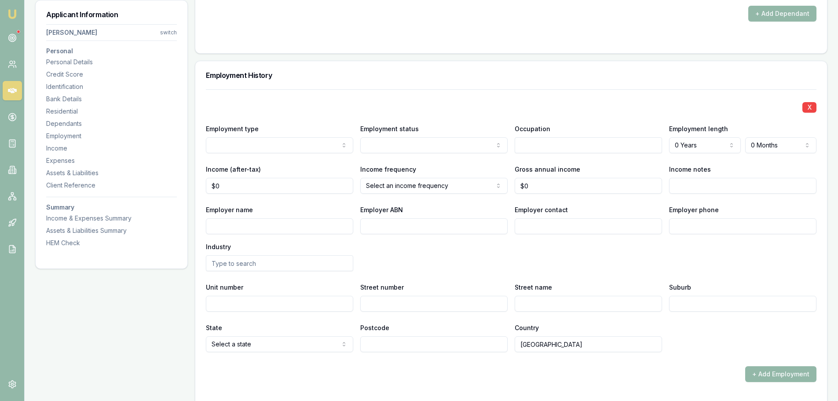
click at [326, 225] on input "Employer name" at bounding box center [279, 226] width 147 height 16
type input "C"
type input "KARL STORTZ"
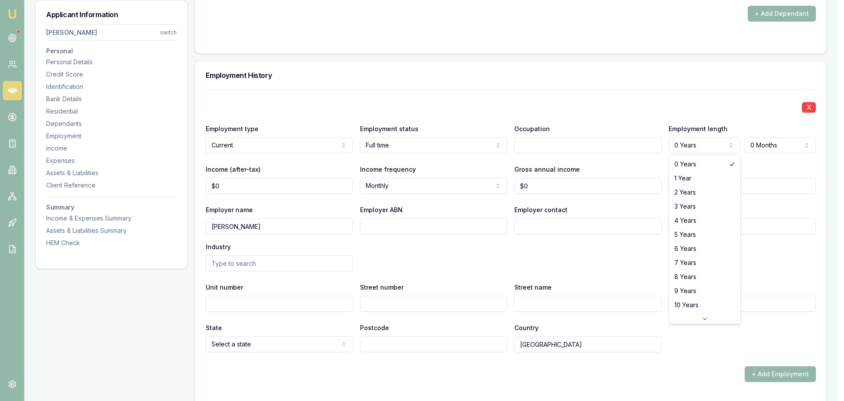
select select "1"
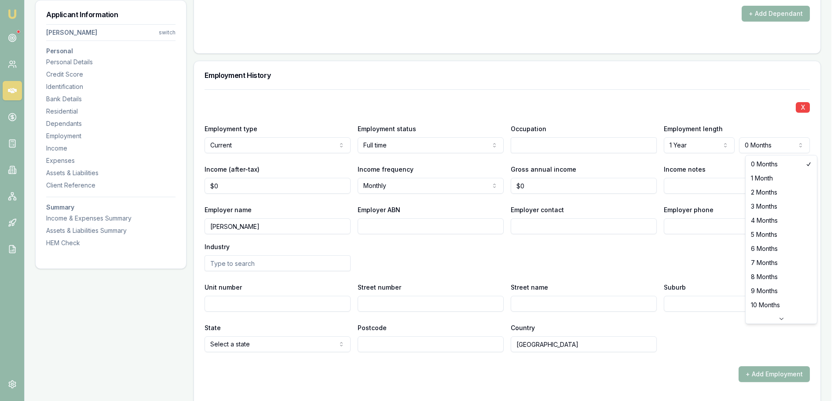
select select "10"
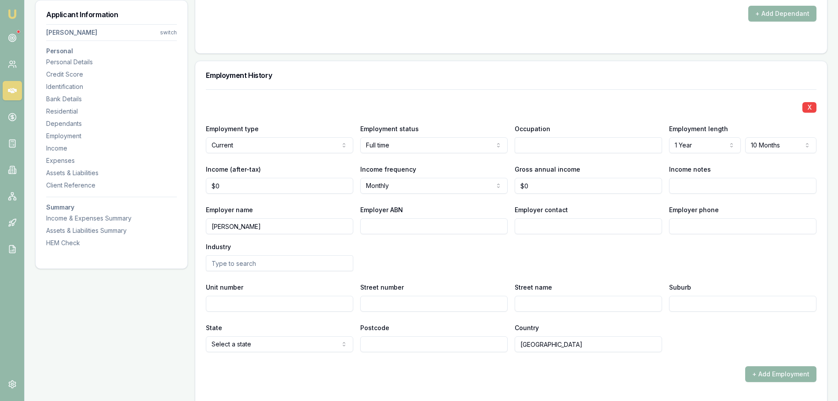
click at [583, 147] on input "text" at bounding box center [588, 145] width 147 height 16
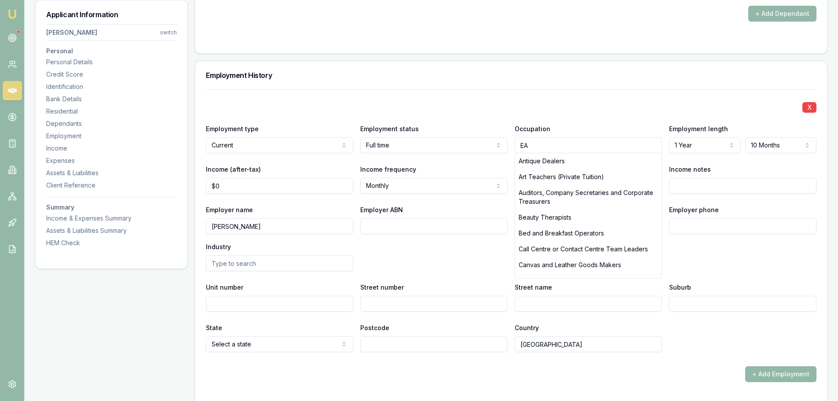
type input "EA"
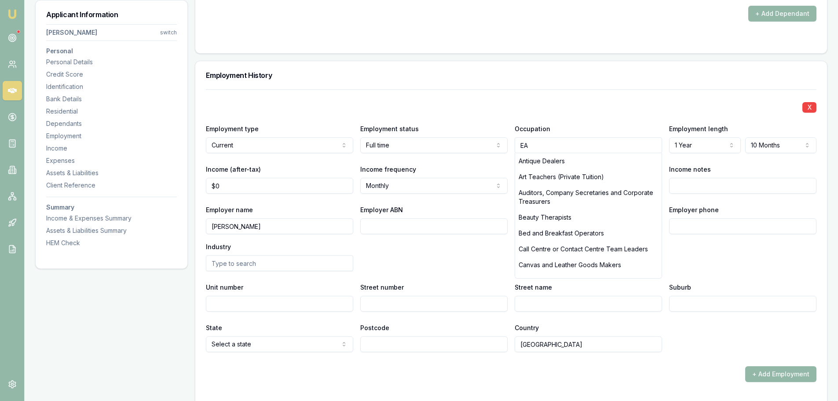
drag, startPoint x: 299, startPoint y: 190, endPoint x: 138, endPoint y: 199, distance: 161.3
click at [138, 199] on div "Applicant Information Carolyn Tabrett switch Personal Personal Details Credit S…" at bounding box center [431, 46] width 792 height 2372
type input "$6,500"
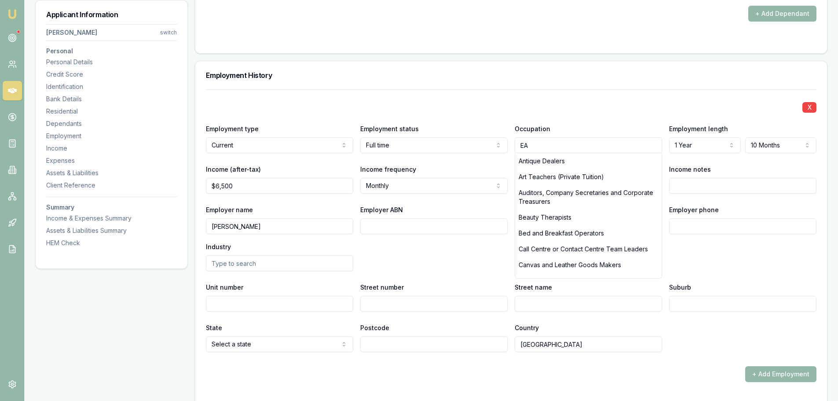
click at [383, 74] on h3 "Employment History" at bounding box center [511, 75] width 610 height 7
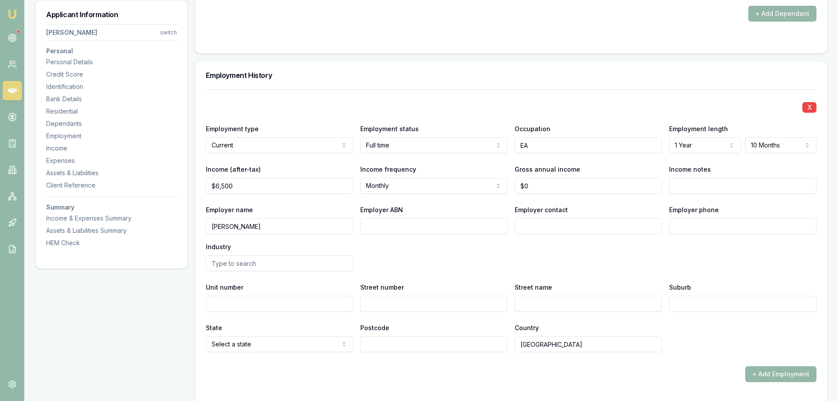
click at [738, 267] on div "Employer name KARL STORTZ Employer ABN Employer contact Employer phone Industry" at bounding box center [511, 237] width 610 height 67
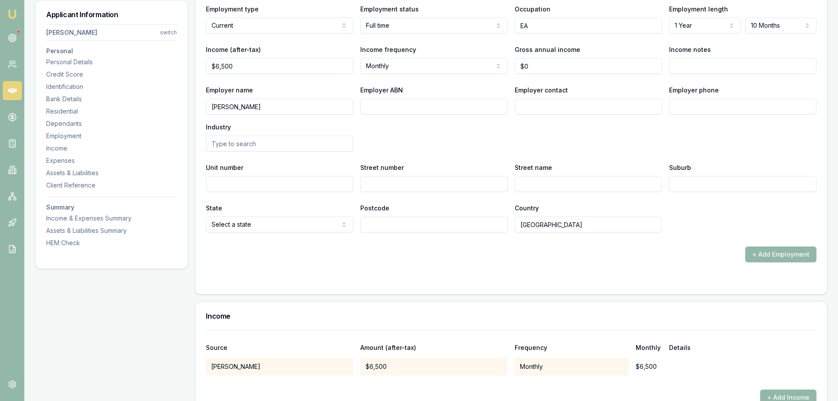
scroll to position [1407, 0]
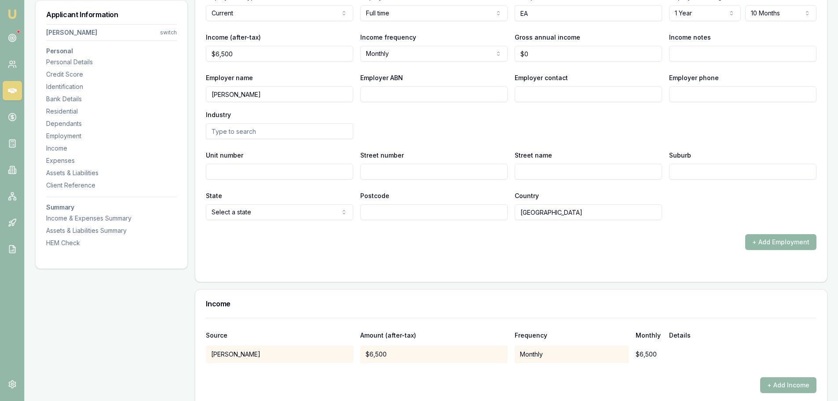
click at [783, 243] on button "+ Add Employment" at bounding box center [780, 242] width 71 height 16
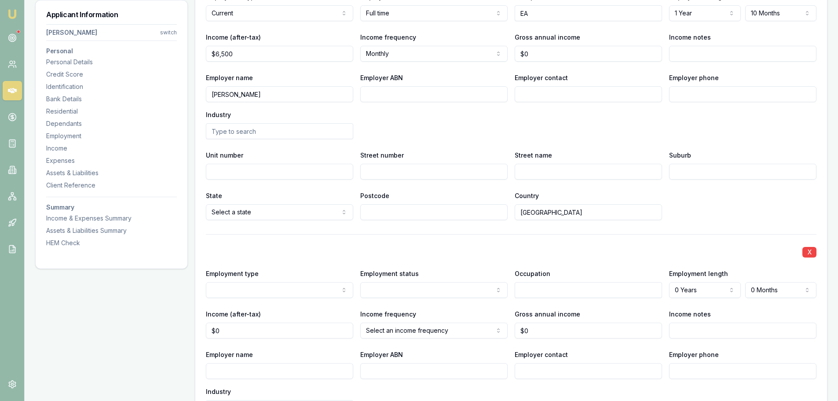
select select "PREVIOUS"
click at [305, 240] on div "X Employment type Previous Current Previous Employment status Full time Part ti…" at bounding box center [511, 365] width 610 height 263
drag, startPoint x: 539, startPoint y: 10, endPoint x: 479, endPoint y: 15, distance: 60.5
click at [483, 15] on div "Employment type Current Current Previous Employment status Full time Full time …" at bounding box center [511, 6] width 610 height 30
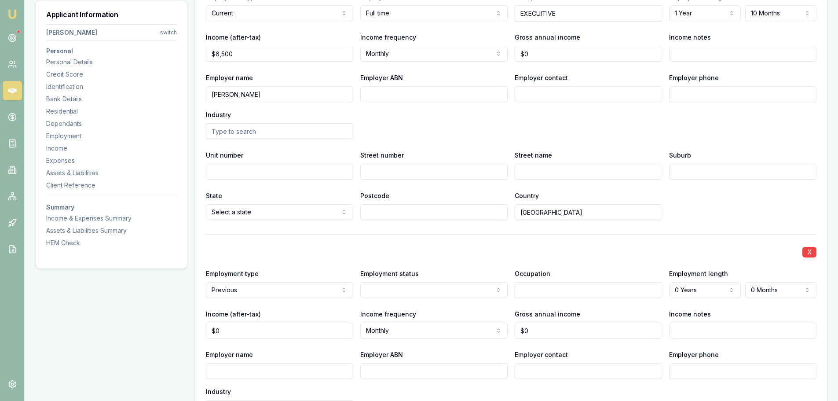
type input "EXECUITIVE"
drag, startPoint x: 254, startPoint y: 56, endPoint x: 60, endPoint y: 56, distance: 194.4
click at [60, 56] on div "Applicant Information Carolyn Tabrett switch Personal Personal Details Credit S…" at bounding box center [431, 52] width 792 height 2649
type input "$6,951"
click at [466, 130] on div "Employer name KARL STORTZ Employer ABN Employer contact Employer phone Industry" at bounding box center [511, 105] width 610 height 67
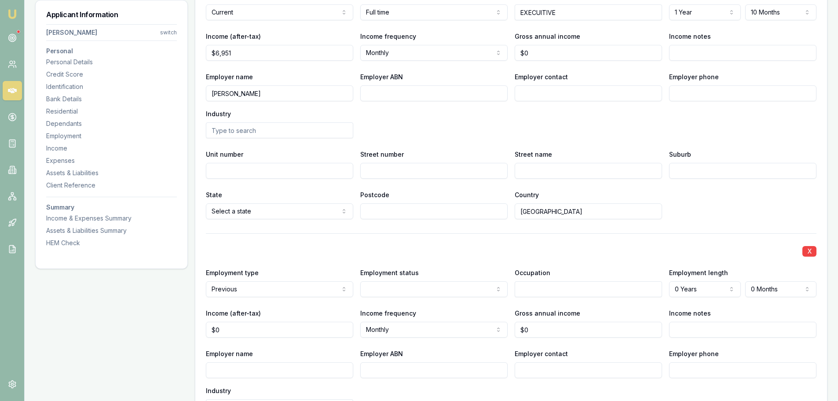
scroll to position [1451, 0]
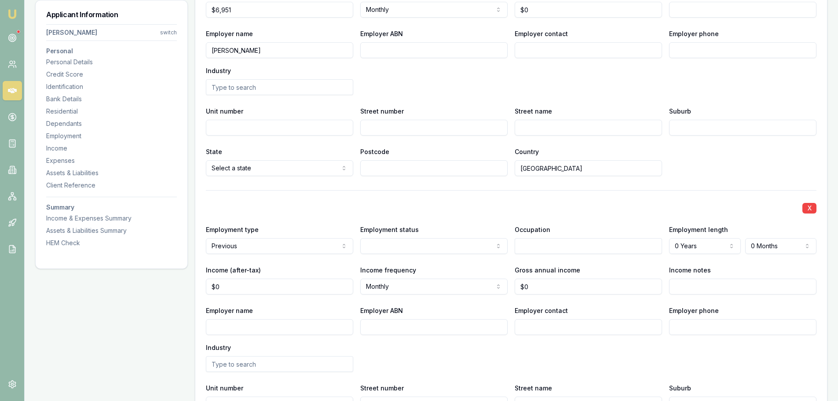
click at [263, 331] on input "Employer name" at bounding box center [279, 327] width 147 height 16
type input "PHIZER"
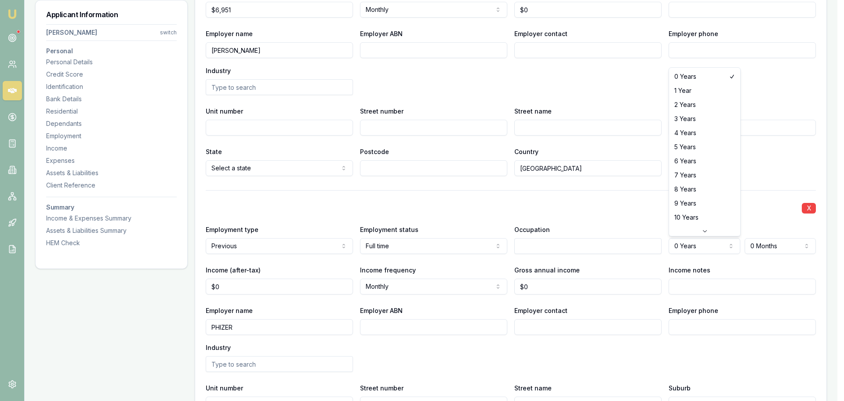
select select "5"
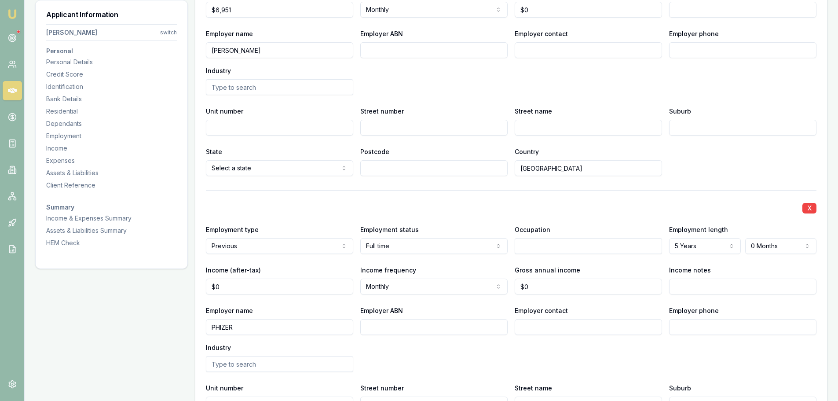
click at [596, 215] on div "X Employment type Previous Current Previous Employment status Full time Full ti…" at bounding box center [511, 321] width 610 height 263
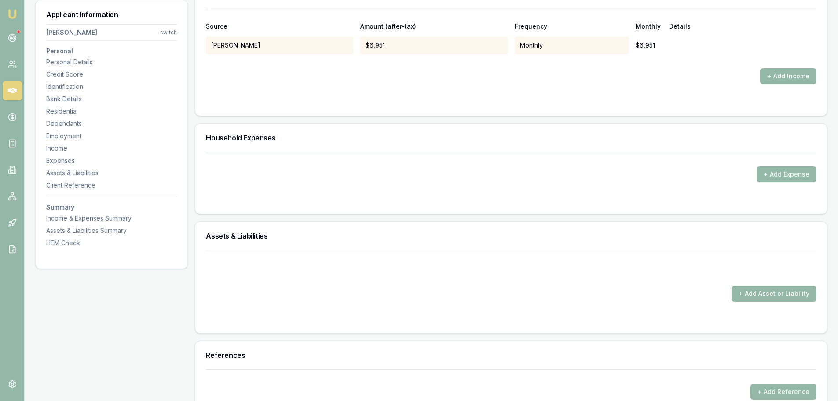
scroll to position [2023, 0]
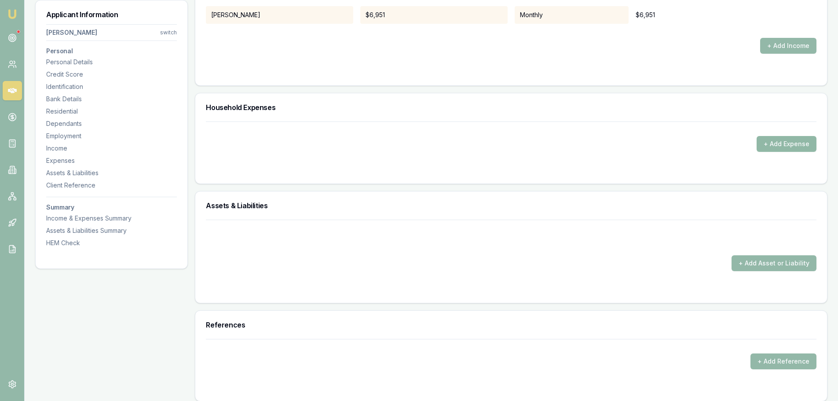
click at [780, 140] on button "+ Add Expense" at bounding box center [787, 144] width 60 height 16
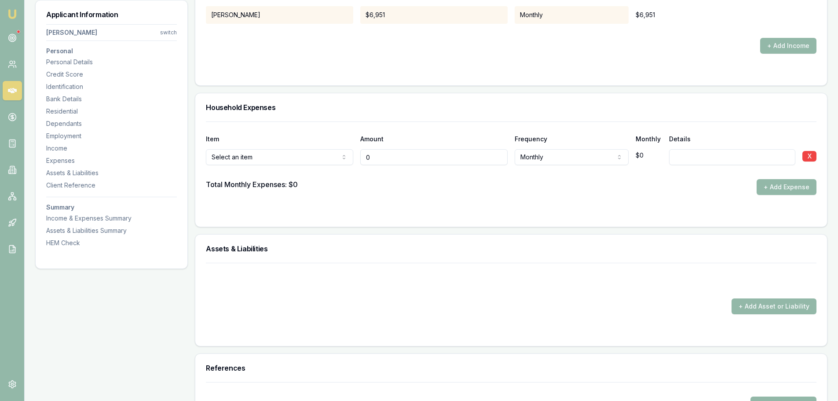
type input "$0"
click at [306, 167] on div at bounding box center [511, 172] width 610 height 14
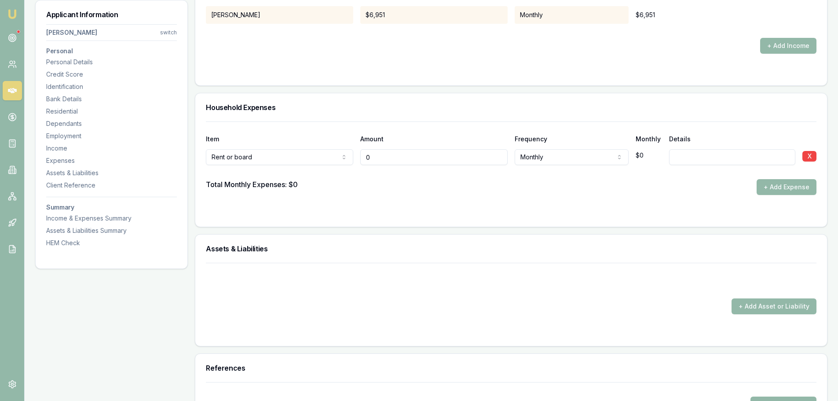
drag, startPoint x: 385, startPoint y: 160, endPoint x: 340, endPoint y: 157, distance: 45.8
click at [348, 158] on div "Rent or board Rent or board Food and groceries Utilities Insurance Transport He…" at bounding box center [511, 155] width 610 height 19
type input "$3,258"
click at [408, 188] on div "Total Monthly Expenses: $0 + Add Expense" at bounding box center [511, 187] width 610 height 16
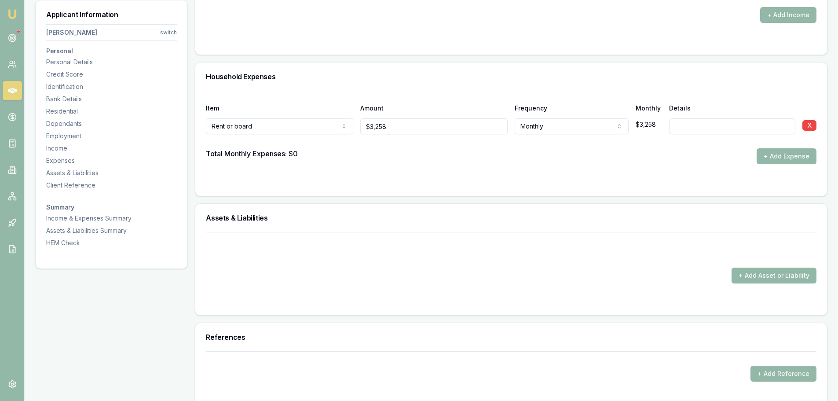
scroll to position [2067, 0]
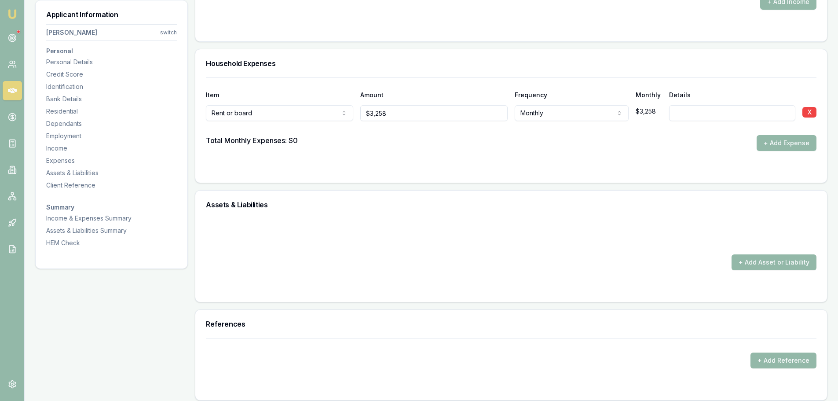
click at [398, 137] on div "Total Monthly Expenses: $0 + Add Expense" at bounding box center [511, 143] width 610 height 16
click at [399, 139] on div "Total Monthly Expenses: $0 + Add Expense" at bounding box center [511, 143] width 610 height 16
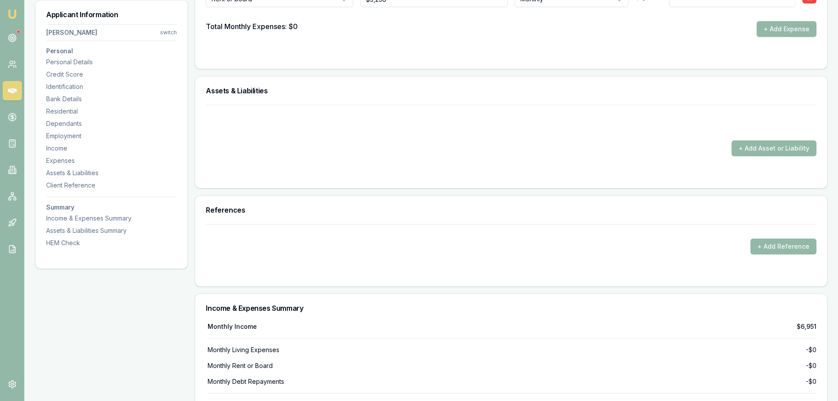
scroll to position [2199, 0]
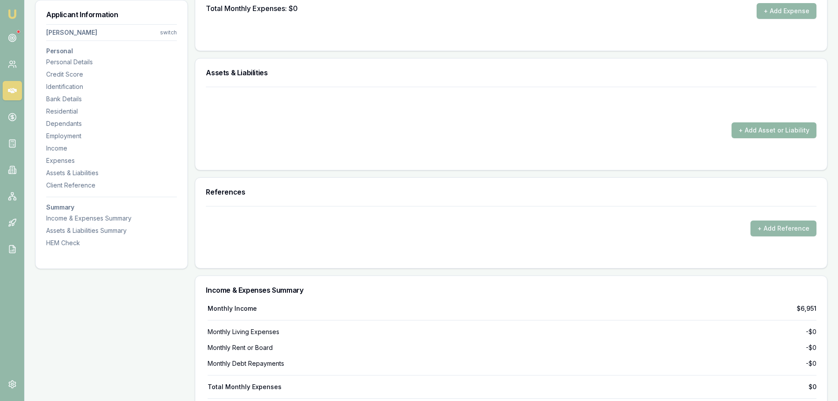
click at [796, 137] on button "+ Add Asset or Liability" at bounding box center [773, 130] width 85 height 16
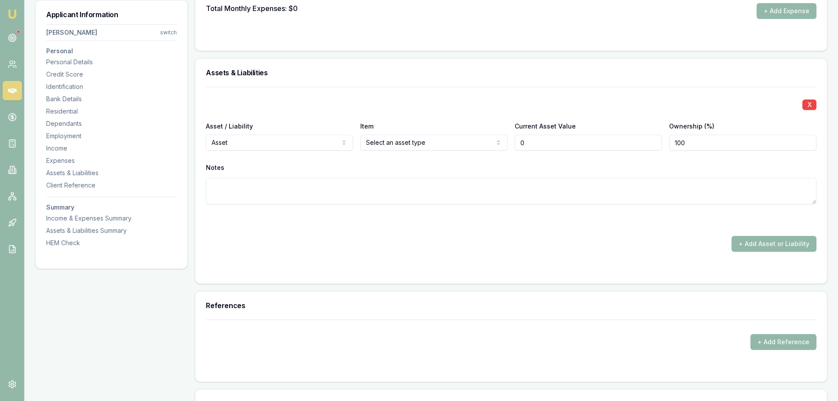
type input "$0"
click at [330, 96] on div "X Asset / Liability Asset Asset Liability Item Select an asset type Home Car Bo…" at bounding box center [511, 156] width 610 height 139
click at [369, 100] on div "X" at bounding box center [511, 104] width 610 height 12
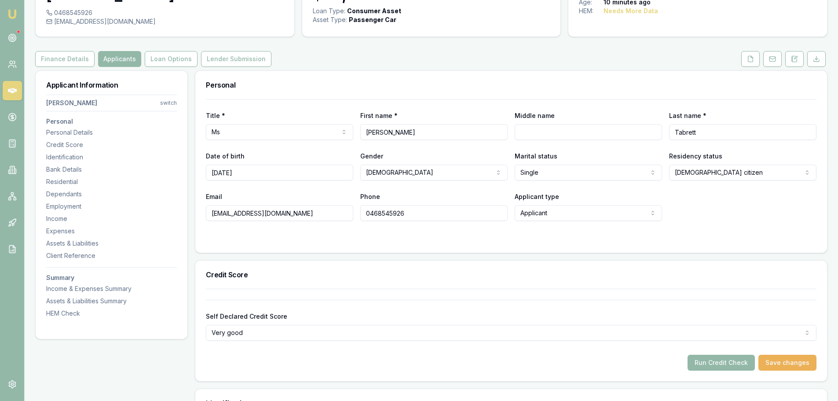
scroll to position [0, 0]
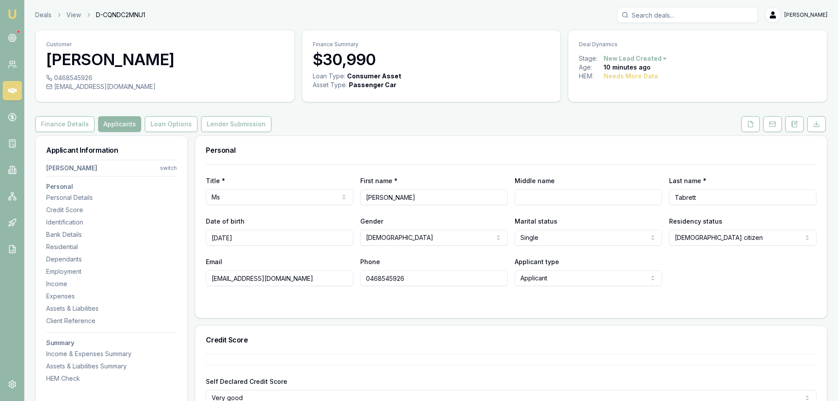
click at [411, 123] on div "Finance Details Applicants Loan Options Lender Submission" at bounding box center [431, 124] width 792 height 16
click at [422, 128] on div "Finance Details Applicants Loan Options Lender Submission" at bounding box center [431, 124] width 792 height 16
click at [356, 132] on div "Finance Details Applicants Loan Options Lender Submission" at bounding box center [431, 124] width 792 height 16
click at [375, 132] on div "Finance Details Applicants Loan Options Lender Submission" at bounding box center [431, 124] width 792 height 16
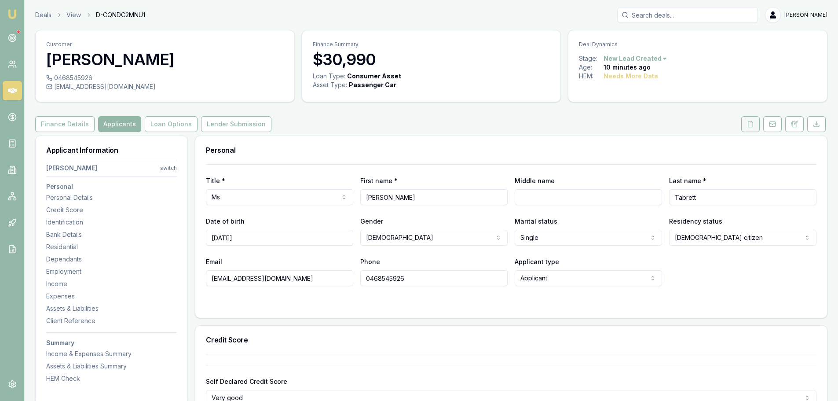
click at [750, 124] on icon at bounding box center [750, 124] width 7 height 7
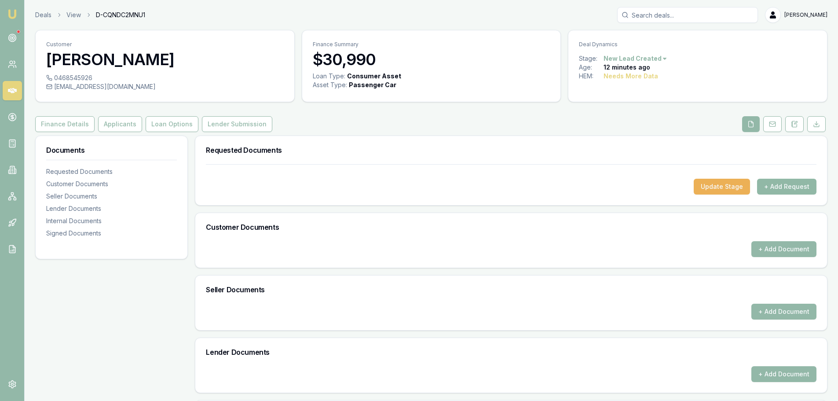
click at [773, 184] on button "+ Add Request" at bounding box center [786, 187] width 59 height 16
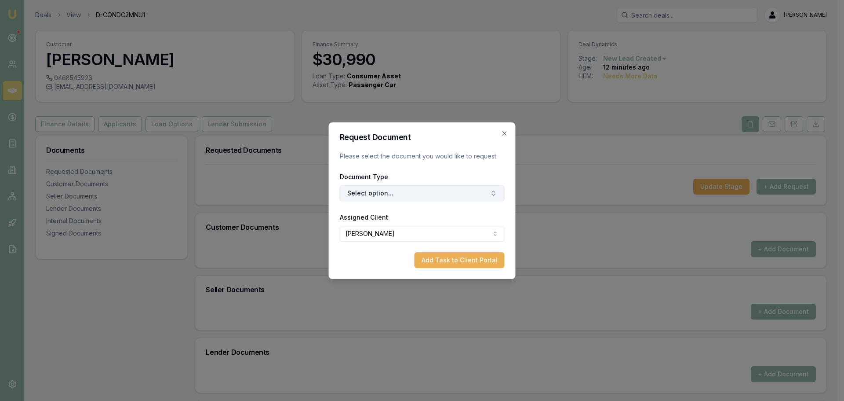
click at [424, 192] on button "Select option..." at bounding box center [422, 193] width 165 height 16
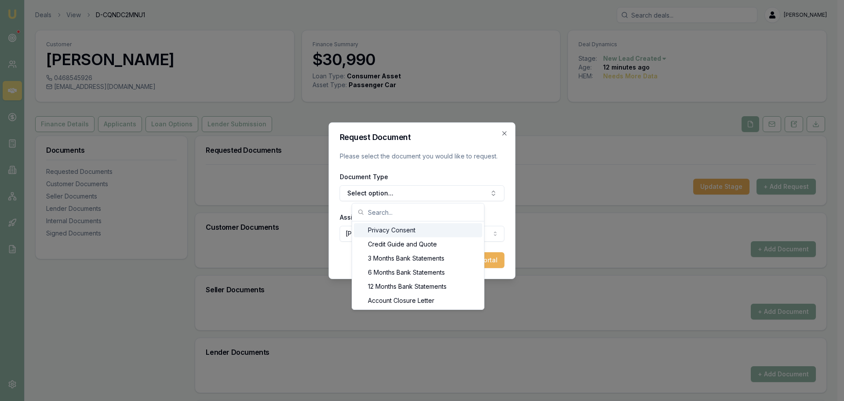
click at [397, 227] on div "Privacy Consent" at bounding box center [418, 230] width 128 height 14
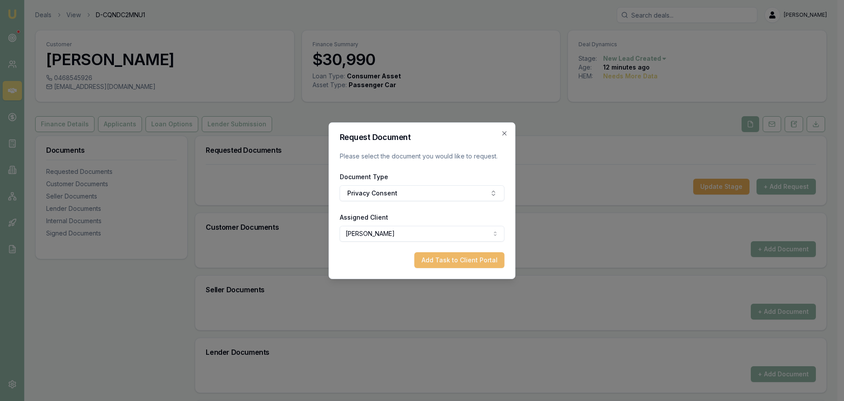
click at [438, 260] on button "Add Task to Client Portal" at bounding box center [460, 260] width 90 height 16
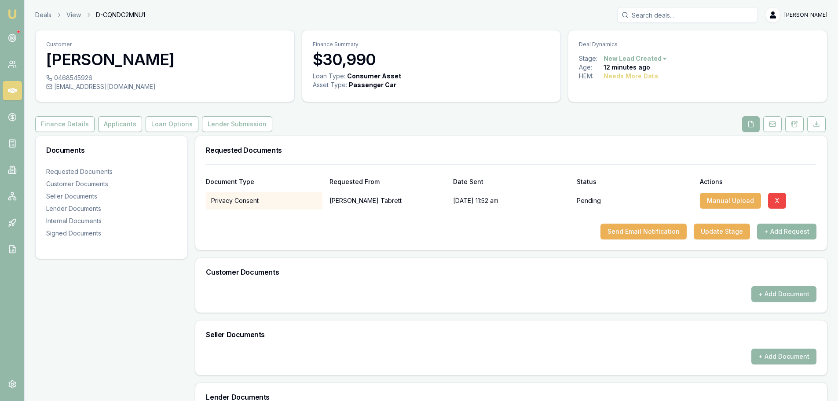
click at [800, 234] on button "+ Add Request" at bounding box center [786, 231] width 59 height 16
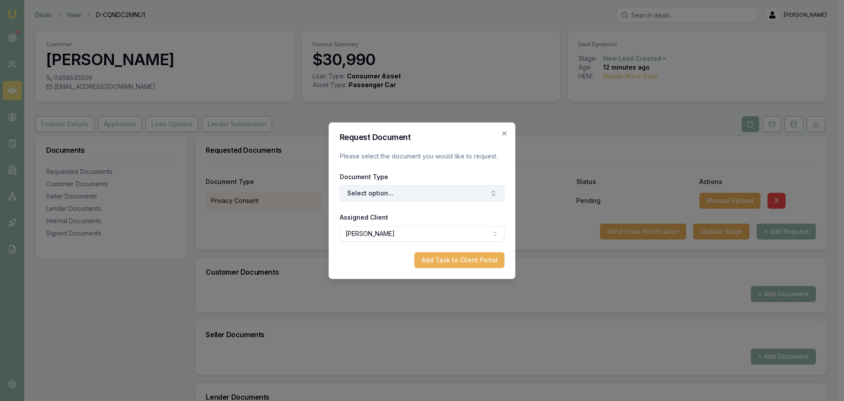
click at [423, 188] on button "Select option..." at bounding box center [422, 193] width 165 height 16
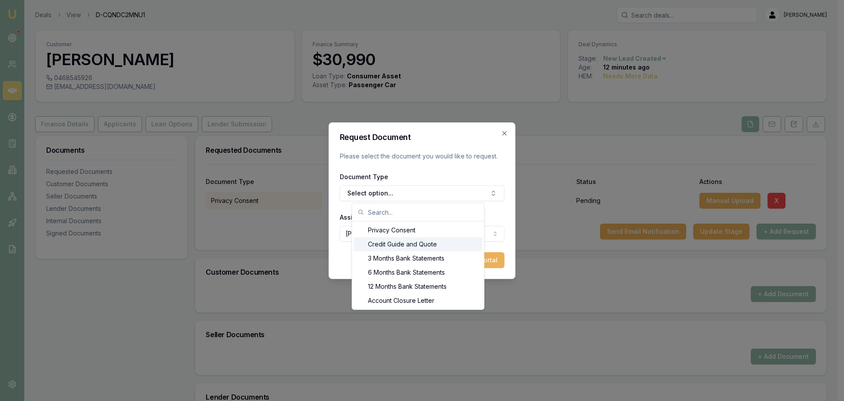
click at [411, 241] on div "Credit Guide and Quote" at bounding box center [418, 244] width 128 height 14
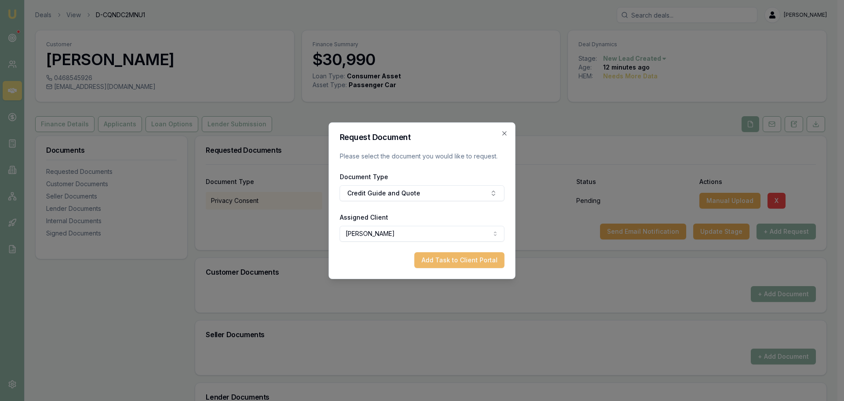
click at [449, 257] on button "Add Task to Client Portal" at bounding box center [460, 260] width 90 height 16
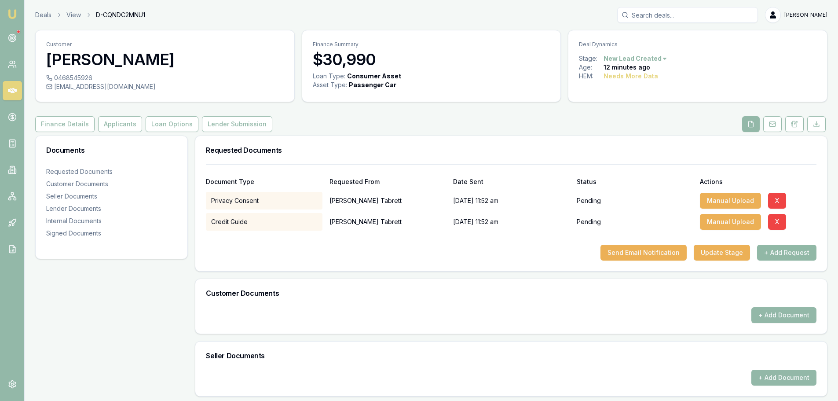
click at [783, 253] on button "+ Add Request" at bounding box center [786, 253] width 59 height 16
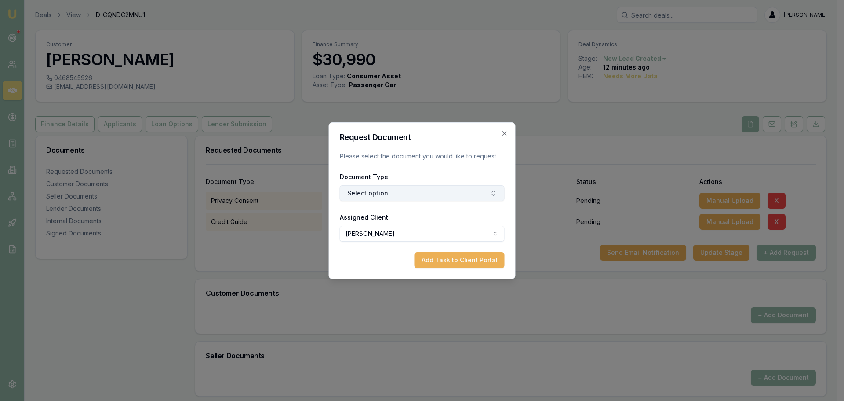
click at [452, 196] on button "Select option..." at bounding box center [422, 193] width 165 height 16
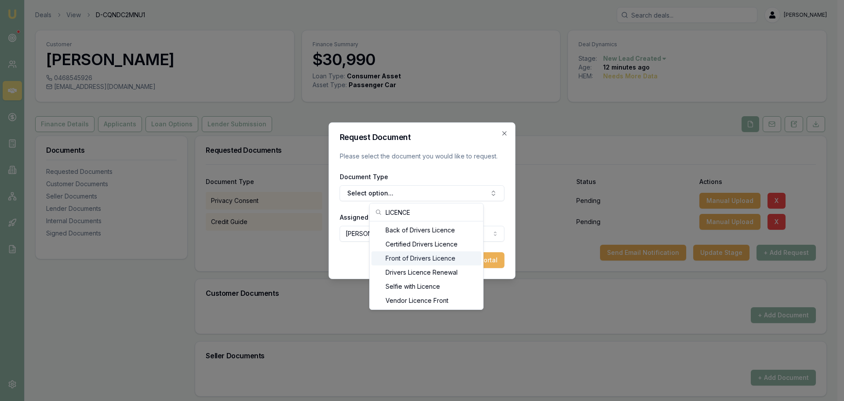
type input "LICENCE"
click at [421, 258] on div "Front of Drivers Licence" at bounding box center [427, 258] width 110 height 14
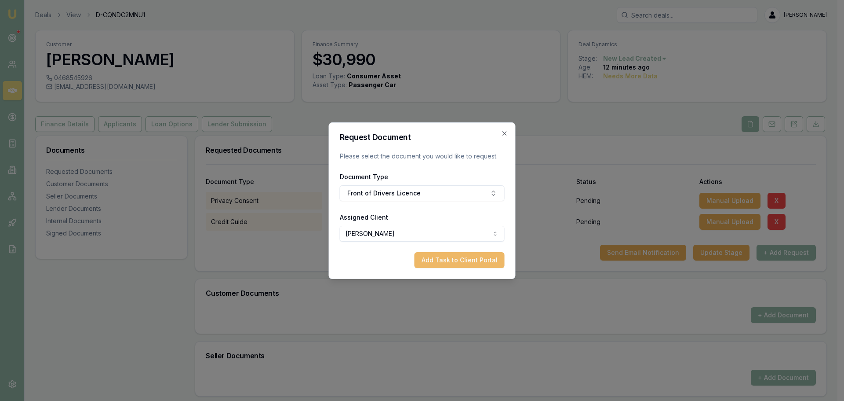
click at [449, 258] on button "Add Task to Client Portal" at bounding box center [460, 260] width 90 height 16
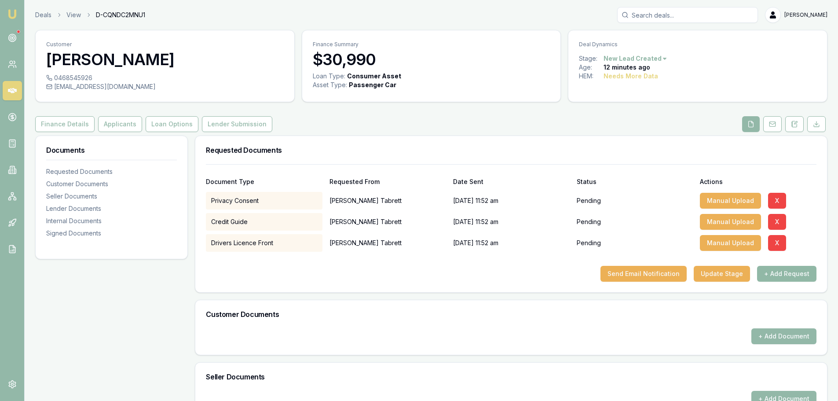
click at [794, 274] on button "+ Add Request" at bounding box center [786, 274] width 59 height 16
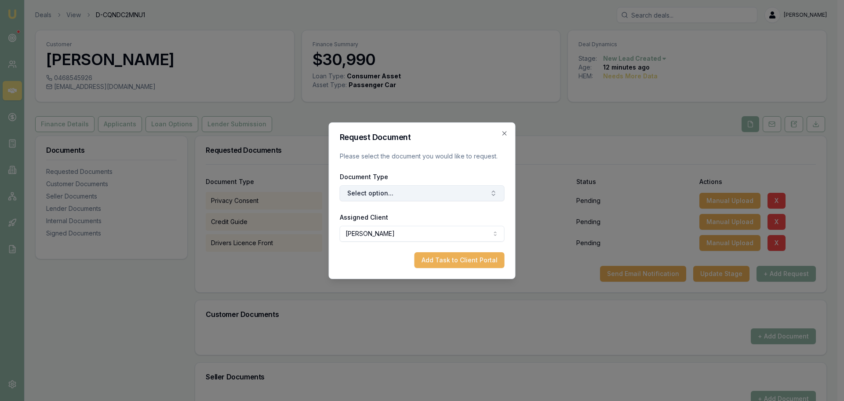
click at [418, 193] on button "Select option..." at bounding box center [422, 193] width 165 height 16
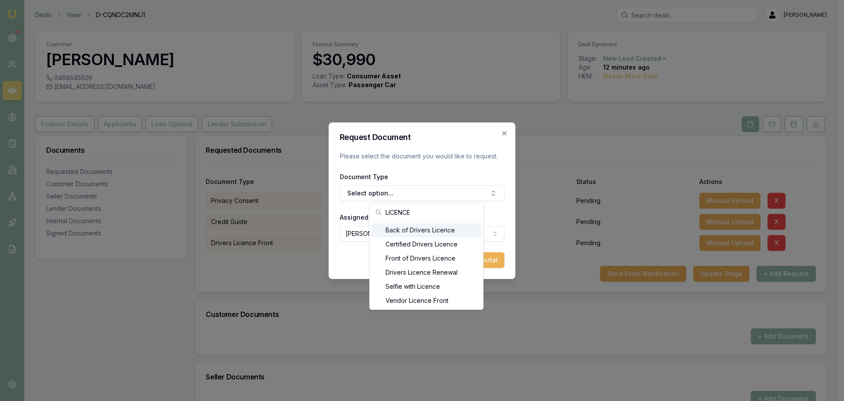
type input "LICENCE"
click at [420, 233] on div "Back of Drivers Licence" at bounding box center [427, 230] width 110 height 14
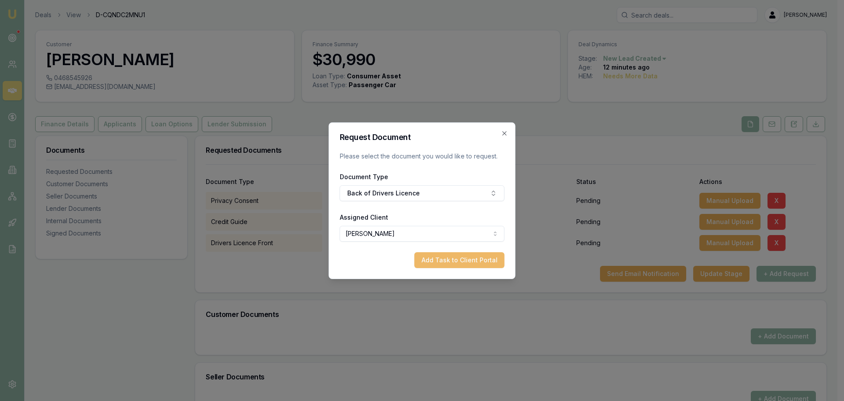
click at [462, 260] on button "Add Task to Client Portal" at bounding box center [460, 260] width 90 height 16
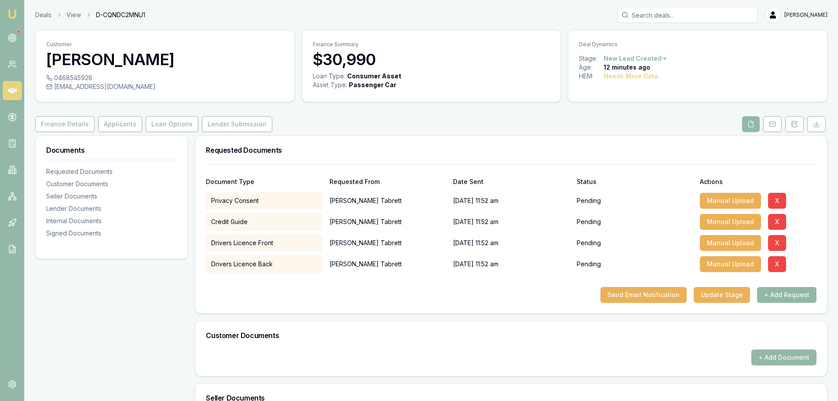
click at [784, 294] on button "+ Add Request" at bounding box center [786, 295] width 59 height 16
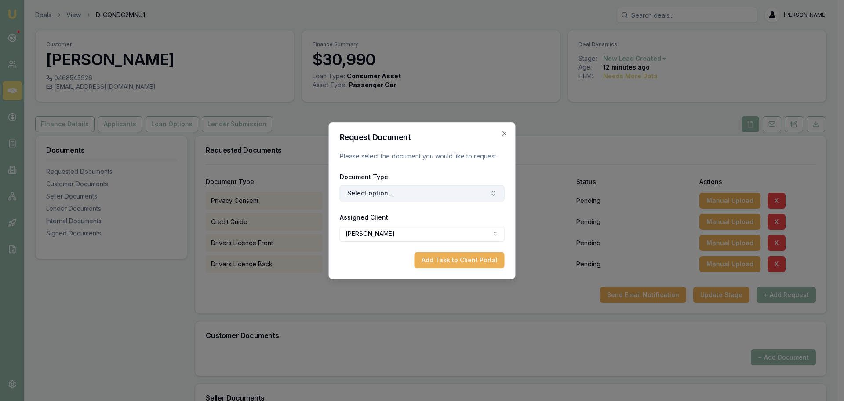
click at [361, 196] on button "Select option..." at bounding box center [422, 193] width 165 height 16
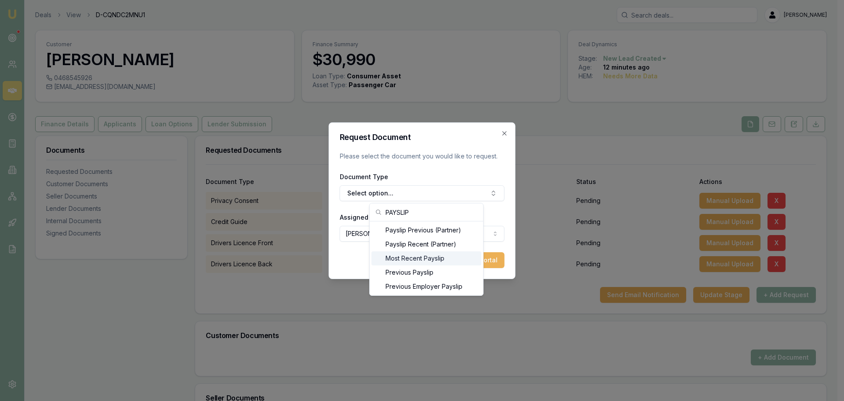
type input "PAYSLIP"
click at [415, 256] on div "Most Recent Payslip" at bounding box center [427, 258] width 110 height 14
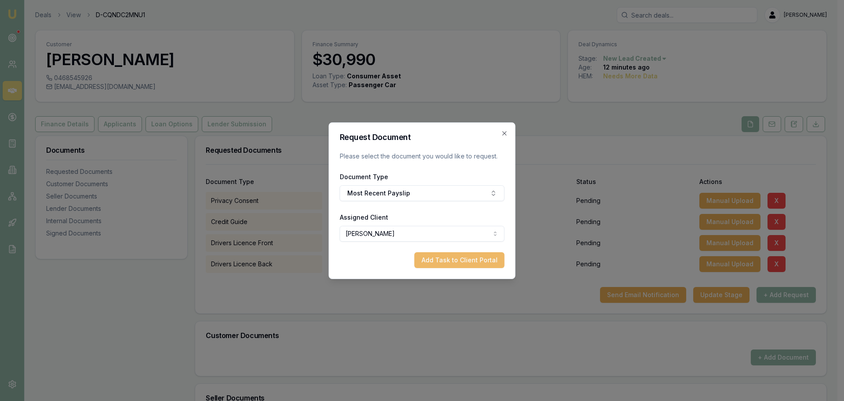
click at [444, 259] on button "Add Task to Client Portal" at bounding box center [460, 260] width 90 height 16
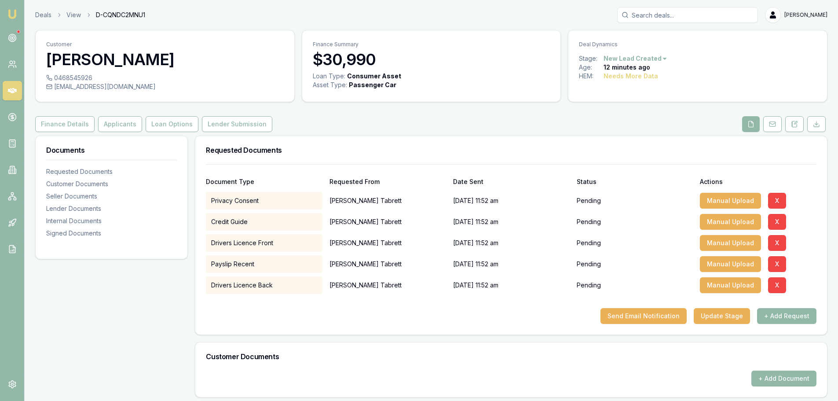
click at [789, 315] on button "+ Add Request" at bounding box center [786, 316] width 59 height 16
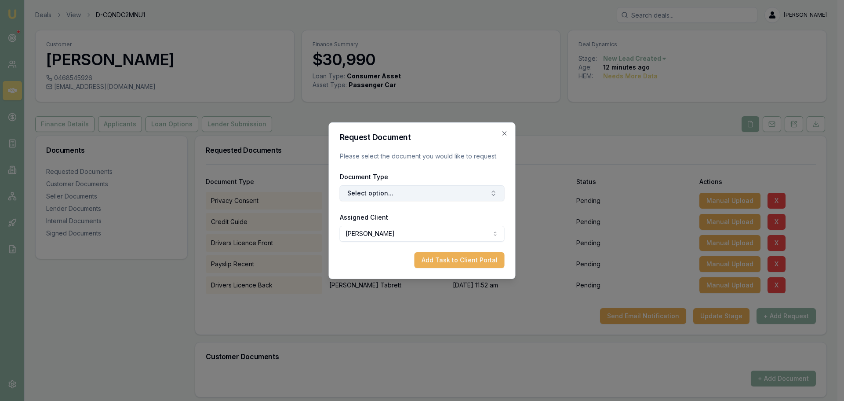
click at [450, 191] on button "Select option..." at bounding box center [422, 193] width 165 height 16
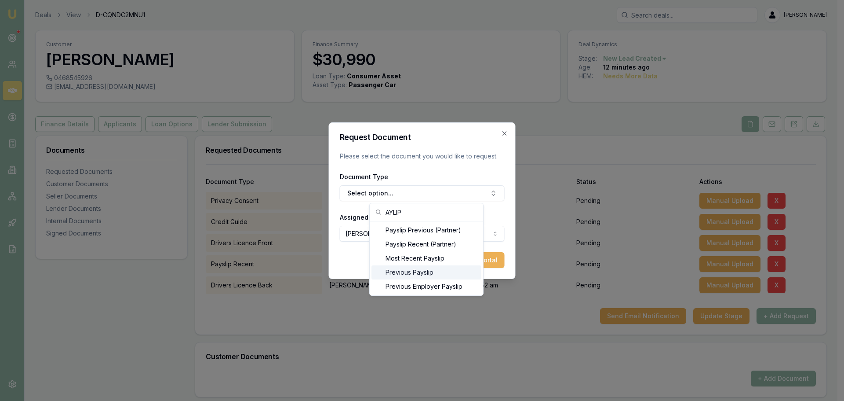
type input "AYLIP"
click at [419, 270] on div "Previous Payslip" at bounding box center [427, 272] width 110 height 14
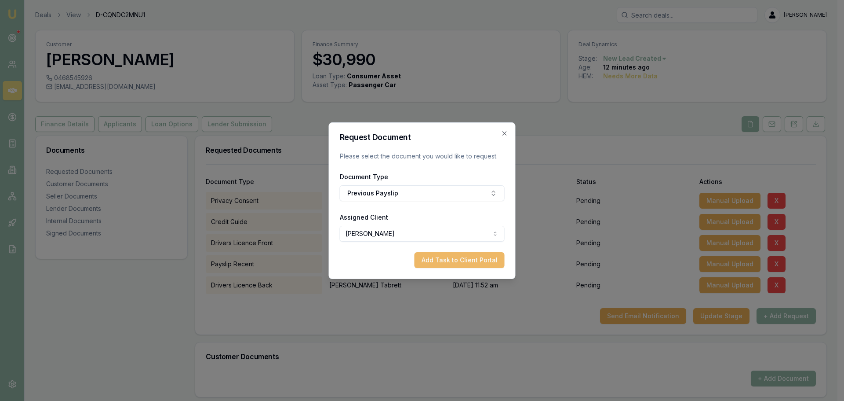
click at [470, 262] on button "Add Task to Client Portal" at bounding box center [460, 260] width 90 height 16
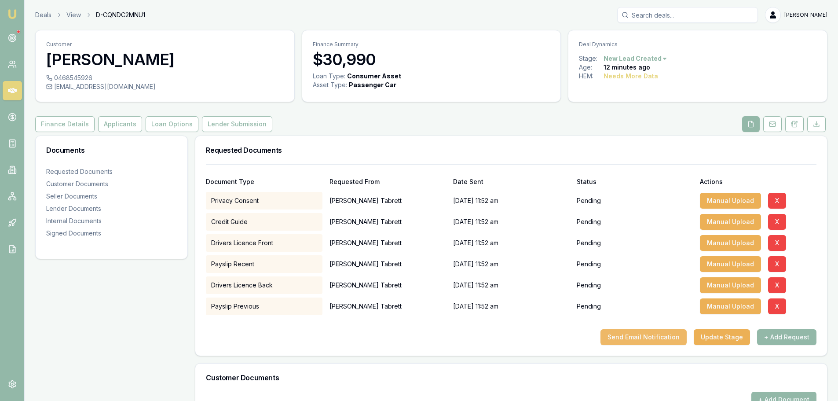
click at [653, 340] on button "Send Email Notification" at bounding box center [643, 337] width 86 height 16
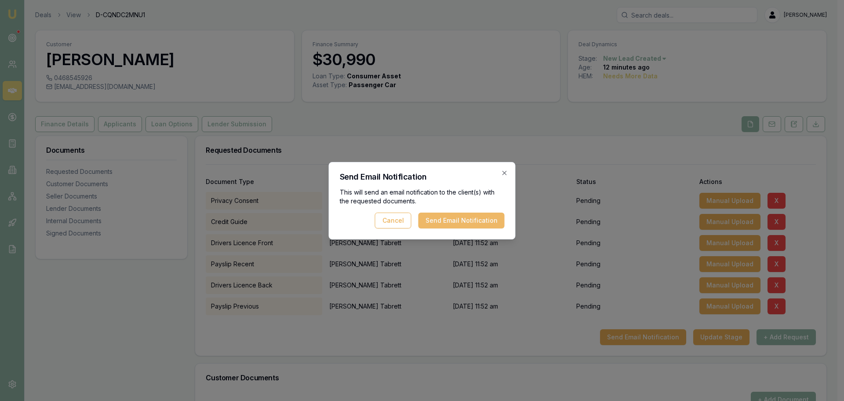
click at [492, 218] on button "Send Email Notification" at bounding box center [462, 220] width 86 height 16
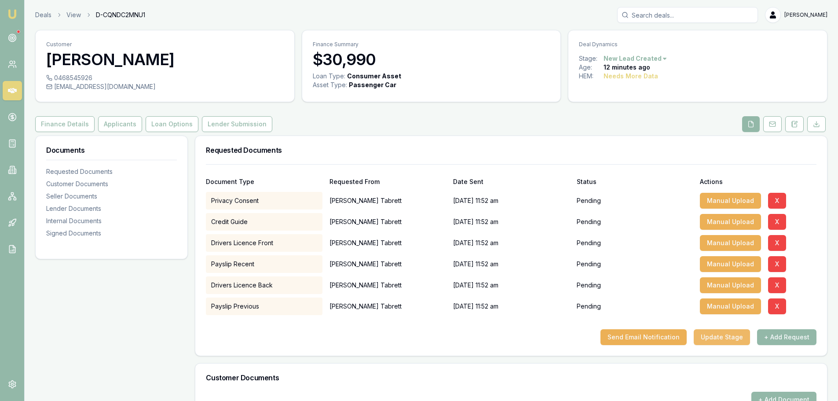
click at [729, 337] on button "Update Stage" at bounding box center [722, 337] width 56 height 16
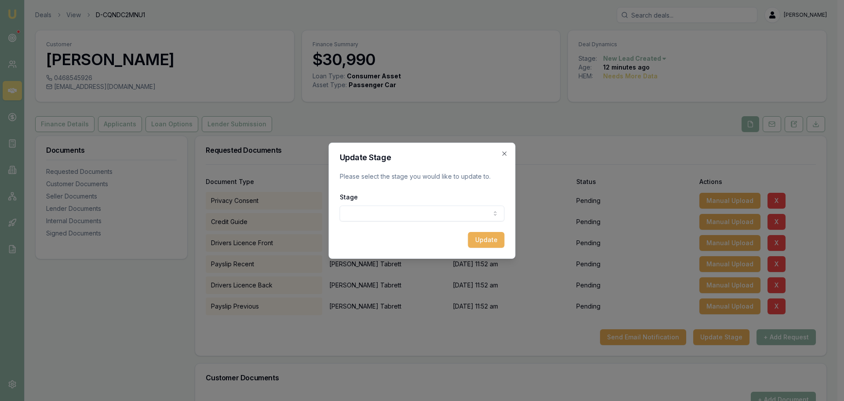
click at [420, 203] on div "Stage New lead created Client contacted Documents requested from client Documen…" at bounding box center [422, 206] width 165 height 30
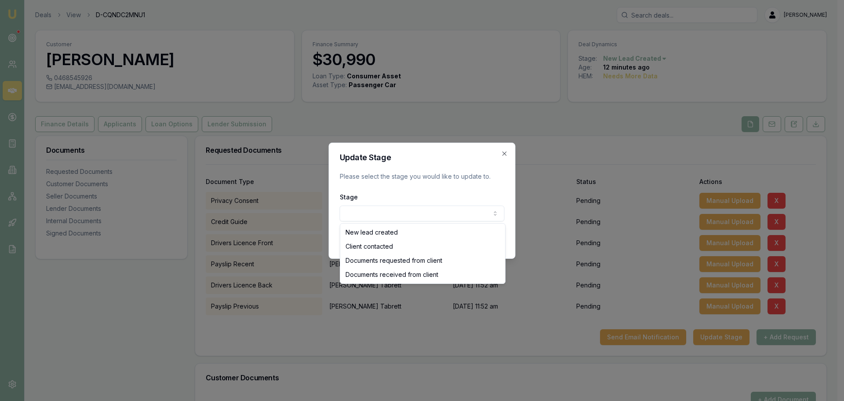
click at [398, 211] on body "Emu Broker Deals View D-CQNDC2MNU1 Erin Shield Toggle Menu Customer Carolyn Tab…" at bounding box center [419, 200] width 838 height 401
select select "DOCUMENTS_REQUESTED_FROM_CLIENT"
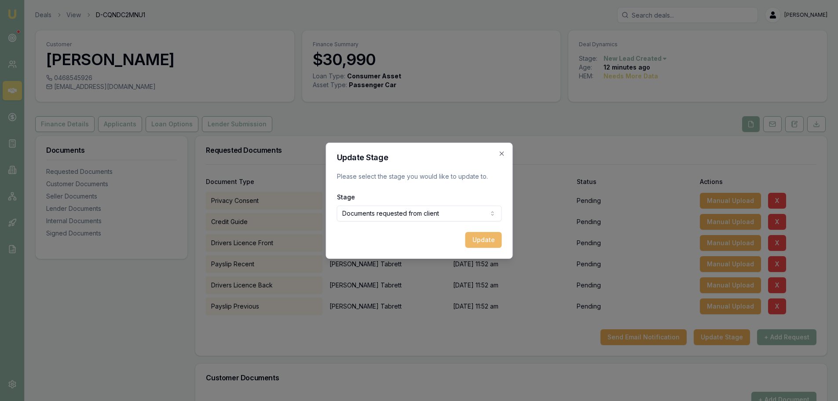
click at [483, 240] on button "Update" at bounding box center [483, 240] width 37 height 16
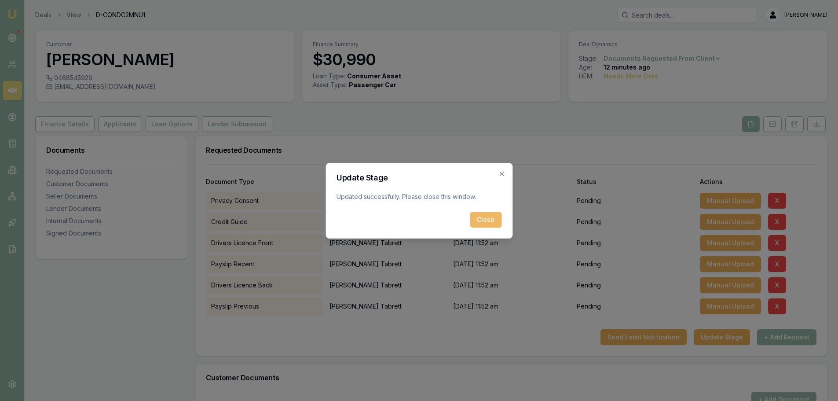
click at [482, 219] on button "Close" at bounding box center [486, 220] width 32 height 16
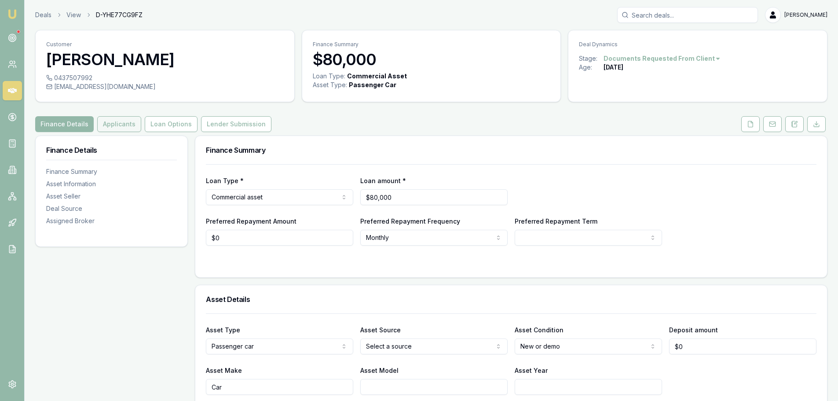
click at [130, 126] on button "Applicants" at bounding box center [119, 124] width 44 height 16
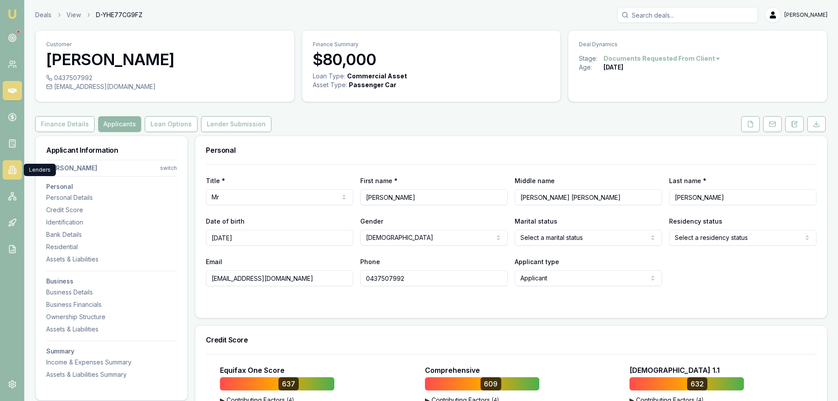
click at [12, 167] on icon at bounding box center [12, 169] width 9 height 9
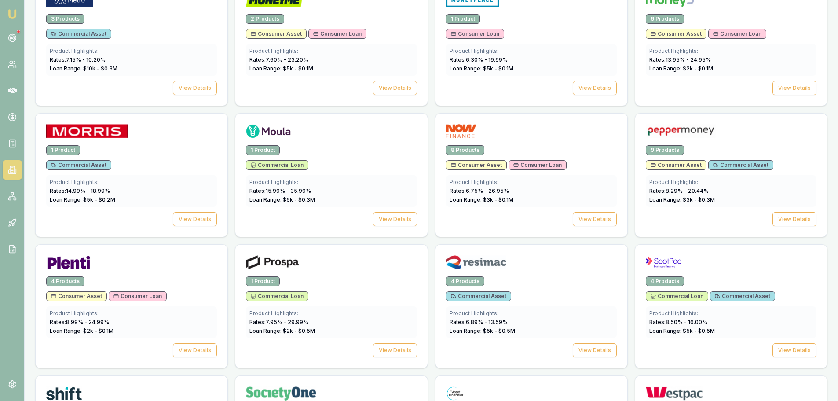
scroll to position [1012, 0]
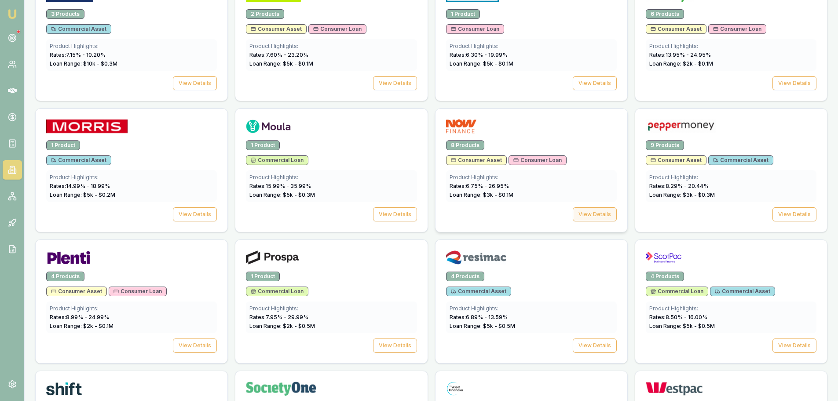
click at [586, 216] on button "View Details" at bounding box center [595, 214] width 44 height 14
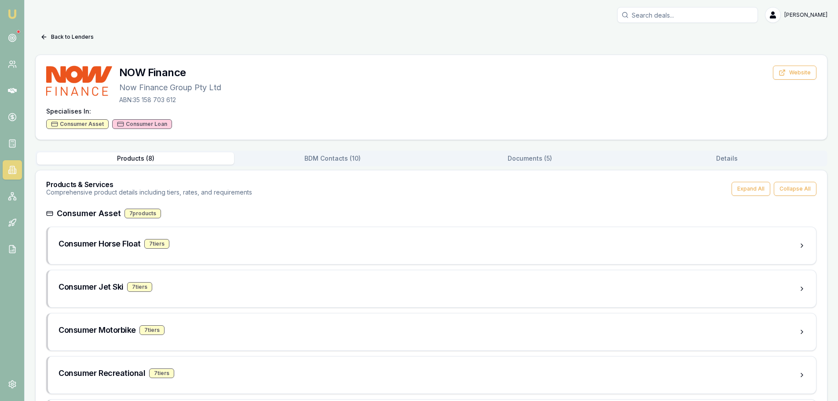
click at [333, 159] on button "BDM Contacts ( 10 )" at bounding box center [332, 158] width 197 height 12
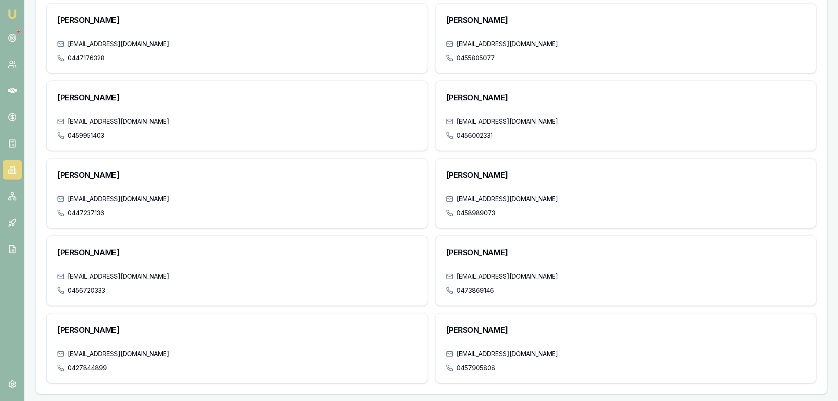
scroll to position [207, 0]
click at [168, 55] on div "0447176328" at bounding box center [237, 57] width 360 height 9
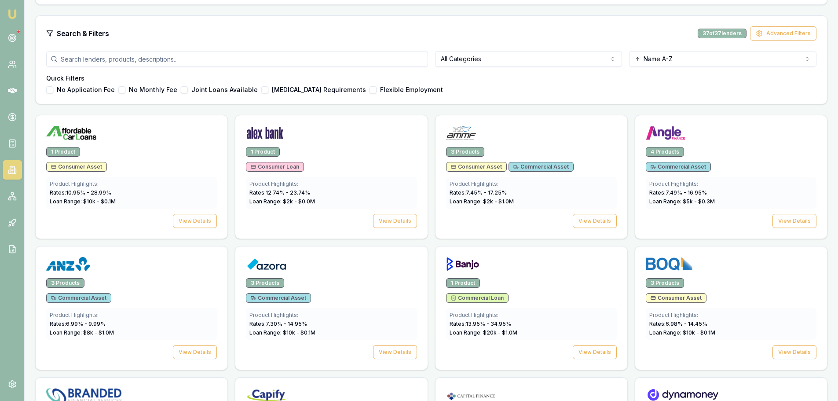
scroll to position [1012, 0]
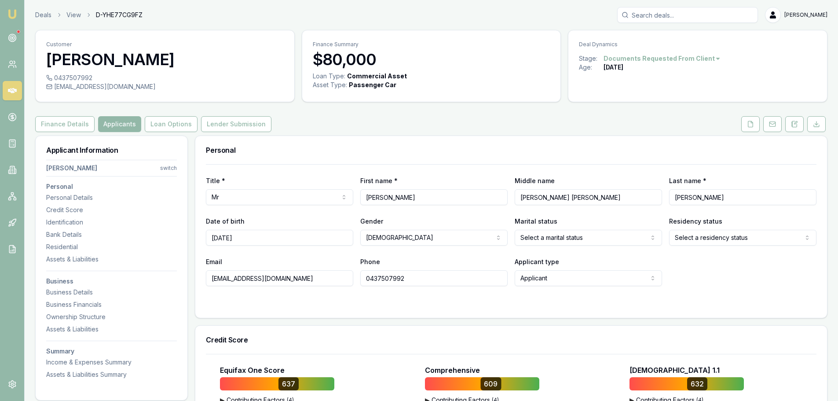
click at [394, 143] on div "Personal" at bounding box center [511, 150] width 632 height 28
click at [351, 122] on div "Finance Details Applicants Loan Options Lender Submission" at bounding box center [431, 124] width 792 height 16
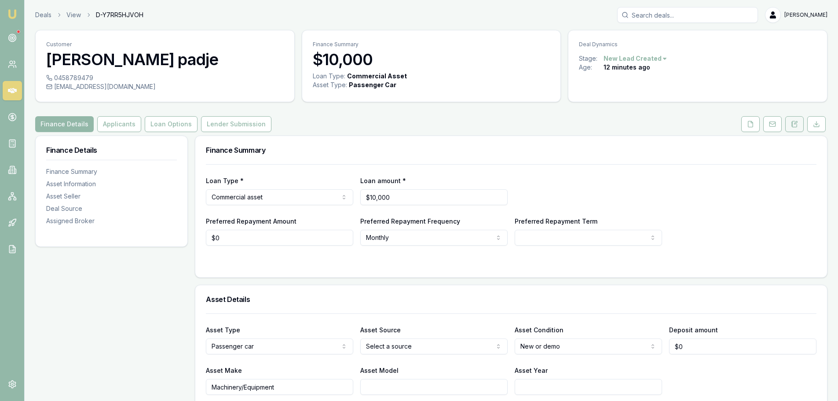
click at [796, 128] on button at bounding box center [794, 124] width 18 height 16
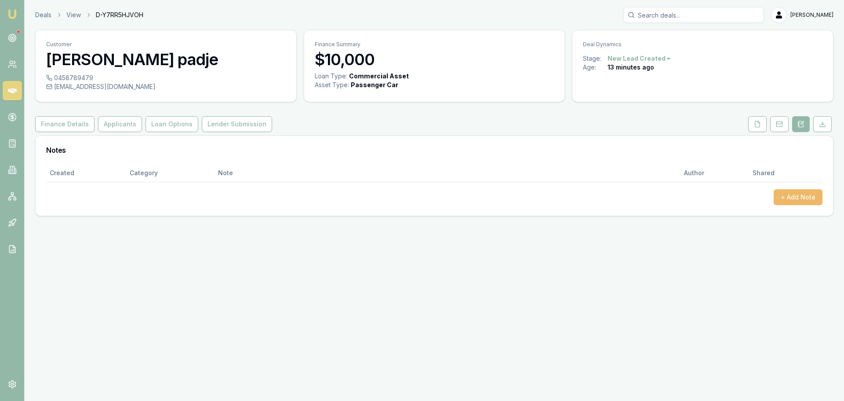
click at [795, 191] on button "+ Add Note" at bounding box center [798, 197] width 49 height 16
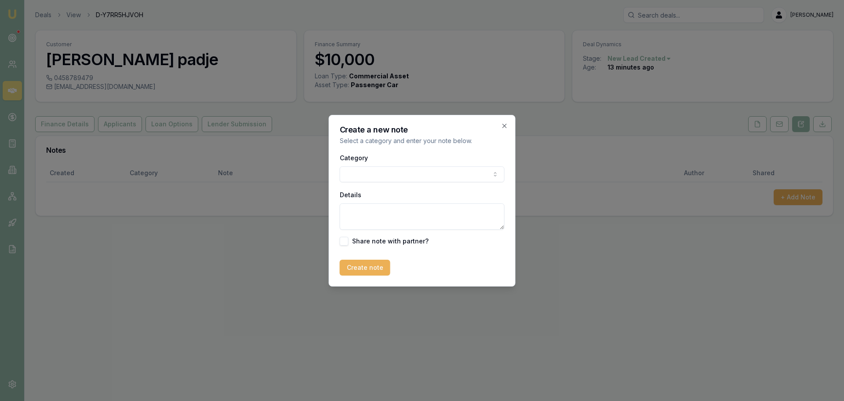
click at [447, 175] on body "Emu Broker Deals View D-Y7RR5HJVOH [PERSON_NAME] Toggle Menu Customer [PERSON_N…" at bounding box center [422, 200] width 844 height 401
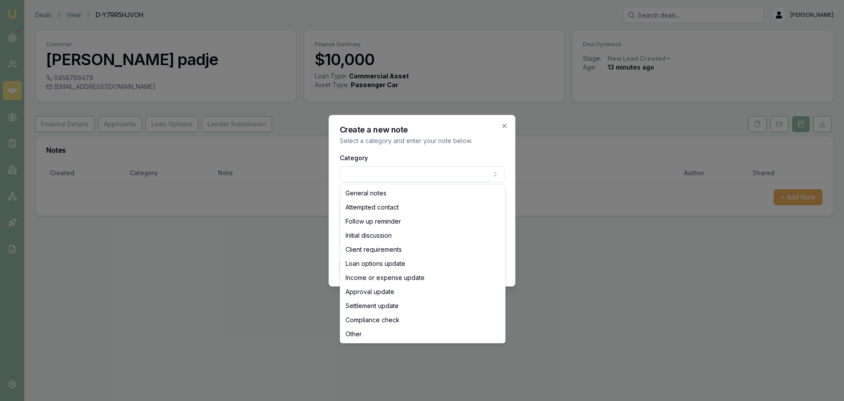
select select "ATTEMPTED_CONTACT"
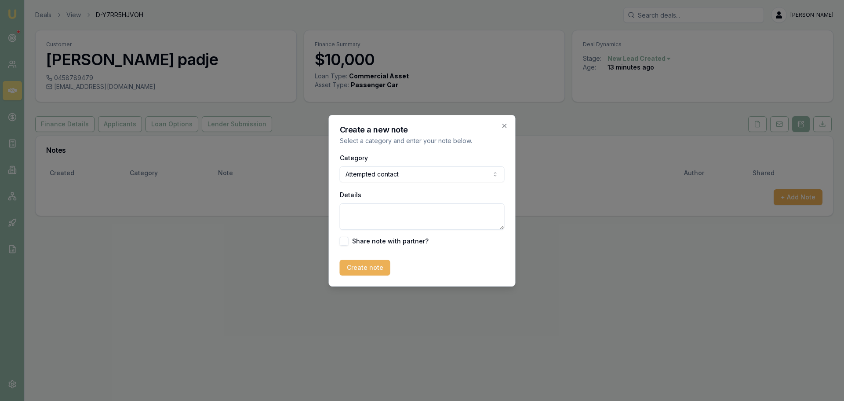
click at [413, 216] on textarea "Details" at bounding box center [422, 216] width 165 height 26
type textarea "sent intro text"
click at [380, 272] on button "Create note" at bounding box center [365, 268] width 51 height 16
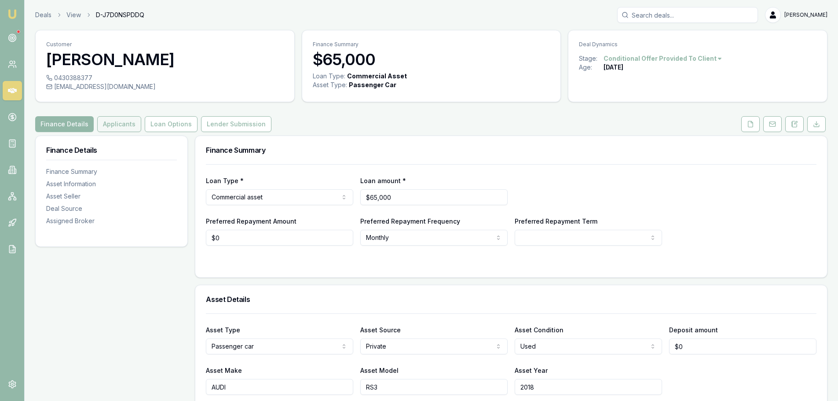
click at [113, 121] on button "Applicants" at bounding box center [119, 124] width 44 height 16
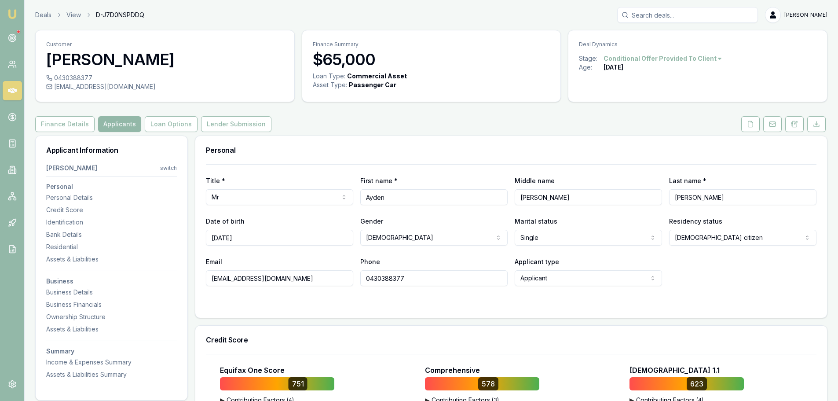
click at [395, 128] on div "Finance Details Applicants Loan Options Lender Submission" at bounding box center [431, 124] width 792 height 16
click at [344, 118] on div "Finance Details Applicants Loan Options Lender Submission" at bounding box center [431, 124] width 792 height 16
click at [342, 121] on div "Finance Details Applicants Loan Options Lender Submission" at bounding box center [431, 124] width 792 height 16
click at [391, 123] on div "Finance Details Applicants Loan Options Lender Submission" at bounding box center [431, 124] width 792 height 16
click at [395, 121] on div "Finance Details Applicants Loan Options Lender Submission" at bounding box center [431, 124] width 792 height 16
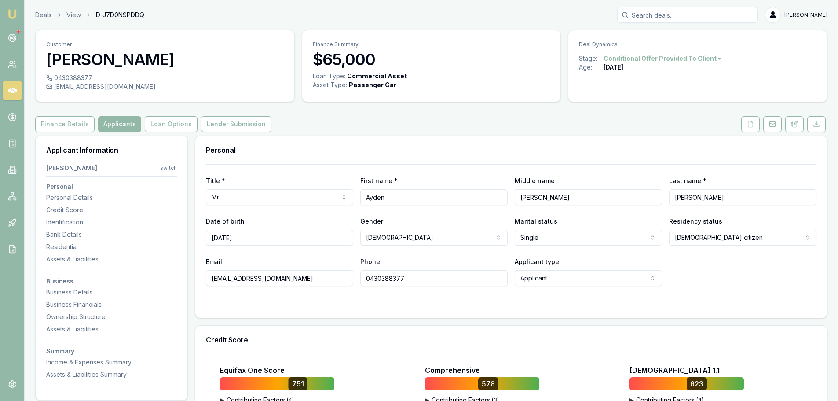
click at [395, 121] on div "Finance Details Applicants Loan Options Lender Submission" at bounding box center [431, 124] width 792 height 16
click at [405, 139] on div "Personal" at bounding box center [511, 150] width 632 height 28
click at [742, 130] on button at bounding box center [750, 124] width 18 height 16
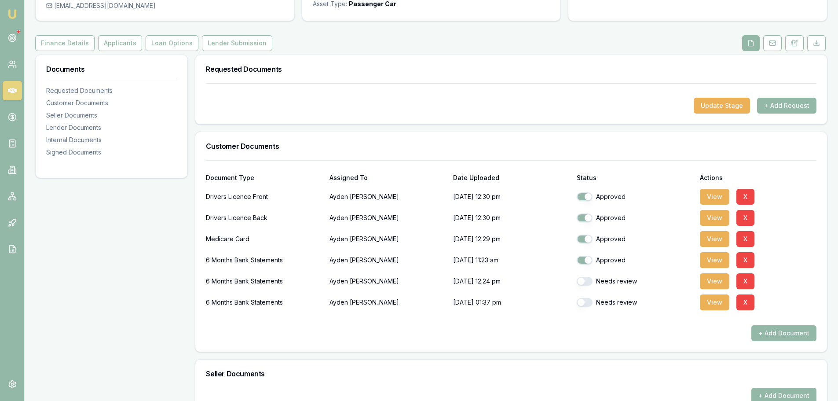
scroll to position [88, 0]
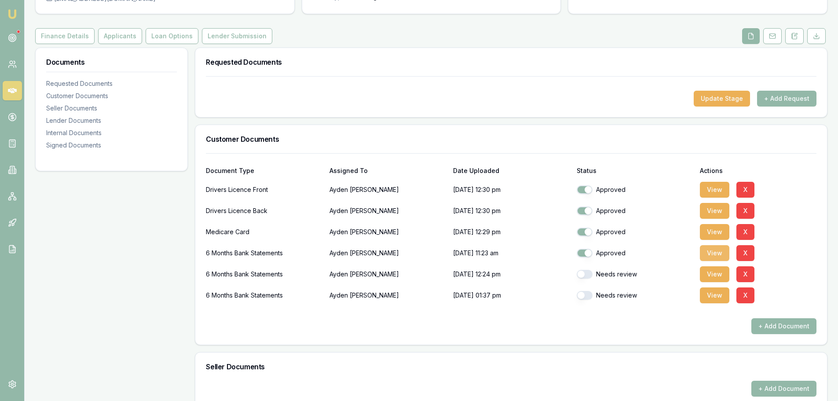
click at [716, 252] on button "View" at bounding box center [714, 253] width 29 height 16
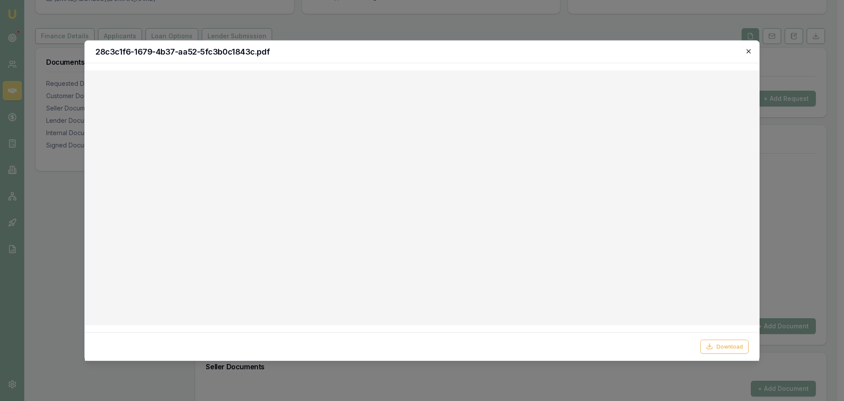
click at [749, 50] on icon "button" at bounding box center [749, 51] width 7 height 7
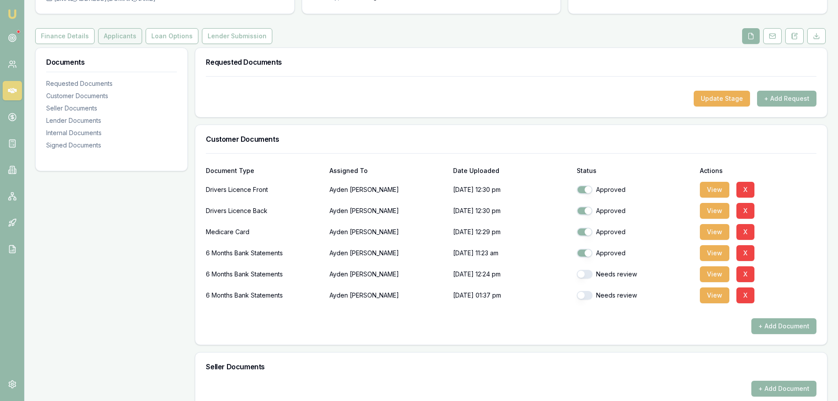
click at [132, 33] on button "Applicants" at bounding box center [120, 36] width 44 height 16
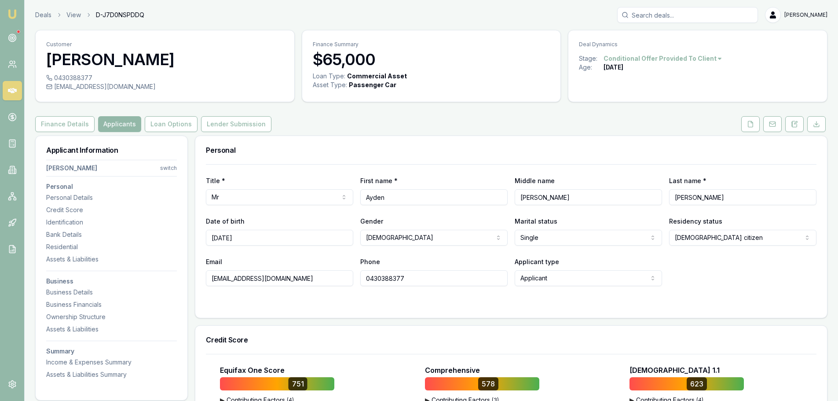
click at [672, 126] on div "Finance Details Applicants Loan Options Lender Submission" at bounding box center [431, 124] width 792 height 16
click at [747, 125] on icon at bounding box center [750, 124] width 7 height 7
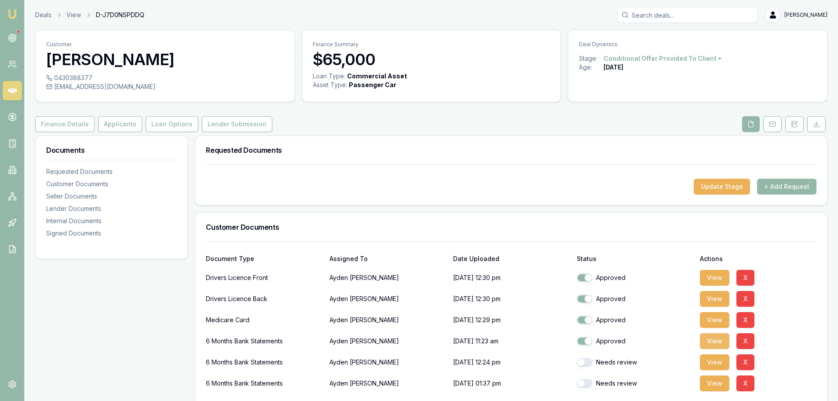
click at [714, 340] on button "View" at bounding box center [714, 341] width 29 height 16
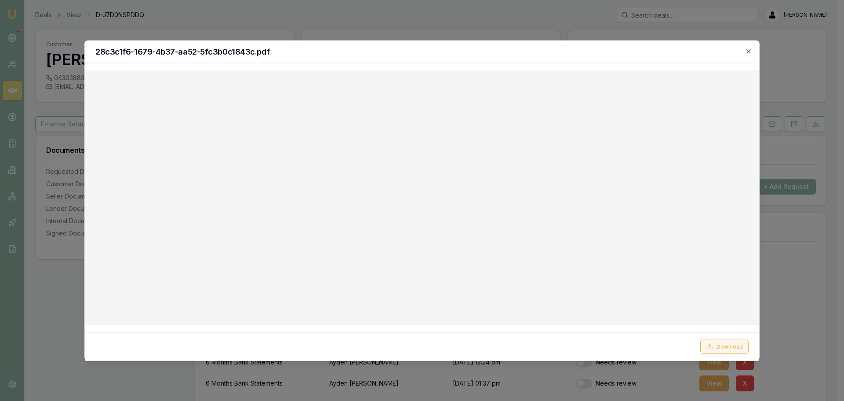
click at [720, 343] on button "Download" at bounding box center [725, 346] width 48 height 14
click at [510, 54] on h2 "28c3c1f6-1679-4b37-aa52-5fc3b0c1843c.pdf" at bounding box center [422, 52] width 654 height 8
click at [749, 48] on icon "button" at bounding box center [749, 51] width 7 height 7
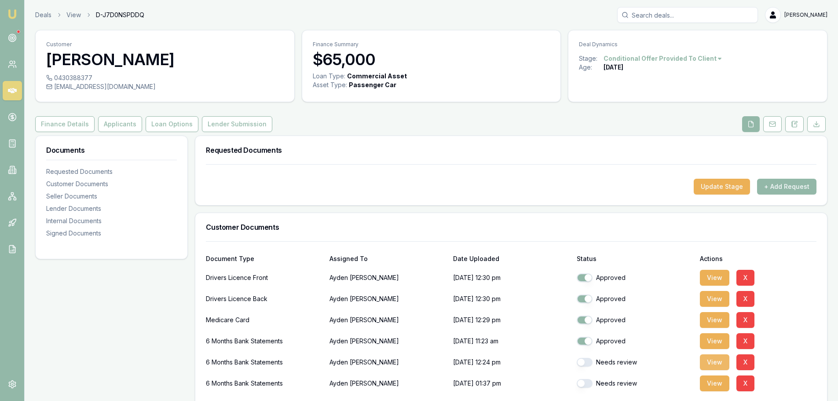
click at [711, 366] on button "View" at bounding box center [714, 362] width 29 height 16
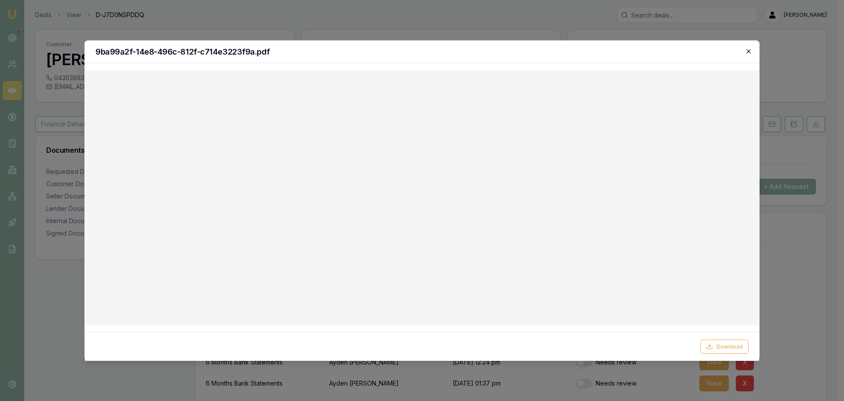
click at [749, 50] on icon "button" at bounding box center [749, 51] width 7 height 7
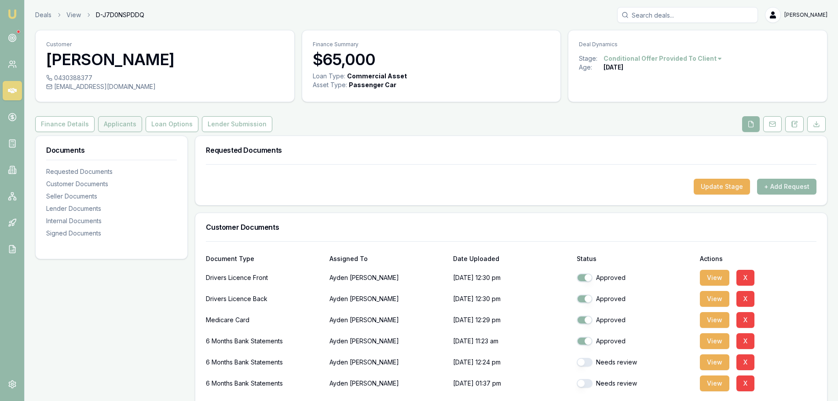
click at [128, 128] on button "Applicants" at bounding box center [120, 124] width 44 height 16
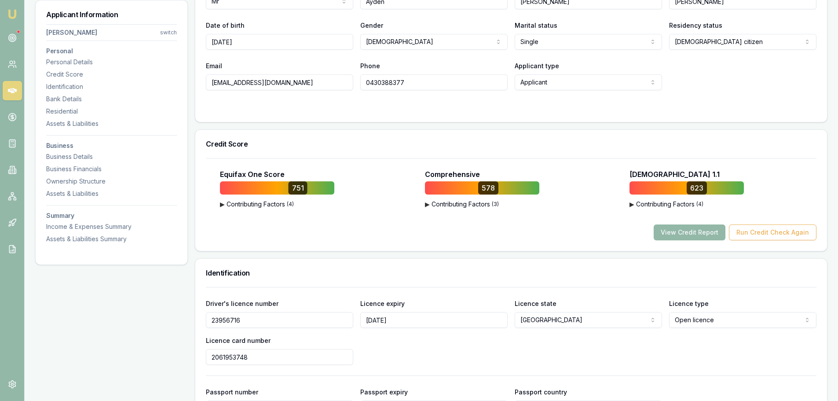
scroll to position [220, 0]
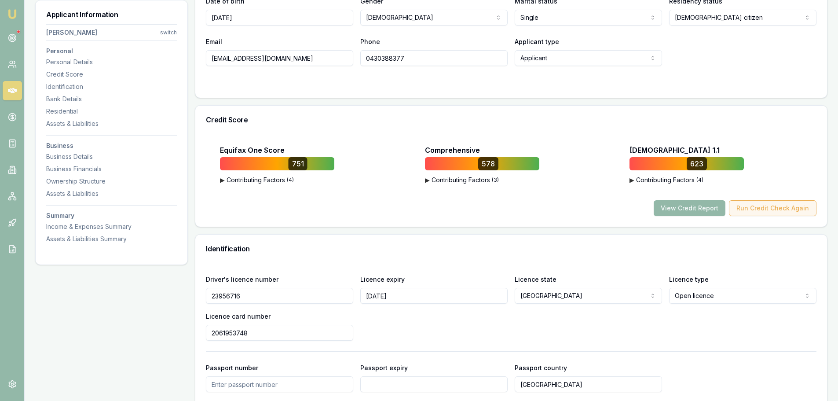
click at [766, 210] on button "Run Credit Check Again" at bounding box center [773, 208] width 88 height 16
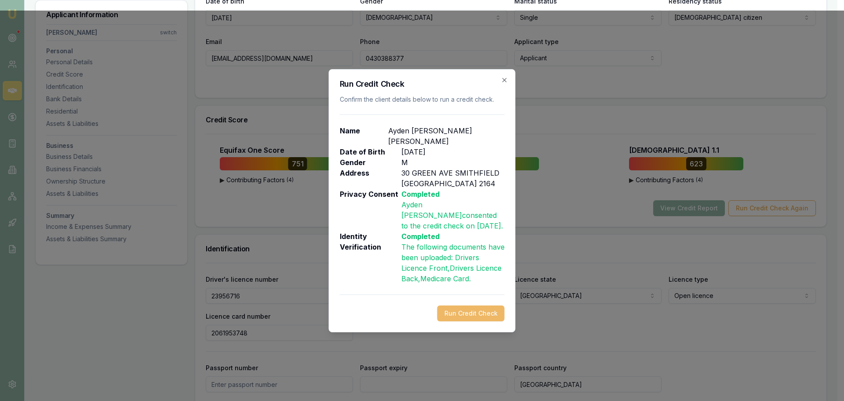
click at [475, 305] on button "Run Credit Check" at bounding box center [471, 313] width 67 height 16
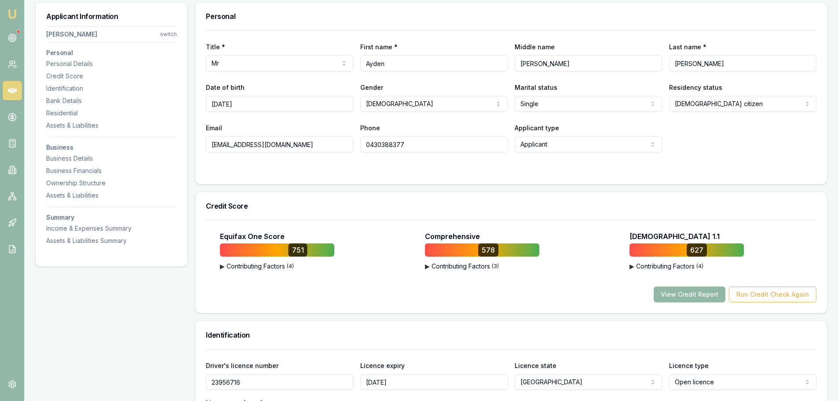
scroll to position [0, 0]
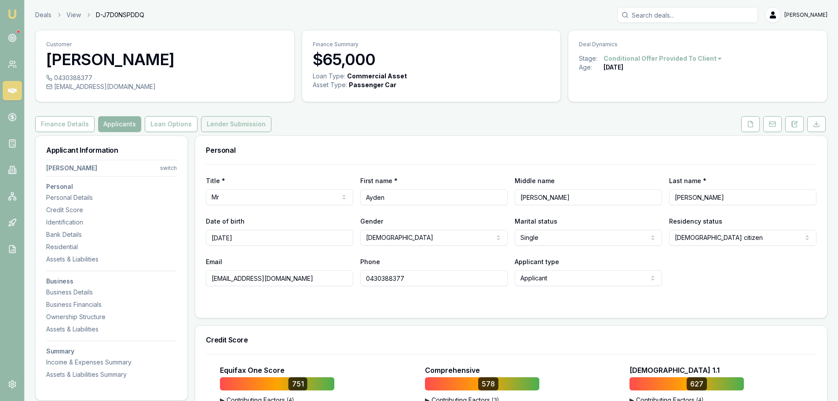
click at [225, 124] on button "Lender Submission" at bounding box center [236, 124] width 70 height 16
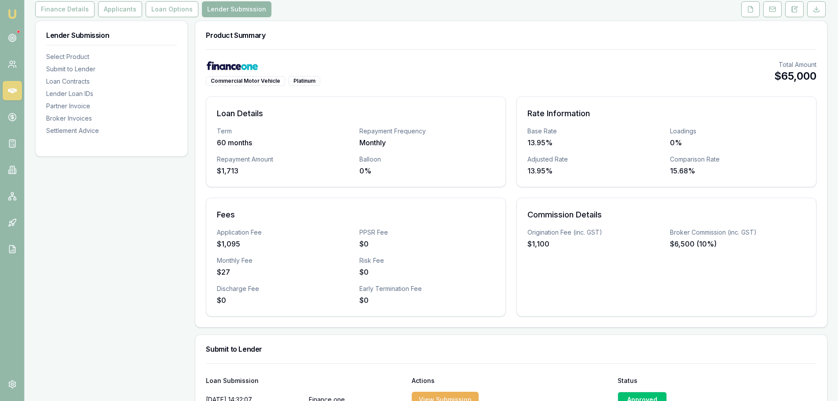
scroll to position [264, 0]
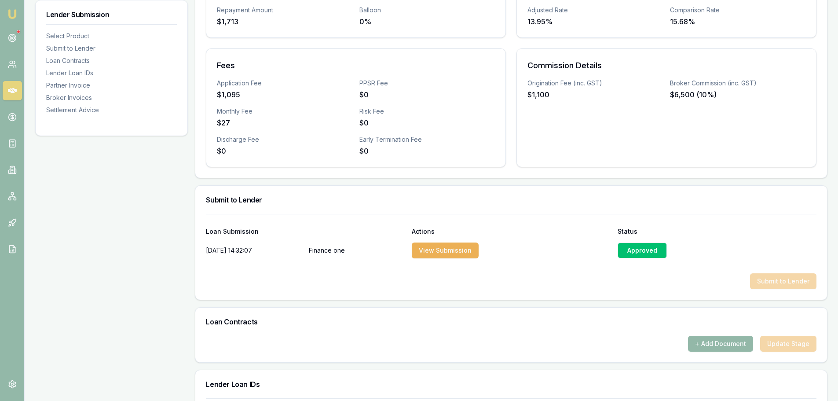
click at [656, 253] on div "Approved" at bounding box center [642, 250] width 49 height 16
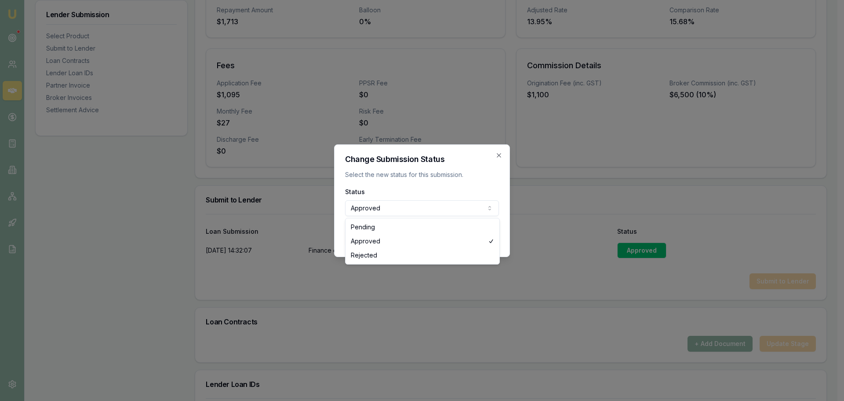
select select "REJECTED"
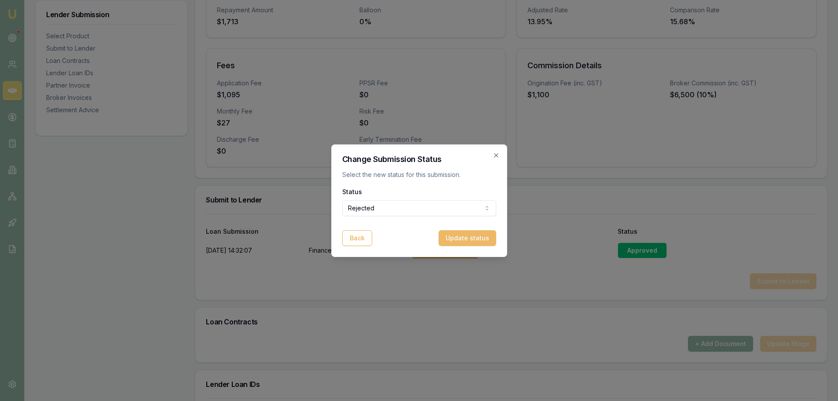
click at [461, 238] on button "Update status" at bounding box center [468, 238] width 58 height 16
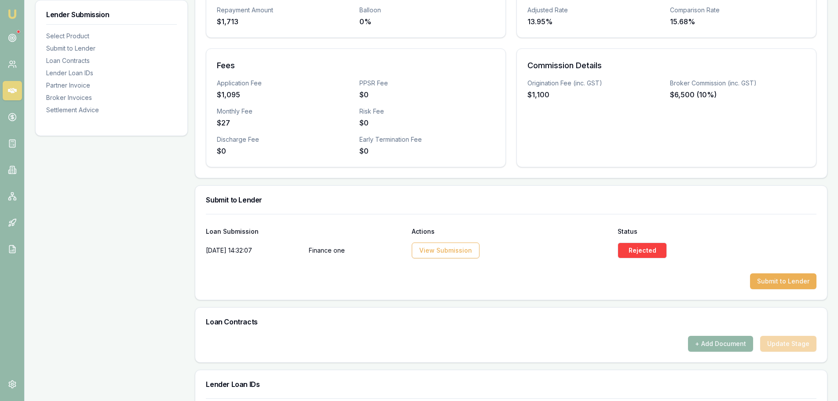
click at [495, 139] on div "Early Termination Fee" at bounding box center [426, 139] width 135 height 9
click at [654, 252] on div "Rejected" at bounding box center [642, 250] width 49 height 16
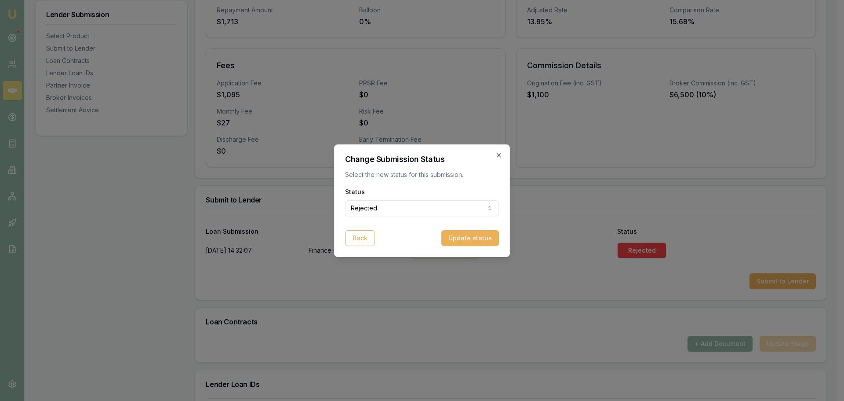
click at [501, 153] on icon "button" at bounding box center [499, 155] width 4 height 4
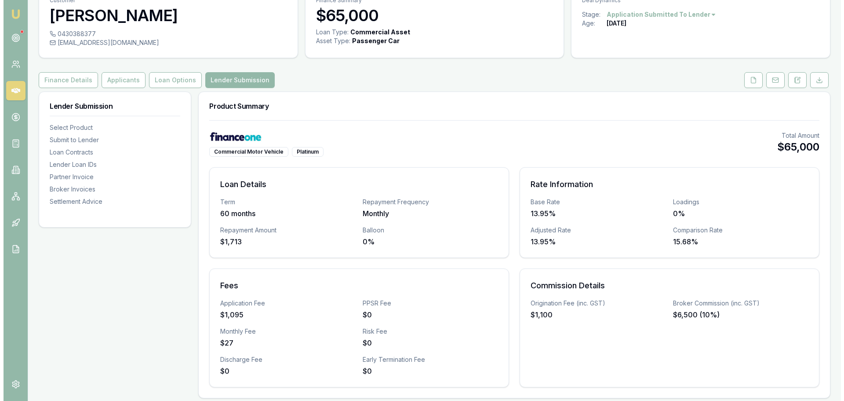
scroll to position [0, 0]
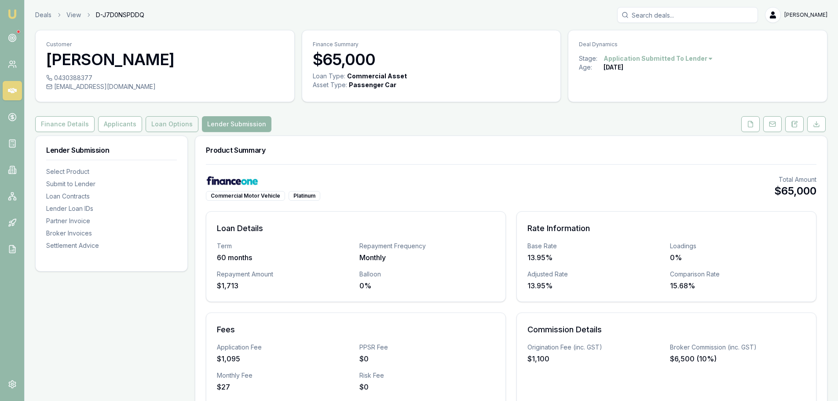
click at [169, 122] on button "Loan Options" at bounding box center [172, 124] width 53 height 16
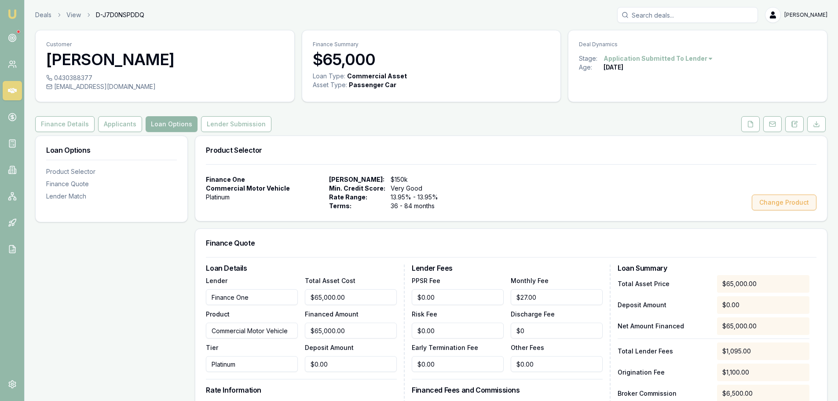
click at [800, 201] on button "Change Product" at bounding box center [784, 202] width 65 height 16
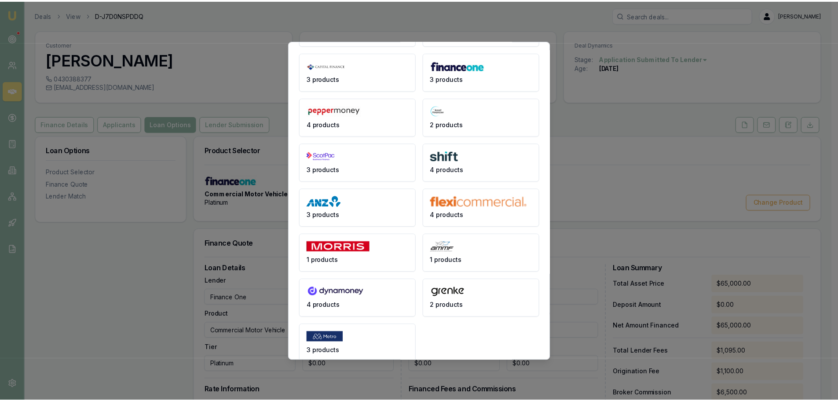
scroll to position [117, 0]
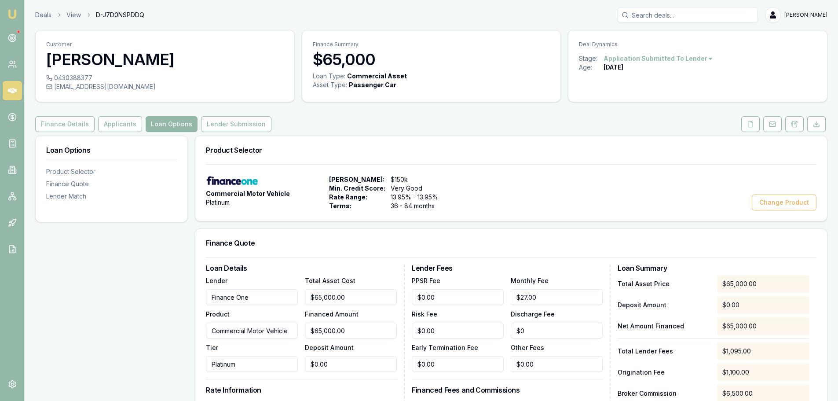
drag, startPoint x: 263, startPoint y: 296, endPoint x: 83, endPoint y: 275, distance: 181.1
type input "BRANDED"
click at [251, 335] on input "Commercial Motor Vehicle" at bounding box center [252, 330] width 92 height 16
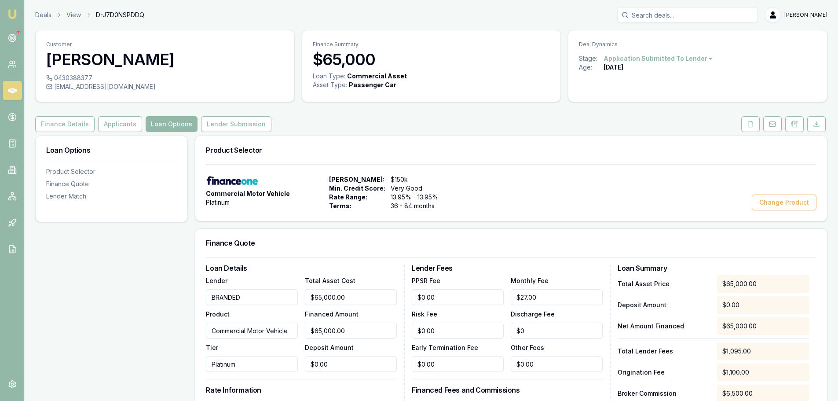
click at [251, 335] on input "Commercial Motor Vehicle" at bounding box center [252, 330] width 92 height 16
type input "NEW BUSINESS VENTURE"
type input "NON ASSET BACKED"
click at [531, 172] on div "Commercial Motor Vehicle Platinum Max Loan Amount: $150k Min. Credit Score: Ver…" at bounding box center [511, 192] width 632 height 57
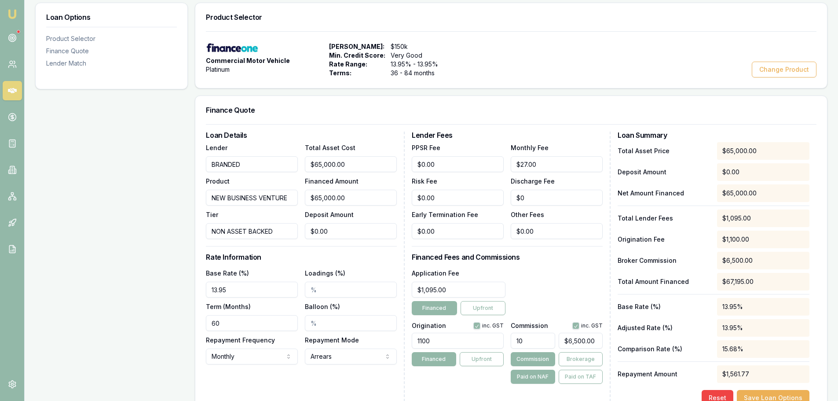
scroll to position [0, 0]
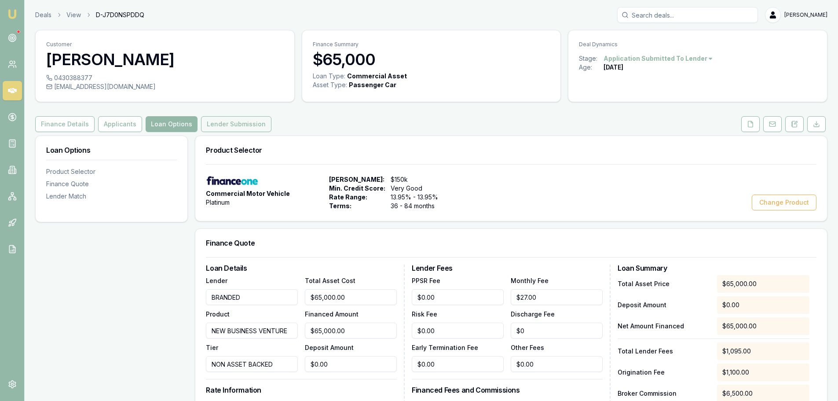
click at [239, 121] on button "Lender Submission" at bounding box center [236, 124] width 70 height 16
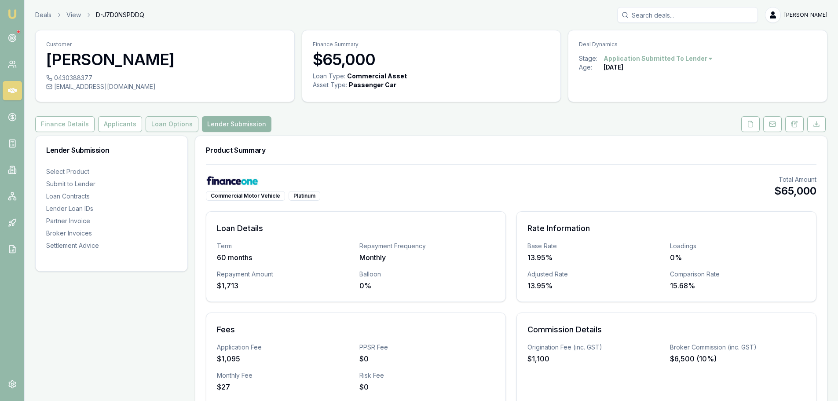
click at [164, 119] on button "Loan Options" at bounding box center [172, 124] width 53 height 16
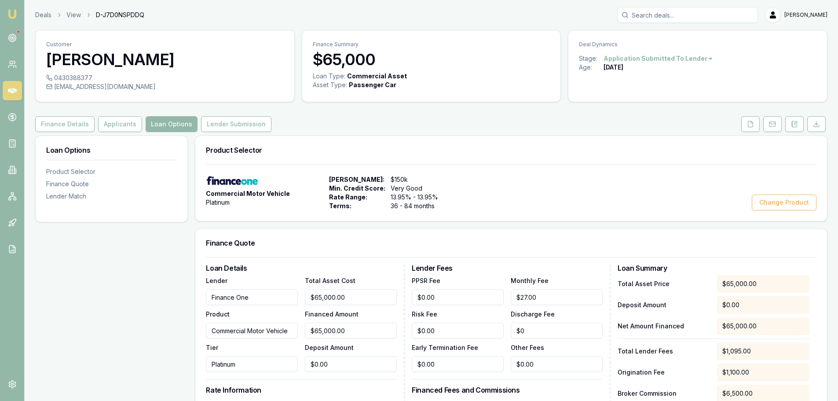
drag, startPoint x: 275, startPoint y: 297, endPoint x: 101, endPoint y: 301, distance: 174.2
type input "BRANDED"
type input "NEW BUSINESS VENTURE"
type input "NON ASSET BACKED"
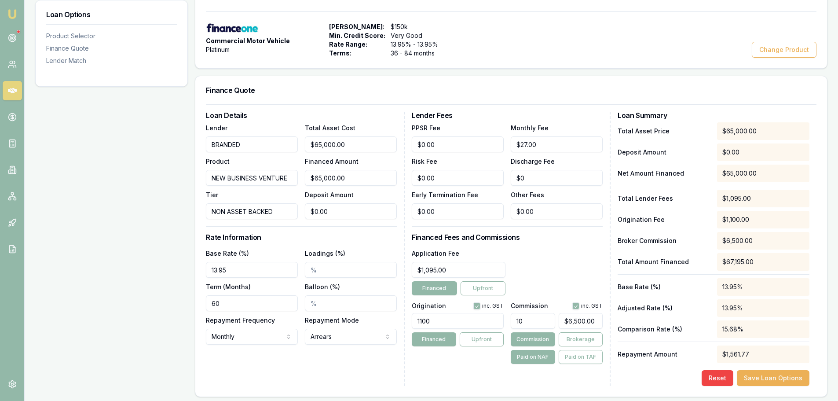
scroll to position [220, 0]
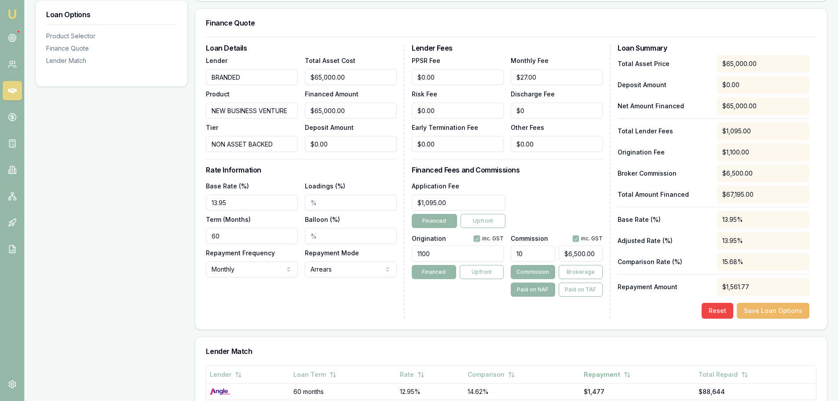
click at [775, 311] on button "Save Loan Options" at bounding box center [773, 311] width 73 height 16
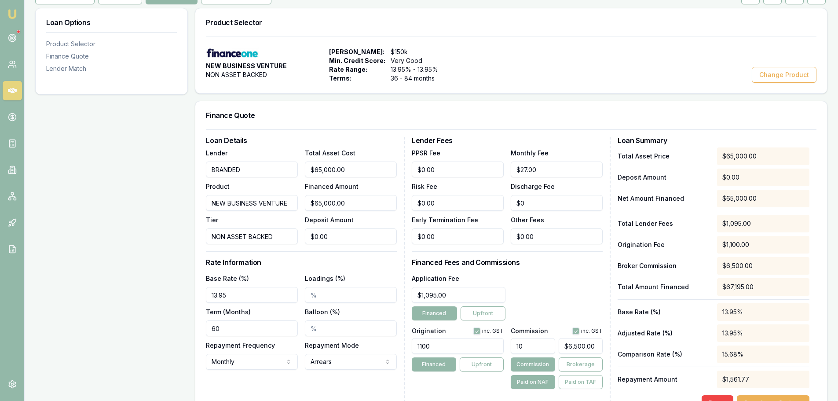
scroll to position [0, 0]
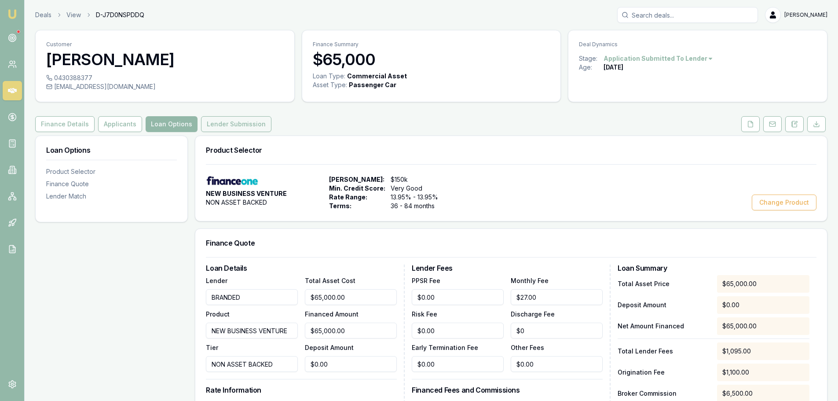
click at [231, 128] on button "Lender Submission" at bounding box center [236, 124] width 70 height 16
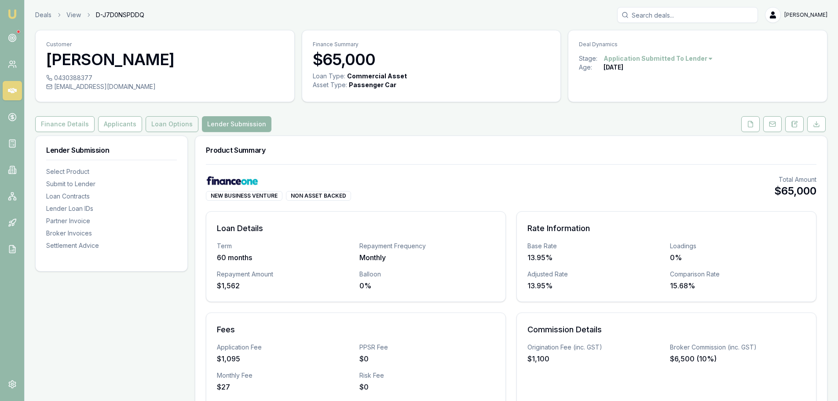
click at [167, 128] on button "Loan Options" at bounding box center [172, 124] width 53 height 16
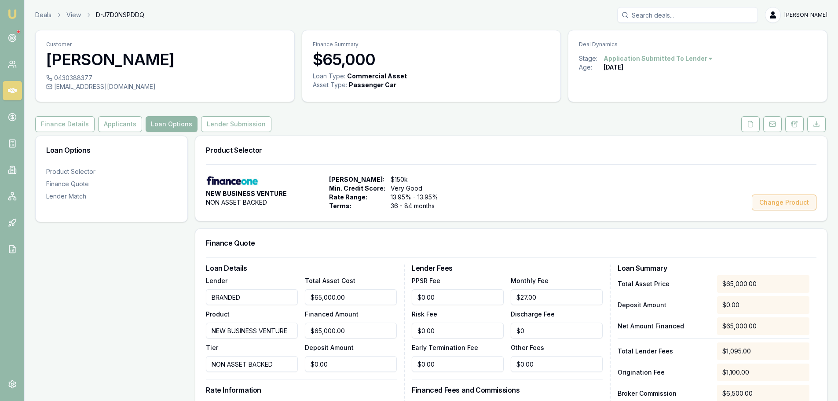
click at [797, 201] on button "Change Product" at bounding box center [784, 202] width 65 height 16
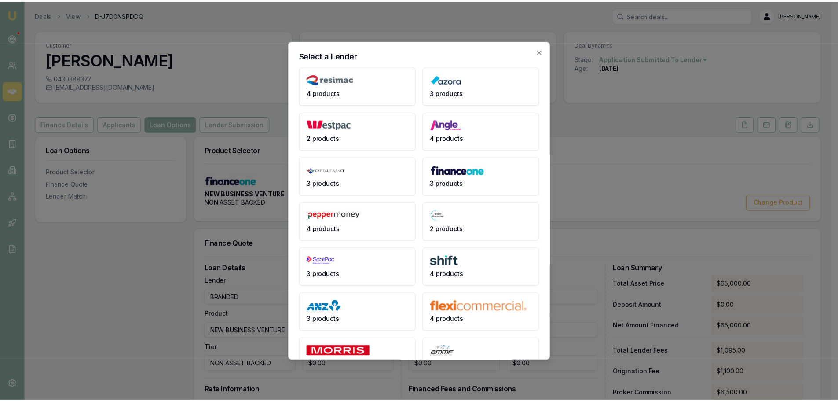
scroll to position [117, 0]
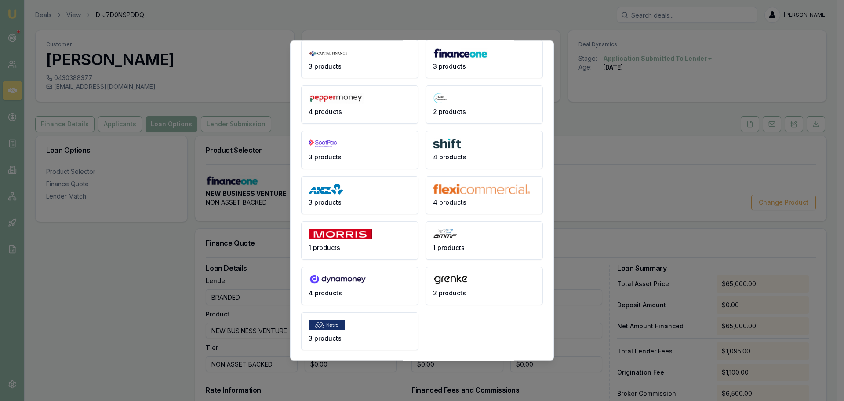
click at [453, 334] on div "4 products 3 products 2 products 4 products 3 products 3 products 4 products 2 …" at bounding box center [422, 149] width 242 height 401
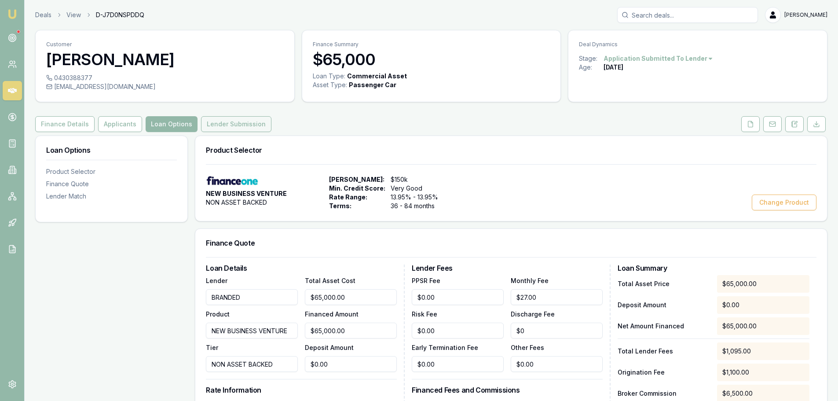
click at [249, 121] on button "Lender Submission" at bounding box center [236, 124] width 70 height 16
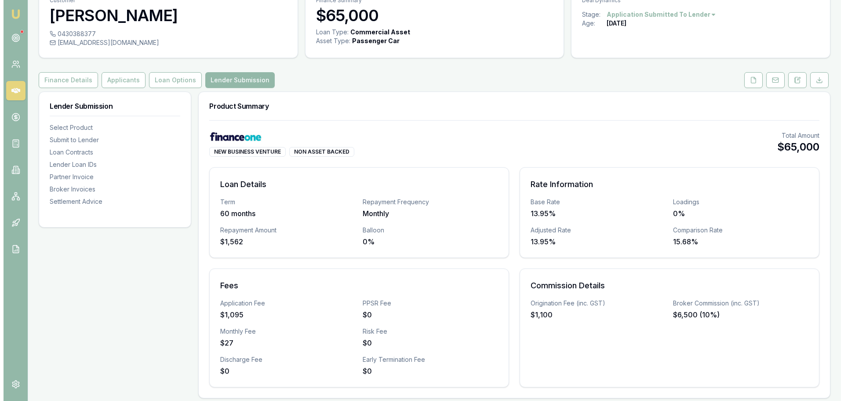
scroll to position [264, 0]
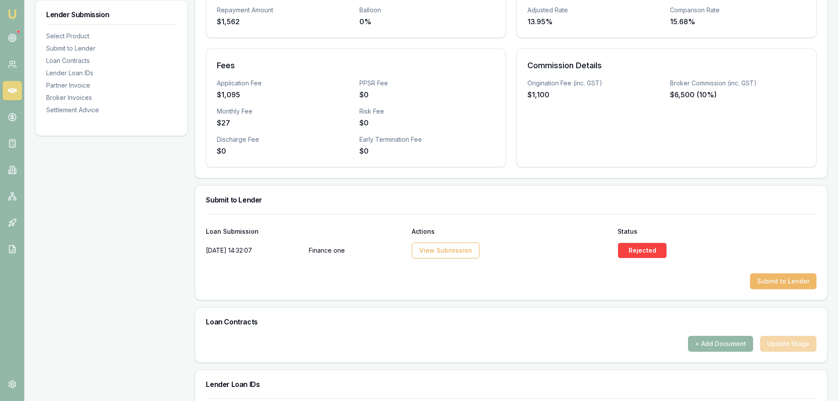
click at [760, 276] on button "Submit to Lender" at bounding box center [783, 281] width 66 height 16
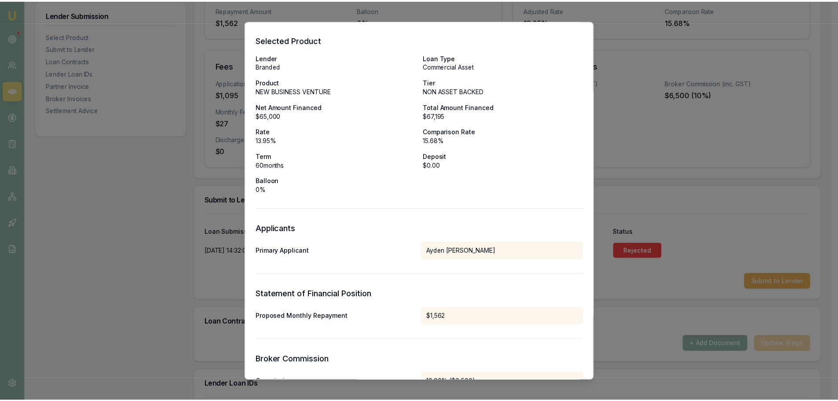
scroll to position [0, 0]
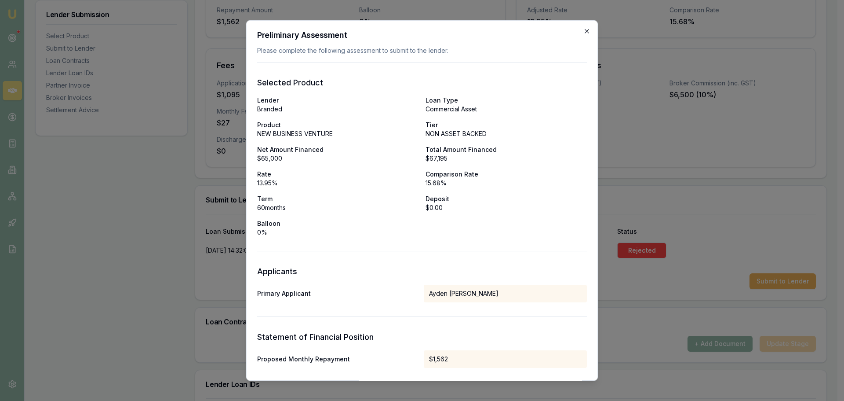
click at [585, 31] on icon "button" at bounding box center [587, 31] width 4 height 4
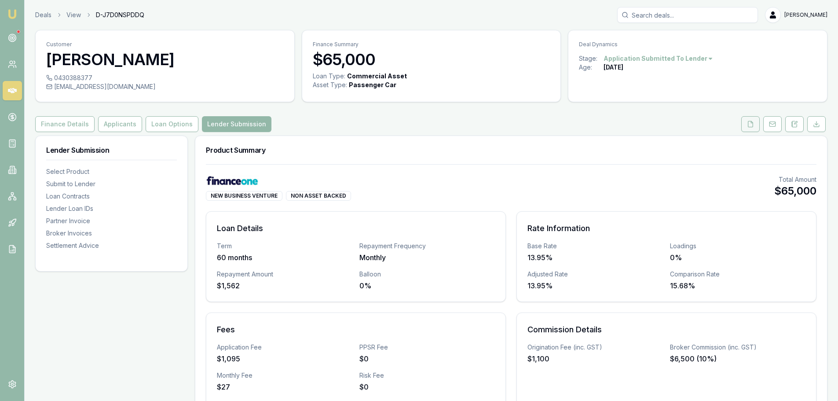
click at [749, 128] on button at bounding box center [750, 124] width 18 height 16
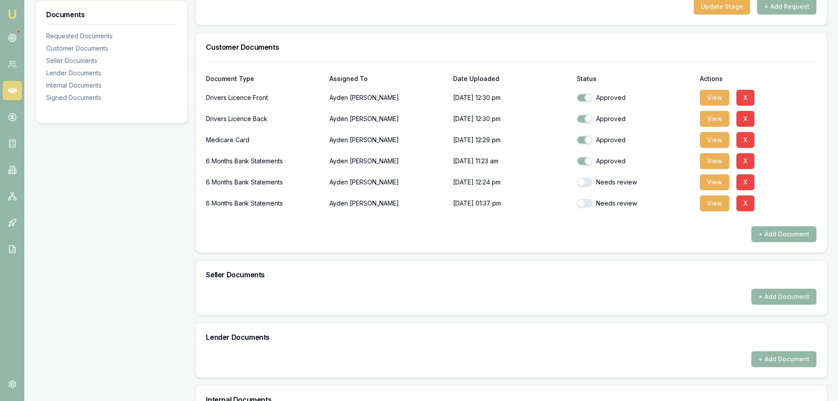
scroll to position [264, 0]
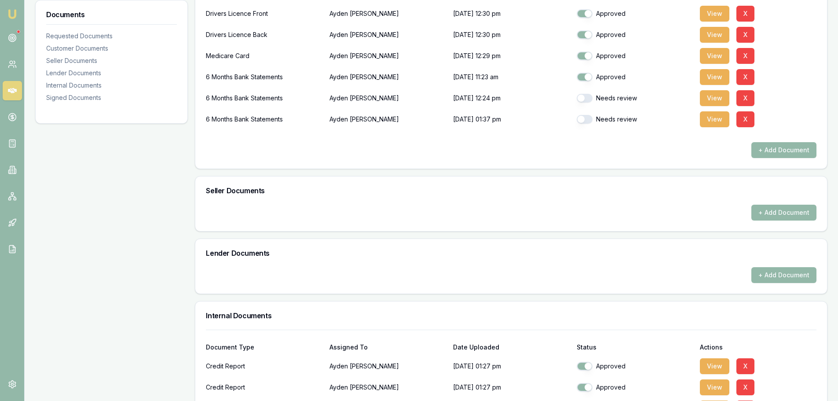
click at [585, 99] on button "button" at bounding box center [585, 98] width 16 height 9
checkbox input "true"
click at [583, 116] on button "button" at bounding box center [585, 119] width 16 height 9
checkbox input "true"
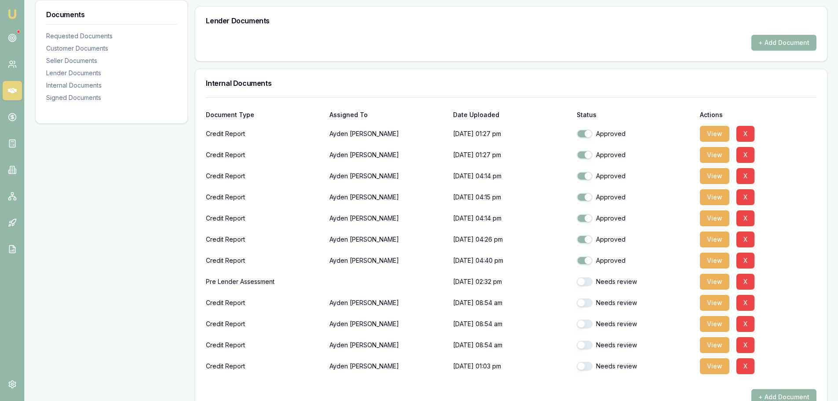
scroll to position [528, 0]
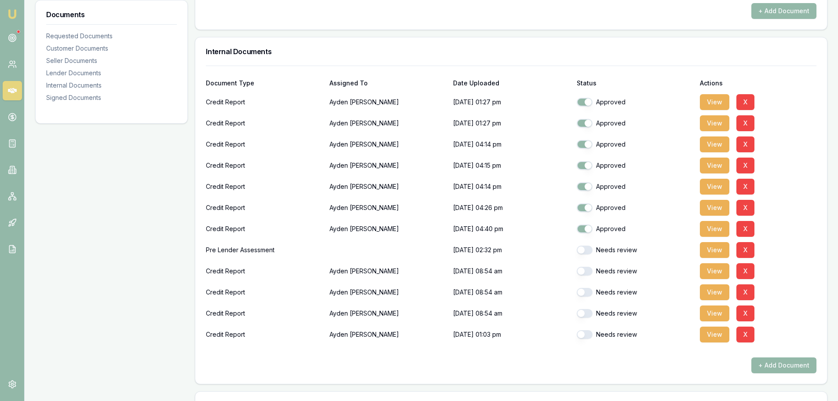
click at [587, 252] on button "button" at bounding box center [585, 249] width 16 height 9
checkbox input "true"
click at [587, 274] on button "button" at bounding box center [585, 271] width 16 height 9
checkbox input "true"
drag, startPoint x: 588, startPoint y: 289, endPoint x: 586, endPoint y: 303, distance: 14.2
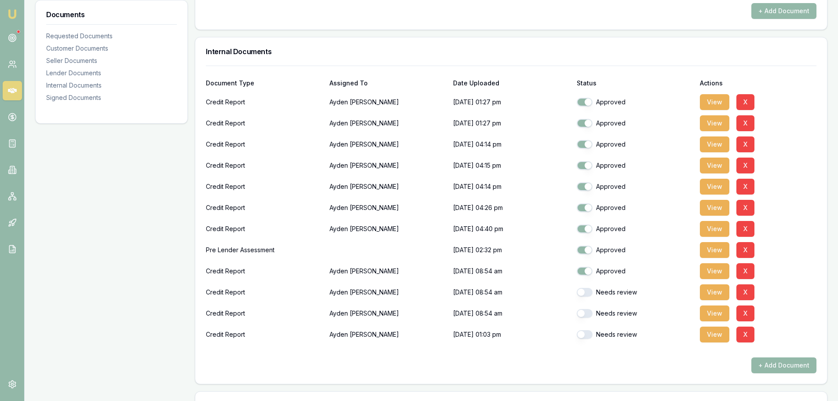
click at [588, 290] on button "button" at bounding box center [585, 292] width 16 height 9
checkbox input "true"
drag, startPoint x: 588, startPoint y: 312, endPoint x: 588, endPoint y: 322, distance: 10.6
click at [588, 312] on button "button" at bounding box center [585, 313] width 16 height 9
checkbox input "true"
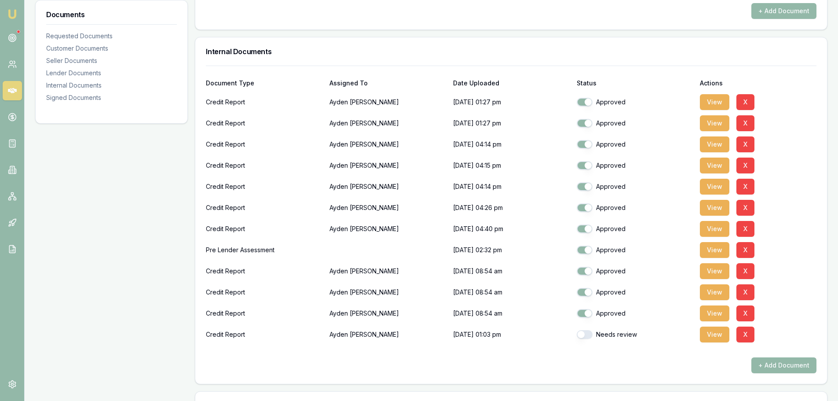
click at [588, 334] on button "button" at bounding box center [585, 334] width 16 height 9
checkbox input "true"
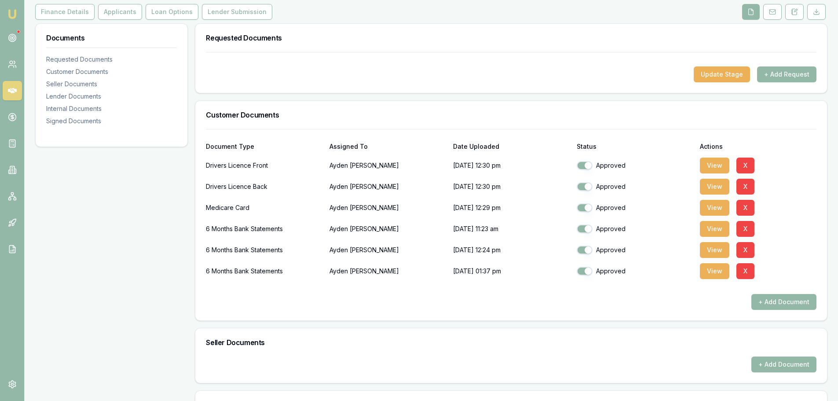
scroll to position [0, 0]
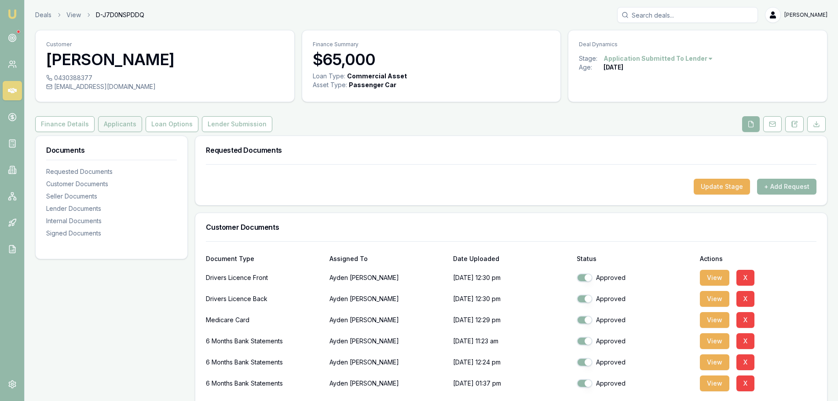
click at [116, 123] on button "Applicants" at bounding box center [120, 124] width 44 height 16
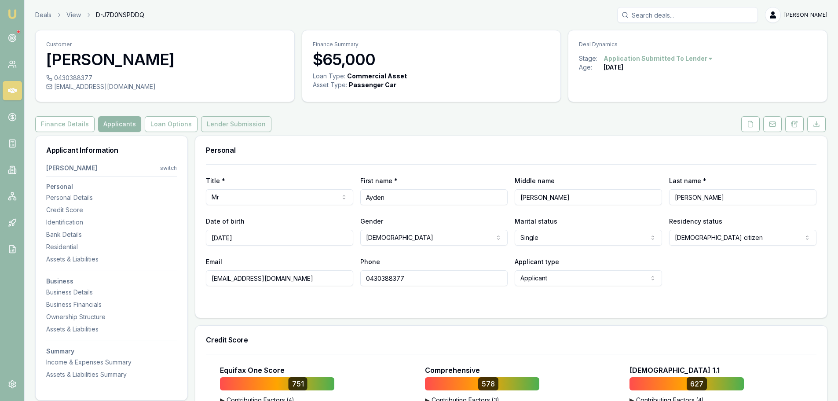
click at [219, 126] on button "Lender Submission" at bounding box center [236, 124] width 70 height 16
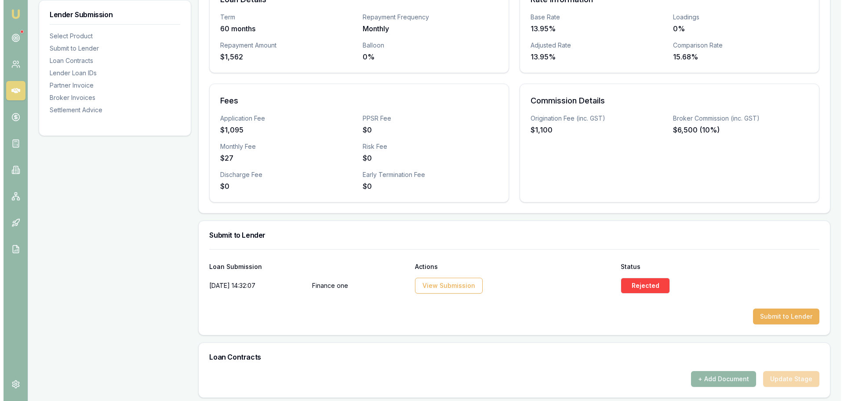
scroll to position [308, 0]
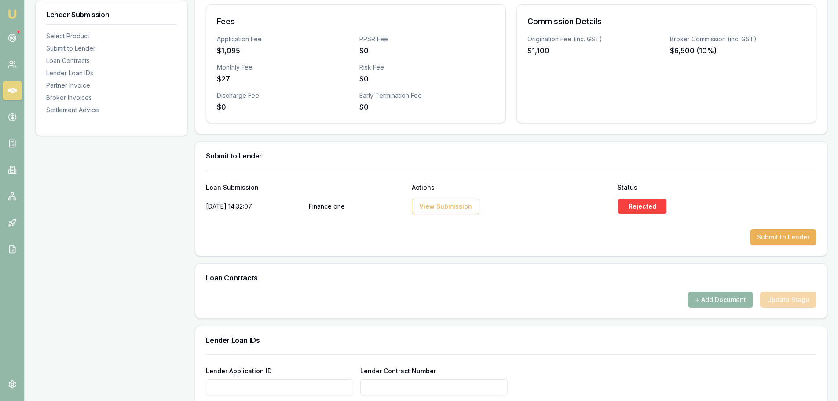
click at [787, 225] on div at bounding box center [511, 222] width 610 height 14
click at [786, 237] on button "Submit to Lender" at bounding box center [783, 237] width 66 height 16
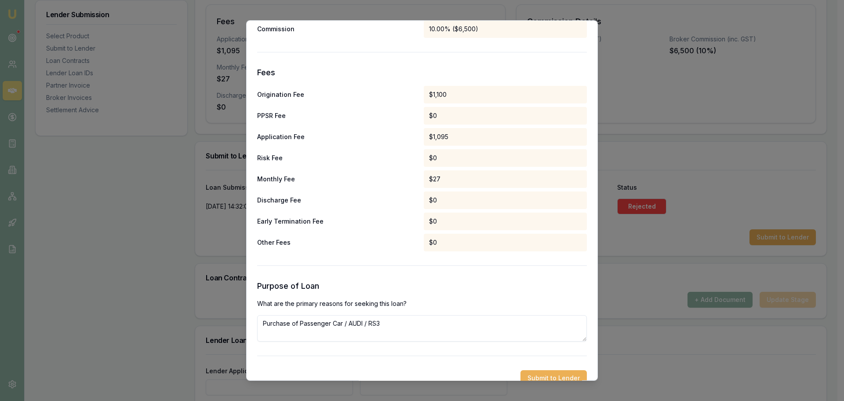
scroll to position [411, 0]
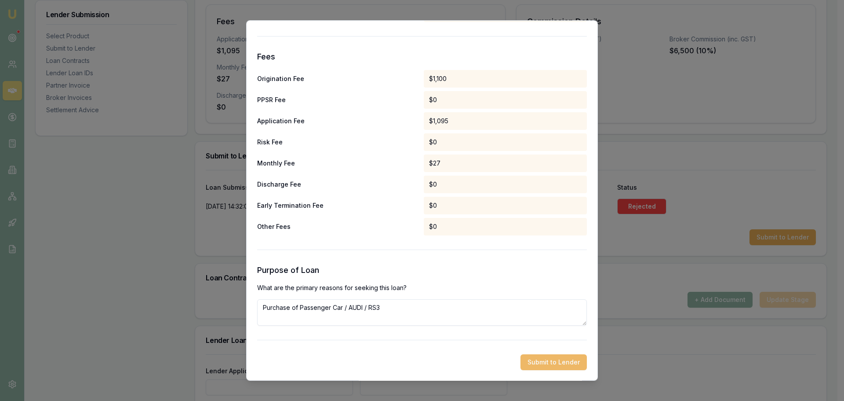
click at [565, 365] on button "Submit to Lender" at bounding box center [554, 362] width 66 height 16
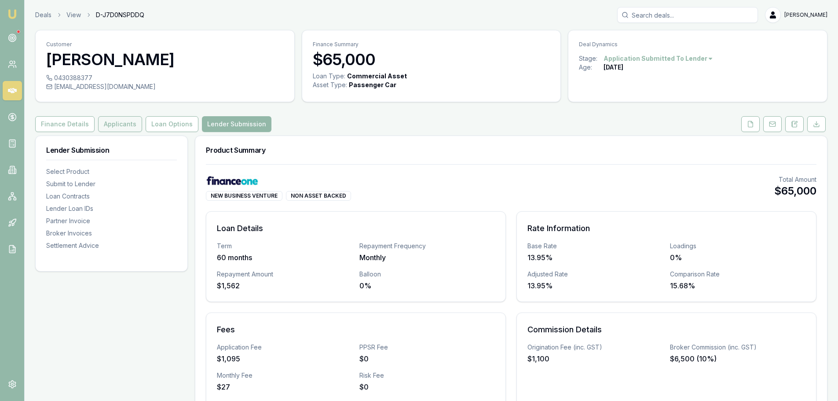
click at [120, 121] on button "Applicants" at bounding box center [120, 124] width 44 height 16
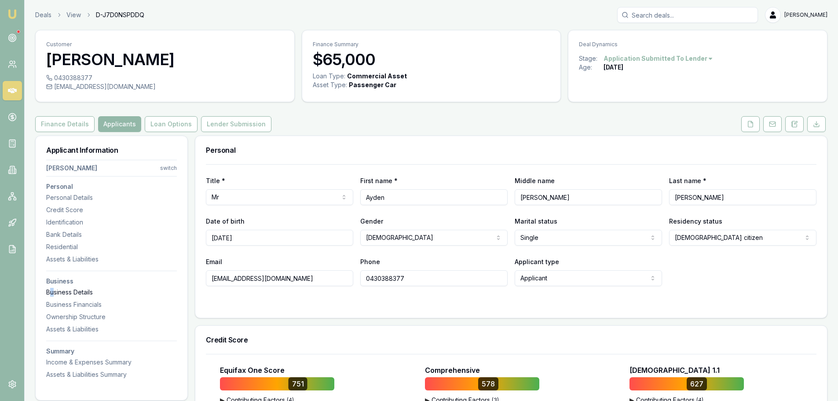
click at [52, 291] on div "Business Details" at bounding box center [111, 292] width 131 height 9
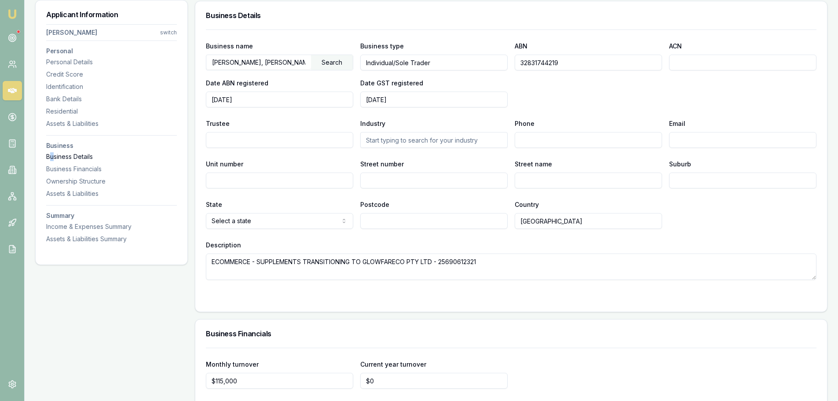
scroll to position [1935, 0]
click at [81, 52] on h3 "Personal" at bounding box center [111, 51] width 131 height 6
click at [57, 52] on h3 "Personal" at bounding box center [111, 51] width 131 height 6
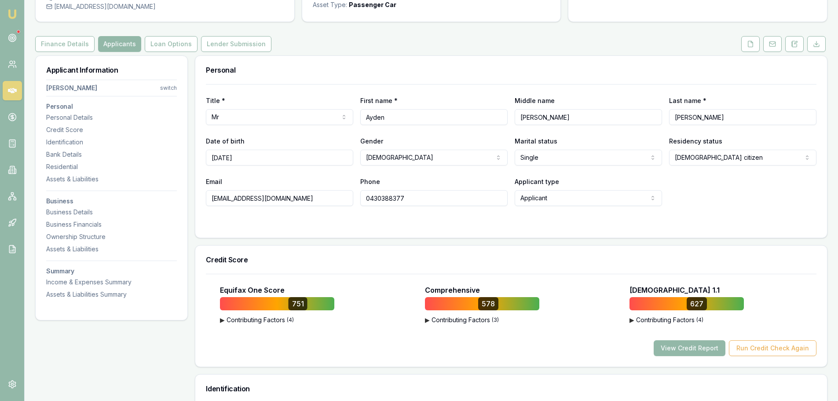
scroll to position [0, 0]
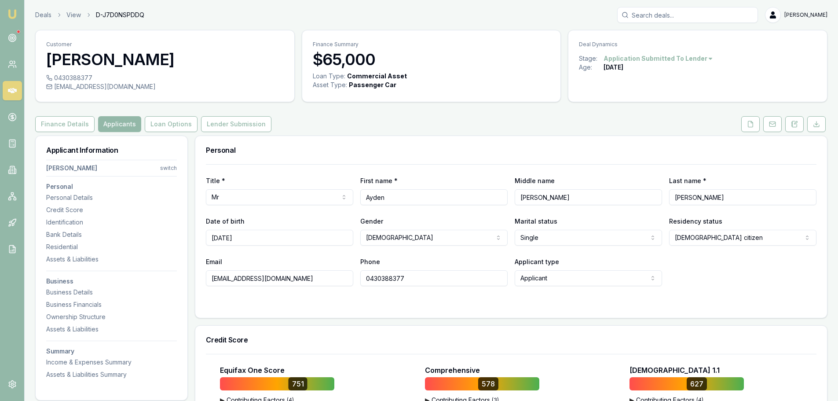
drag, startPoint x: 312, startPoint y: 278, endPoint x: 177, endPoint y: 282, distance: 135.5
click at [78, 123] on button "Finance Details" at bounding box center [64, 124] width 59 height 16
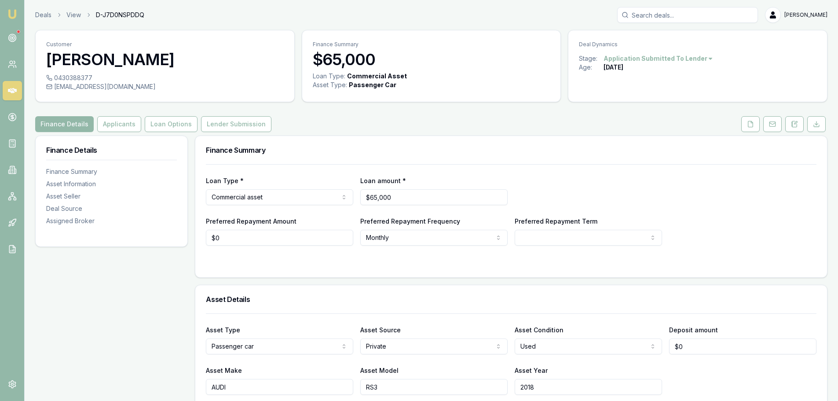
drag, startPoint x: 134, startPoint y: 126, endPoint x: 194, endPoint y: 167, distance: 72.8
click at [134, 126] on button "Applicants" at bounding box center [119, 124] width 44 height 16
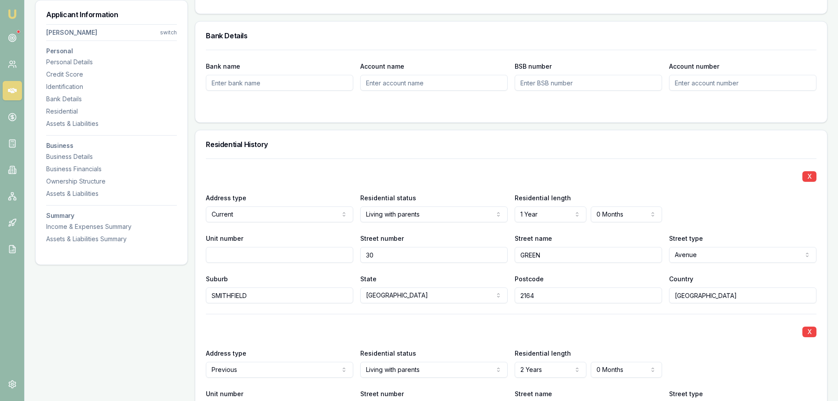
scroll to position [836, 0]
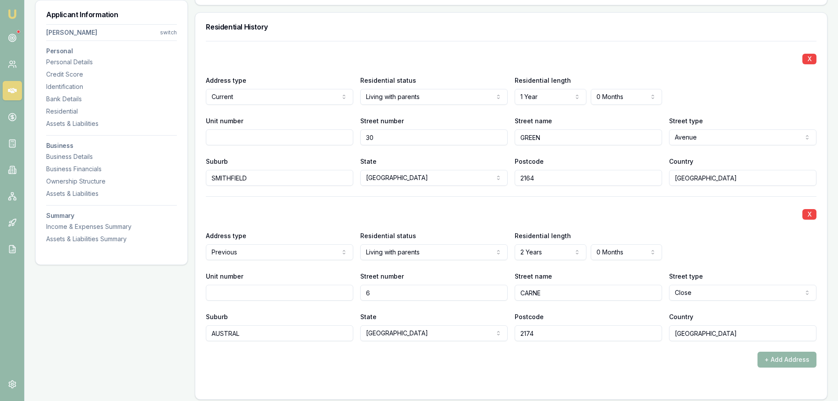
drag, startPoint x: 91, startPoint y: 60, endPoint x: 54, endPoint y: 68, distance: 37.5
click at [91, 60] on div "Personal Details" at bounding box center [111, 62] width 131 height 9
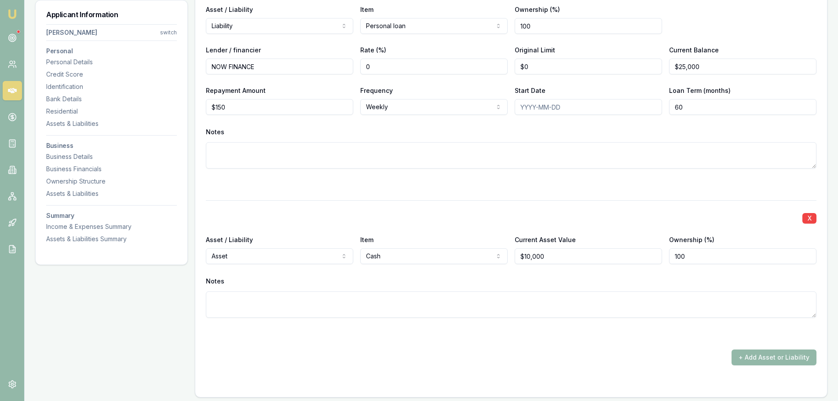
scroll to position [1543, 0]
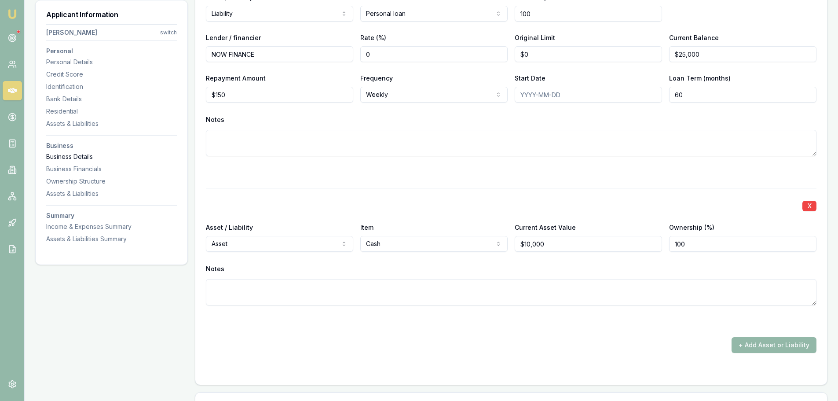
click at [76, 155] on div "Business Details" at bounding box center [111, 156] width 131 height 9
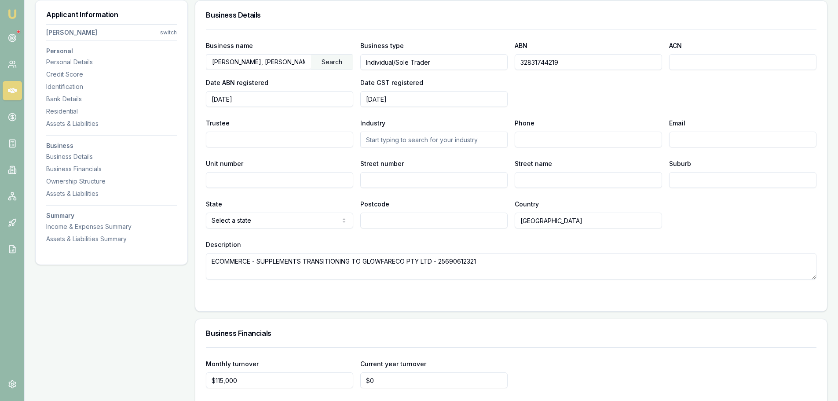
scroll to position [1935, 0]
drag, startPoint x: 582, startPoint y: 65, endPoint x: 515, endPoint y: 65, distance: 66.9
click at [516, 65] on input "32831744219" at bounding box center [588, 62] width 147 height 16
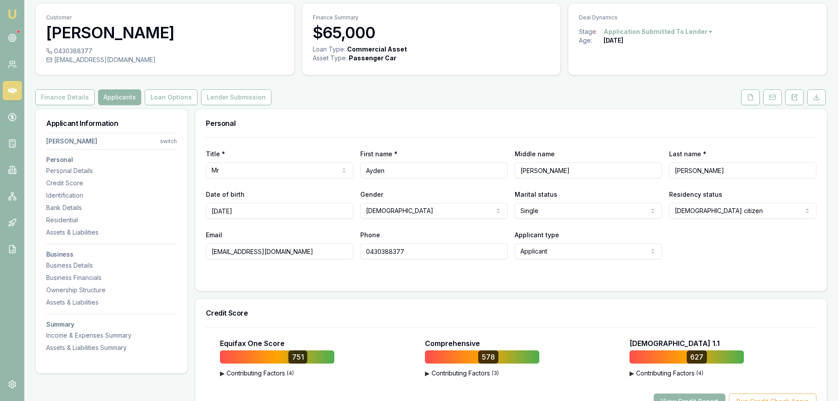
scroll to position [0, 0]
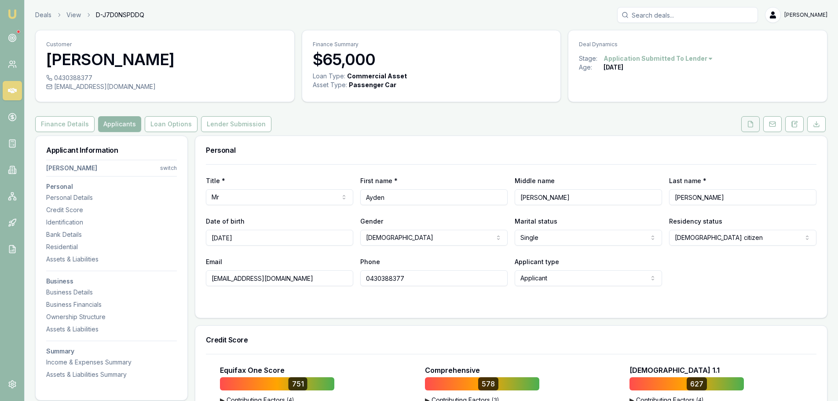
click at [747, 124] on icon at bounding box center [750, 124] width 7 height 7
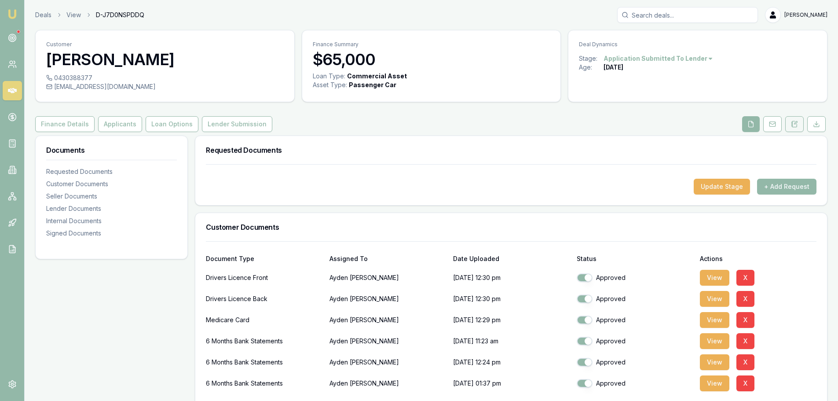
click at [801, 122] on button at bounding box center [794, 124] width 18 height 16
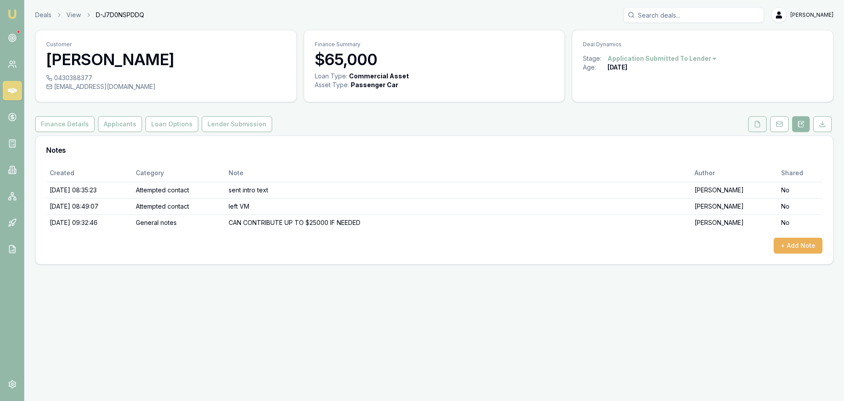
click at [753, 128] on button at bounding box center [758, 124] width 18 height 16
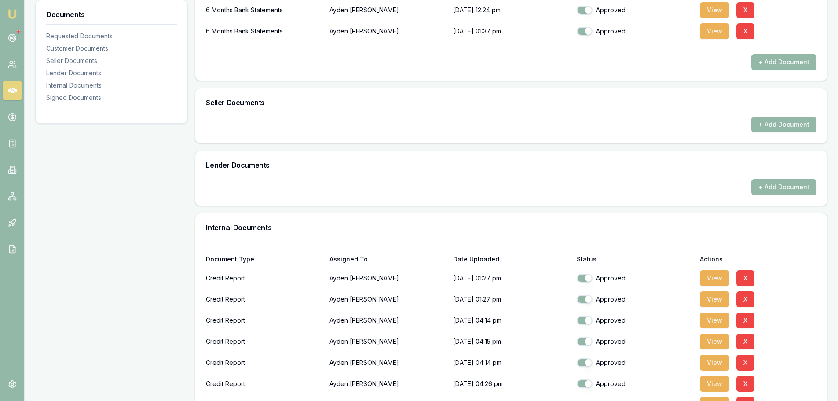
scroll to position [616, 0]
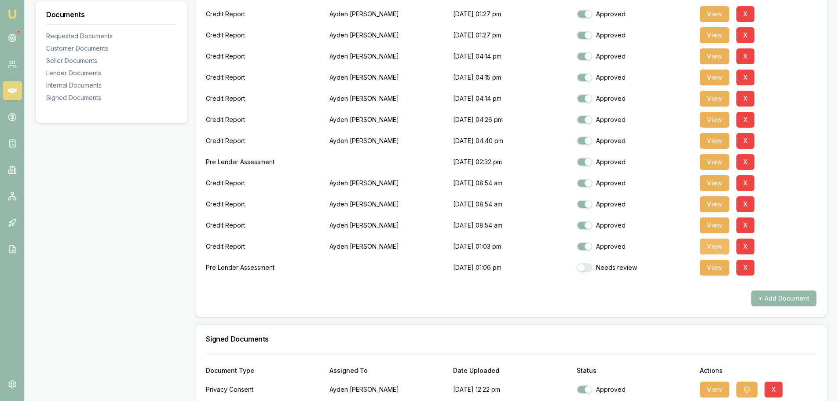
click at [717, 246] on button "View" at bounding box center [714, 246] width 29 height 16
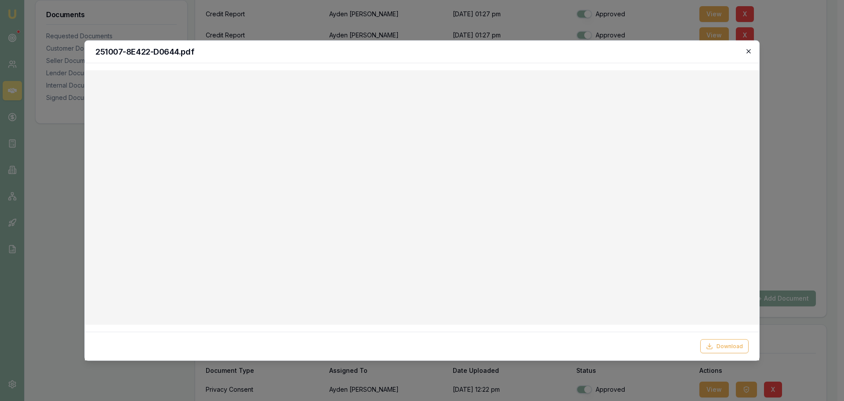
click at [748, 50] on icon "button" at bounding box center [749, 51] width 4 height 4
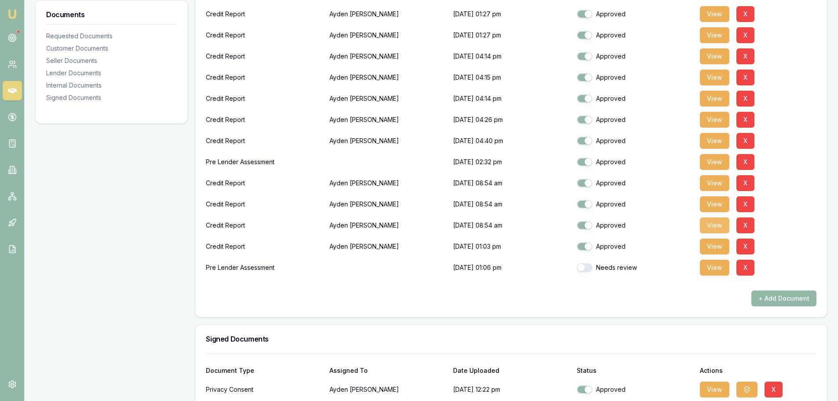
click at [711, 224] on button "View" at bounding box center [714, 225] width 29 height 16
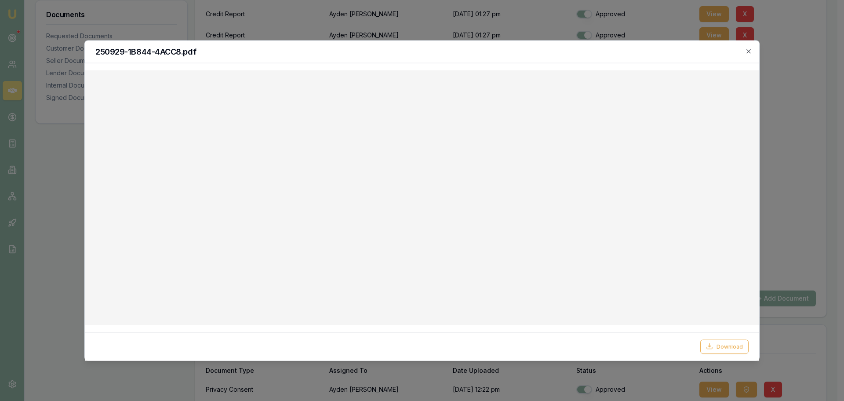
click at [748, 47] on div "250929-1B844-4ACC8.pdf" at bounding box center [422, 51] width 675 height 22
click at [749, 48] on icon "button" at bounding box center [749, 51] width 7 height 7
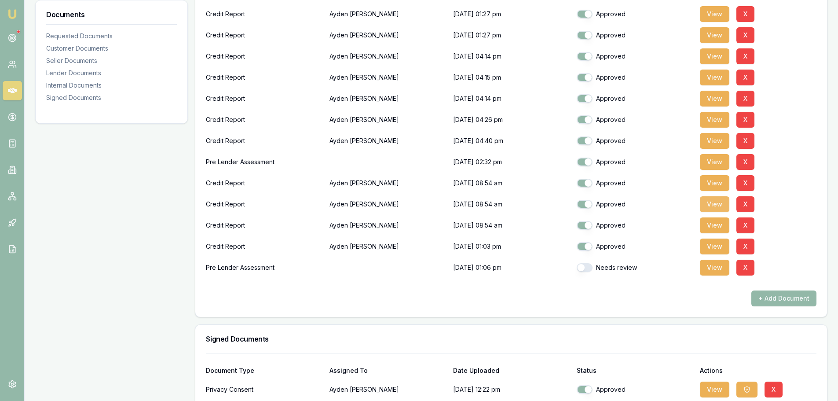
click at [716, 201] on button "View" at bounding box center [714, 204] width 29 height 16
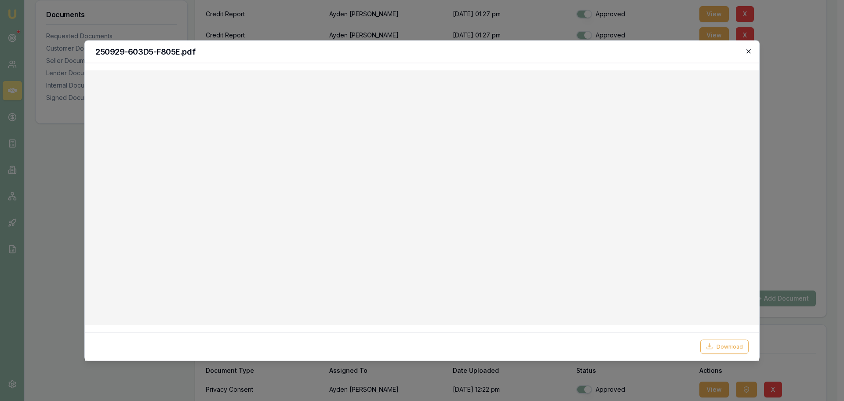
click at [751, 51] on icon "button" at bounding box center [749, 51] width 7 height 7
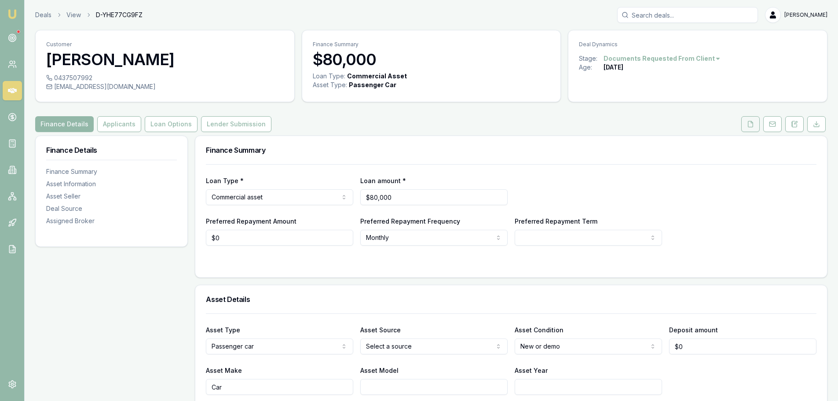
click at [749, 124] on icon at bounding box center [750, 124] width 7 height 7
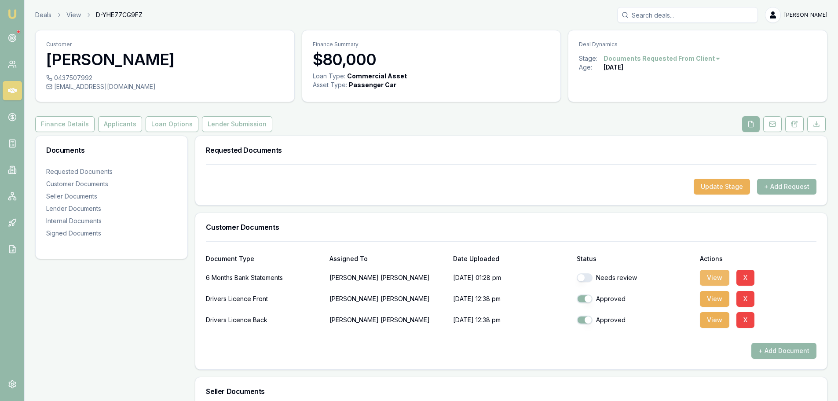
click at [712, 278] on button "View" at bounding box center [714, 278] width 29 height 16
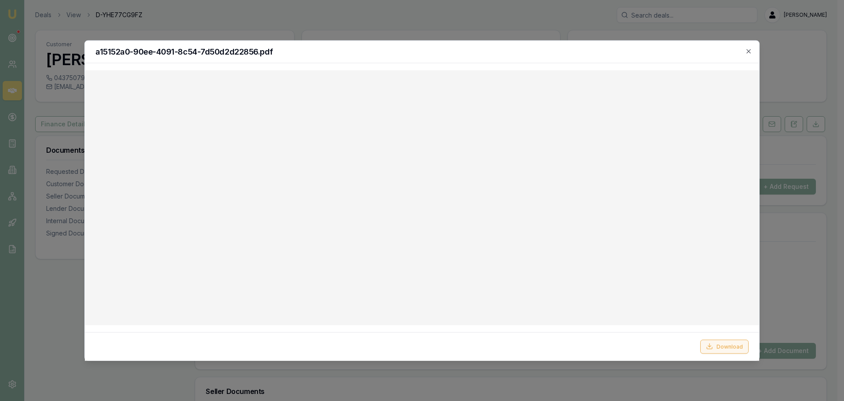
click at [727, 347] on button "Download" at bounding box center [725, 346] width 48 height 14
click at [641, 58] on div "a15152a0-90ee-4091-8c54-7d50d2d22856.pdf" at bounding box center [422, 51] width 675 height 22
click at [750, 49] on icon "button" at bounding box center [749, 51] width 7 height 7
